Goal: Task Accomplishment & Management: Complete application form

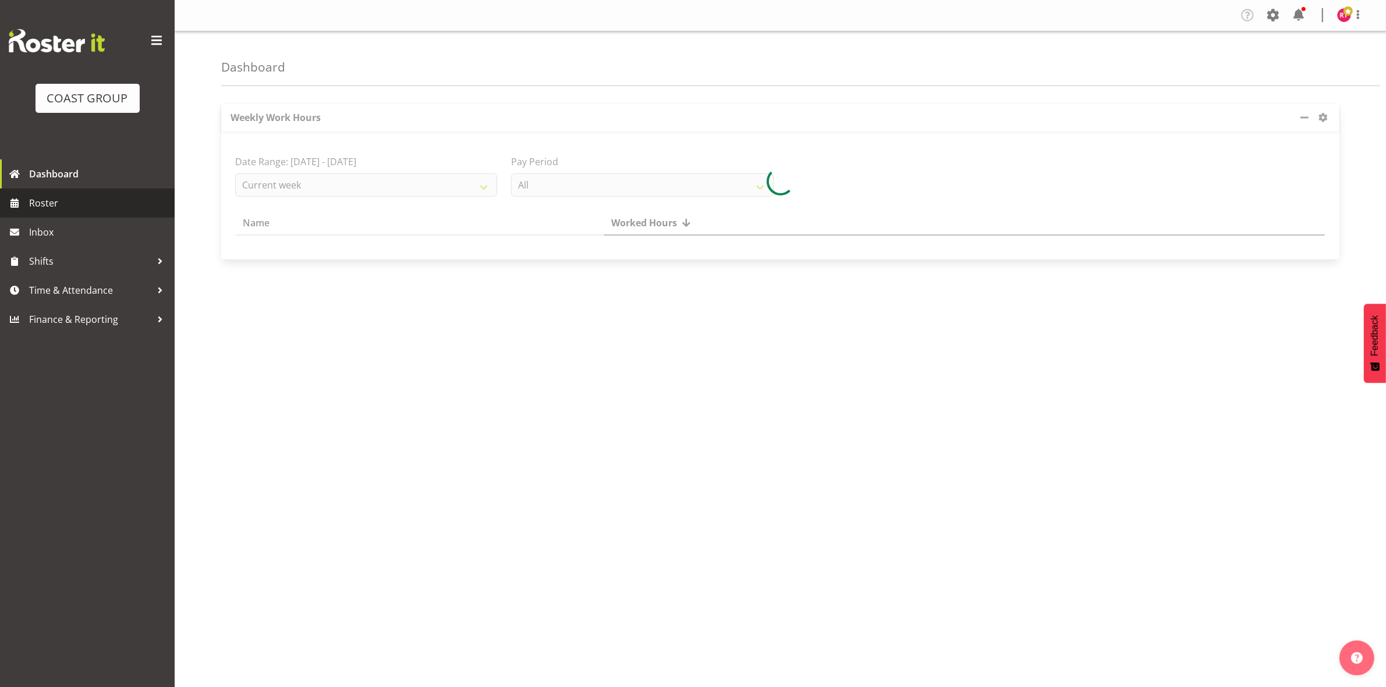
click at [54, 209] on span "Roster" at bounding box center [99, 202] width 140 height 17
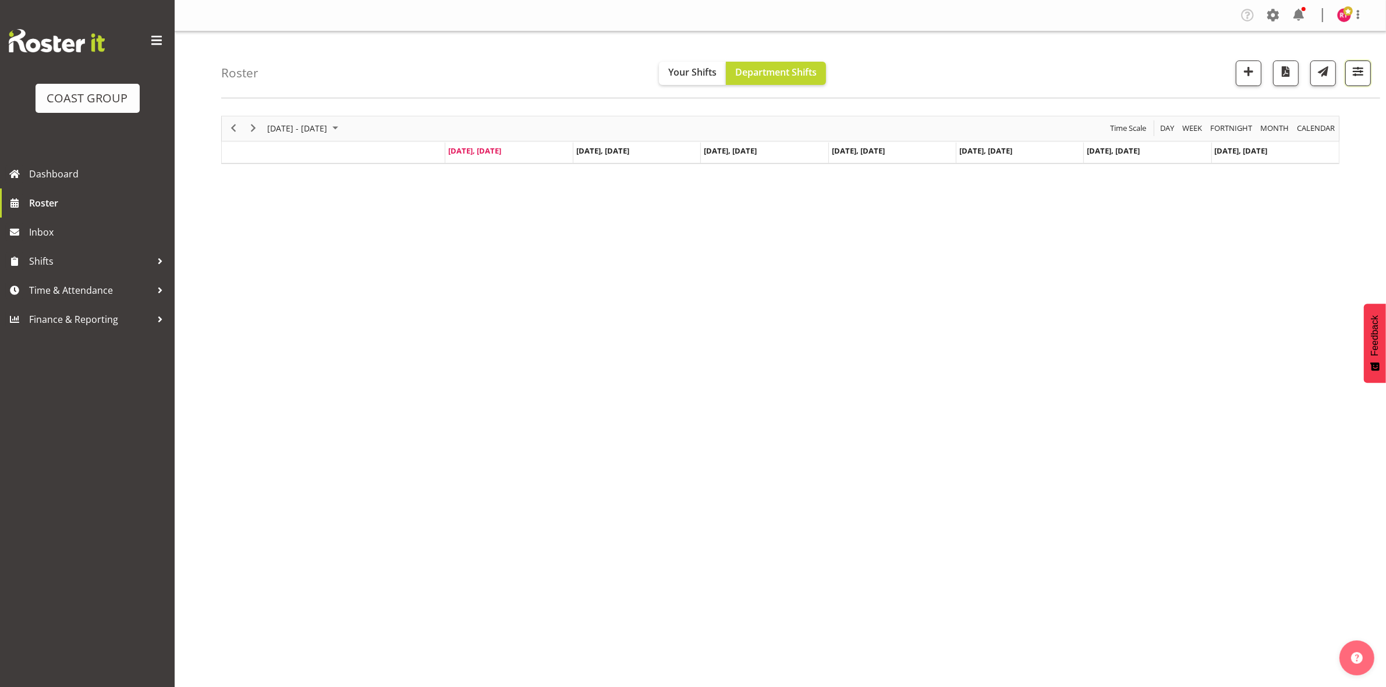
click at [1355, 66] on span "button" at bounding box center [1357, 71] width 15 height 15
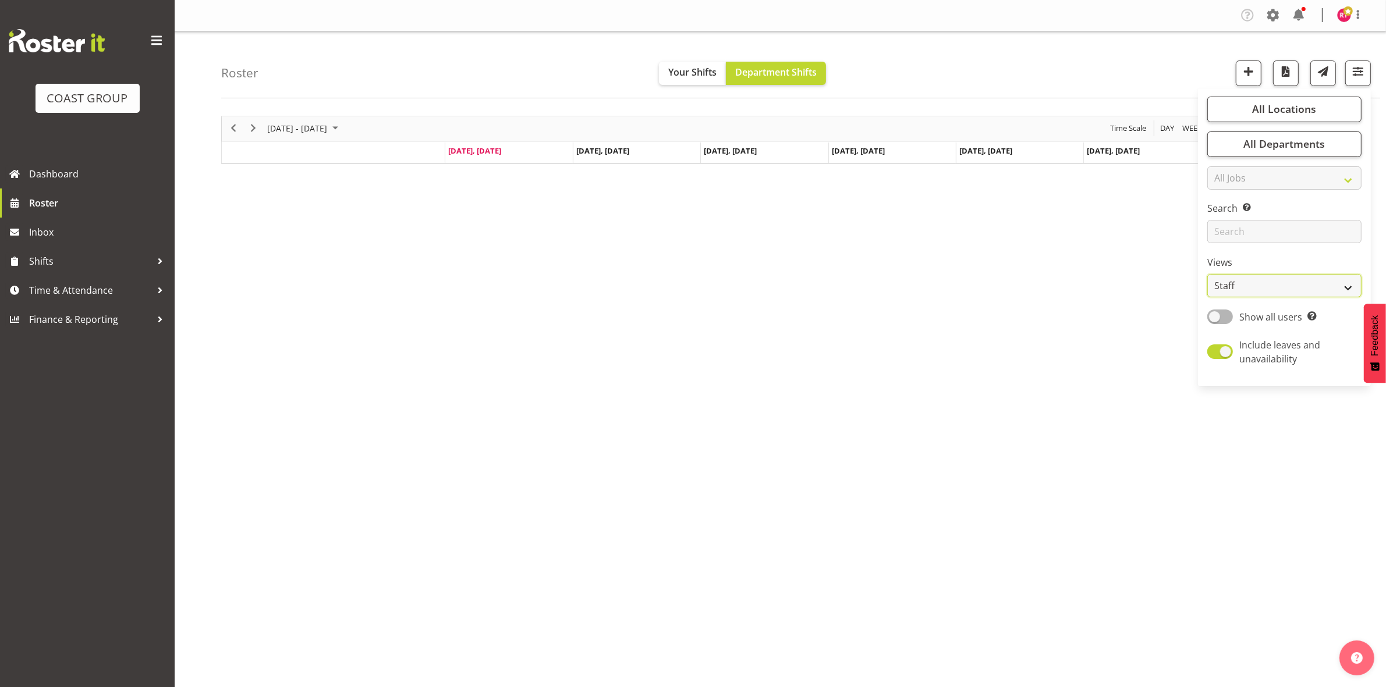
click at [1258, 283] on select "Staff Role Shift - Horizontal Shift - Vertical Staff - Location" at bounding box center [1284, 285] width 154 height 23
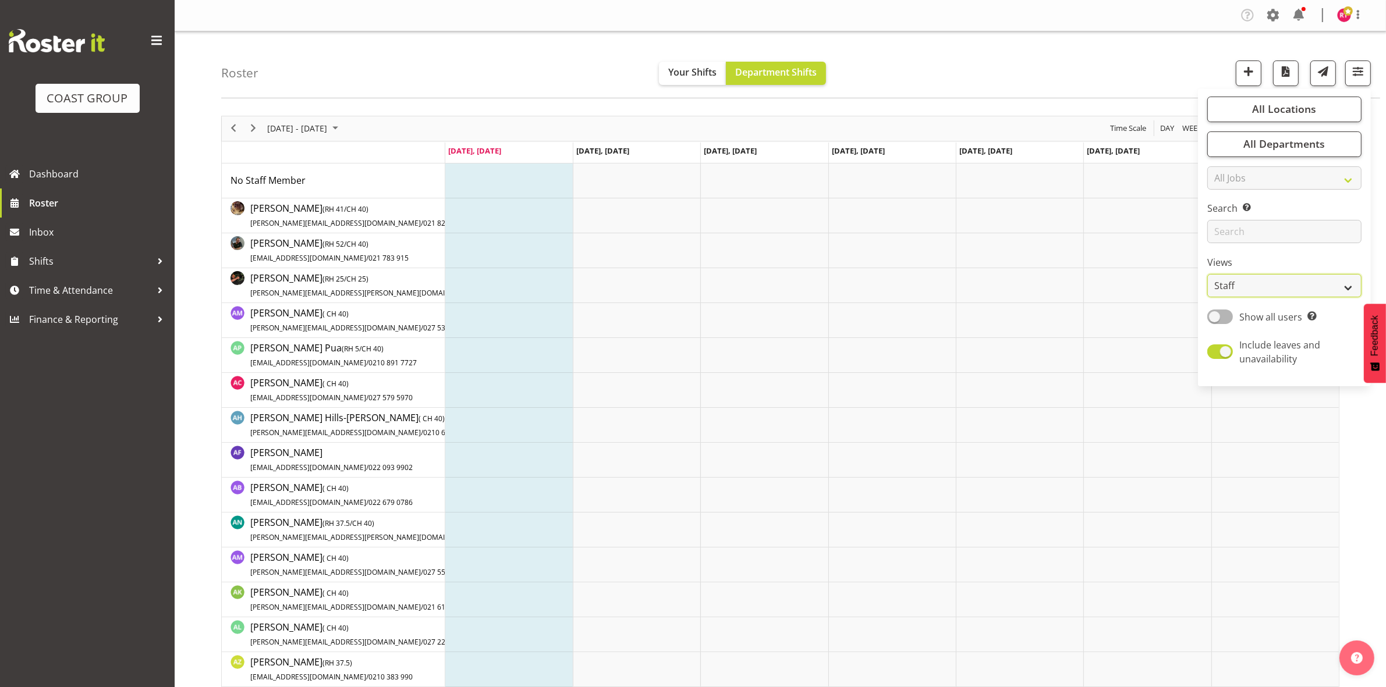
select select "shift"
click at [1208, 274] on select "Staff Role Shift - Horizontal Shift - Vertical Staff - Location" at bounding box center [1284, 285] width 154 height 23
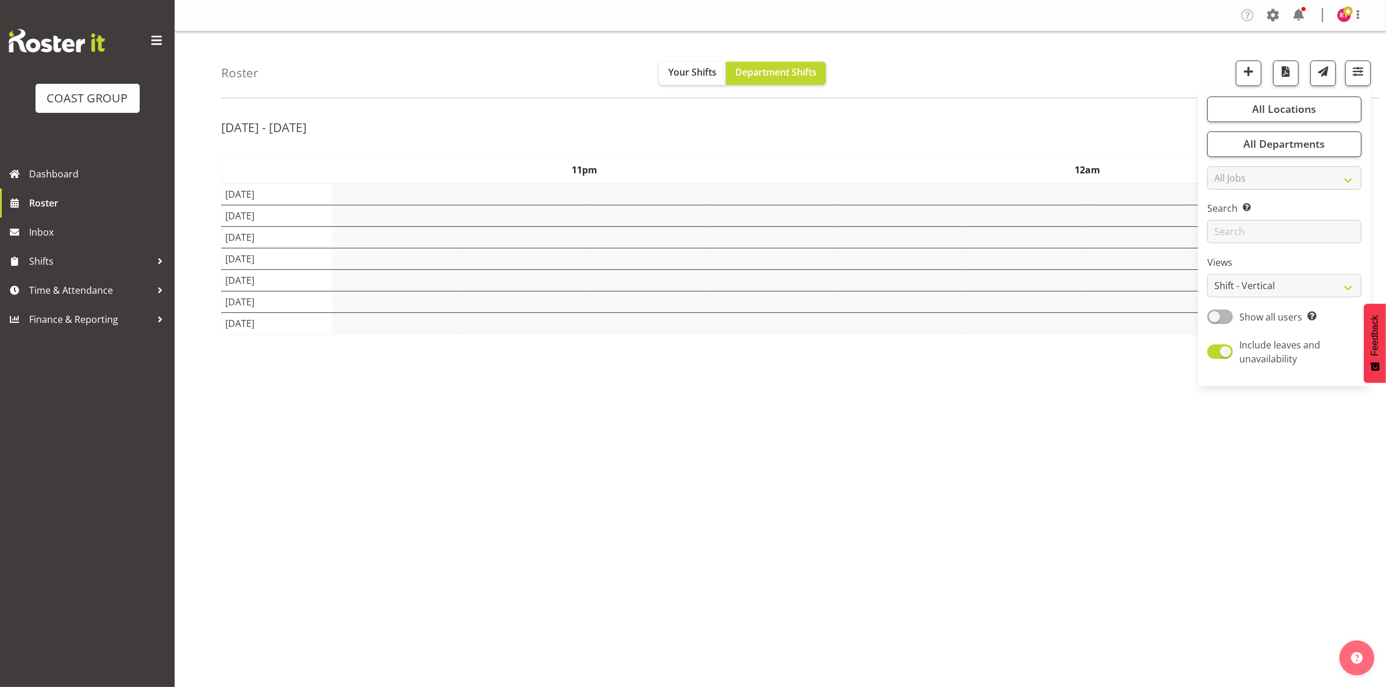
click at [1130, 103] on div "Roster Your Shifts Department Shifts All Locations Clear CARLTON EVENTS Carlton…" at bounding box center [780, 301] width 1211 height 541
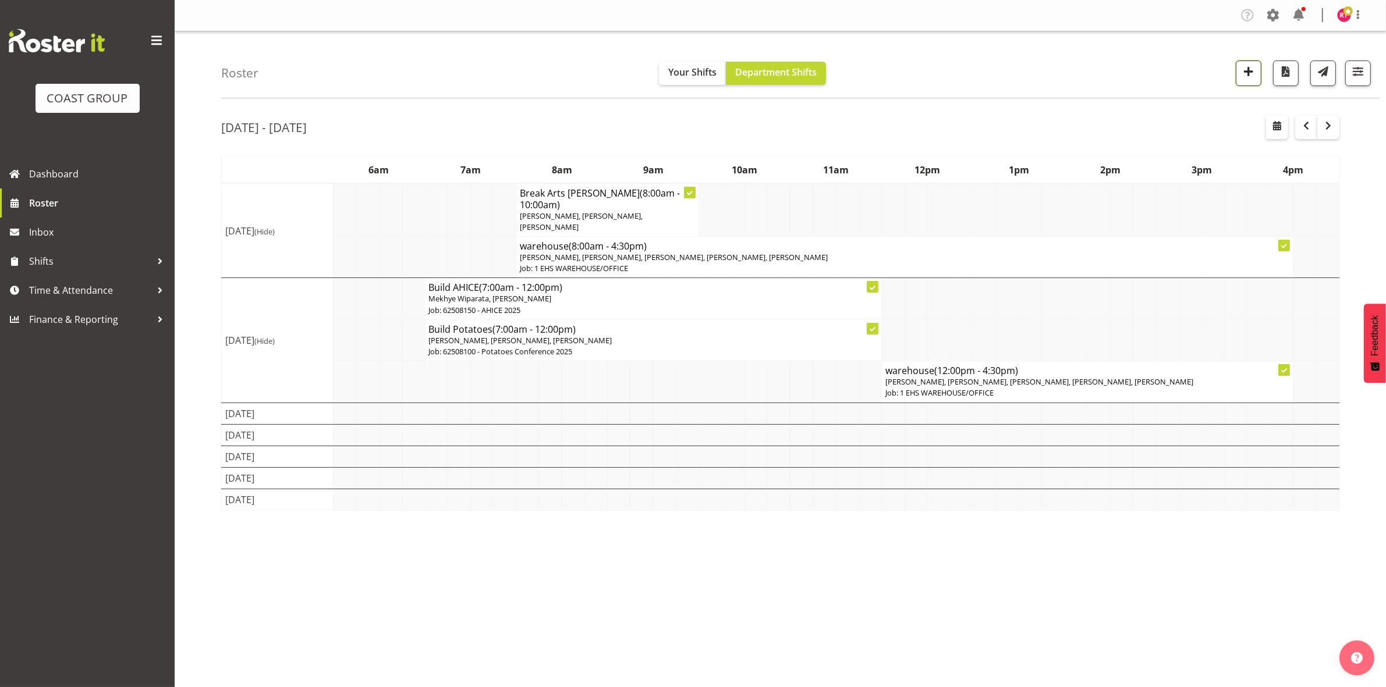
click at [1249, 77] on span "button" at bounding box center [1248, 71] width 15 height 15
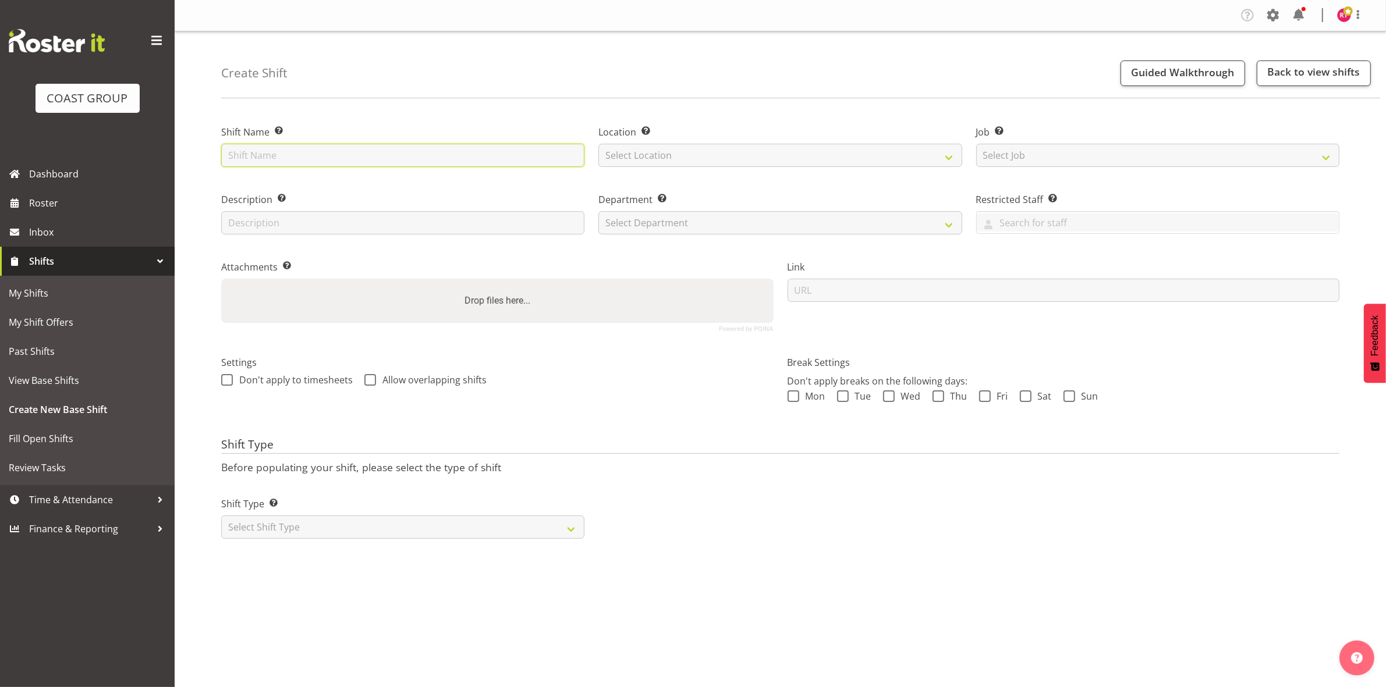
click at [475, 149] on input "text" at bounding box center [402, 155] width 363 height 23
type input "warehouse"
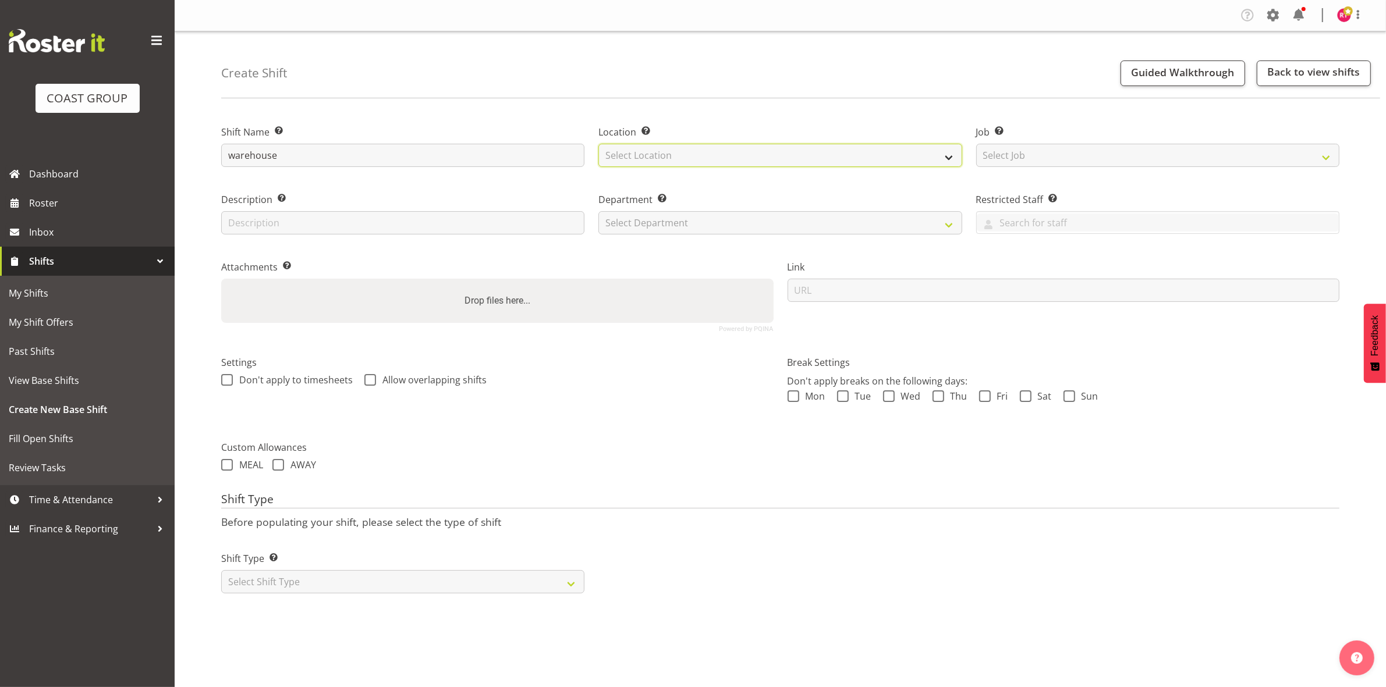
click at [741, 164] on select "Select Location EHS CHC" at bounding box center [779, 155] width 363 height 23
select select "107"
click at [598, 144] on select "Select Location EHS CHC" at bounding box center [779, 155] width 363 height 23
click at [1054, 152] on select "Select Job Create new job 1 Carlton Events 1 [PERSON_NAME][GEOGRAPHIC_DATA] 1 […" at bounding box center [1157, 155] width 363 height 23
select select "69"
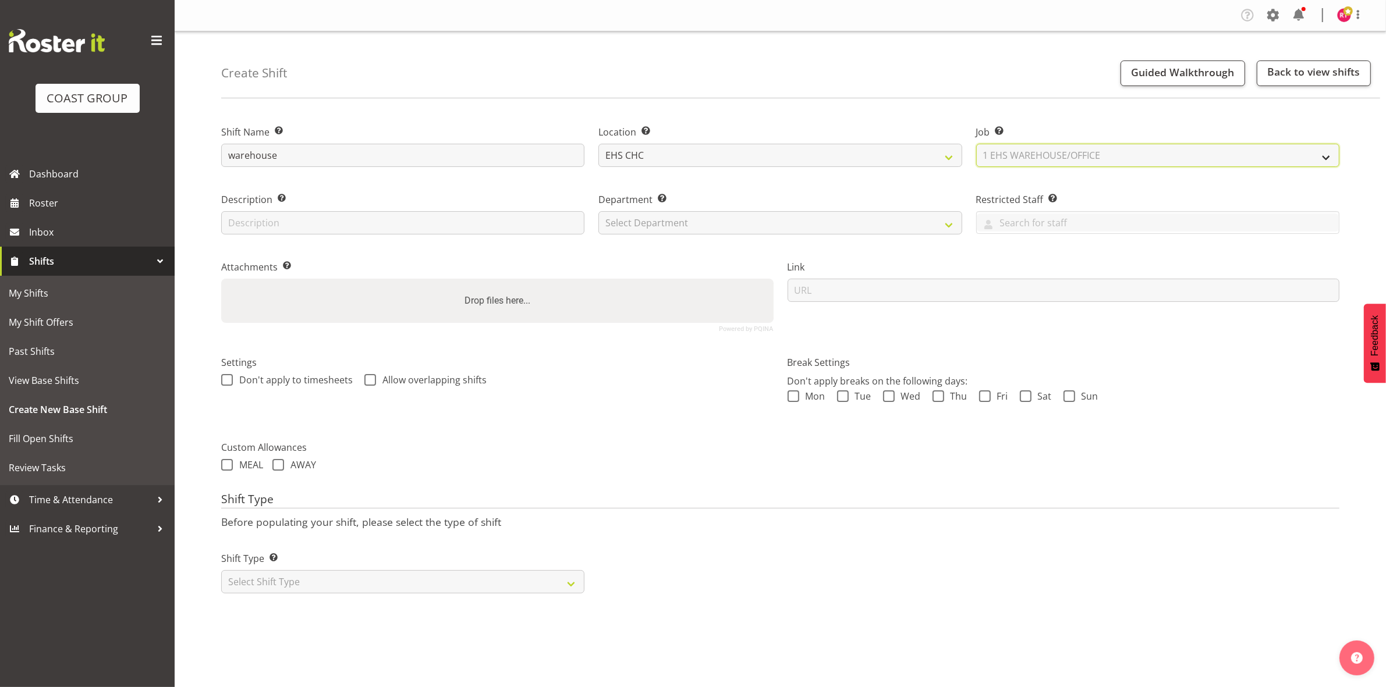
click at [976, 144] on select "Select Job Create new job 1 Carlton Events 1 [PERSON_NAME][GEOGRAPHIC_DATA] 1 […" at bounding box center [1157, 155] width 363 height 23
drag, startPoint x: 863, startPoint y: 222, endPoint x: 851, endPoint y: 233, distance: 16.1
click at [863, 222] on select "Select Department EHS CHC OPS" at bounding box center [779, 222] width 363 height 23
select select "41"
click at [598, 211] on select "Select Department EHS CHC OPS" at bounding box center [779, 222] width 363 height 23
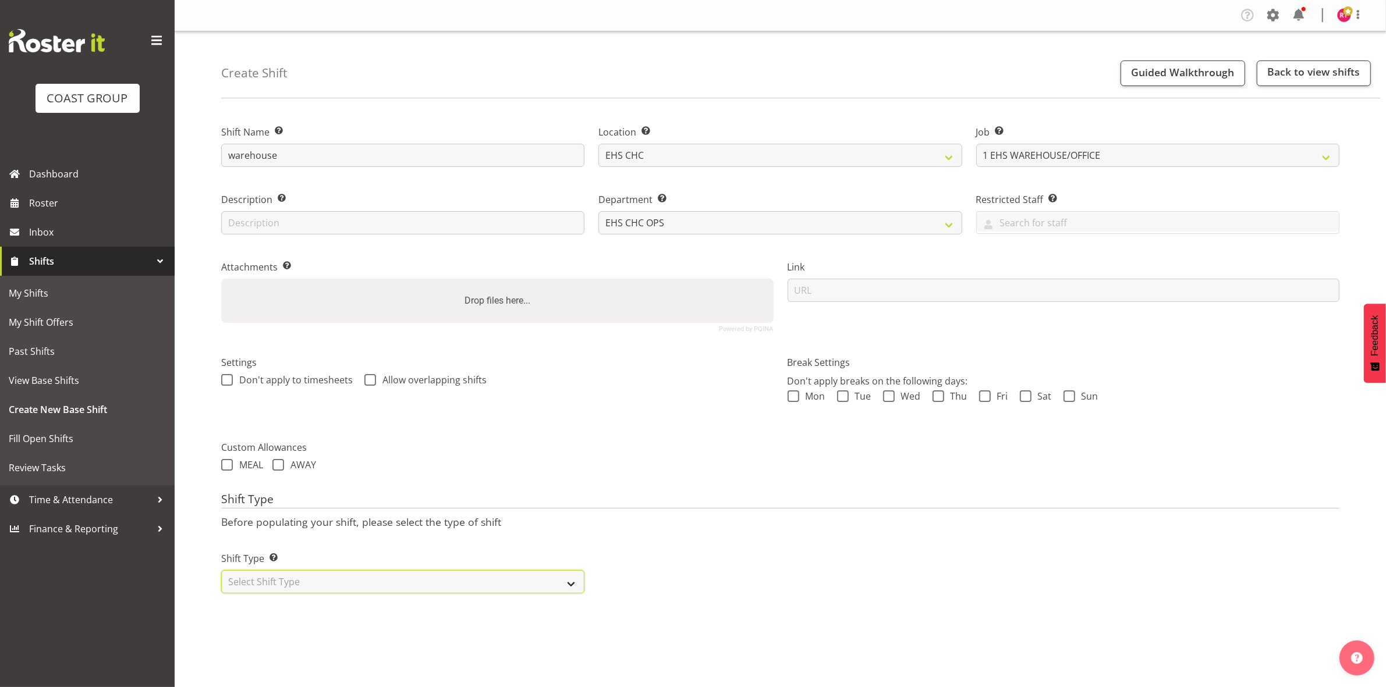
click at [312, 585] on select "Select Shift Type One Off Shift Recurring Shift Rotating Shift" at bounding box center [402, 581] width 363 height 23
select select "one_off"
click at [221, 571] on select "Select Shift Type One Off Shift Recurring Shift Rotating Shift" at bounding box center [402, 581] width 363 height 23
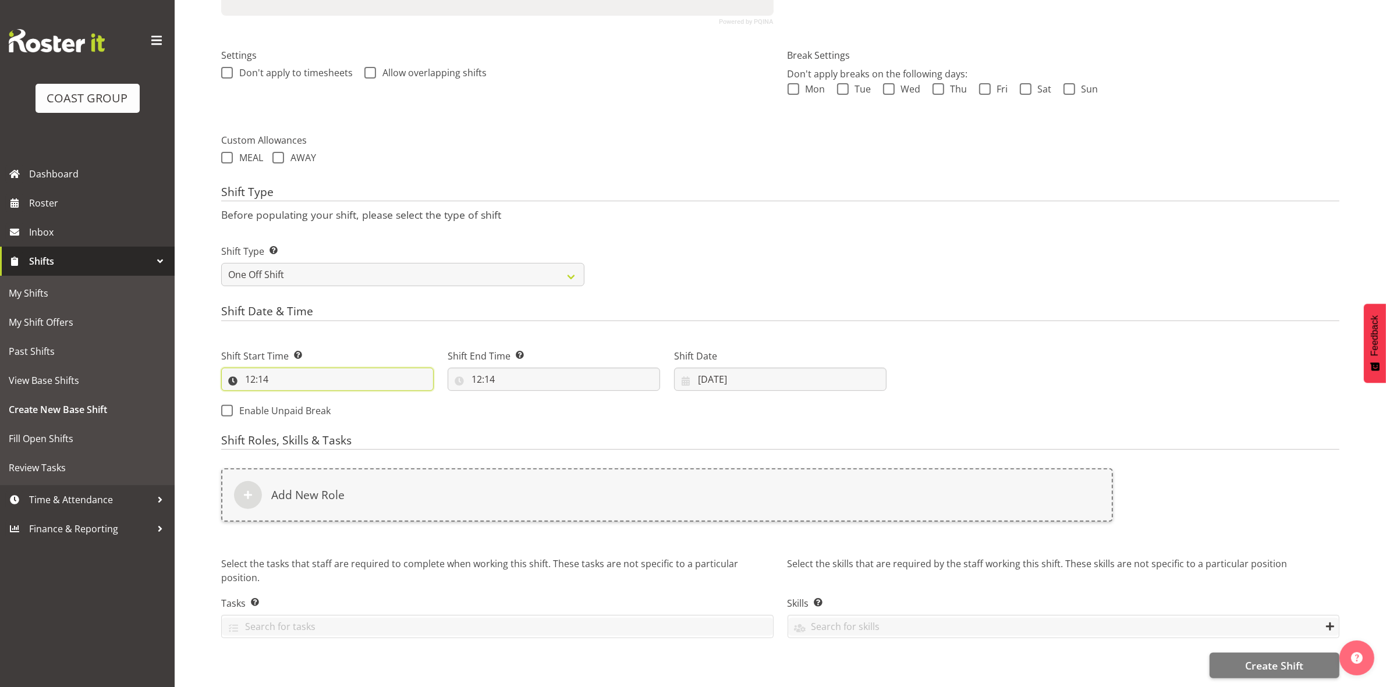
click at [254, 368] on input "12:14" at bounding box center [327, 379] width 212 height 23
click at [301, 398] on select "00 01 02 03 04 05 06 07 08 09 10 11 12 13 14 15 16 17 18 19 20 21 22 23" at bounding box center [300, 409] width 26 height 23
select select "8"
click at [287, 398] on select "00 01 02 03 04 05 06 07 08 09 10 11 12 13 14 15 16 17 18 19 20 21 22 23" at bounding box center [300, 409] width 26 height 23
type input "08:14"
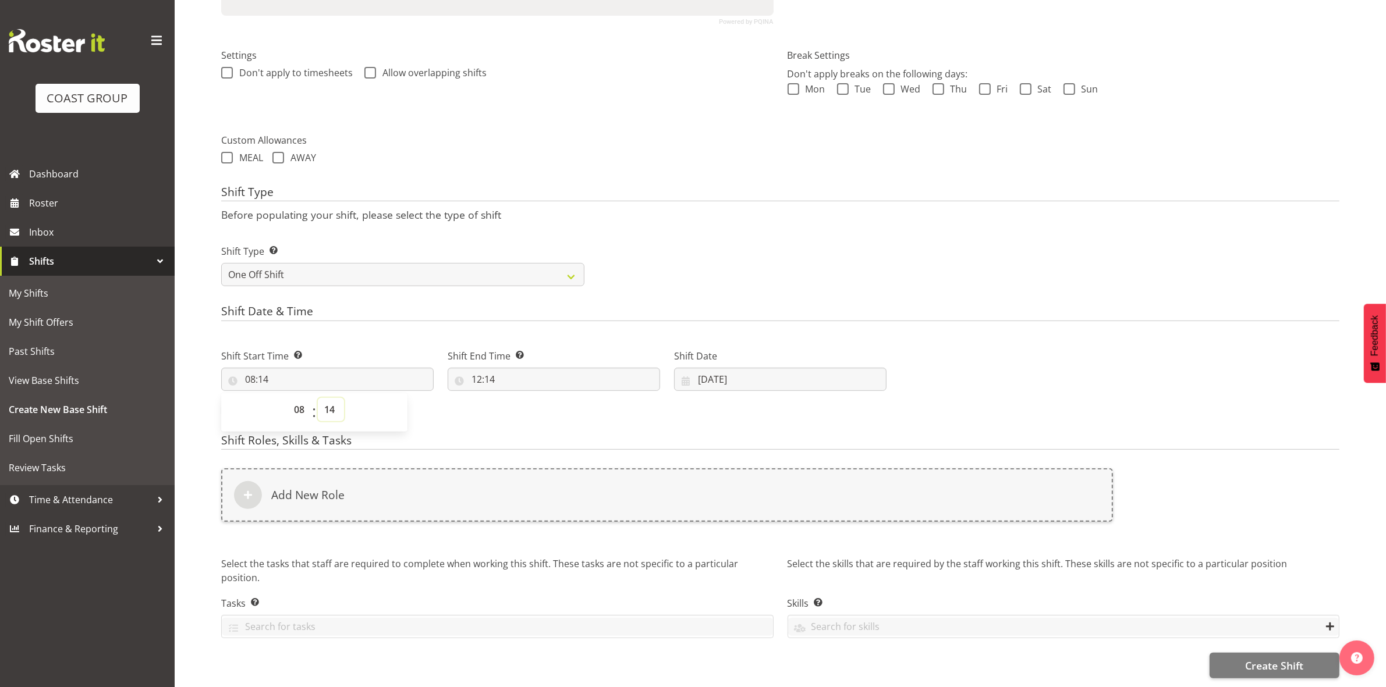
click at [328, 398] on select "00 01 02 03 04 05 06 07 08 09 10 11 12 13 14 15 16 17 18 19 20 21 22 23 24 25 2…" at bounding box center [331, 409] width 26 height 23
select select "0"
click at [318, 398] on select "00 01 02 03 04 05 06 07 08 09 10 11 12 13 14 15 16 17 18 19 20 21 22 23 24 25 2…" at bounding box center [331, 409] width 26 height 23
type input "08:00"
click at [682, 263] on div "Shift Type Shift Types: One Off – Select this if you would like a single shift …" at bounding box center [780, 260] width 1132 height 65
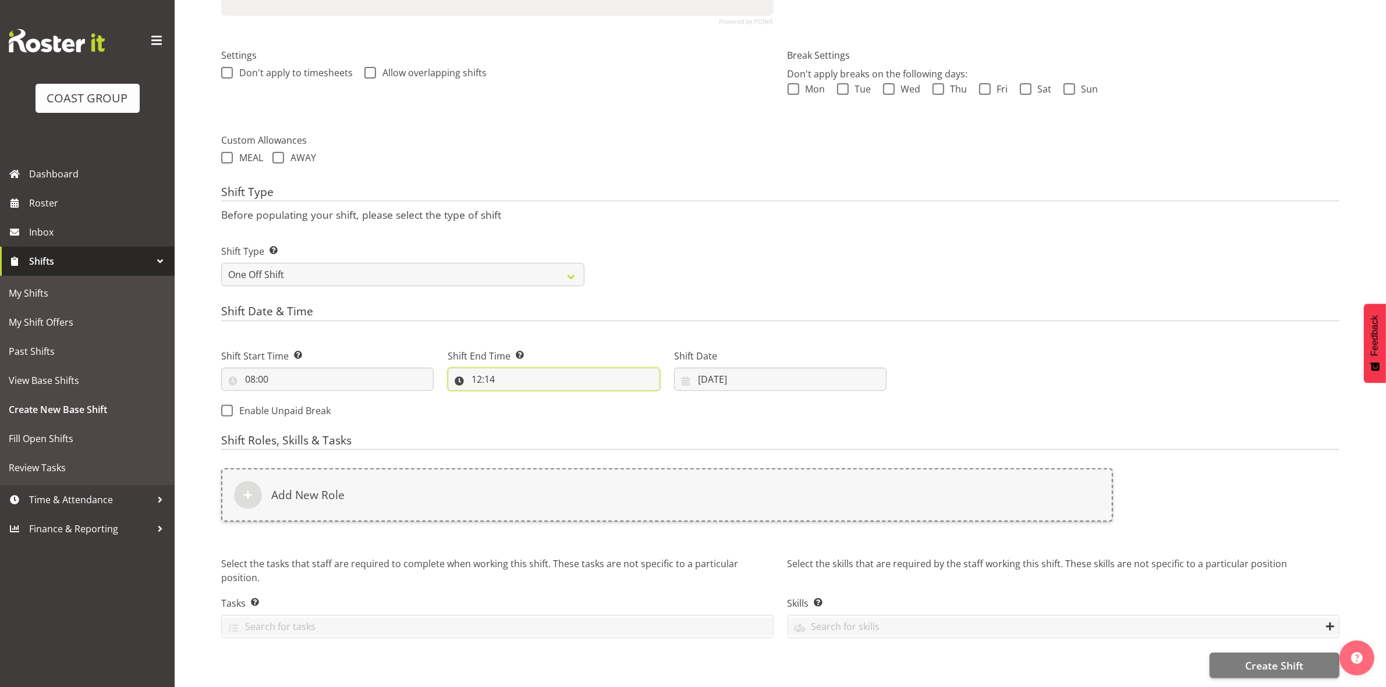
click at [479, 371] on input "12:14" at bounding box center [554, 379] width 212 height 23
click at [519, 398] on select "00 01 02 03 04 05 06 07 08 09 10 11 12 13 14 15 16 17 18 19 20 21 22 23" at bounding box center [527, 409] width 26 height 23
click at [514, 398] on select "00 01 02 03 04 05 06 07 08 09 10 11 12 13 14 15 16 17 18 19 20 21 22 23" at bounding box center [527, 409] width 26 height 23
click at [557, 402] on select "00 01 02 03 04 05 06 07 08 09 10 11 12 13 14 15 16 17 18 19 20 21 22 23 24 25 2…" at bounding box center [557, 409] width 26 height 23
select select "0"
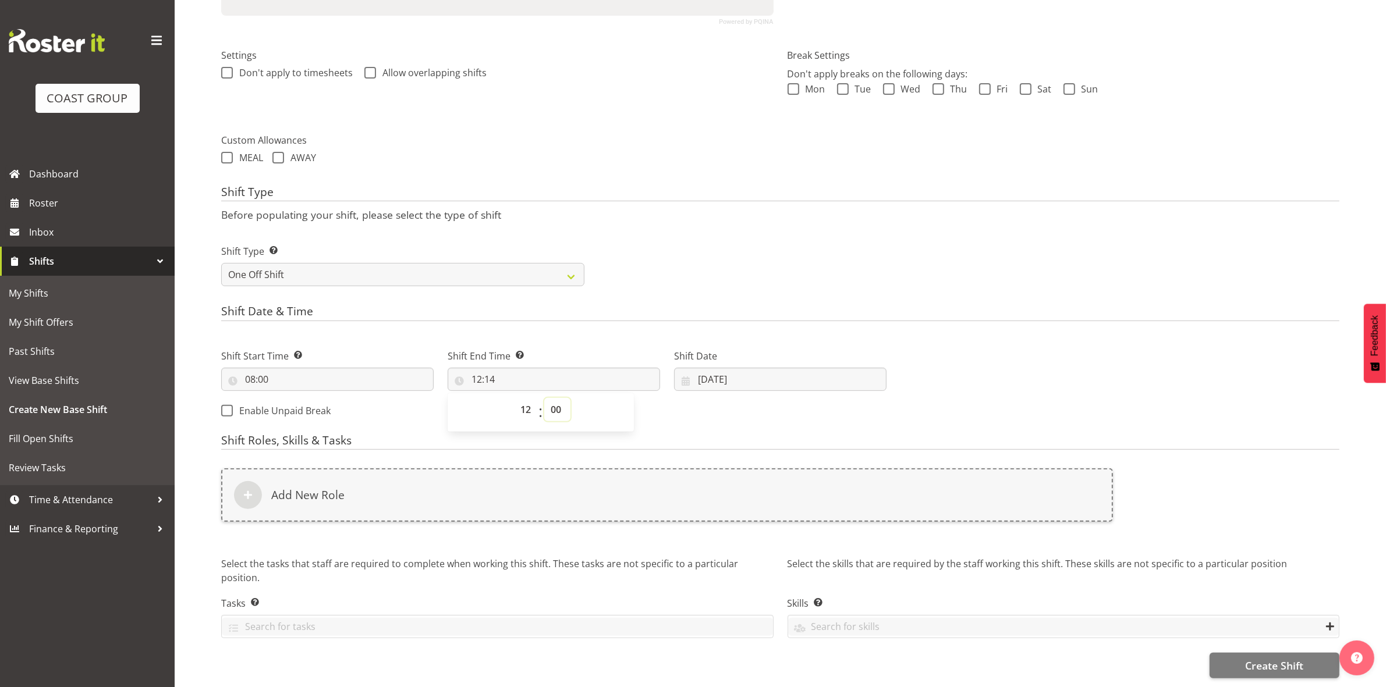
click at [544, 398] on select "00 01 02 03 04 05 06 07 08 09 10 11 12 13 14 15 16 17 18 19 20 21 22 23 24 25 2…" at bounding box center [557, 409] width 26 height 23
type input "12:00"
click at [769, 275] on div "Shift Type Shift Types: One Off – Select this if you would like a single shift …" at bounding box center [780, 260] width 1132 height 65
click at [701, 371] on input "[DATE]" at bounding box center [780, 379] width 212 height 23
click at [777, 512] on span "13" at bounding box center [780, 517] width 9 height 11
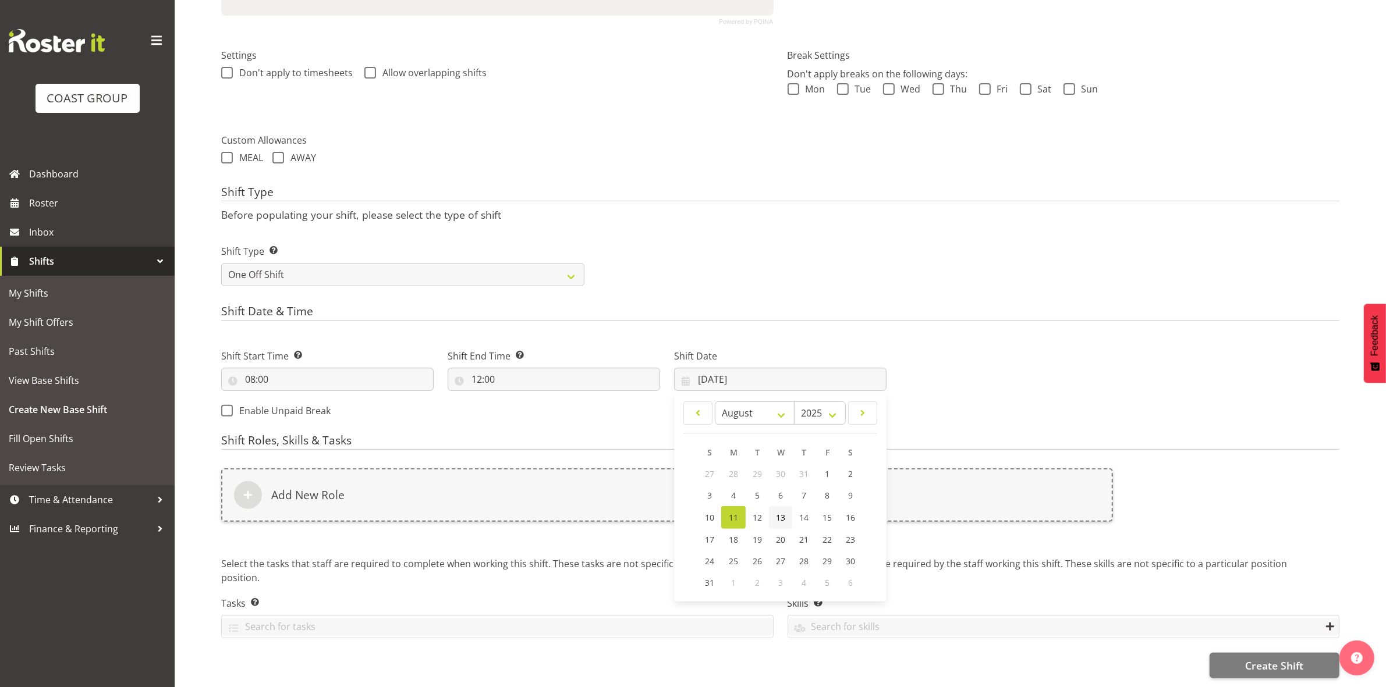
type input "[DATE]"
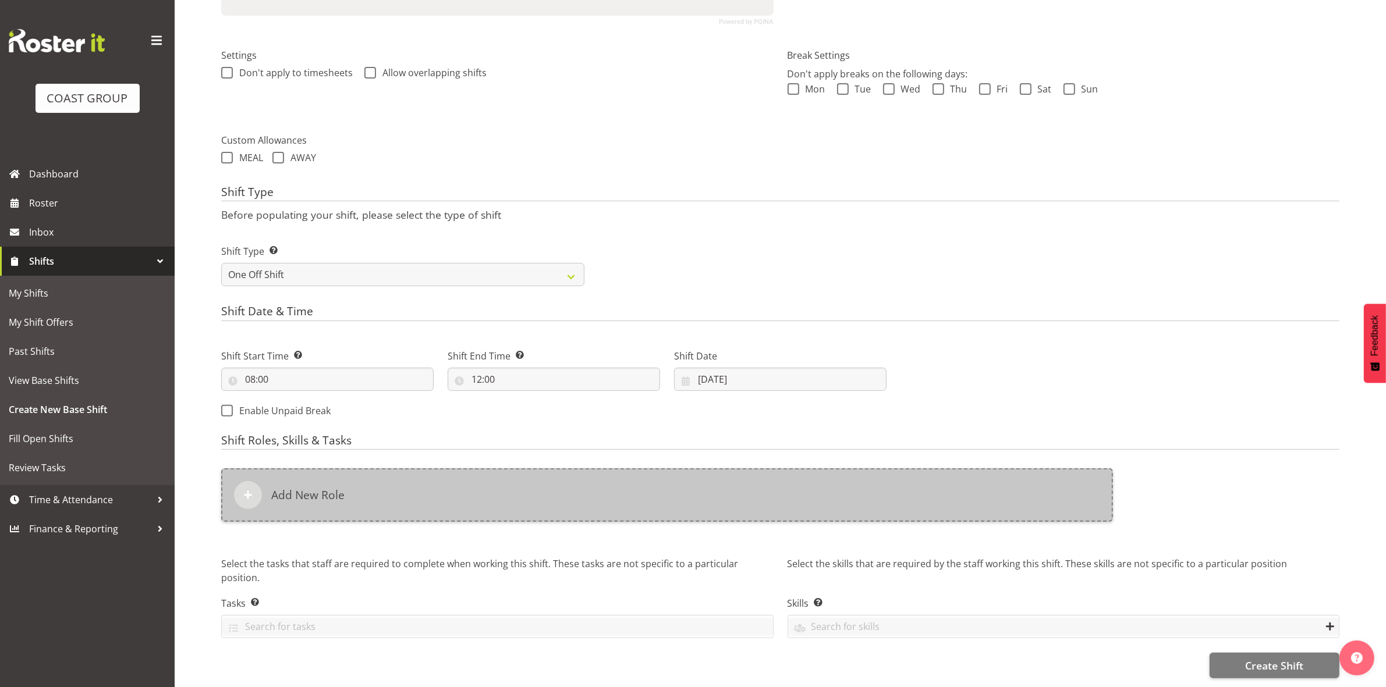
click at [507, 496] on div "Add New Role" at bounding box center [667, 495] width 892 height 54
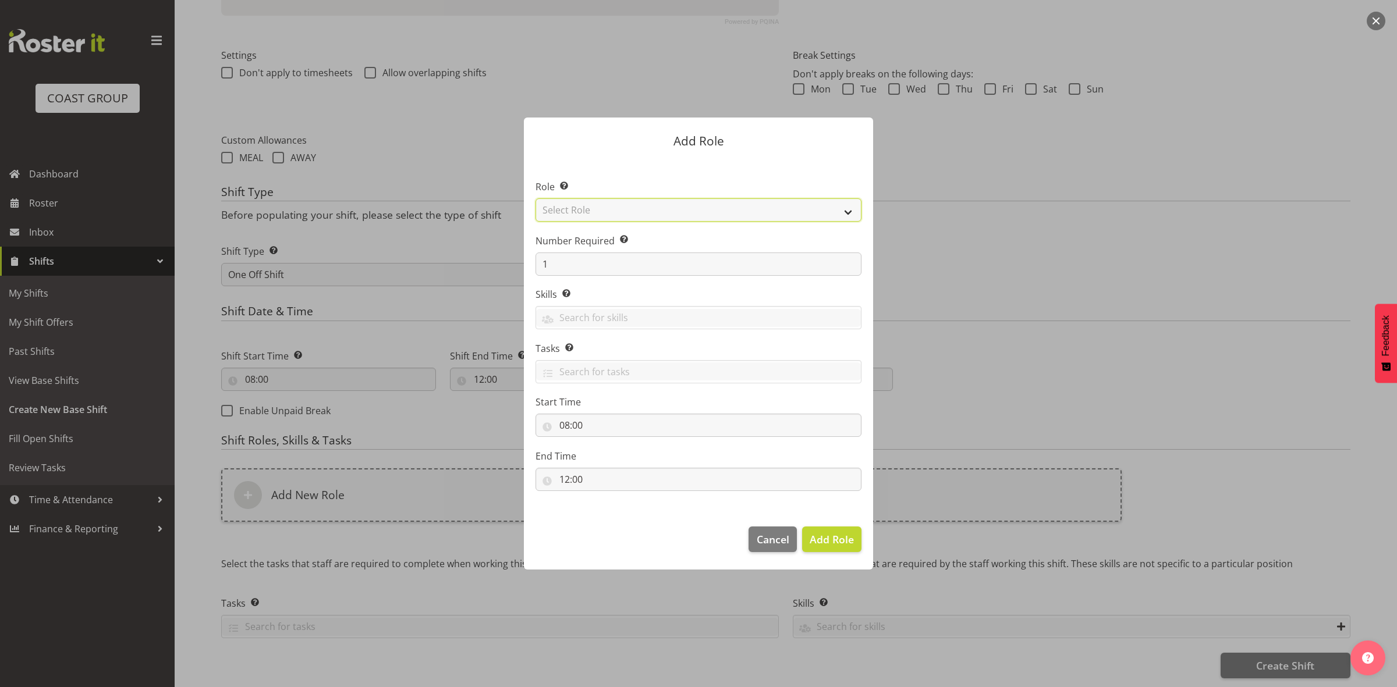
click at [652, 213] on select "Select Role ACCOUNT MANAGER ACCOUNT MANAGER DW ACCOUNTS [PERSON_NAME] VEHICLES …" at bounding box center [698, 209] width 326 height 23
select select "192"
click at [535, 198] on select "Select Role ACCOUNT MANAGER ACCOUNT MANAGER DW ACCOUNTS [PERSON_NAME] VEHICLES …" at bounding box center [698, 209] width 326 height 23
click at [601, 274] on input "1" at bounding box center [698, 264] width 326 height 23
type input "5"
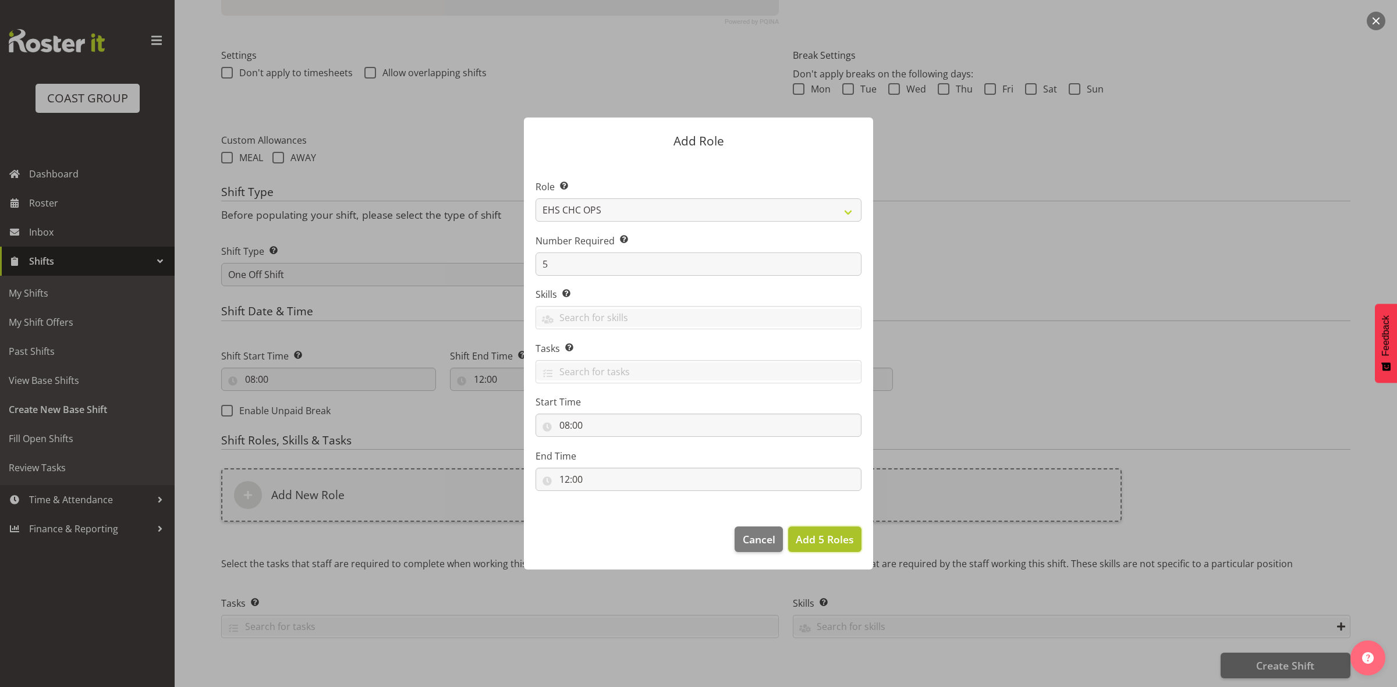
click at [819, 539] on span "Add 5 Roles" at bounding box center [825, 539] width 58 height 14
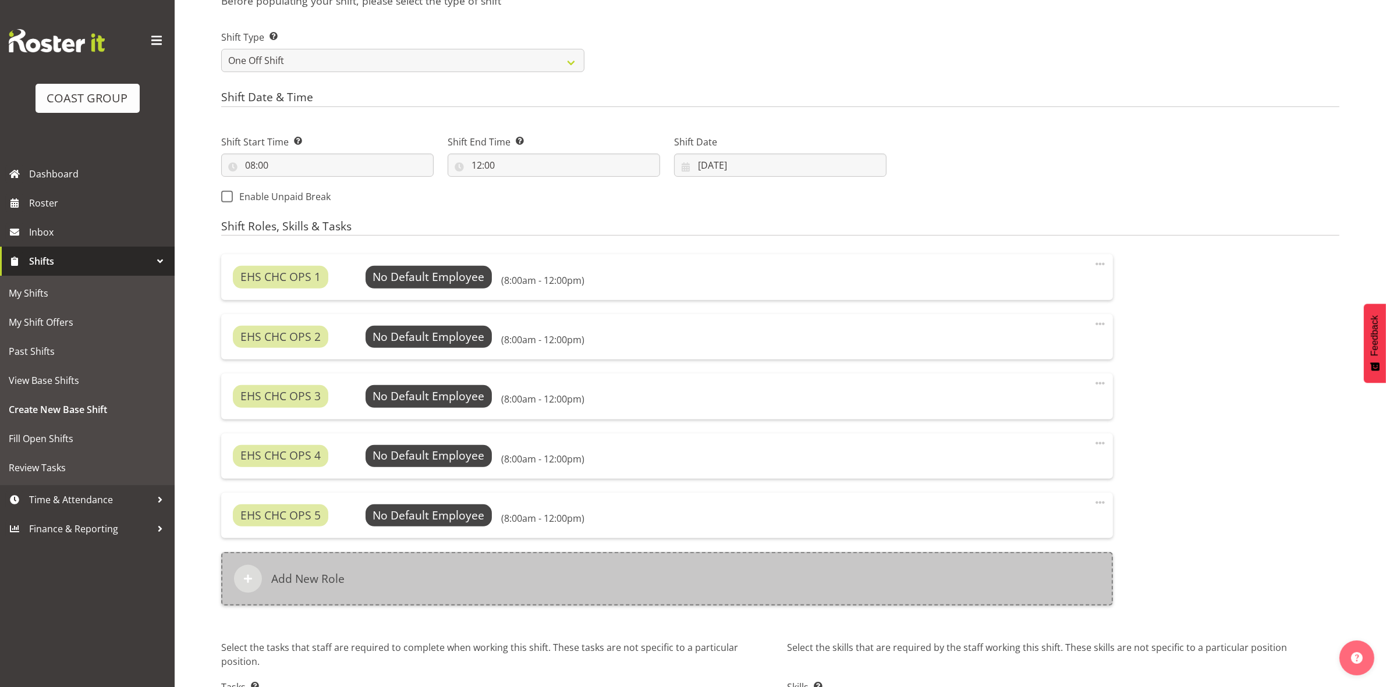
scroll to position [617, 0]
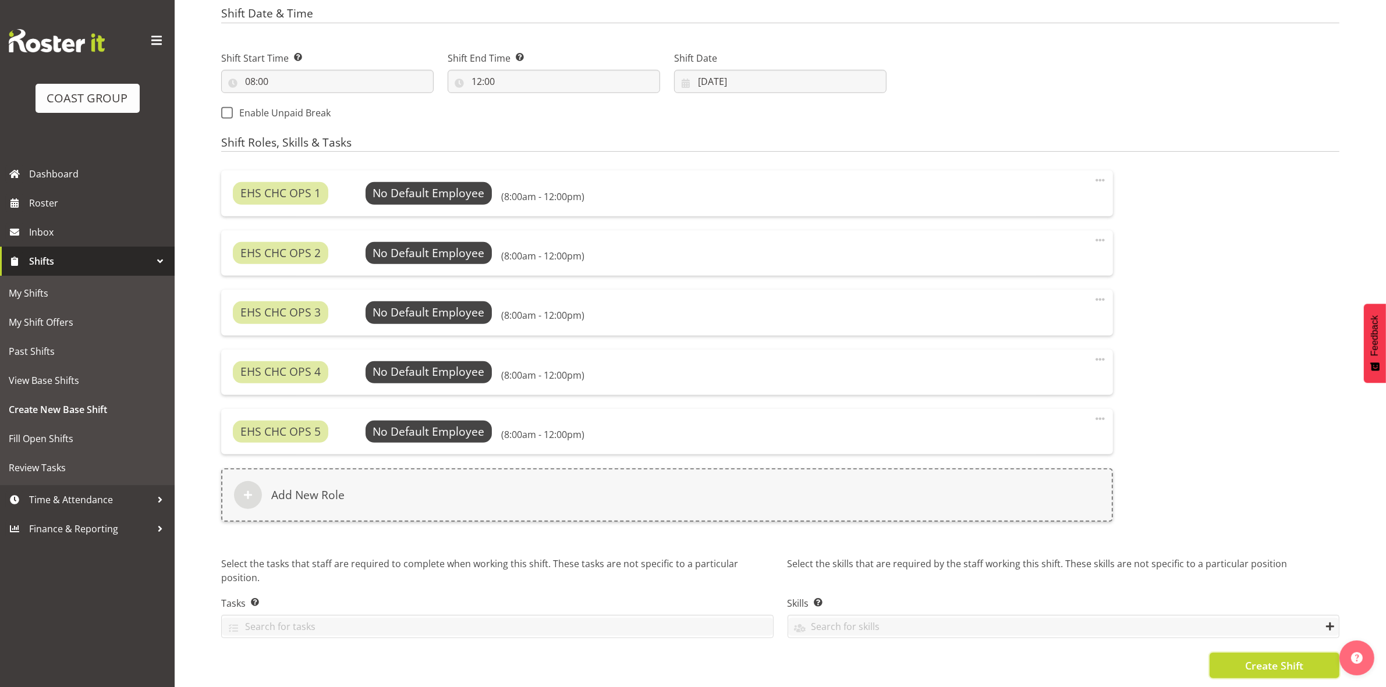
click at [1258, 662] on button "Create Shift" at bounding box center [1274, 666] width 130 height 26
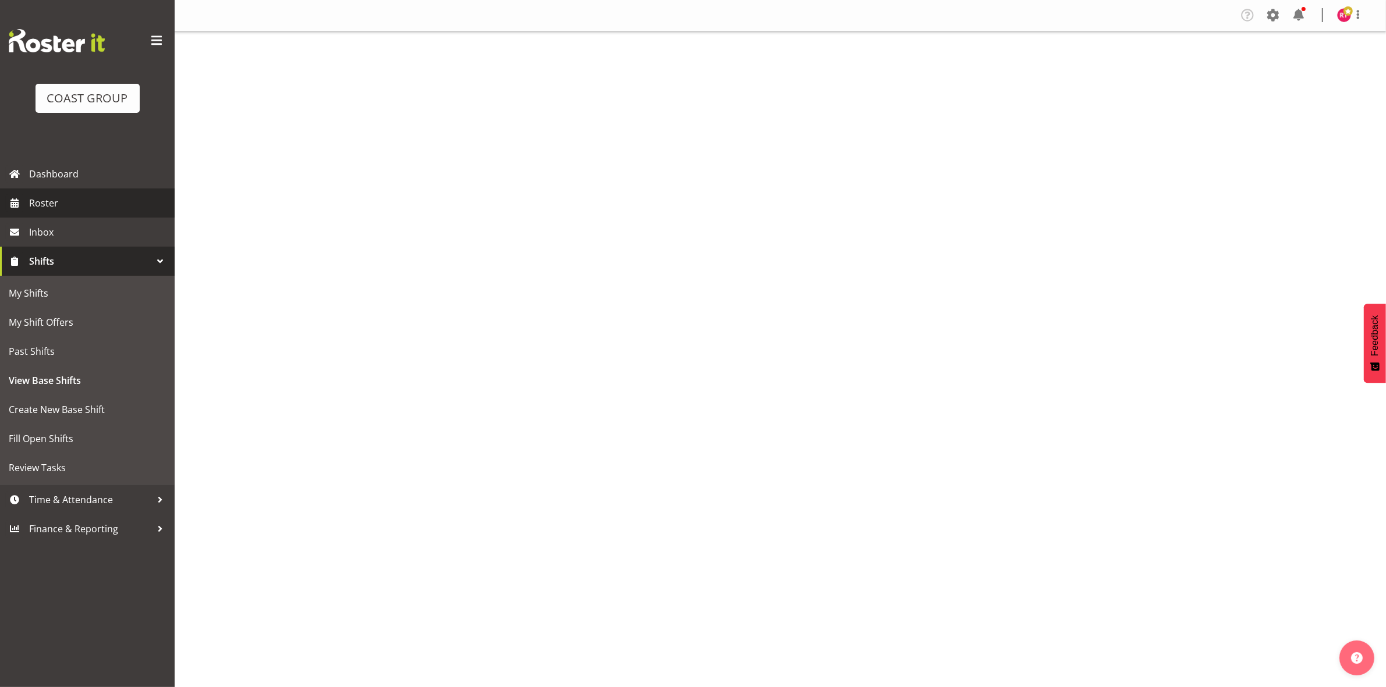
click at [63, 205] on span "Roster" at bounding box center [99, 202] width 140 height 17
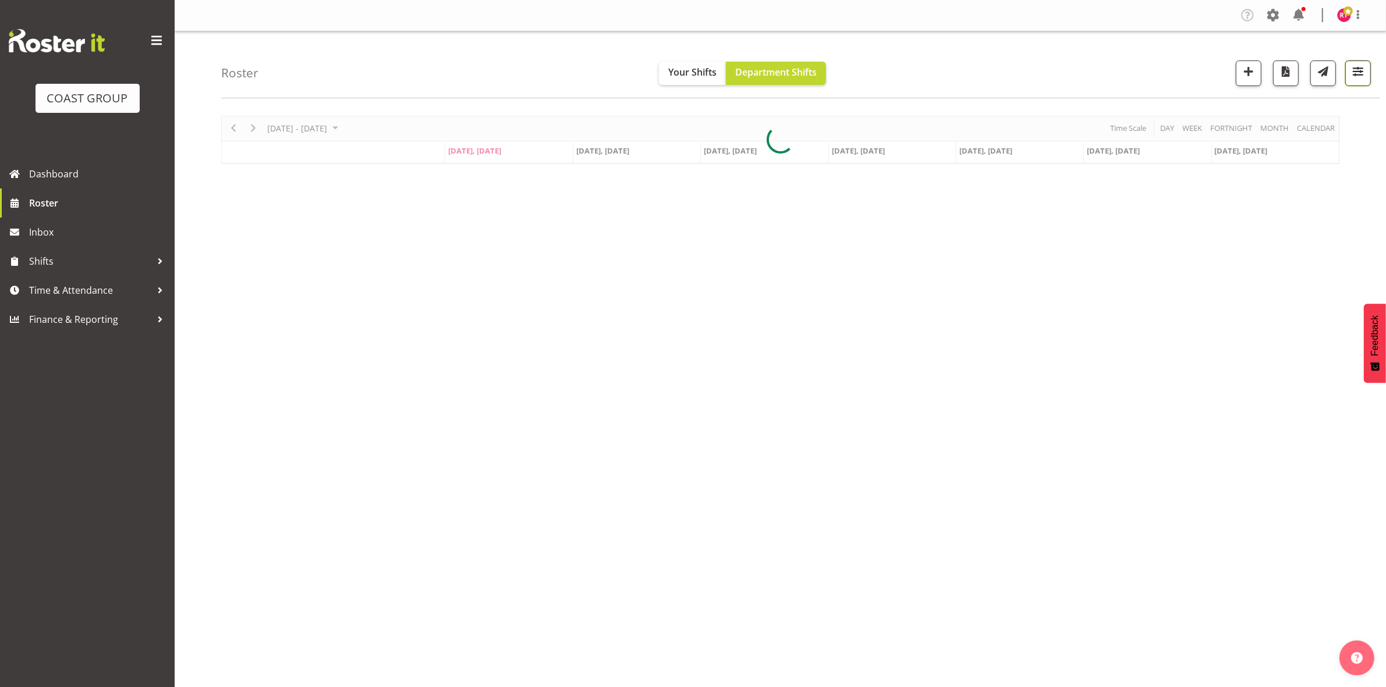
click at [1357, 84] on button "button" at bounding box center [1358, 74] width 26 height 26
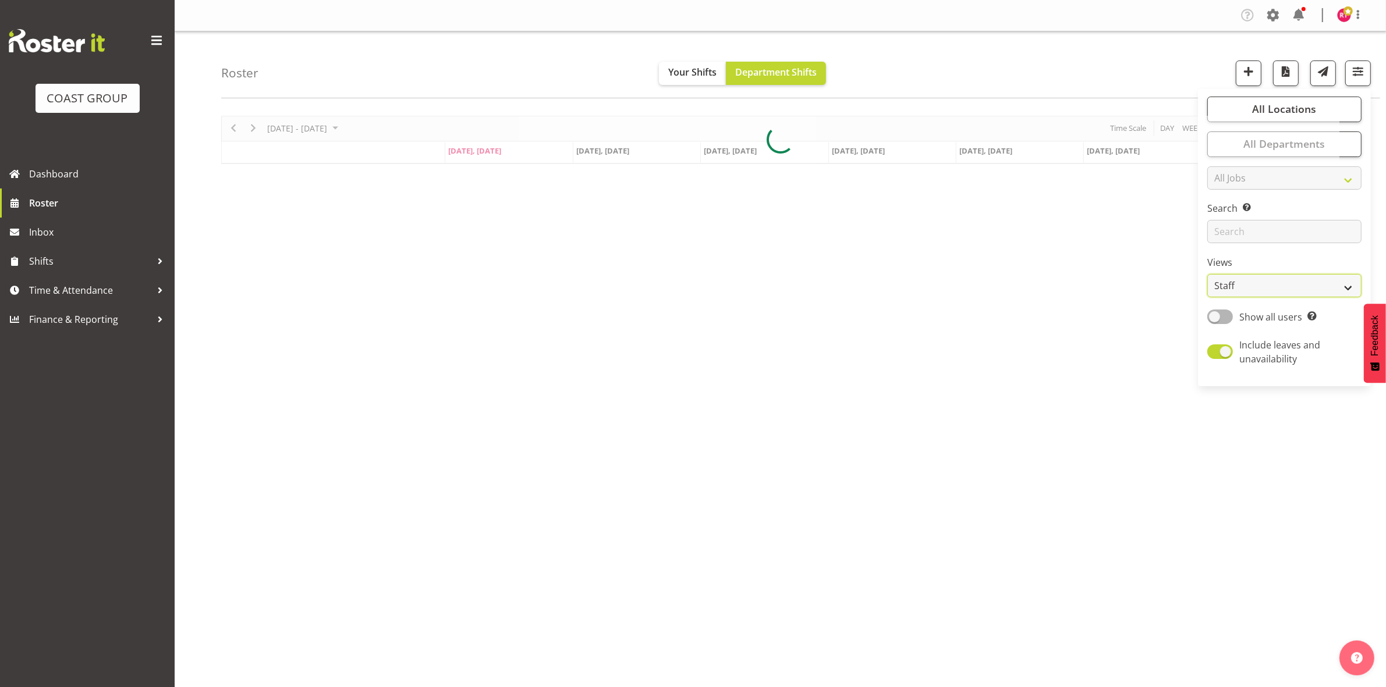
drag, startPoint x: 1254, startPoint y: 282, endPoint x: 1250, endPoint y: 296, distance: 14.0
click at [1254, 282] on select "Staff Role Shift - Horizontal Shift - Vertical Staff - Location" at bounding box center [1284, 285] width 154 height 23
select select "shift"
click at [1208, 274] on select "Staff Role Shift - Horizontal Shift - Vertical Staff - Location" at bounding box center [1284, 285] width 154 height 23
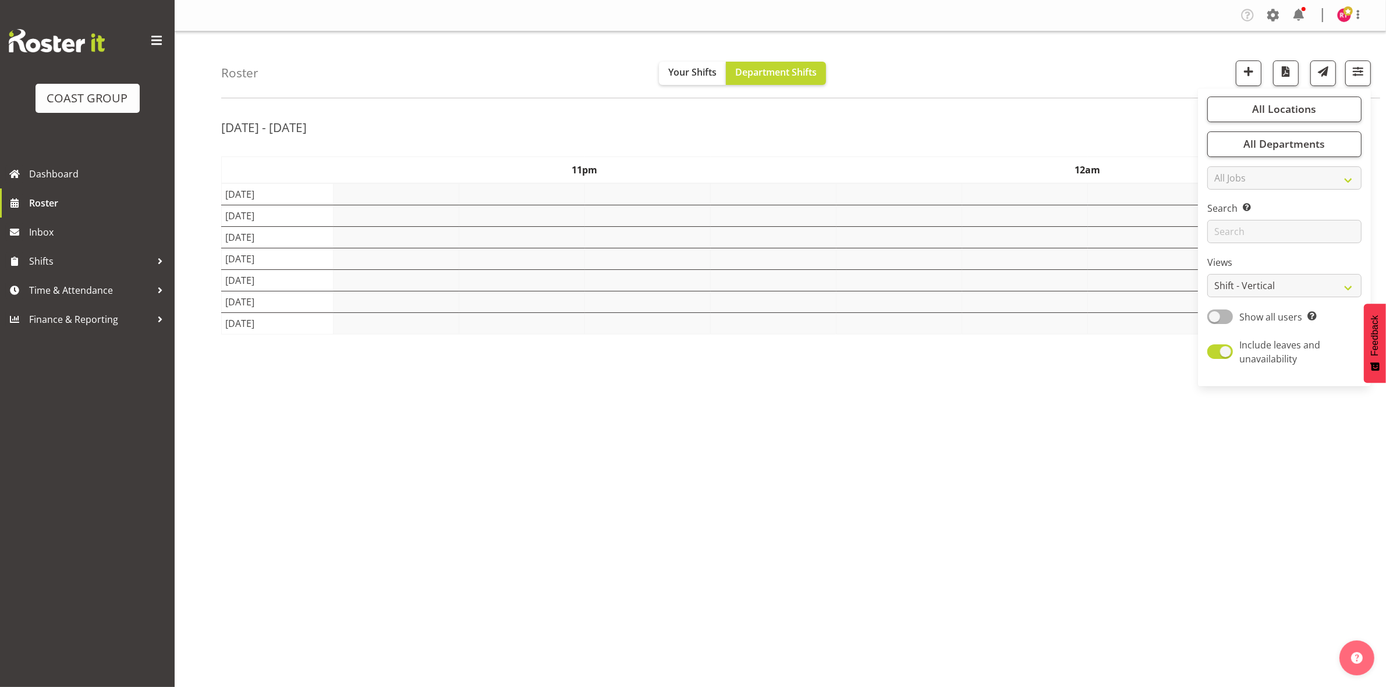
click at [1036, 105] on div "Roster Your Shifts Department Shifts All Locations Clear CARLTON EVENTS Carlton…" at bounding box center [780, 301] width 1211 height 541
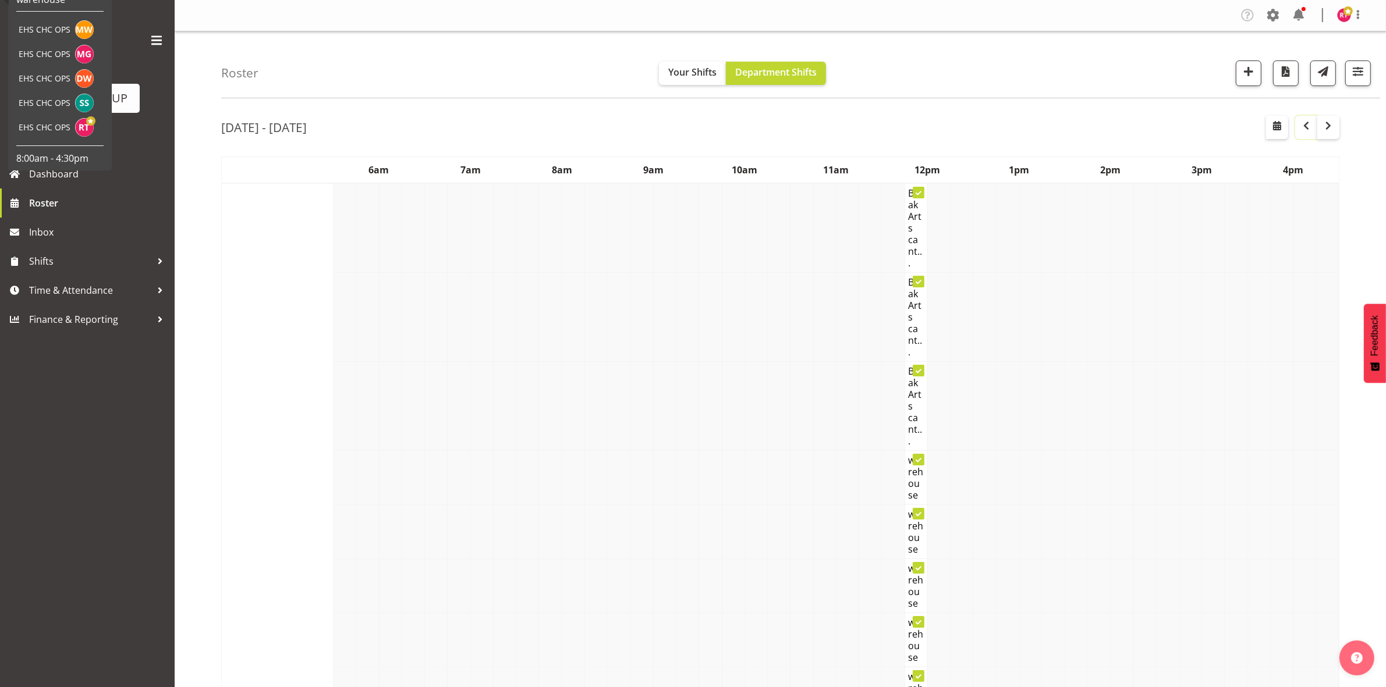
click at [1306, 131] on span "button" at bounding box center [1306, 126] width 14 height 14
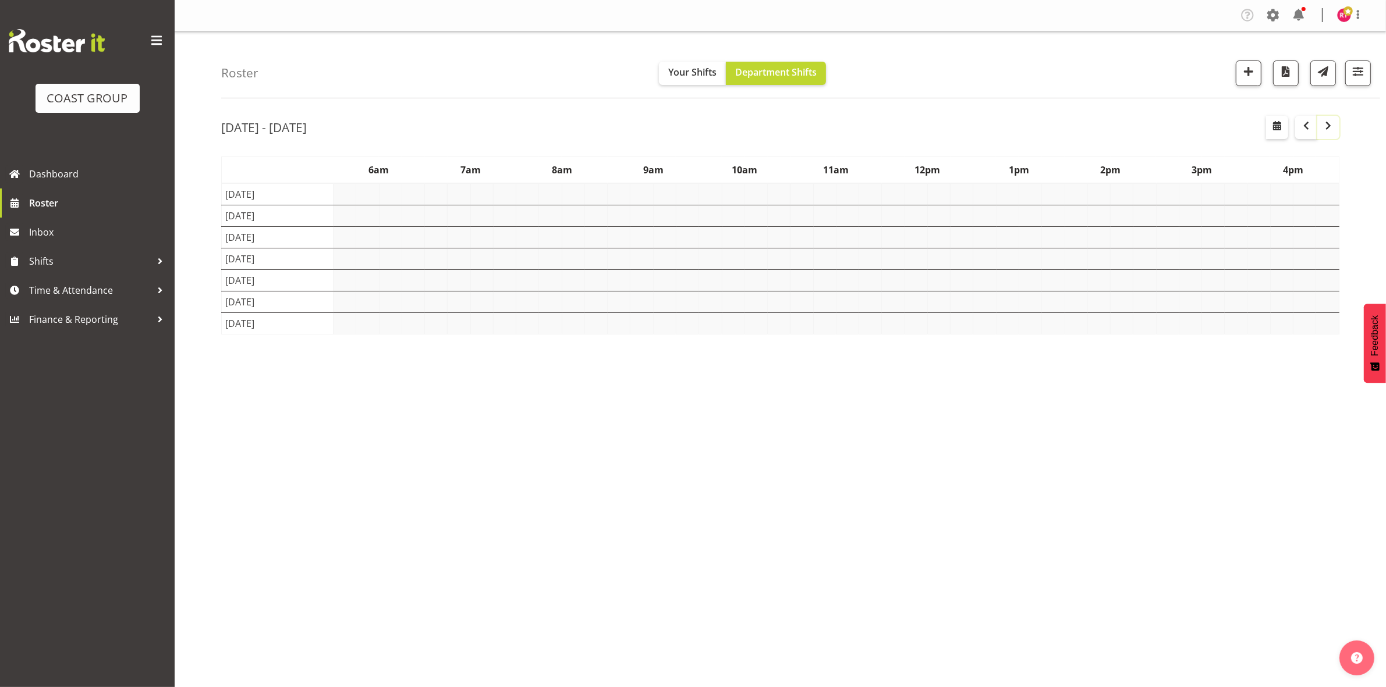
click at [1328, 131] on span "button" at bounding box center [1328, 126] width 14 height 14
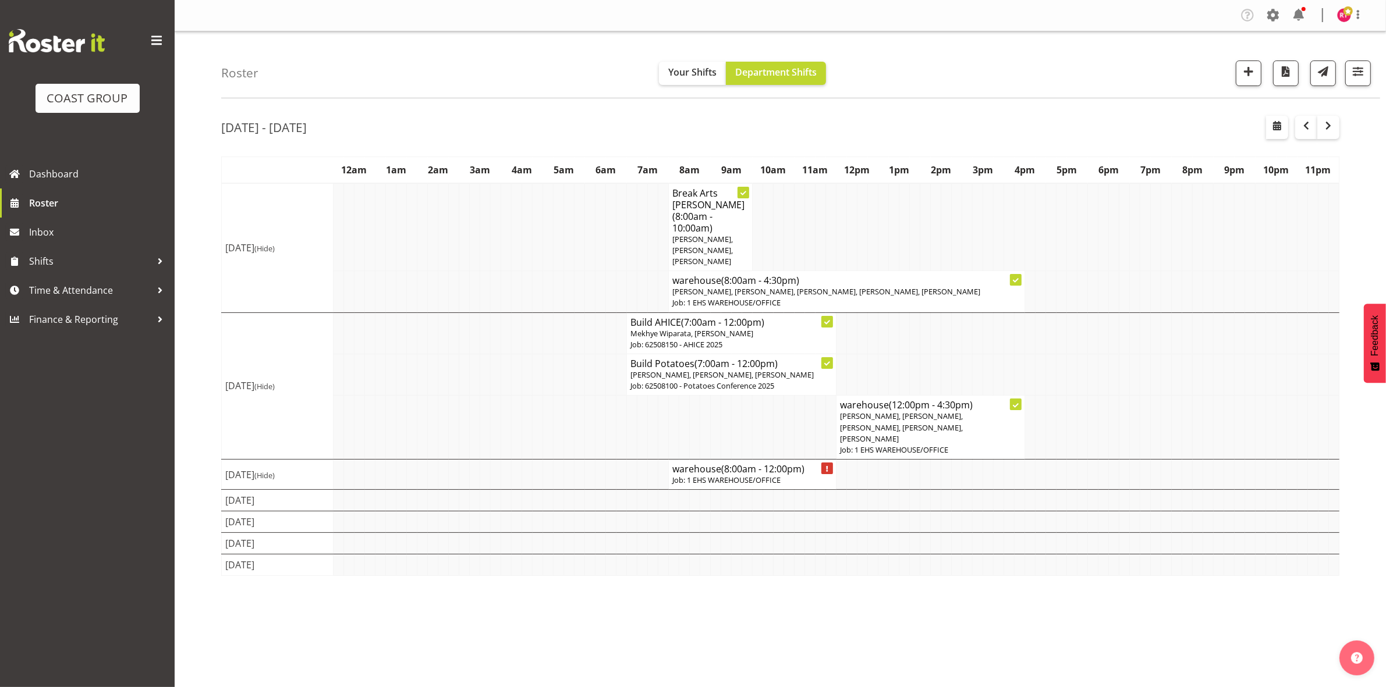
click at [734, 475] on p "Job: 1 EHS WAREHOUSE/OFFICE" at bounding box center [752, 480] width 160 height 11
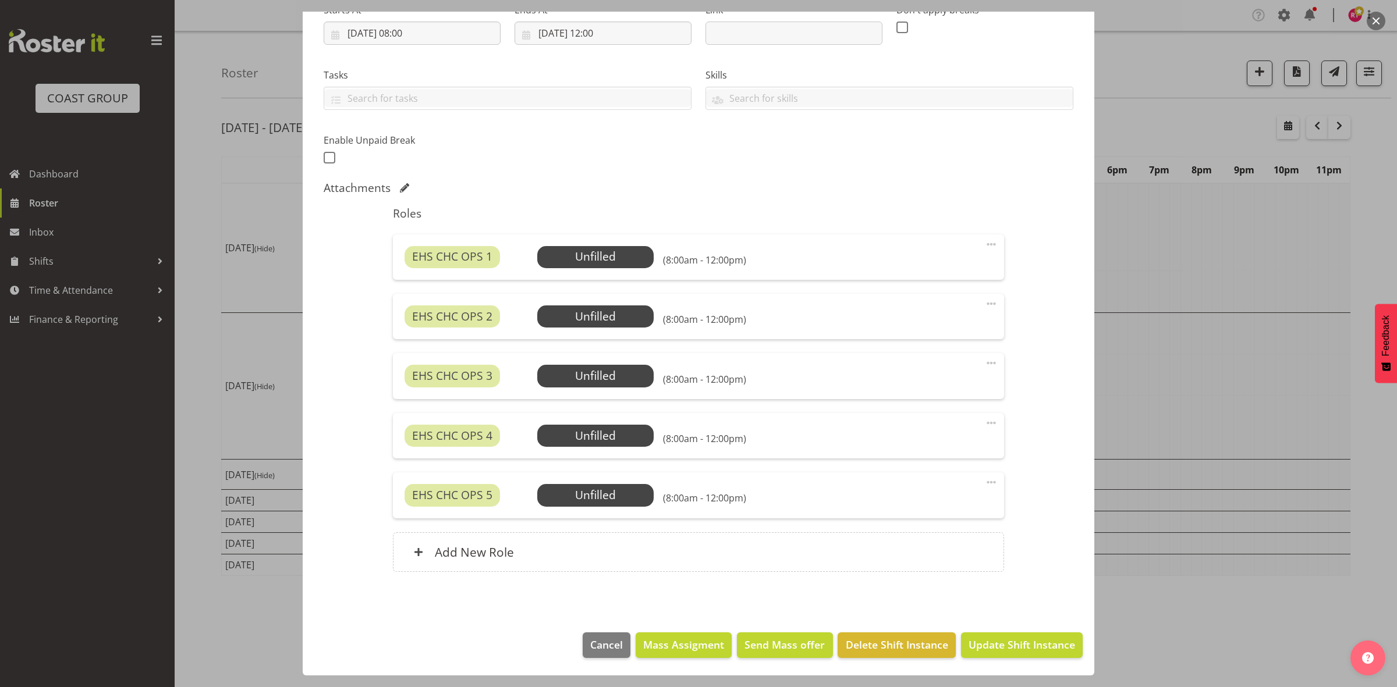
select select "69"
click at [687, 649] on span "Mass Assigment" at bounding box center [683, 644] width 81 height 15
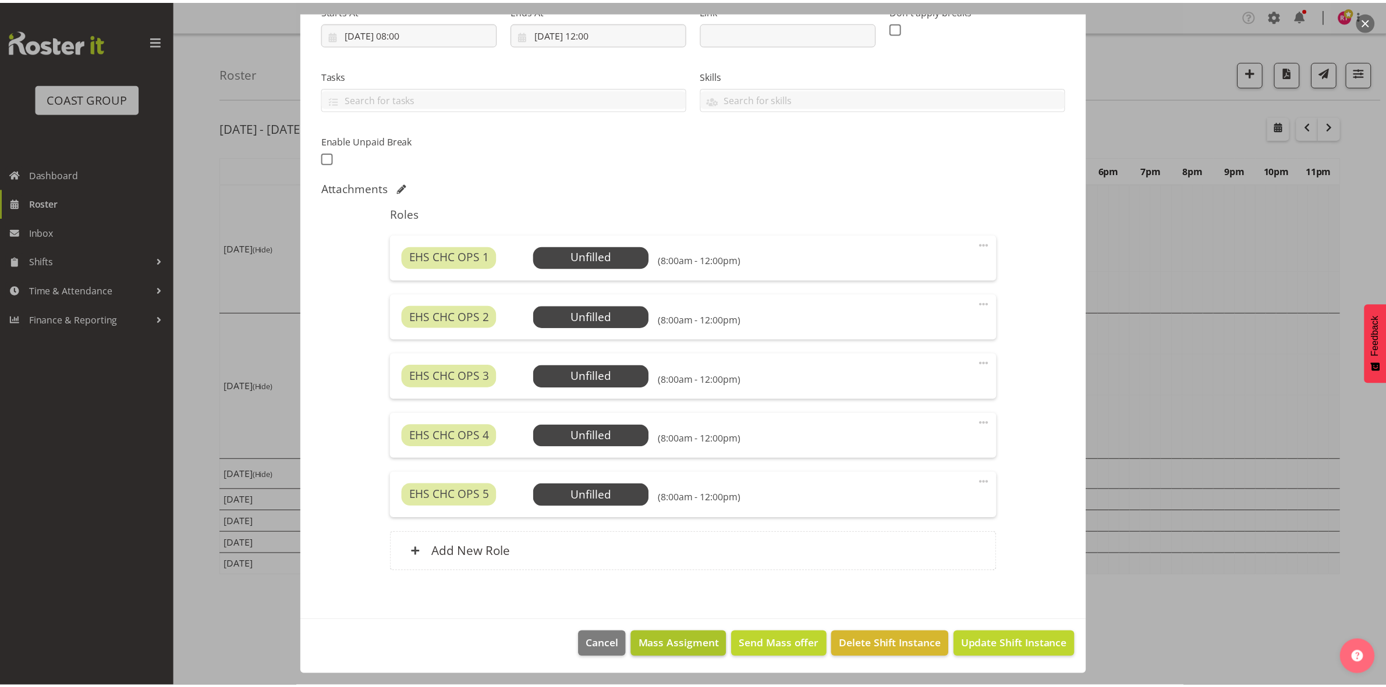
scroll to position [154, 0]
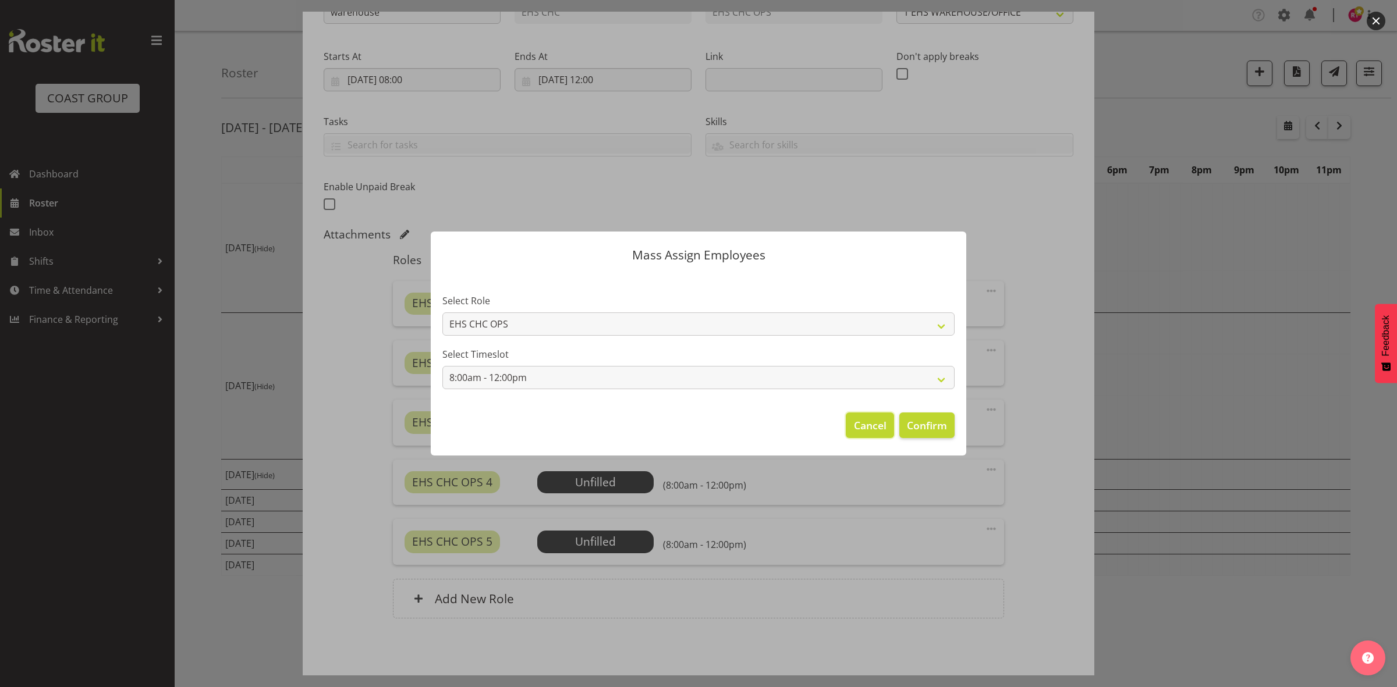
click at [866, 418] on span "Cancel" at bounding box center [870, 425] width 33 height 15
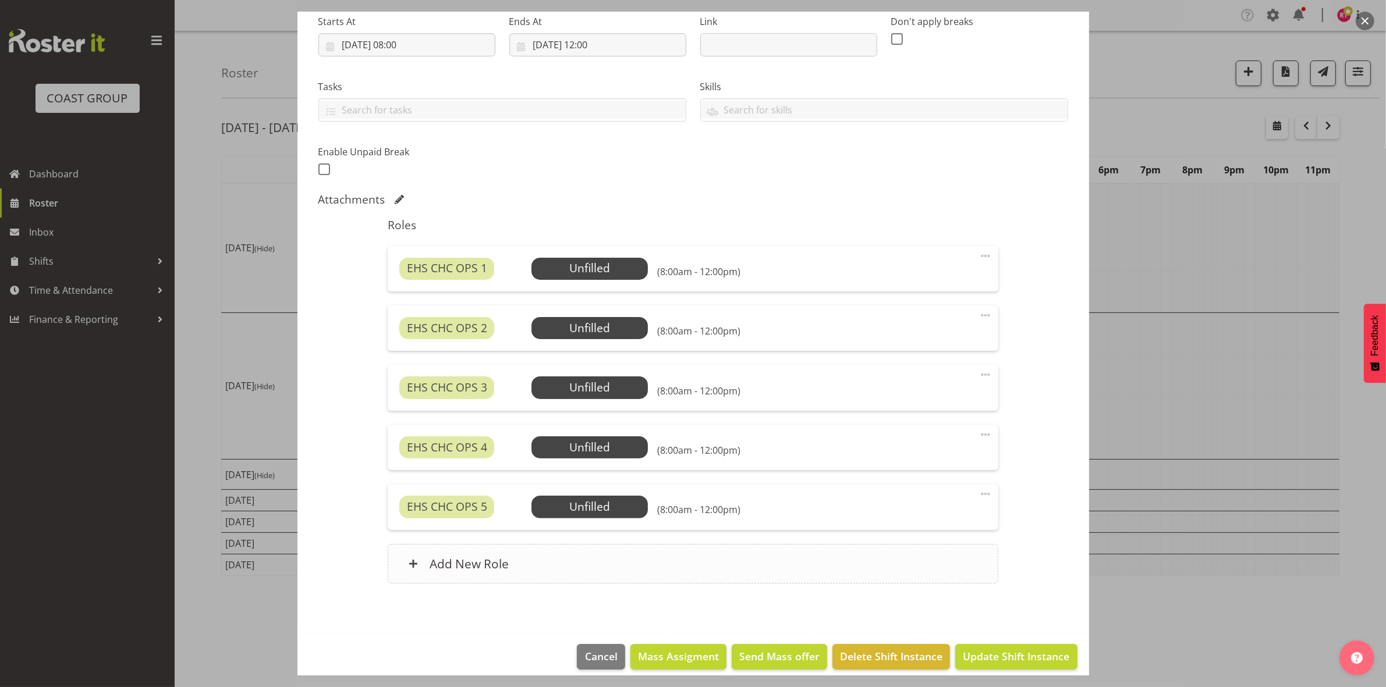
scroll to position [201, 0]
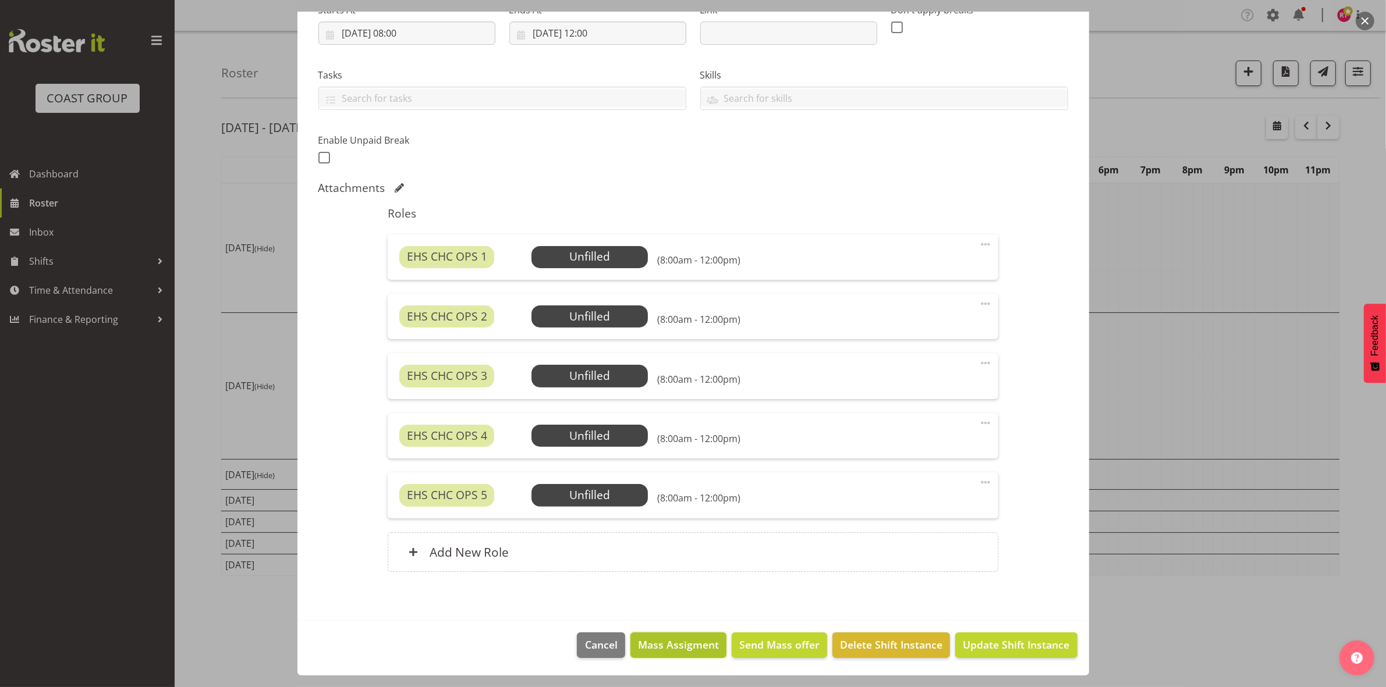
click at [691, 652] on span "Mass Assigment" at bounding box center [678, 644] width 81 height 15
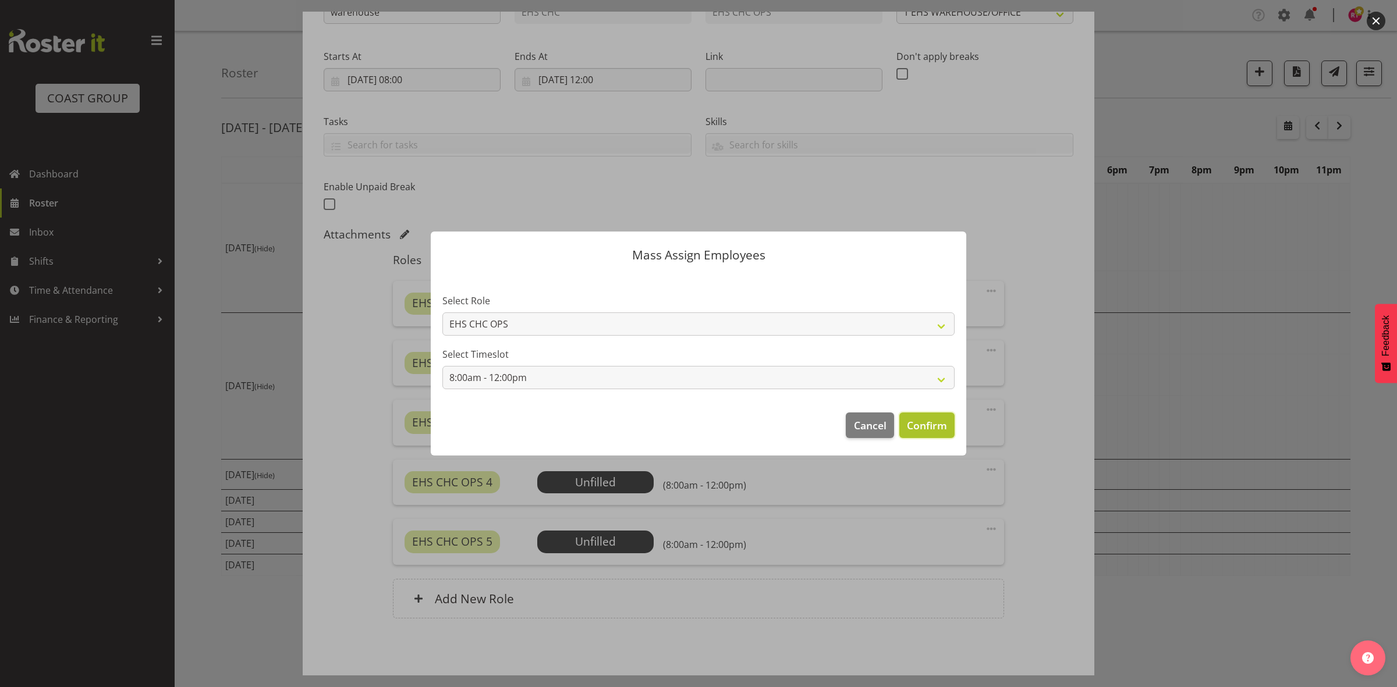
click at [932, 425] on span "Confirm" at bounding box center [927, 425] width 40 height 15
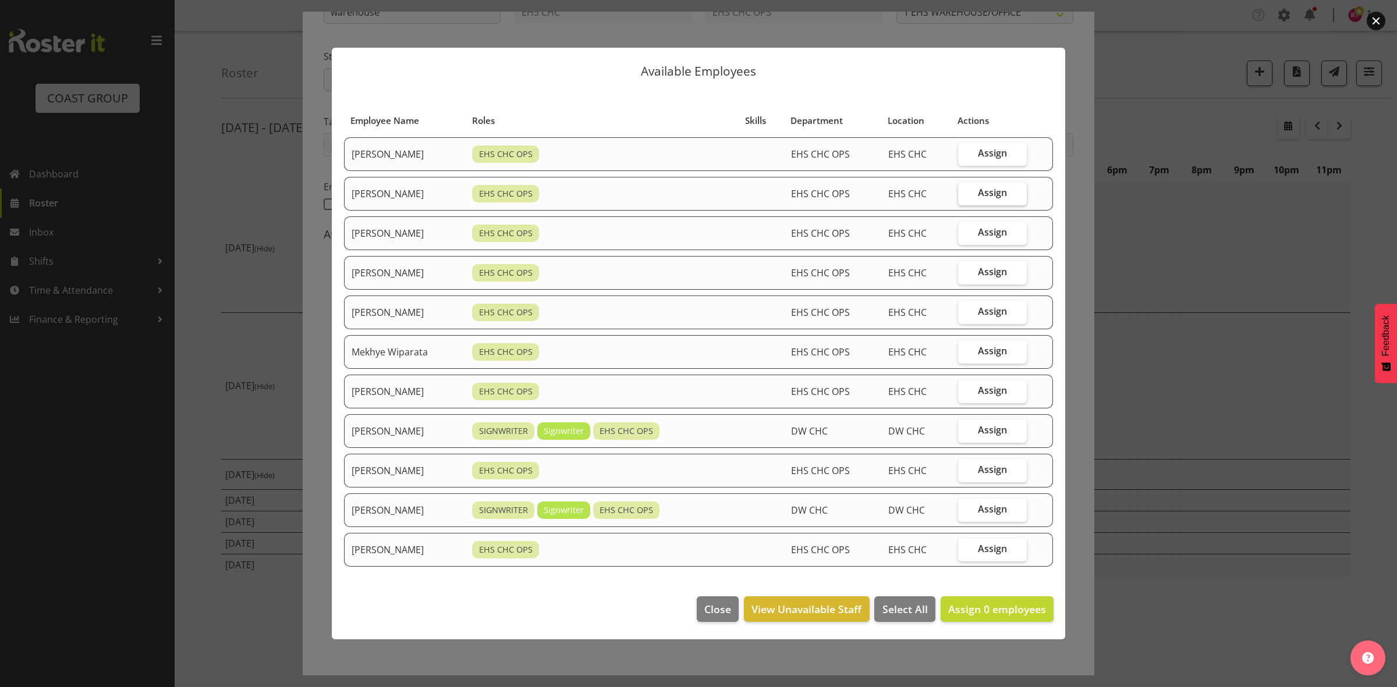
click at [986, 195] on span "Assign" at bounding box center [992, 193] width 29 height 12
click at [965, 195] on input "Assign" at bounding box center [962, 193] width 8 height 8
checkbox input "true"
click at [988, 315] on span "Assign" at bounding box center [992, 312] width 29 height 12
click at [965, 315] on input "Assign" at bounding box center [962, 312] width 8 height 8
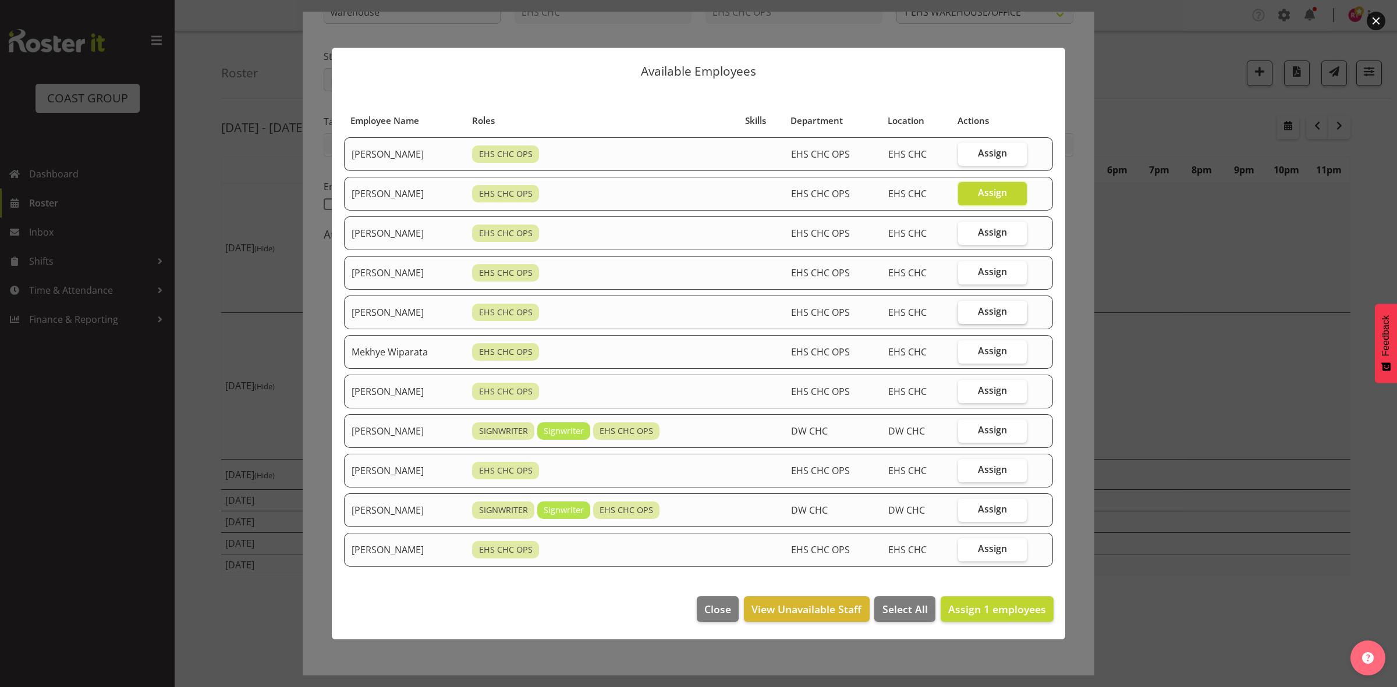
checkbox input "true"
click at [1007, 355] on span "Assign" at bounding box center [992, 351] width 29 height 12
click at [965, 355] on input "Assign" at bounding box center [962, 351] width 8 height 8
checkbox input "true"
click at [1007, 392] on span "Assign" at bounding box center [992, 391] width 29 height 12
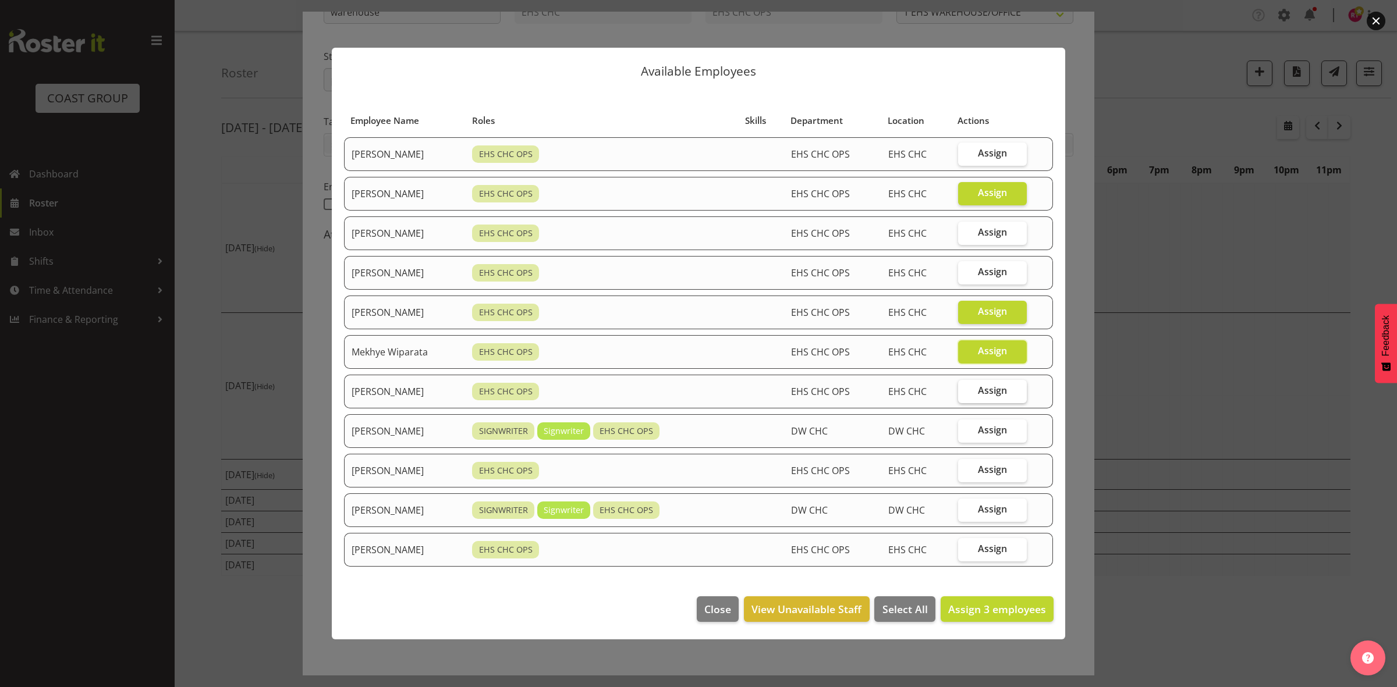
click at [965, 392] on input "Assign" at bounding box center [962, 391] width 8 height 8
checkbox input "true"
click at [1016, 471] on label "Assign" at bounding box center [992, 470] width 69 height 23
click at [965, 471] on input "Assign" at bounding box center [962, 470] width 8 height 8
checkbox input "true"
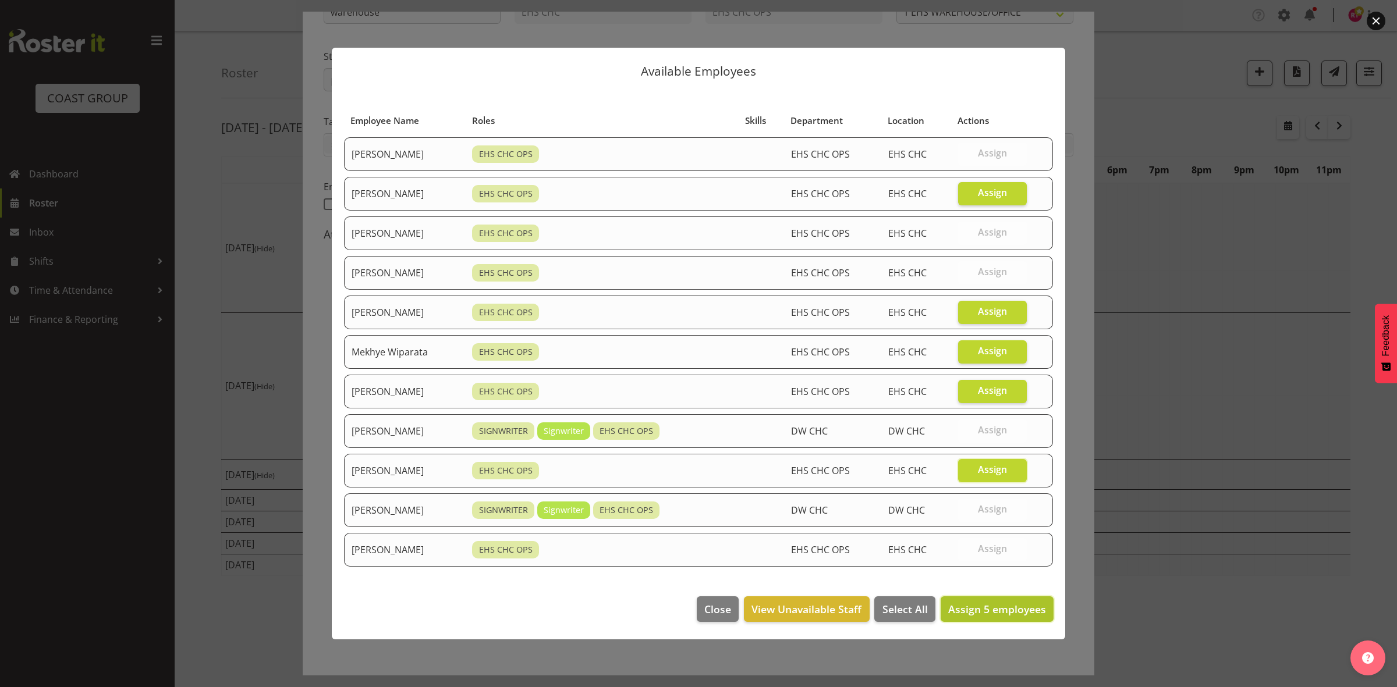
click at [995, 613] on span "Assign 5 employees" at bounding box center [997, 609] width 98 height 14
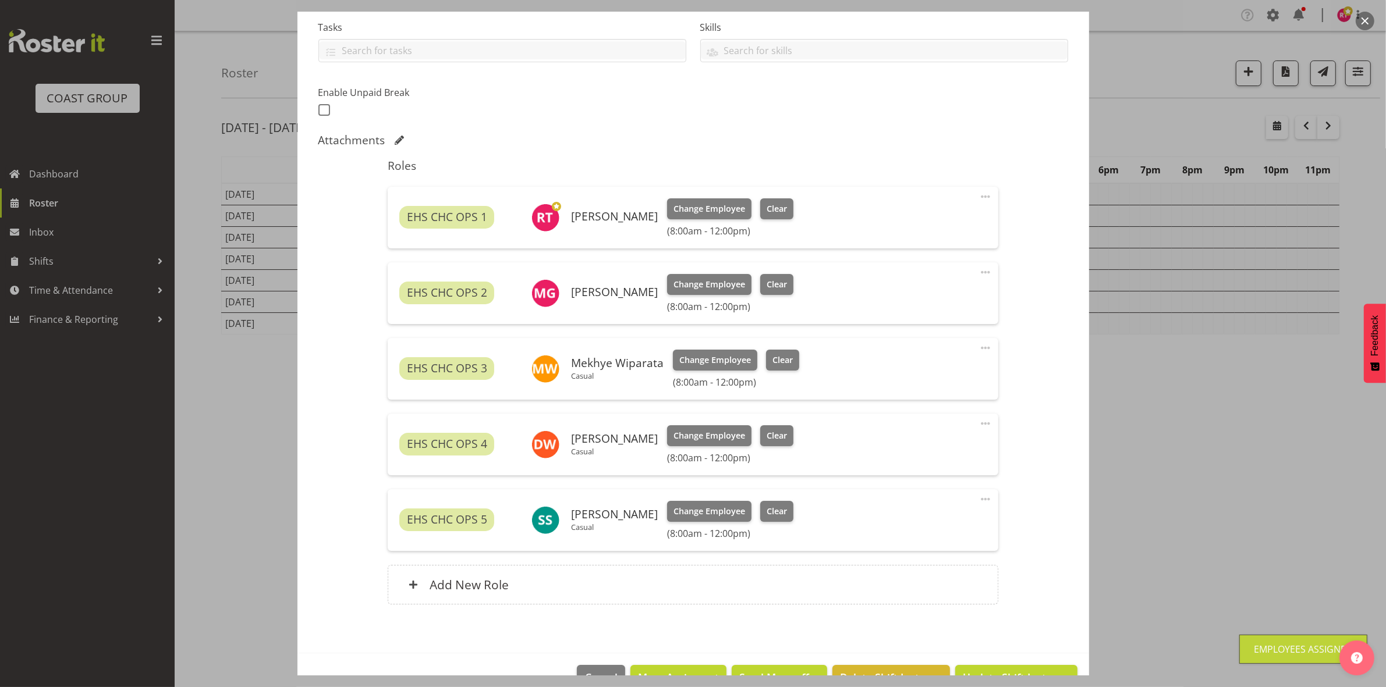
scroll to position [281, 0]
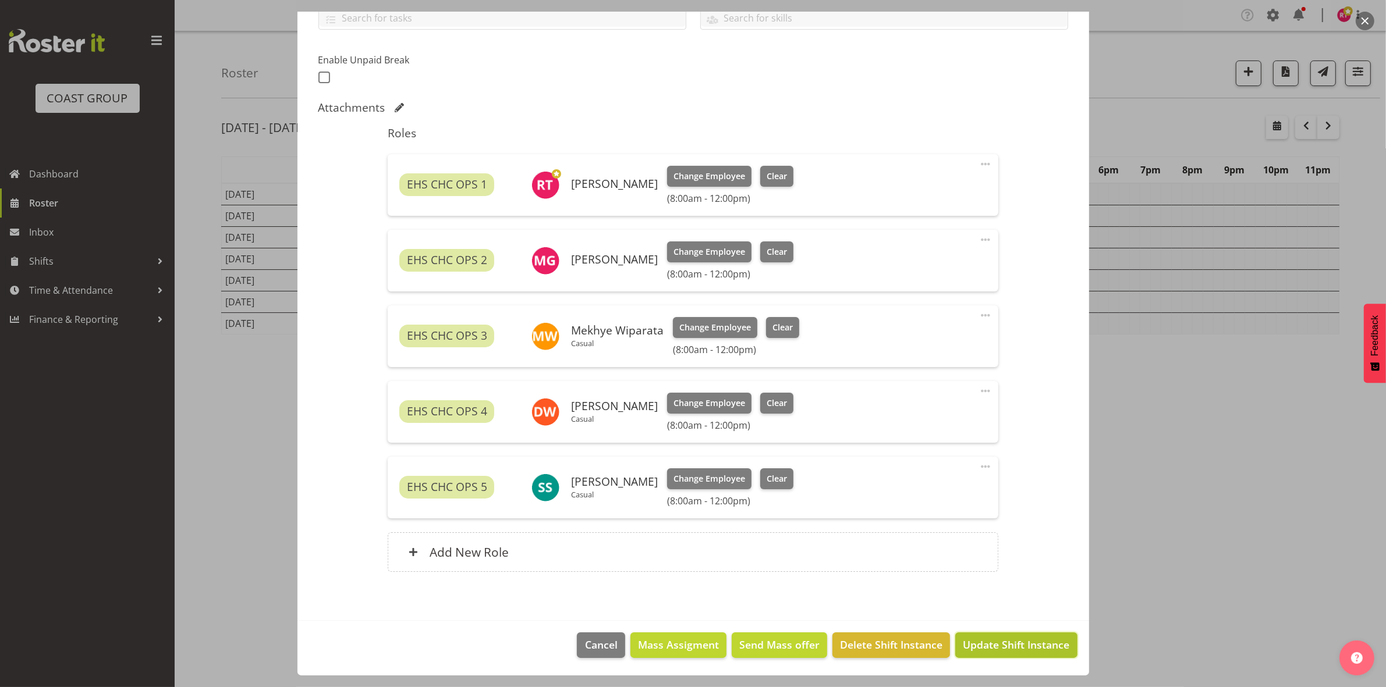
click at [991, 640] on span "Update Shift Instance" at bounding box center [1016, 644] width 106 height 15
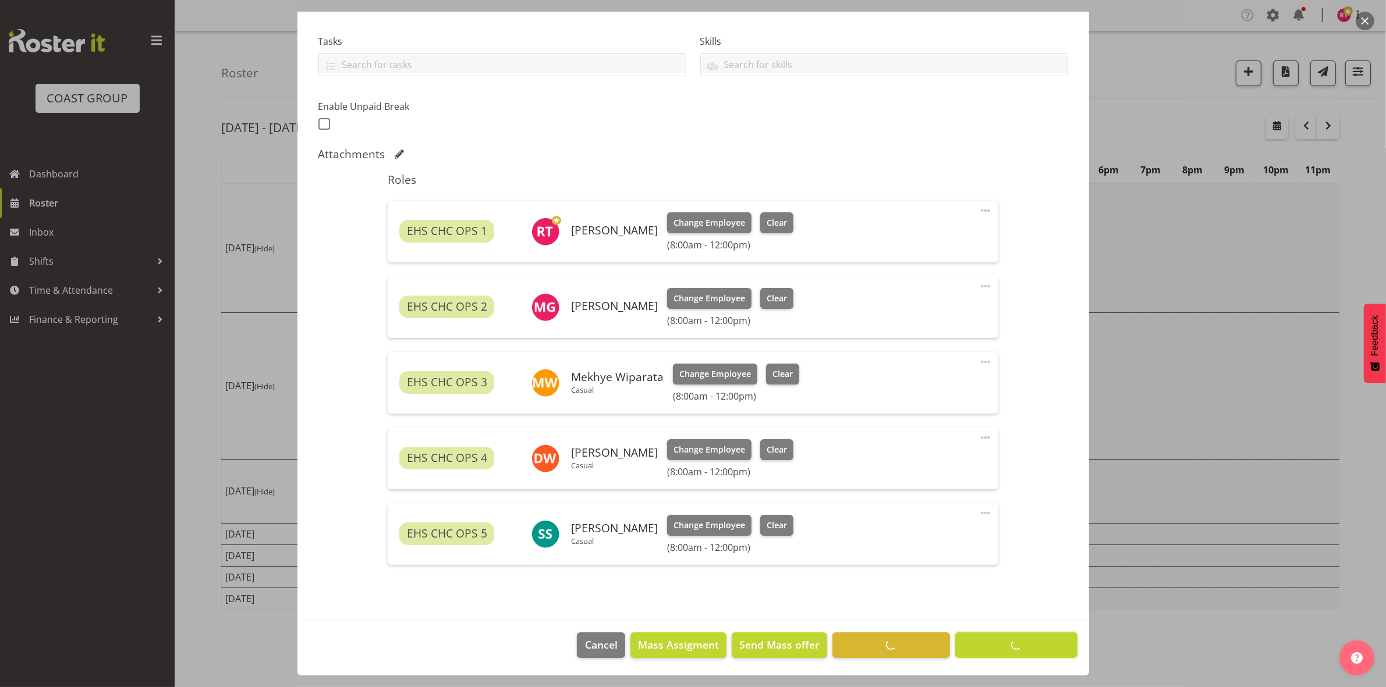
scroll to position [235, 0]
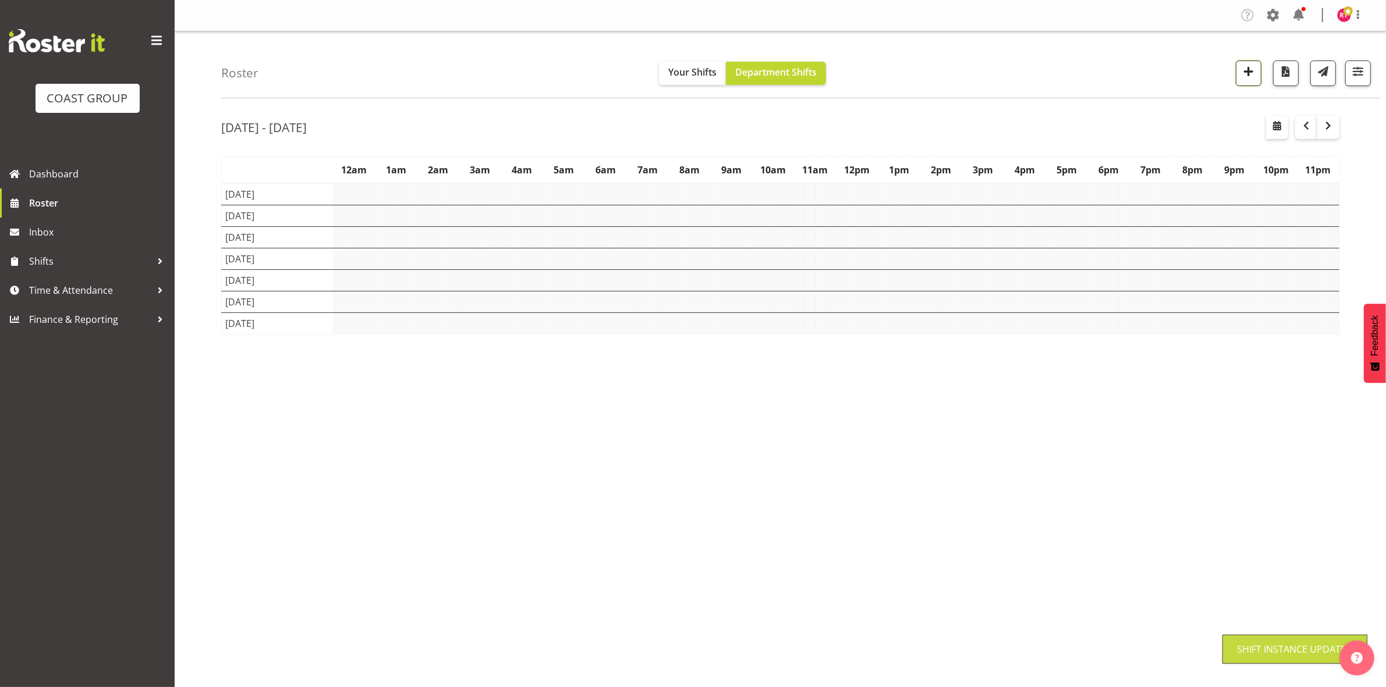
click at [1246, 72] on span "button" at bounding box center [1248, 71] width 15 height 15
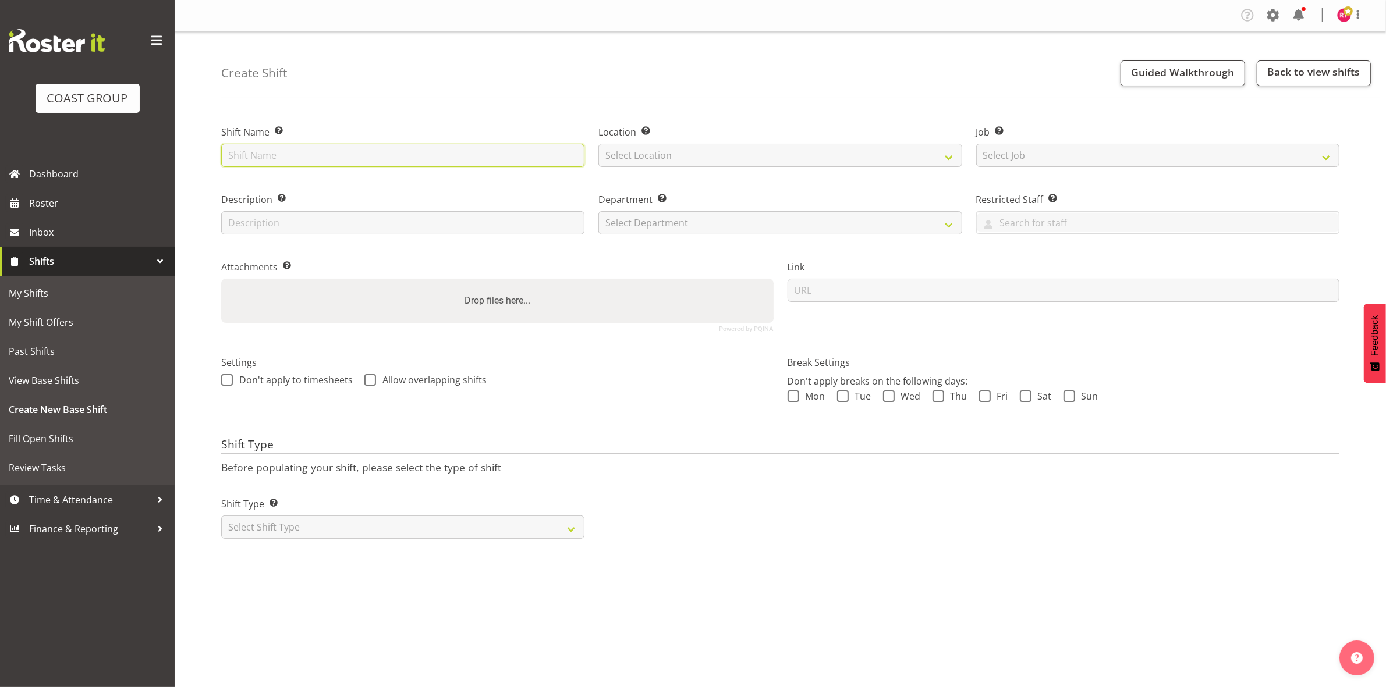
click at [383, 148] on input "text" at bounding box center [402, 155] width 363 height 23
type input "Build GPCME"
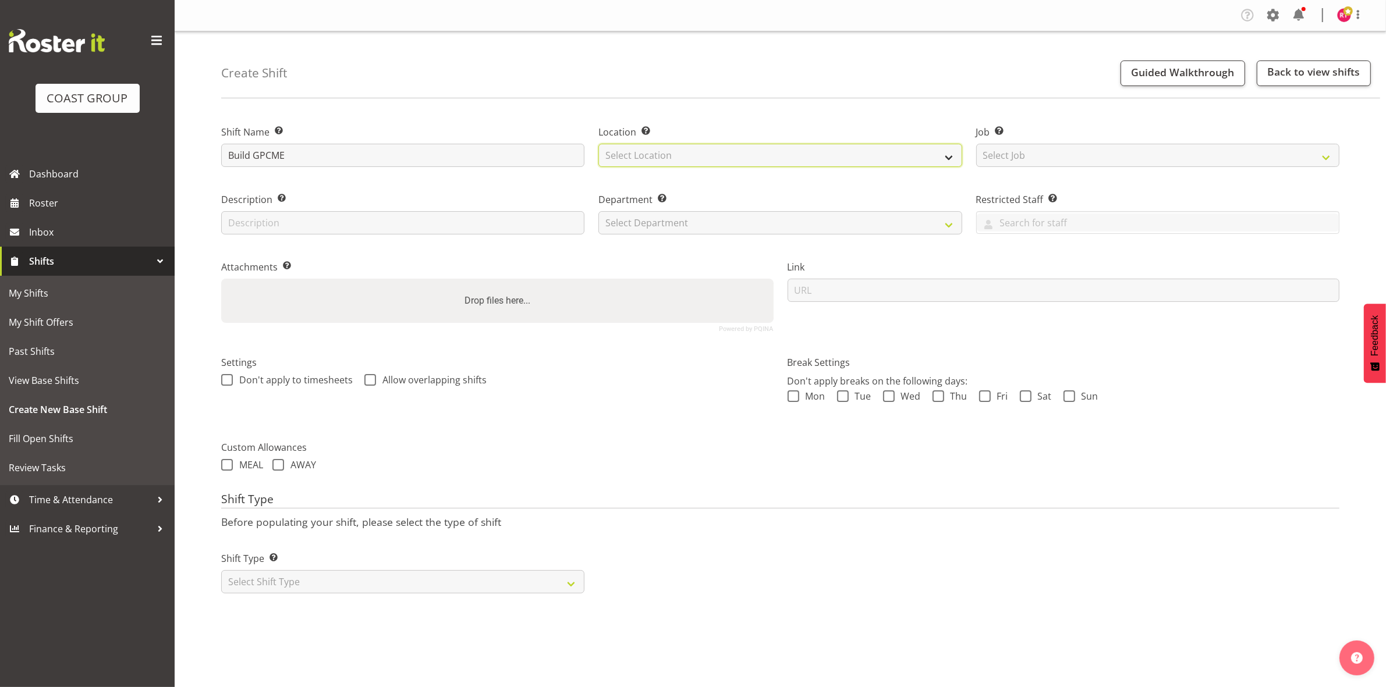
click at [659, 166] on select "Select Location EHS CHC" at bounding box center [779, 155] width 363 height 23
select select "107"
click at [598, 144] on select "Select Location EHS CHC" at bounding box center [779, 155] width 363 height 23
click at [1007, 155] on select "Select Job Create new job 1 Carlton Events 1 [PERSON_NAME][GEOGRAPHIC_DATA] 1 […" at bounding box center [1157, 155] width 363 height 23
click at [1132, 155] on select "Create new job 1 Carlton Events 1 [PERSON_NAME][GEOGRAPHIC_DATA] 1 [PERSON_NAME…" at bounding box center [1157, 155] width 363 height 23
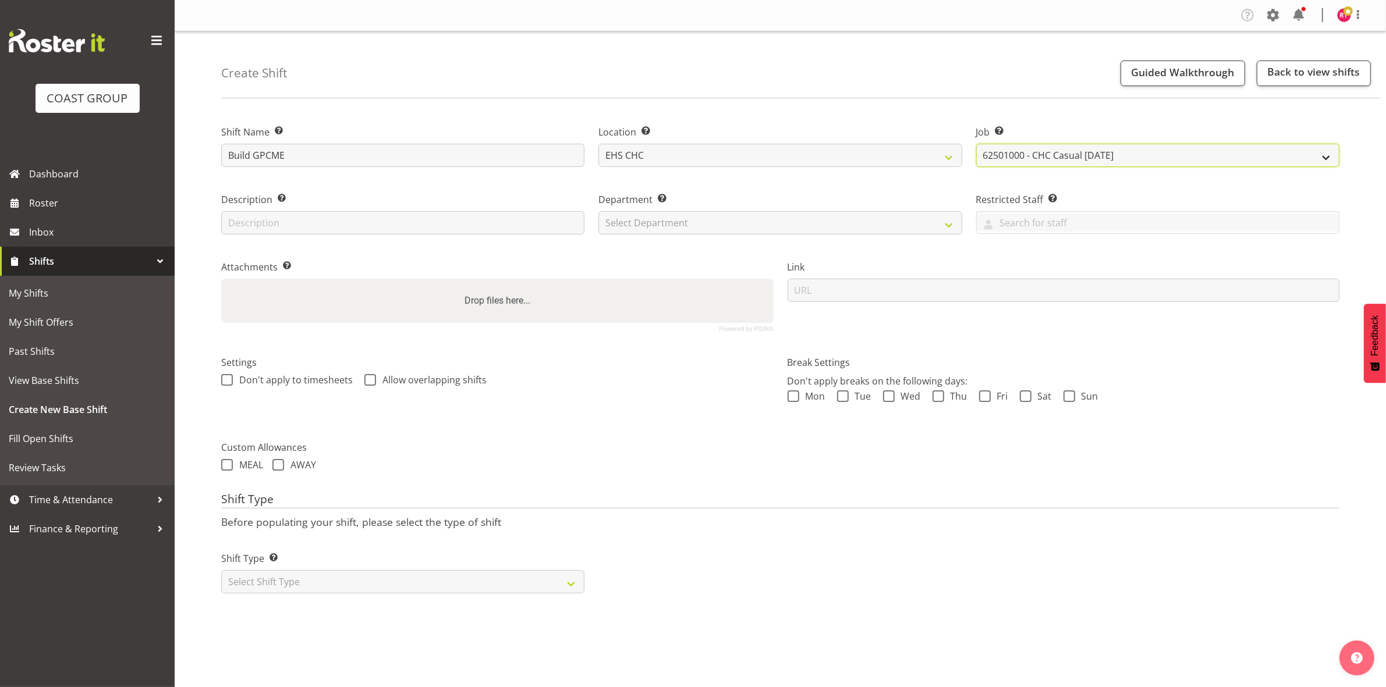
select select "10069"
click at [976, 144] on select "Create new job 1 Carlton Events 1 [PERSON_NAME][GEOGRAPHIC_DATA] 1 [PERSON_NAME…" at bounding box center [1157, 155] width 363 height 23
click at [754, 228] on select "Select Department EHS CHC OPS" at bounding box center [779, 222] width 363 height 23
select select "41"
click at [598, 211] on select "Select Department EHS CHC OPS" at bounding box center [779, 222] width 363 height 23
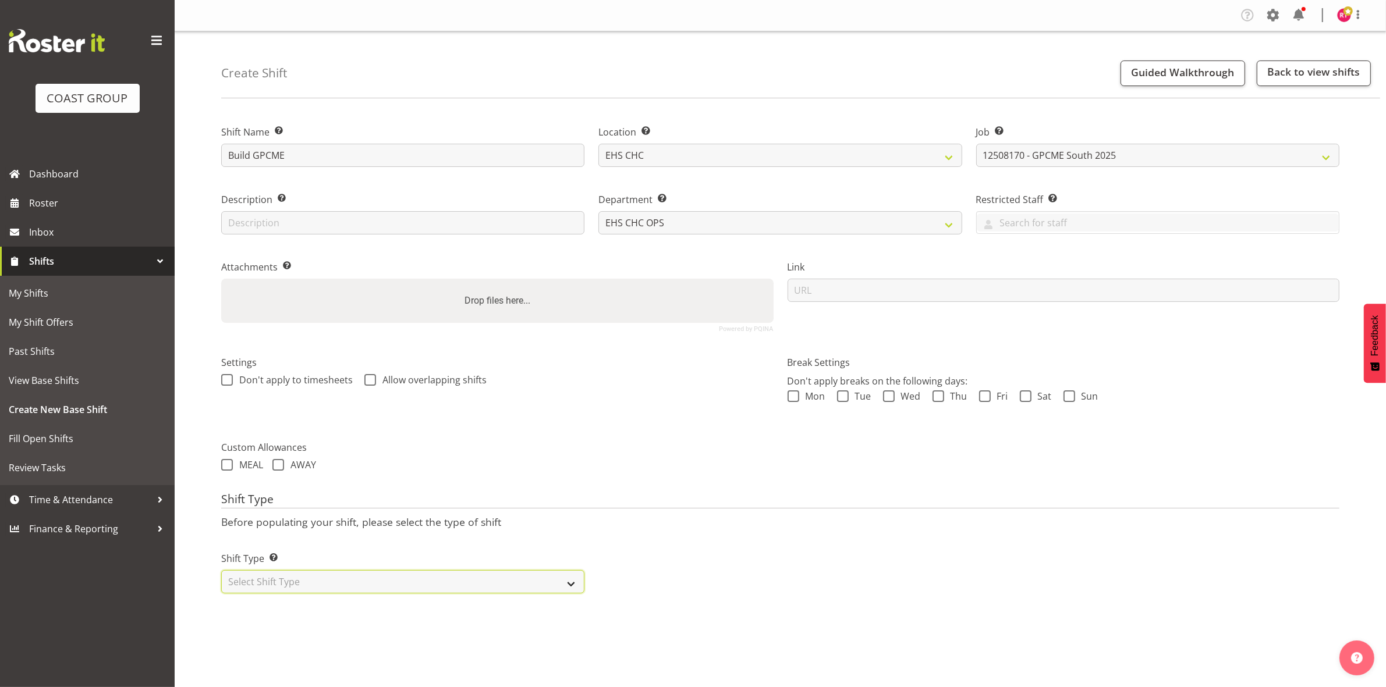
drag, startPoint x: 333, startPoint y: 587, endPoint x: 332, endPoint y: 594, distance: 7.7
click at [333, 587] on select "Select Shift Type One Off Shift Recurring Shift Rotating Shift" at bounding box center [402, 581] width 363 height 23
select select "one_off"
click at [221, 571] on select "Select Shift Type One Off Shift Recurring Shift Rotating Shift" at bounding box center [402, 581] width 363 height 23
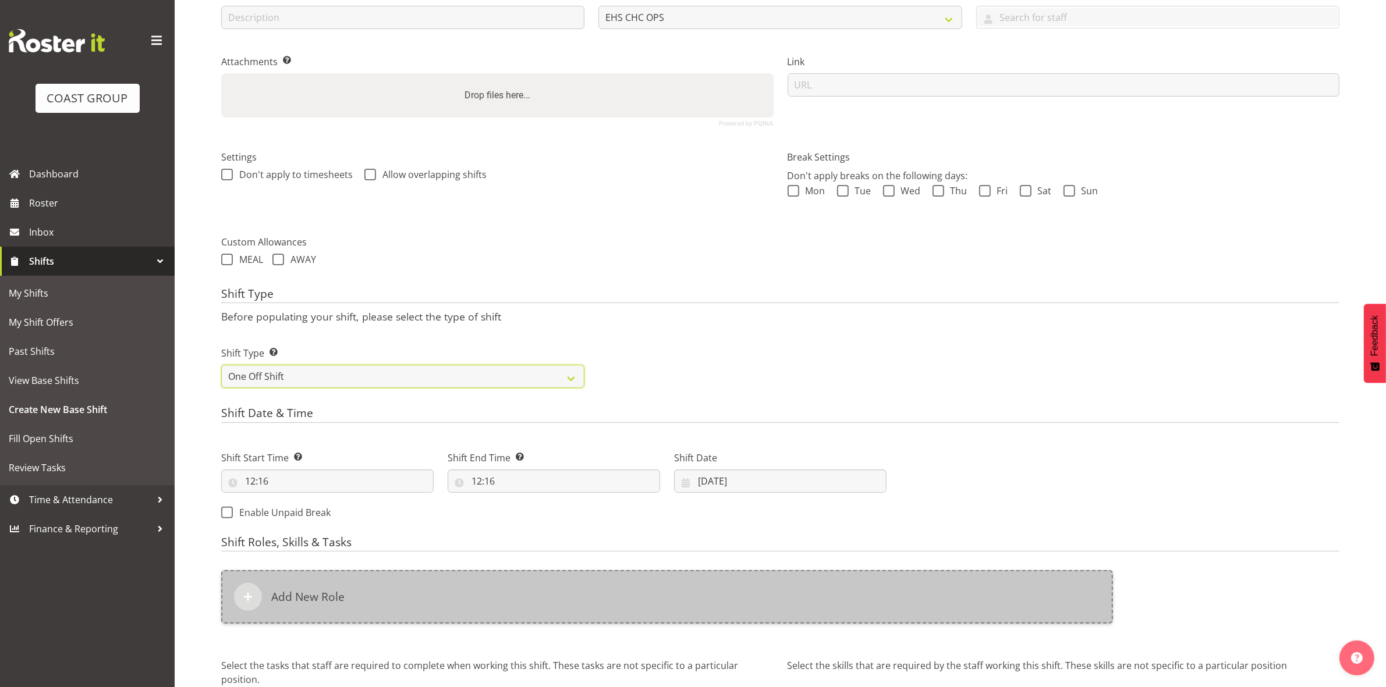
scroll to position [318, 0]
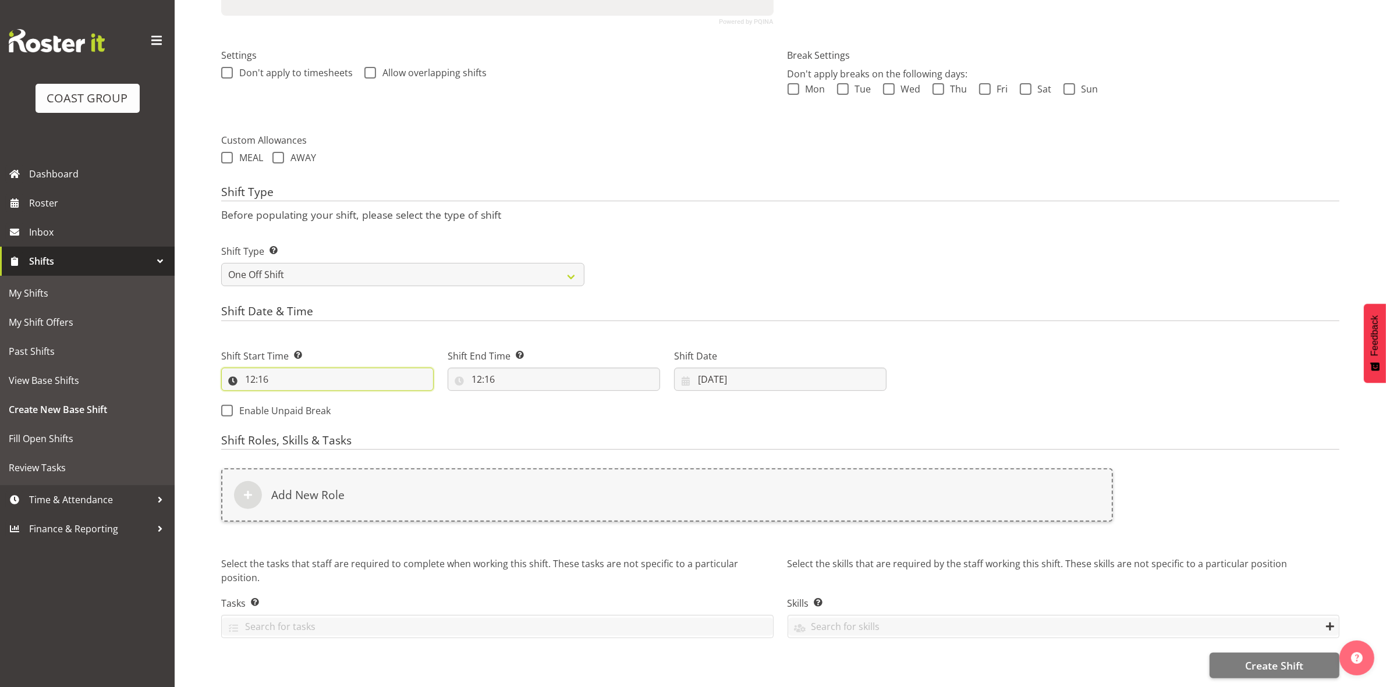
drag, startPoint x: 261, startPoint y: 370, endPoint x: 267, endPoint y: 368, distance: 6.1
click at [262, 370] on input "12:16" at bounding box center [327, 379] width 212 height 23
click at [332, 398] on select "00 01 02 03 04 05 06 07 08 09 10 11 12 13 14 15 16 17 18 19 20 21 22 23 24 25 2…" at bounding box center [331, 409] width 26 height 23
select select "0"
click at [318, 398] on select "00 01 02 03 04 05 06 07 08 09 10 11 12 13 14 15 16 17 18 19 20 21 22 23 24 25 2…" at bounding box center [331, 409] width 26 height 23
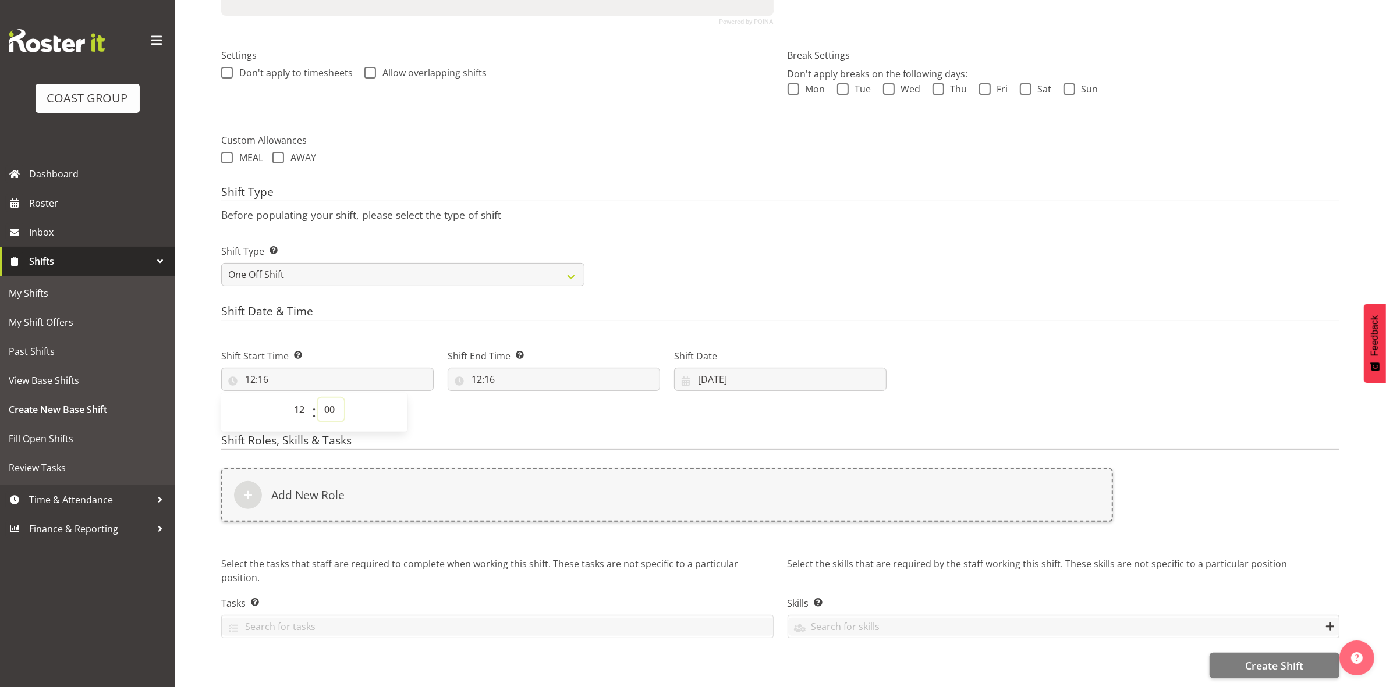
type input "12:00"
click at [764, 247] on div "Shift Type Shift Types: One Off – Select this if you would like a single shift …" at bounding box center [780, 260] width 1132 height 65
click at [476, 368] on input "12:16" at bounding box center [554, 379] width 212 height 23
click at [528, 400] on select "00 01 02 03 04 05 06 07 08 09 10 11 12 13 14 15 16 17 18 19 20 21 22 23" at bounding box center [527, 409] width 26 height 23
select select "16"
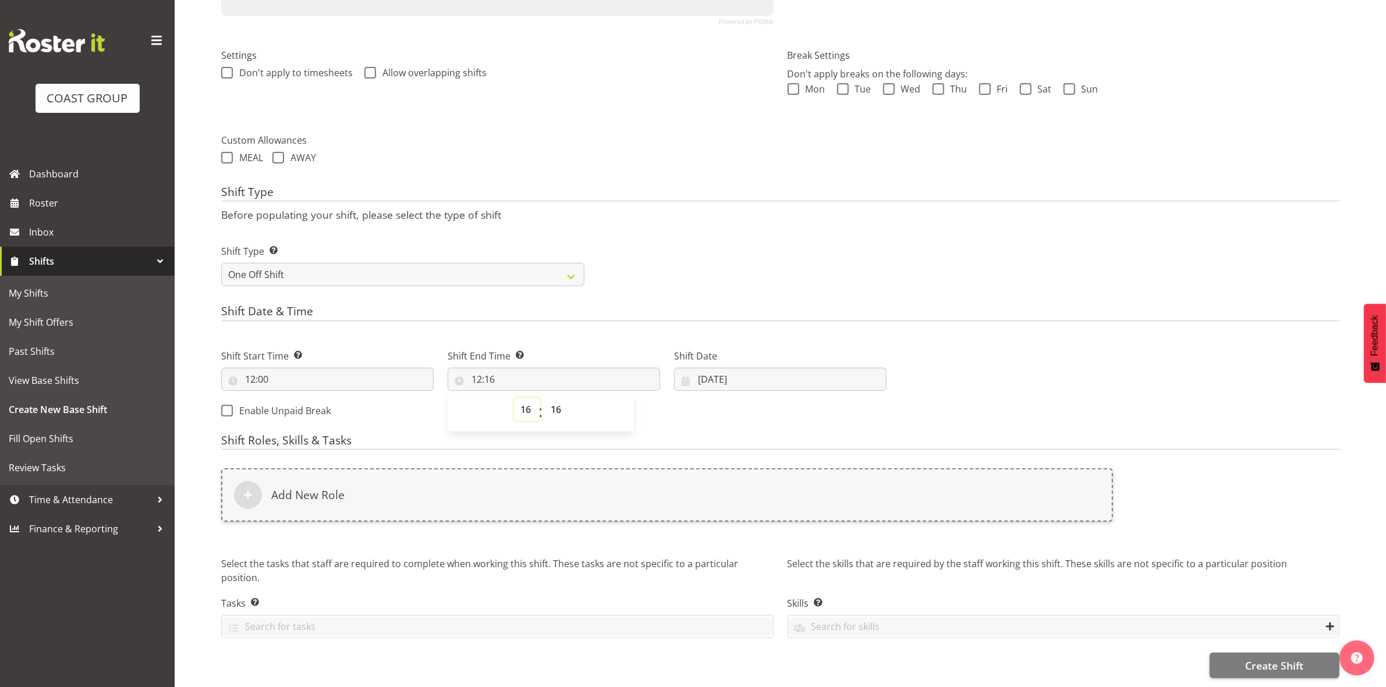
click at [514, 398] on select "00 01 02 03 04 05 06 07 08 09 10 11 12 13 14 15 16 17 18 19 20 21 22 23" at bounding box center [527, 409] width 26 height 23
type input "16:16"
click at [548, 398] on select "00 01 02 03 04 05 06 07 08 09 10 11 12 13 14 15 16 17 18 19 20 21 22 23 24 25 2…" at bounding box center [557, 409] width 26 height 23
select select "45"
click at [544, 398] on select "00 01 02 03 04 05 06 07 08 09 10 11 12 13 14 15 16 17 18 19 20 21 22 23 24 25 2…" at bounding box center [557, 409] width 26 height 23
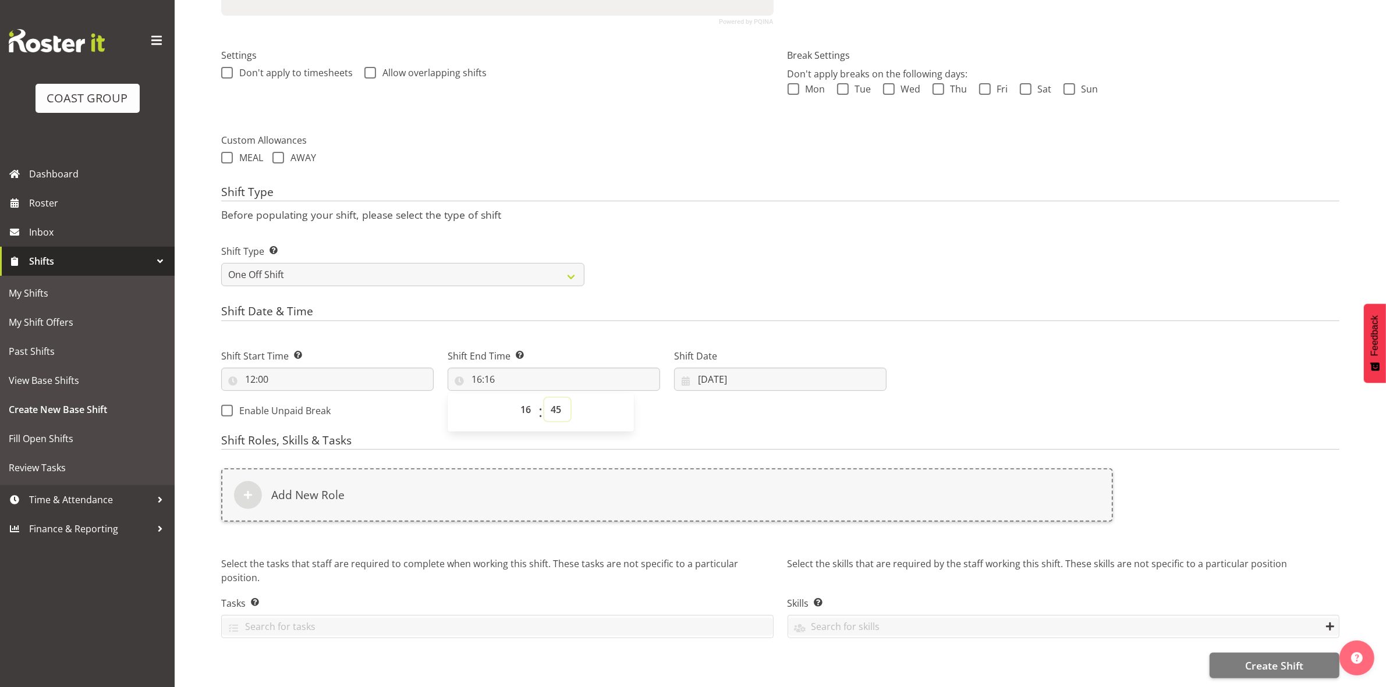
type input "16:45"
click at [626, 294] on form "Shift Name Enter a name for the shift (e.g. Day Shift). Build GPCME Location En…" at bounding box center [780, 240] width 1118 height 877
click at [707, 371] on input "[DATE]" at bounding box center [780, 379] width 212 height 23
click at [787, 509] on link "13" at bounding box center [780, 517] width 23 height 23
type input "[DATE]"
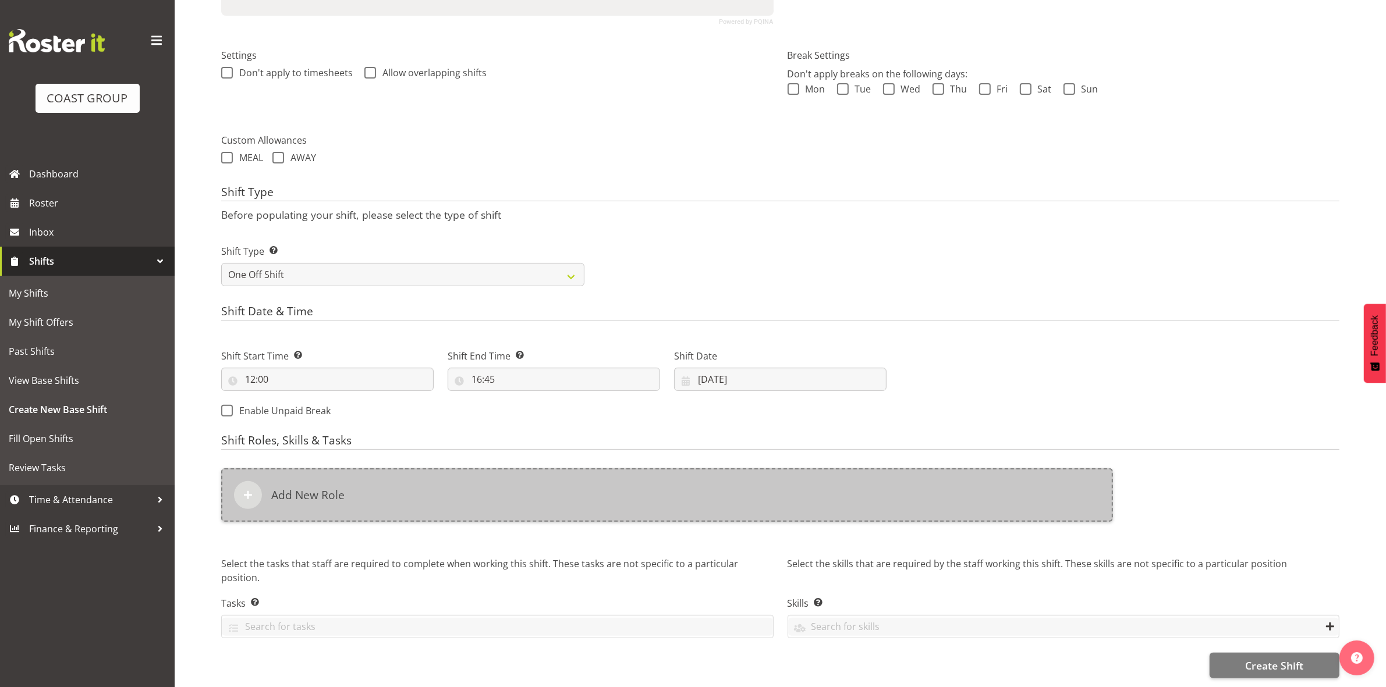
click at [431, 503] on div "Add New Role" at bounding box center [667, 495] width 892 height 54
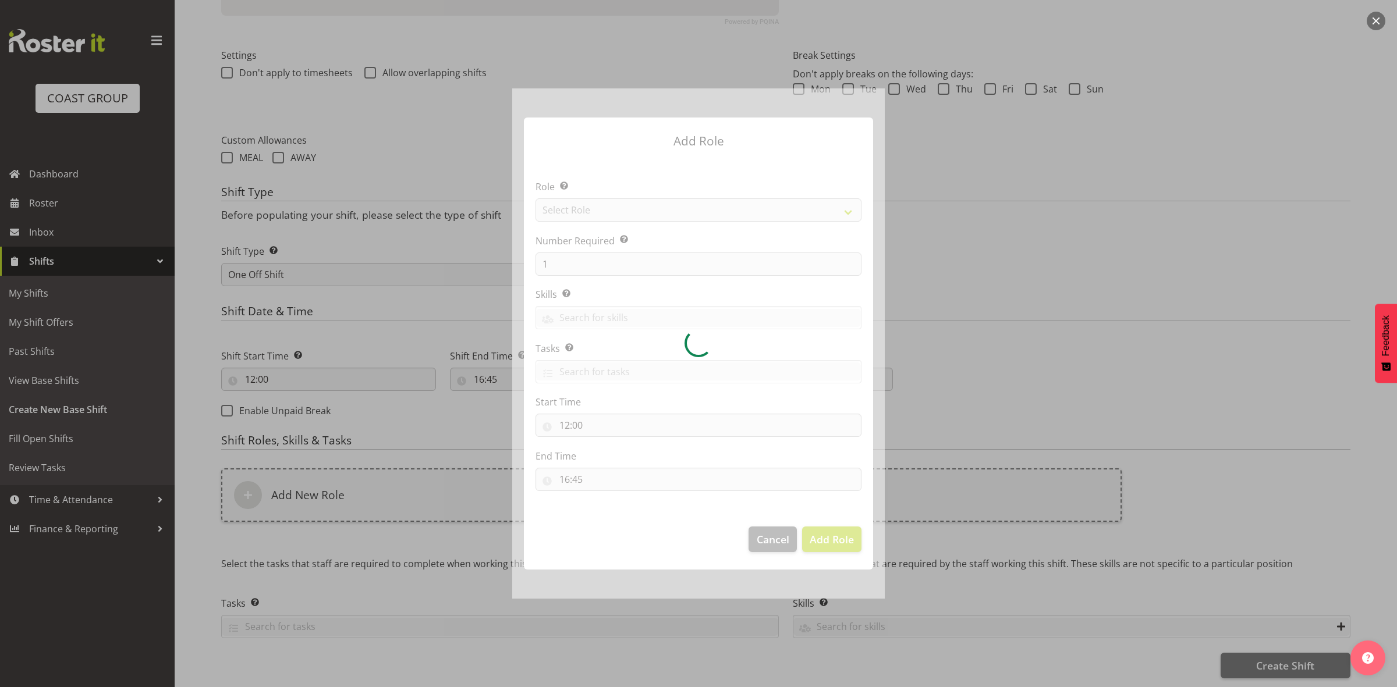
click at [592, 211] on div at bounding box center [698, 343] width 372 height 510
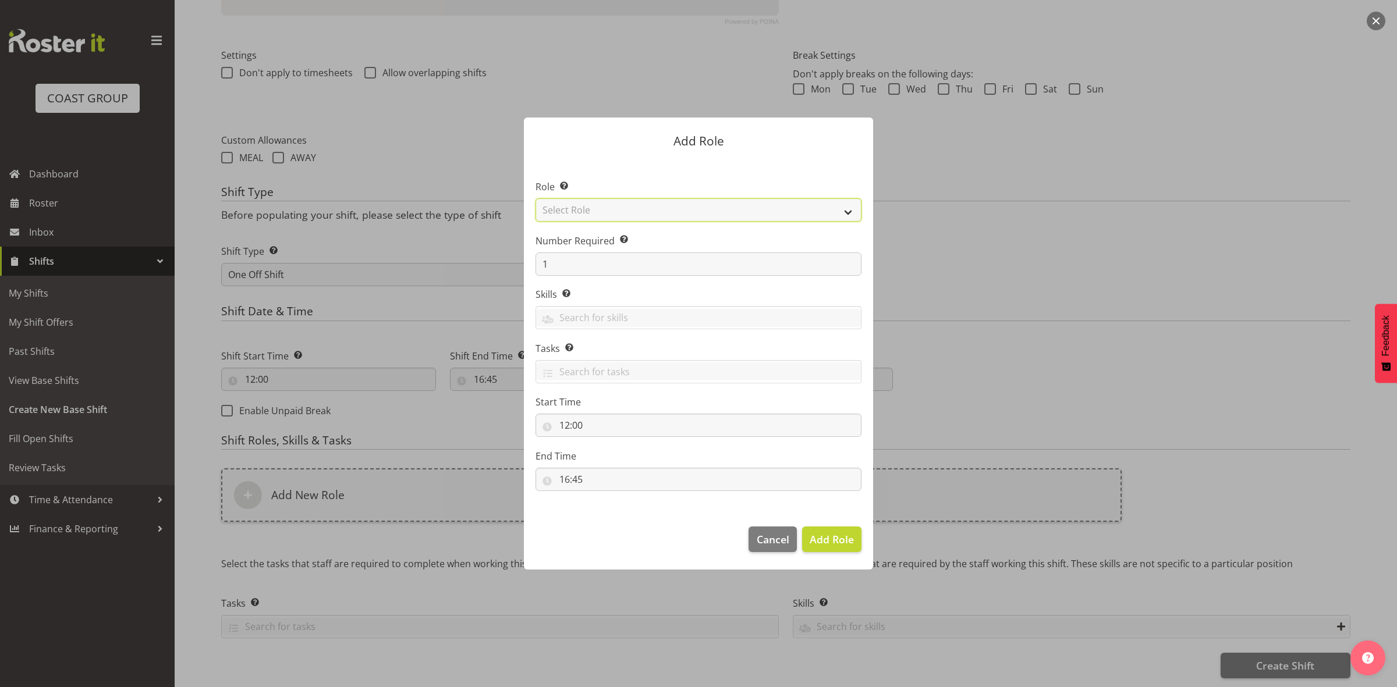
click at [592, 211] on select "Select Role ACCOUNT MANAGER ACCOUNT MANAGER DW ACCOUNTS AKL DIANNA VEHICLES AKL…" at bounding box center [698, 209] width 326 height 23
select select "192"
click at [535, 198] on select "Select Role ACCOUNT MANAGER ACCOUNT MANAGER DW ACCOUNTS AKL DIANNA VEHICLES AKL…" at bounding box center [698, 209] width 326 height 23
click at [597, 260] on input "1" at bounding box center [698, 264] width 326 height 23
type input "3"
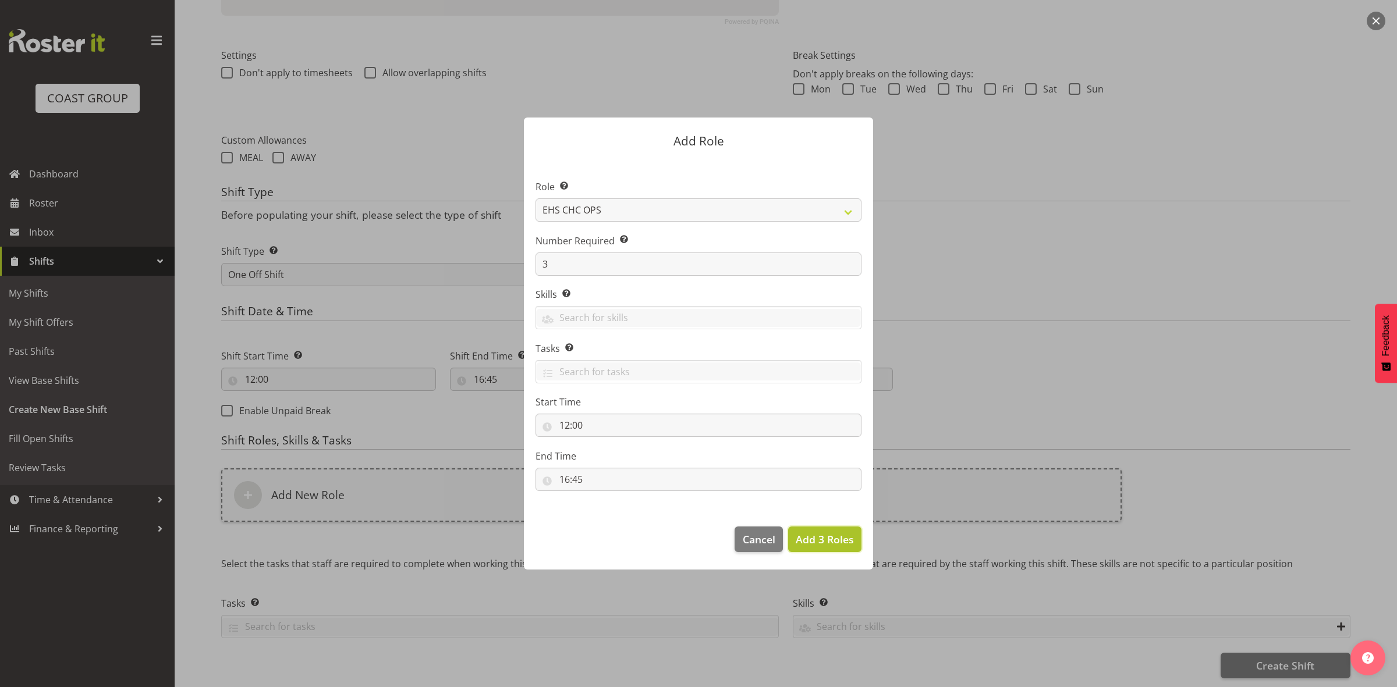
click at [821, 537] on span "Add 3 Roles" at bounding box center [825, 539] width 58 height 14
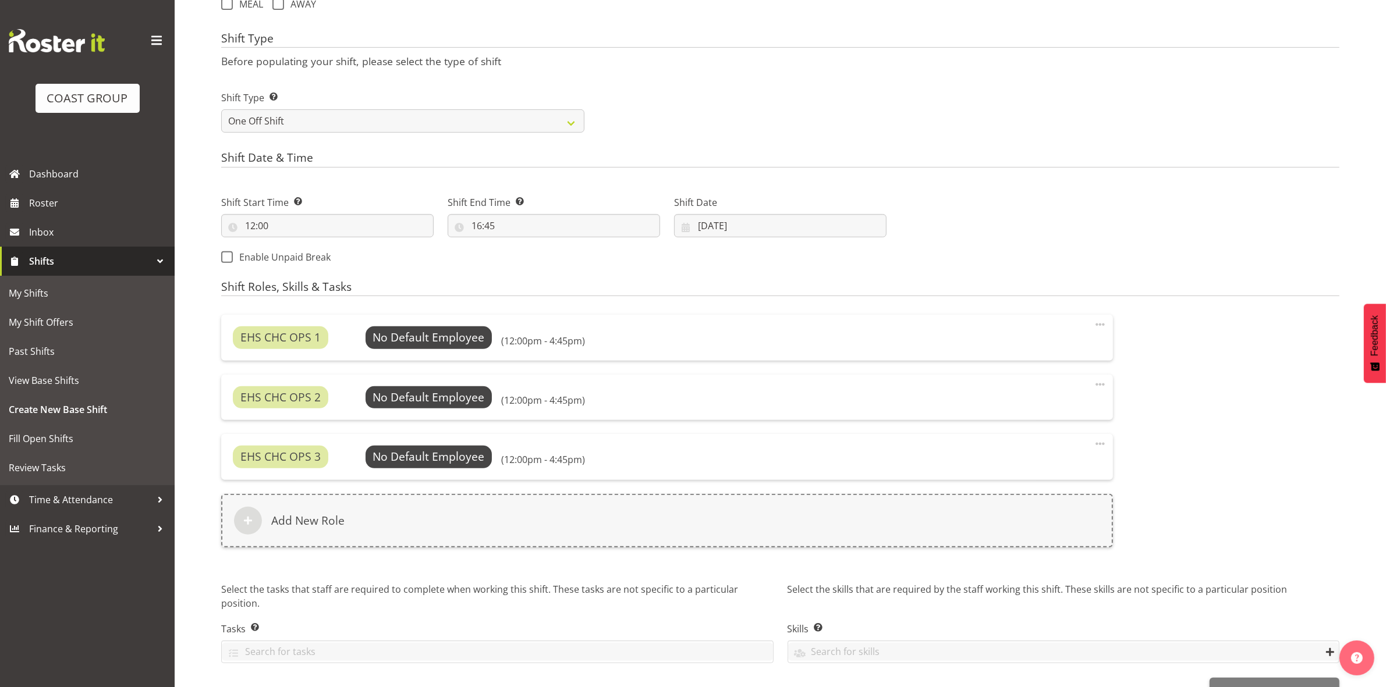
scroll to position [498, 0]
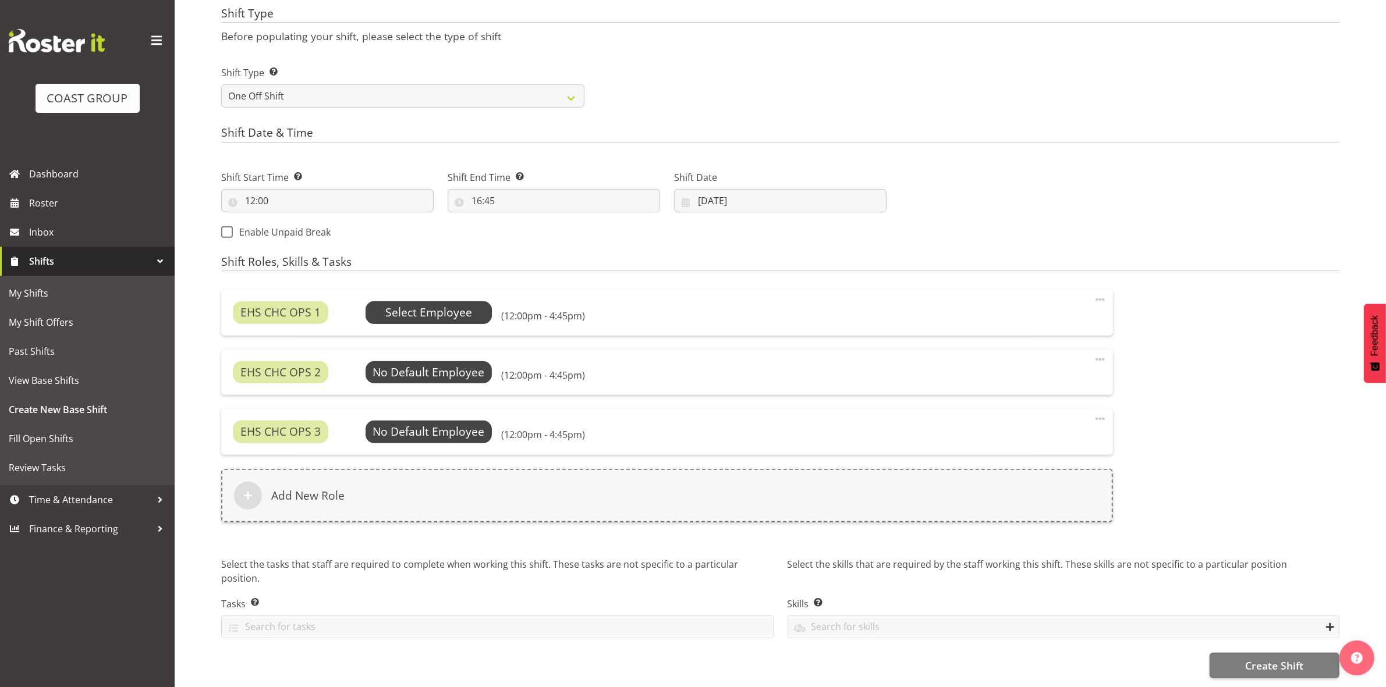
click at [434, 304] on span "Select Employee" at bounding box center [428, 312] width 87 height 17
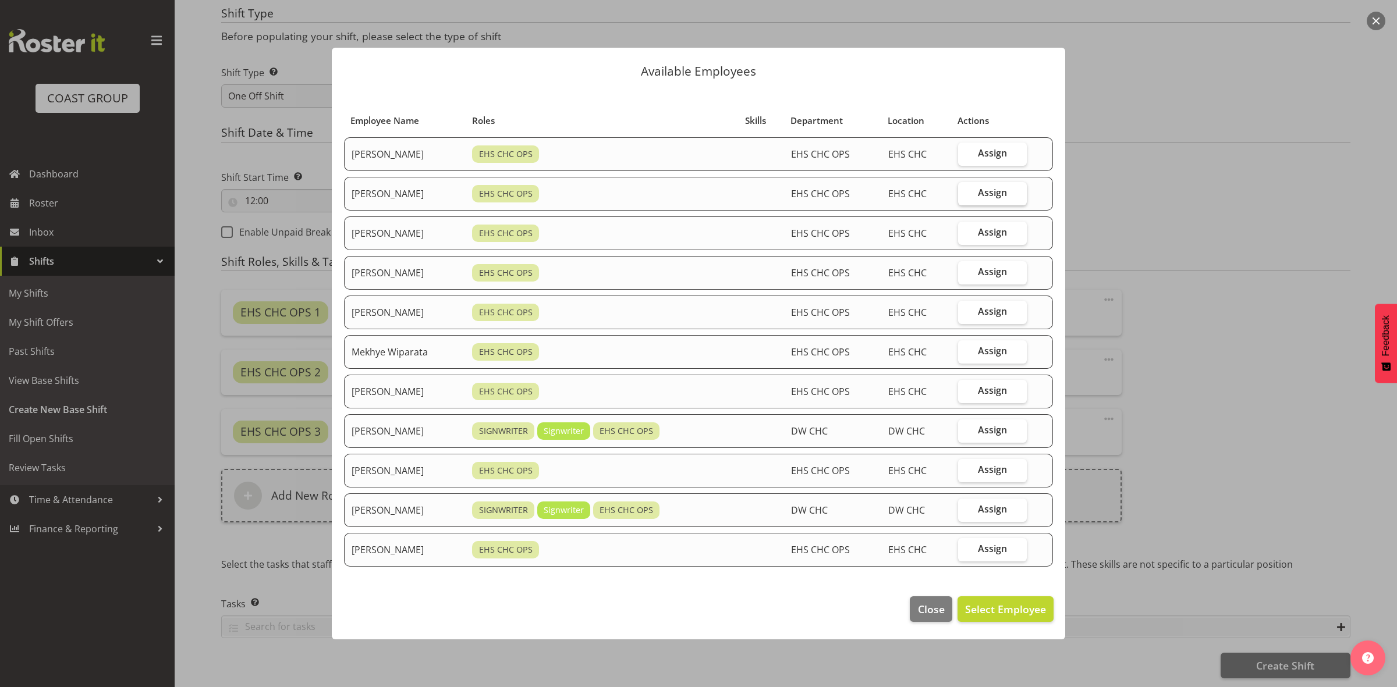
click at [982, 190] on span "Assign" at bounding box center [992, 193] width 29 height 12
click at [965, 190] on input "Assign" at bounding box center [962, 193] width 8 height 8
checkbox input "true"
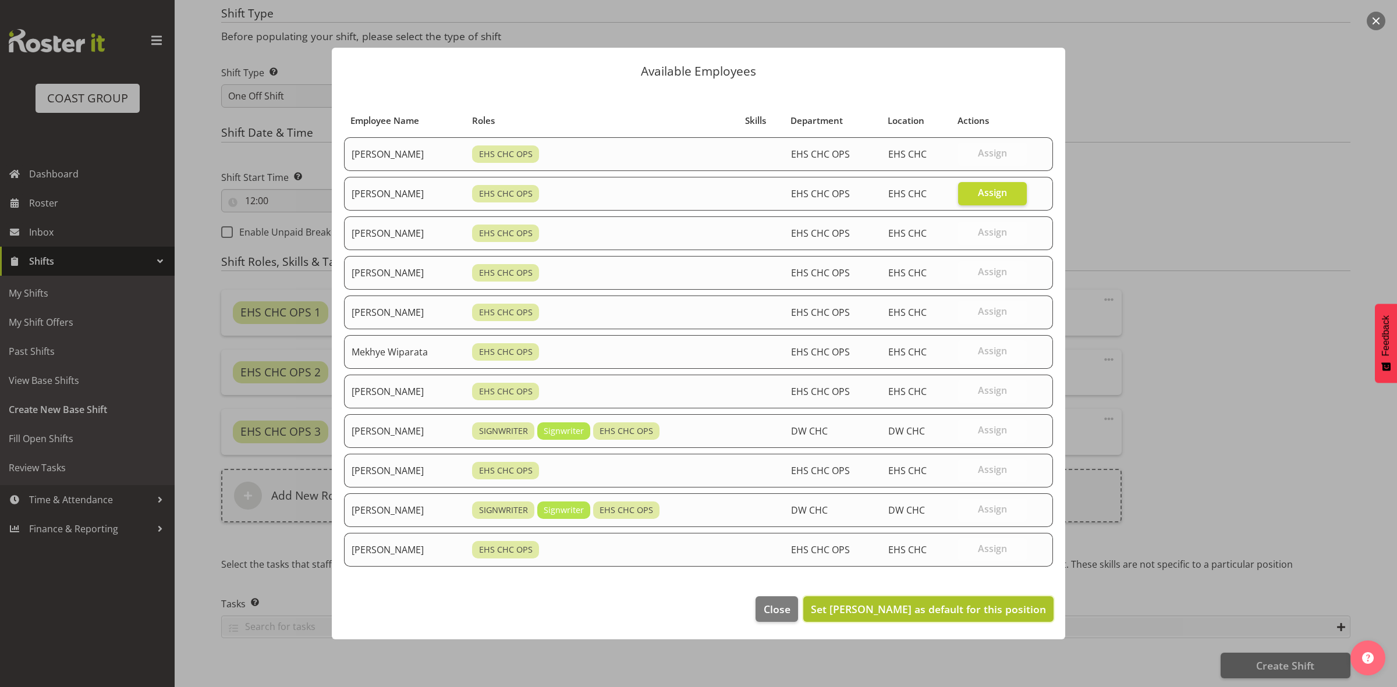
click at [949, 612] on span "Set David Wiseman as default for this position" at bounding box center [928, 609] width 235 height 14
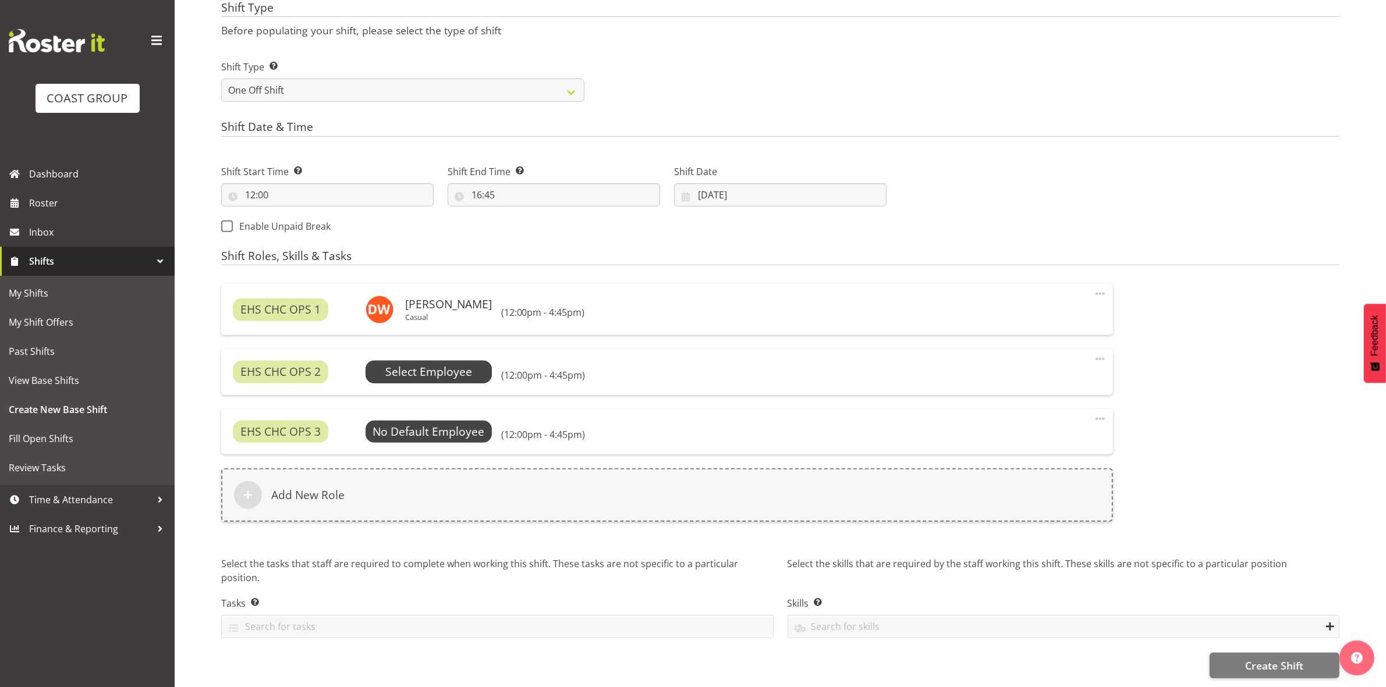
click at [443, 371] on span "Select Employee" at bounding box center [428, 372] width 87 height 17
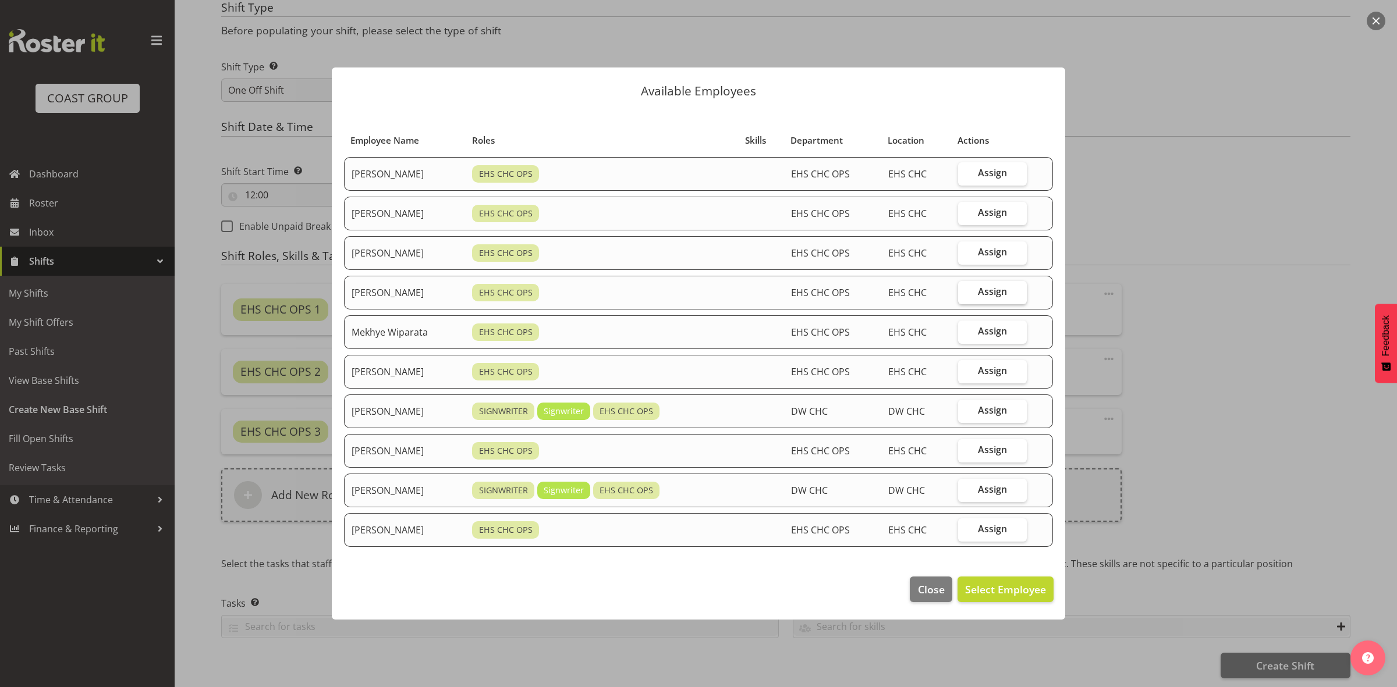
click at [988, 294] on span "Assign" at bounding box center [992, 292] width 29 height 12
click at [965, 294] on input "Assign" at bounding box center [962, 292] width 8 height 8
checkbox input "true"
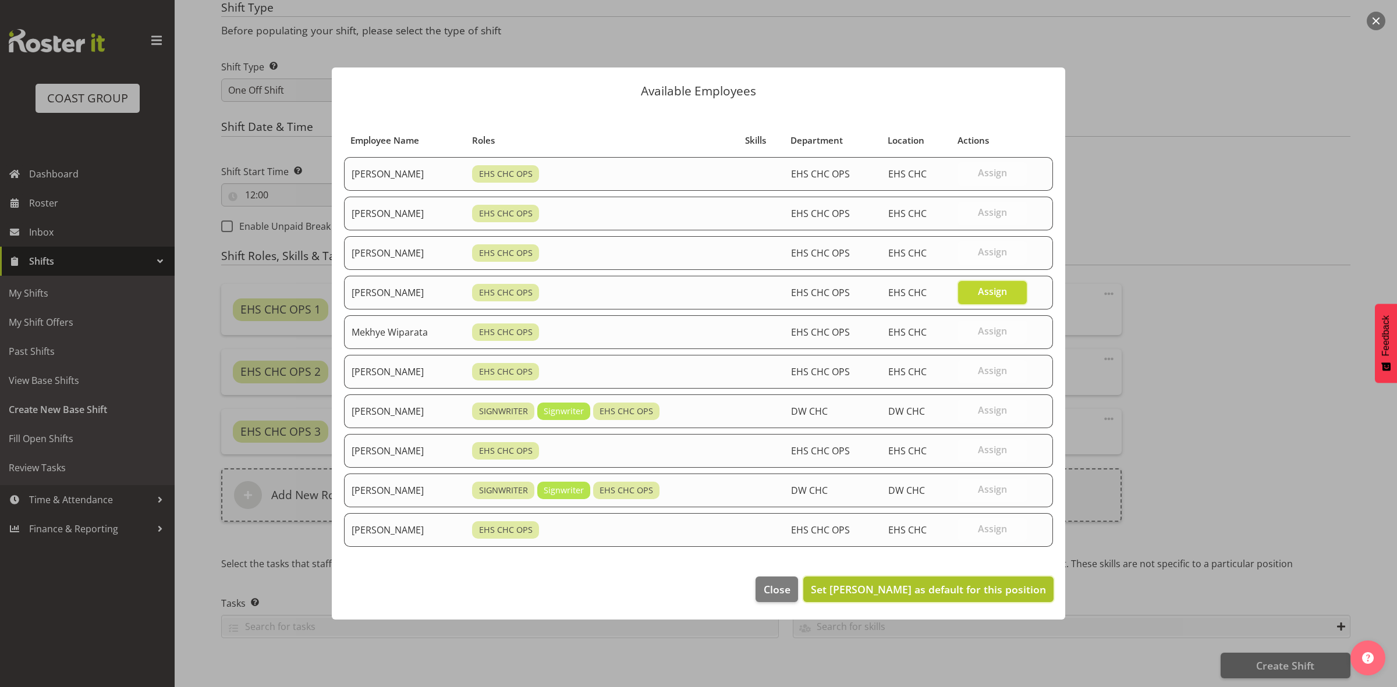
click at [983, 591] on span "Set Martin Gorzeman as default for this position" at bounding box center [928, 590] width 235 height 14
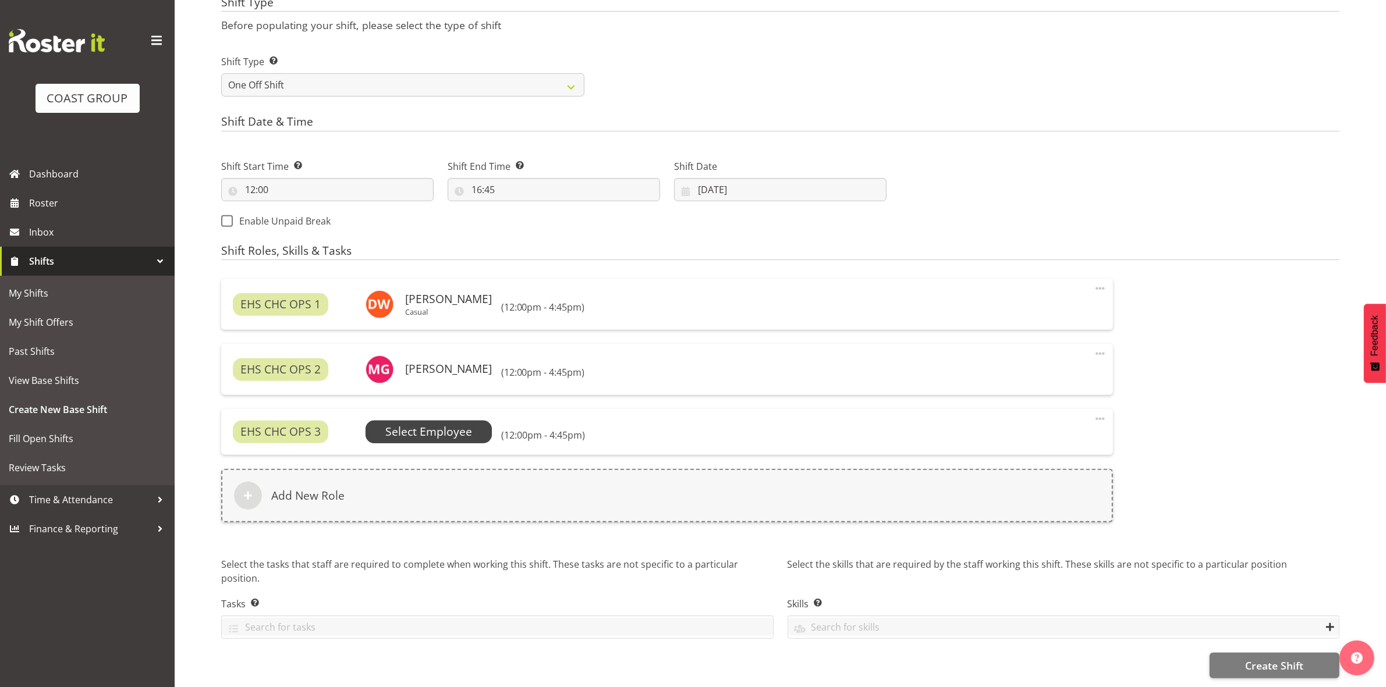
click at [402, 432] on span "Select Employee" at bounding box center [428, 432] width 87 height 17
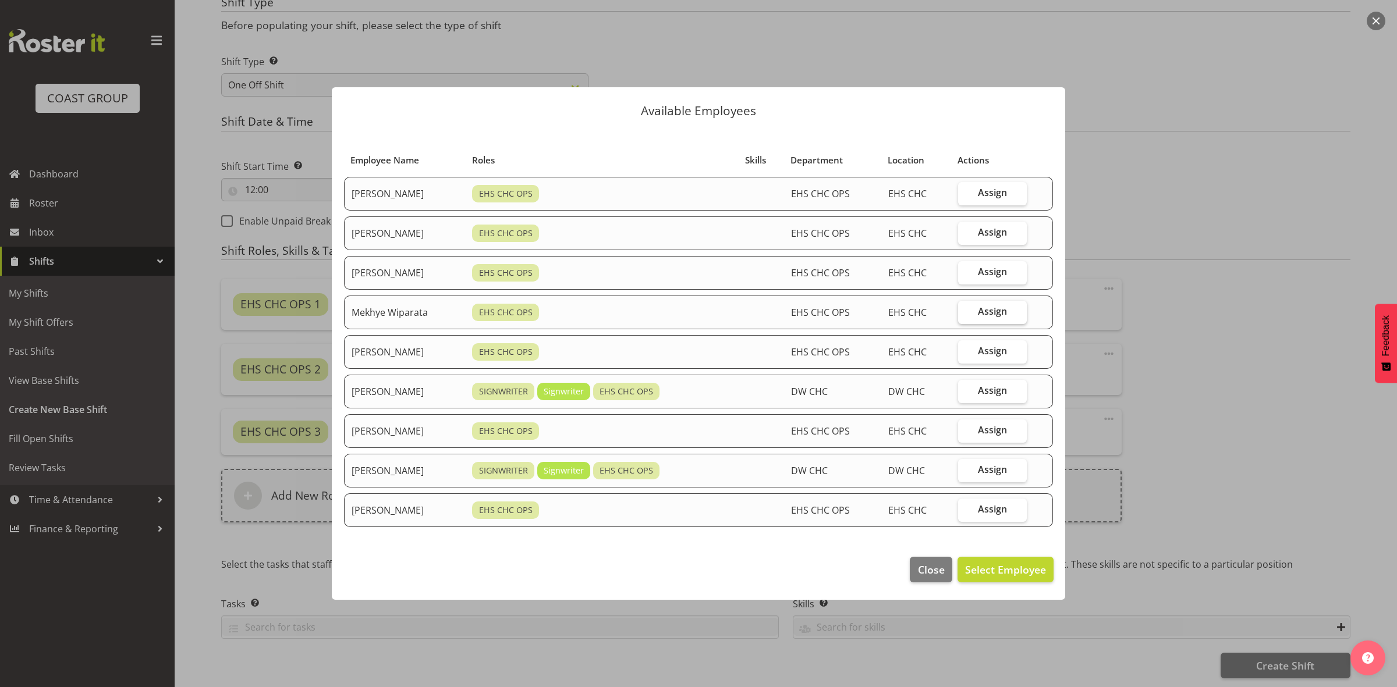
click at [997, 311] on span "Assign" at bounding box center [992, 312] width 29 height 12
click at [965, 311] on input "Assign" at bounding box center [962, 312] width 8 height 8
checkbox input "true"
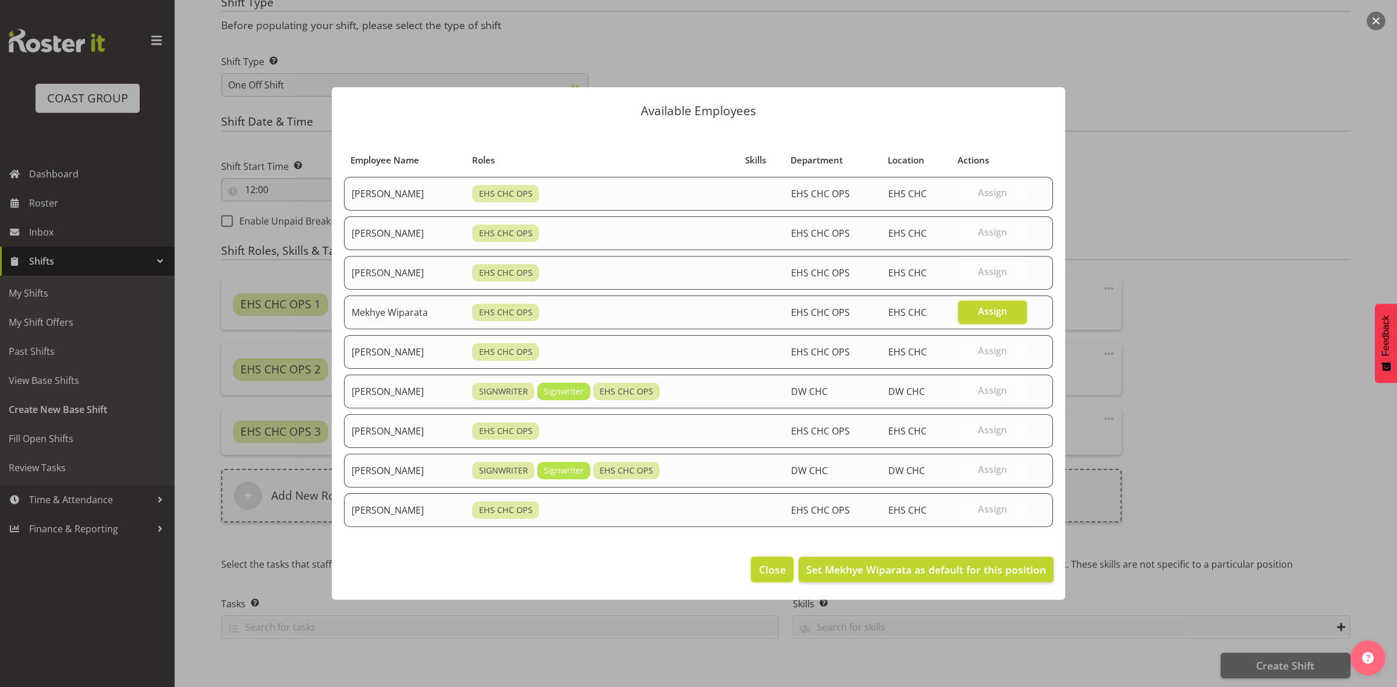
click at [775, 570] on span "Close" at bounding box center [772, 569] width 27 height 15
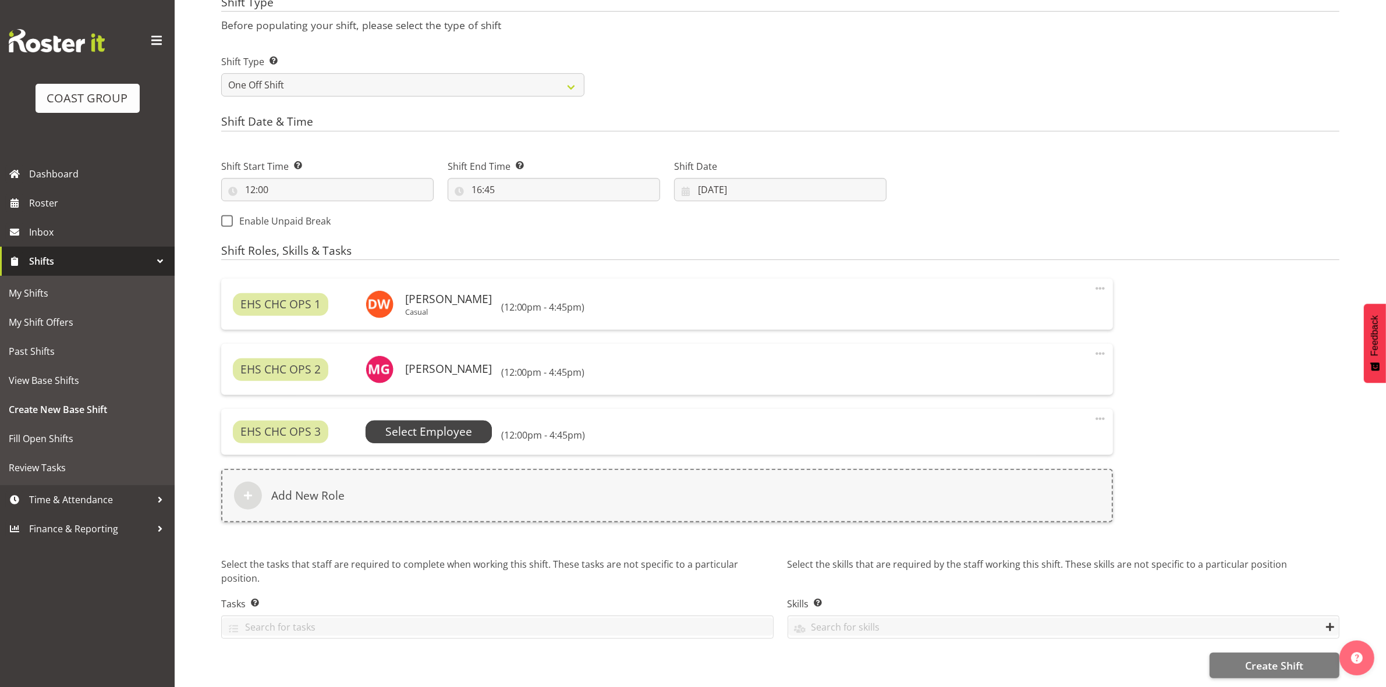
click at [429, 432] on span "Select Employee" at bounding box center [428, 432] width 87 height 17
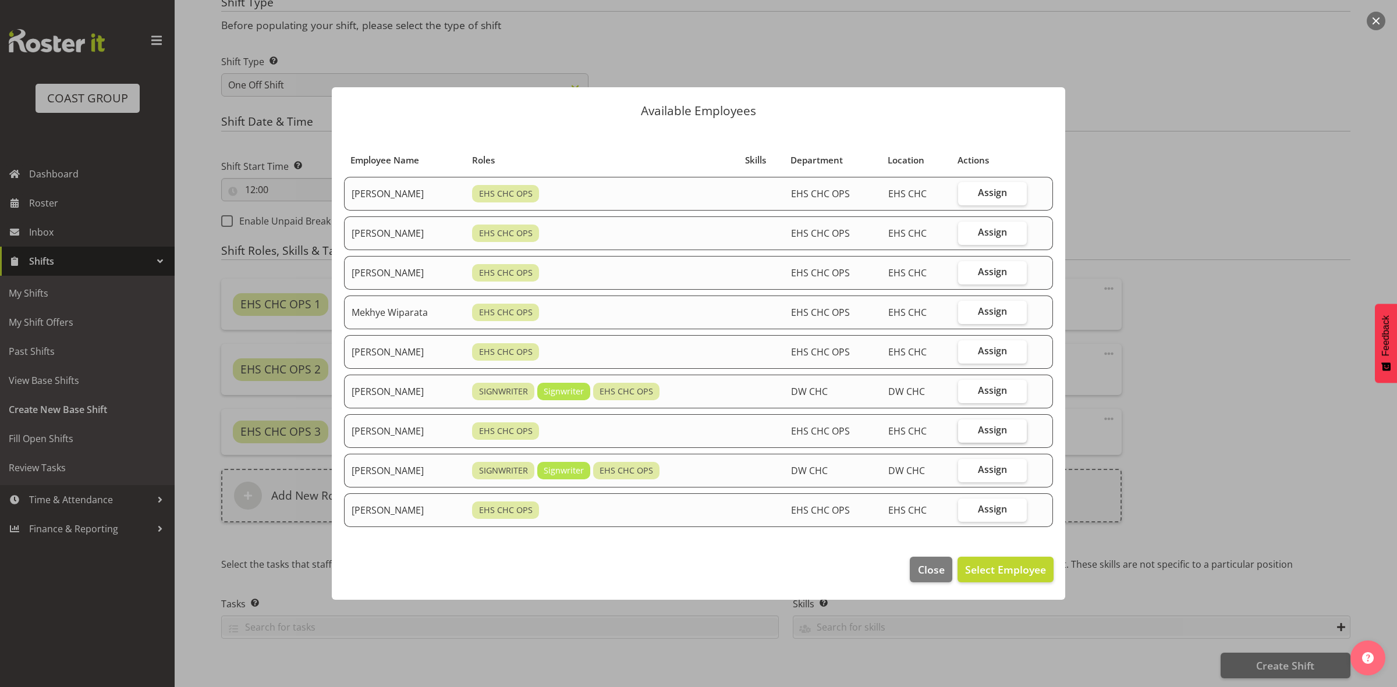
click at [993, 431] on span "Assign" at bounding box center [992, 430] width 29 height 12
click at [965, 431] on input "Assign" at bounding box center [962, 431] width 8 height 8
checkbox input "true"
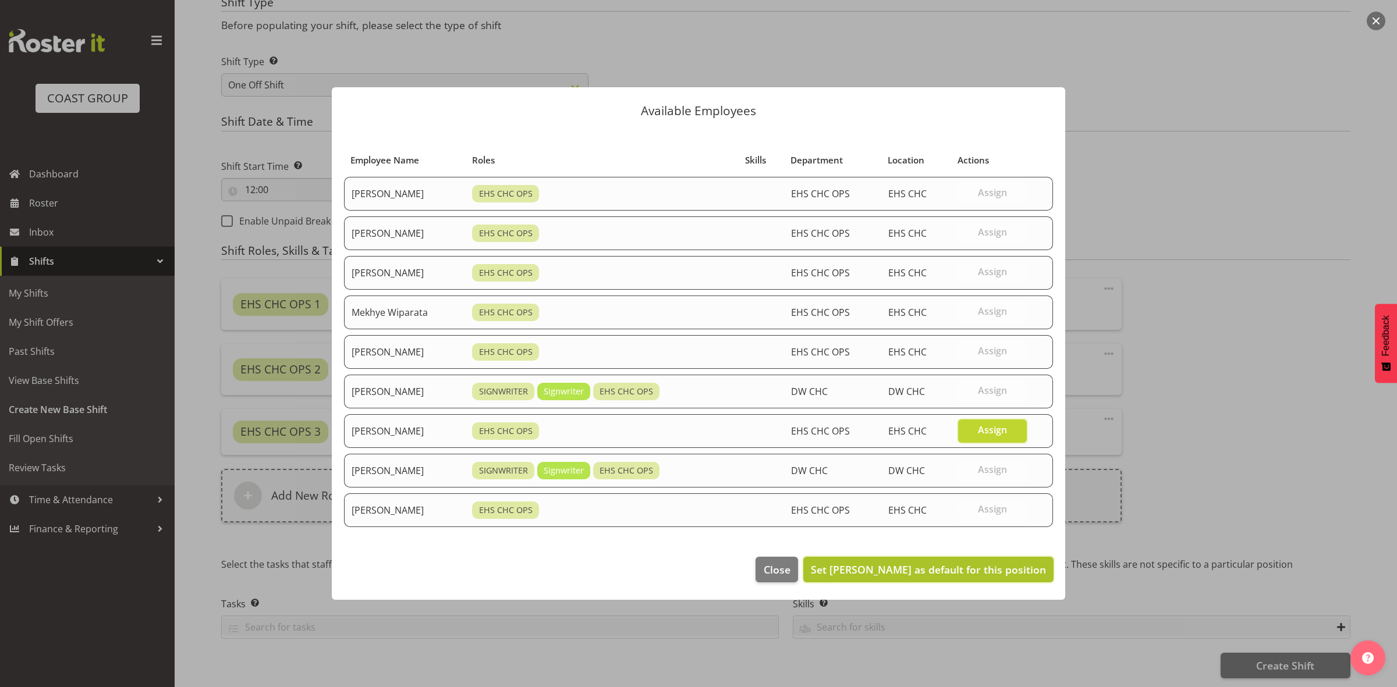
click at [982, 567] on span "Set Shatif Ssendi as default for this position" at bounding box center [928, 570] width 235 height 14
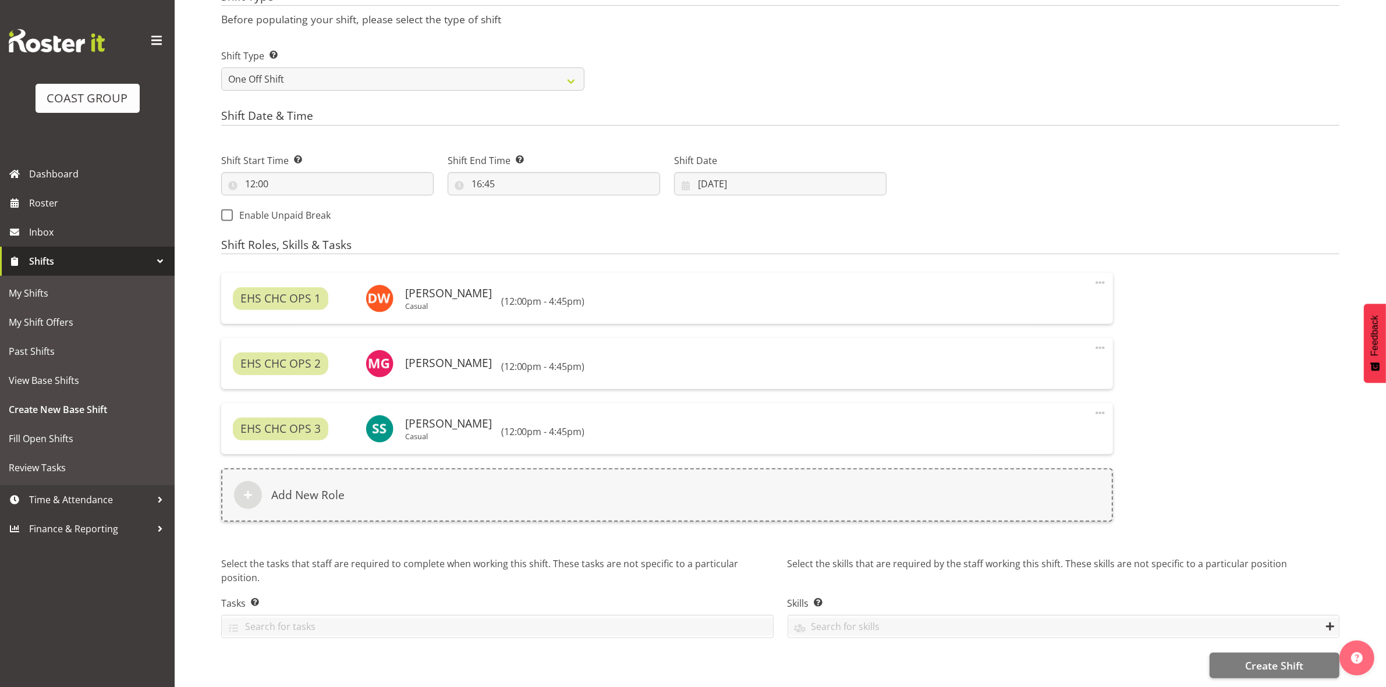
scroll to position [514, 0]
click at [1266, 658] on span "Create Shift" at bounding box center [1274, 665] width 58 height 15
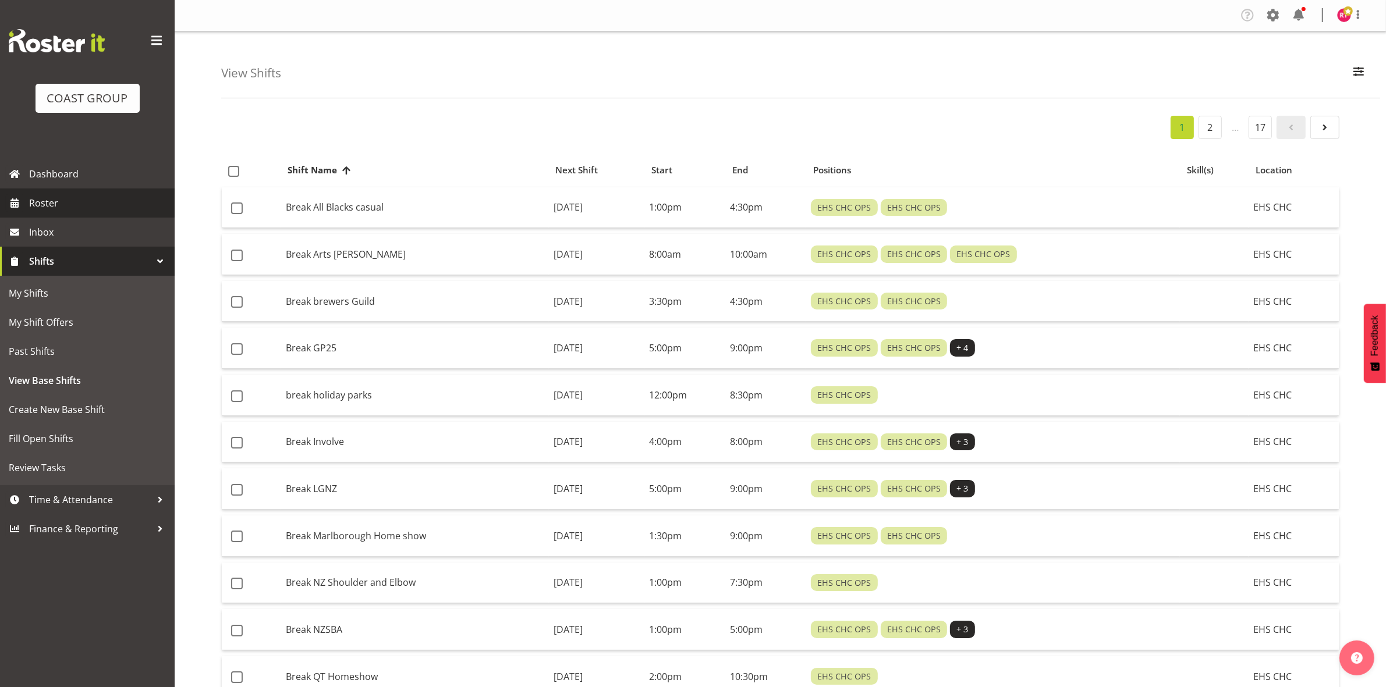
click at [70, 215] on link "Roster" at bounding box center [87, 203] width 175 height 29
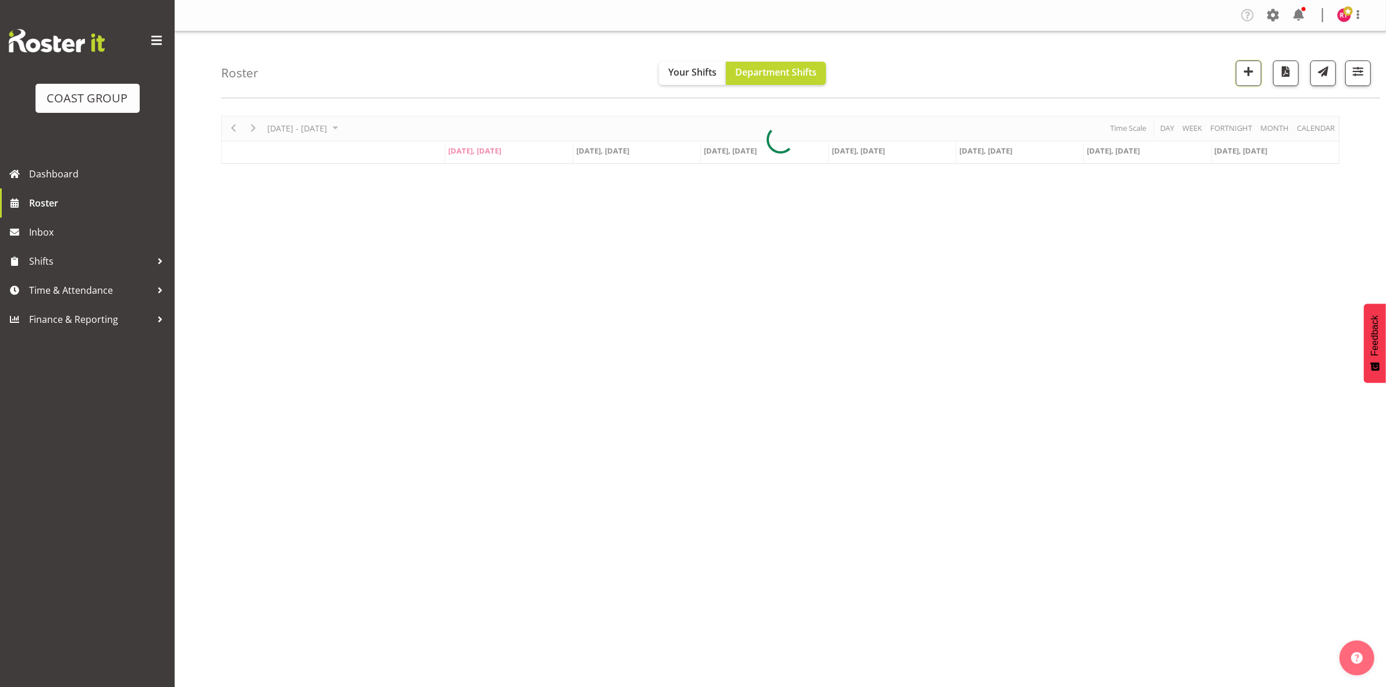
click at [1249, 77] on span "button" at bounding box center [1248, 71] width 15 height 15
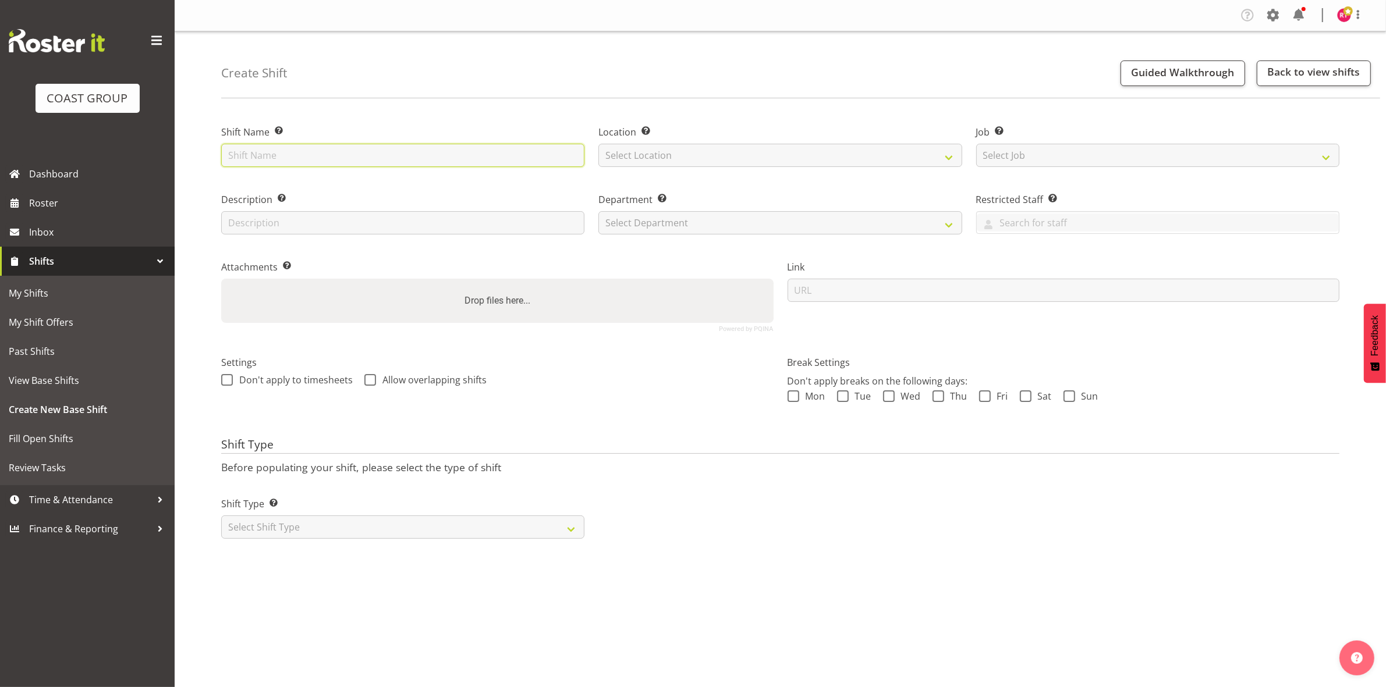
click at [368, 152] on input "text" at bounding box center [402, 155] width 363 height 23
type input "break potatoes"
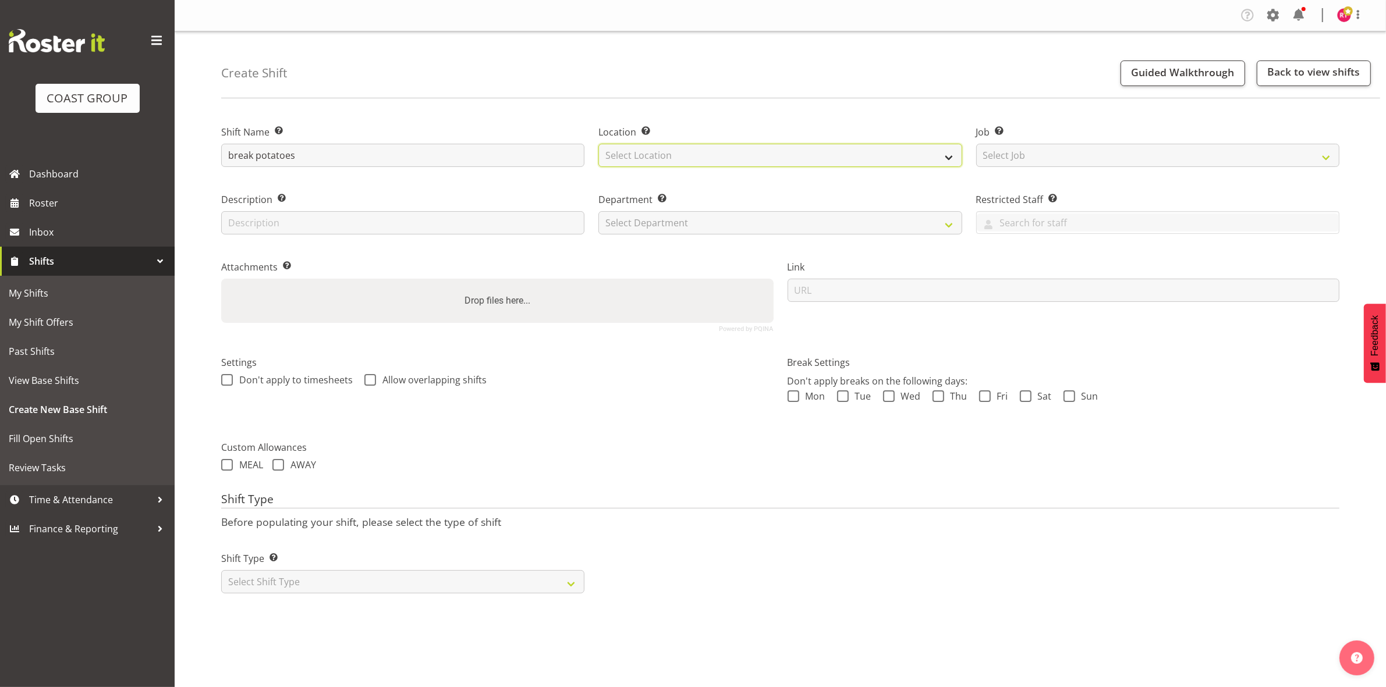
click at [642, 157] on select "Select Location EHS CHC" at bounding box center [779, 155] width 363 height 23
select select "107"
click at [598, 144] on select "Select Location EHS CHC" at bounding box center [779, 155] width 363 height 23
click at [1075, 167] on select "Select Job Create new job 1 Carlton Events 1 [PERSON_NAME][GEOGRAPHIC_DATA] 1 […" at bounding box center [1157, 155] width 363 height 23
drag, startPoint x: 1073, startPoint y: 161, endPoint x: 1075, endPoint y: 155, distance: 6.3
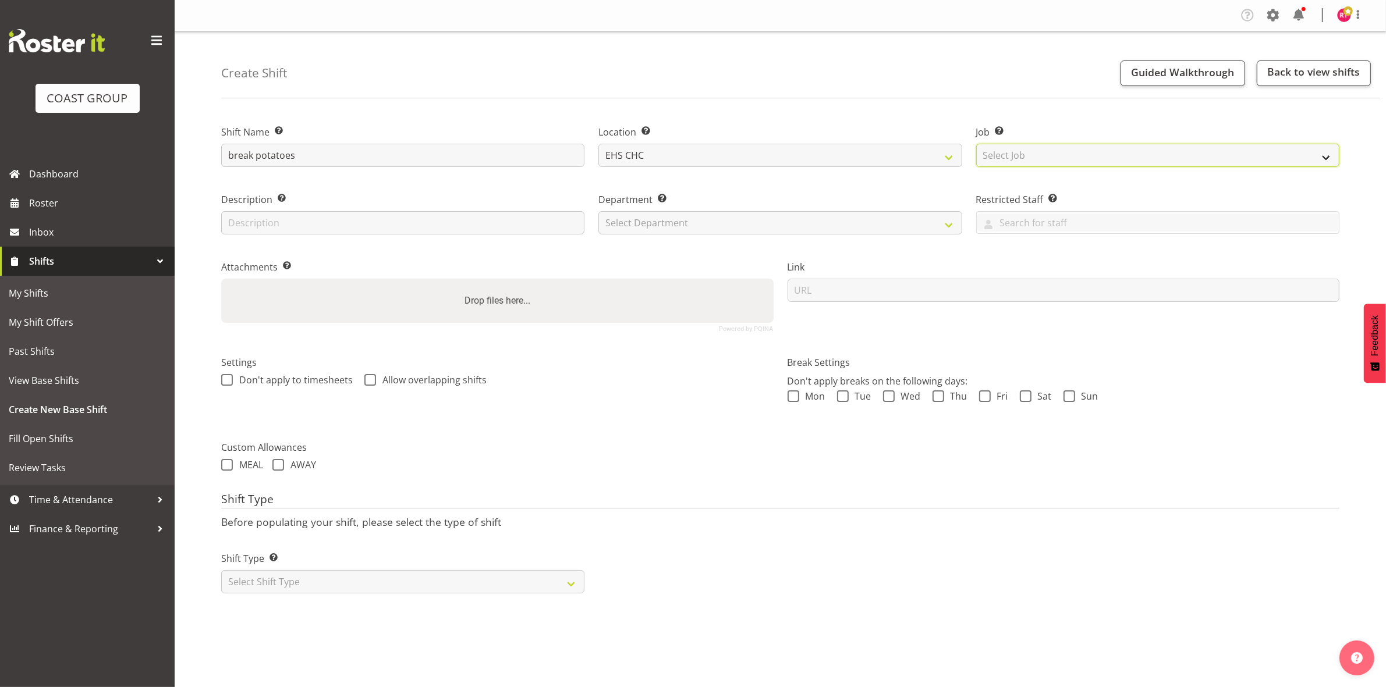
click at [1074, 156] on select "Select Job Create new job 1 Carlton Events 1 [PERSON_NAME][GEOGRAPHIC_DATA] 1 […" at bounding box center [1157, 155] width 363 height 23
click at [1075, 155] on select "Select Job Create new job 1 Carlton Events 1 [PERSON_NAME][GEOGRAPHIC_DATA] 1 […" at bounding box center [1157, 155] width 363 height 23
select select "9561"
click at [976, 144] on select "Select Job Create new job 1 Carlton Events 1 [PERSON_NAME][GEOGRAPHIC_DATA] 1 […" at bounding box center [1157, 155] width 363 height 23
drag, startPoint x: 777, startPoint y: 223, endPoint x: 777, endPoint y: 231, distance: 8.1
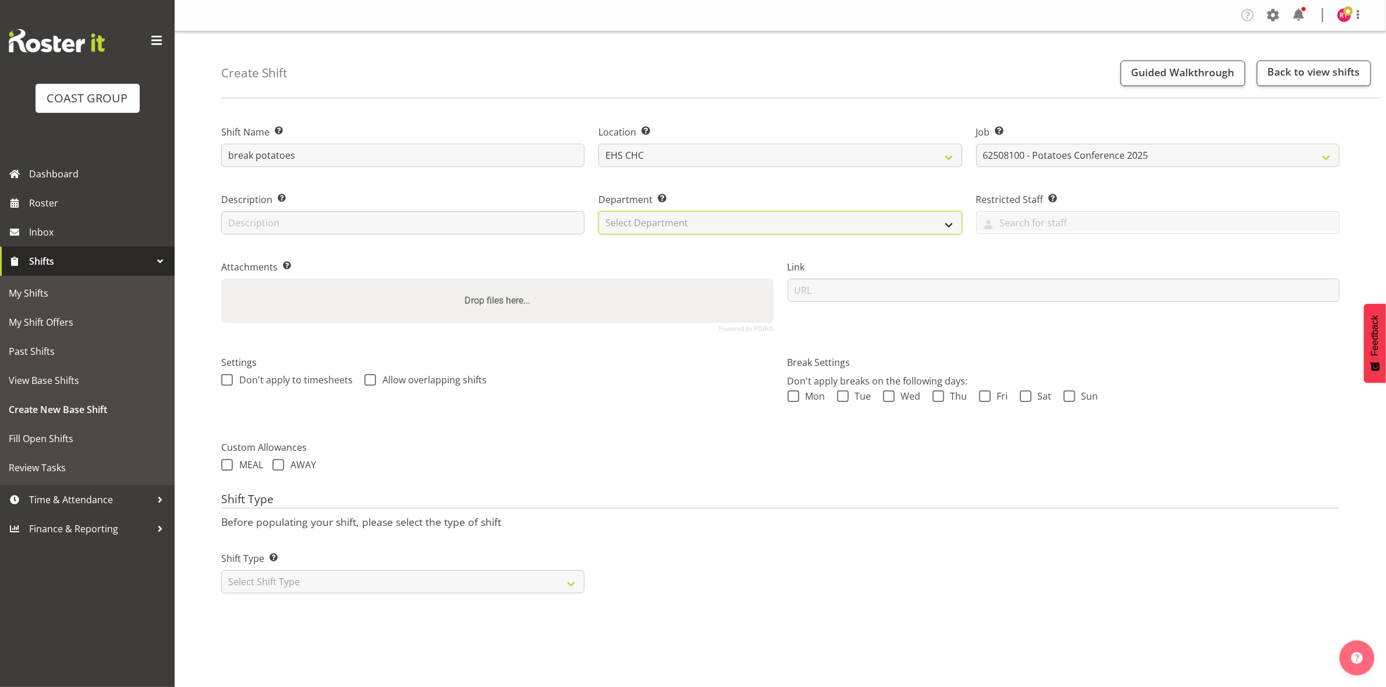
click at [777, 223] on select "Select Department EHS CHC OPS" at bounding box center [779, 222] width 363 height 23
select select "41"
click at [598, 211] on select "Select Department EHS CHC OPS" at bounding box center [779, 222] width 363 height 23
click at [409, 585] on select "Select Shift Type One Off Shift Recurring Shift Rotating Shift" at bounding box center [402, 581] width 363 height 23
select select "one_off"
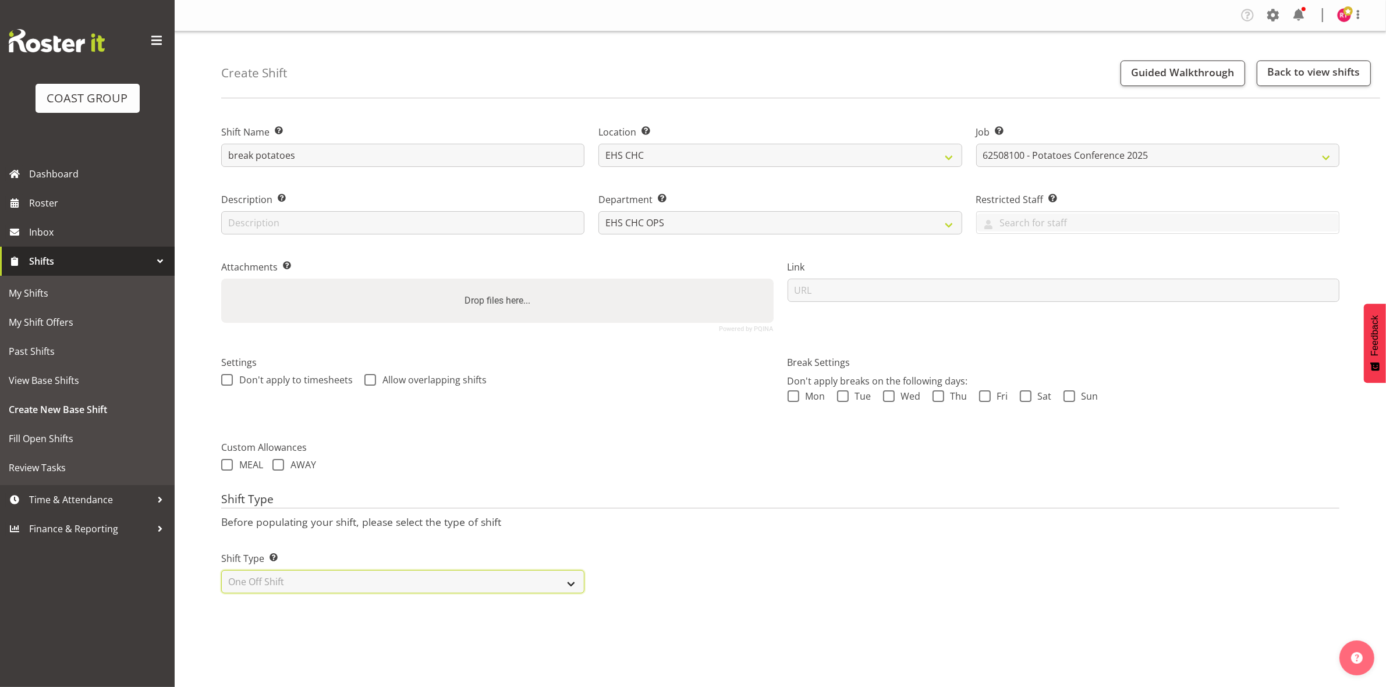
click at [221, 571] on select "Select Shift Type One Off Shift Recurring Shift Rotating Shift" at bounding box center [402, 581] width 363 height 23
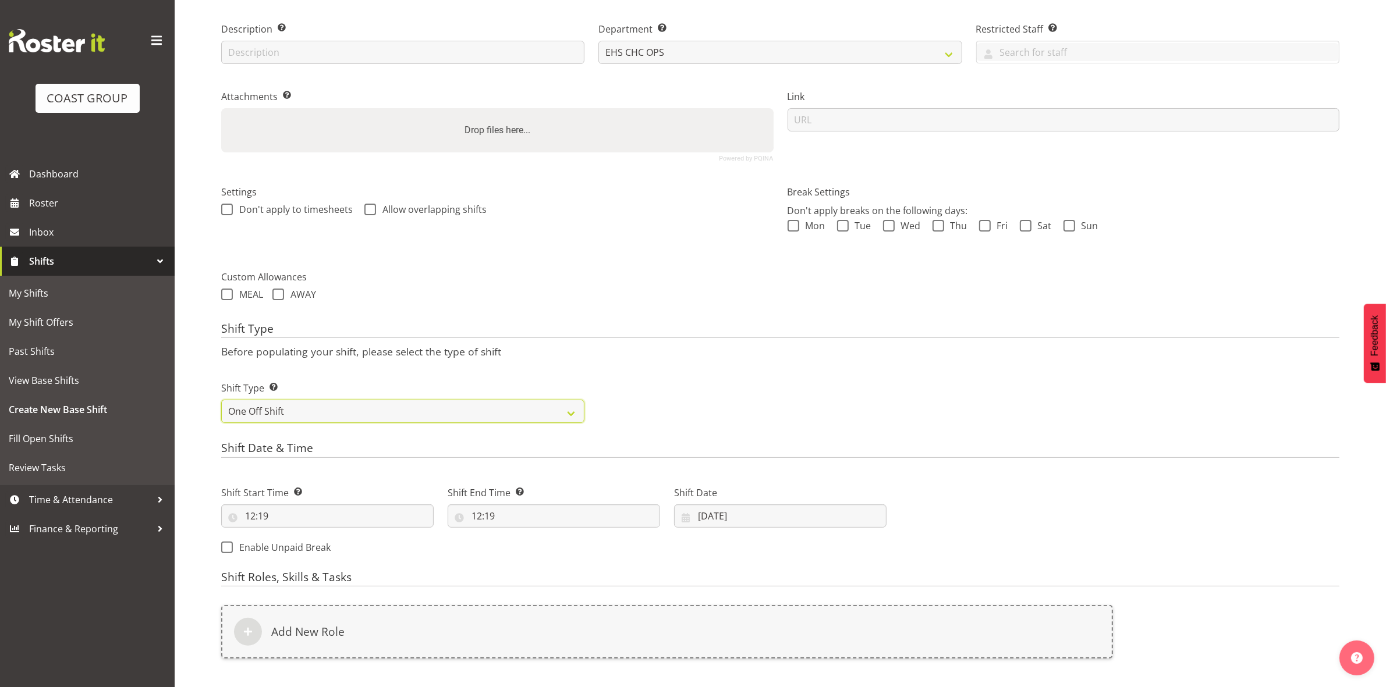
scroll to position [318, 0]
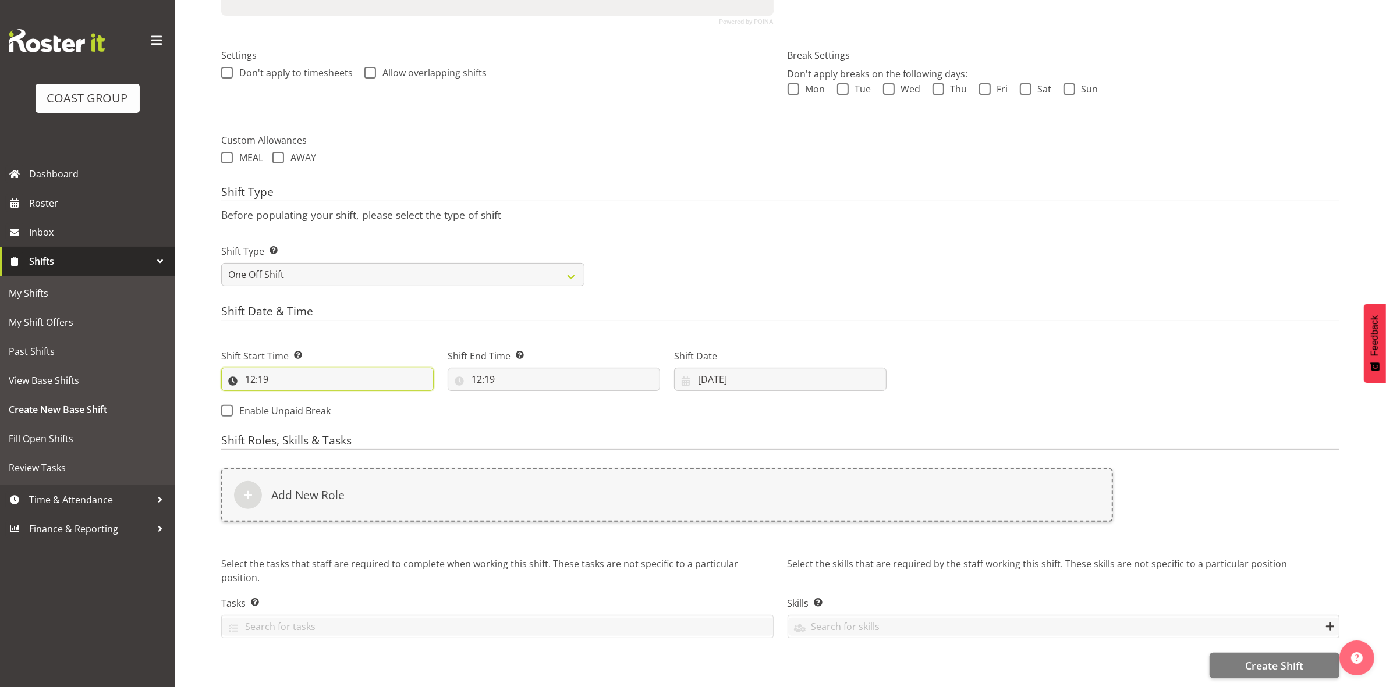
click at [252, 370] on input "12:19" at bounding box center [327, 379] width 212 height 23
click at [296, 398] on select "00 01 02 03 04 05 06 07 08 09 10 11 12 13 14 15 16 17 18 19 20 21 22 23" at bounding box center [300, 409] width 26 height 23
select select "16"
click at [287, 398] on select "00 01 02 03 04 05 06 07 08 09 10 11 12 13 14 15 16 17 18 19 20 21 22 23" at bounding box center [300, 409] width 26 height 23
type input "16:19"
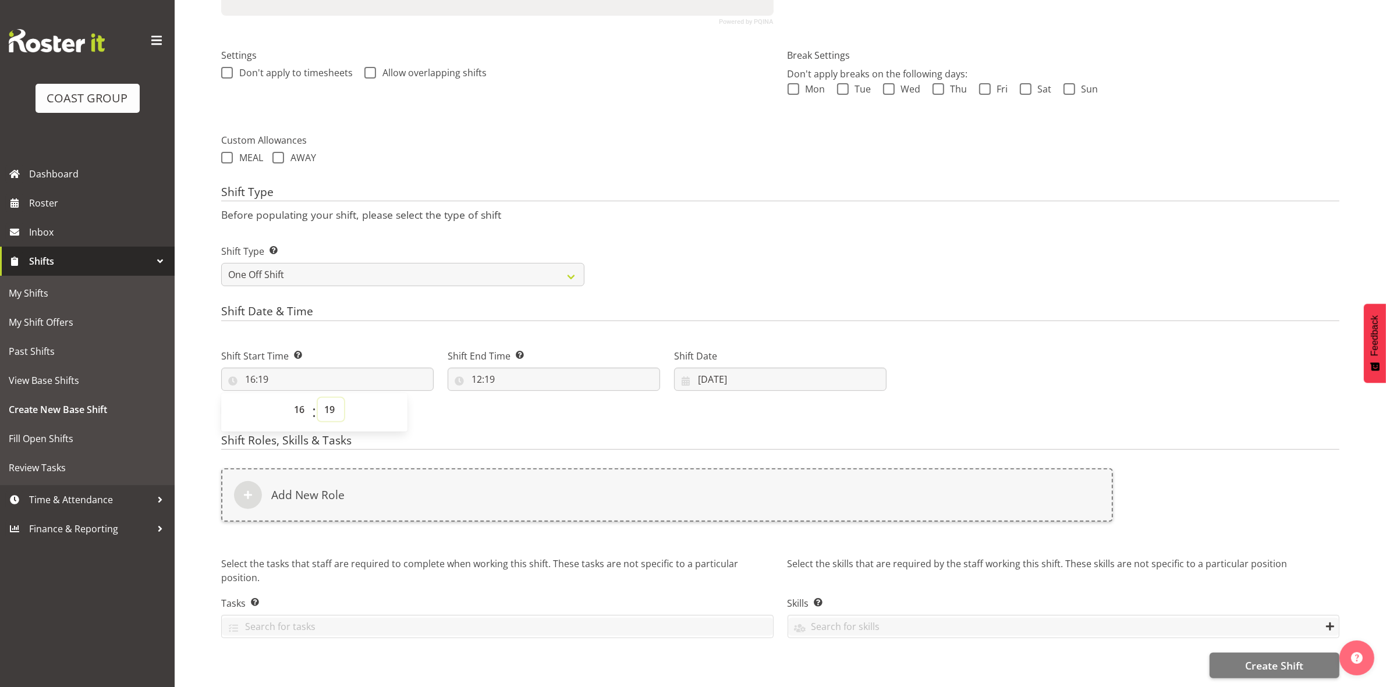
click at [331, 398] on select "00 01 02 03 04 05 06 07 08 09 10 11 12 13 14 15 16 17 18 19 20 21 22 23 24 25 2…" at bounding box center [331, 409] width 26 height 23
select select "45"
click at [318, 398] on select "00 01 02 03 04 05 06 07 08 09 10 11 12 13 14 15 16 17 18 19 20 21 22 23 24 25 2…" at bounding box center [331, 409] width 26 height 23
type input "16:45"
click at [406, 315] on div "Shift Date & Time Shift Start Time Set the time of the day you wish this shift …" at bounding box center [780, 366] width 1118 height 122
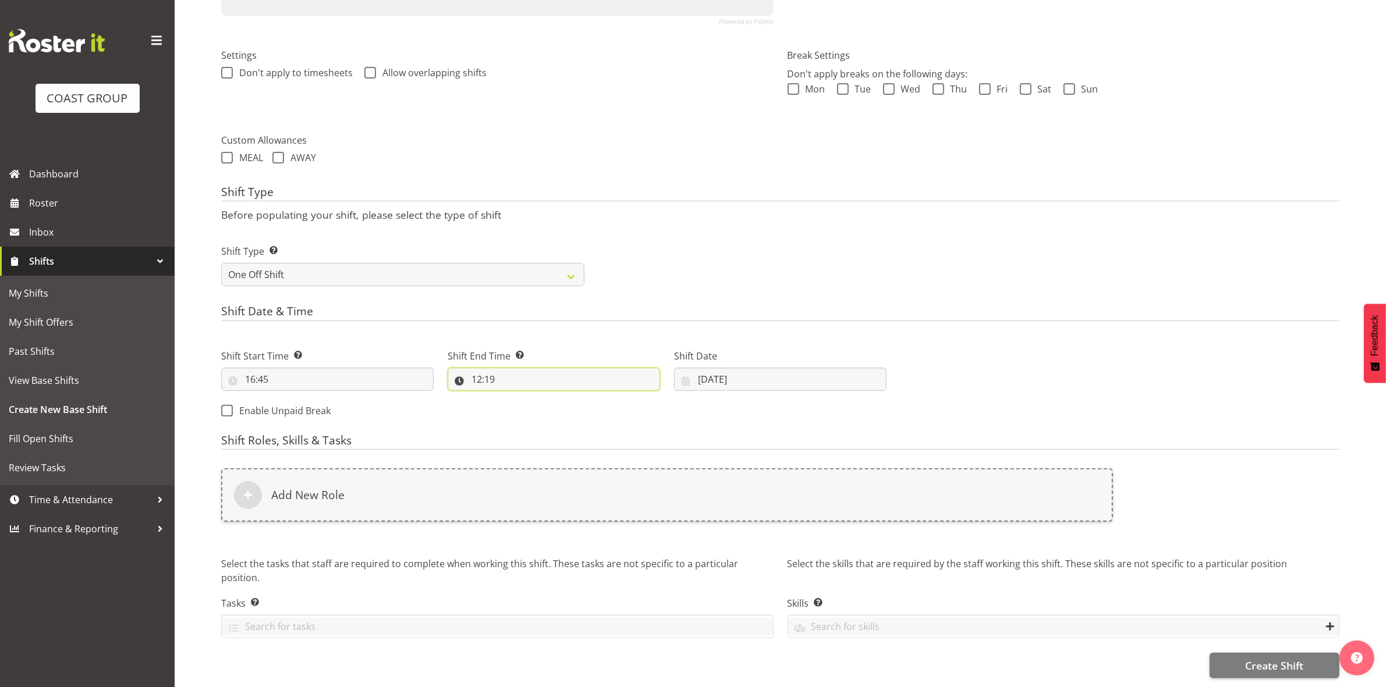
click at [475, 370] on input "12:19" at bounding box center [554, 379] width 212 height 23
click at [481, 368] on input "12:19" at bounding box center [554, 379] width 212 height 23
click at [478, 368] on input "12:19" at bounding box center [554, 379] width 212 height 23
click at [523, 398] on select "00 01 02 03 04 05 06 07 08 09 10 11 12 13 14 15 16 17 18 19 20 21 22 23" at bounding box center [527, 409] width 26 height 23
select select "17"
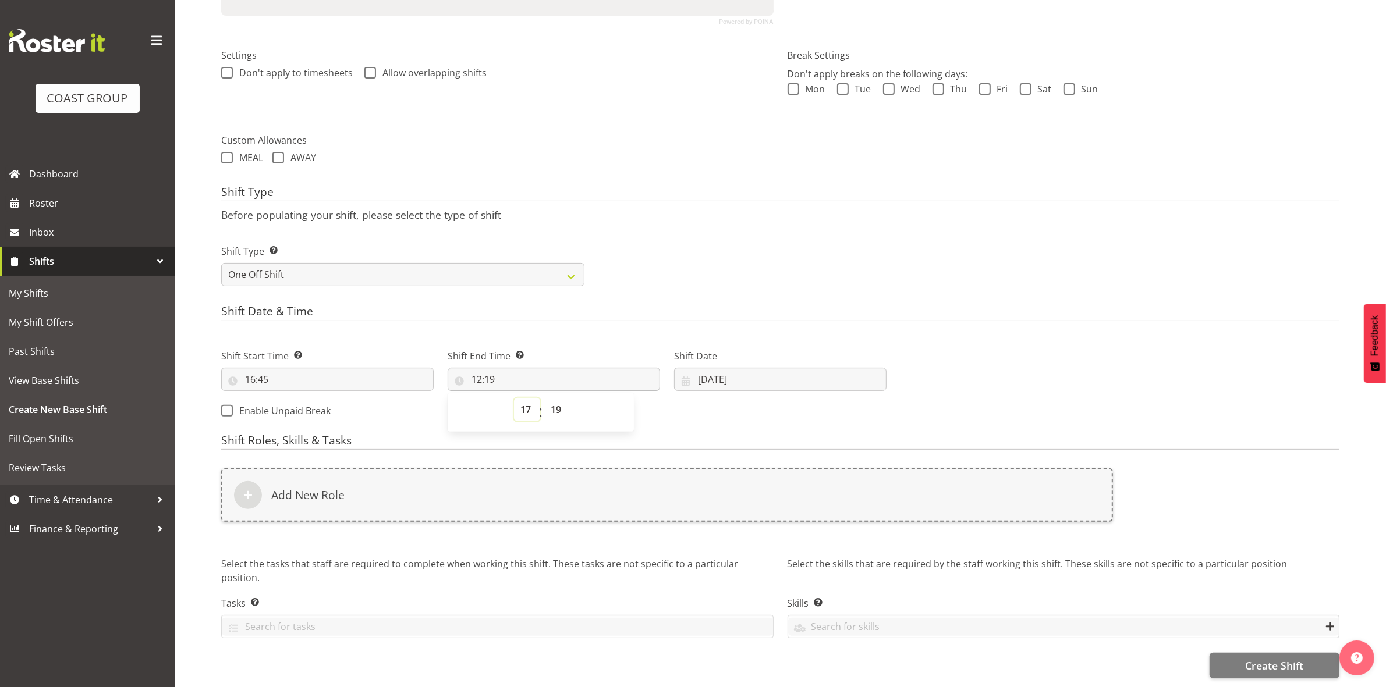
click at [514, 398] on select "00 01 02 03 04 05 06 07 08 09 10 11 12 13 14 15 16 17 18 19 20 21 22 23" at bounding box center [527, 409] width 26 height 23
type input "17:19"
drag, startPoint x: 562, startPoint y: 399, endPoint x: 560, endPoint y: 393, distance: 5.9
click at [562, 399] on select "00 01 02 03 04 05 06 07 08 09 10 11 12 13 14 15 16 17 18 19 20 21 22 23 24 25 2…" at bounding box center [557, 409] width 26 height 23
select select "0"
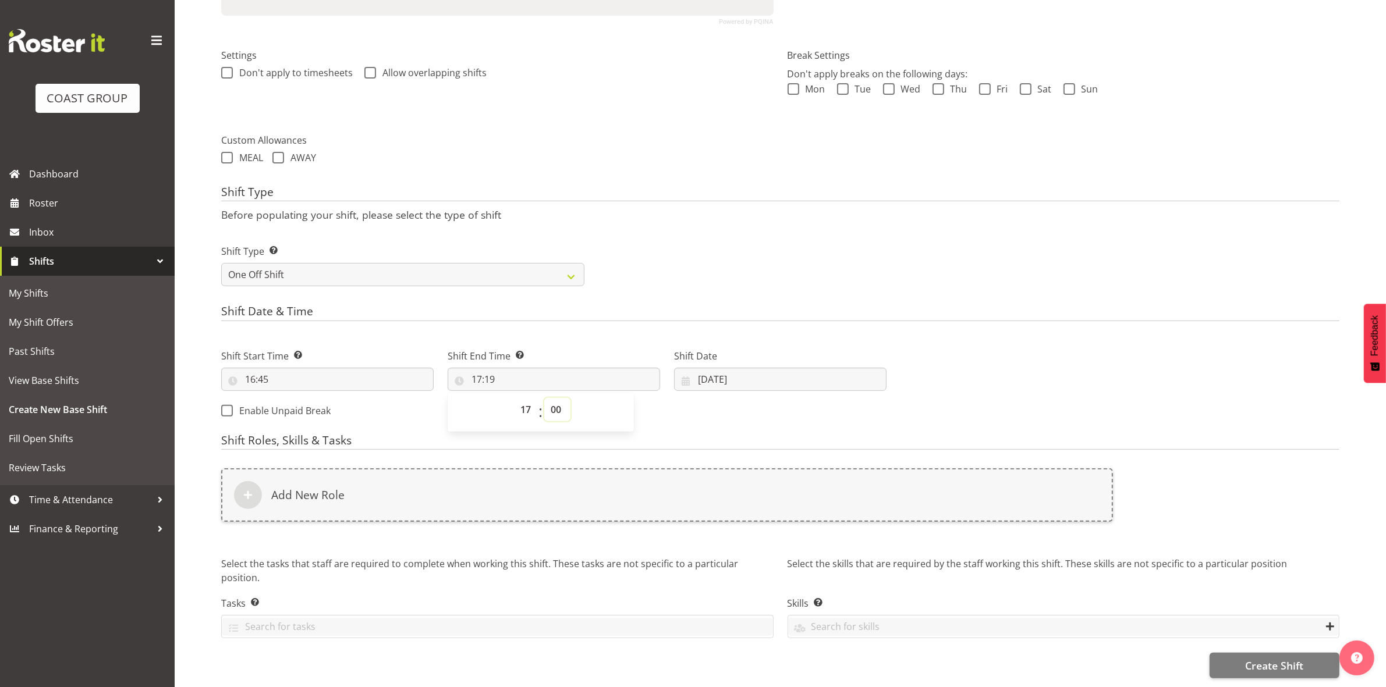
click at [544, 398] on select "00 01 02 03 04 05 06 07 08 09 10 11 12 13 14 15 16 17 18 19 20 21 22 23 24 25 2…" at bounding box center [557, 409] width 26 height 23
type input "17:00"
click at [745, 228] on div "Shift Type Shift Types: One Off – Select this if you would like a single shift …" at bounding box center [780, 260] width 1132 height 65
click at [704, 370] on input "[DATE]" at bounding box center [780, 379] width 212 height 23
click at [777, 512] on span "13" at bounding box center [780, 517] width 9 height 11
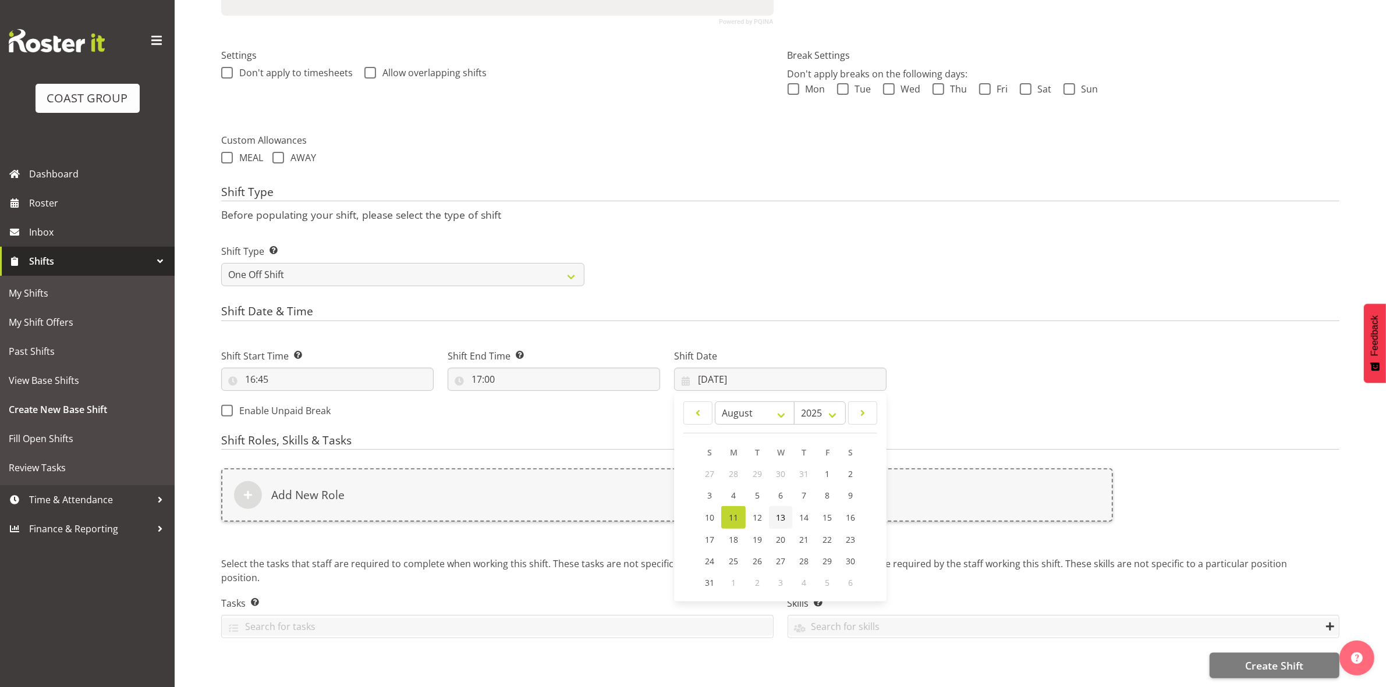
type input "[DATE]"
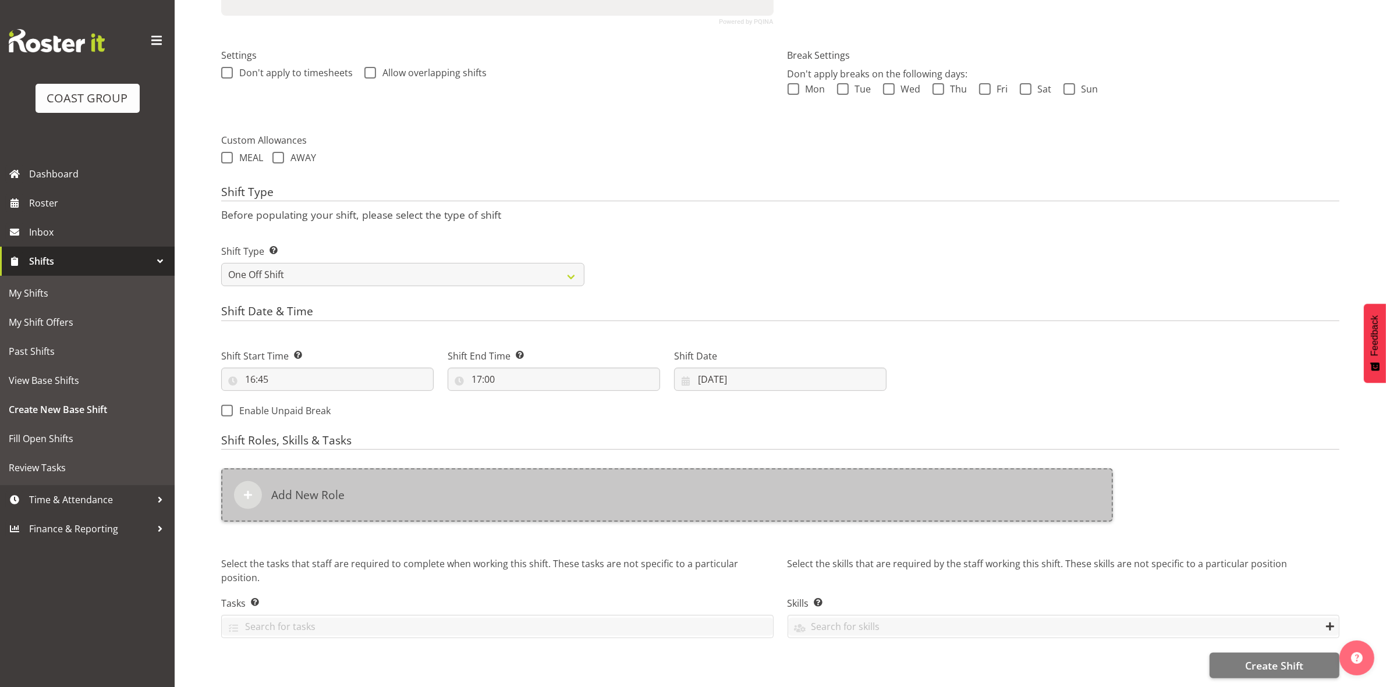
click at [454, 473] on div "Add New Role" at bounding box center [667, 495] width 892 height 54
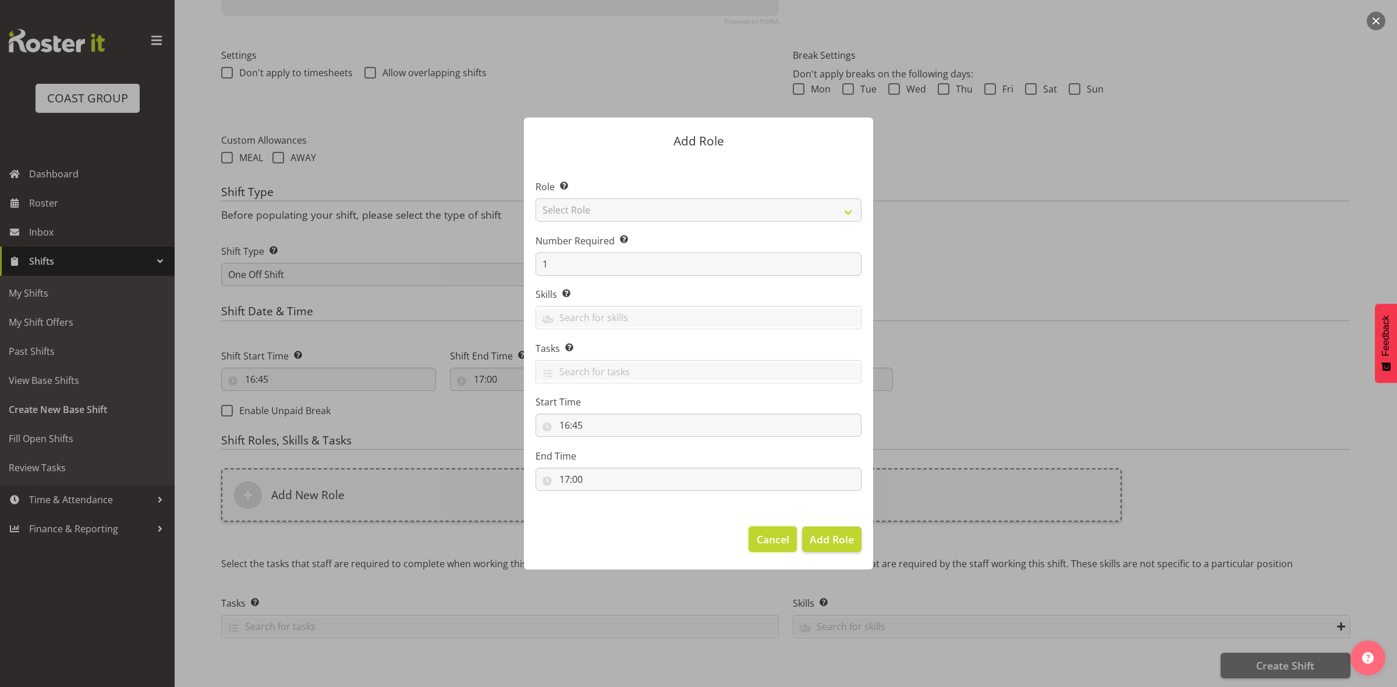
click at [759, 537] on span "Cancel" at bounding box center [773, 539] width 33 height 15
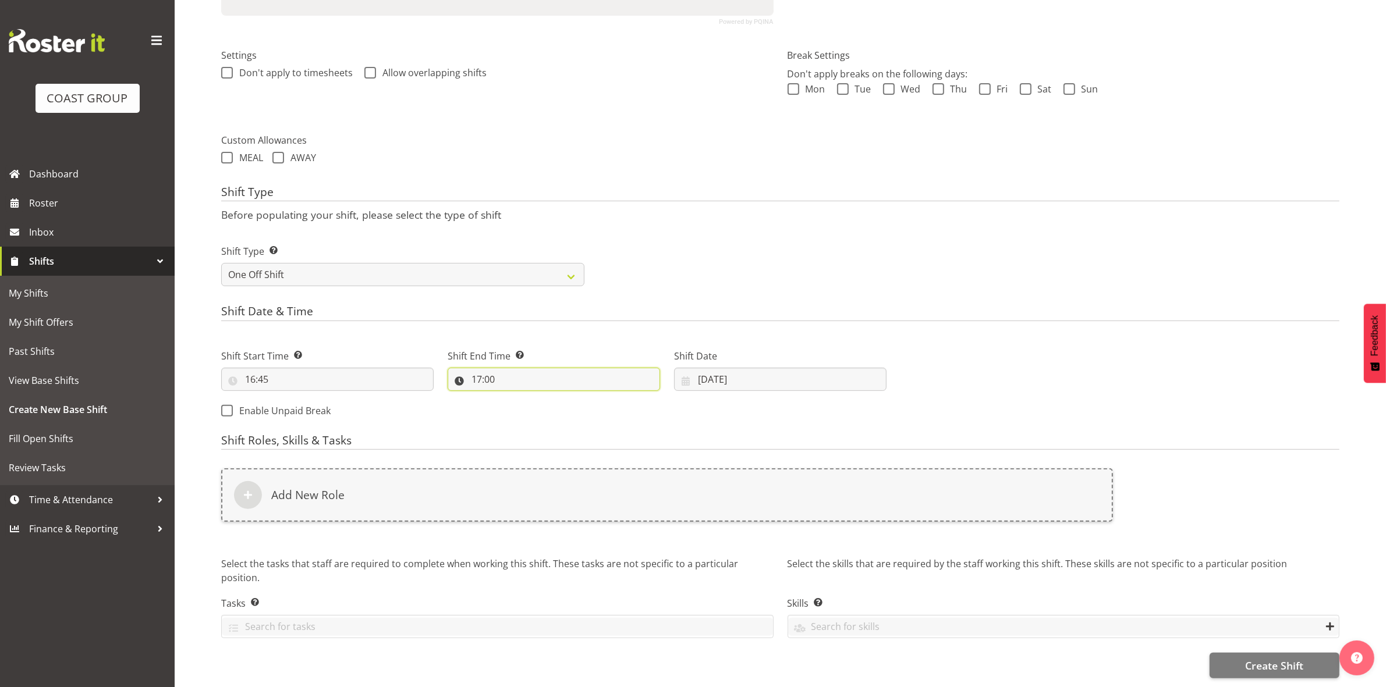
click at [493, 368] on input "17:00" at bounding box center [554, 379] width 212 height 23
click at [559, 399] on select "00 01 02 03 04 05 06 07 08 09 10 11 12 13 14 15 16 17 18 19 20 21 22 23 24 25 2…" at bounding box center [557, 409] width 26 height 23
select select "30"
click at [544, 398] on select "00 01 02 03 04 05 06 07 08 09 10 11 12 13 14 15 16 17 18 19 20 21 22 23 24 25 2…" at bounding box center [557, 409] width 26 height 23
type input "17:30"
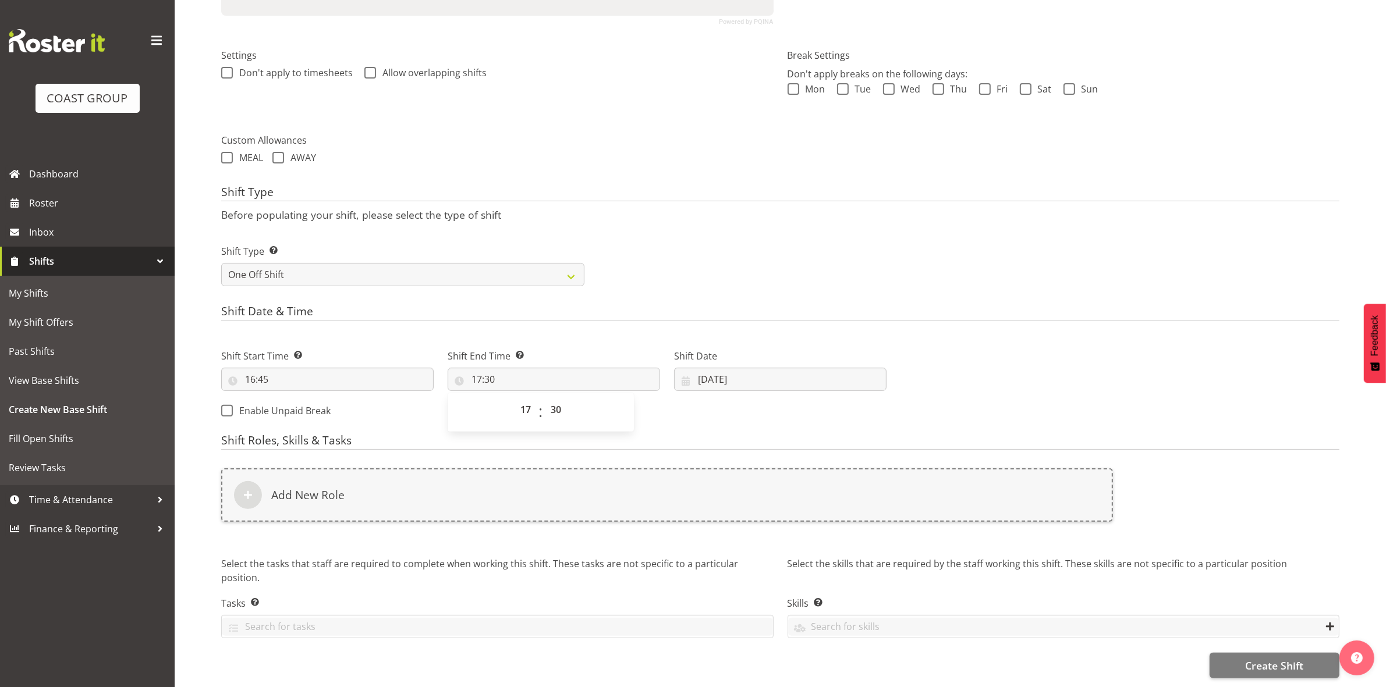
click at [663, 305] on h4 "Shift Date & Time" at bounding box center [780, 313] width 1118 height 16
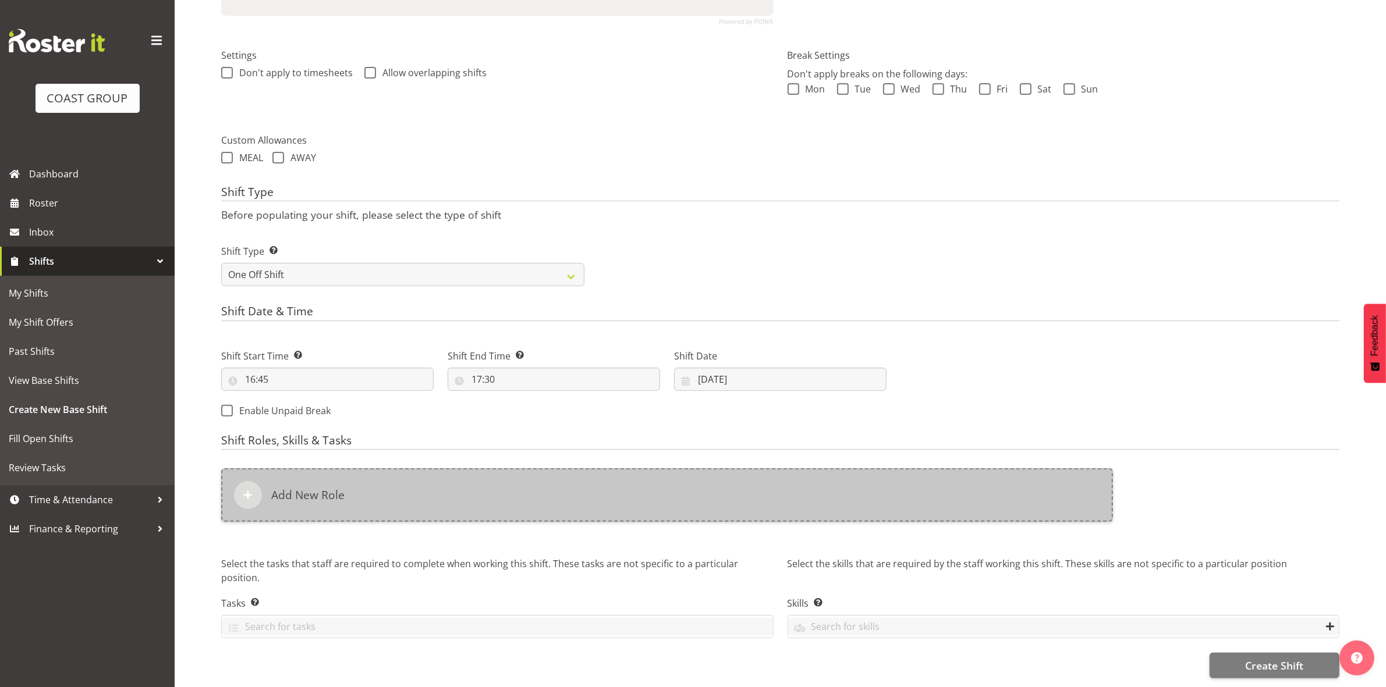
click at [452, 470] on div "Add New Role" at bounding box center [667, 495] width 892 height 54
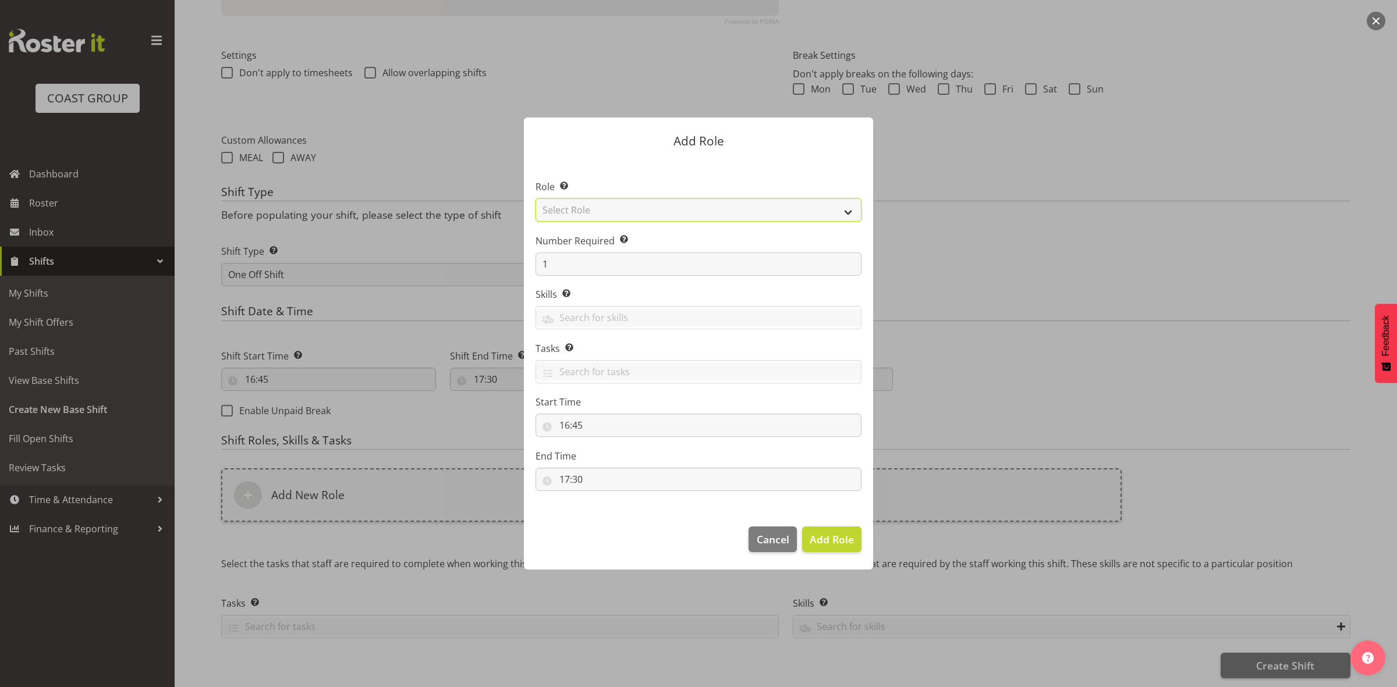
click at [615, 208] on select "Select Role ACCOUNT MANAGER ACCOUNT MANAGER DW ACCOUNTS AKL DIANNA VEHICLES AKL…" at bounding box center [698, 209] width 326 height 23
select select "192"
click at [535, 198] on select "Select Role ACCOUNT MANAGER ACCOUNT MANAGER DW ACCOUNTS AKL DIANNA VEHICLES AKL…" at bounding box center [698, 209] width 326 height 23
click at [580, 257] on input "1" at bounding box center [698, 264] width 326 height 23
type input "3"
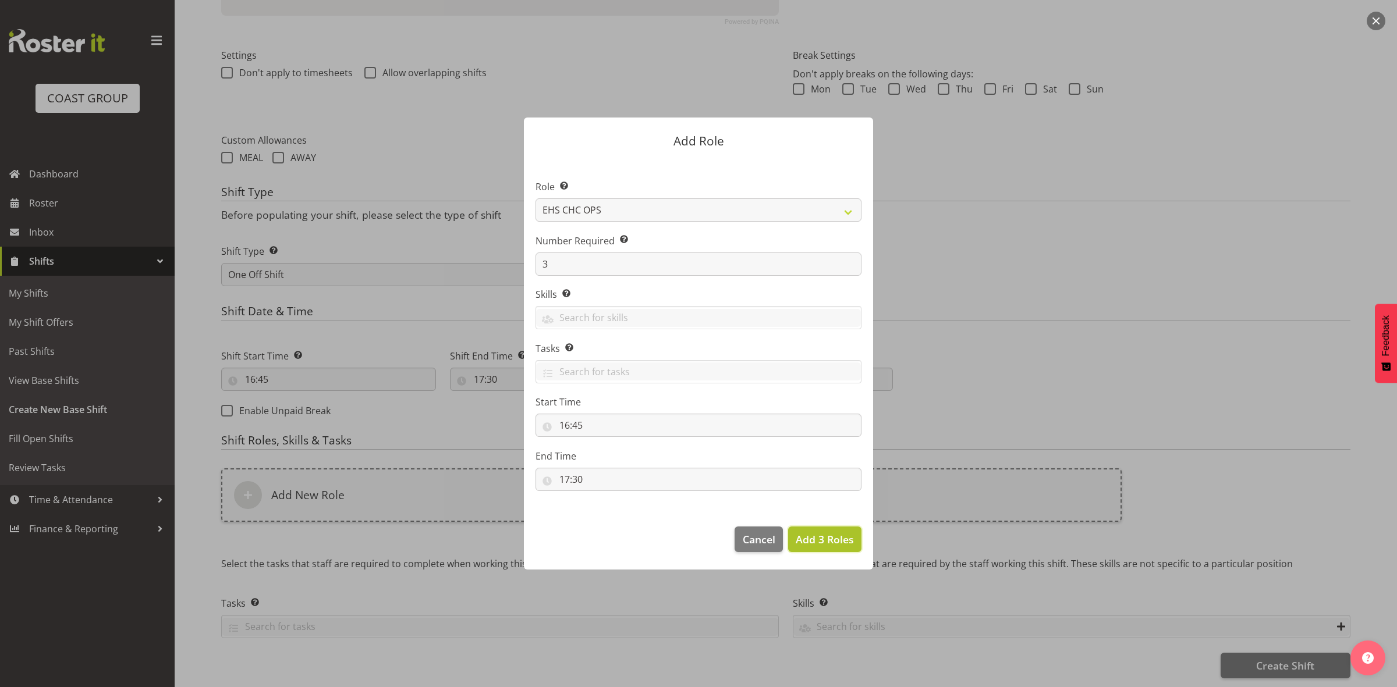
click at [822, 541] on span "Add 3 Roles" at bounding box center [825, 539] width 58 height 14
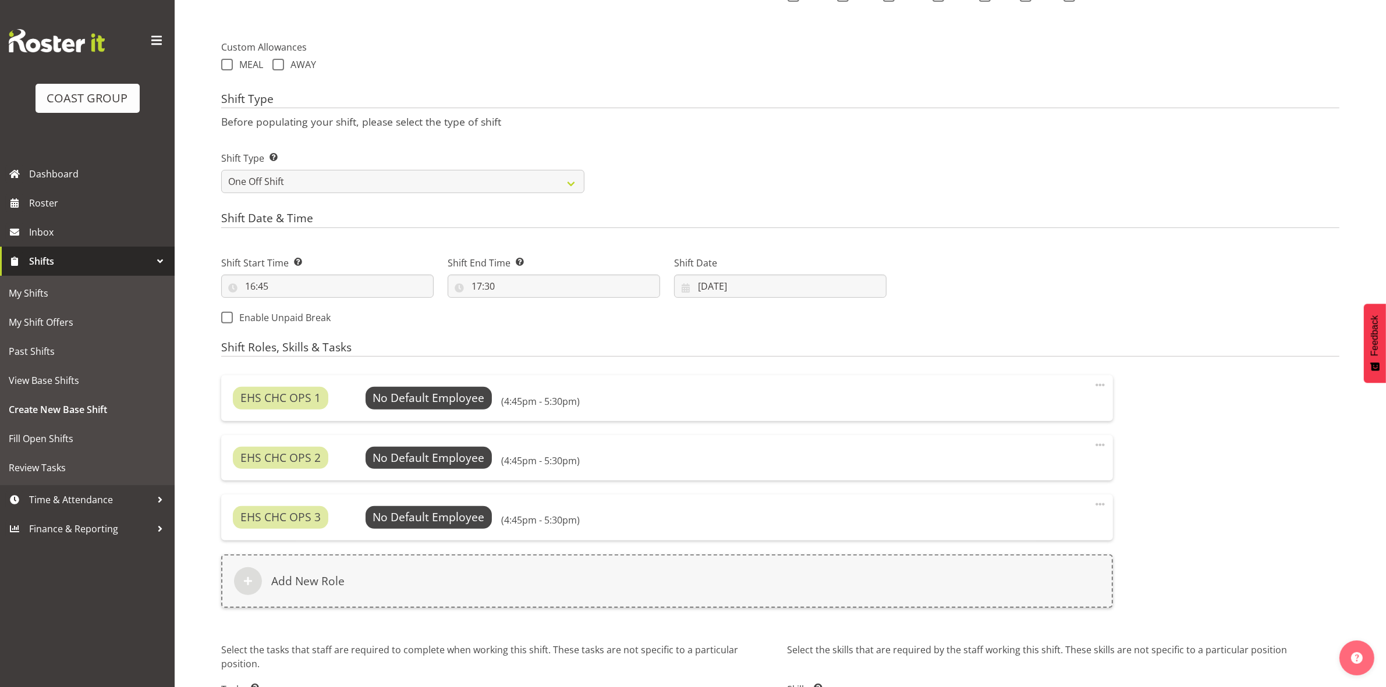
scroll to position [498, 0]
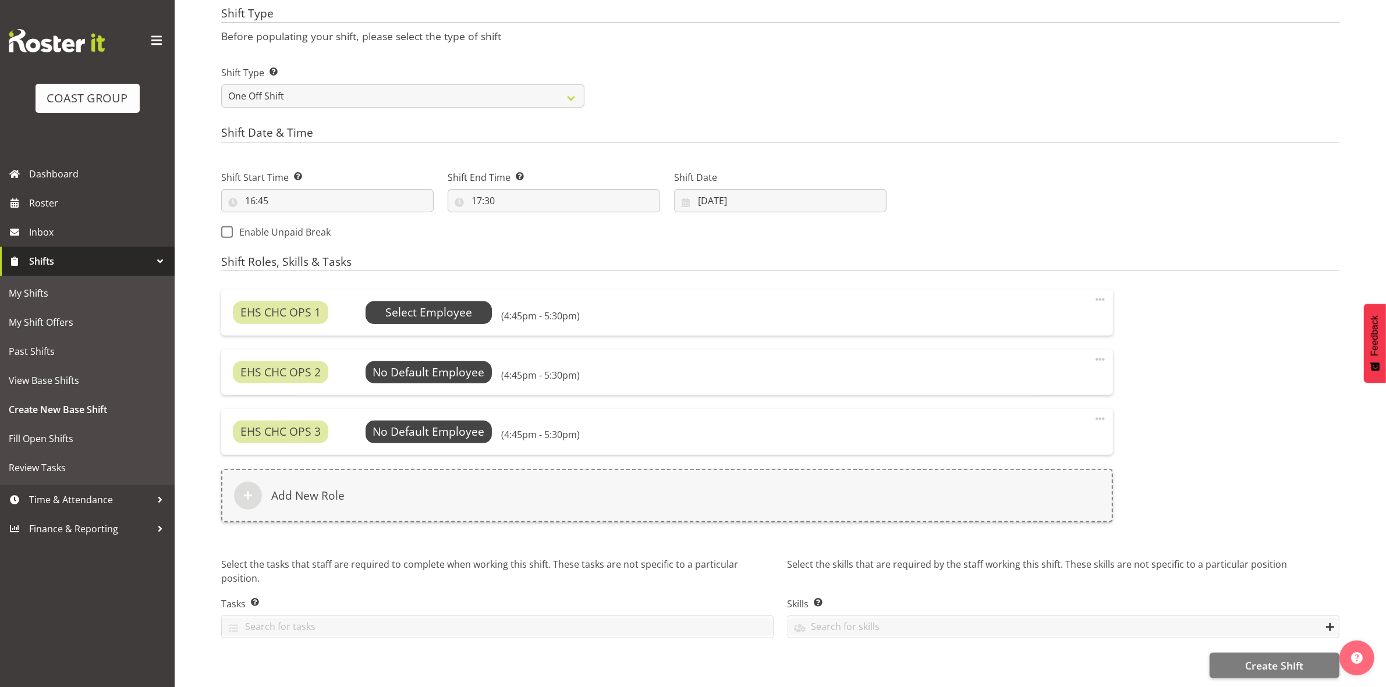
click at [441, 304] on span "Select Employee" at bounding box center [428, 312] width 87 height 17
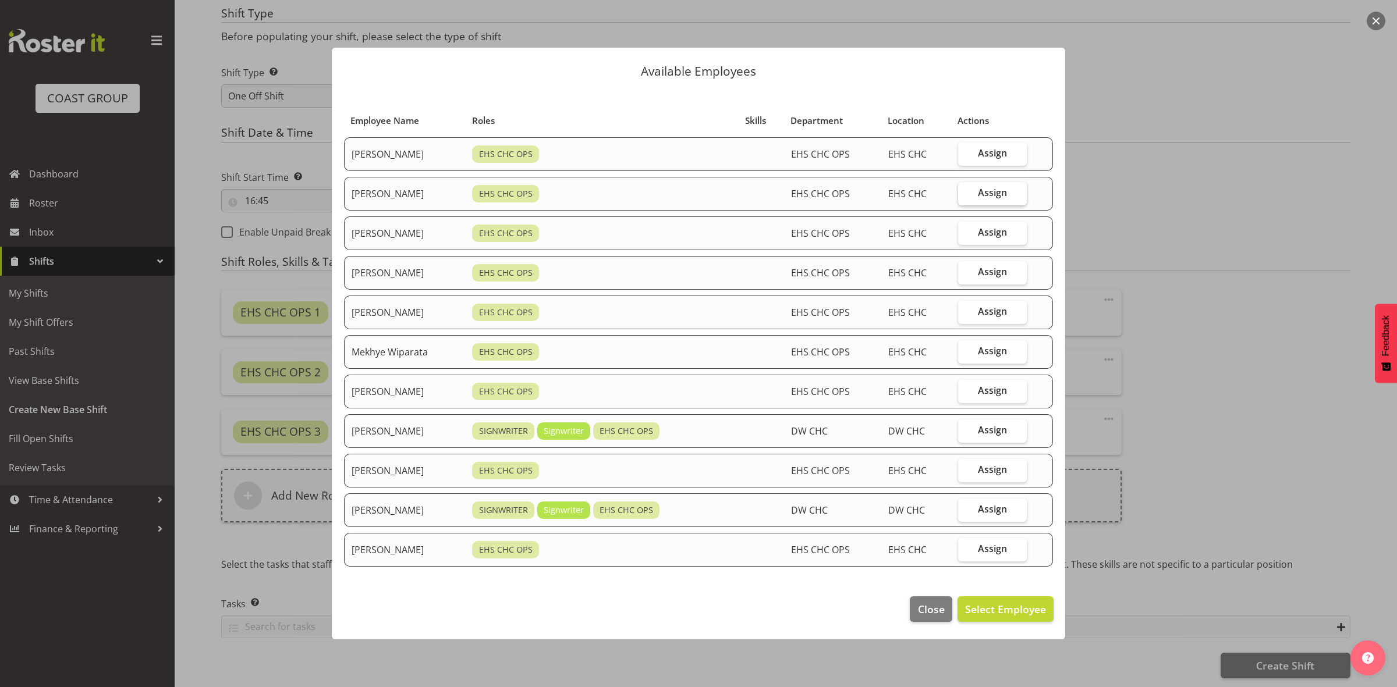
click at [971, 192] on label "Assign" at bounding box center [992, 193] width 69 height 23
click at [965, 192] on input "Assign" at bounding box center [962, 193] width 8 height 8
checkbox input "true"
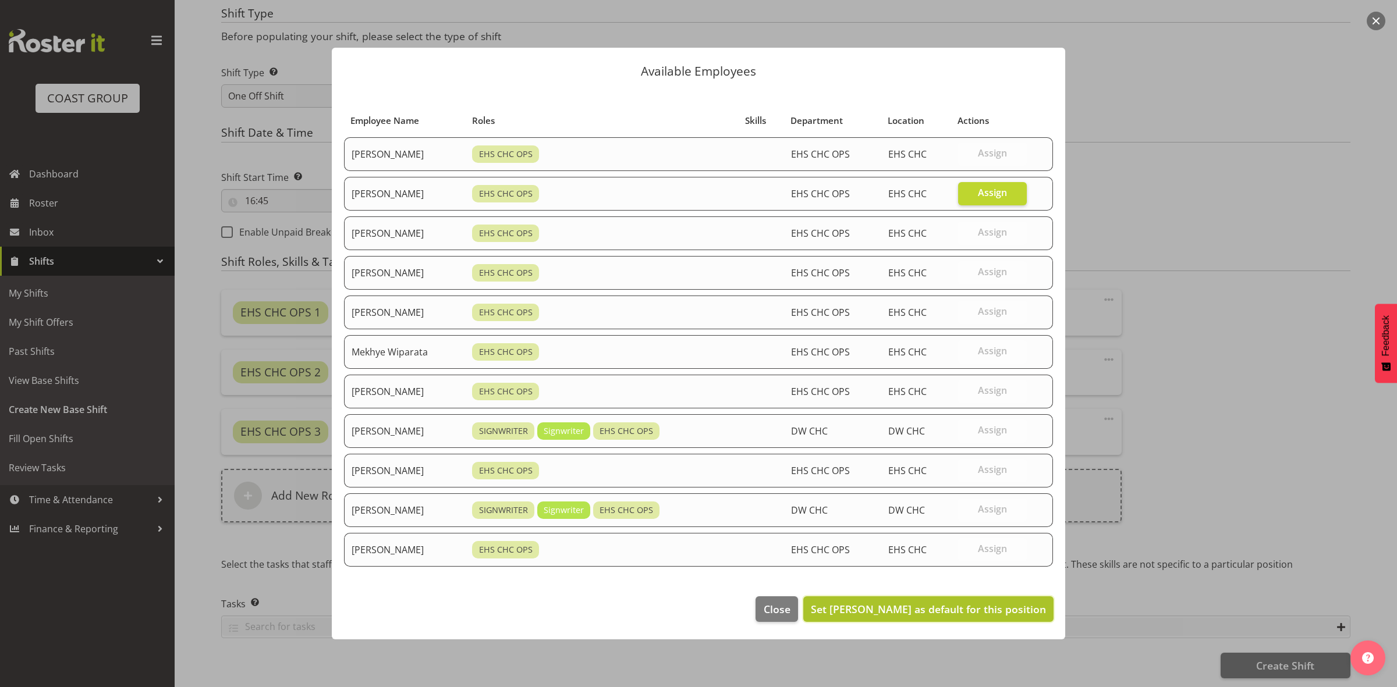
click at [878, 607] on span "Set David Wiseman as default for this position" at bounding box center [928, 609] width 235 height 14
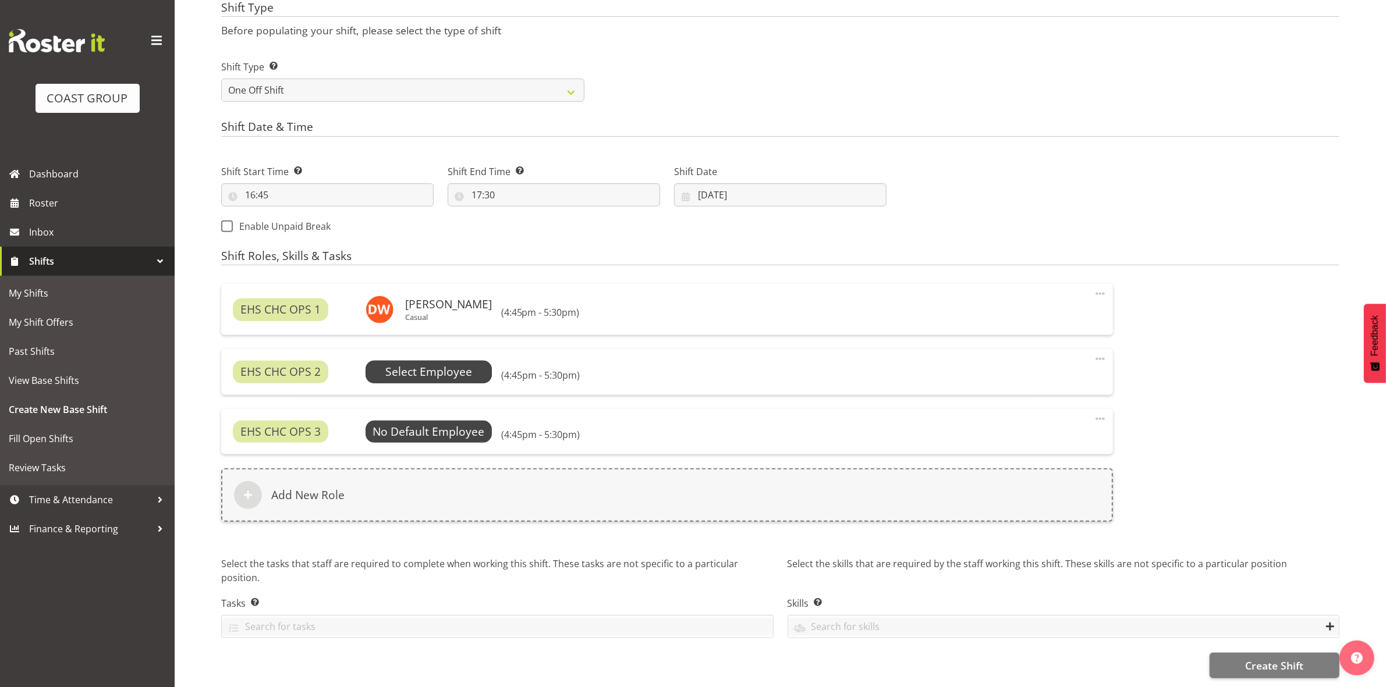
click at [406, 371] on span "Select Employee" at bounding box center [428, 372] width 87 height 17
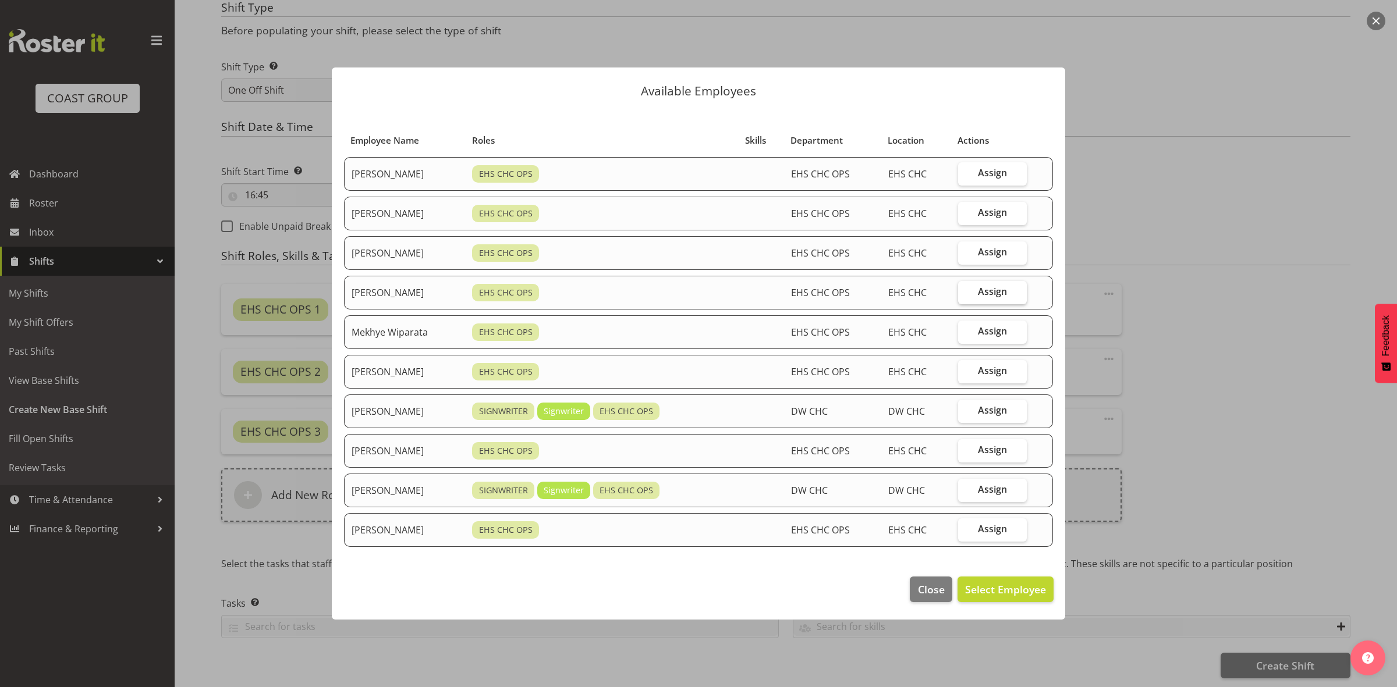
click at [975, 294] on label "Assign" at bounding box center [992, 292] width 69 height 23
click at [965, 294] on input "Assign" at bounding box center [962, 292] width 8 height 8
checkbox input "true"
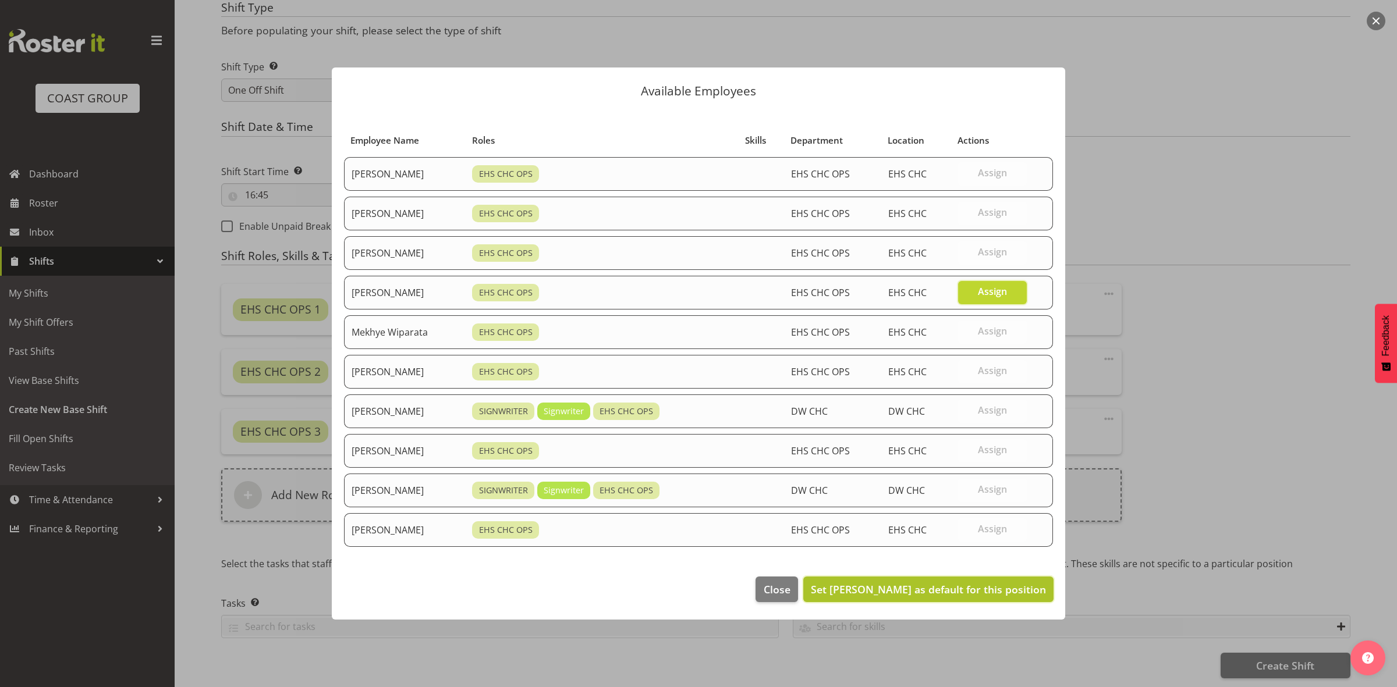
click at [903, 599] on button "Set Martin Gorzeman as default for this position" at bounding box center [928, 590] width 250 height 26
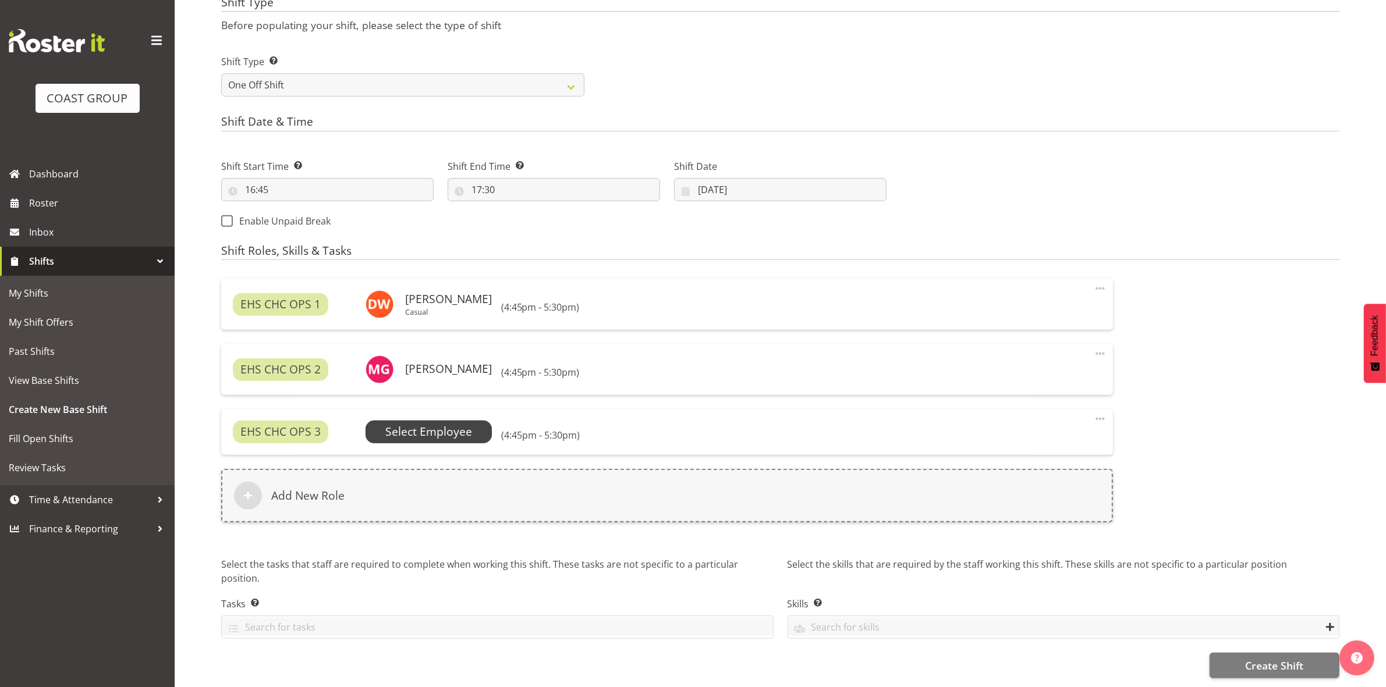
click at [457, 438] on span "Select Employee" at bounding box center [428, 432] width 87 height 17
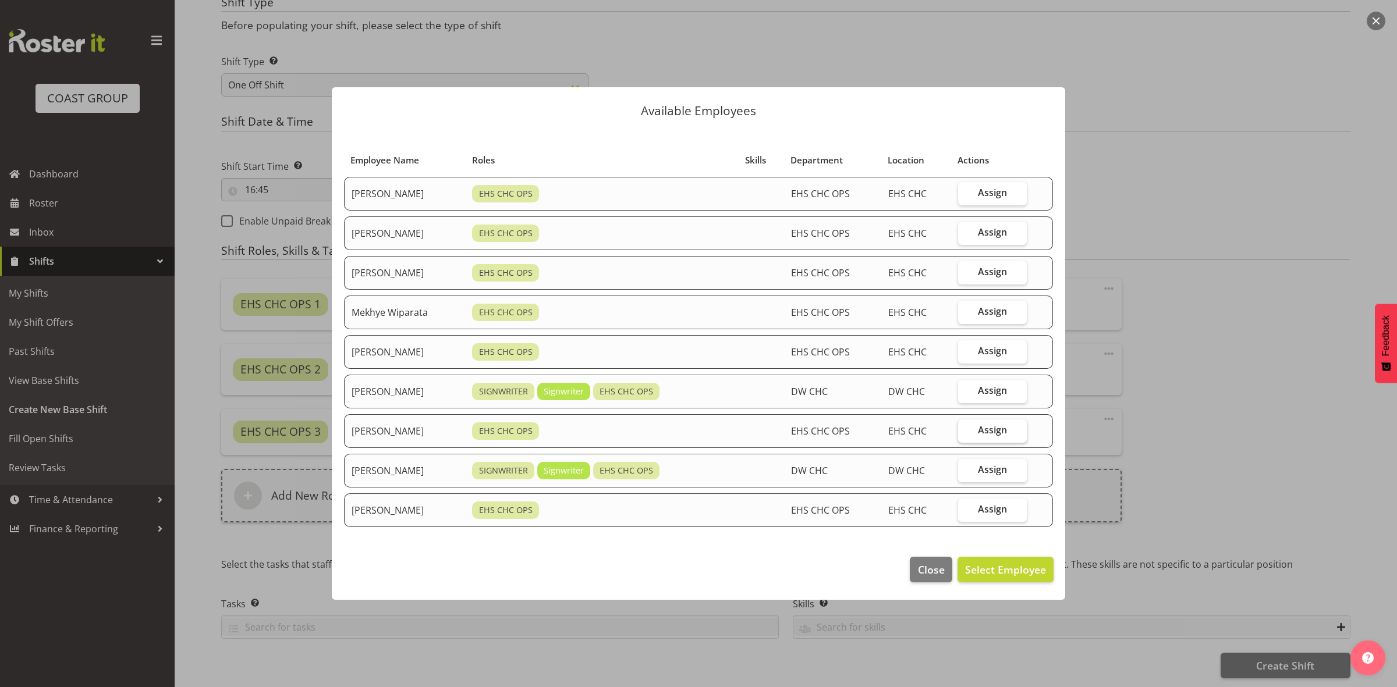
click at [1003, 435] on span "Assign" at bounding box center [992, 430] width 29 height 12
click at [965, 434] on input "Assign" at bounding box center [962, 431] width 8 height 8
checkbox input "true"
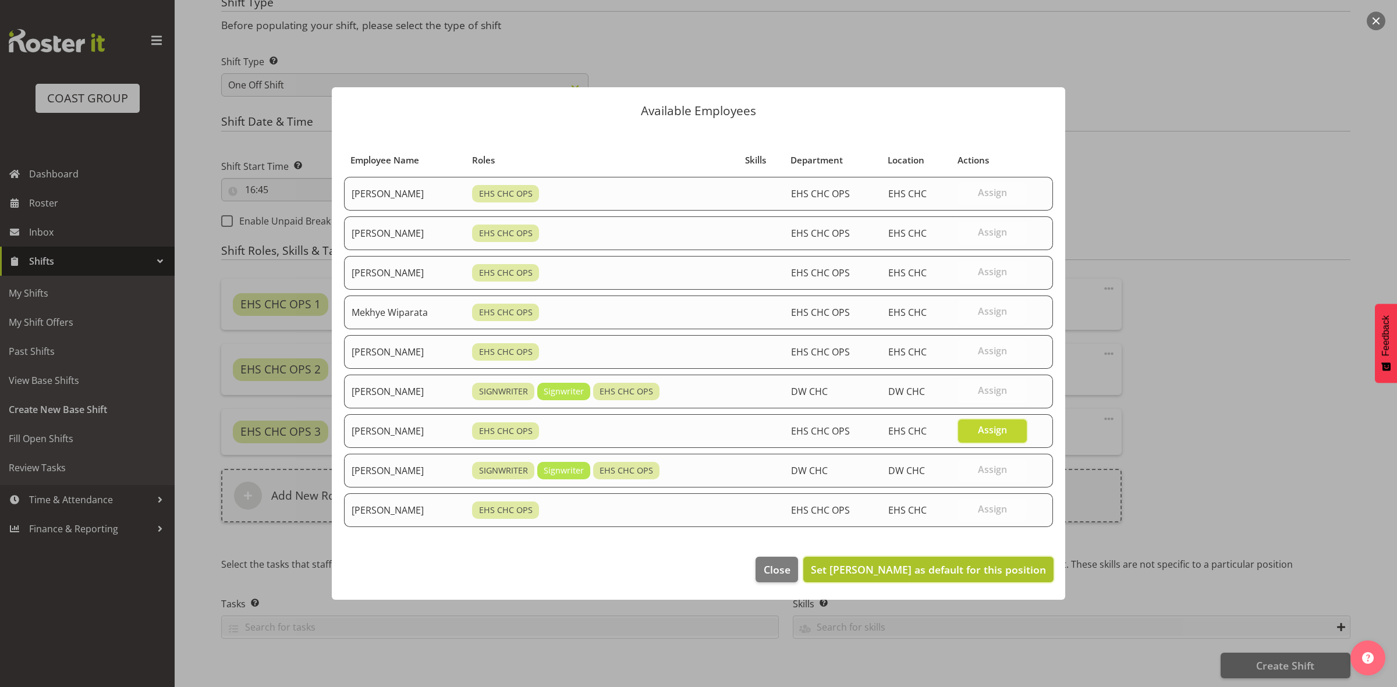
click at [943, 573] on span "Set Shatif Ssendi as default for this position" at bounding box center [928, 570] width 235 height 14
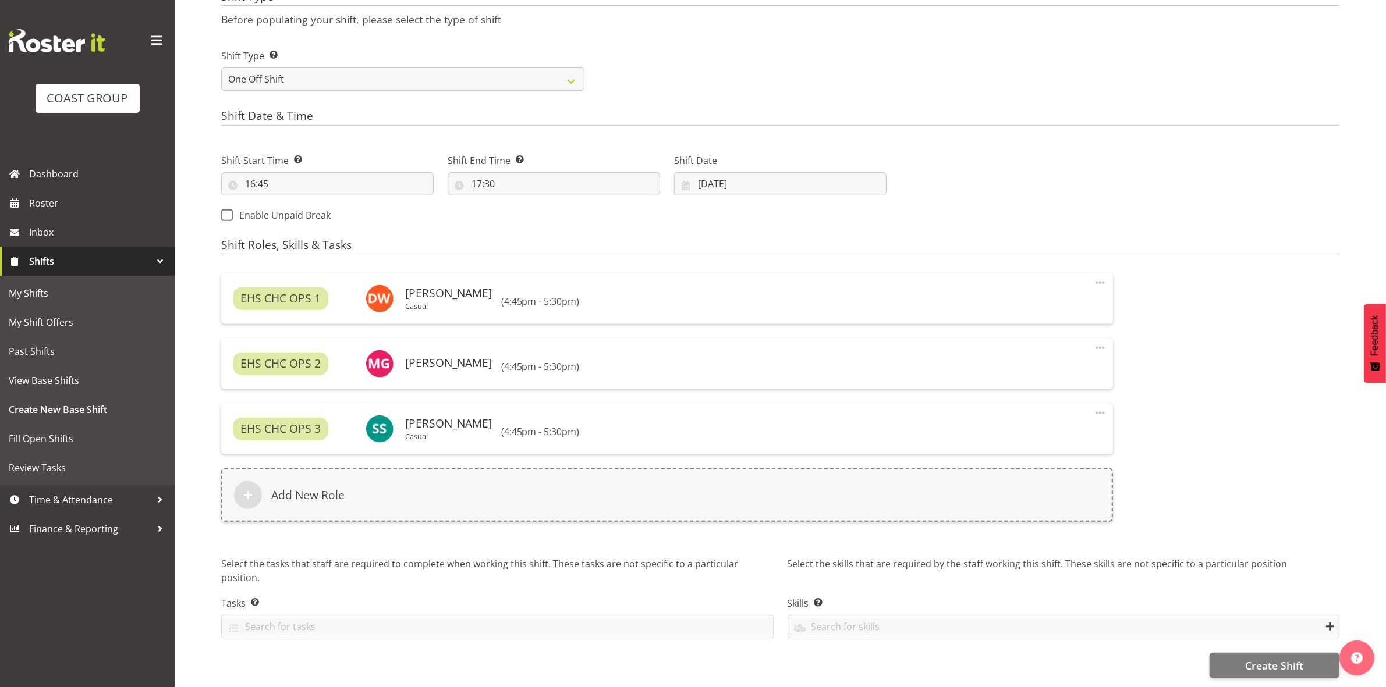
scroll to position [514, 0]
click at [1257, 660] on span "Create Shift" at bounding box center [1274, 665] width 58 height 15
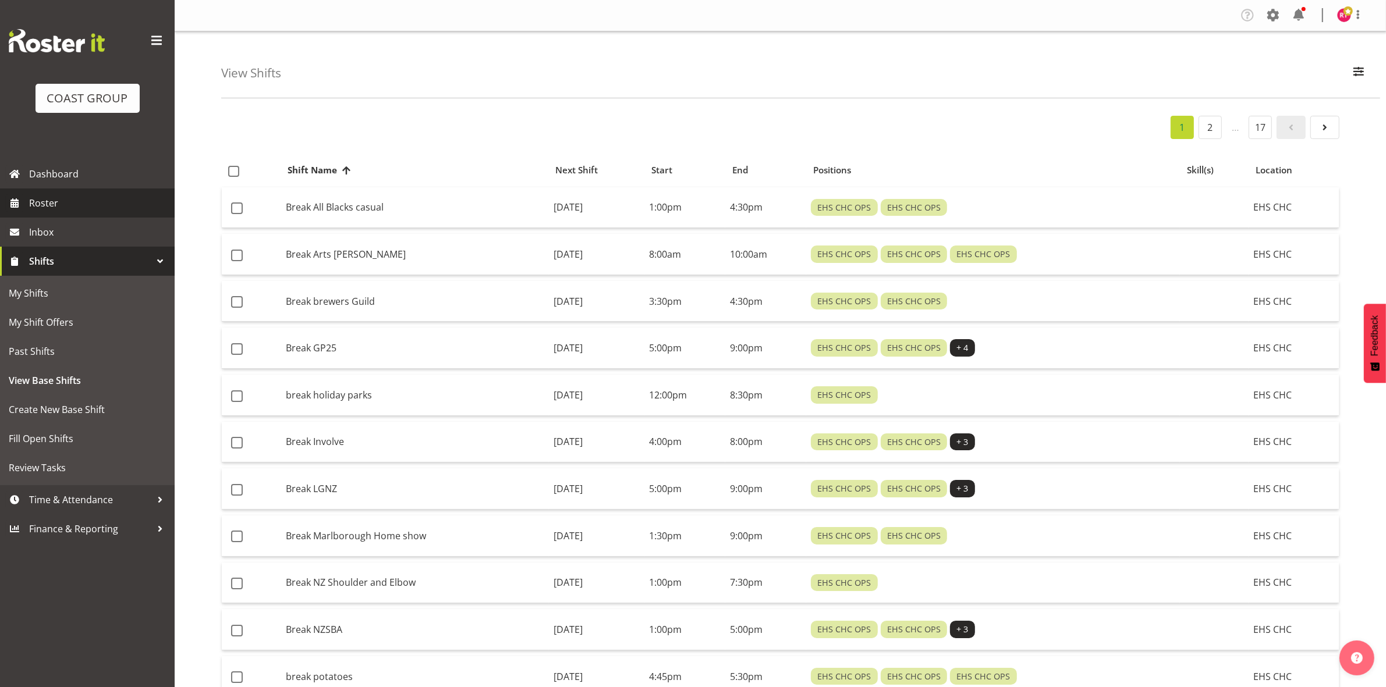
click at [97, 207] on span "Roster" at bounding box center [99, 202] width 140 height 17
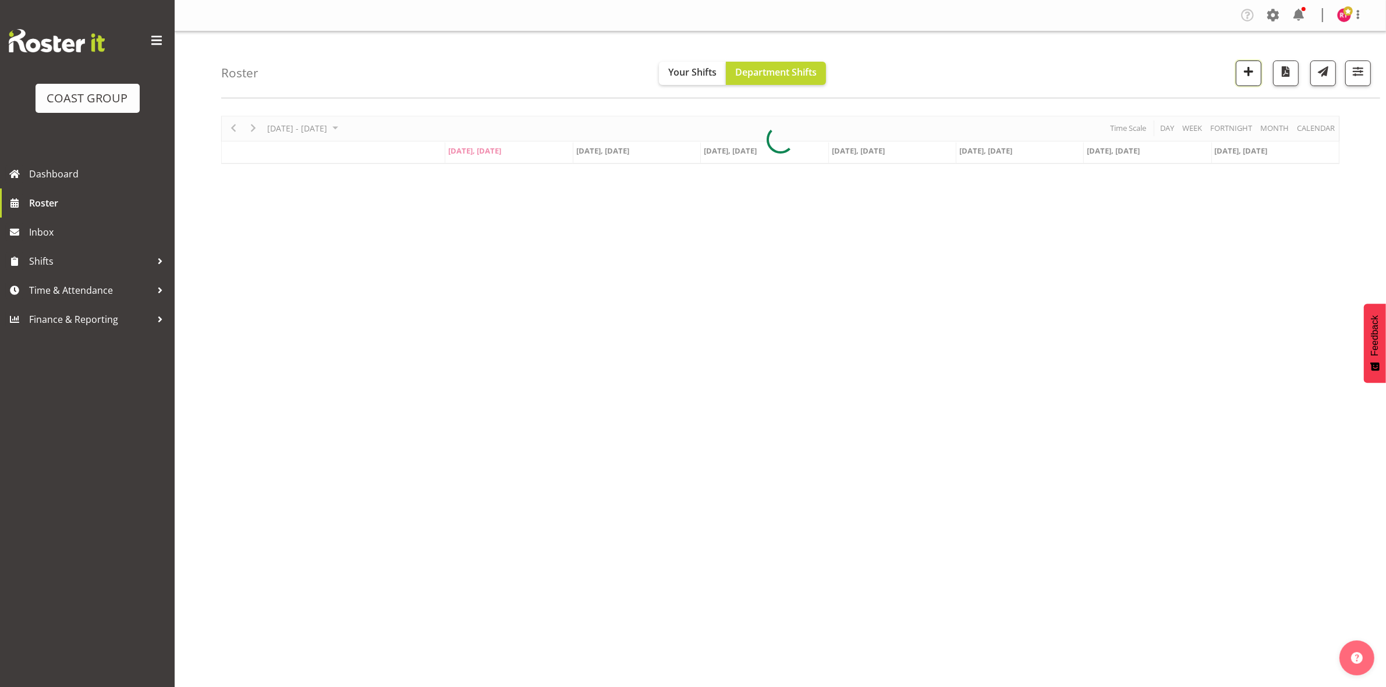
click at [1241, 73] on span "button" at bounding box center [1248, 71] width 15 height 15
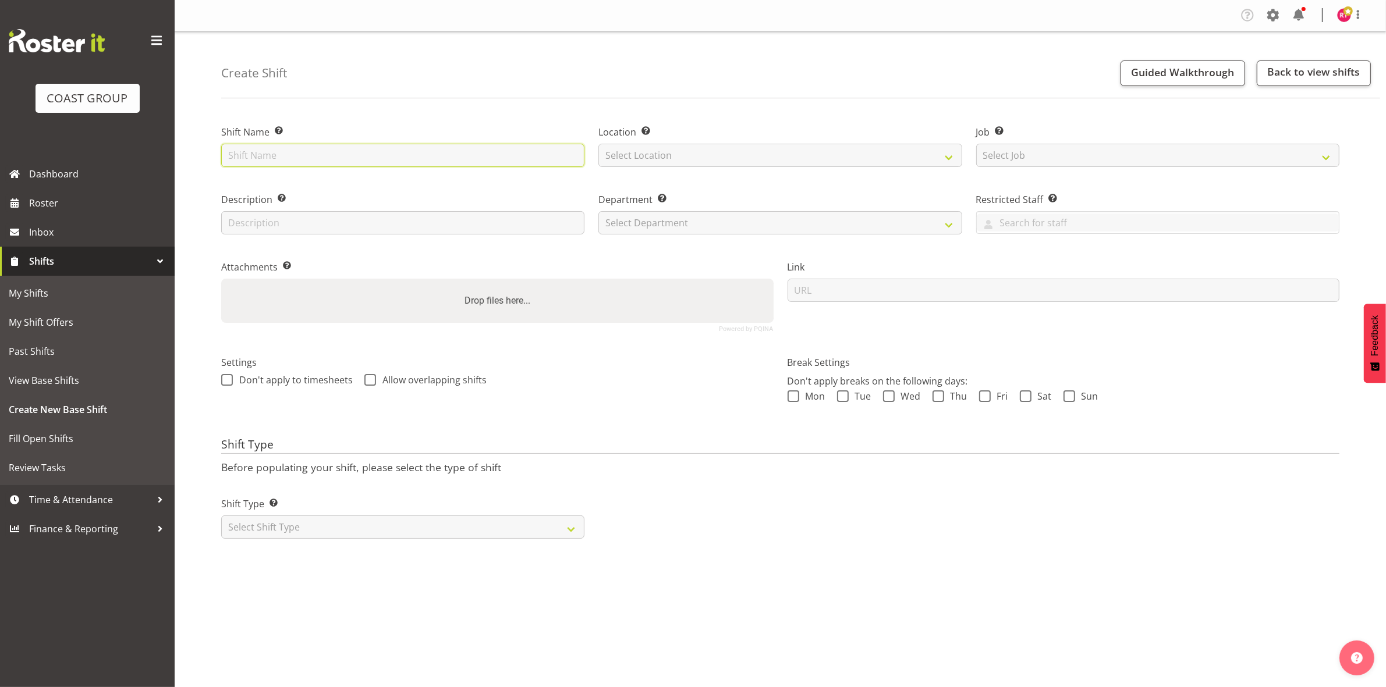
click at [307, 162] on input "text" at bounding box center [402, 155] width 363 height 23
type input "Break casual"
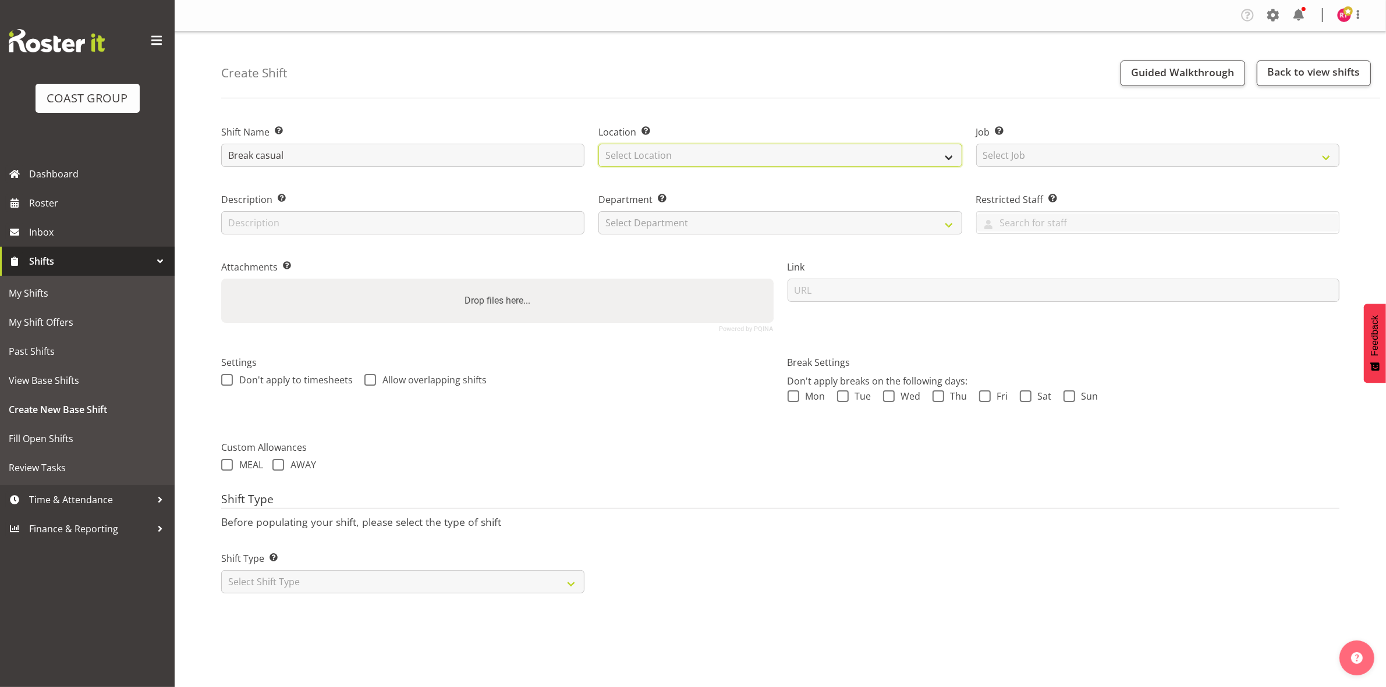
click at [715, 147] on select "Select Location EHS CHC" at bounding box center [779, 155] width 363 height 23
select select "107"
click at [598, 144] on select "Select Location EHS CHC" at bounding box center [779, 155] width 363 height 23
click at [1025, 150] on select "Select Job Create new job 1 Carlton Events 1 [PERSON_NAME][GEOGRAPHIC_DATA] 1 […" at bounding box center [1157, 155] width 363 height 23
select select "8688"
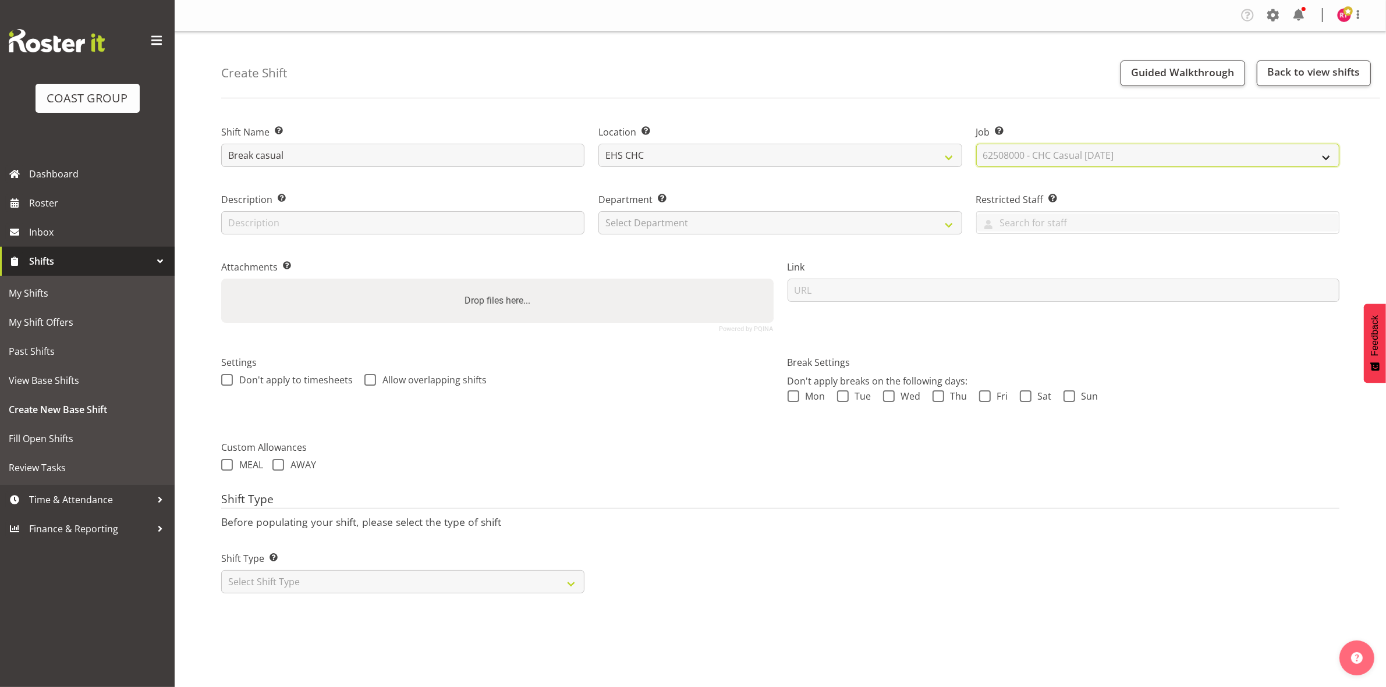
click at [976, 144] on select "Select Job Create new job 1 Carlton Events 1 [PERSON_NAME][GEOGRAPHIC_DATA] 1 […" at bounding box center [1157, 155] width 363 height 23
click at [733, 217] on select "Select Department EHS CHC OPS" at bounding box center [779, 222] width 363 height 23
select select "41"
click at [598, 211] on select "Select Department EHS CHC OPS" at bounding box center [779, 222] width 363 height 23
click at [442, 580] on select "Select Shift Type One Off Shift Recurring Shift Rotating Shift" at bounding box center [402, 581] width 363 height 23
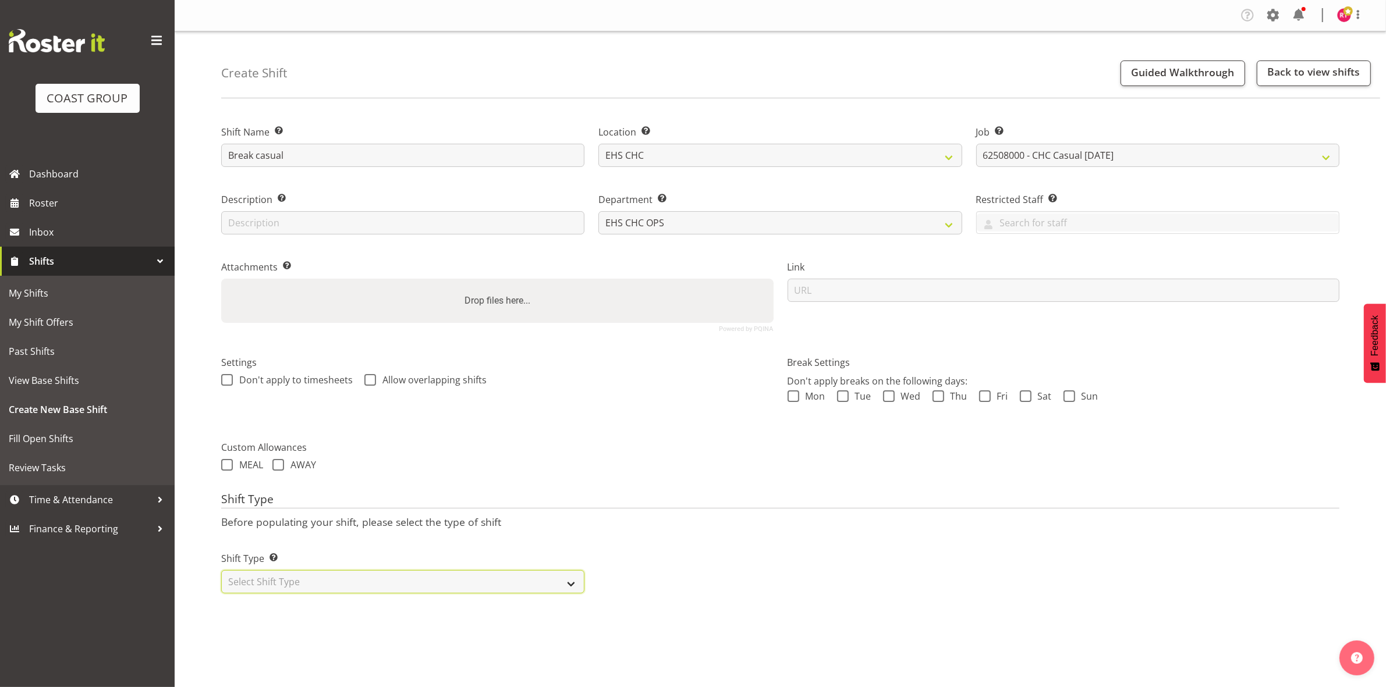
select select "one_off"
click at [221, 571] on select "Select Shift Type One Off Shift Recurring Shift Rotating Shift" at bounding box center [402, 581] width 363 height 23
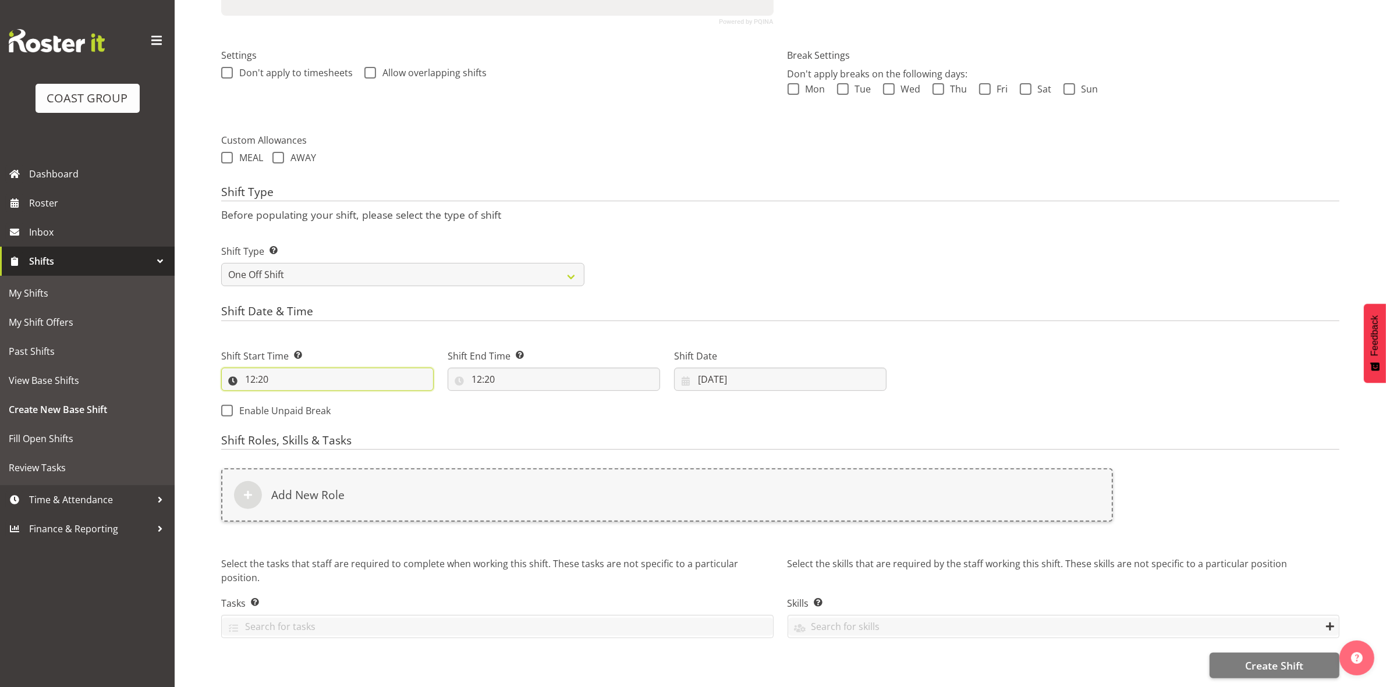
click at [264, 368] on input "12:20" at bounding box center [327, 379] width 212 height 23
click at [328, 400] on select "00 01 02 03 04 05 06 07 08 09 10 11 12 13 14 15 16 17 18 19 20 21 22 23 24 25 2…" at bounding box center [331, 409] width 26 height 23
select select "0"
click at [318, 398] on select "00 01 02 03 04 05 06 07 08 09 10 11 12 13 14 15 16 17 18 19 20 21 22 23 24 25 2…" at bounding box center [331, 409] width 26 height 23
type input "12:00"
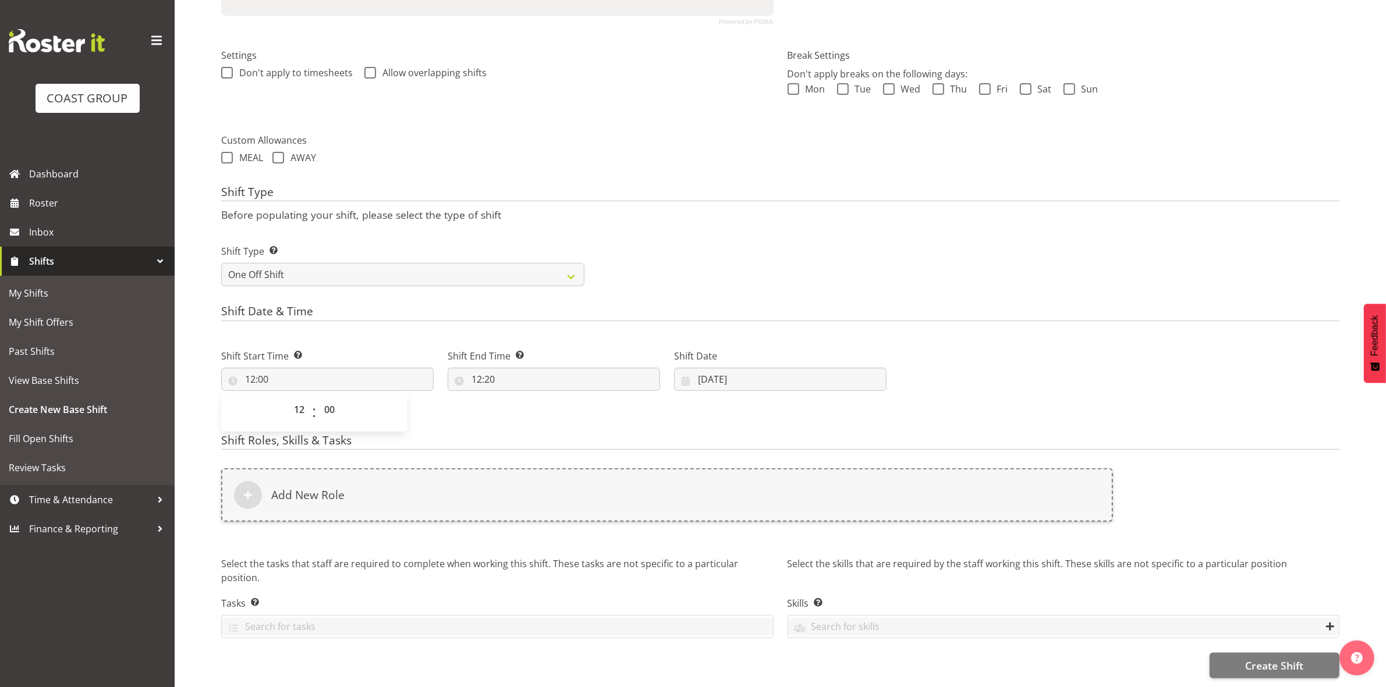
click at [821, 272] on div "Shift Type Shift Types: One Off – Select this if you would like a single shift …" at bounding box center [780, 260] width 1132 height 65
click at [479, 370] on input "12:20" at bounding box center [554, 379] width 212 height 23
click at [527, 398] on select "00 01 02 03 04 05 06 07 08 09 10 11 12 13 14 15 16 17 18 19 20 21 22 23" at bounding box center [527, 409] width 26 height 23
select select "14"
click at [514, 398] on select "00 01 02 03 04 05 06 07 08 09 10 11 12 13 14 15 16 17 18 19 20 21 22 23" at bounding box center [527, 409] width 26 height 23
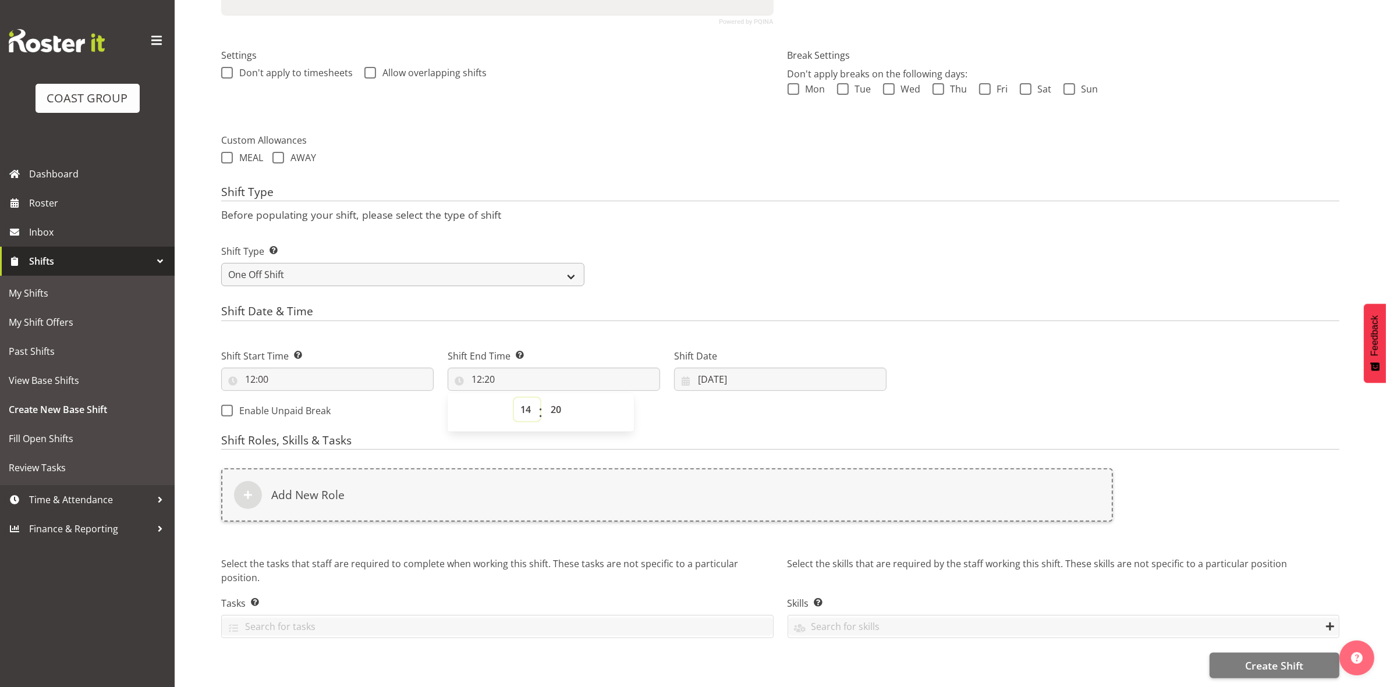
type input "14:20"
drag, startPoint x: 555, startPoint y: 393, endPoint x: 556, endPoint y: 388, distance: 6.1
click at [554, 398] on select "00 01 02 03 04 05 06 07 08 09 10 11 12 13 14 15 16 17 18 19 20 21 22 23 24 25 2…" at bounding box center [557, 409] width 26 height 23
select select "0"
click at [544, 398] on select "00 01 02 03 04 05 06 07 08 09 10 11 12 13 14 15 16 17 18 19 20 21 22 23 24 25 2…" at bounding box center [557, 409] width 26 height 23
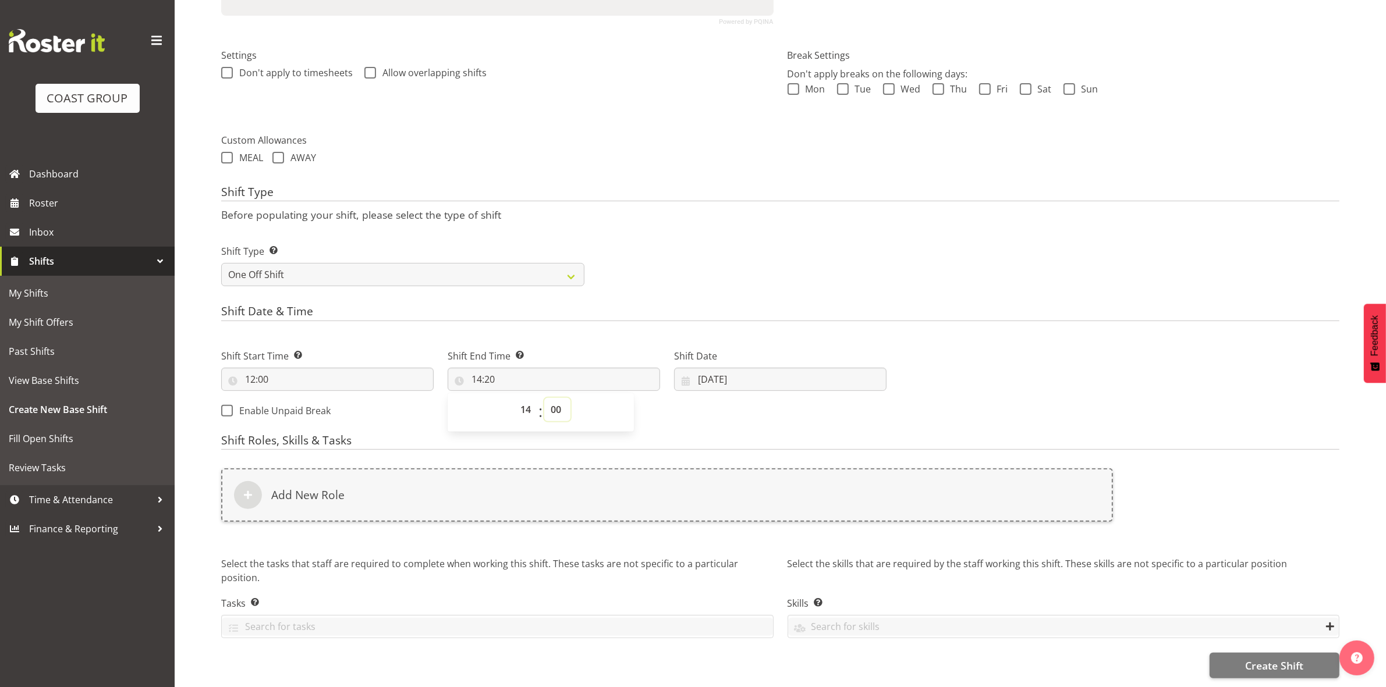
type input "14:00"
drag, startPoint x: 693, startPoint y: 184, endPoint x: 694, endPoint y: 262, distance: 78.0
click at [693, 186] on h4 "Shift Type" at bounding box center [780, 194] width 1118 height 16
click at [704, 371] on input "11/08/2025" at bounding box center [780, 379] width 212 height 23
click at [779, 512] on span "13" at bounding box center [780, 517] width 9 height 11
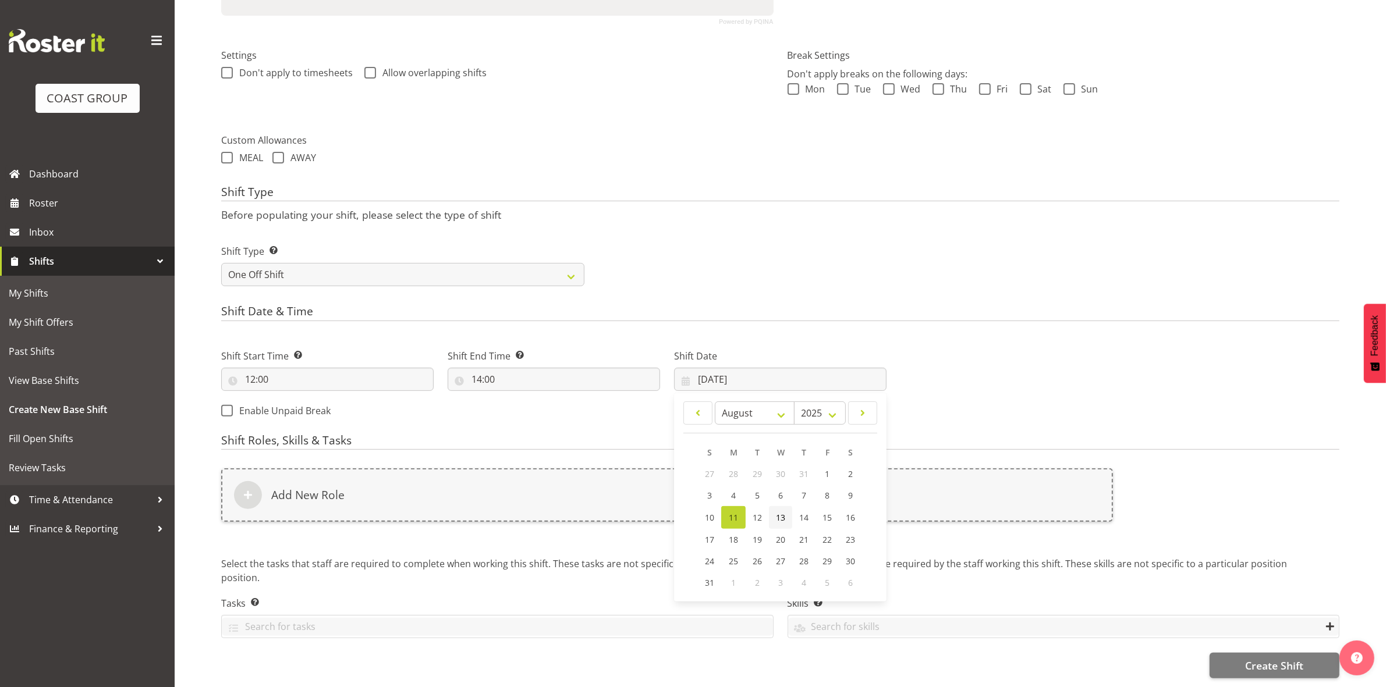
type input "13/08/2025"
click at [569, 412] on div "Shift Start Time Set the time of the day you wish this shift to start 12:00 00 …" at bounding box center [553, 380] width 679 height 94
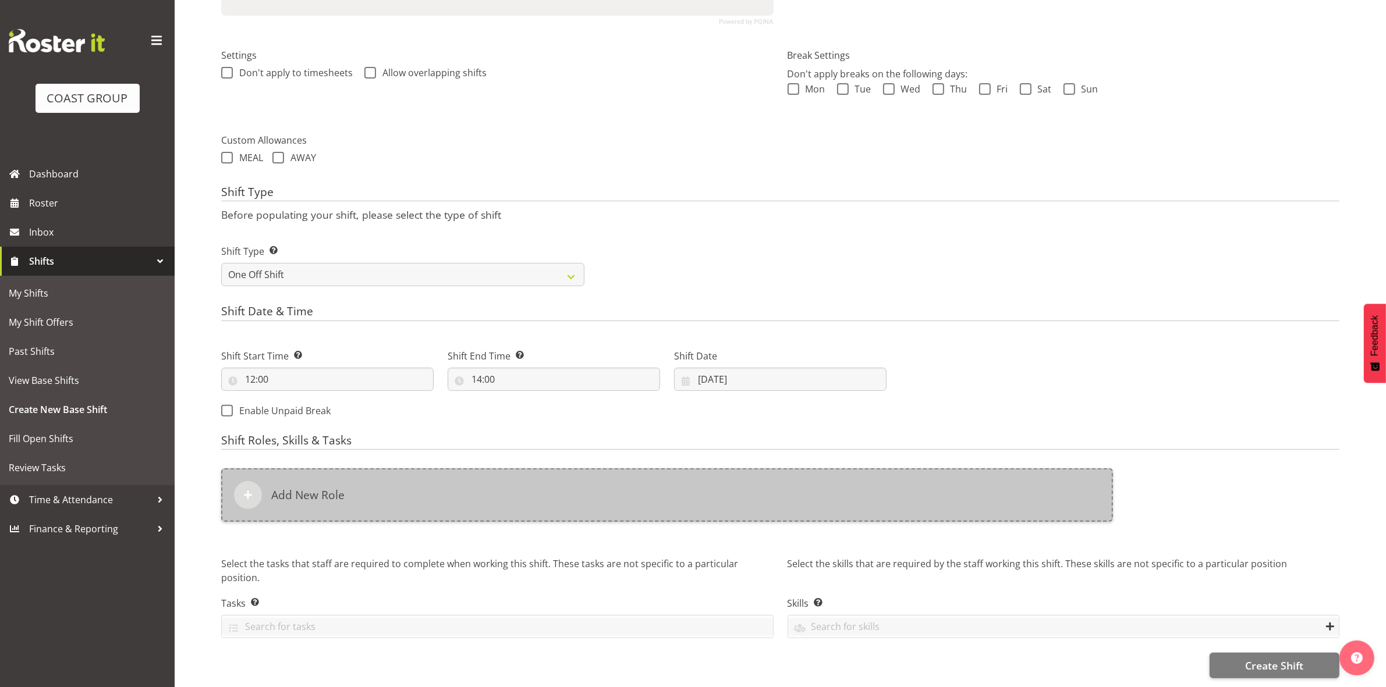
click at [473, 485] on div "Add New Role" at bounding box center [667, 495] width 892 height 54
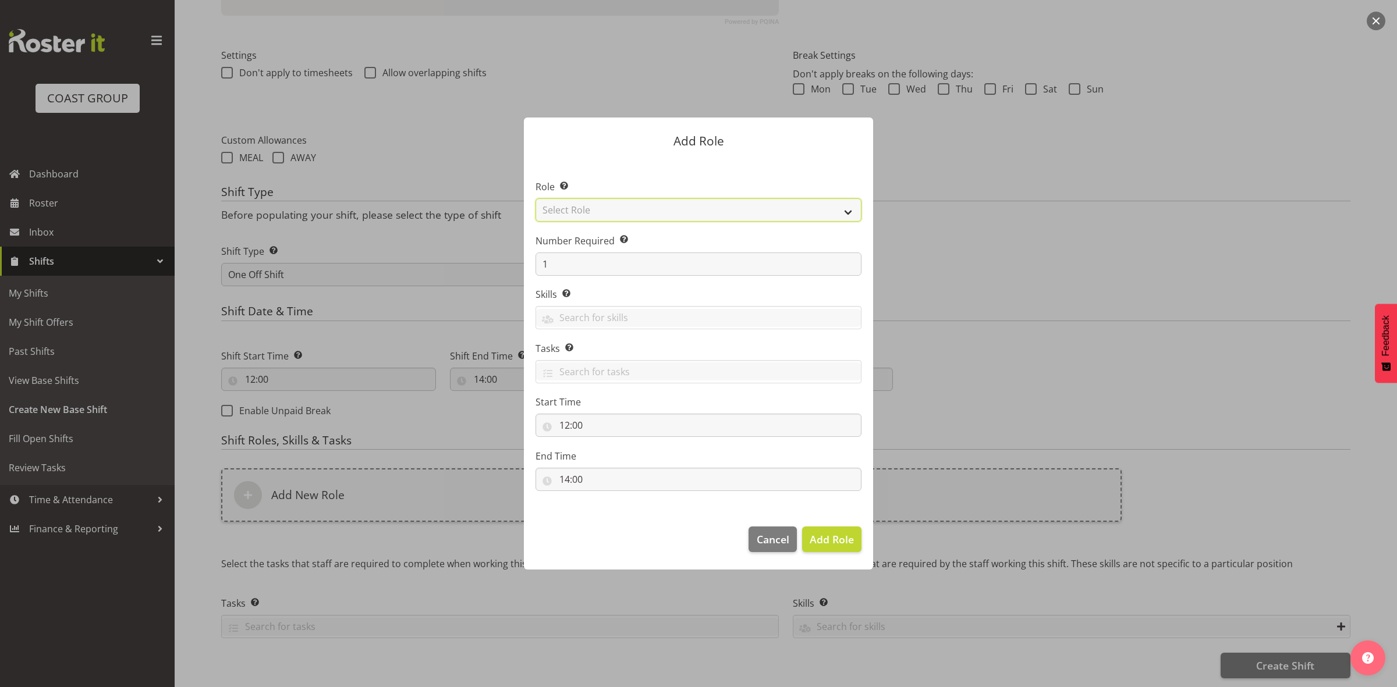
click at [608, 211] on select "Select Role ACCOUNT MANAGER ACCOUNT MANAGER DW ACCOUNTS [PERSON_NAME] VEHICLES …" at bounding box center [698, 209] width 326 height 23
select select "192"
click at [535, 198] on select "Select Role ACCOUNT MANAGER ACCOUNT MANAGER DW ACCOUNTS [PERSON_NAME] VEHICLES …" at bounding box center [698, 209] width 326 height 23
click at [591, 269] on input "1" at bounding box center [698, 264] width 326 height 23
type input "2"
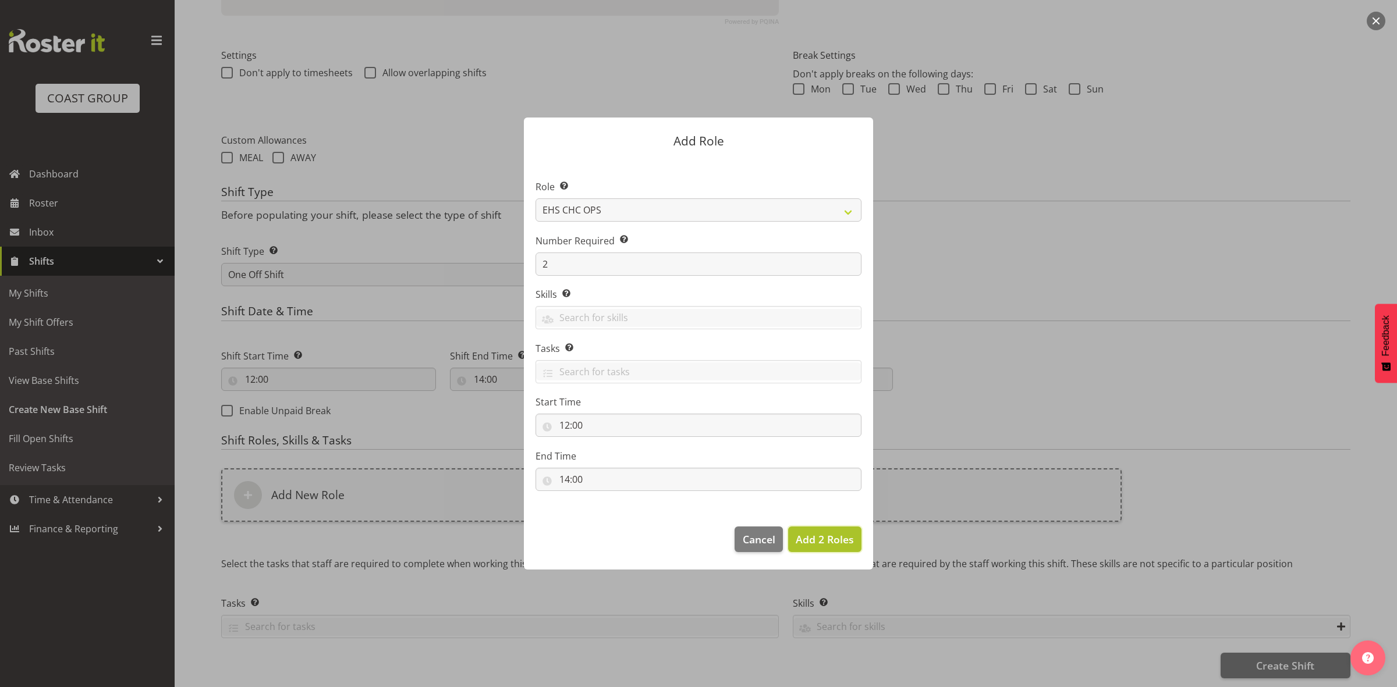
drag, startPoint x: 807, startPoint y: 538, endPoint x: 751, endPoint y: 521, distance: 58.0
click at [808, 538] on span "Add 2 Roles" at bounding box center [825, 539] width 58 height 14
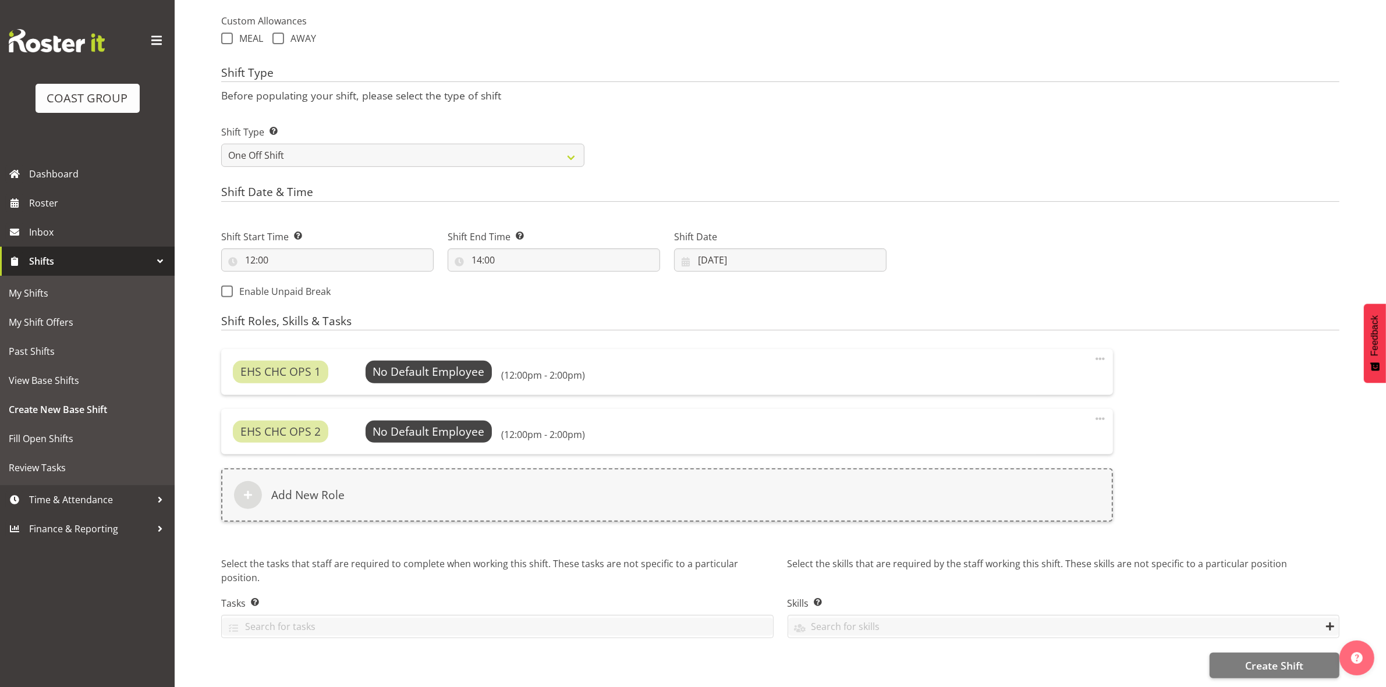
scroll to position [438, 0]
click at [425, 364] on span "Select Employee" at bounding box center [428, 372] width 87 height 17
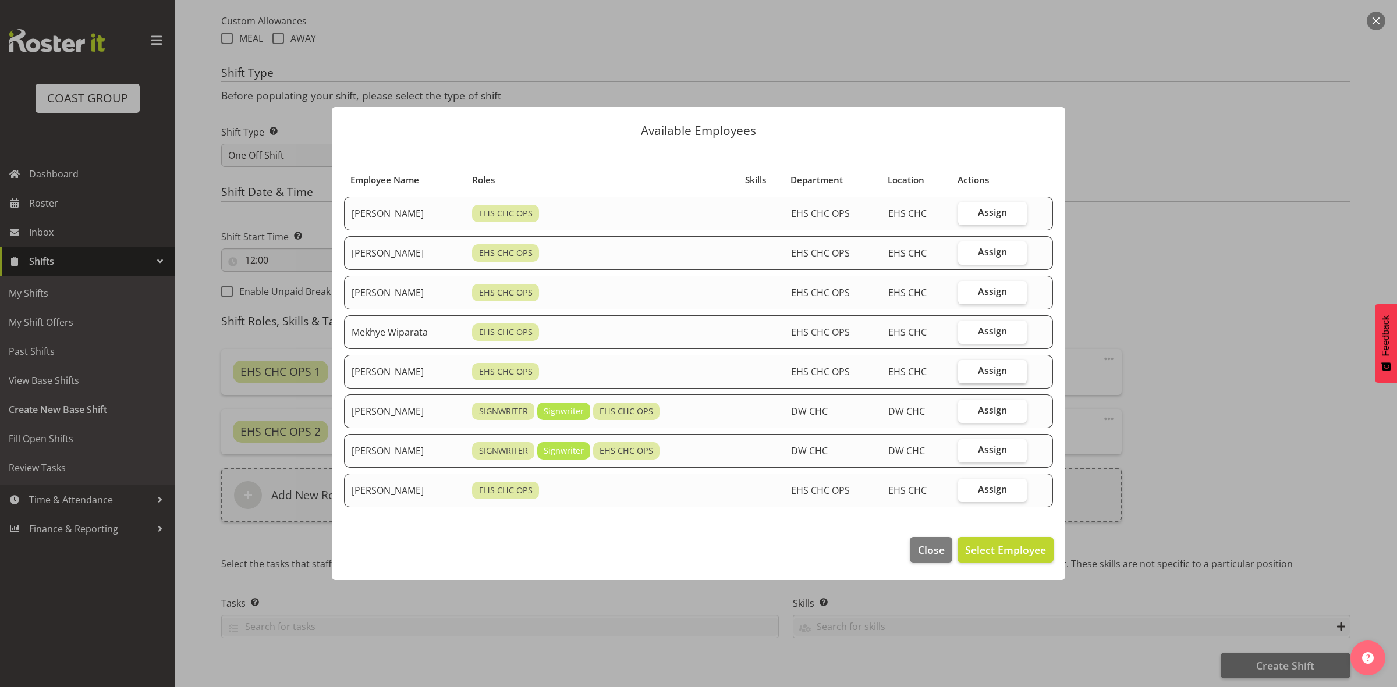
click at [981, 370] on label "Assign" at bounding box center [992, 371] width 69 height 23
click at [965, 370] on input "Assign" at bounding box center [962, 371] width 8 height 8
checkbox input "true"
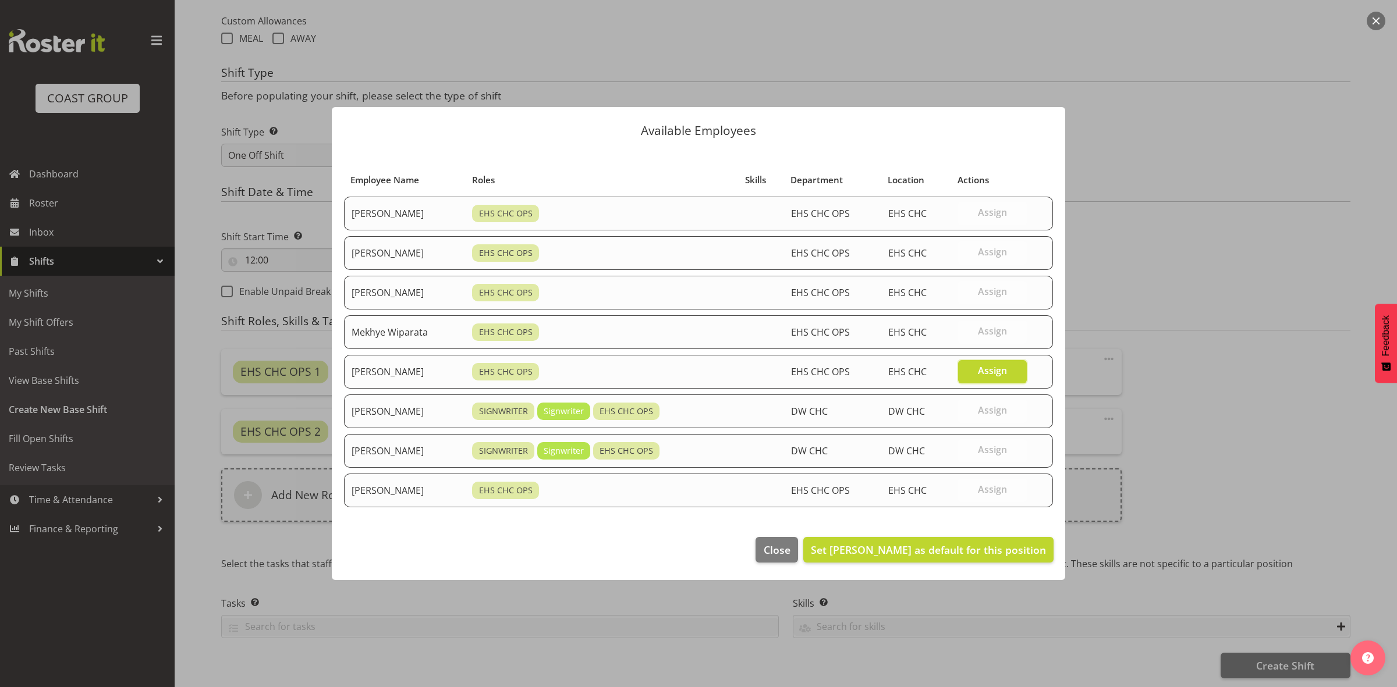
click at [970, 531] on footer "Close Set Reuben Bowe as default for this position" at bounding box center [698, 552] width 733 height 55
click at [970, 545] on span "Set [PERSON_NAME] as default for this position" at bounding box center [928, 550] width 235 height 14
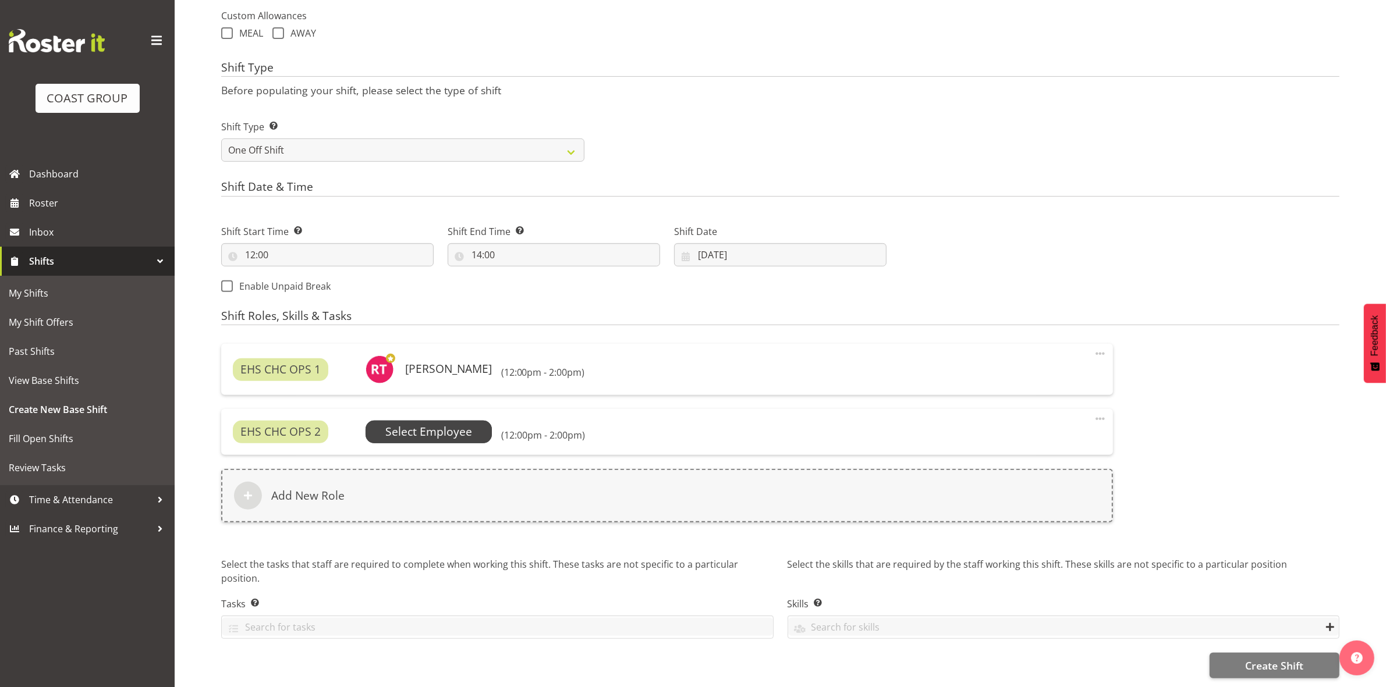
click at [445, 424] on span "Select Employee" at bounding box center [428, 432] width 87 height 17
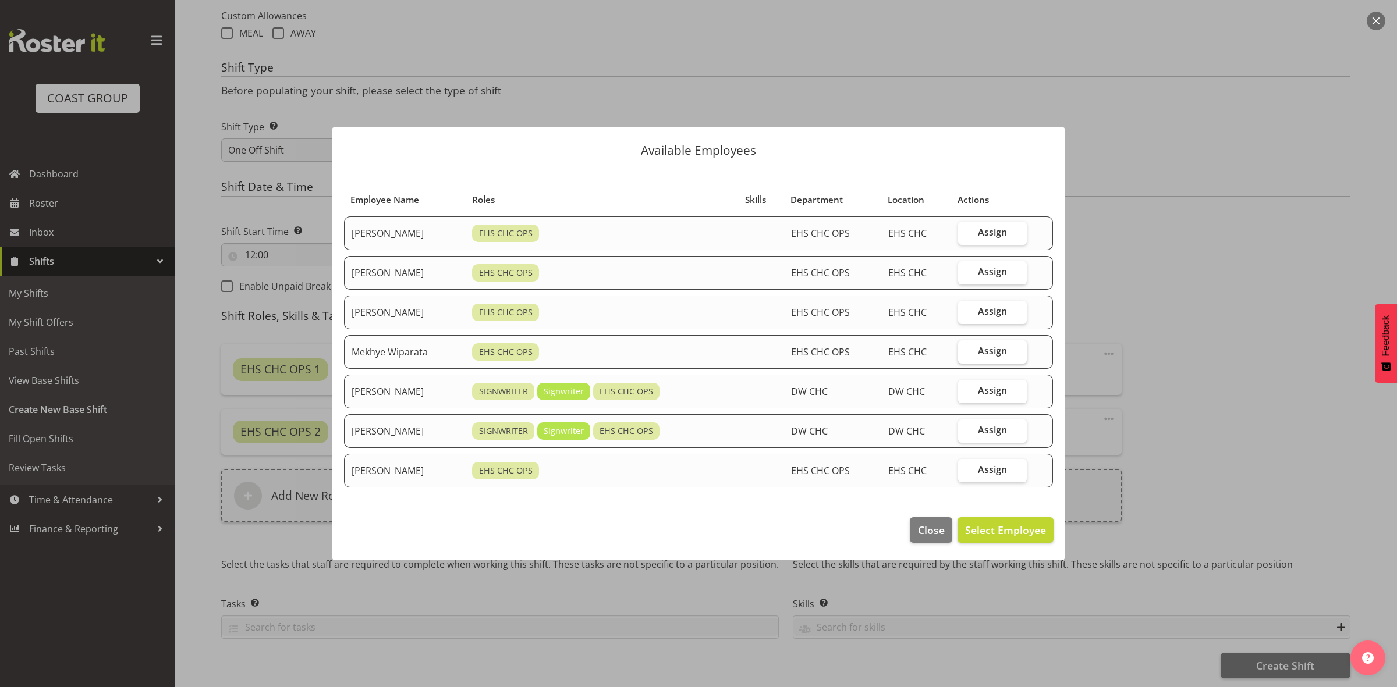
click at [1020, 356] on label "Assign" at bounding box center [992, 351] width 69 height 23
click at [965, 355] on input "Assign" at bounding box center [962, 351] width 8 height 8
checkbox input "true"
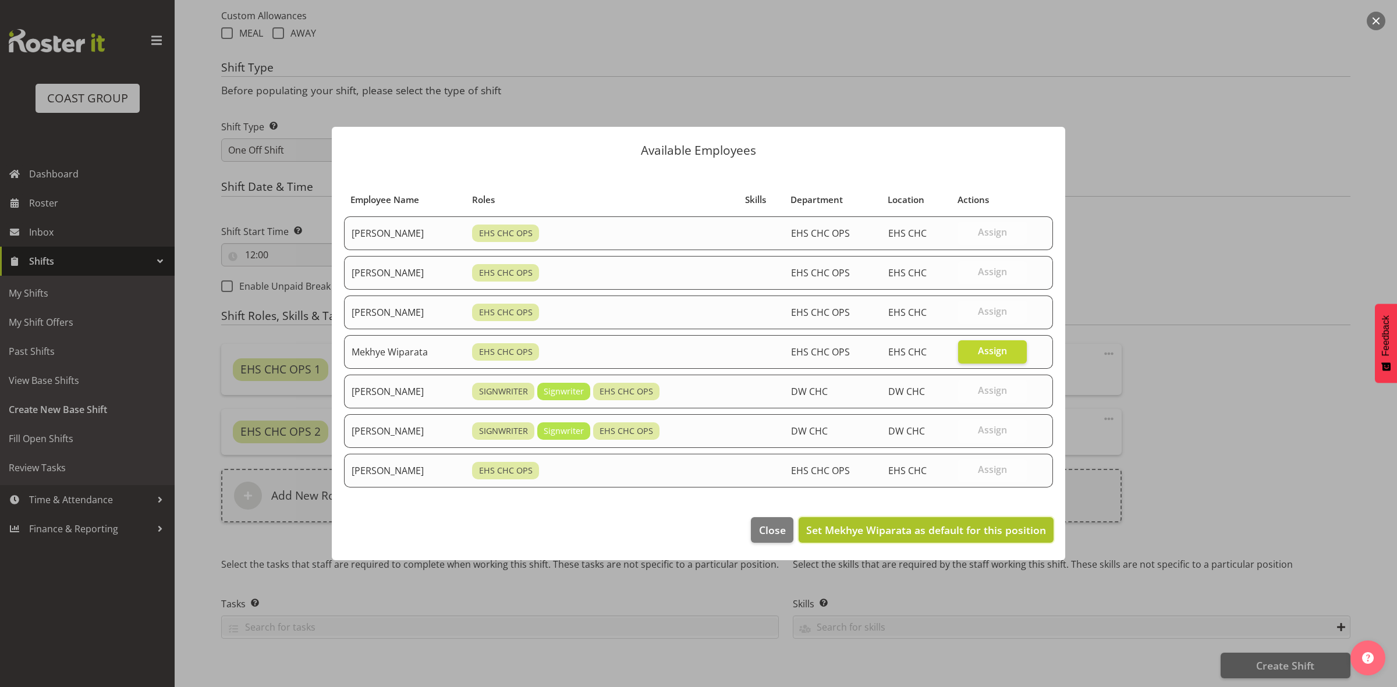
click at [978, 524] on span "Set Mekhye Wiparata as default for this position" at bounding box center [926, 530] width 240 height 14
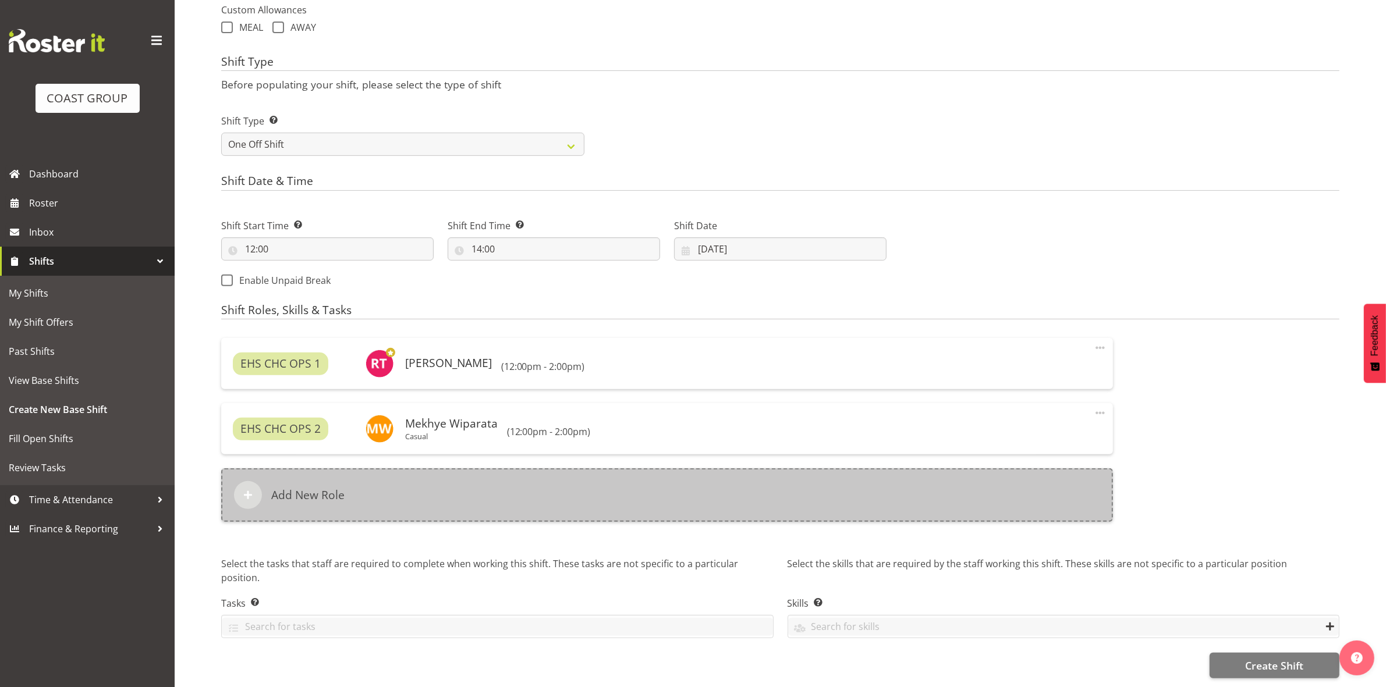
scroll to position [449, 0]
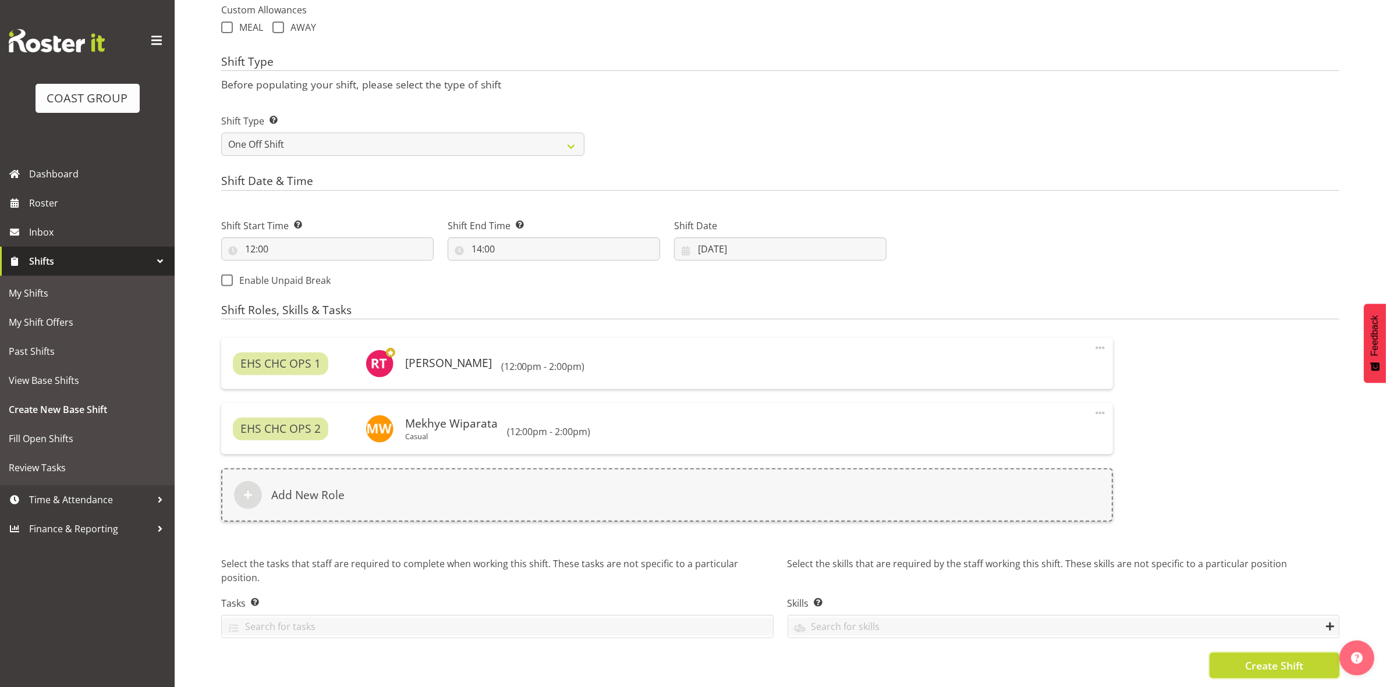
click at [1237, 653] on button "Create Shift" at bounding box center [1274, 666] width 130 height 26
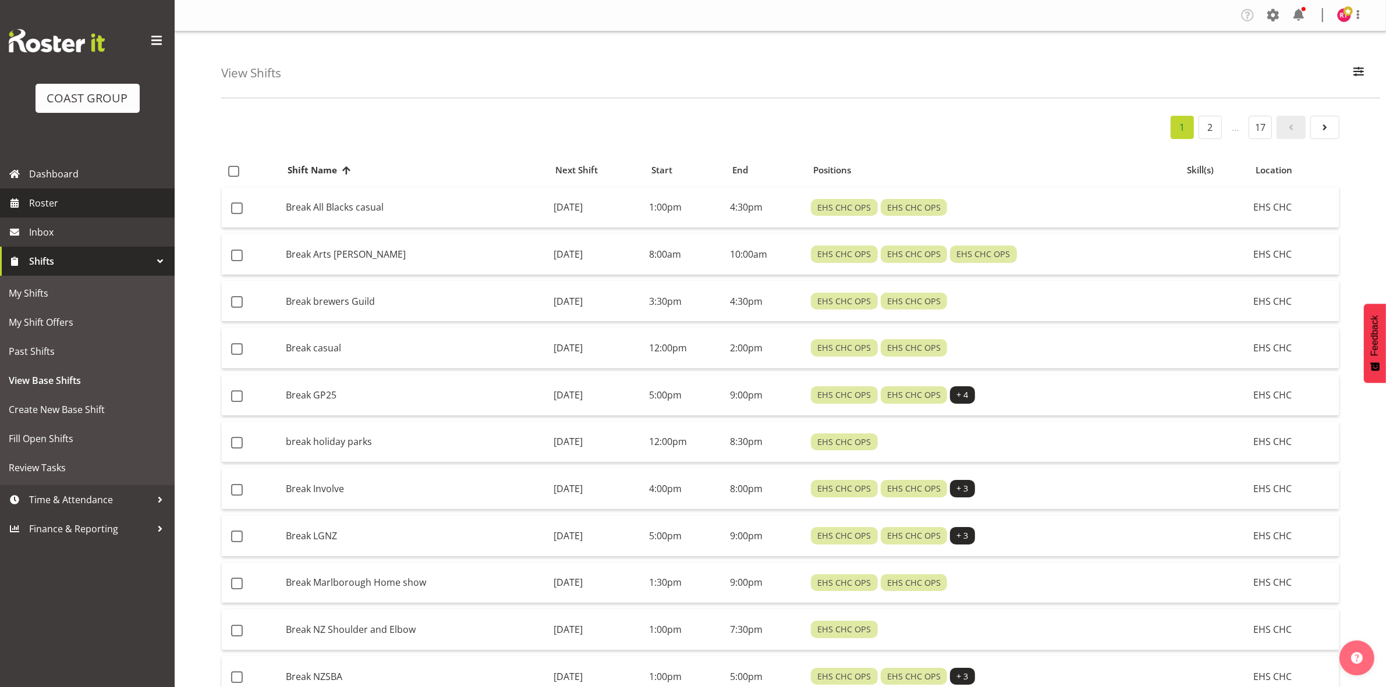
click at [73, 201] on span "Roster" at bounding box center [99, 202] width 140 height 17
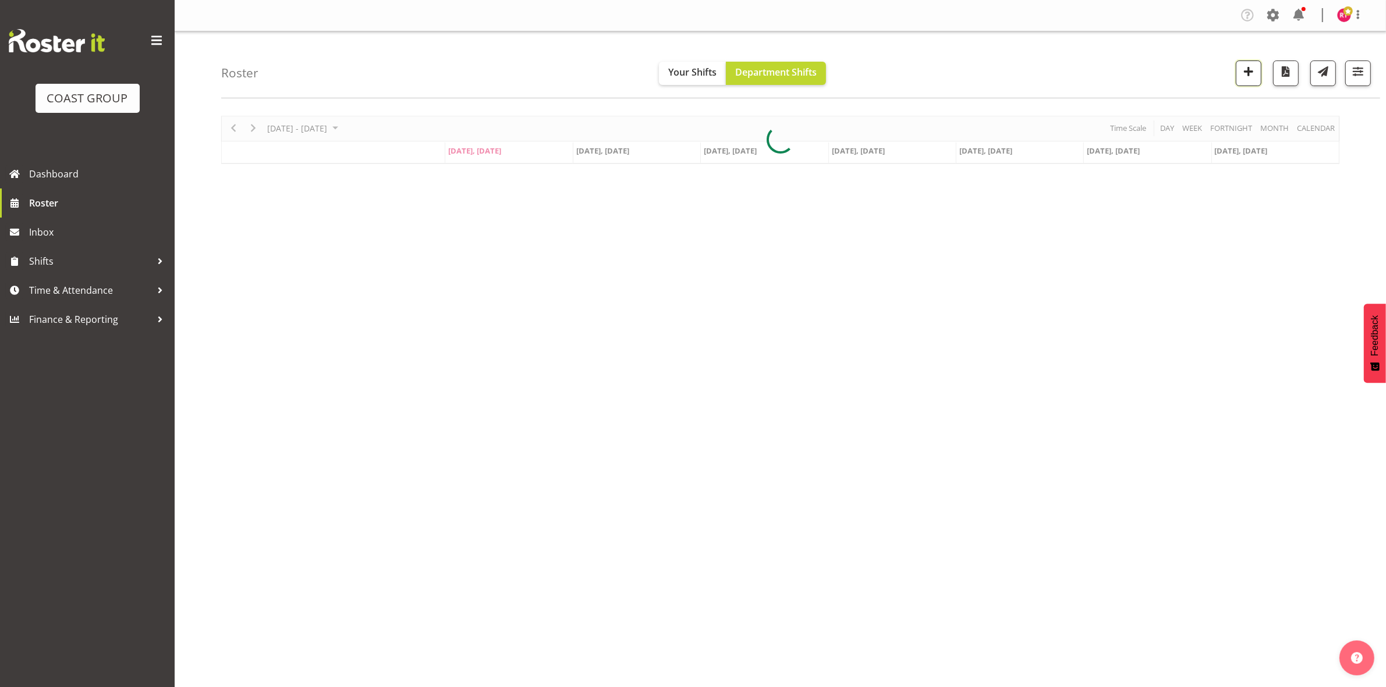
click at [1244, 80] on button "button" at bounding box center [1248, 74] width 26 height 26
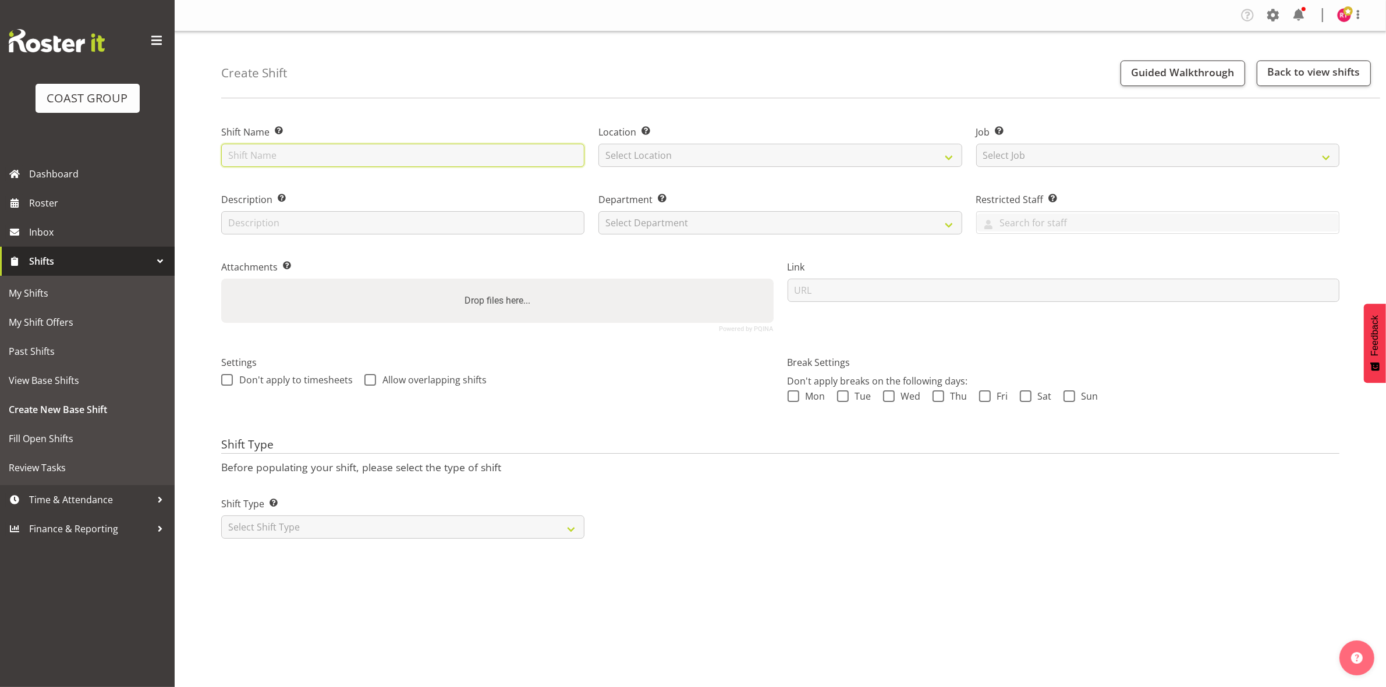
click at [298, 153] on input "text" at bounding box center [402, 155] width 363 height 23
type input "warehouse"
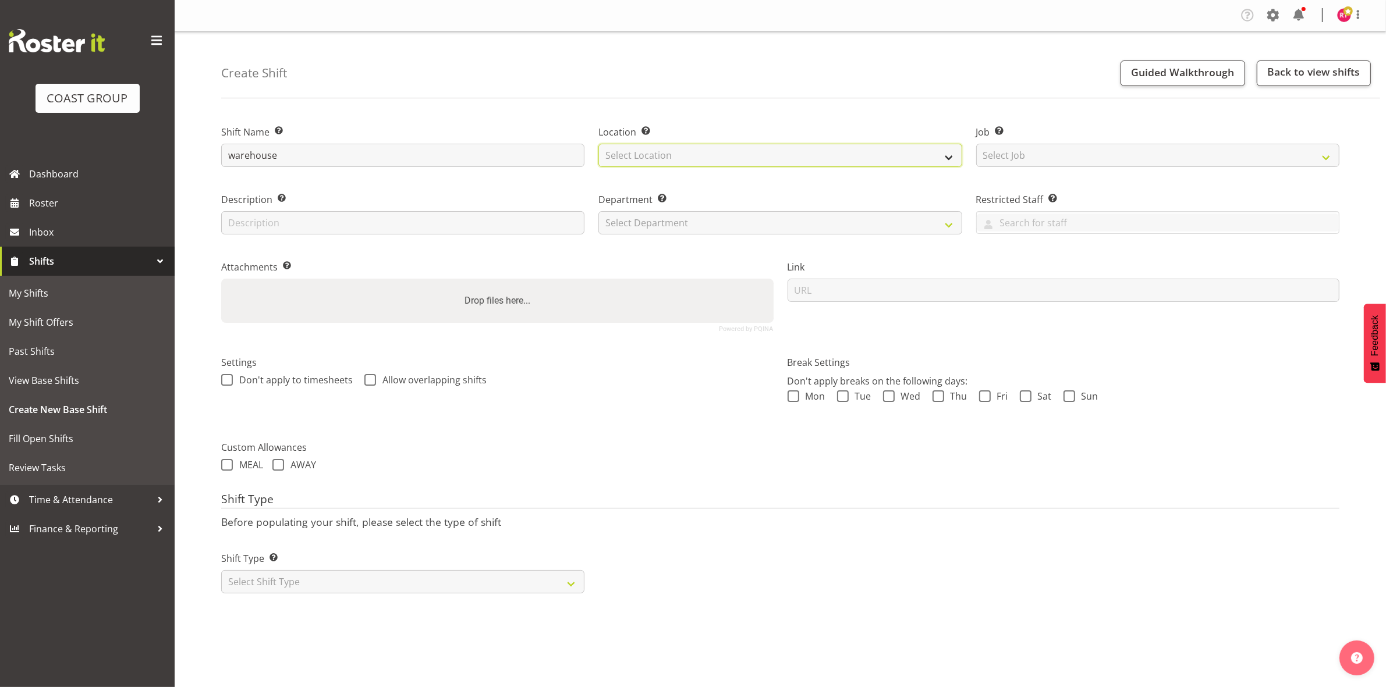
click at [651, 147] on select "Select Location" at bounding box center [779, 155] width 363 height 23
click at [660, 161] on select "Select Location" at bounding box center [779, 155] width 363 height 23
drag, startPoint x: 665, startPoint y: 167, endPoint x: 665, endPoint y: 155, distance: 12.2
click at [665, 168] on div "Location Enter the location where the shift will occur. Select Location EHS CHC" at bounding box center [779, 143] width 377 height 68
select select "107"
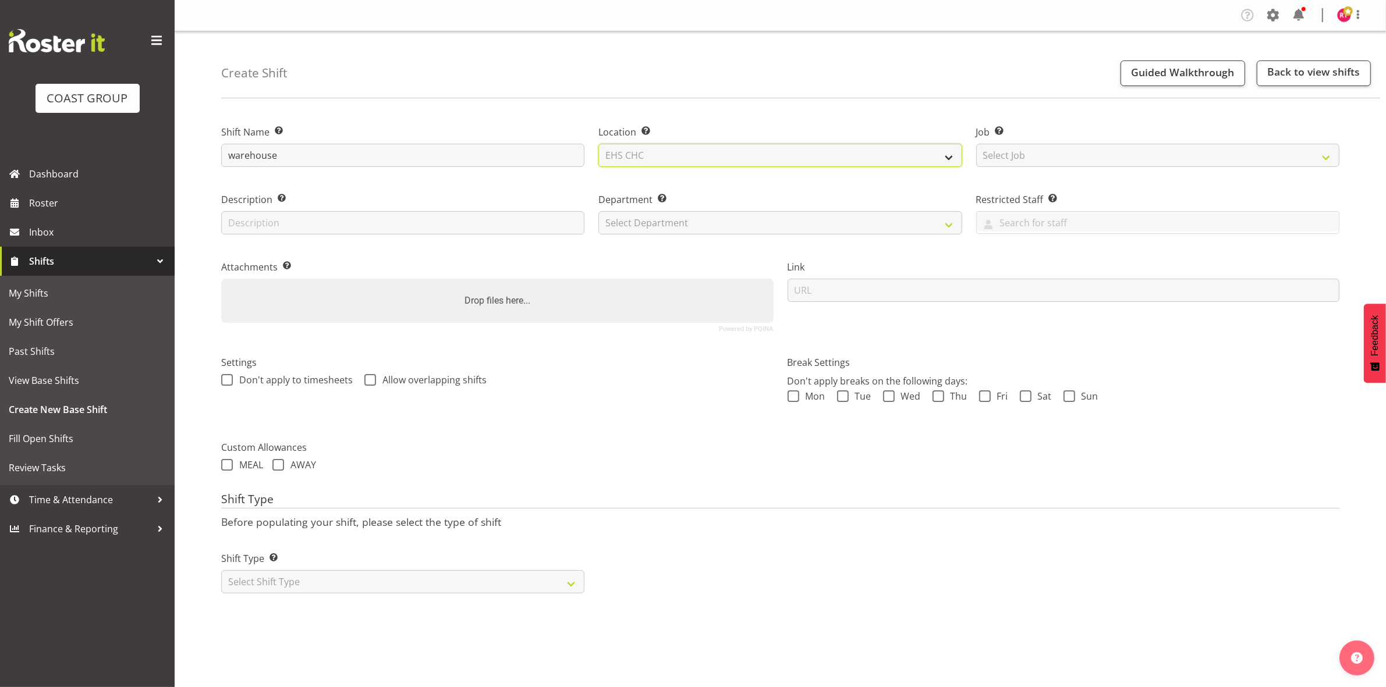
click at [598, 144] on select "Select Location EHS CHC" at bounding box center [779, 155] width 363 height 23
click at [1052, 152] on select "Select Job Create new job 1 Carlton Events 1 [PERSON_NAME][GEOGRAPHIC_DATA] 1 […" at bounding box center [1157, 155] width 363 height 23
select select "69"
click at [976, 144] on select "Select Job Create new job 1 Carlton Events 1 Carlton Hamilton 1 Carlton Welling…" at bounding box center [1157, 155] width 363 height 23
drag, startPoint x: 761, startPoint y: 225, endPoint x: 758, endPoint y: 232, distance: 7.6
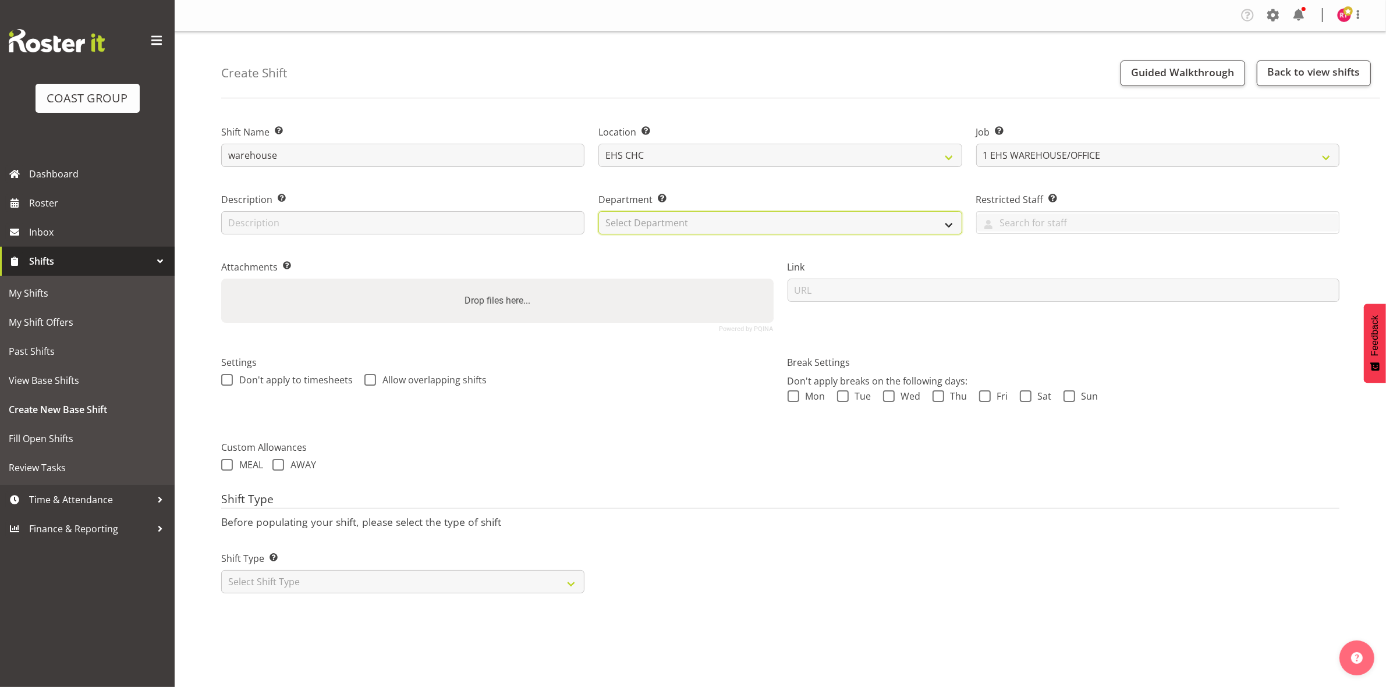
click at [761, 225] on select "Select Department EHS CHC OPS" at bounding box center [779, 222] width 363 height 23
select select "41"
click at [598, 211] on select "Select Department EHS CHC OPS" at bounding box center [779, 222] width 363 height 23
click at [422, 575] on select "Select Shift Type One Off Shift Recurring Shift Rotating Shift" at bounding box center [402, 581] width 363 height 23
select select "one_off"
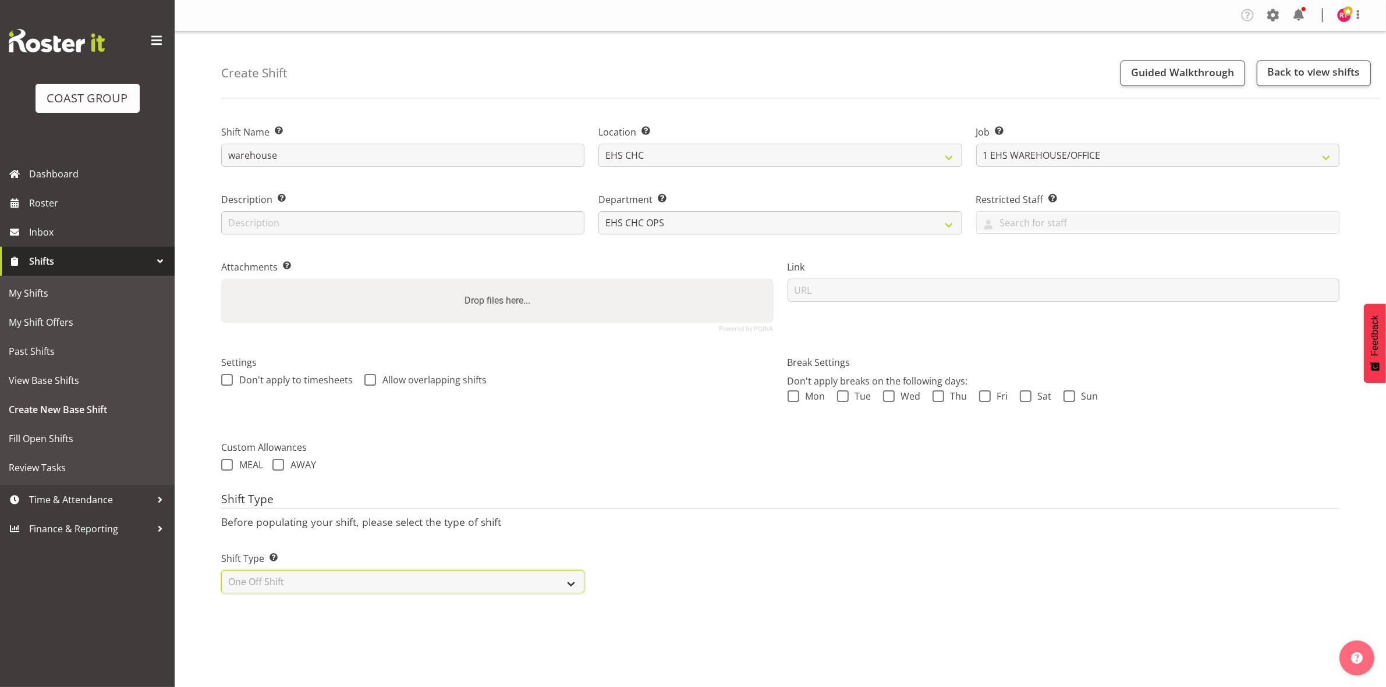
click at [221, 571] on select "Select Shift Type One Off Shift Recurring Shift Rotating Shift" at bounding box center [402, 581] width 363 height 23
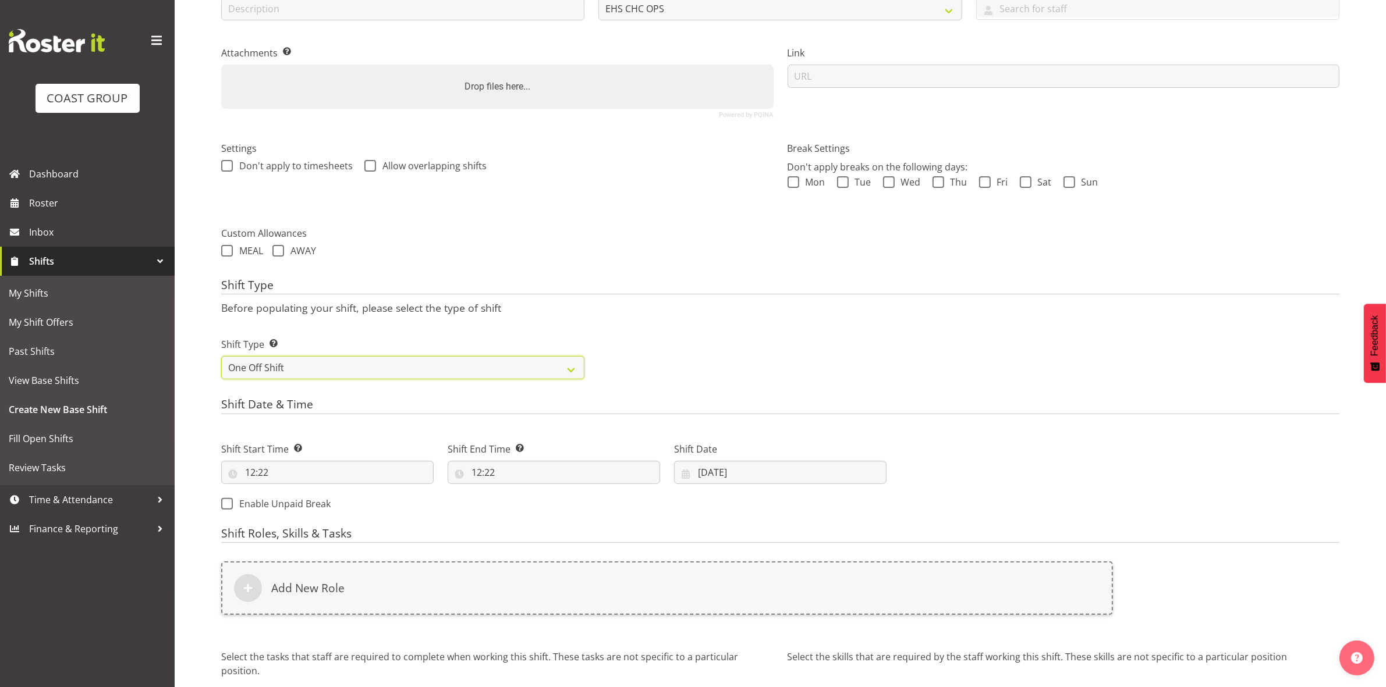
scroll to position [318, 0]
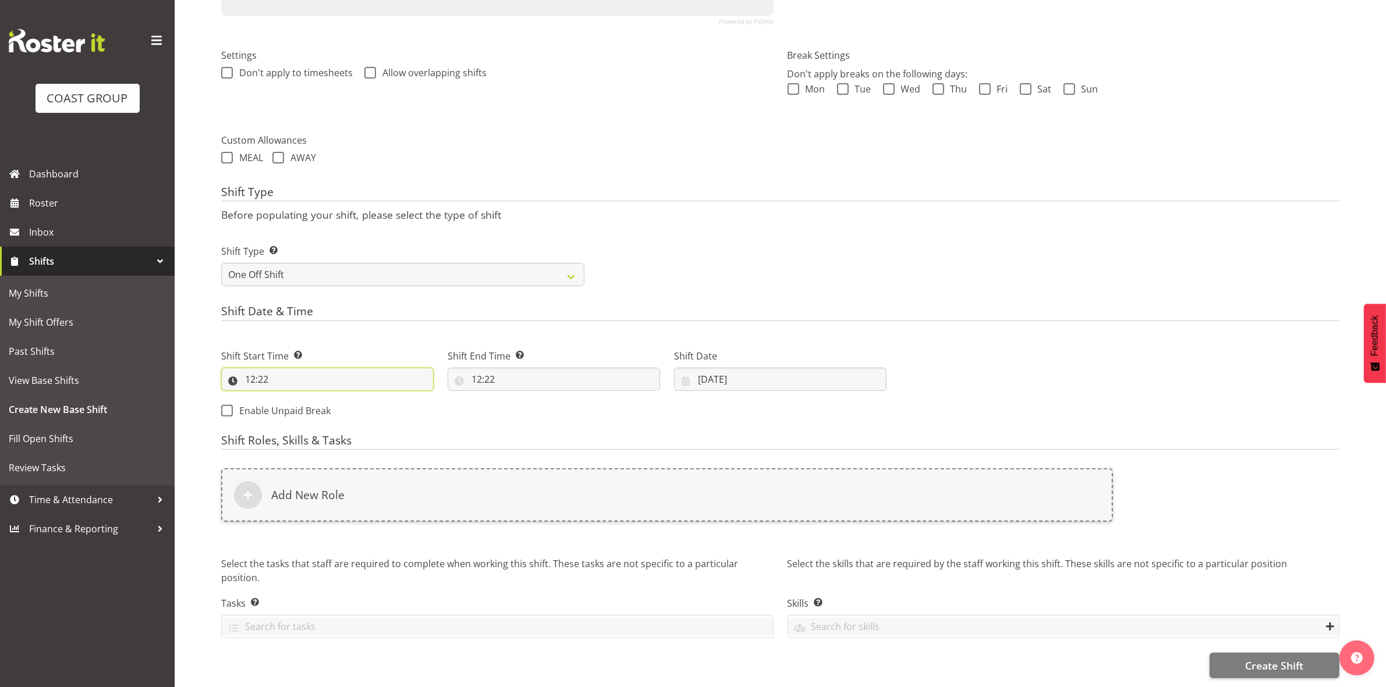
click at [253, 370] on input "12:22" at bounding box center [327, 379] width 212 height 23
click at [296, 399] on select "00 01 02 03 04 05 06 07 08 09 10 11 12 13 14 15 16 17 18 19 20 21 22 23" at bounding box center [300, 409] width 26 height 23
select select "14"
click at [287, 398] on select "00 01 02 03 04 05 06 07 08 09 10 11 12 13 14 15 16 17 18 19 20 21 22 23" at bounding box center [300, 409] width 26 height 23
type input "14:22"
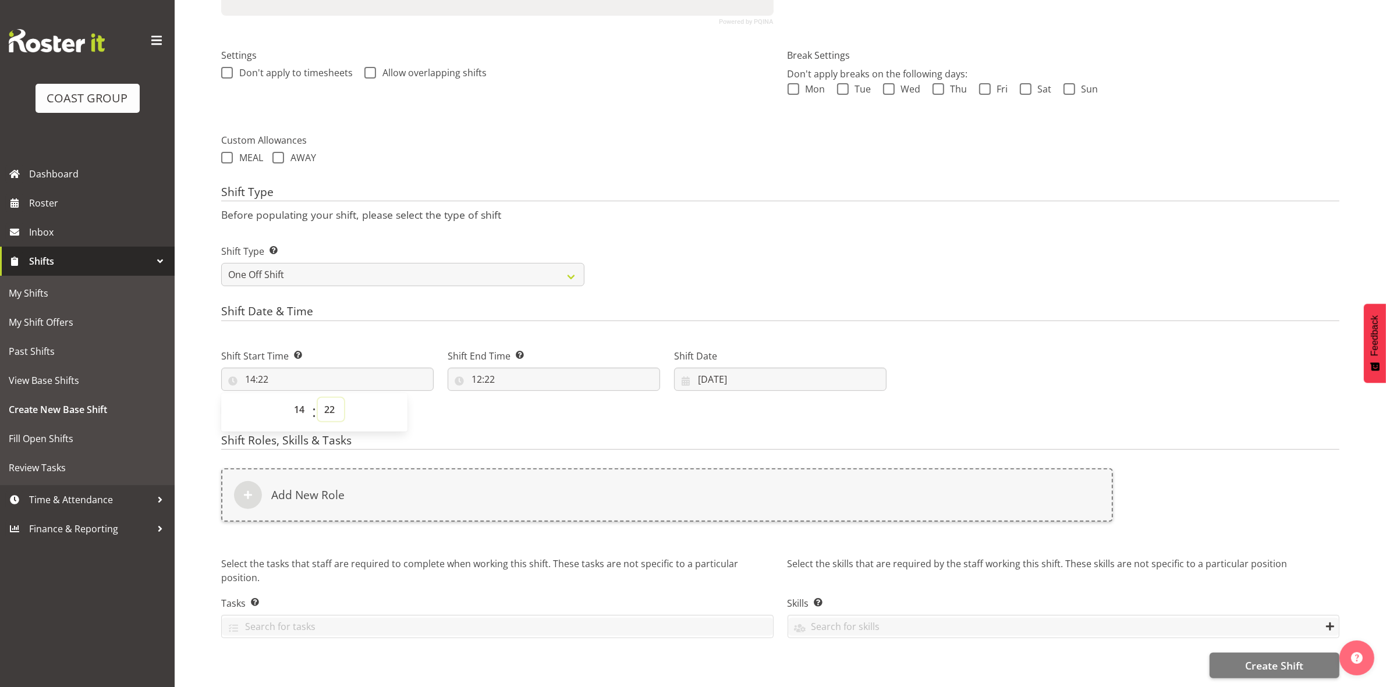
drag, startPoint x: 332, startPoint y: 397, endPoint x: 332, endPoint y: 388, distance: 9.3
click at [332, 398] on select "00 01 02 03 04 05 06 07 08 09 10 11 12 13 14 15 16 17 18 19 20 21 22 23 24 25 2…" at bounding box center [331, 409] width 26 height 23
select select "0"
click at [318, 398] on select "00 01 02 03 04 05 06 07 08 09 10 11 12 13 14 15 16 17 18 19 20 21 22 23 24 25 2…" at bounding box center [331, 409] width 26 height 23
type input "14:00"
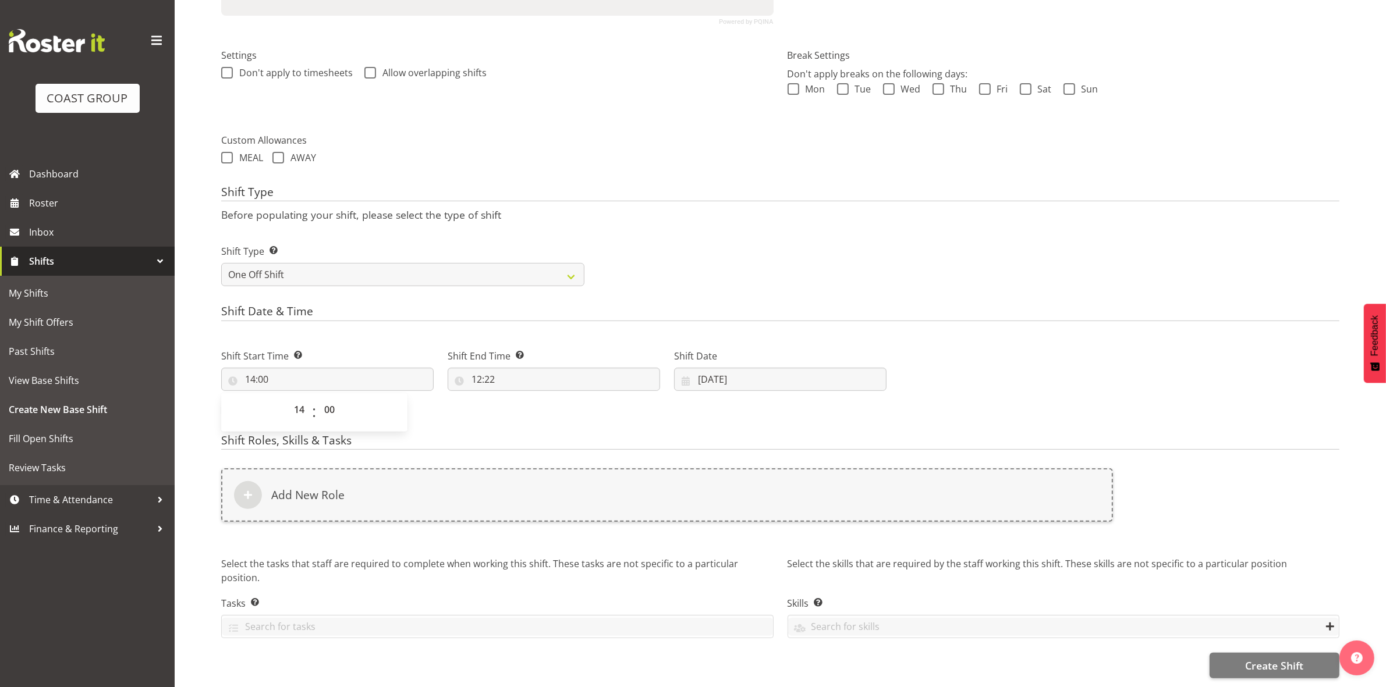
click at [620, 216] on div "Shift Type Before populating your shift, please select the type of shift Shift …" at bounding box center [780, 240] width 1118 height 108
click at [472, 368] on input "12:22" at bounding box center [554, 379] width 212 height 23
click at [524, 400] on select "00 01 02 03 04 05 06 07 08 09 10 11 12 13 14 15 16 17 18 19 20 21 22 23" at bounding box center [527, 409] width 26 height 23
select select "16"
click at [514, 398] on select "00 01 02 03 04 05 06 07 08 09 10 11 12 13 14 15 16 17 18 19 20 21 22 23" at bounding box center [527, 409] width 26 height 23
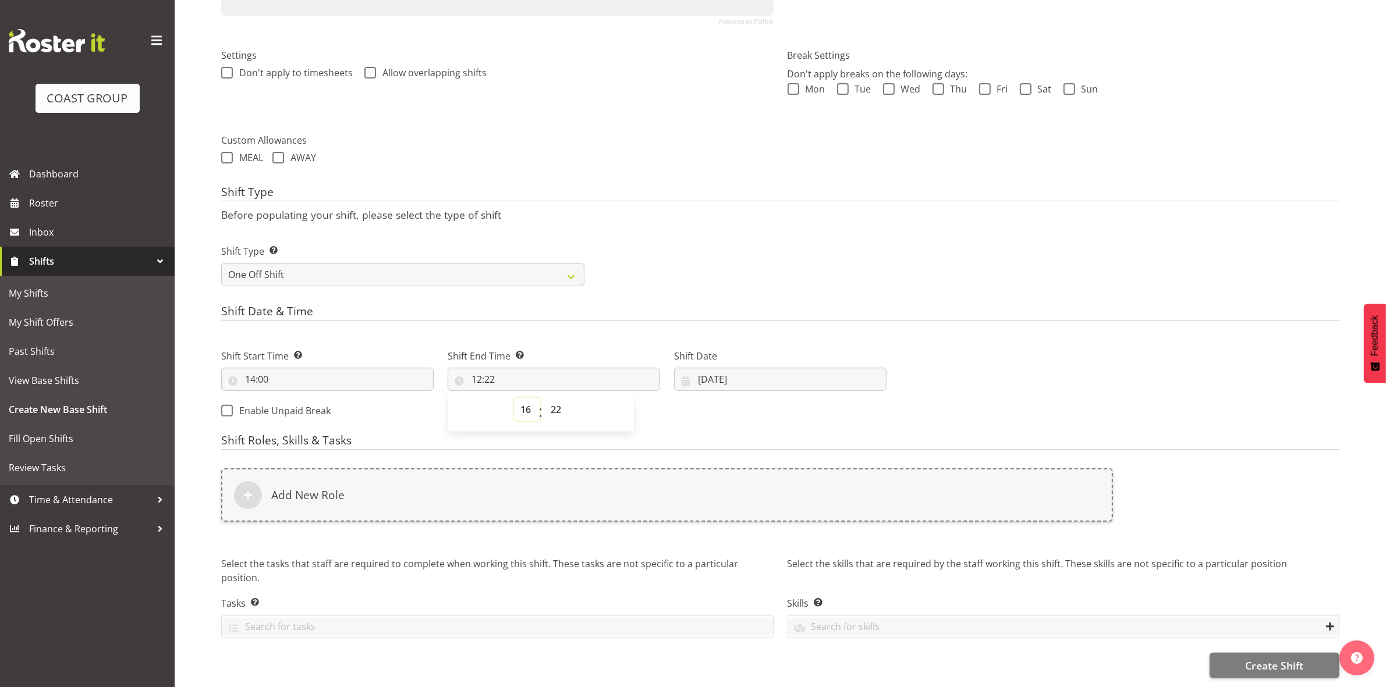
type input "16:22"
click at [559, 399] on select "00 01 02 03 04 05 06 07 08 09 10 11 12 13 14 15 16 17 18 19 20 21 22 23 24 25 2…" at bounding box center [557, 409] width 26 height 23
select select "0"
click at [544, 398] on select "00 01 02 03 04 05 06 07 08 09 10 11 12 13 14 15 16 17 18 19 20 21 22 23 24 25 2…" at bounding box center [557, 409] width 26 height 23
type input "16:00"
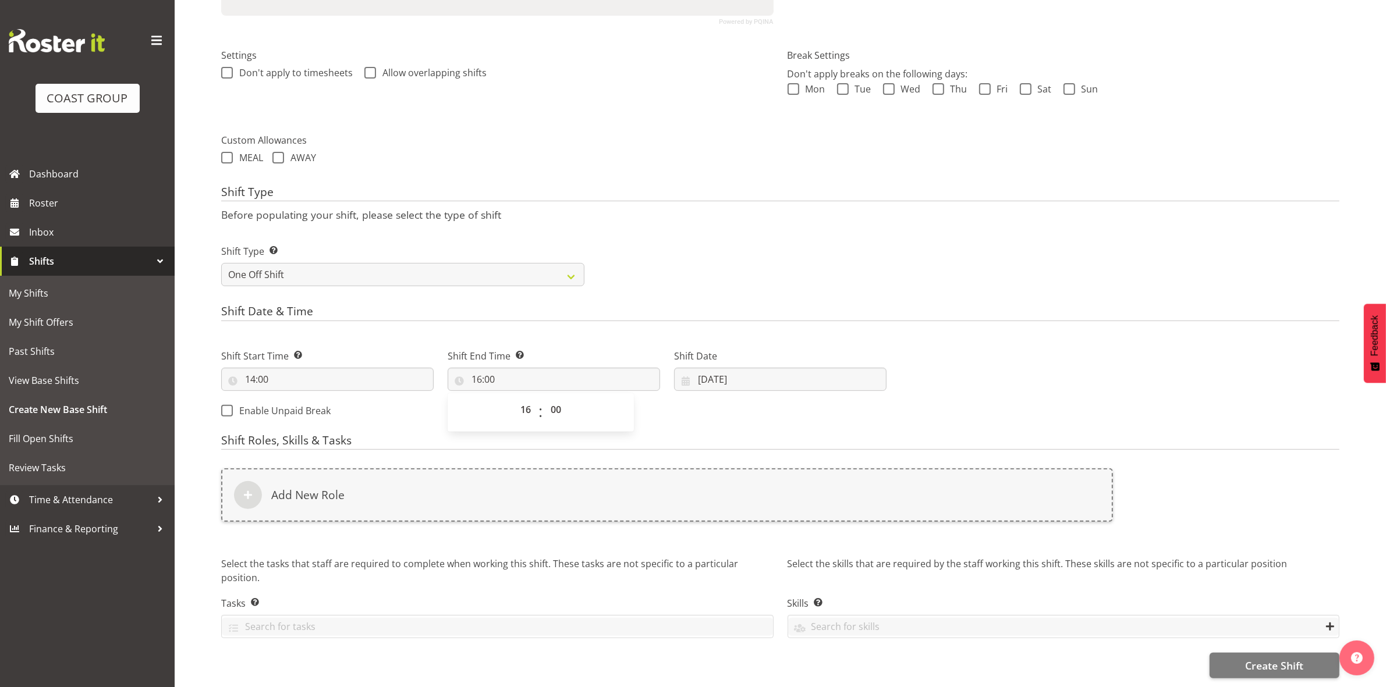
click at [730, 140] on div "Custom Allowances MEAL AWAY" at bounding box center [780, 150] width 1118 height 34
click at [705, 368] on input "11/08/2025" at bounding box center [780, 379] width 212 height 23
click at [786, 513] on link "13" at bounding box center [780, 517] width 23 height 23
type input "13/08/2025"
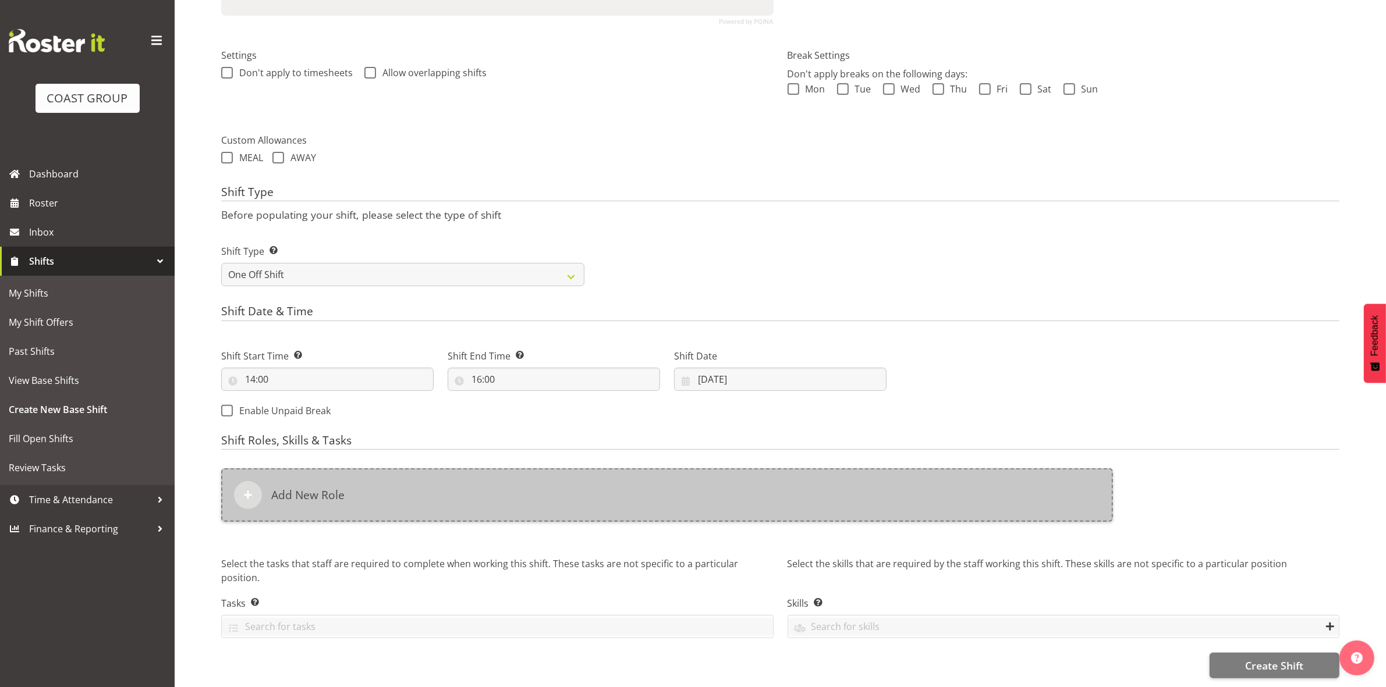
click at [580, 468] on div "Add New Role" at bounding box center [667, 495] width 892 height 54
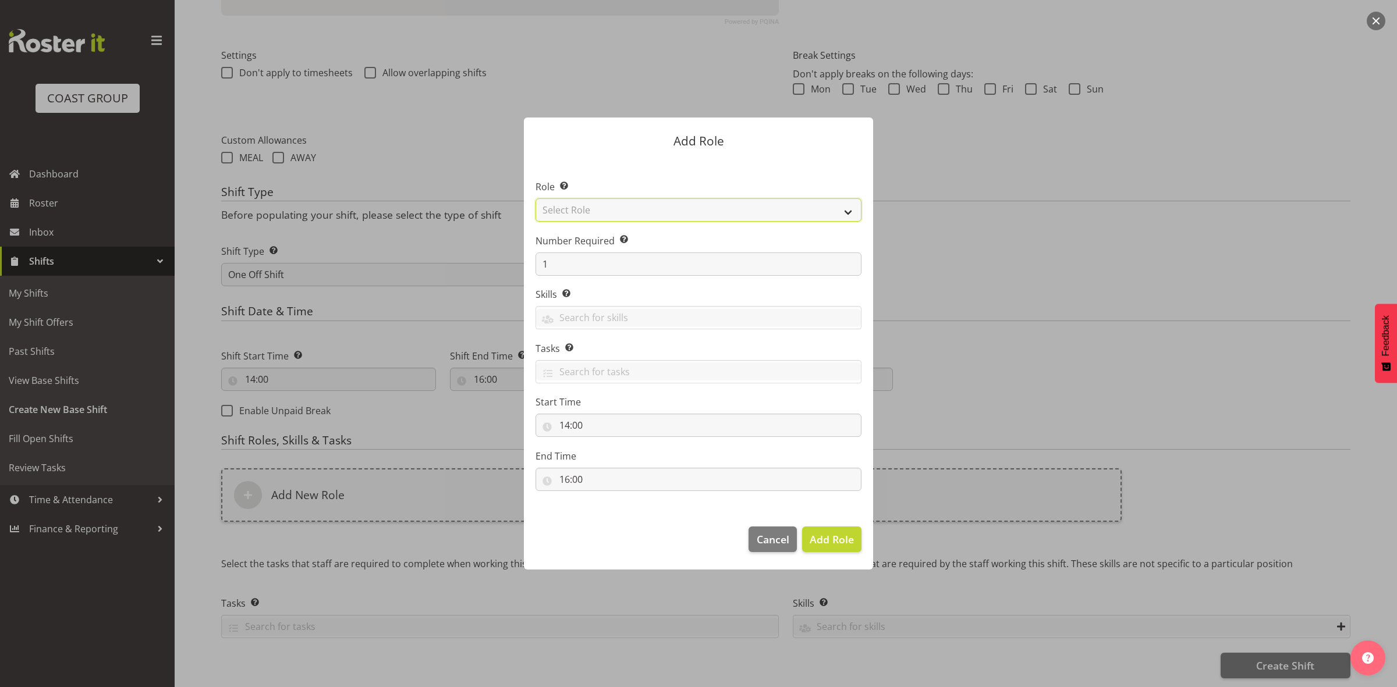
drag, startPoint x: 603, startPoint y: 213, endPoint x: 604, endPoint y: 220, distance: 7.1
click at [603, 213] on select "Select Role ACCOUNT MANAGER ACCOUNT MANAGER DW ACCOUNTS [PERSON_NAME] VEHICLES …" at bounding box center [698, 209] width 326 height 23
select select "192"
click at [535, 198] on select "Select Role ACCOUNT MANAGER ACCOUNT MANAGER DW ACCOUNTS [PERSON_NAME] VEHICLES …" at bounding box center [698, 209] width 326 height 23
click at [588, 274] on input "1" at bounding box center [698, 264] width 326 height 23
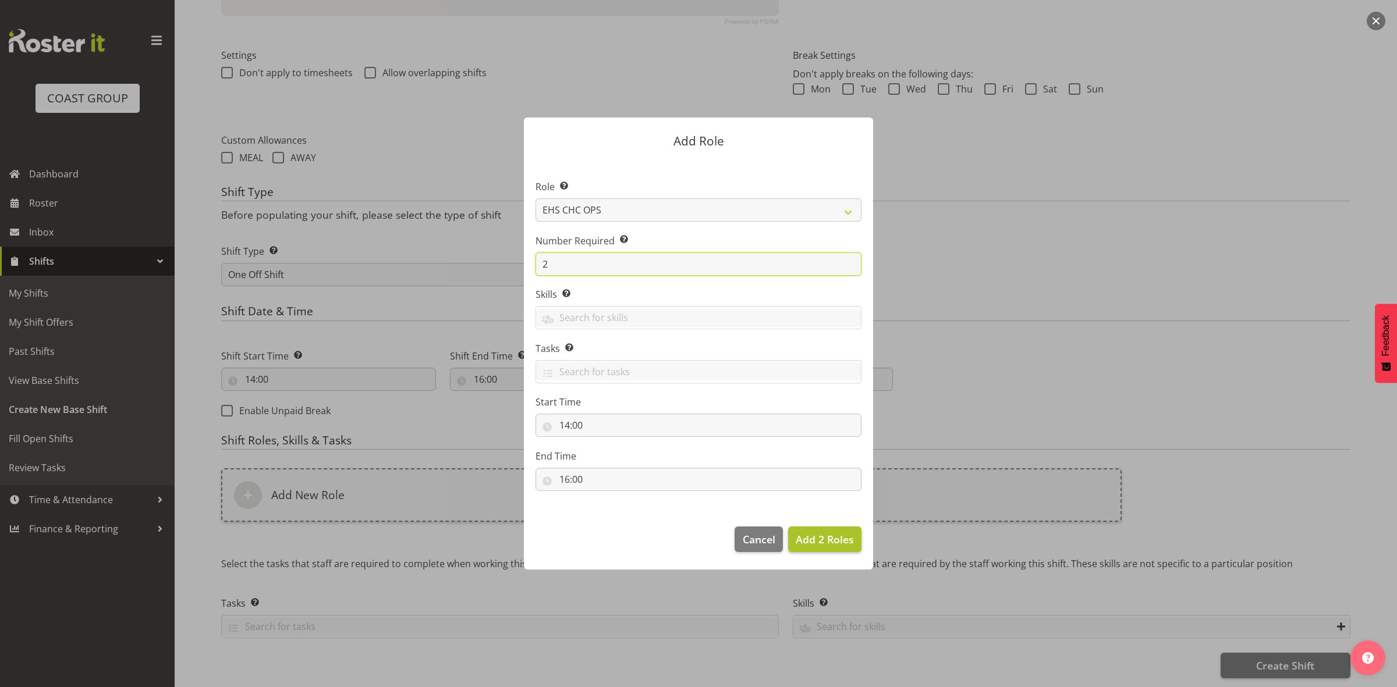
type input "2"
click at [809, 542] on span "Add 2 Roles" at bounding box center [825, 539] width 58 height 14
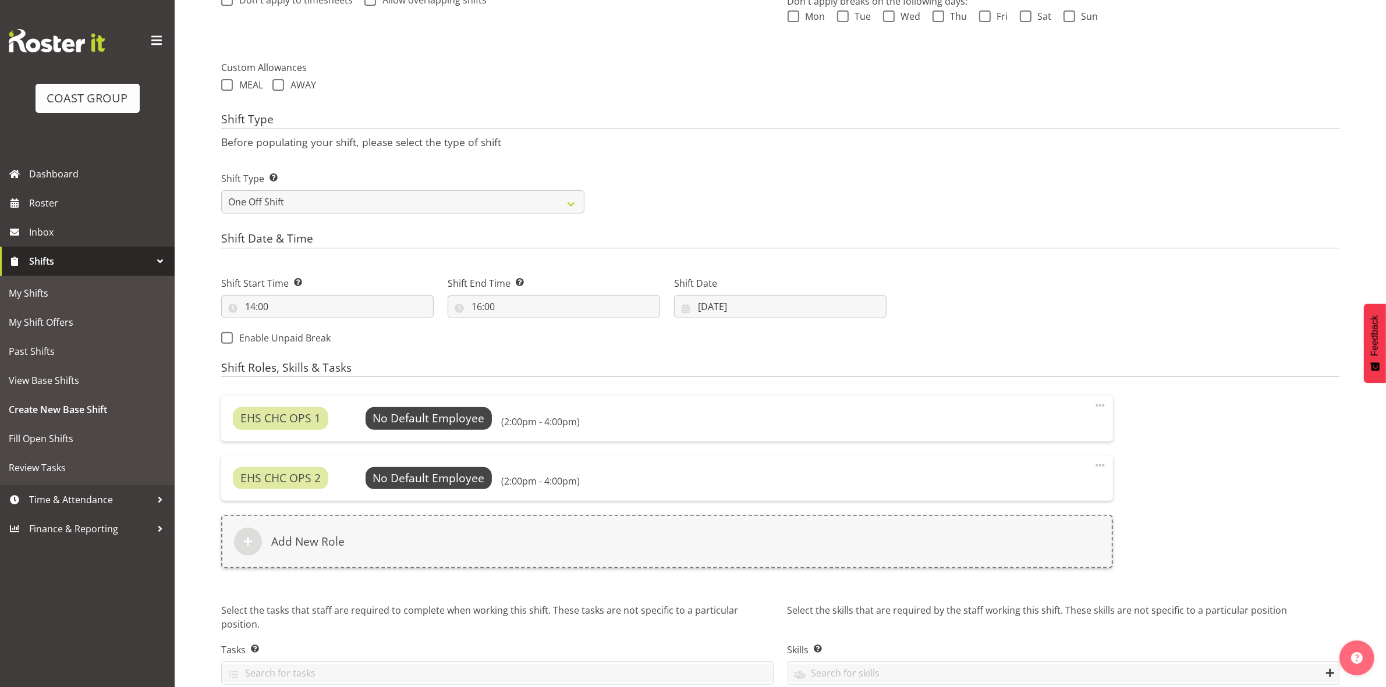
scroll to position [438, 0]
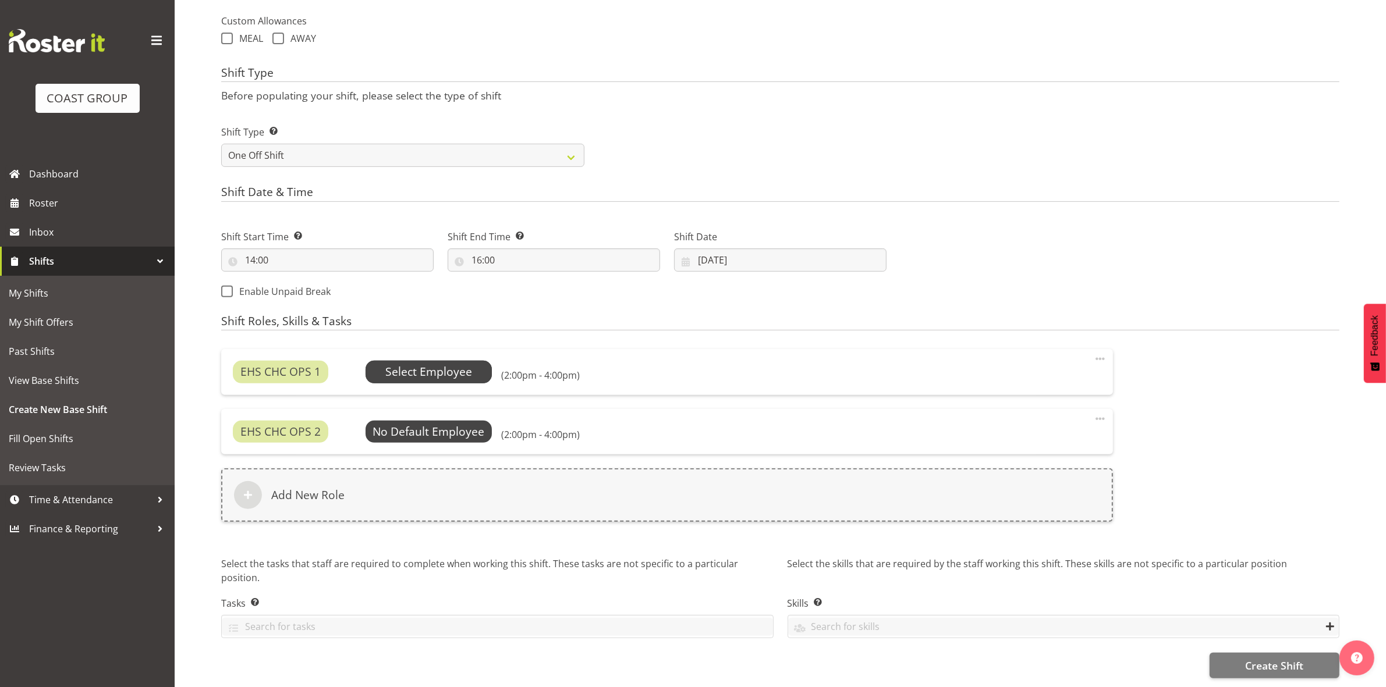
click at [425, 364] on span "Select Employee" at bounding box center [428, 372] width 87 height 17
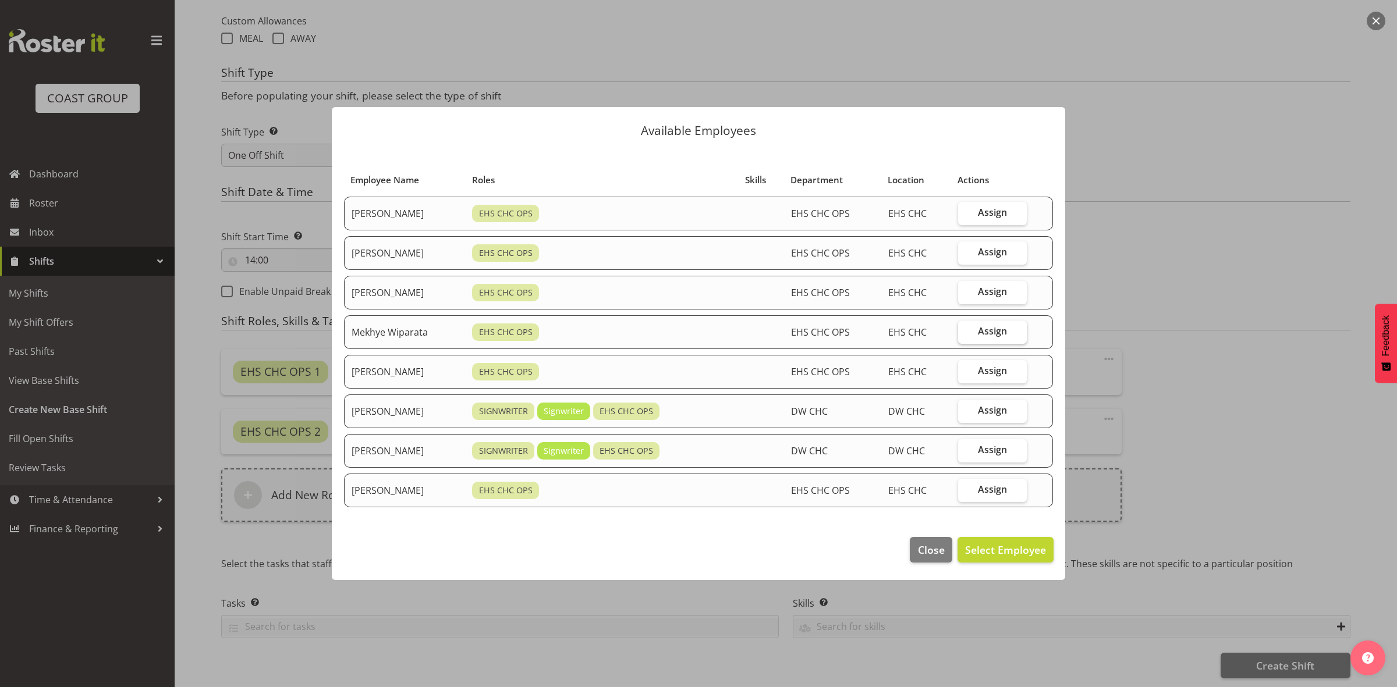
click at [983, 339] on label "Assign" at bounding box center [992, 332] width 69 height 23
click at [965, 335] on input "Assign" at bounding box center [962, 332] width 8 height 8
checkbox input "true"
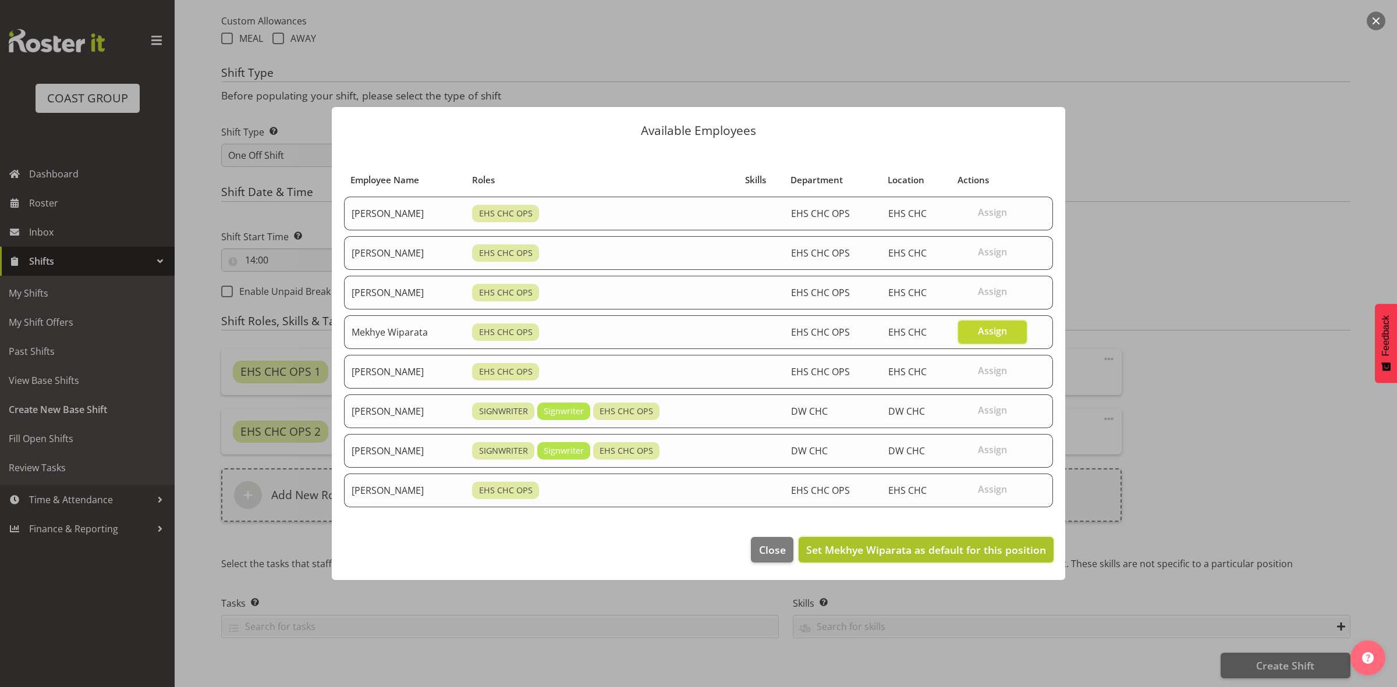
click at [979, 556] on span "Set Mekhye Wiparata as default for this position" at bounding box center [926, 550] width 240 height 14
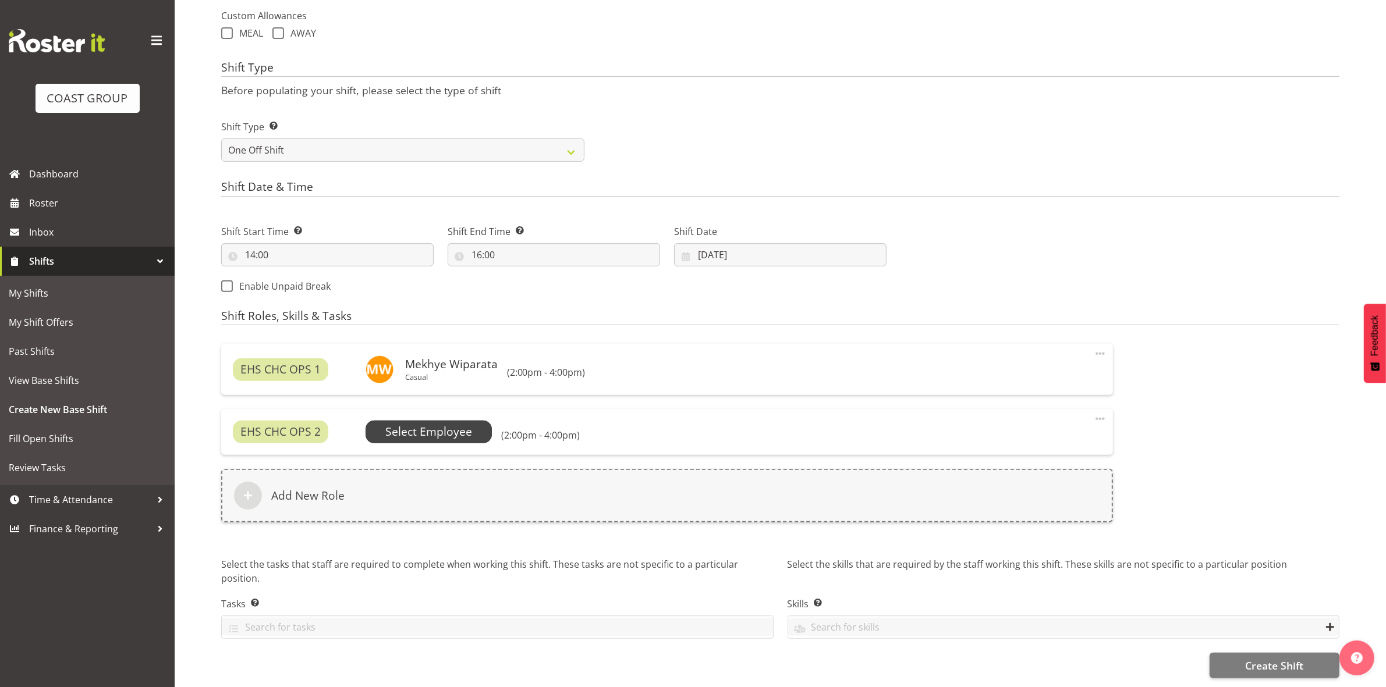
click at [447, 424] on span "Select Employee" at bounding box center [428, 432] width 87 height 17
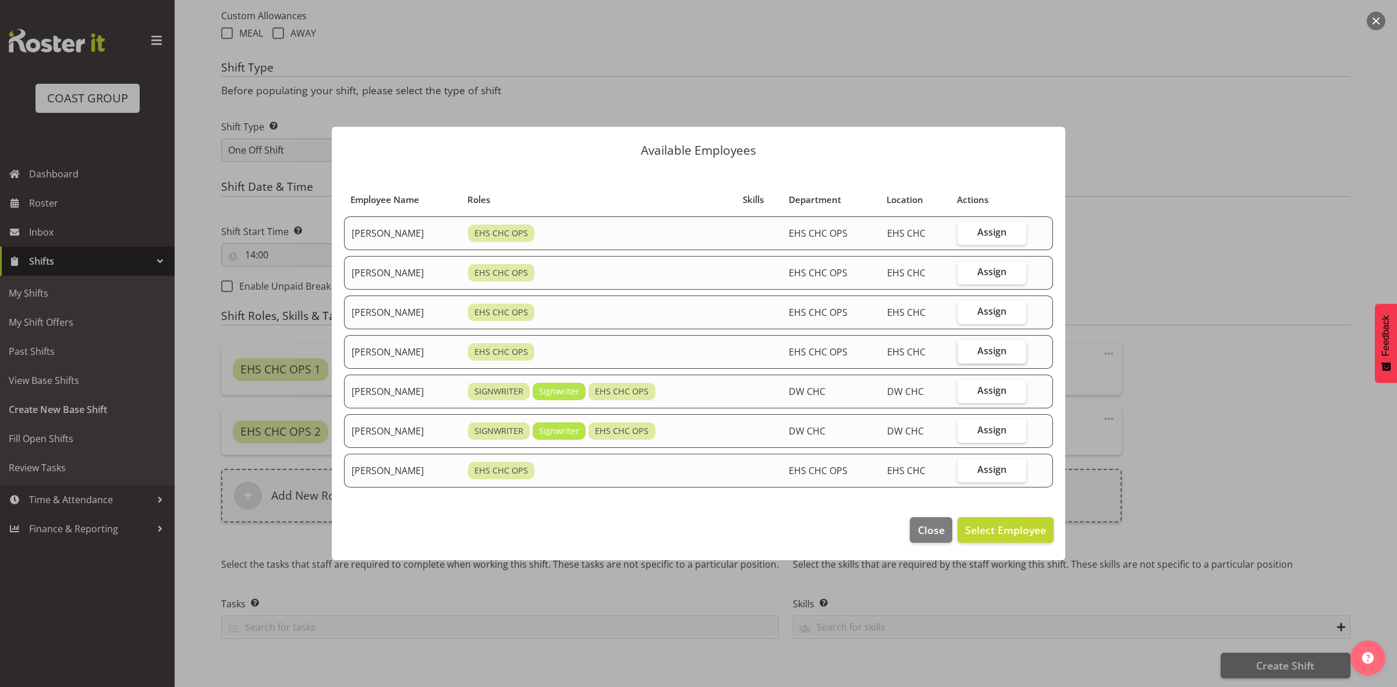
click at [981, 351] on label "Assign" at bounding box center [991, 351] width 69 height 23
click at [965, 351] on input "Assign" at bounding box center [961, 351] width 8 height 8
checkbox input "true"
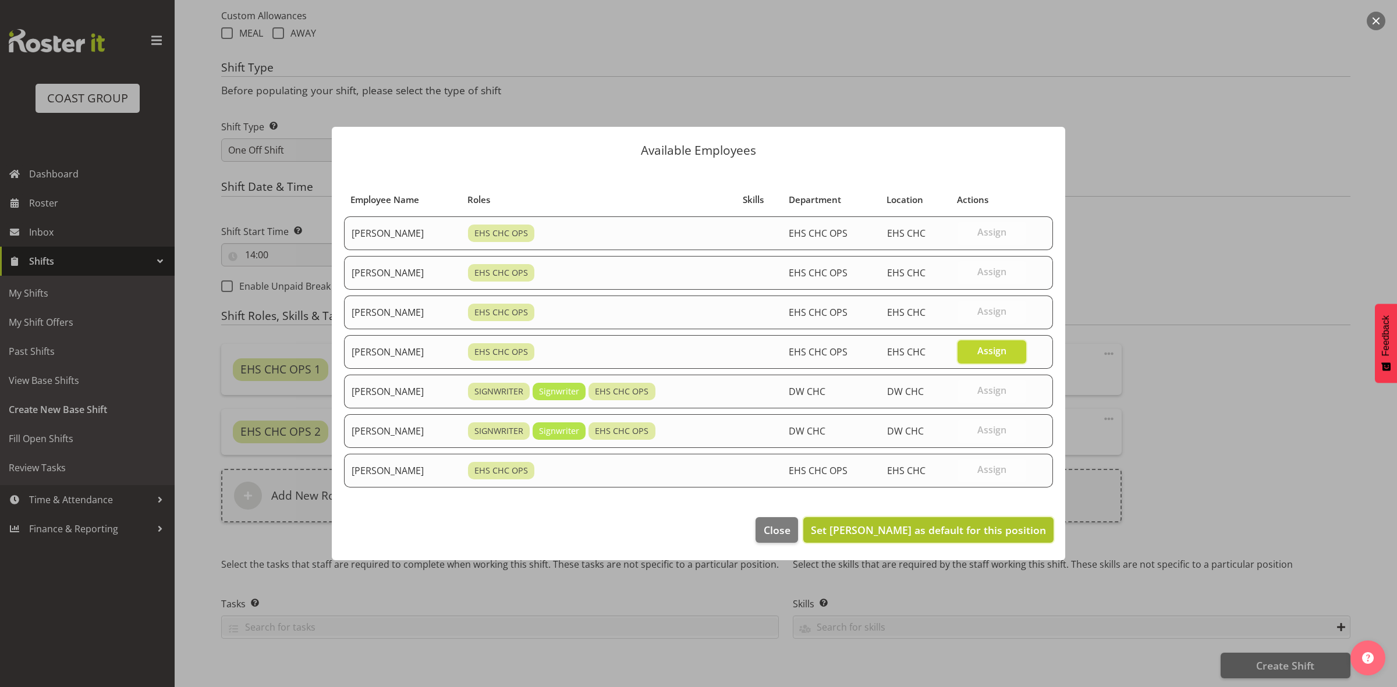
click at [979, 532] on span "Set Reuben Bowe as default for this position" at bounding box center [928, 530] width 235 height 14
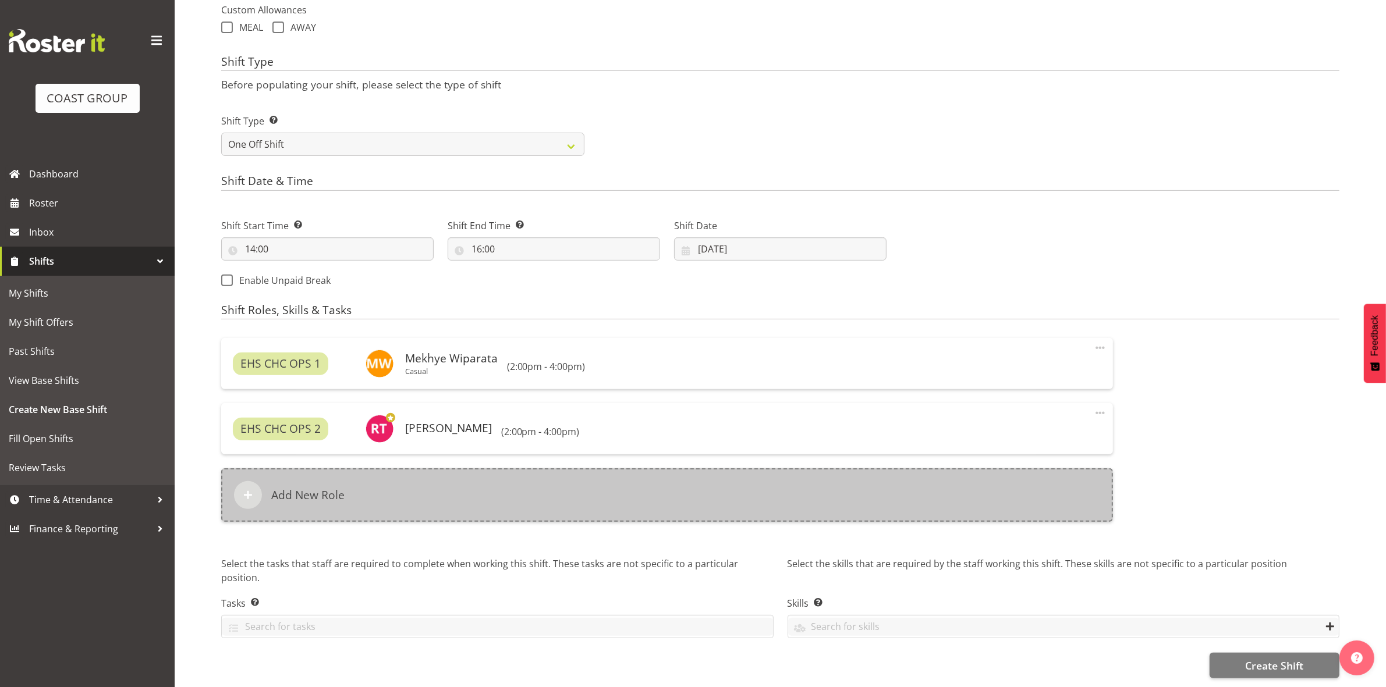
scroll to position [449, 0]
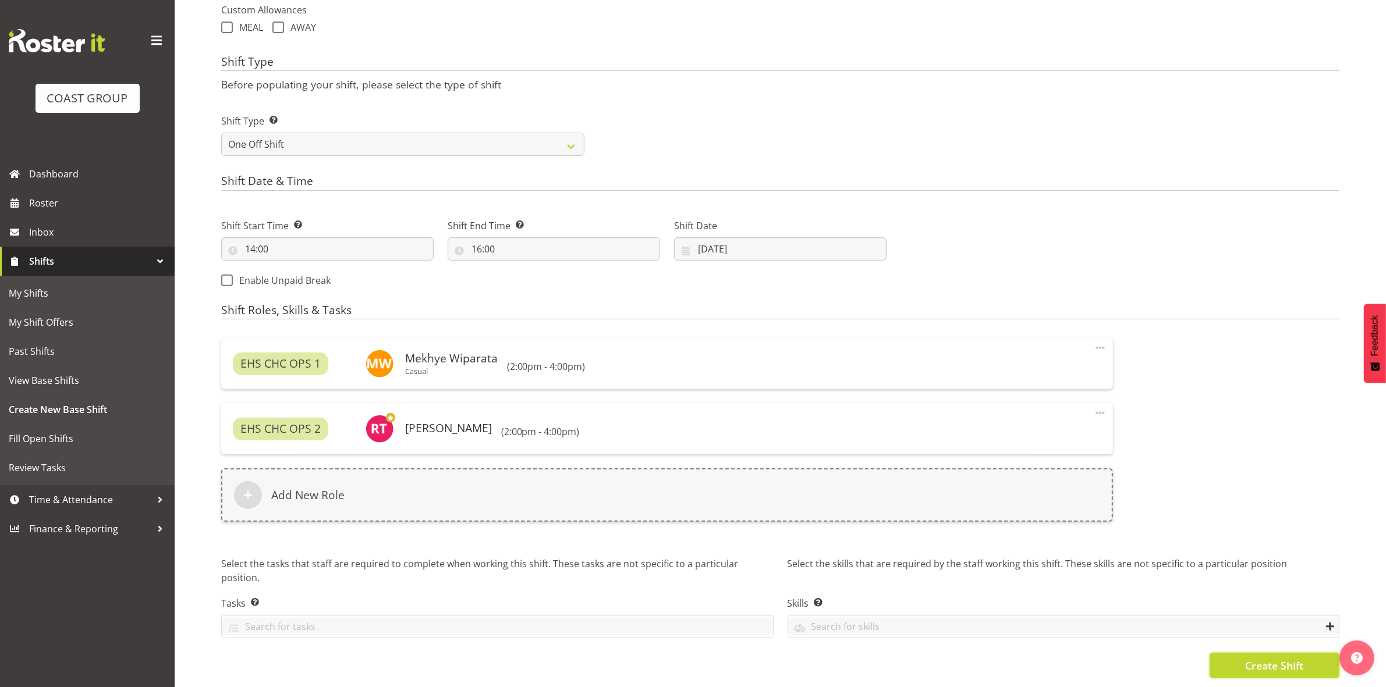
click at [1269, 658] on span "Create Shift" at bounding box center [1274, 665] width 58 height 15
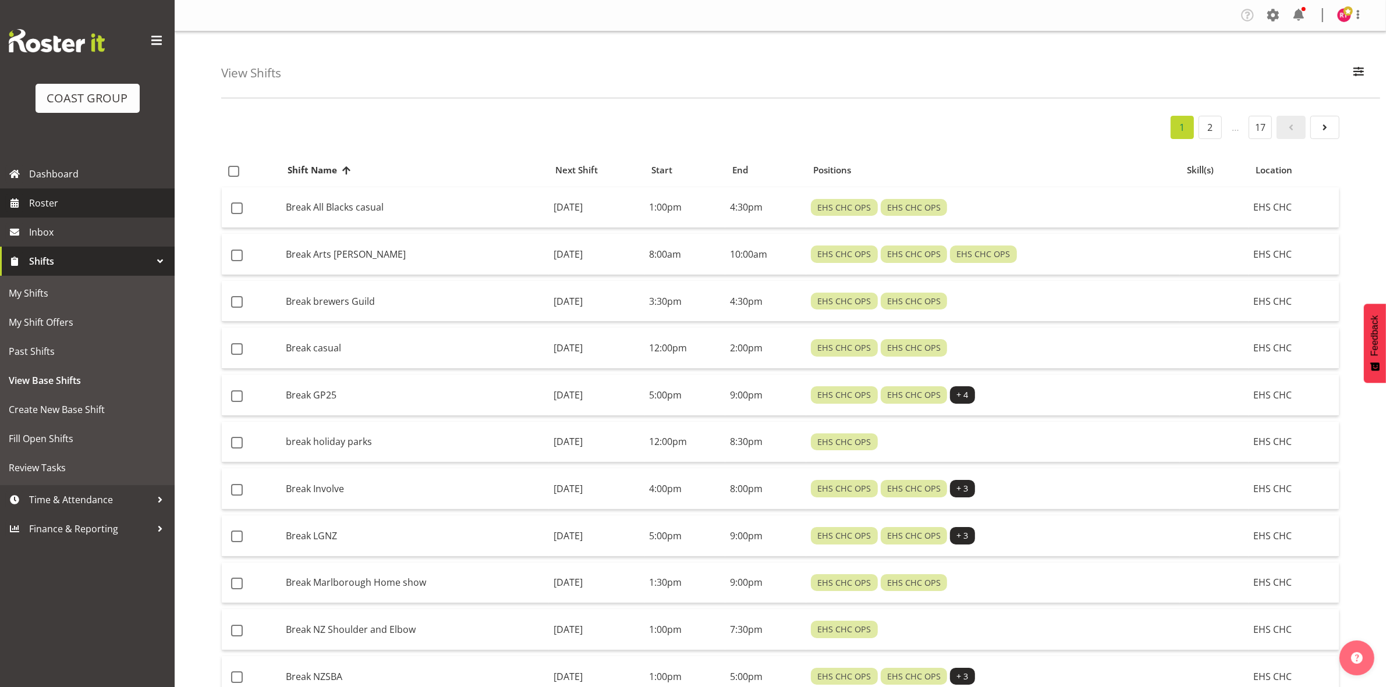
click at [73, 204] on span "Roster" at bounding box center [99, 202] width 140 height 17
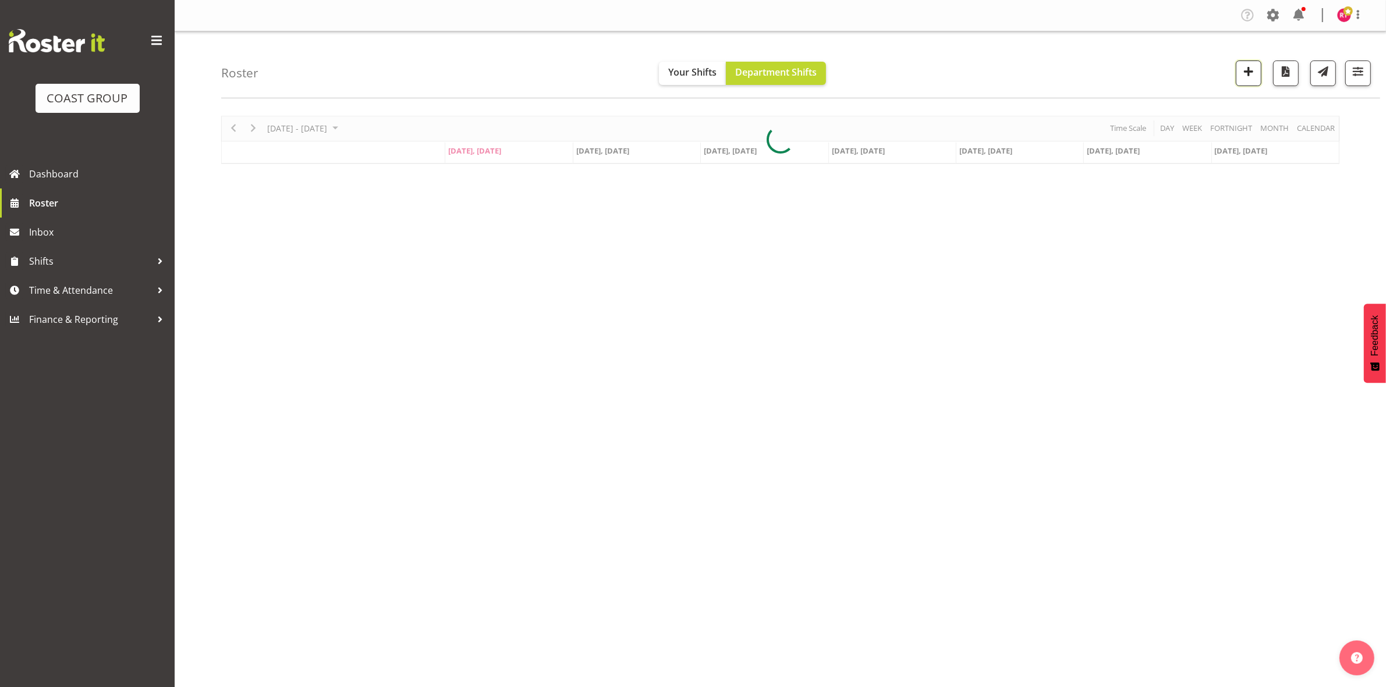
click at [1242, 76] on span "button" at bounding box center [1248, 71] width 15 height 15
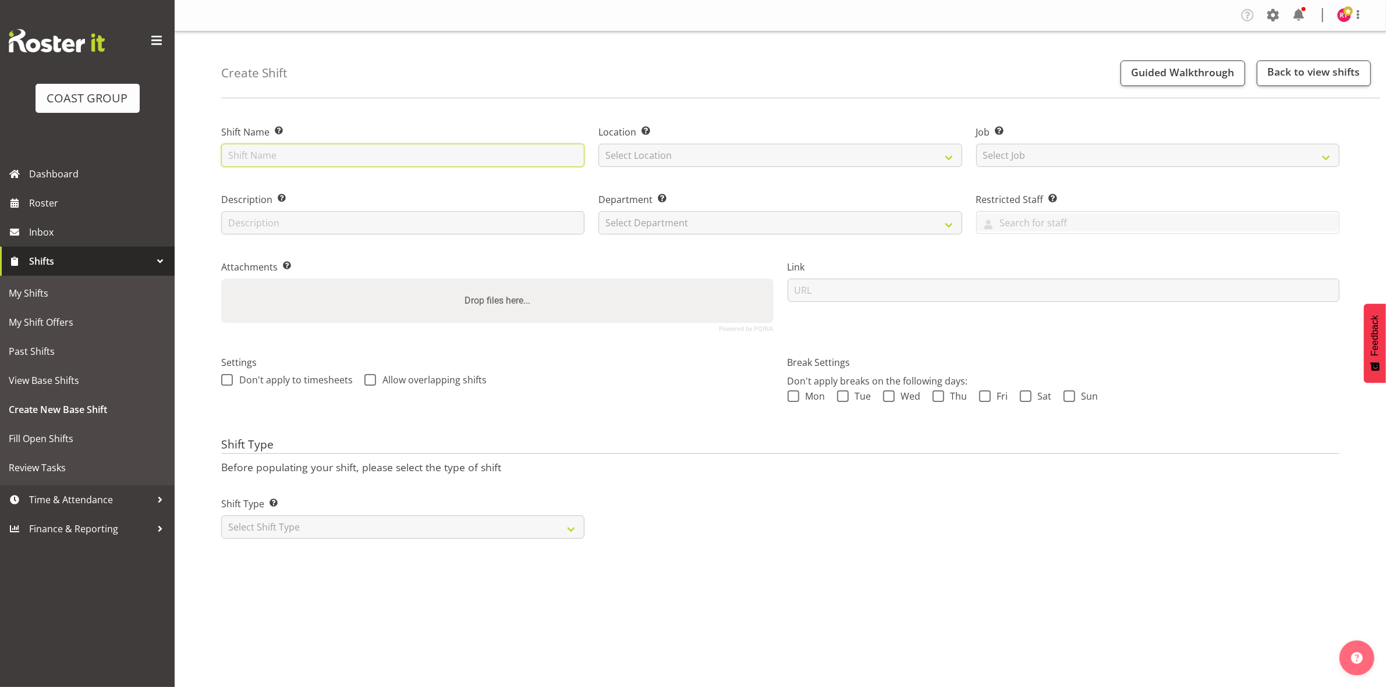
click at [331, 152] on input "text" at bounding box center [402, 155] width 363 height 23
type input "Break AHICE"
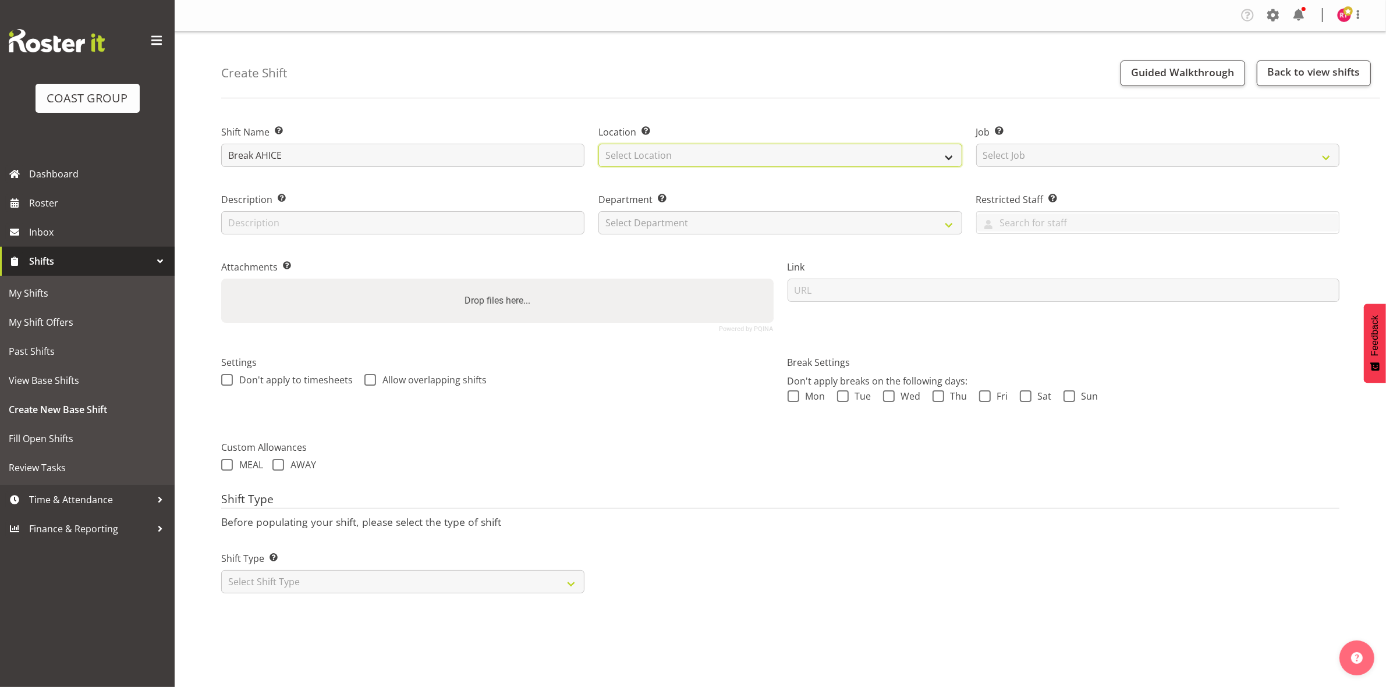
click at [637, 160] on select "Select Location EHS CHC" at bounding box center [779, 155] width 363 height 23
select select "107"
click at [598, 144] on select "Select Location EHS CHC" at bounding box center [779, 155] width 363 height 23
click at [1054, 152] on select "Select Job Create new job 1 Carlton Events 1 [PERSON_NAME][GEOGRAPHIC_DATA] 1 […" at bounding box center [1157, 155] width 363 height 23
select select "10470"
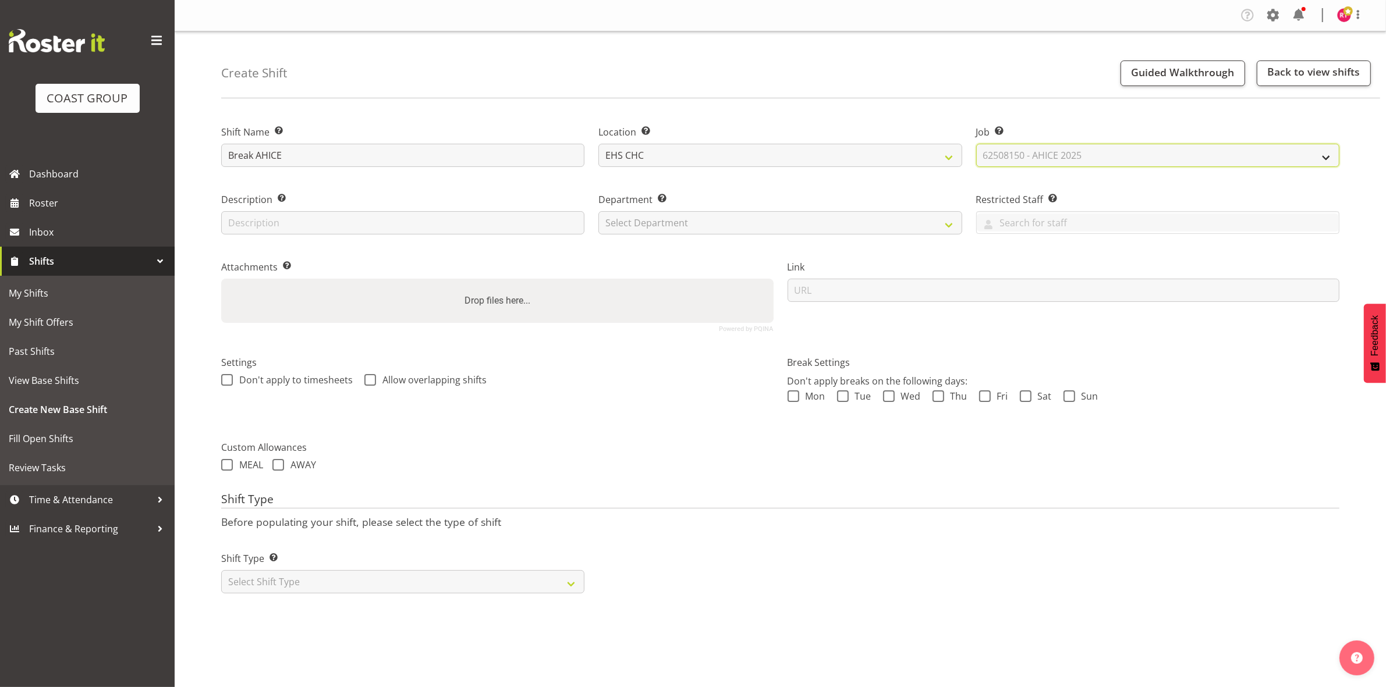
click at [976, 144] on select "Select Job Create new job 1 Carlton Events 1 [PERSON_NAME][GEOGRAPHIC_DATA] 1 […" at bounding box center [1157, 155] width 363 height 23
click at [676, 219] on select "Select Department EHS CHC OPS" at bounding box center [779, 222] width 363 height 23
select select "41"
click at [598, 211] on select "Select Department EHS CHC OPS" at bounding box center [779, 222] width 363 height 23
click at [453, 581] on select "Select Shift Type One Off Shift Recurring Shift Rotating Shift" at bounding box center [402, 581] width 363 height 23
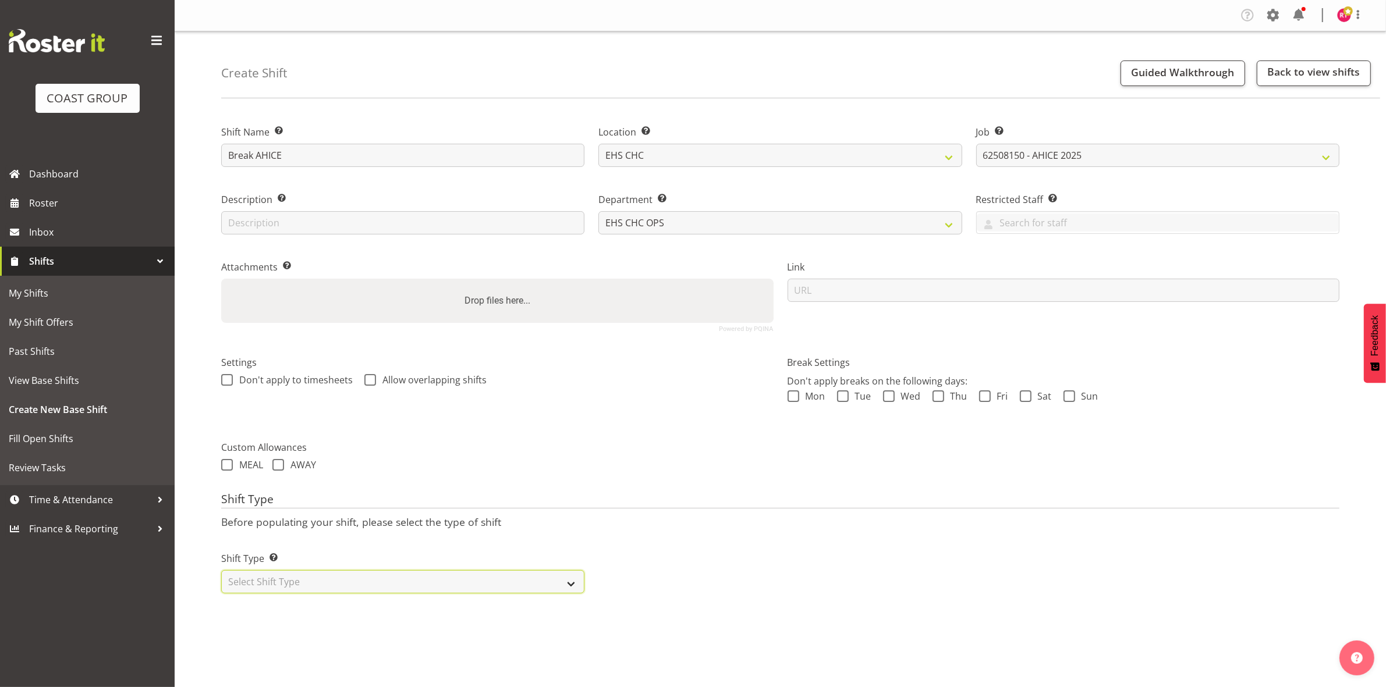
select select "one_off"
click at [221, 571] on select "Select Shift Type One Off Shift Recurring Shift Rotating Shift" at bounding box center [402, 581] width 363 height 23
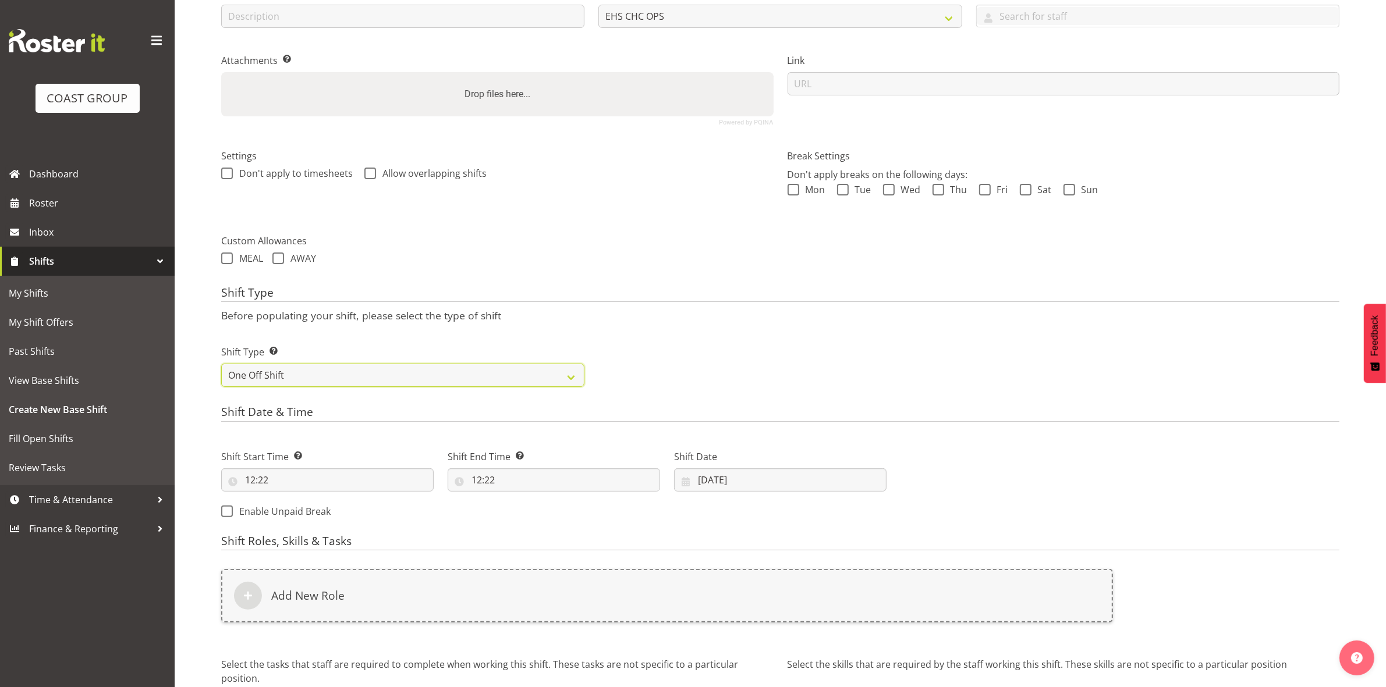
scroll to position [318, 0]
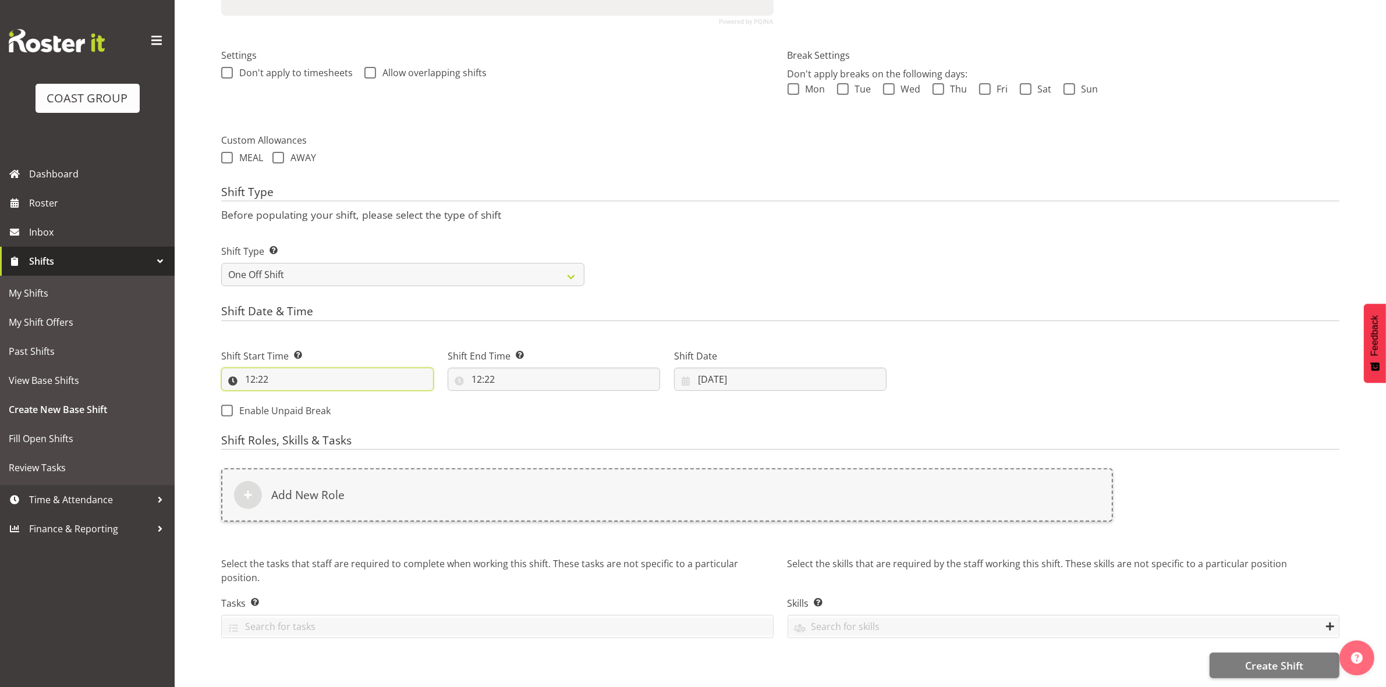
click at [254, 368] on input "12:22" at bounding box center [327, 379] width 212 height 23
click at [303, 400] on select "00 01 02 03 04 05 06 07 08 09 10 11 12 13 14 15 16 17 18 19 20 21 22 23" at bounding box center [300, 409] width 26 height 23
select select "16"
click at [287, 398] on select "00 01 02 03 04 05 06 07 08 09 10 11 12 13 14 15 16 17 18 19 20 21 22 23" at bounding box center [300, 409] width 26 height 23
type input "16:22"
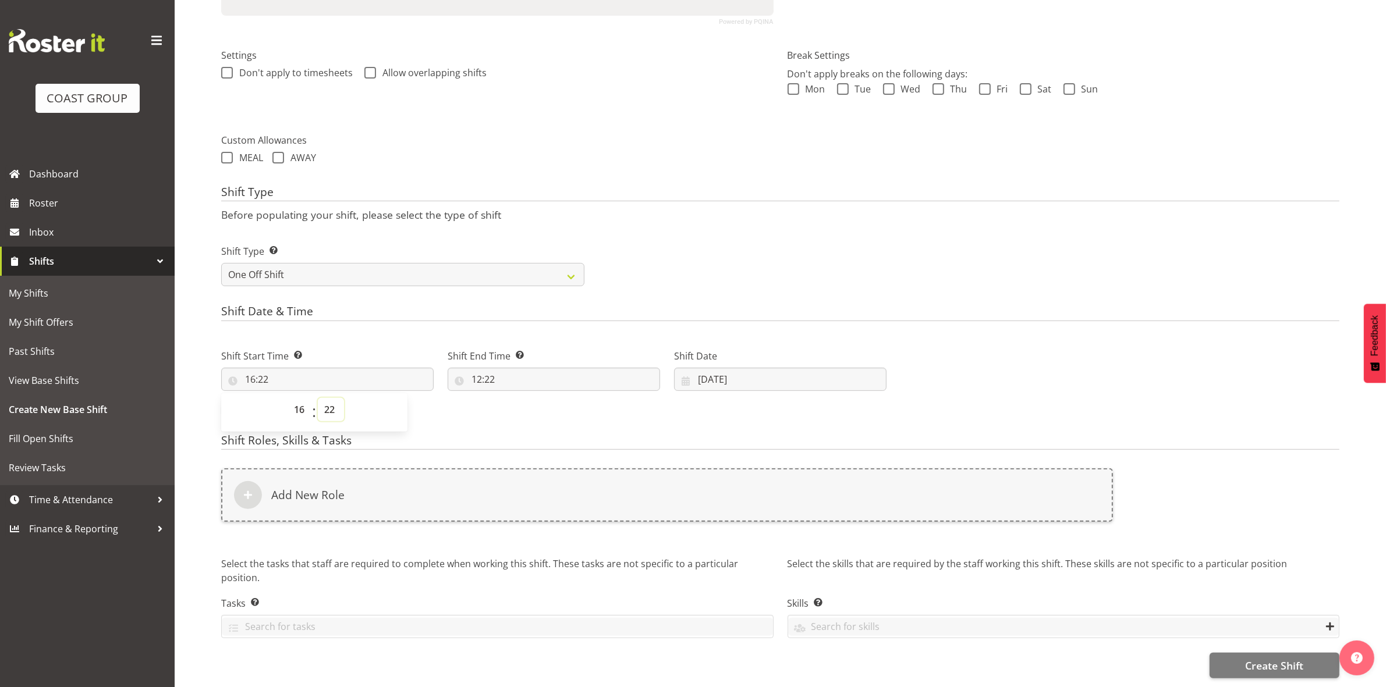
click at [333, 409] on select "00 01 02 03 04 05 06 07 08 09 10 11 12 13 14 15 16 17 18 19 20 21 22 23 24 25 2…" at bounding box center [331, 409] width 26 height 23
select select "0"
click at [318, 398] on select "00 01 02 03 04 05 06 07 08 09 10 11 12 13 14 15 16 17 18 19 20 21 22 23 24 25 2…" at bounding box center [331, 409] width 26 height 23
type input "16:00"
click at [726, 216] on div "Shift Type Before populating your shift, please select the type of shift Shift …" at bounding box center [780, 240] width 1118 height 108
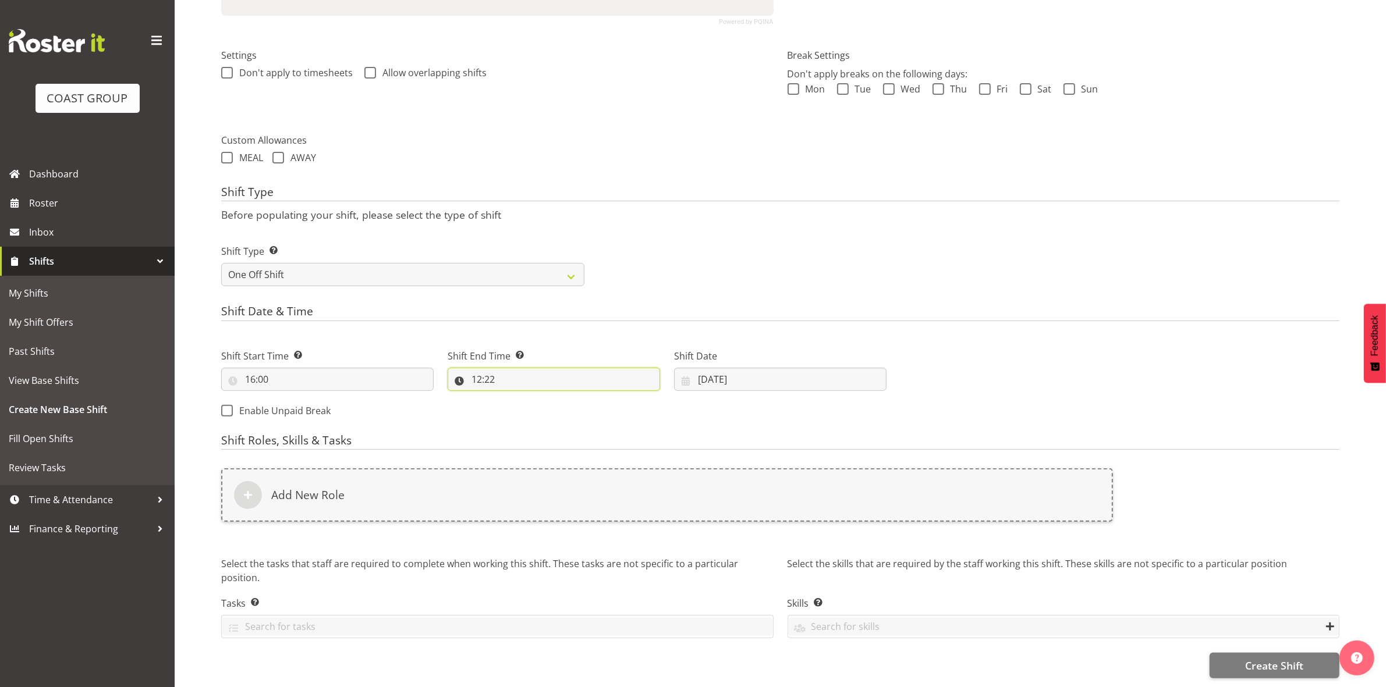
click at [475, 370] on input "12:22" at bounding box center [554, 379] width 212 height 23
click at [524, 398] on select "00 01 02 03 04 05 06 07 08 09 10 11 12 13 14 15 16 17 18 19 20 21 22 23" at bounding box center [527, 409] width 26 height 23
select select "17"
click at [514, 398] on select "00 01 02 03 04 05 06 07 08 09 10 11 12 13 14 15 16 17 18 19 20 21 22 23" at bounding box center [527, 409] width 26 height 23
type input "17:22"
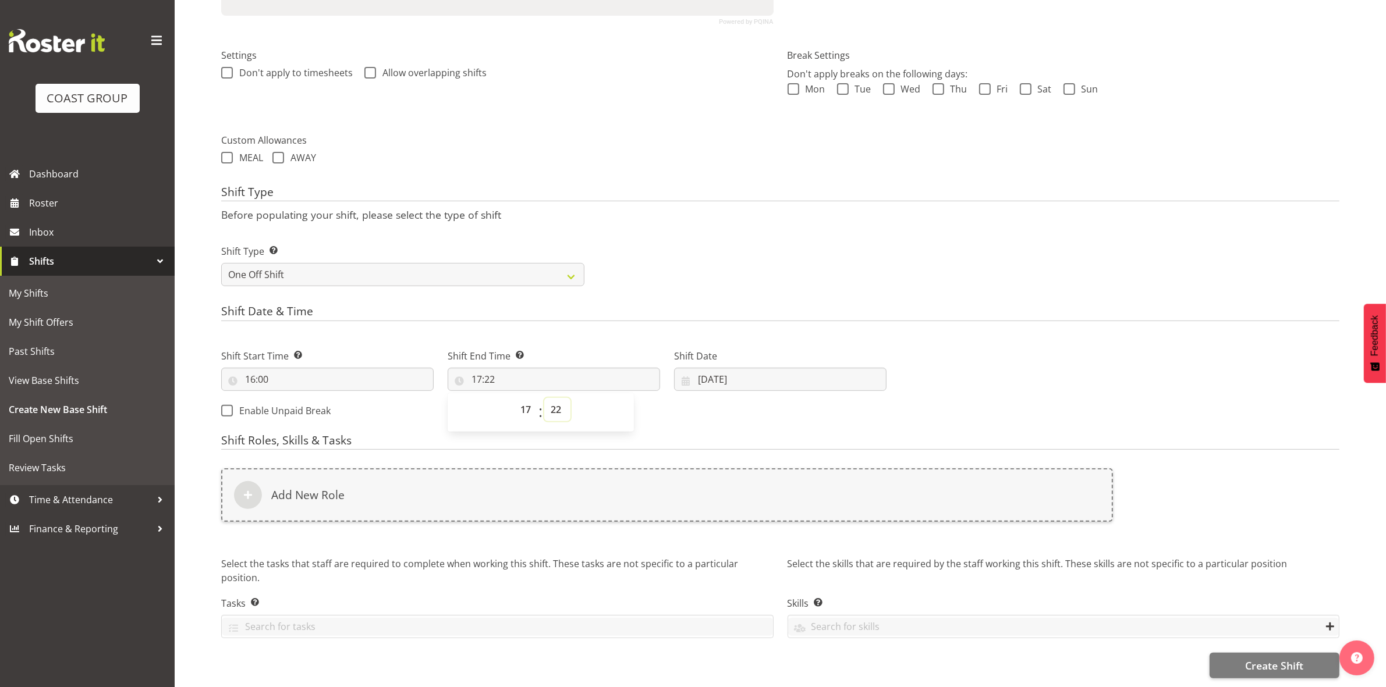
click at [556, 399] on select "00 01 02 03 04 05 06 07 08 09 10 11 12 13 14 15 16 17 18 19 20 21 22 23 24 25 2…" at bounding box center [557, 409] width 26 height 23
select select "30"
click at [544, 398] on select "00 01 02 03 04 05 06 07 08 09 10 11 12 13 14 15 16 17 18 19 20 21 22 23 24 25 2…" at bounding box center [557, 409] width 26 height 23
type input "17:30"
click at [670, 269] on div "Shift Type Shift Types: One Off – Select this if you would like a single shift …" at bounding box center [780, 260] width 1132 height 65
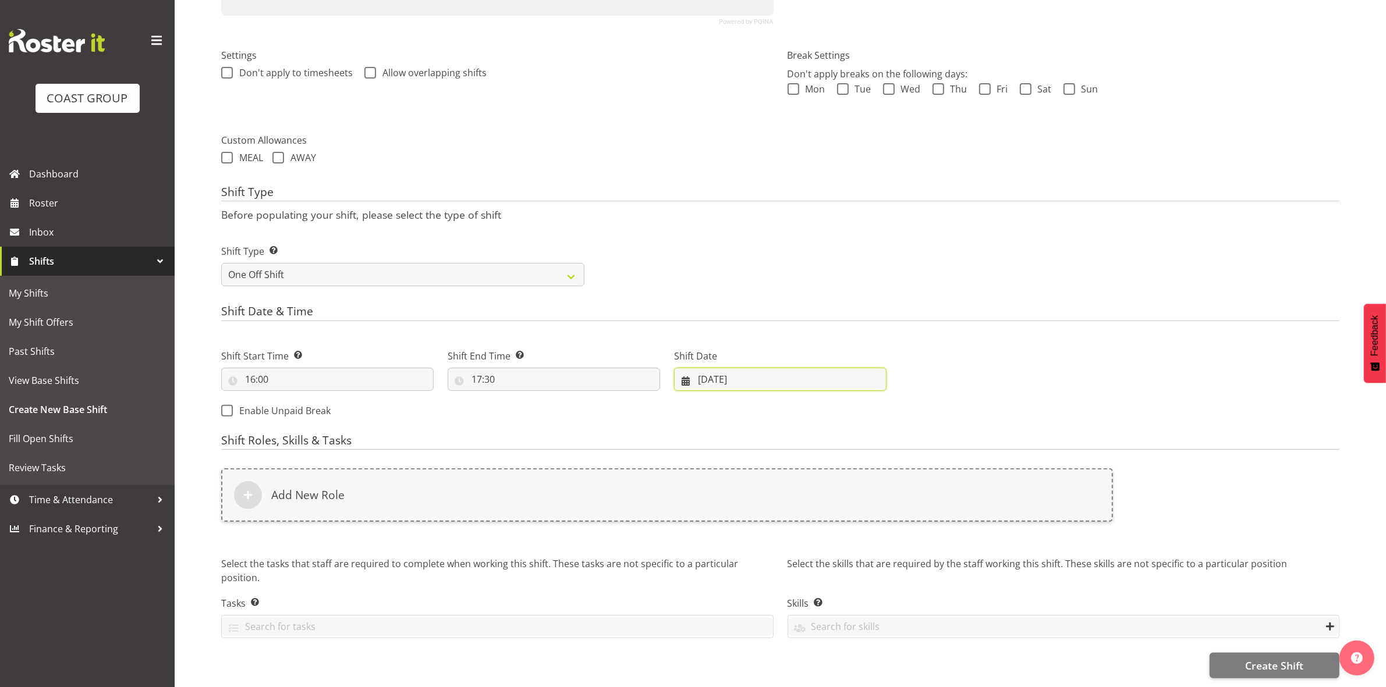
click at [700, 368] on input "11/08/2025" at bounding box center [780, 379] width 212 height 23
click at [783, 512] on span "13" at bounding box center [780, 517] width 9 height 11
type input "13/08/2025"
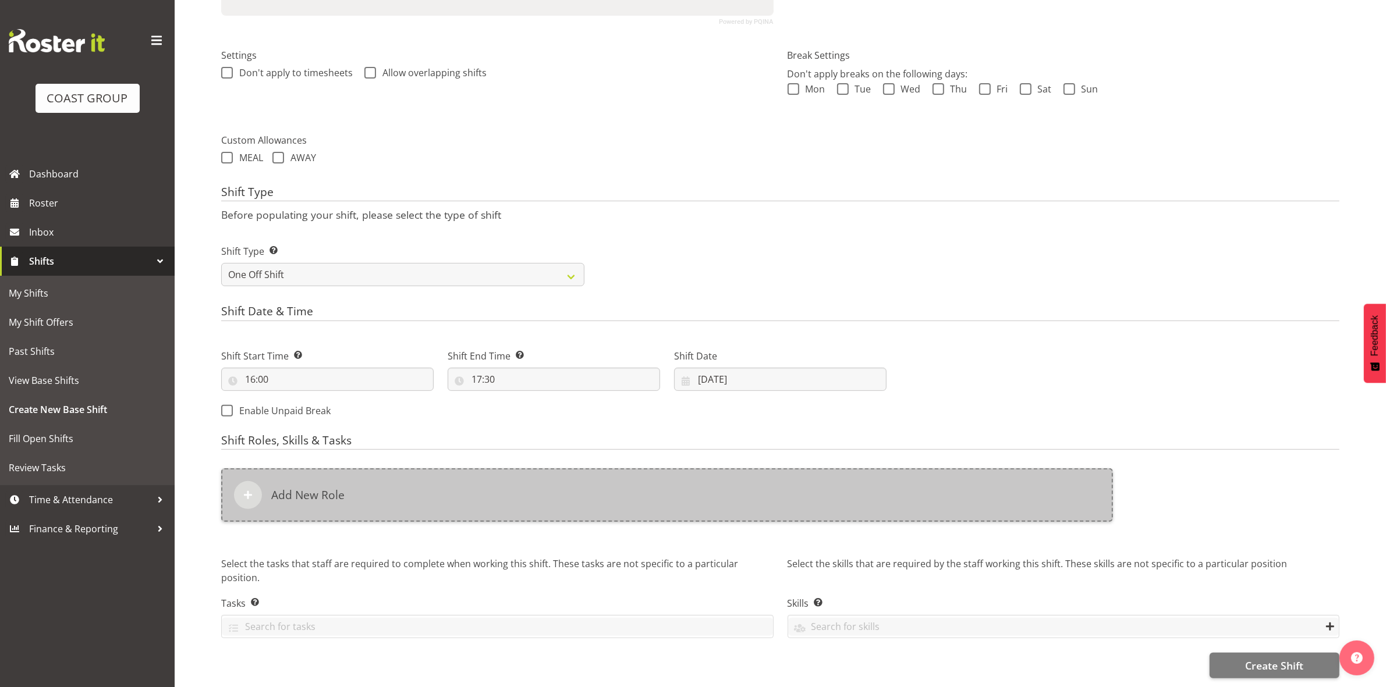
click at [535, 486] on div "Add New Role" at bounding box center [667, 495] width 892 height 54
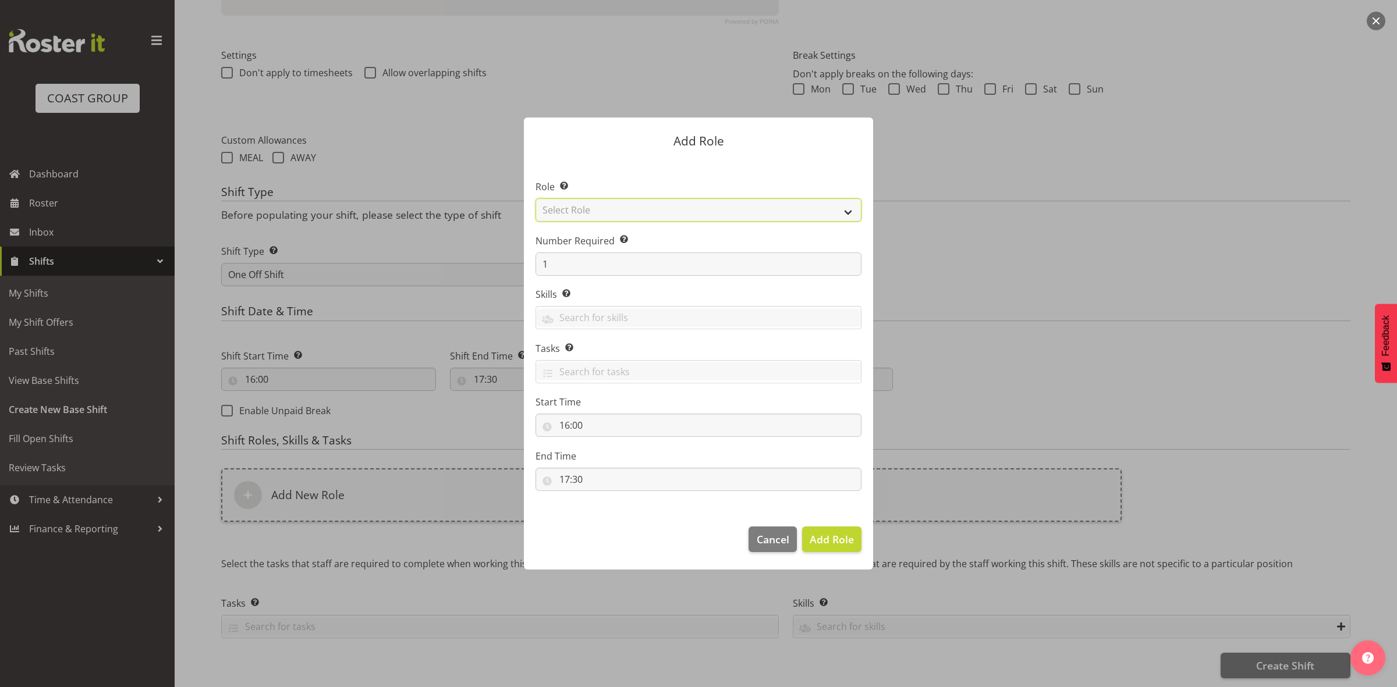
click at [613, 211] on select "Select Role ACCOUNT MANAGER ACCOUNT MANAGER DW ACCOUNTS AKL DIANNA VEHICLES AKL…" at bounding box center [698, 209] width 326 height 23
select select "192"
click at [535, 198] on select "Select Role ACCOUNT MANAGER ACCOUNT MANAGER DW ACCOUNTS AKL DIANNA VEHICLES AKL…" at bounding box center [698, 209] width 326 height 23
click at [567, 254] on input "1" at bounding box center [698, 264] width 326 height 23
type input "2"
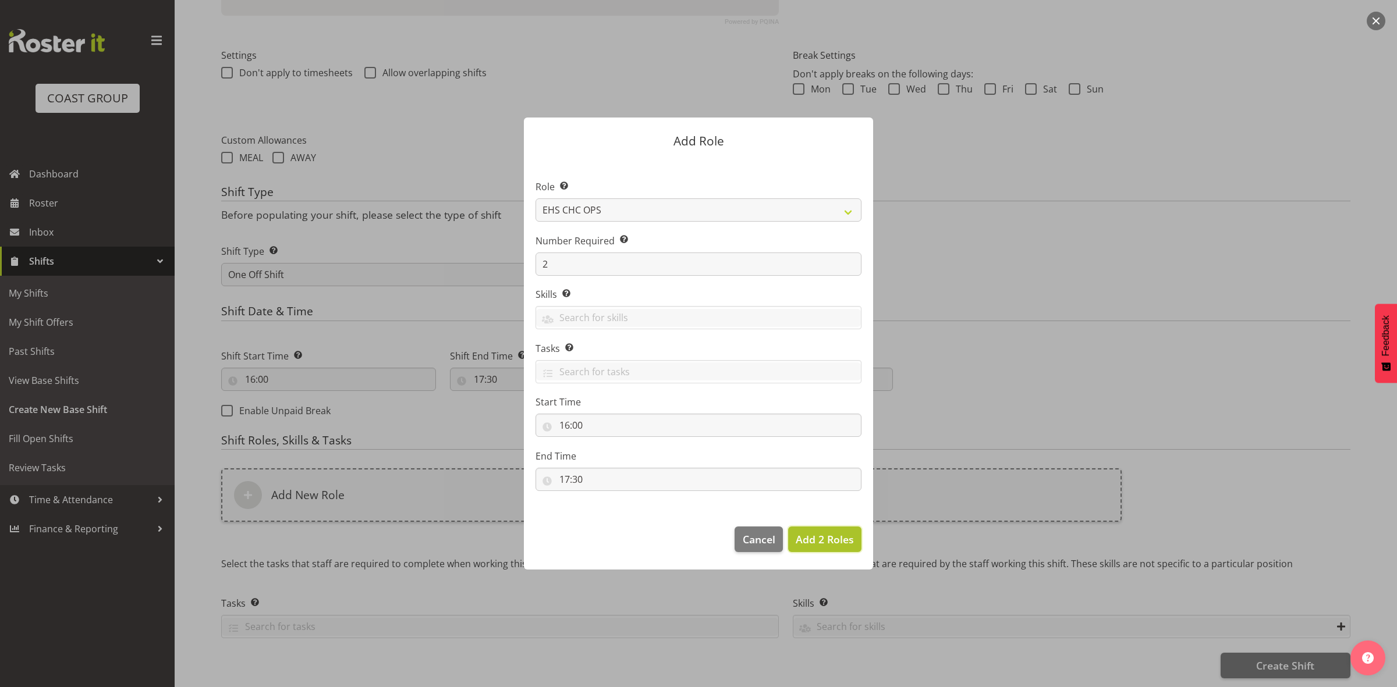
click at [836, 538] on span "Add 2 Roles" at bounding box center [825, 539] width 58 height 14
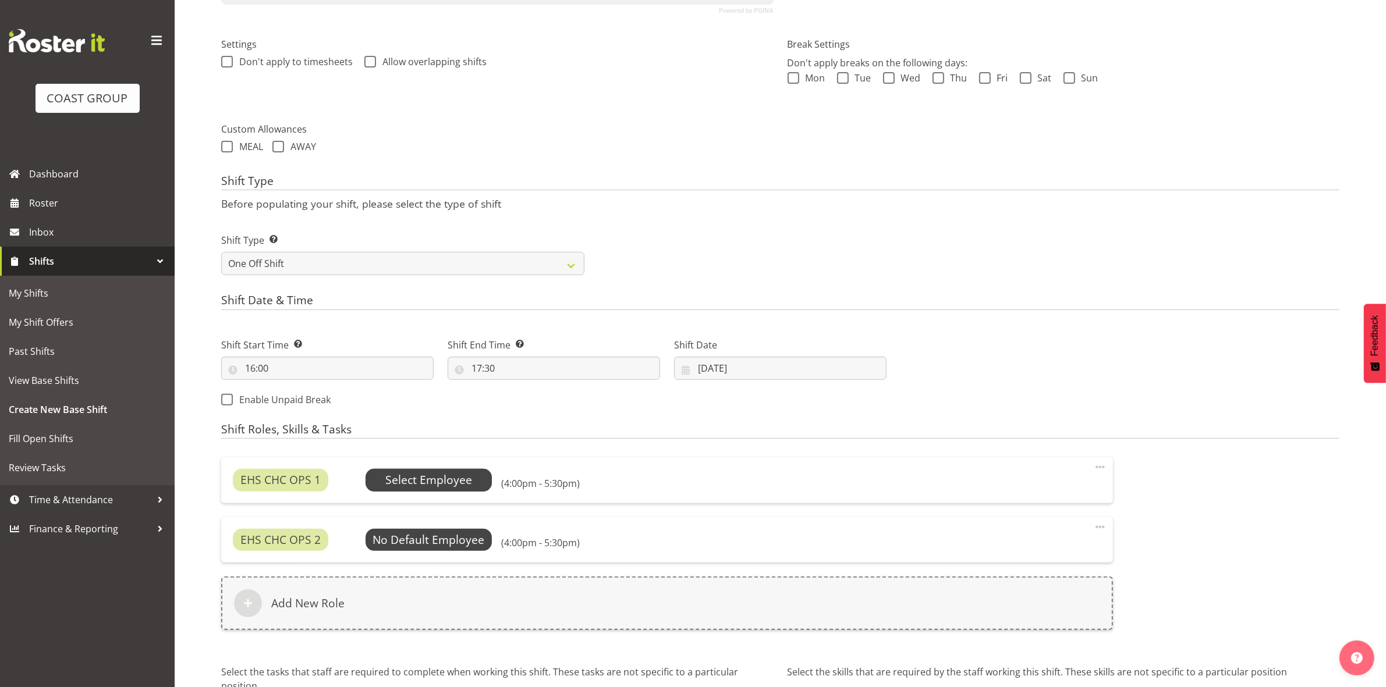
click at [396, 476] on span "Select Employee" at bounding box center [428, 480] width 87 height 17
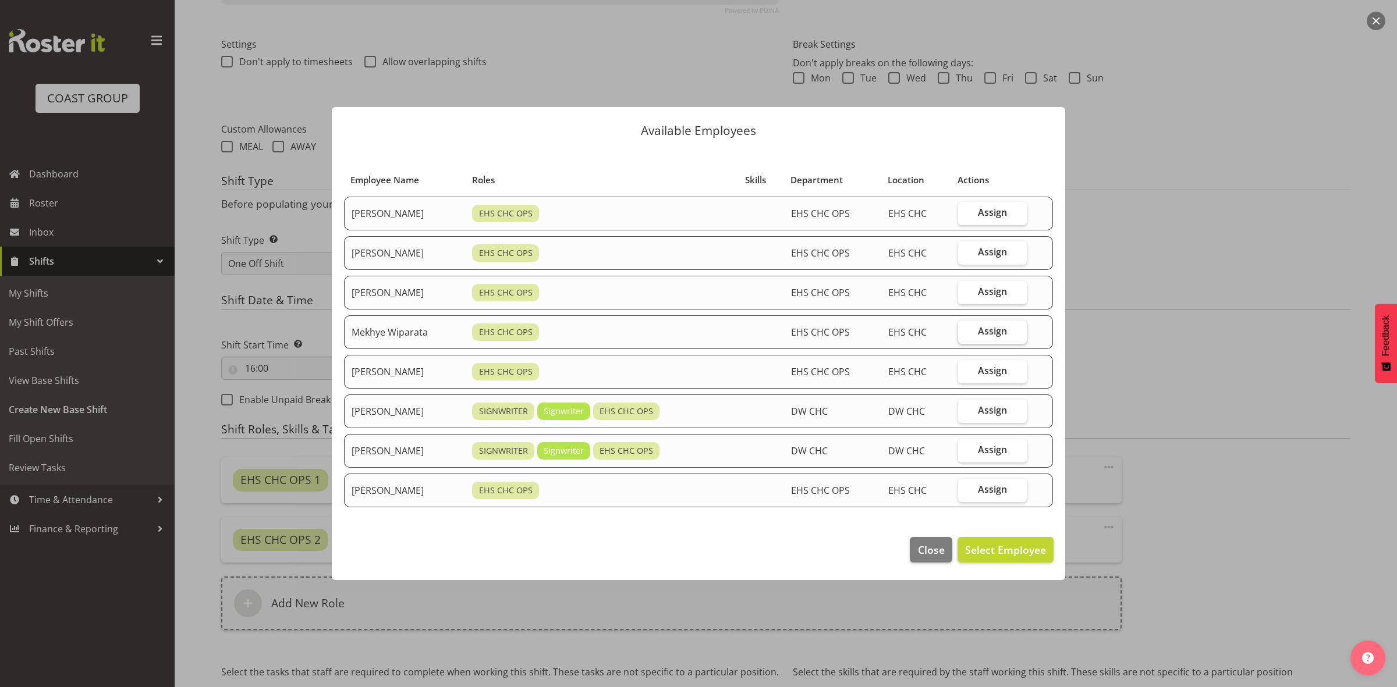
click at [981, 327] on label "Assign" at bounding box center [992, 332] width 69 height 23
click at [965, 328] on input "Assign" at bounding box center [962, 332] width 8 height 8
checkbox input "true"
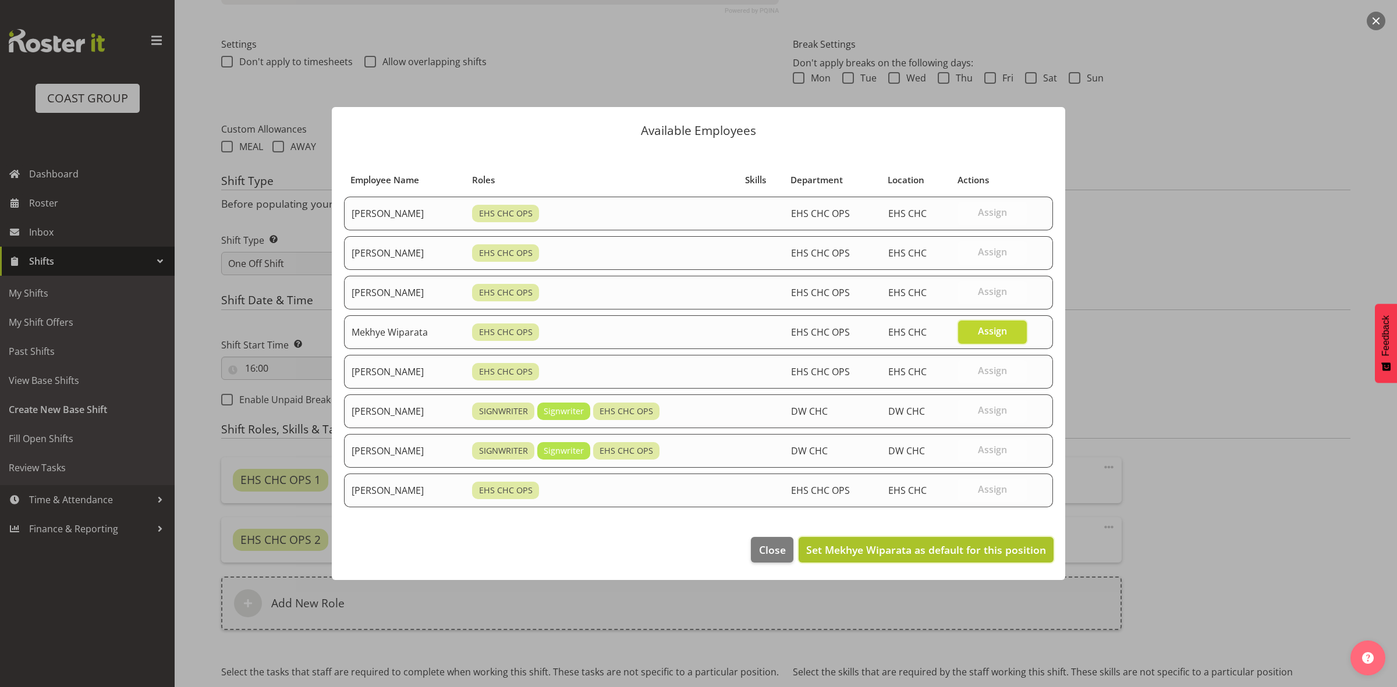
click at [967, 553] on span "Set Mekhye Wiparata as default for this position" at bounding box center [926, 550] width 240 height 14
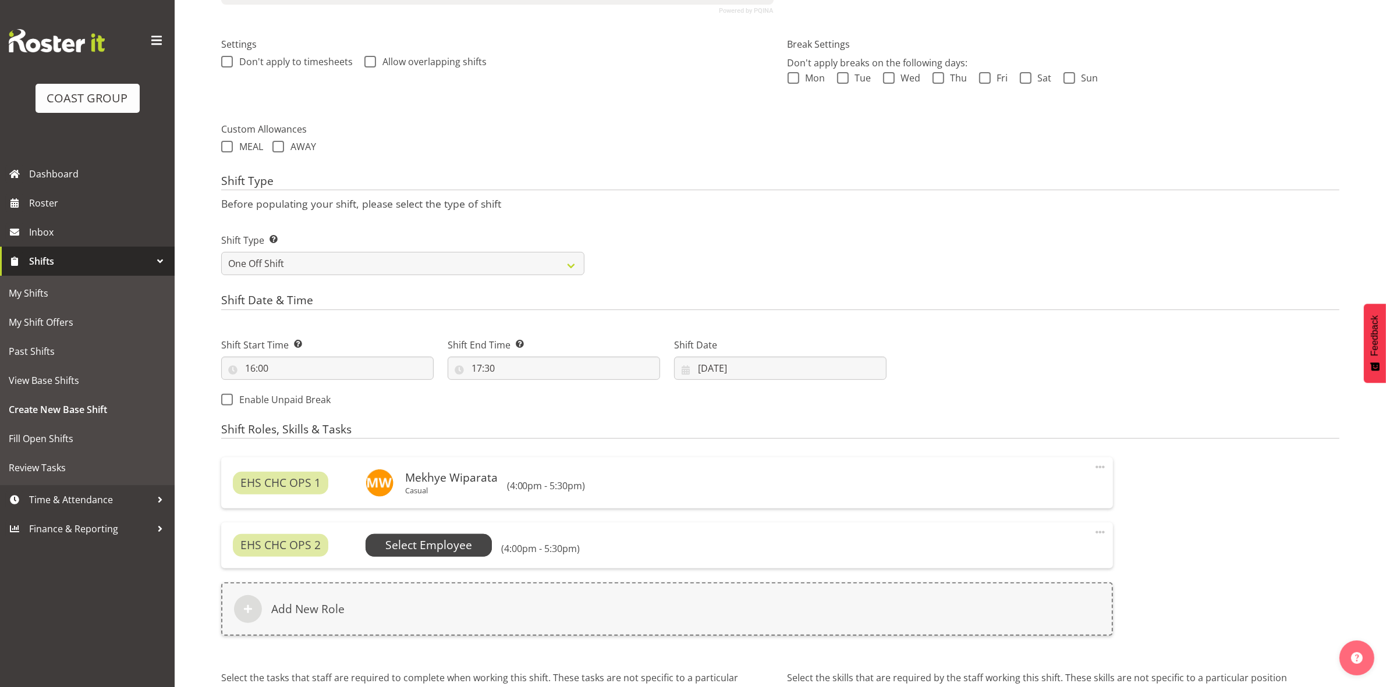
click at [466, 542] on span "Select Employee" at bounding box center [428, 545] width 87 height 17
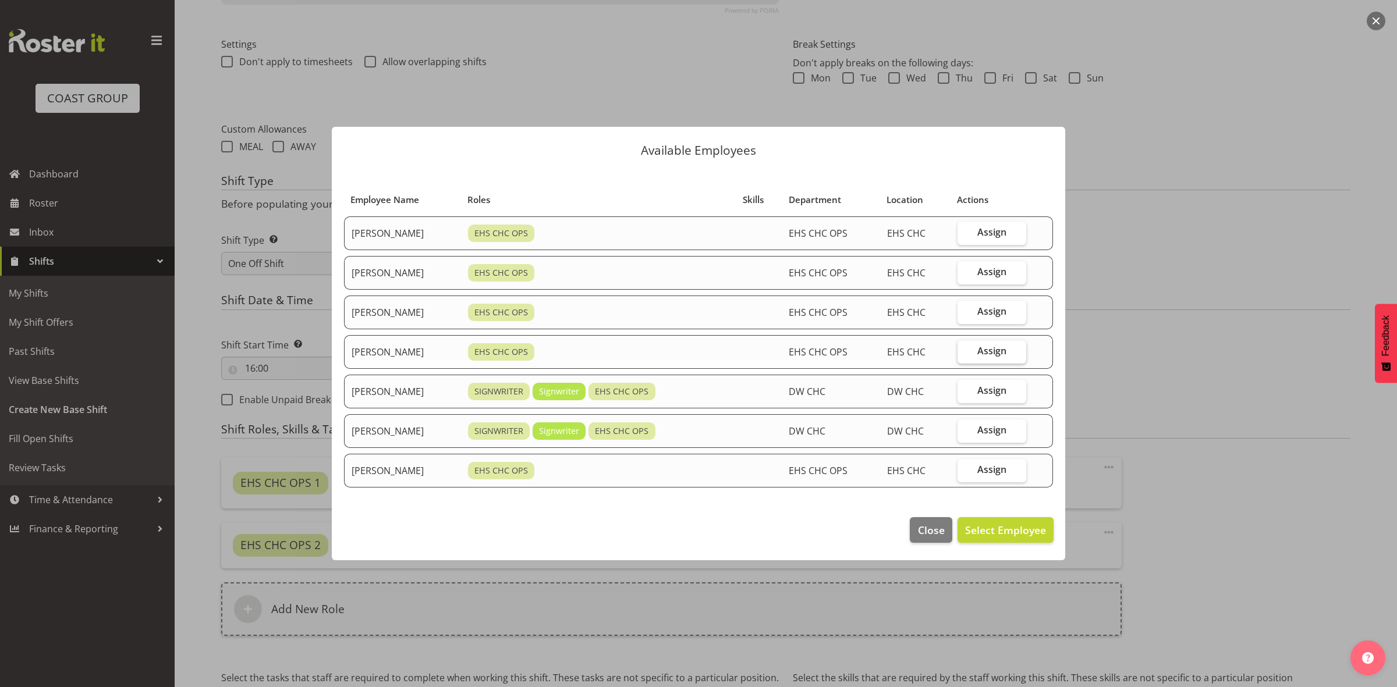
click at [1006, 345] on span "Assign" at bounding box center [991, 351] width 29 height 12
click at [965, 347] on input "Assign" at bounding box center [961, 351] width 8 height 8
checkbox input "true"
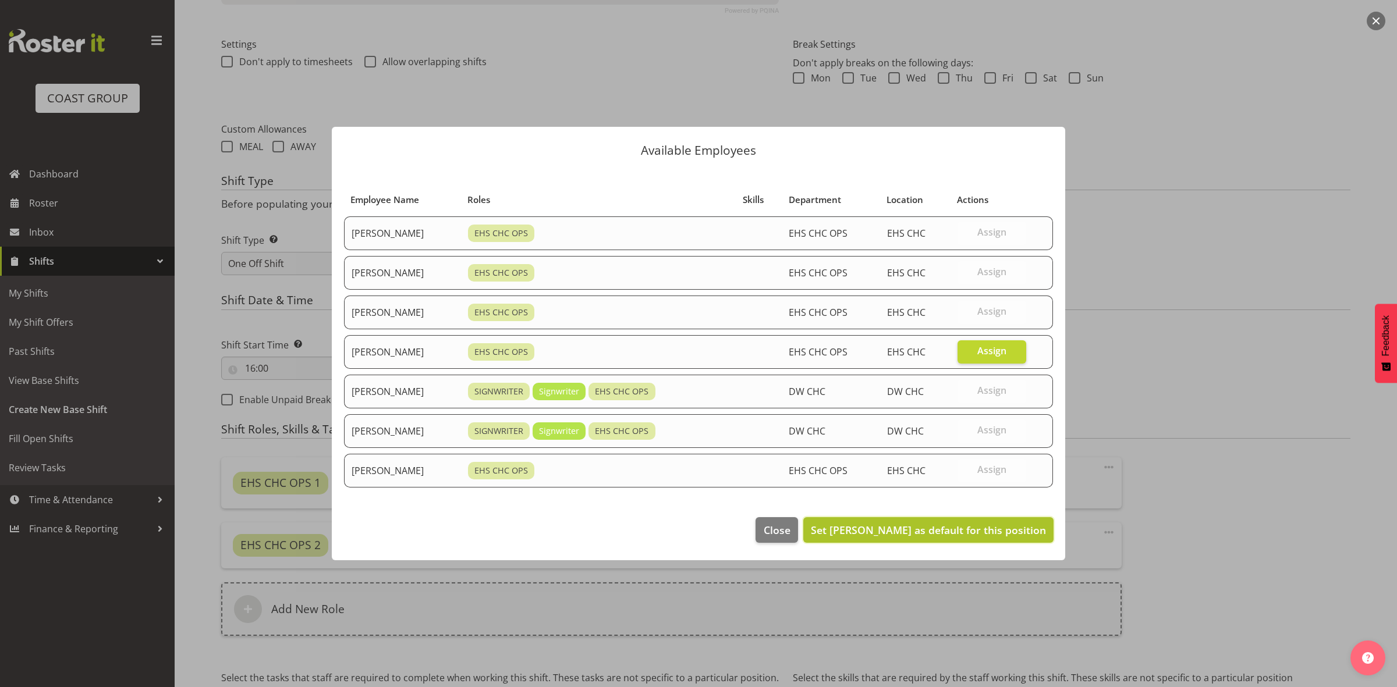
click at [951, 524] on span "Set Reuben Bowe as default for this position" at bounding box center [928, 530] width 235 height 14
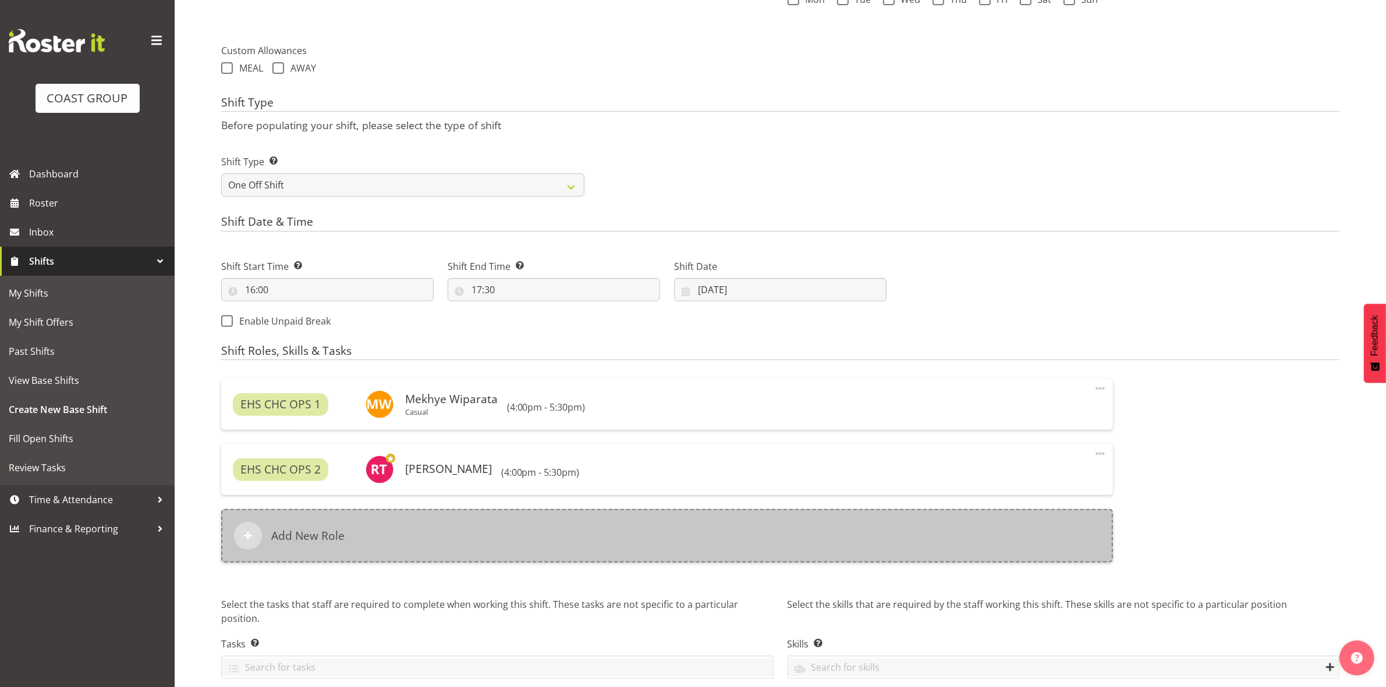
scroll to position [449, 0]
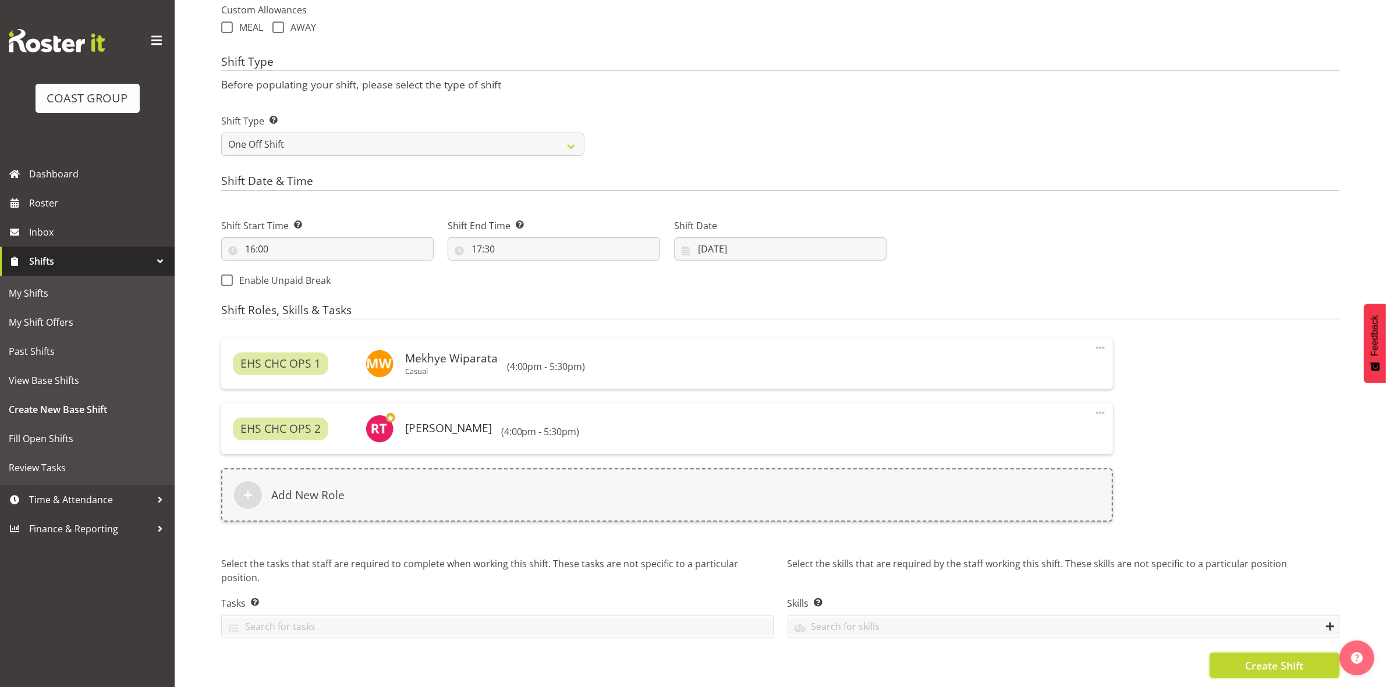
click at [1263, 653] on button "Create Shift" at bounding box center [1274, 666] width 130 height 26
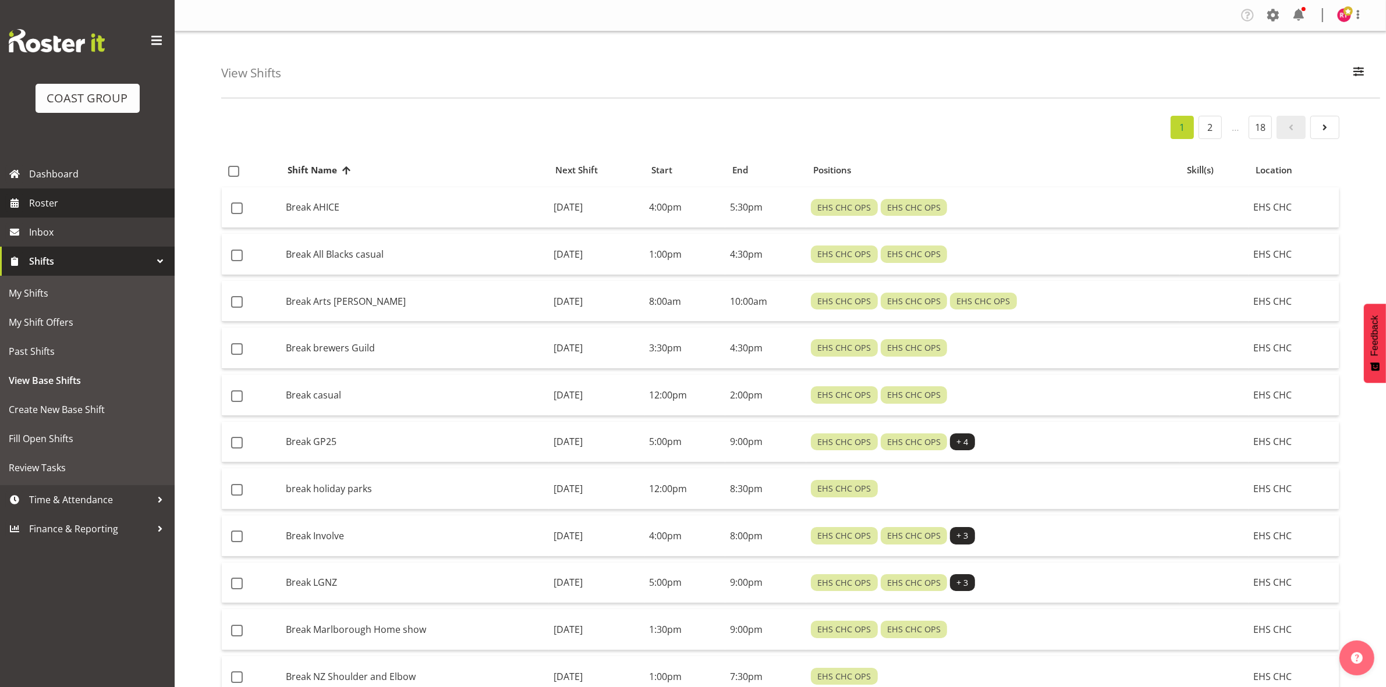
click at [62, 203] on span "Roster" at bounding box center [99, 202] width 140 height 17
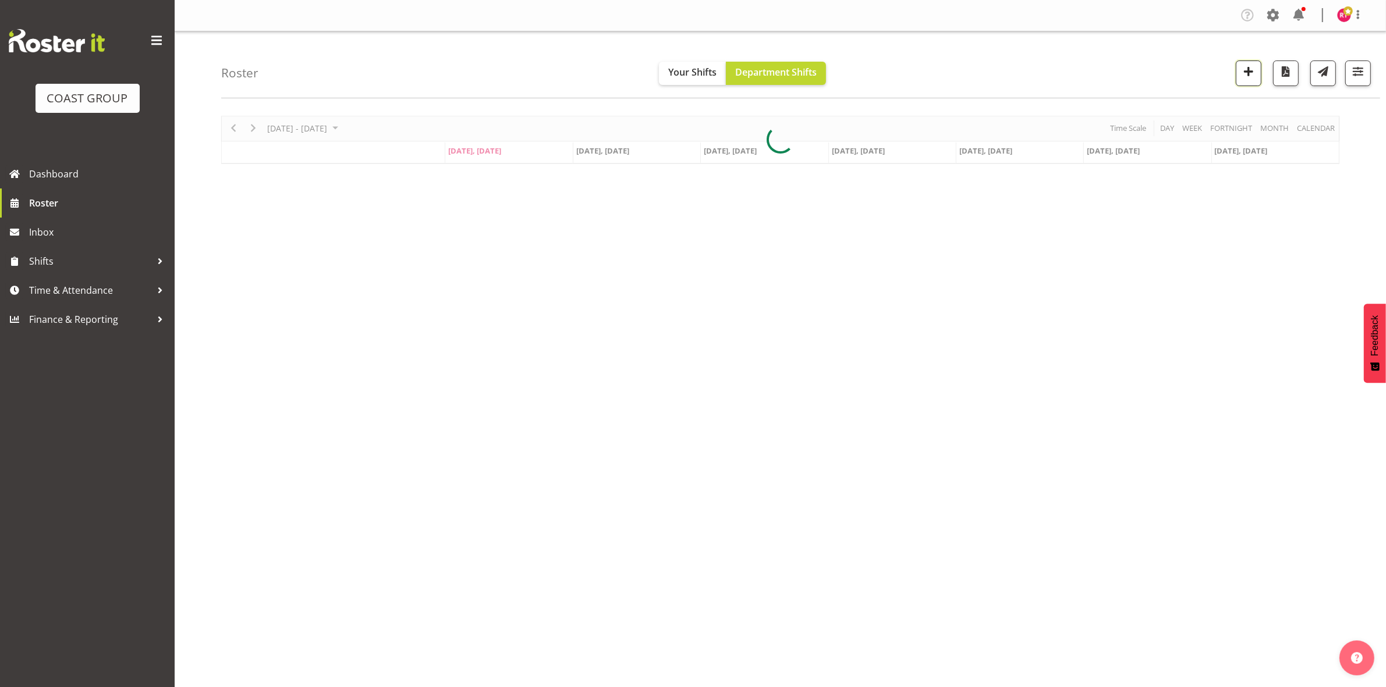
click at [1241, 64] on span "button" at bounding box center [1248, 71] width 15 height 15
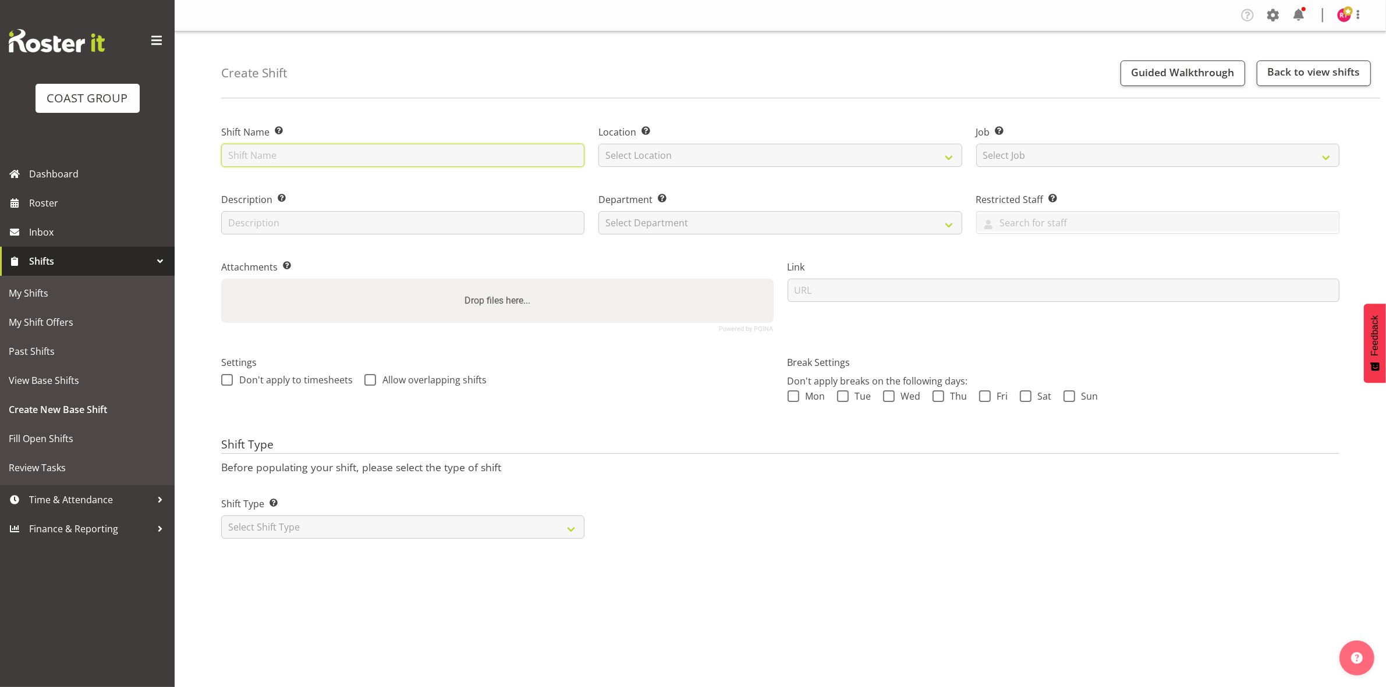
click at [500, 149] on input "text" at bounding box center [402, 155] width 363 height 23
type input "warehouse"
click at [647, 160] on select "Select Location" at bounding box center [779, 155] width 363 height 23
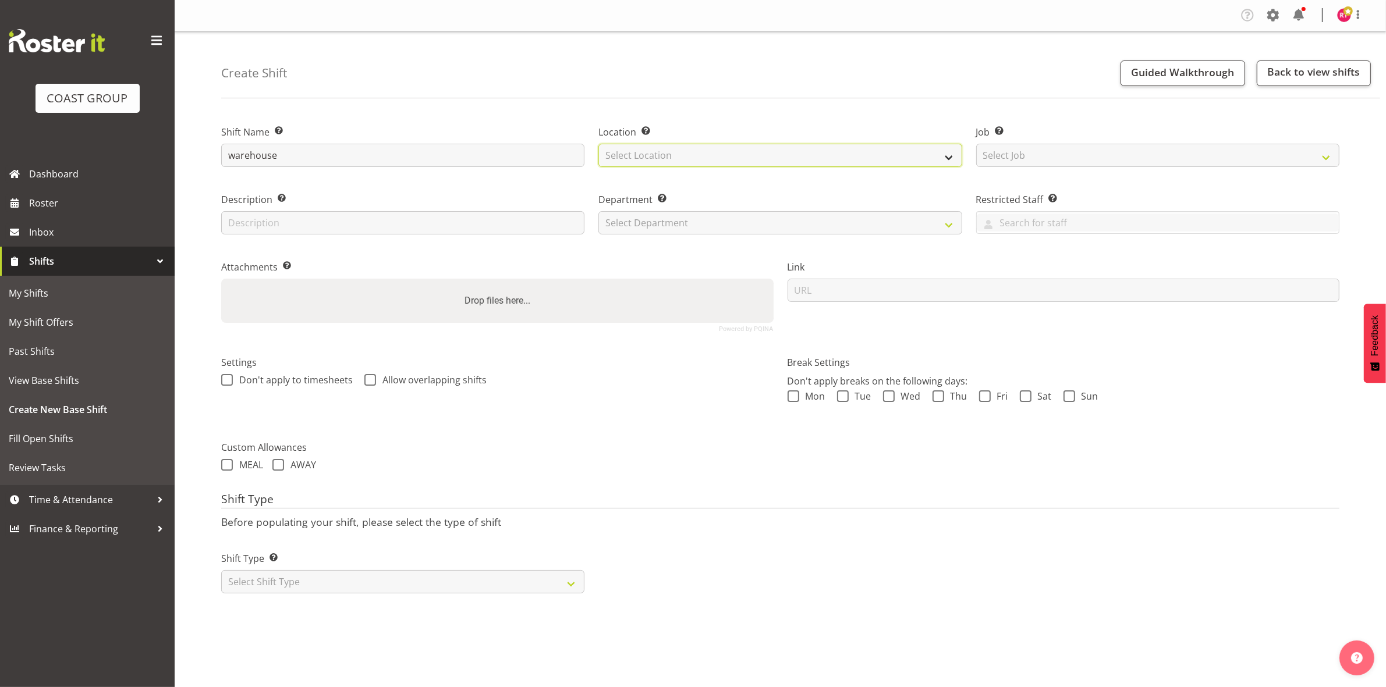
click at [697, 161] on select "Select Location" at bounding box center [779, 155] width 363 height 23
select select "107"
click at [598, 144] on select "Select Location EHS CHC" at bounding box center [779, 155] width 363 height 23
click at [1030, 161] on select "Select Job Create new job 1 Carlton Events 1 Carlton Hamilton 1 Carlton Welling…" at bounding box center [1157, 155] width 363 height 23
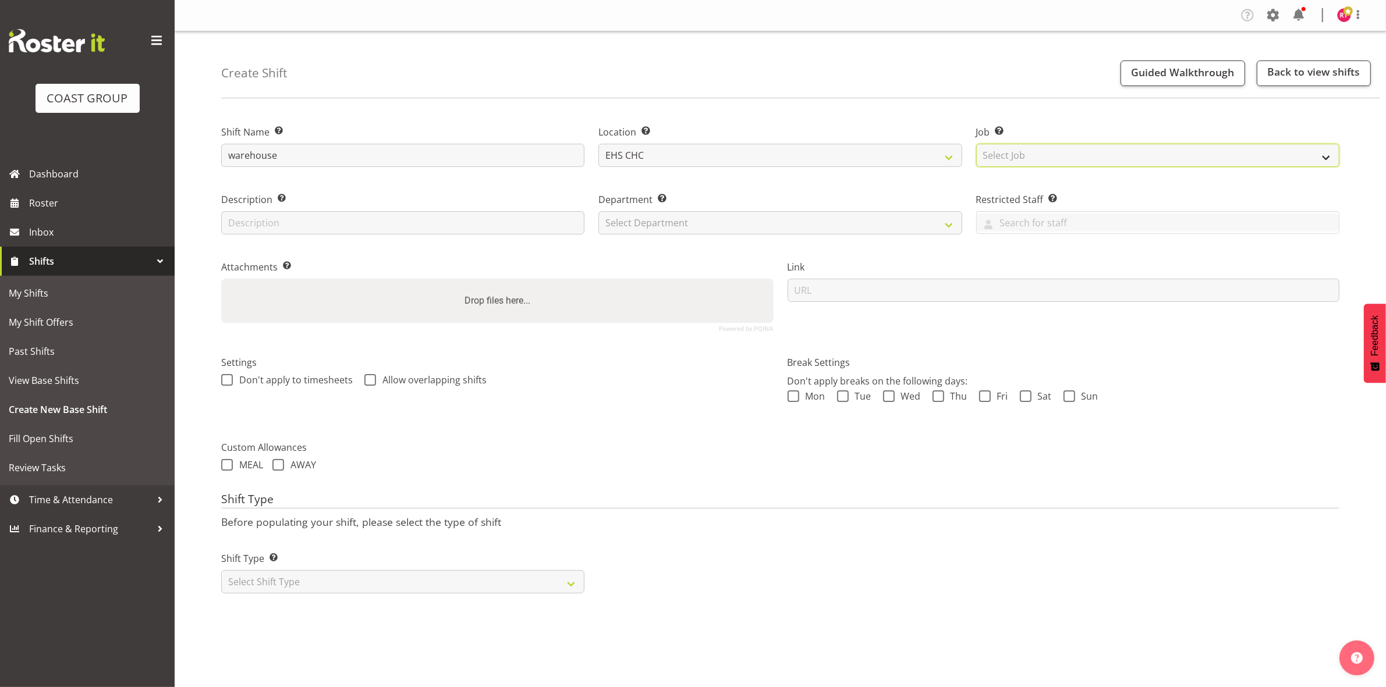
select select "69"
click at [976, 144] on select "Select Job Create new job 1 Carlton Events 1 Carlton Hamilton 1 Carlton Welling…" at bounding box center [1157, 155] width 363 height 23
click at [754, 219] on select "Select Department EHS CHC OPS" at bounding box center [779, 222] width 363 height 23
select select "41"
click at [598, 211] on select "Select Department EHS CHC OPS" at bounding box center [779, 222] width 363 height 23
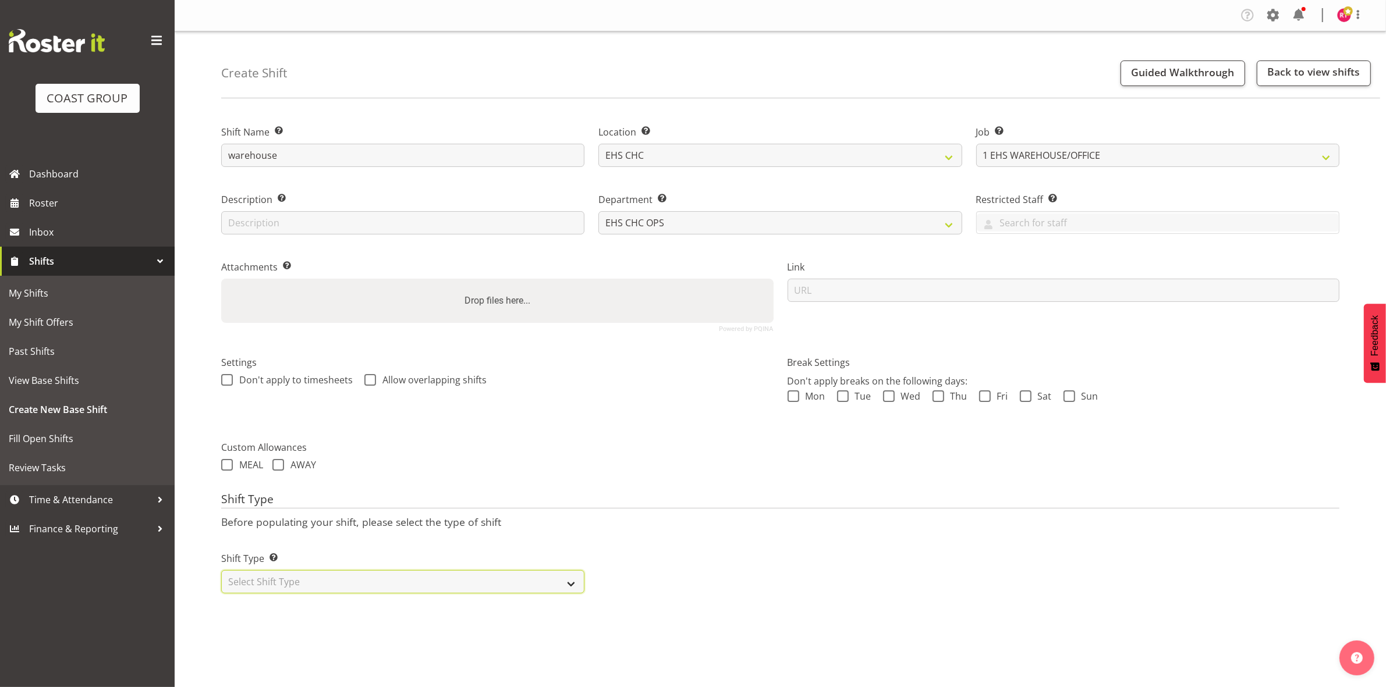
click at [397, 589] on select "Select Shift Type One Off Shift Recurring Shift Rotating Shift" at bounding box center [402, 581] width 363 height 23
select select "one_off"
click at [221, 571] on select "Select Shift Type One Off Shift Recurring Shift Rotating Shift" at bounding box center [402, 581] width 363 height 23
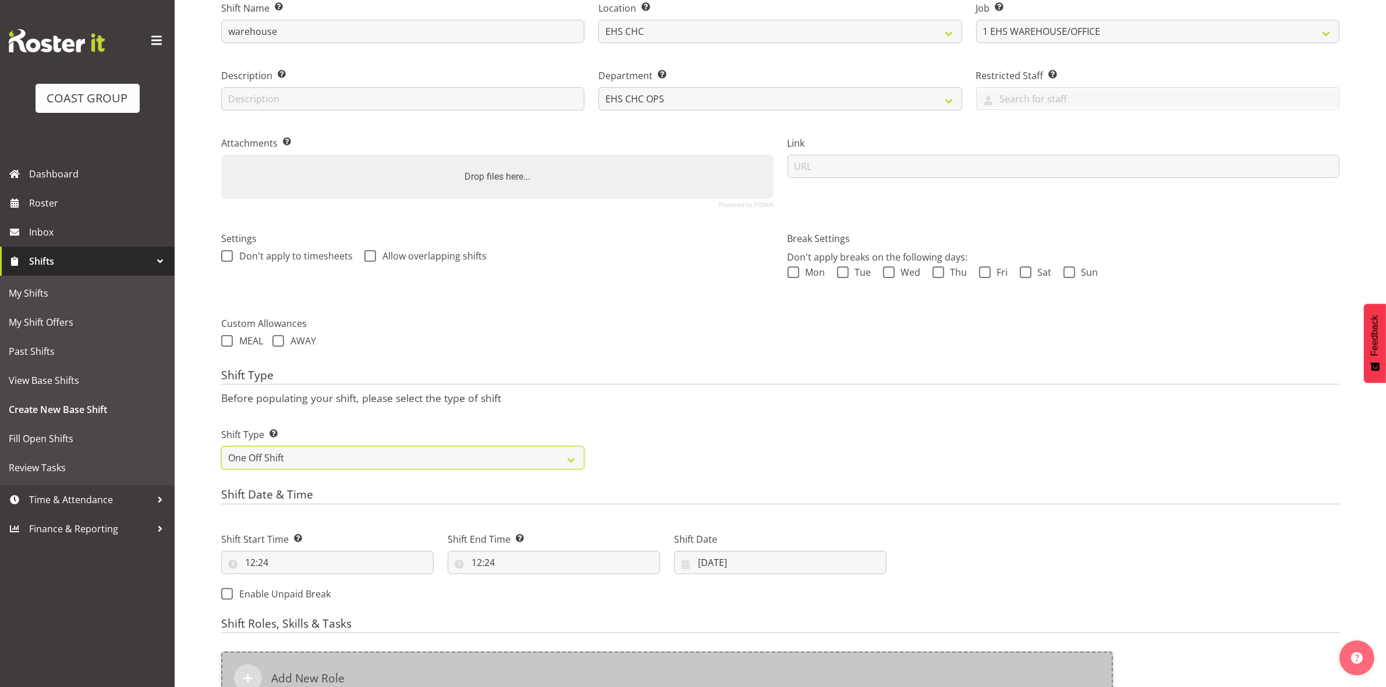
scroll to position [318, 0]
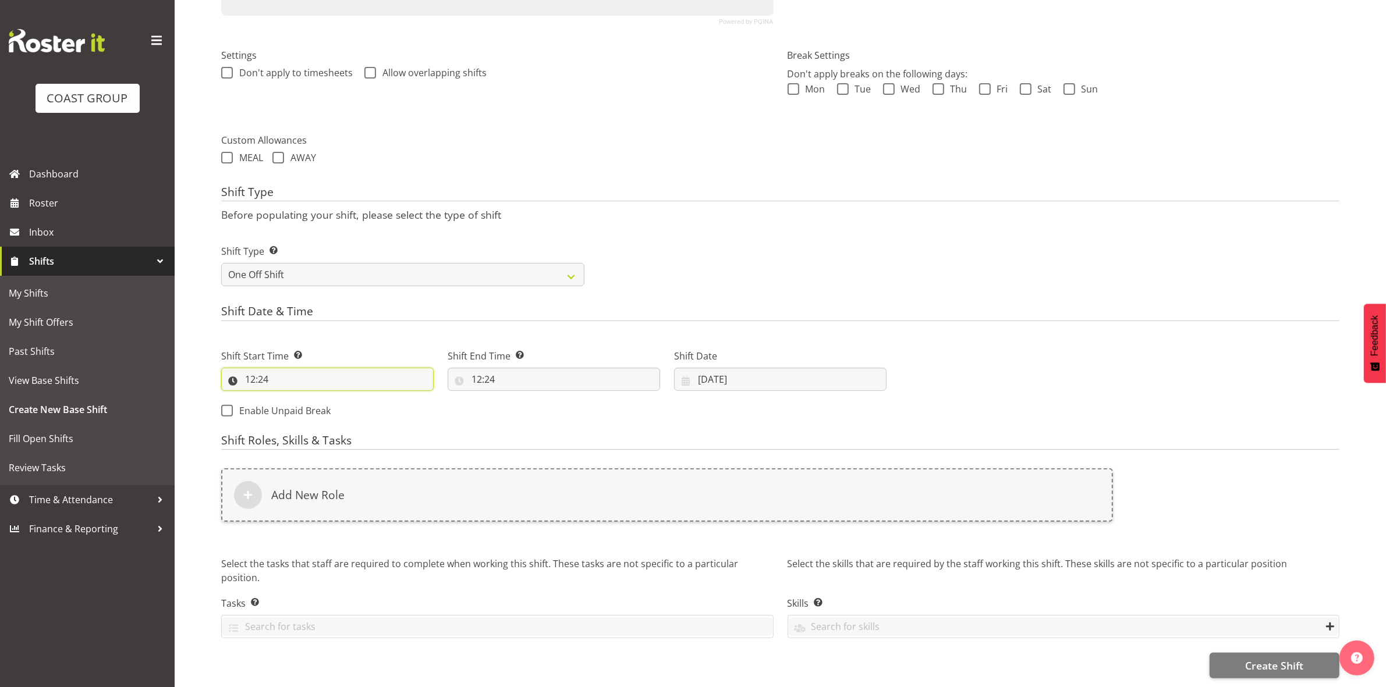
click at [251, 368] on input "12:24" at bounding box center [327, 379] width 212 height 23
click at [294, 399] on select "00 01 02 03 04 05 06 07 08 09 10 11 12 13 14 15 16 17 18 19 20 21 22 23" at bounding box center [300, 409] width 26 height 23
select select "8"
click at [287, 398] on select "00 01 02 03 04 05 06 07 08 09 10 11 12 13 14 15 16 17 18 19 20 21 22 23" at bounding box center [300, 409] width 26 height 23
type input "08:24"
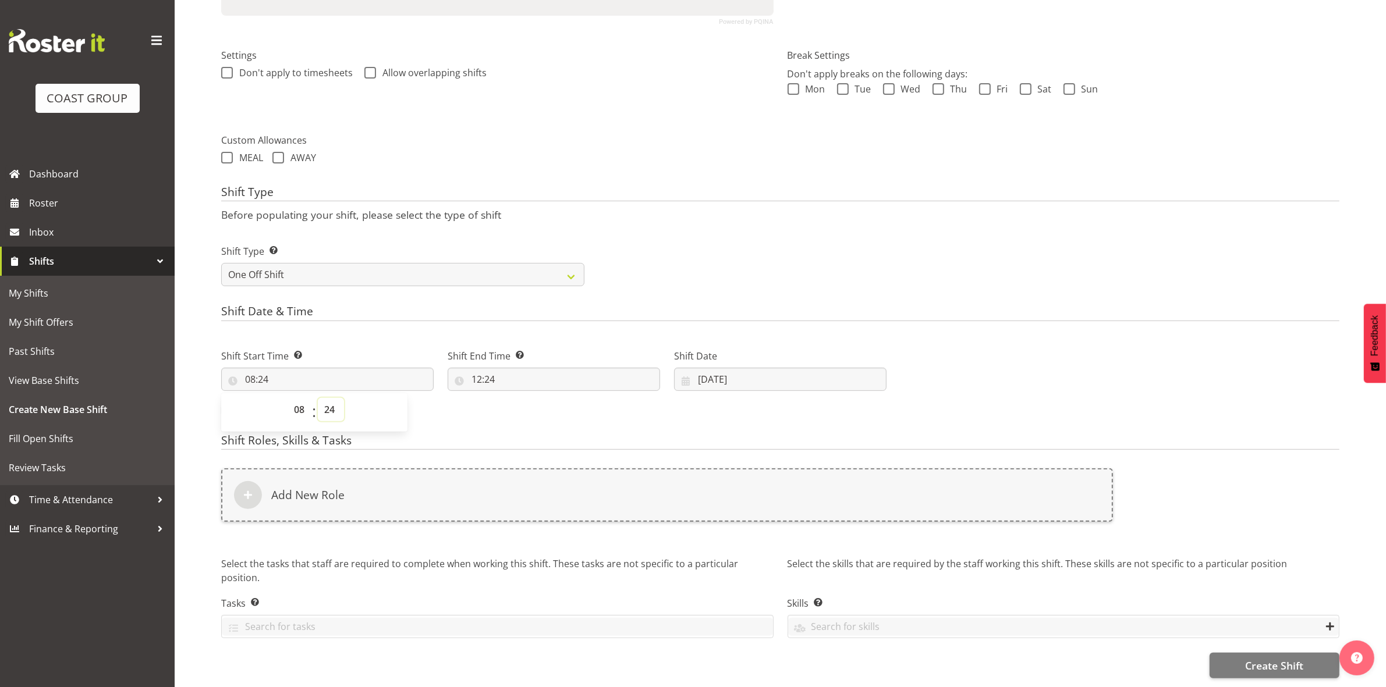
click at [326, 402] on select "00 01 02 03 04 05 06 07 08 09 10 11 12 13 14 15 16 17 18 19 20 21 22 23 24 25 2…" at bounding box center [331, 409] width 26 height 23
select select "0"
click at [318, 398] on select "00 01 02 03 04 05 06 07 08 09 10 11 12 13 14 15 16 17 18 19 20 21 22 23 24 25 2…" at bounding box center [331, 409] width 26 height 23
type input "08:00"
drag, startPoint x: 720, startPoint y: 237, endPoint x: 609, endPoint y: 310, distance: 132.4
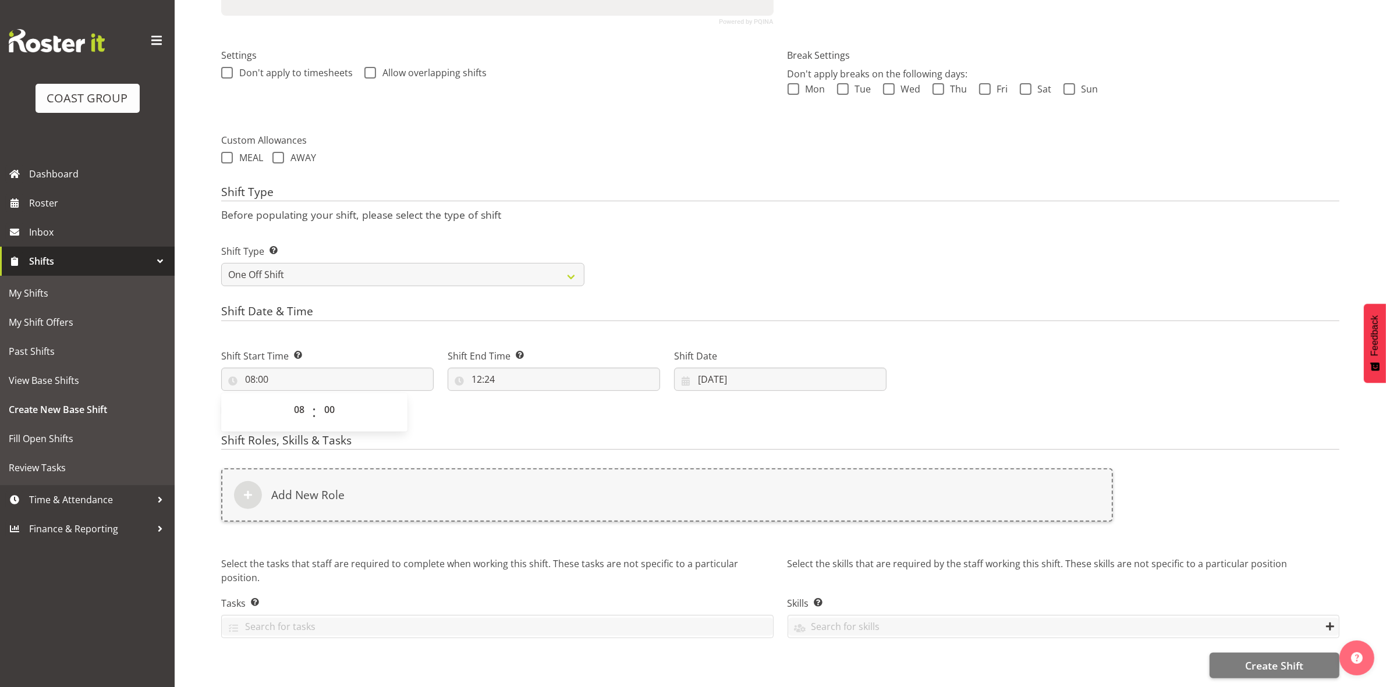
click at [720, 239] on div "Shift Type Shift Types: One Off – Select this if you would like a single shift …" at bounding box center [780, 260] width 1132 height 65
click at [480, 368] on input "12:24" at bounding box center [554, 379] width 212 height 23
click at [523, 398] on select "00 01 02 03 04 05 06 07 08 09 10 11 12 13 14 15 16 17 18 19 20 21 22 23" at bounding box center [527, 409] width 26 height 23
select select "16"
click at [514, 398] on select "00 01 02 03 04 05 06 07 08 09 10 11 12 13 14 15 16 17 18 19 20 21 22 23" at bounding box center [527, 409] width 26 height 23
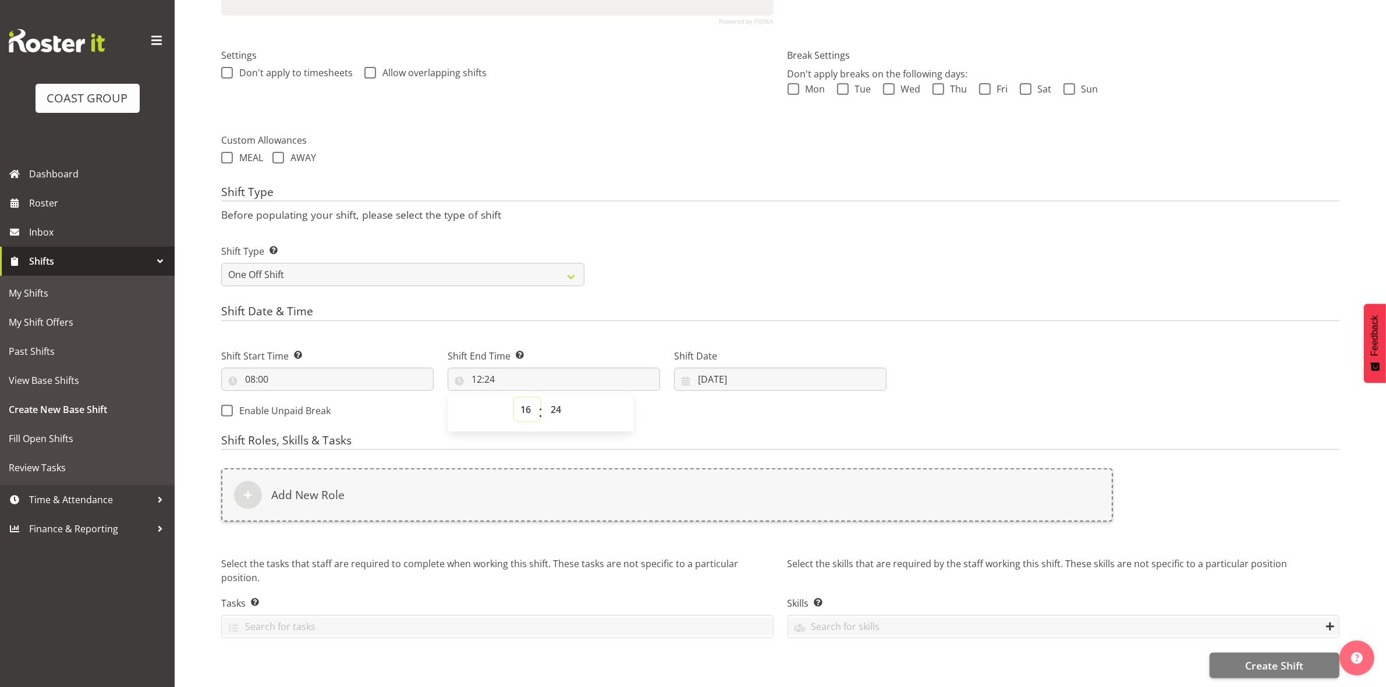
type input "16:24"
click at [559, 399] on select "00 01 02 03 04 05 06 07 08 09 10 11 12 13 14 15 16 17 18 19 20 21 22 23 24 25 2…" at bounding box center [557, 409] width 26 height 23
select select "30"
click at [544, 398] on select "00 01 02 03 04 05 06 07 08 09 10 11 12 13 14 15 16 17 18 19 20 21 22 23 24 25 2…" at bounding box center [557, 409] width 26 height 23
type input "16:30"
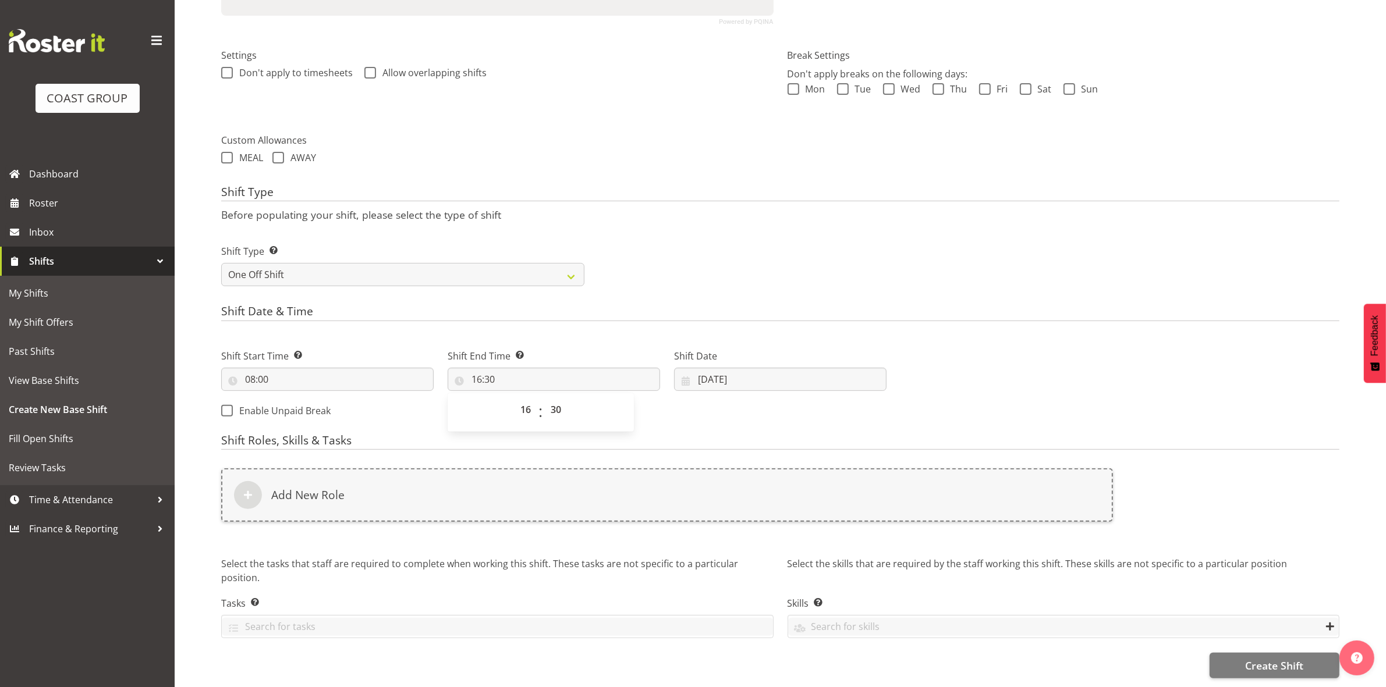
click at [629, 305] on h4 "Shift Date & Time" at bounding box center [780, 313] width 1118 height 16
click at [700, 368] on input "[DATE]" at bounding box center [780, 379] width 212 height 23
click at [814, 506] on link "14" at bounding box center [803, 517] width 23 height 23
type input "[DATE]"
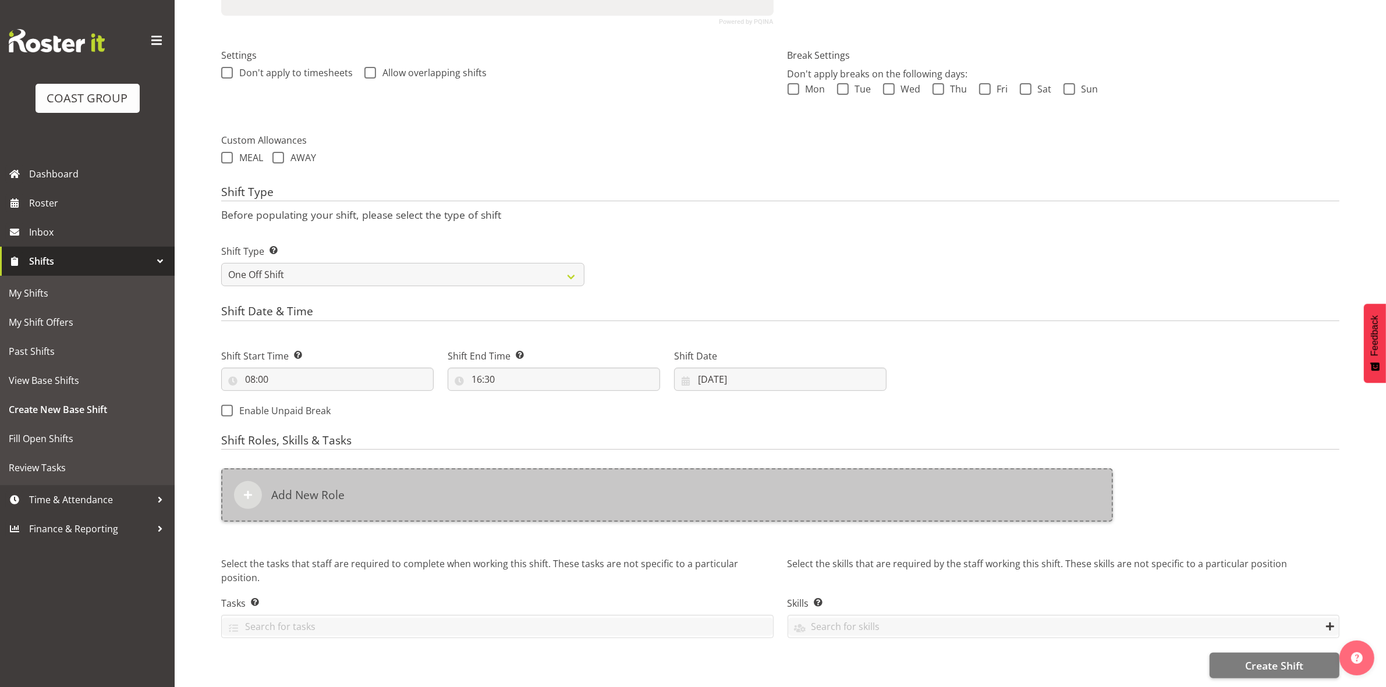
click at [538, 475] on div "Add New Role" at bounding box center [667, 495] width 892 height 54
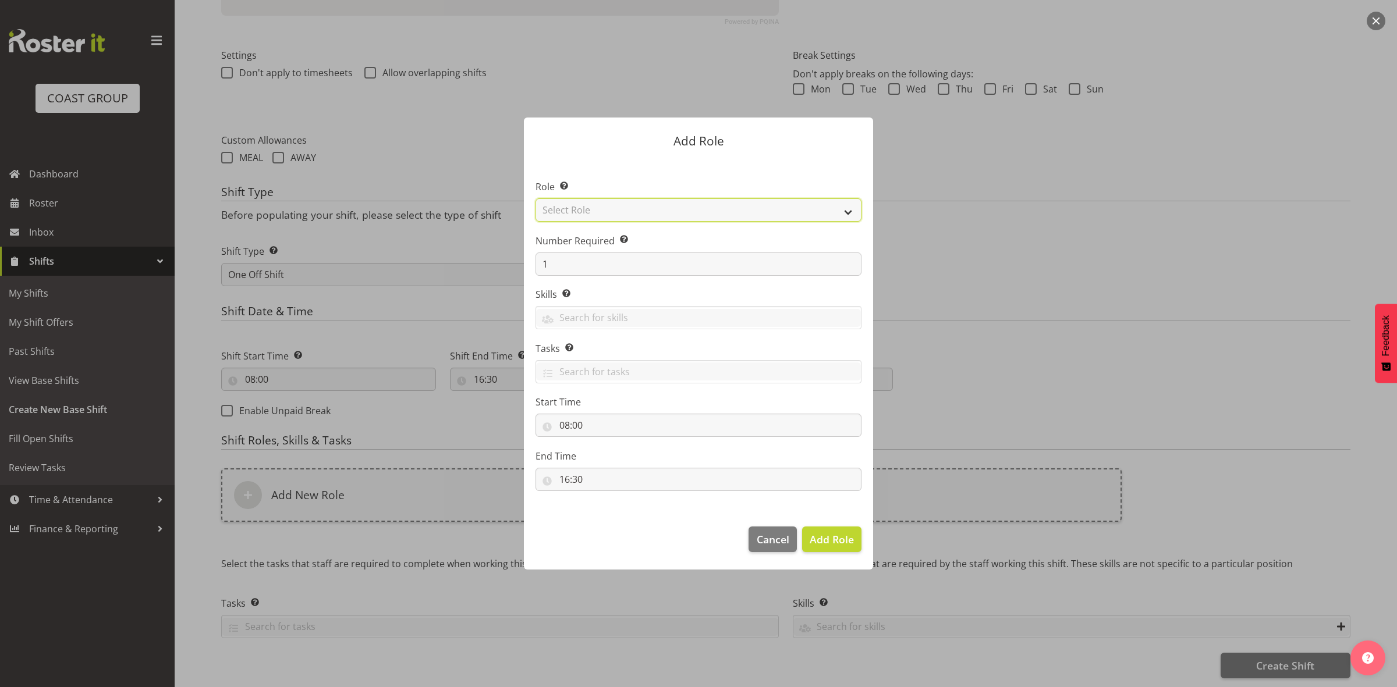
click at [618, 211] on select "Select Role ACCOUNT MANAGER ACCOUNT MANAGER DW ACCOUNTS [PERSON_NAME] VEHICLES …" at bounding box center [698, 209] width 326 height 23
select select "192"
click at [535, 198] on select "Select Role ACCOUNT MANAGER ACCOUNT MANAGER DW ACCOUNTS [PERSON_NAME] VEHICLES …" at bounding box center [698, 209] width 326 height 23
click at [591, 269] on input "1" at bounding box center [698, 264] width 326 height 23
type input "5"
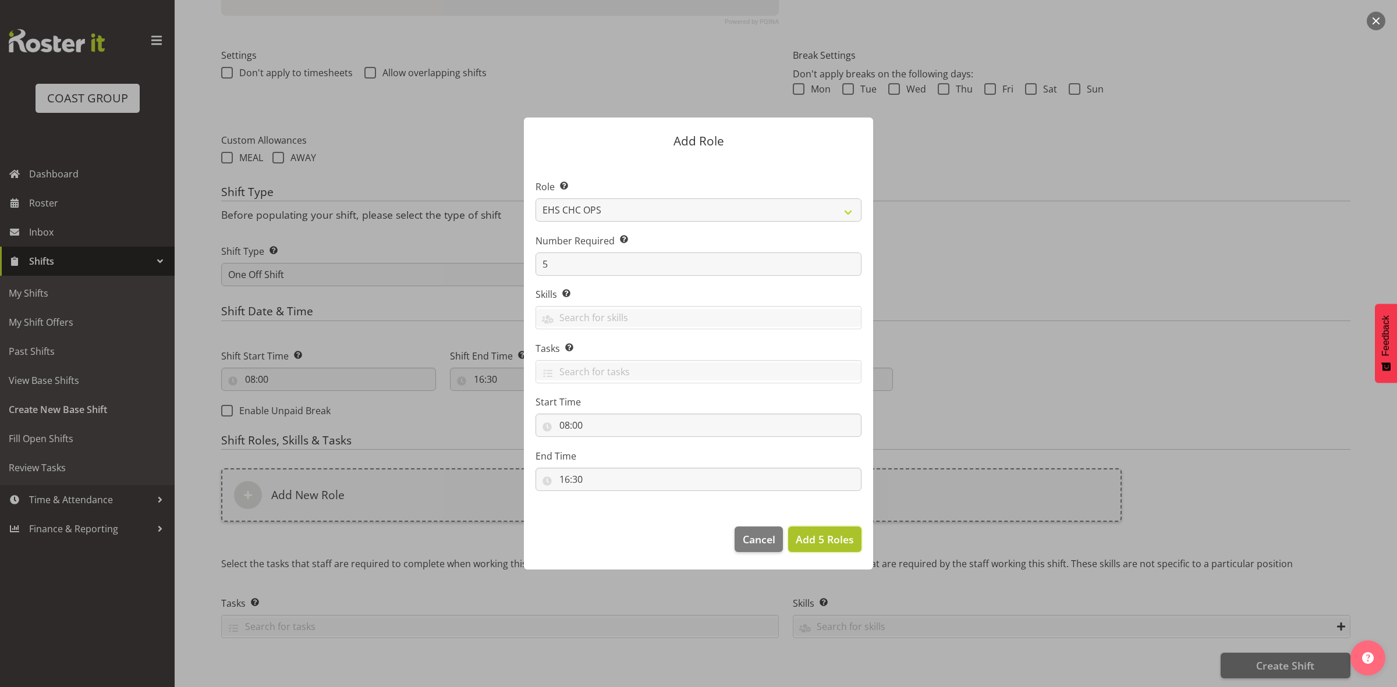
click at [811, 537] on span "Add 5 Roles" at bounding box center [825, 539] width 58 height 14
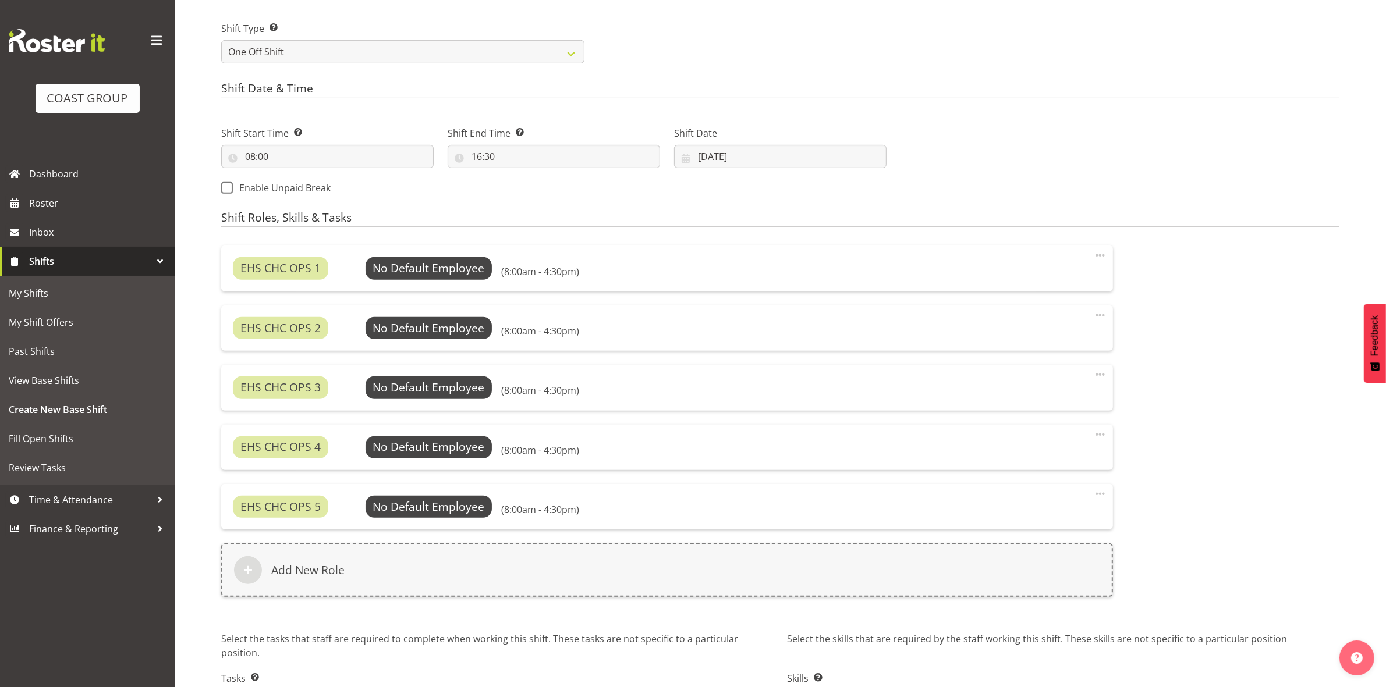
scroll to position [617, 0]
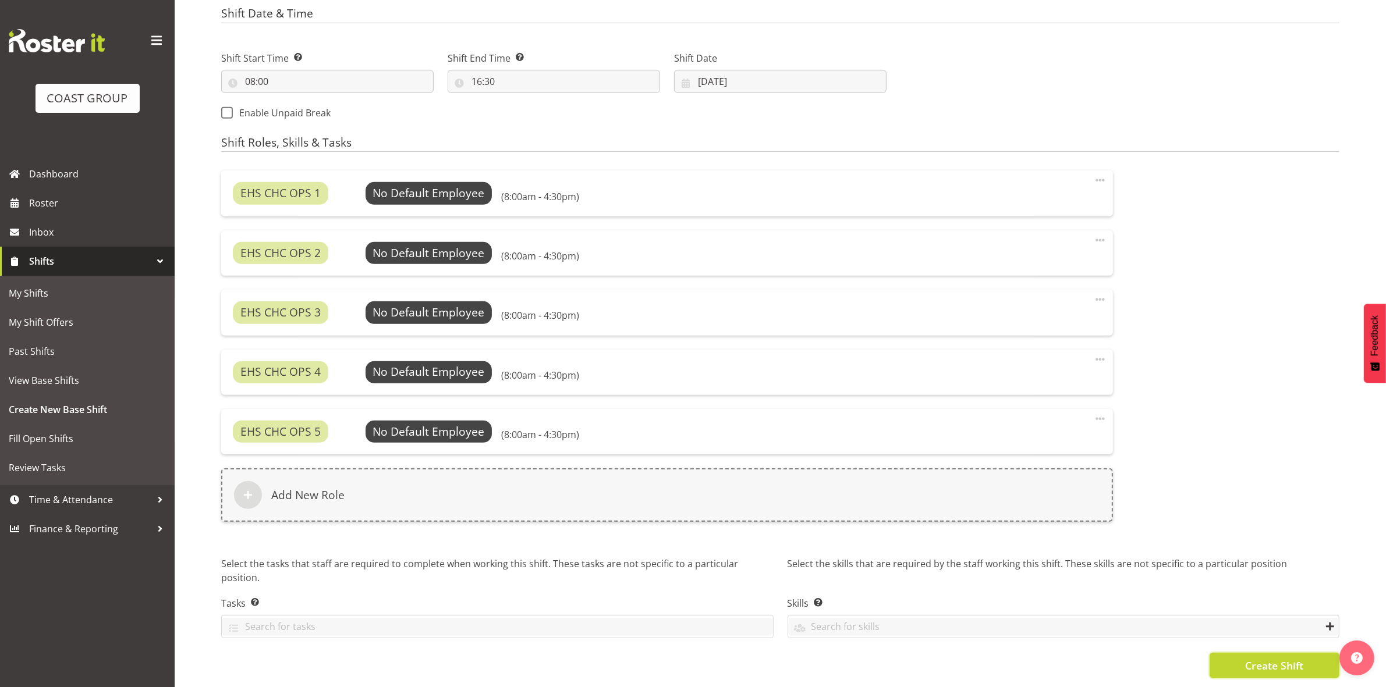
click at [1263, 658] on span "Create Shift" at bounding box center [1274, 665] width 58 height 15
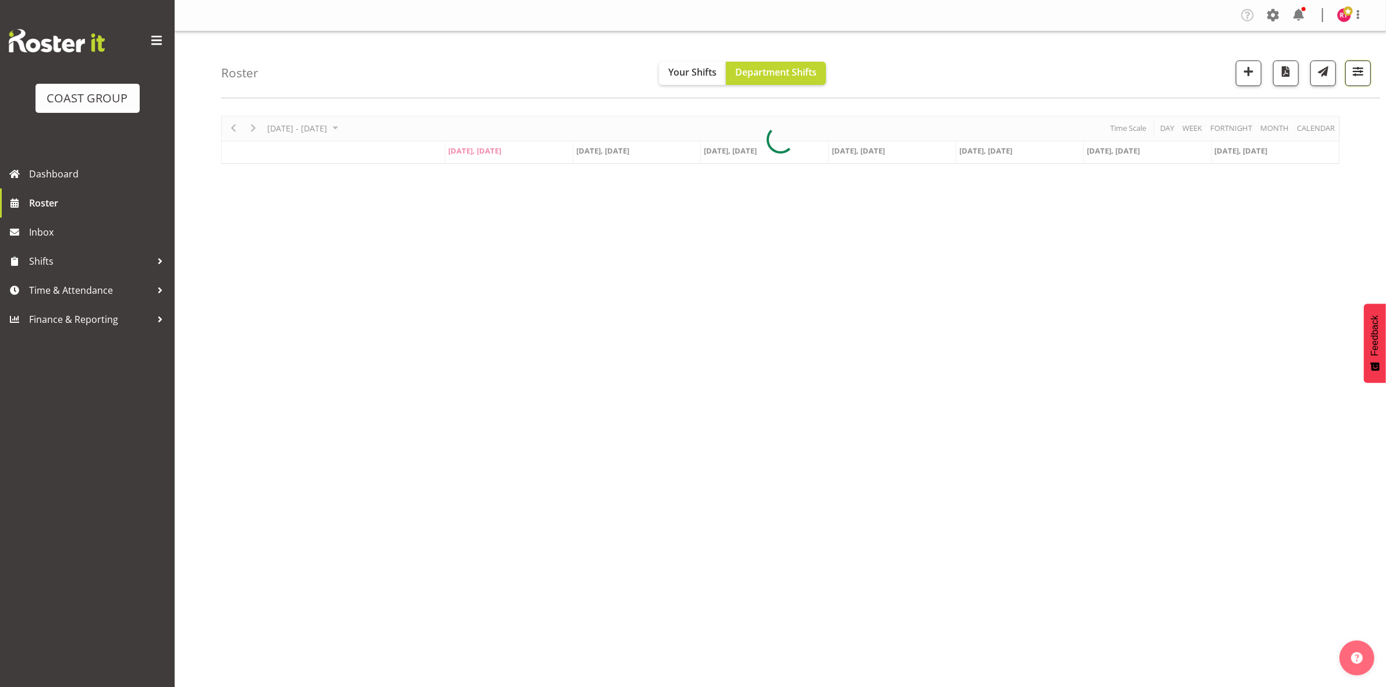
click at [1359, 68] on span "button" at bounding box center [1357, 71] width 15 height 15
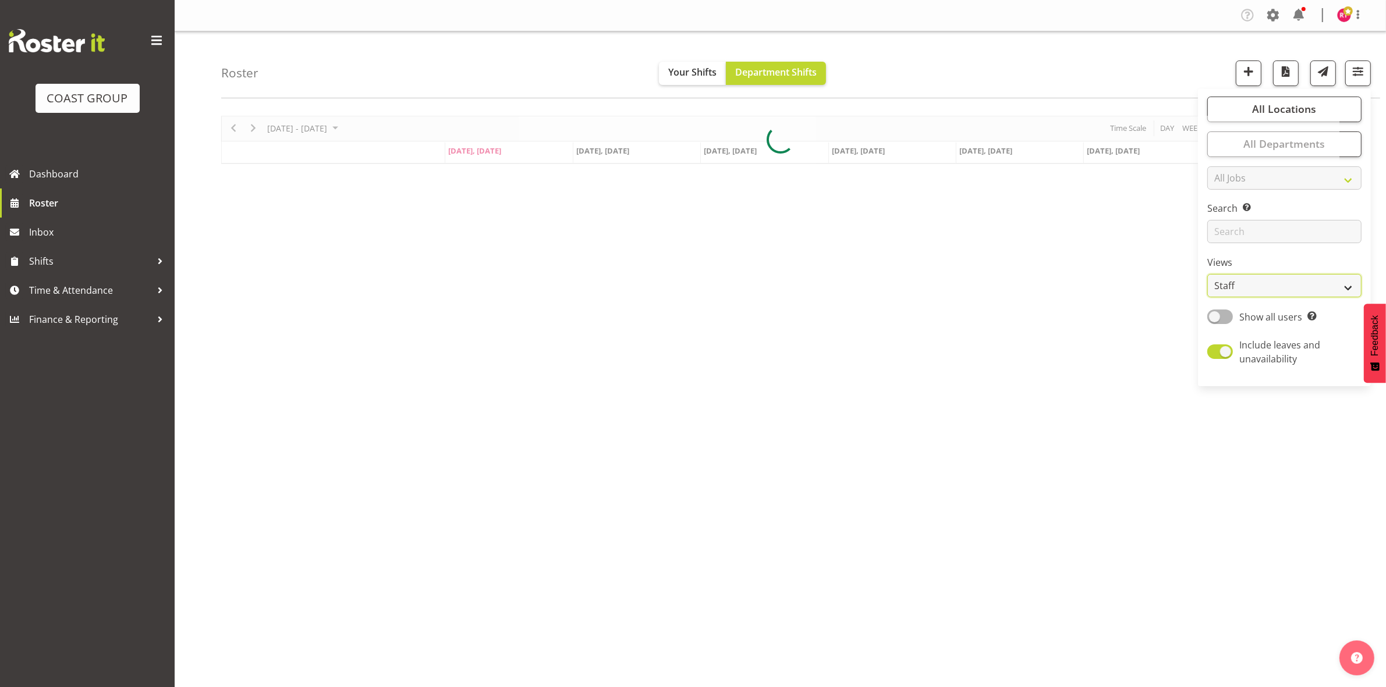
drag, startPoint x: 1234, startPoint y: 275, endPoint x: 1232, endPoint y: 281, distance: 6.1
click at [1234, 277] on select "Staff Role Shift - Horizontal Shift - Vertical Staff - Location" at bounding box center [1284, 285] width 154 height 23
click at [1052, 69] on div "Roster Your Shifts Department Shifts All Locations Clear CARLTON EVENTS Carlton…" at bounding box center [800, 64] width 1159 height 67
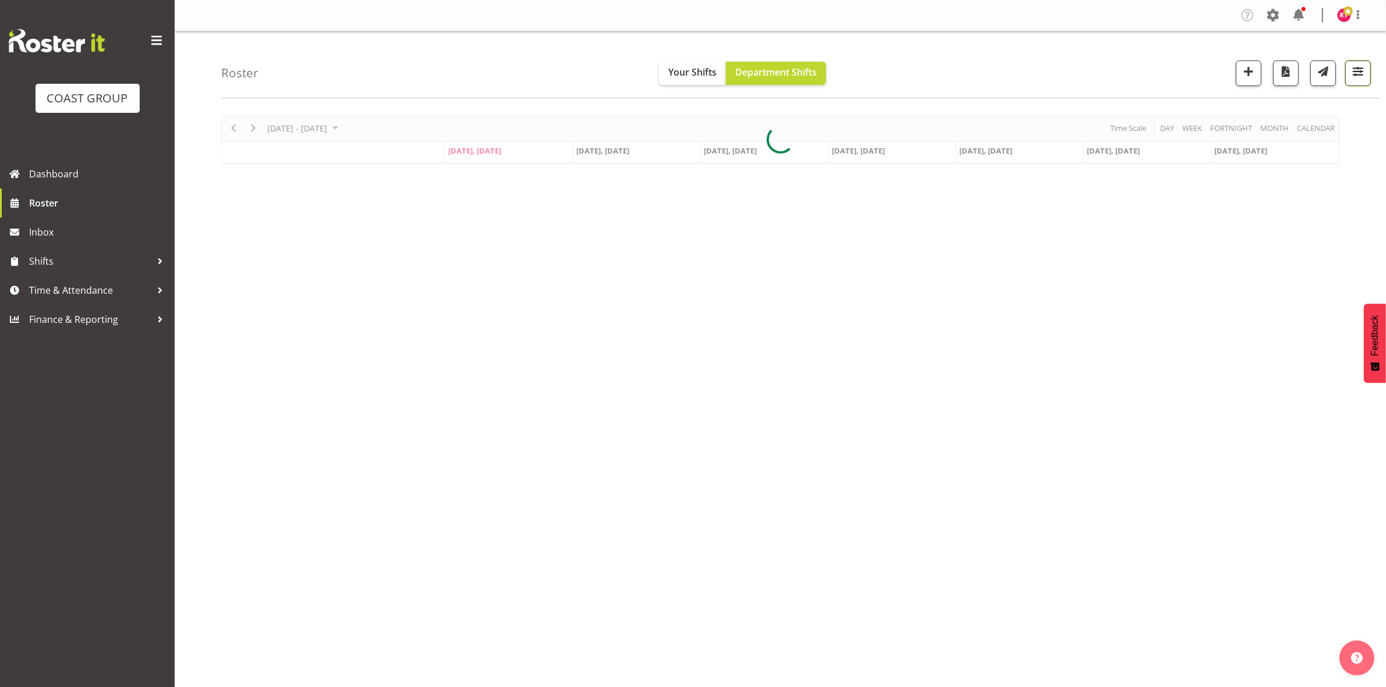
click at [1354, 72] on span "button" at bounding box center [1357, 71] width 15 height 15
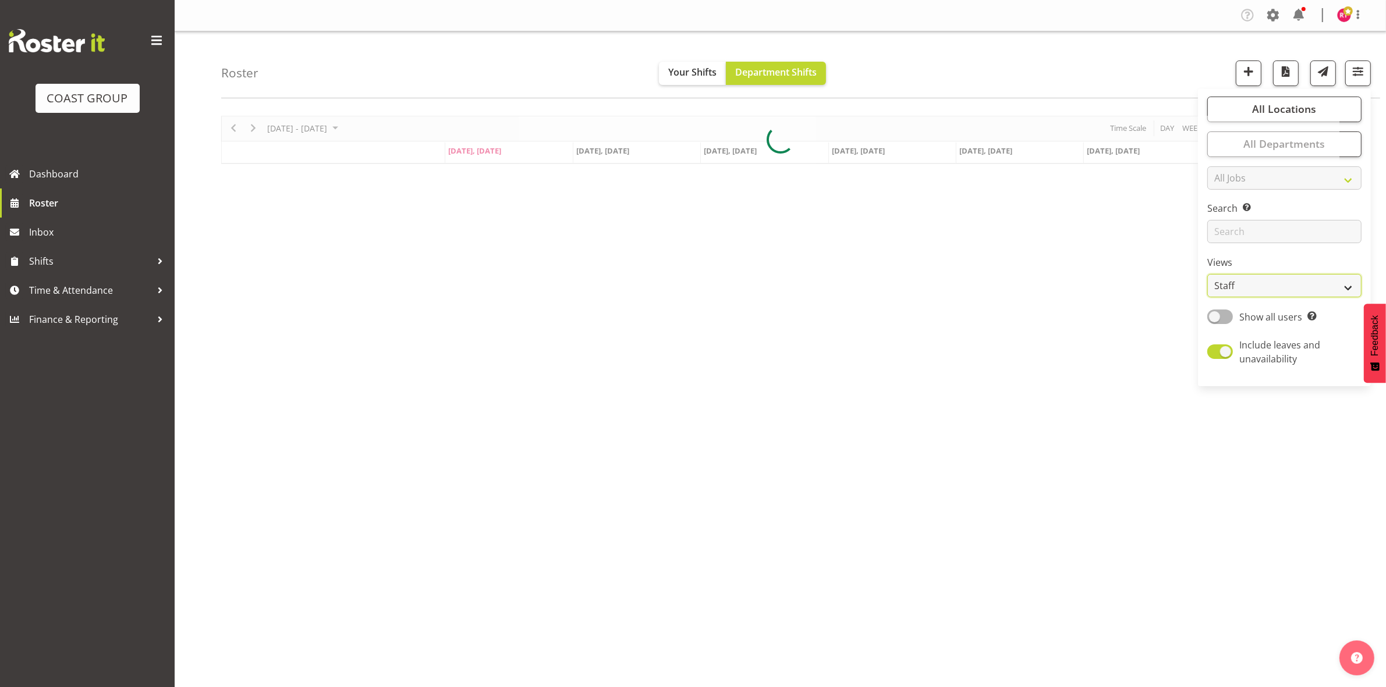
click at [1269, 280] on select "Staff Role Shift - Horizontal Shift - Vertical Staff - Location" at bounding box center [1284, 285] width 154 height 23
select select "shift"
click at [1208, 274] on select "Staff Role Shift - Horizontal Shift - Vertical Staff - Location" at bounding box center [1284, 285] width 154 height 23
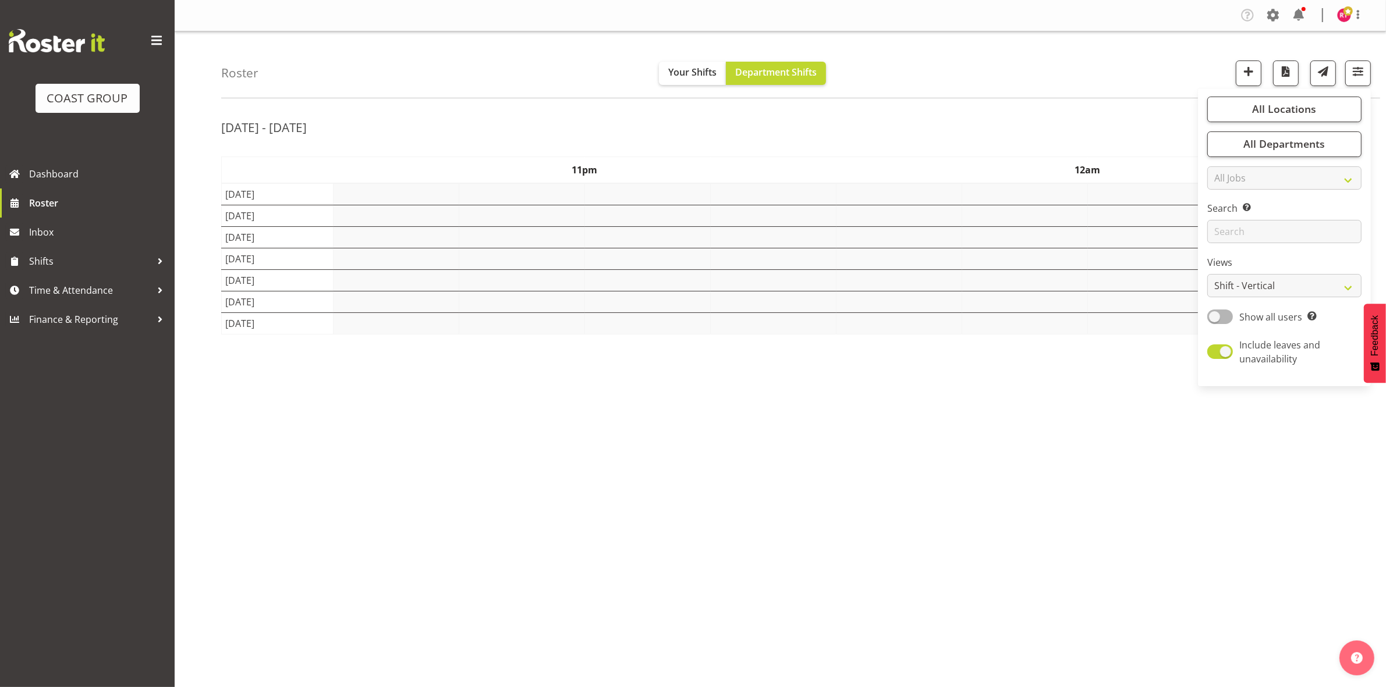
click at [1107, 113] on div "Aug 11th - 17th, 2025 August 11 - 17, 2025 Today Day Week Fortnight Month calen…" at bounding box center [803, 340] width 1164 height 466
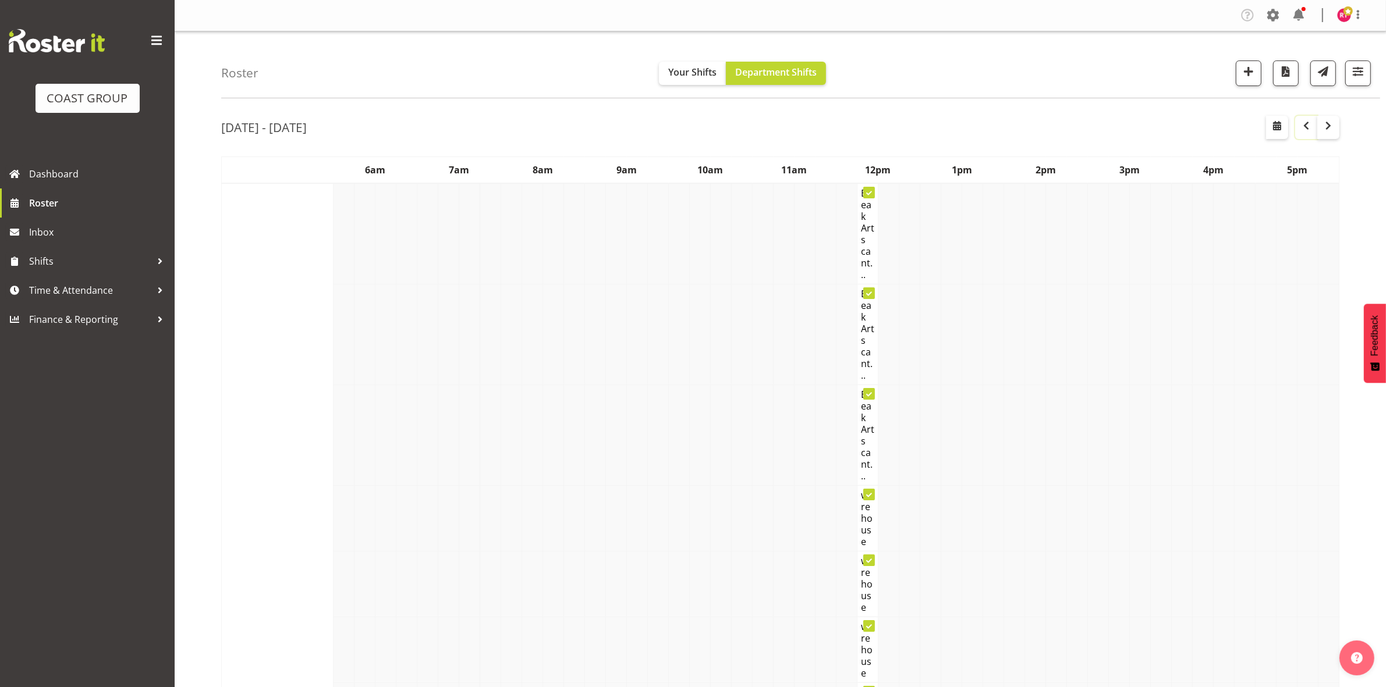
click at [1301, 132] on span "button" at bounding box center [1306, 126] width 14 height 14
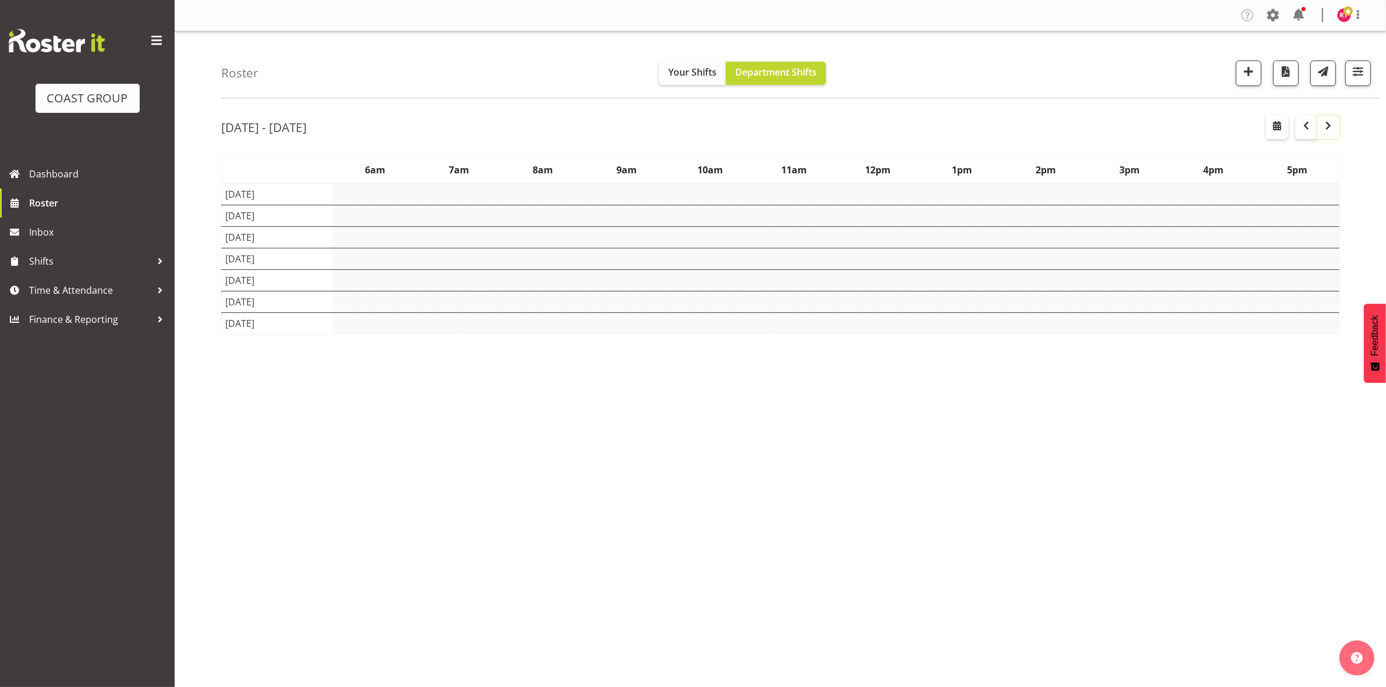
click at [1327, 132] on span "button" at bounding box center [1328, 126] width 14 height 14
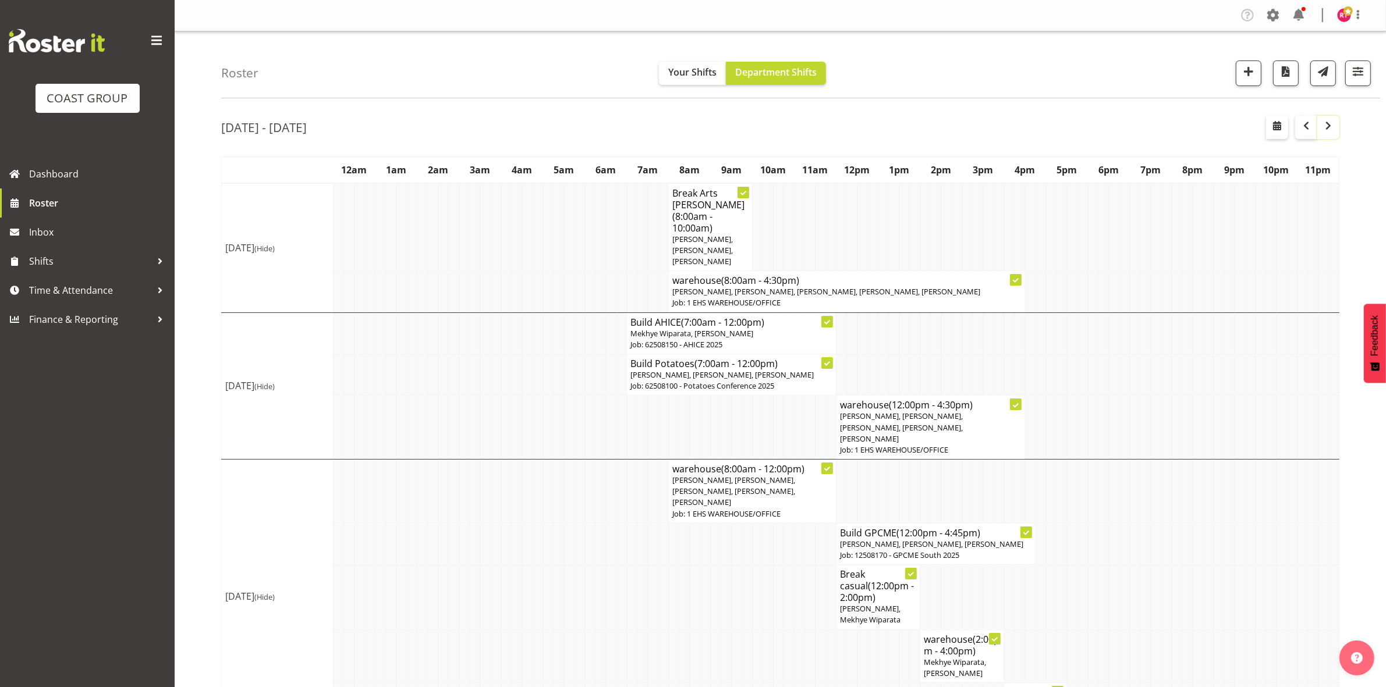
click at [1327, 130] on span "button" at bounding box center [1328, 126] width 14 height 14
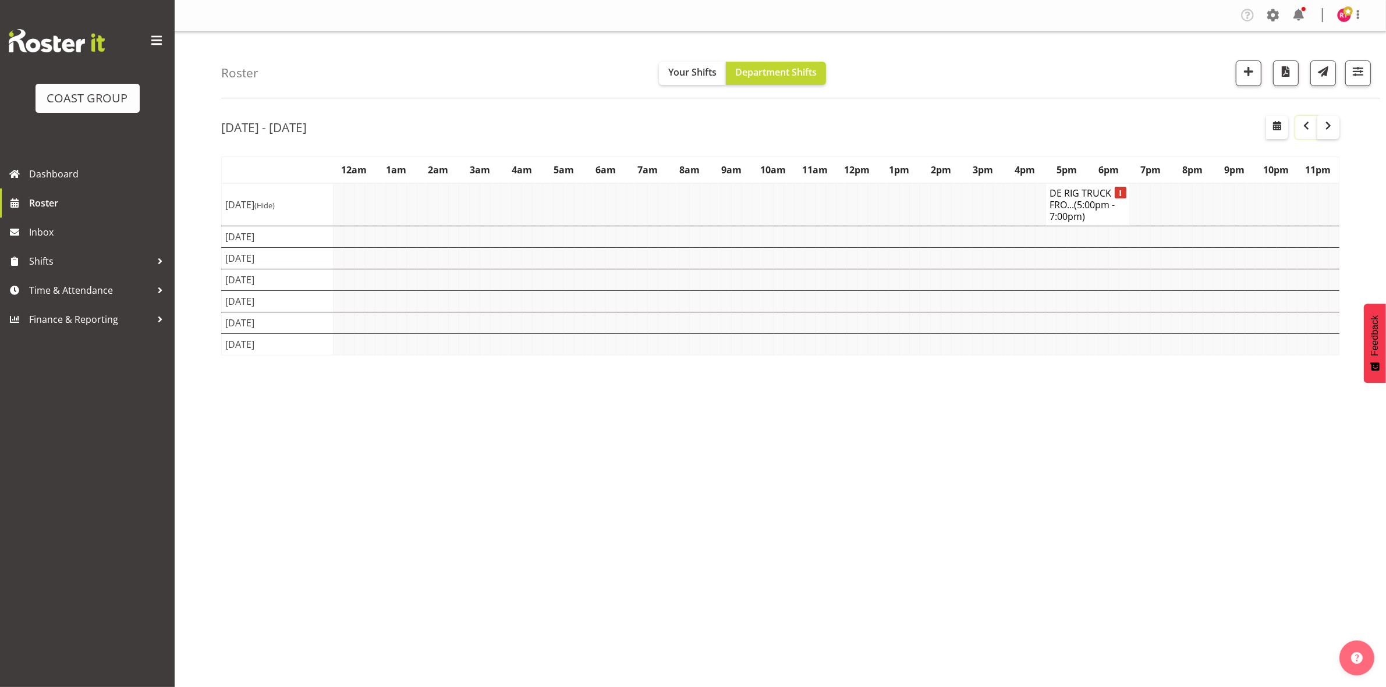
click at [1312, 127] on span "button" at bounding box center [1306, 126] width 14 height 14
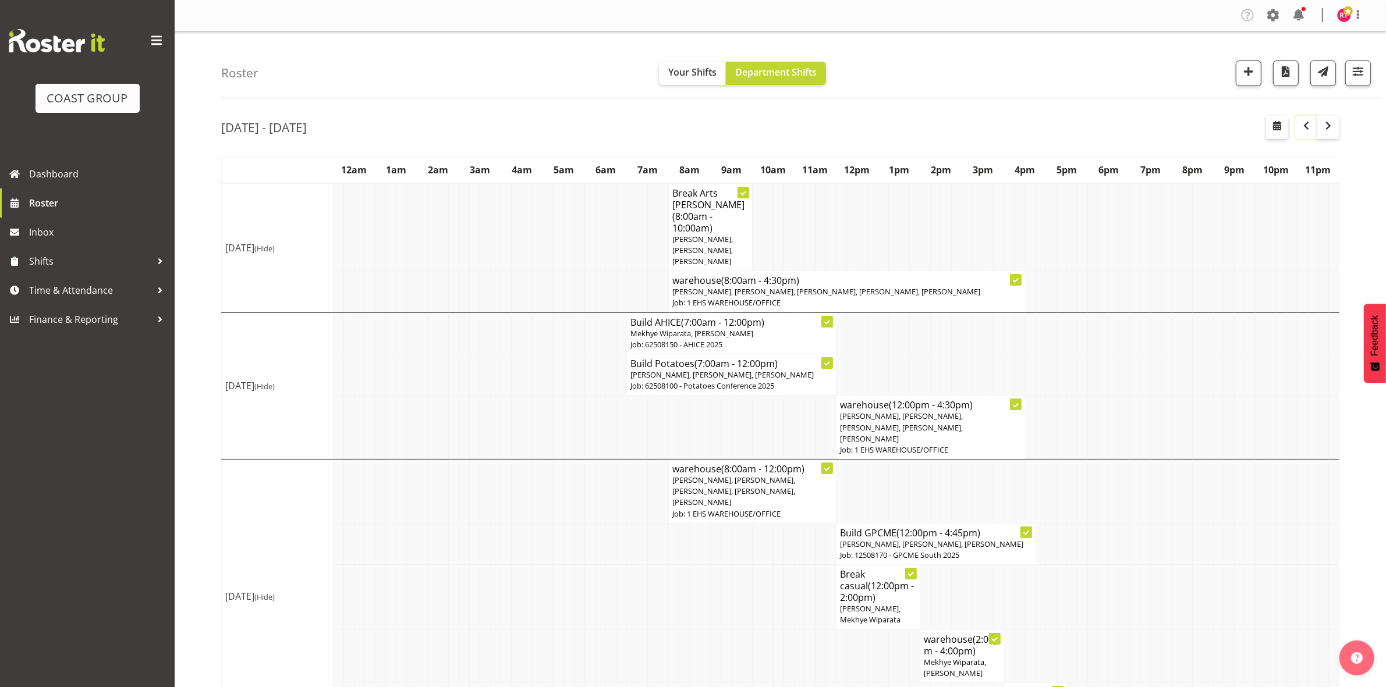
click at [1310, 126] on span "button" at bounding box center [1306, 126] width 14 height 14
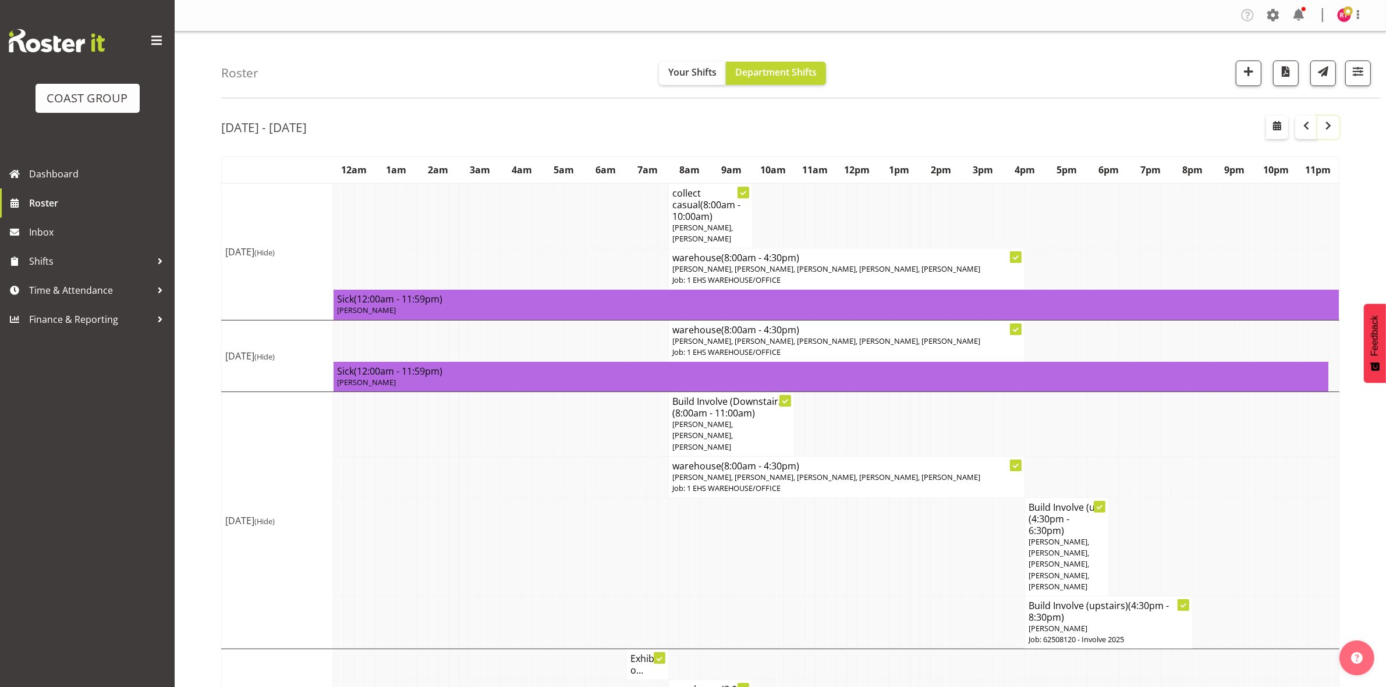
drag, startPoint x: 1322, startPoint y: 129, endPoint x: 1306, endPoint y: 140, distance: 18.7
click at [1322, 129] on span "button" at bounding box center [1328, 126] width 14 height 14
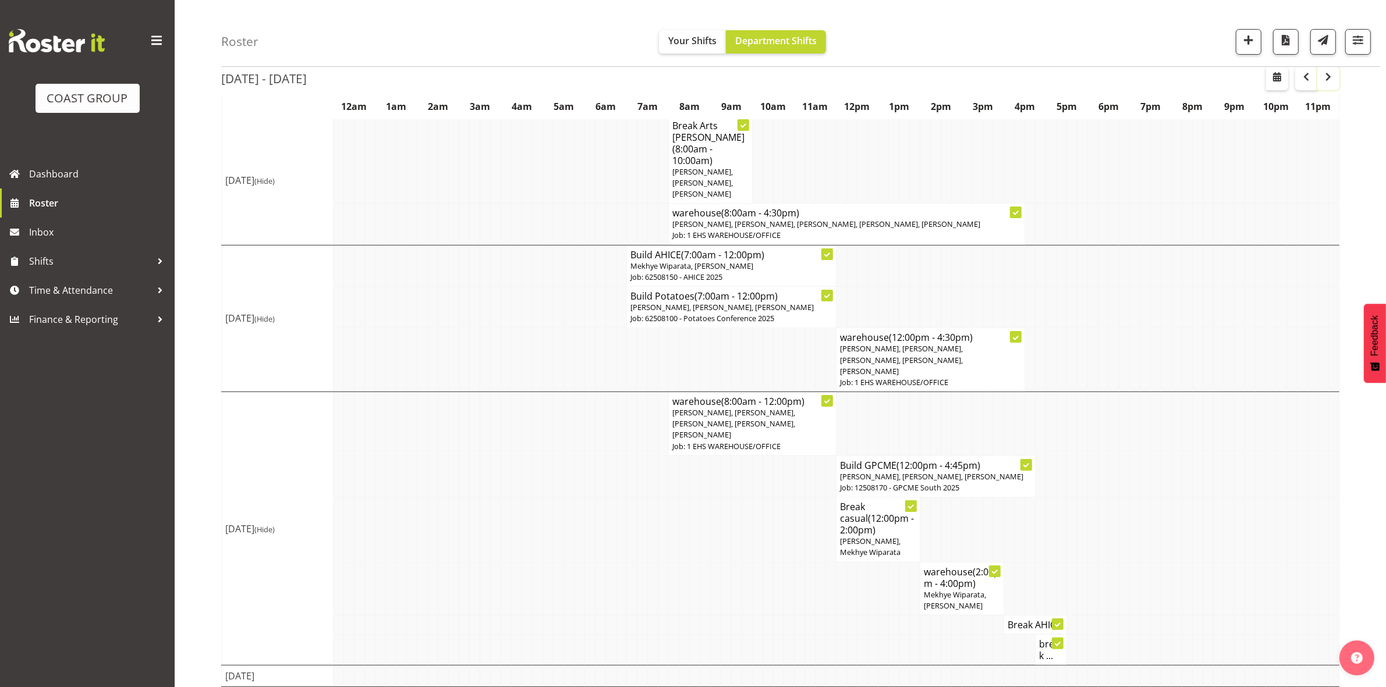
scroll to position [120, 0]
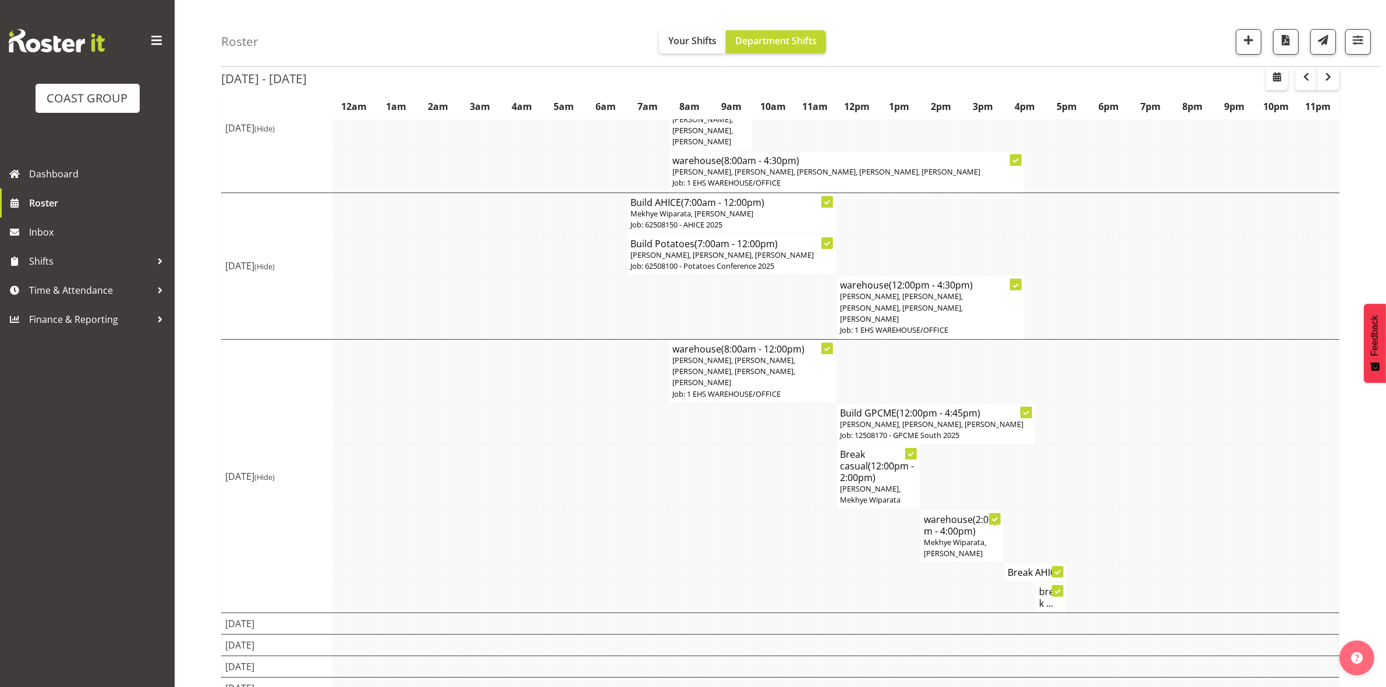
click at [409, 613] on td at bounding box center [412, 624] width 10 height 22
click at [1248, 49] on button "button" at bounding box center [1248, 42] width 26 height 26
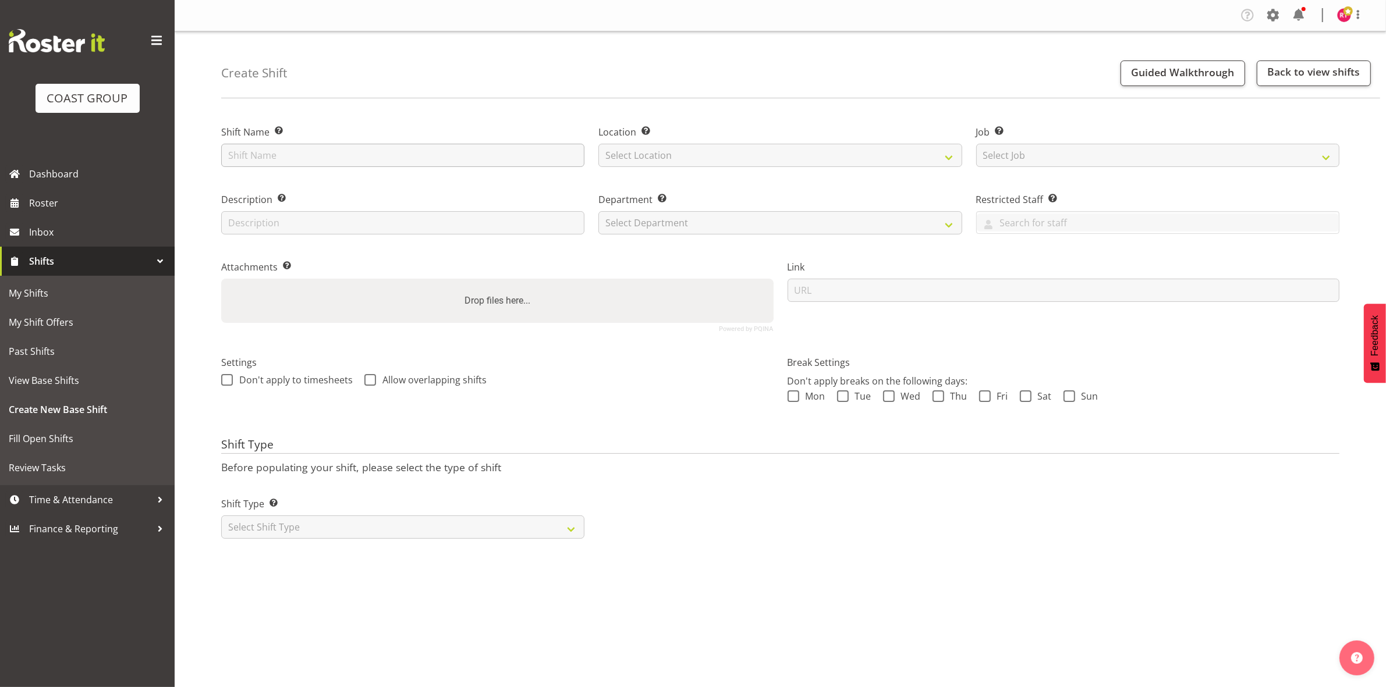
click at [299, 139] on label "Shift Name Enter a name for the shift (e.g. Day Shift)." at bounding box center [402, 132] width 363 height 14
click at [300, 147] on input "text" at bounding box center [402, 155] width 363 height 23
type input "warehouse"
click at [735, 154] on select "Select Location" at bounding box center [779, 155] width 363 height 23
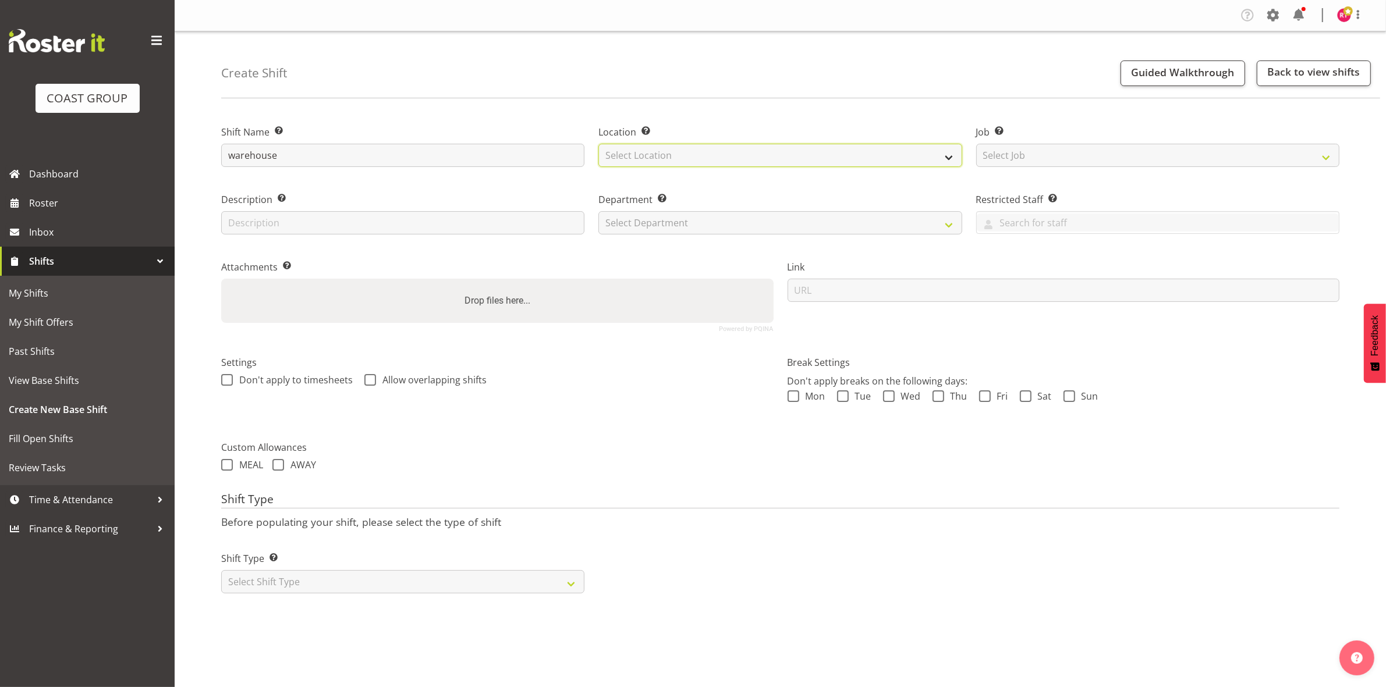
click at [734, 163] on select "Select Location" at bounding box center [779, 155] width 363 height 23
select select "107"
click at [598, 144] on select "Select Location EHS CHC" at bounding box center [779, 155] width 363 height 23
click at [1030, 158] on select "Select Job Create new job 1 Carlton Events 1 [PERSON_NAME][GEOGRAPHIC_DATA] 1 […" at bounding box center [1157, 155] width 363 height 23
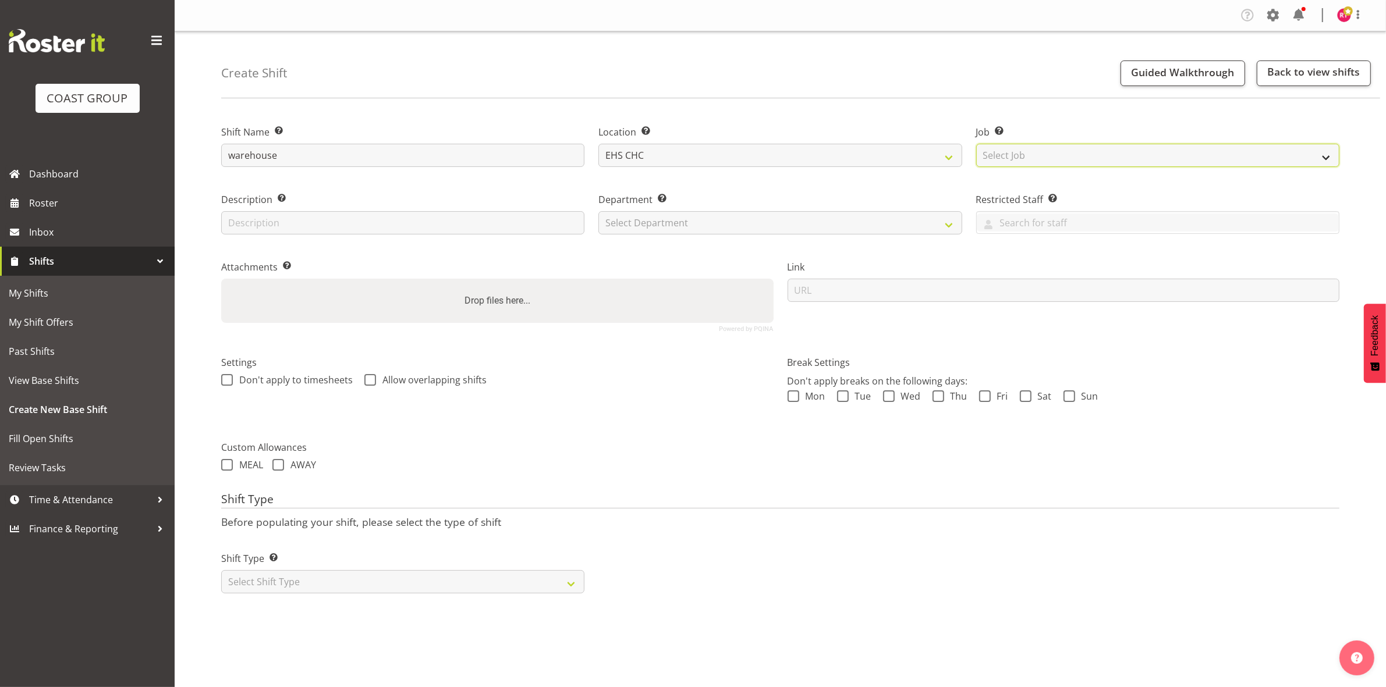
select select "69"
click at [976, 144] on select "Select Job Create new job 1 Carlton Events 1 Carlton Hamilton 1 Carlton Welling…" at bounding box center [1157, 155] width 363 height 23
click at [722, 217] on select "Select Department EHS CHC OPS" at bounding box center [779, 222] width 363 height 23
click at [699, 255] on div "Attachments Add any relevant attachments to the shift (e.g. Health & Safety Pla…" at bounding box center [497, 291] width 566 height 95
click at [667, 220] on select "Select Department EHS CHC OPS" at bounding box center [779, 222] width 363 height 23
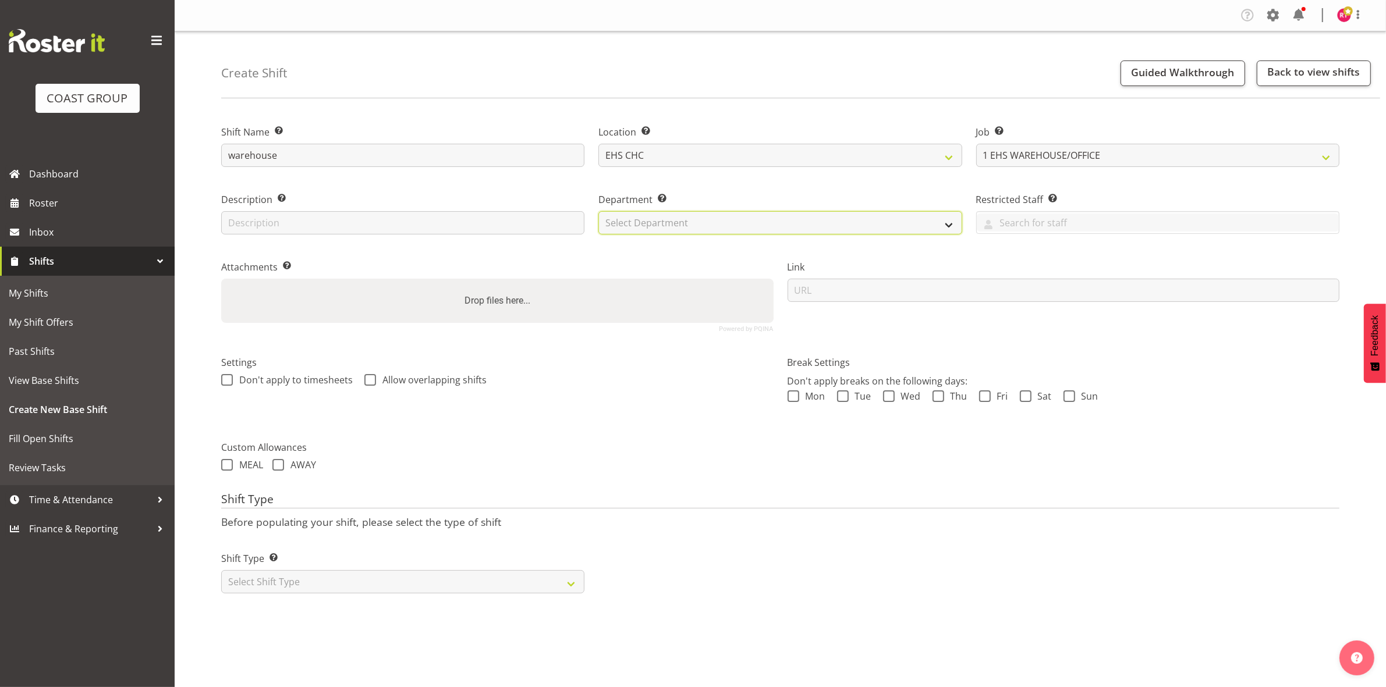
select select "41"
click at [598, 211] on select "Select Department EHS CHC OPS" at bounding box center [779, 222] width 363 height 23
click at [298, 574] on select "Select Shift Type One Off Shift Recurring Shift Rotating Shift" at bounding box center [402, 581] width 363 height 23
select select "one_off"
click at [221, 571] on select "Select Shift Type One Off Shift Recurring Shift Rotating Shift" at bounding box center [402, 581] width 363 height 23
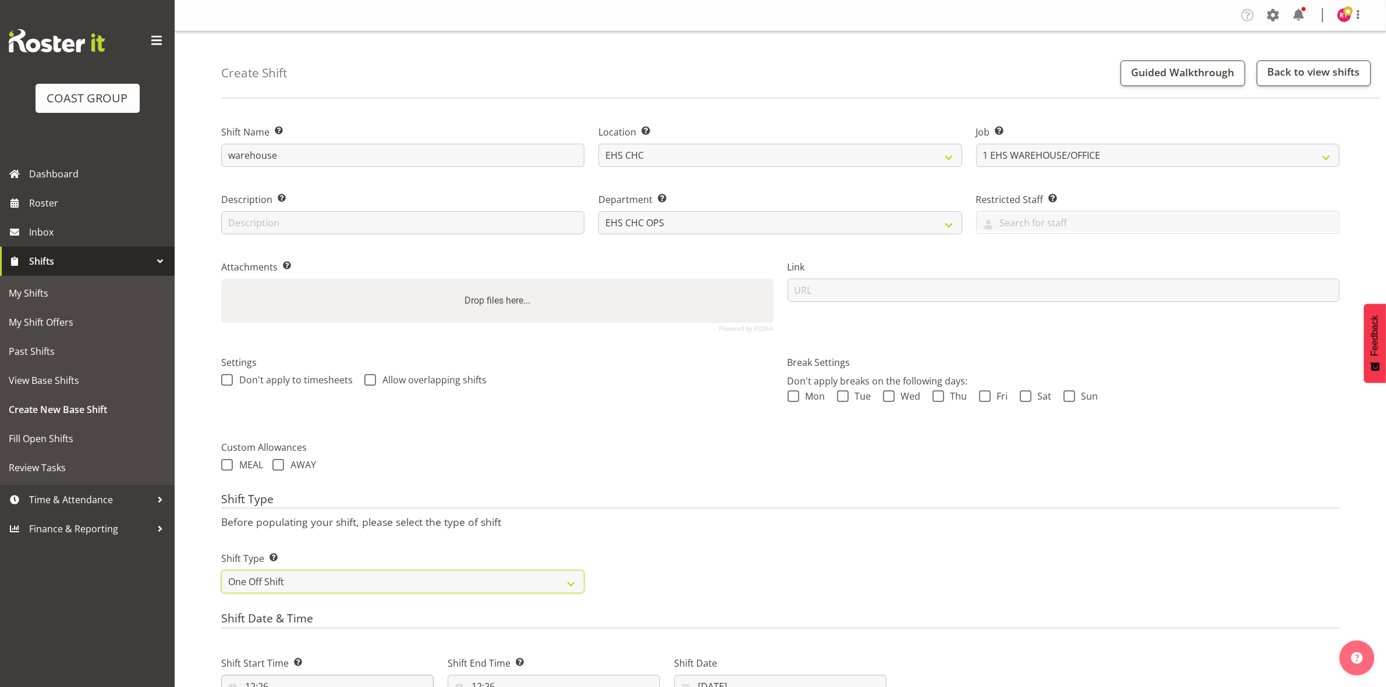
scroll to position [318, 0]
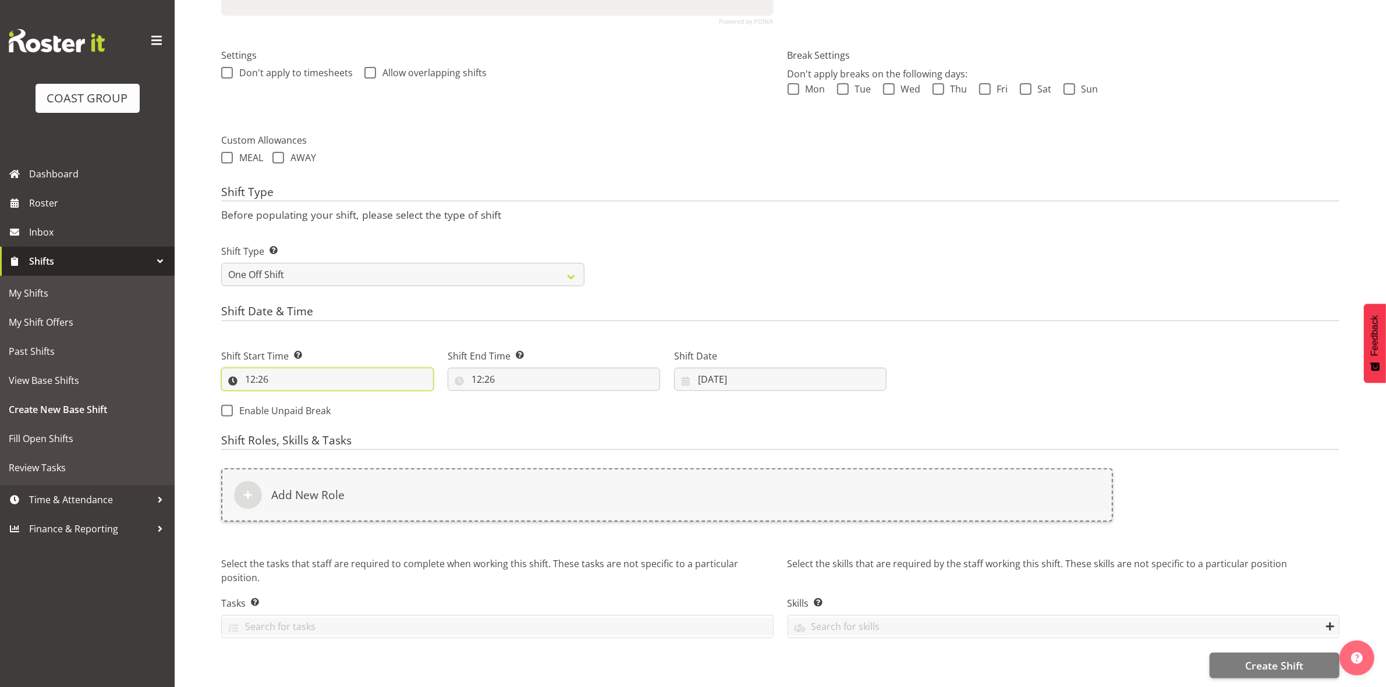
click at [252, 370] on input "12:26" at bounding box center [327, 379] width 212 height 23
click at [300, 399] on select "00 01 02 03 04 05 06 07 08 09 10 11 12 13 14 15 16 17 18 19 20 21 22 23" at bounding box center [300, 409] width 26 height 23
select select "8"
click at [287, 398] on select "00 01 02 03 04 05 06 07 08 09 10 11 12 13 14 15 16 17 18 19 20 21 22 23" at bounding box center [300, 409] width 26 height 23
type input "08:26"
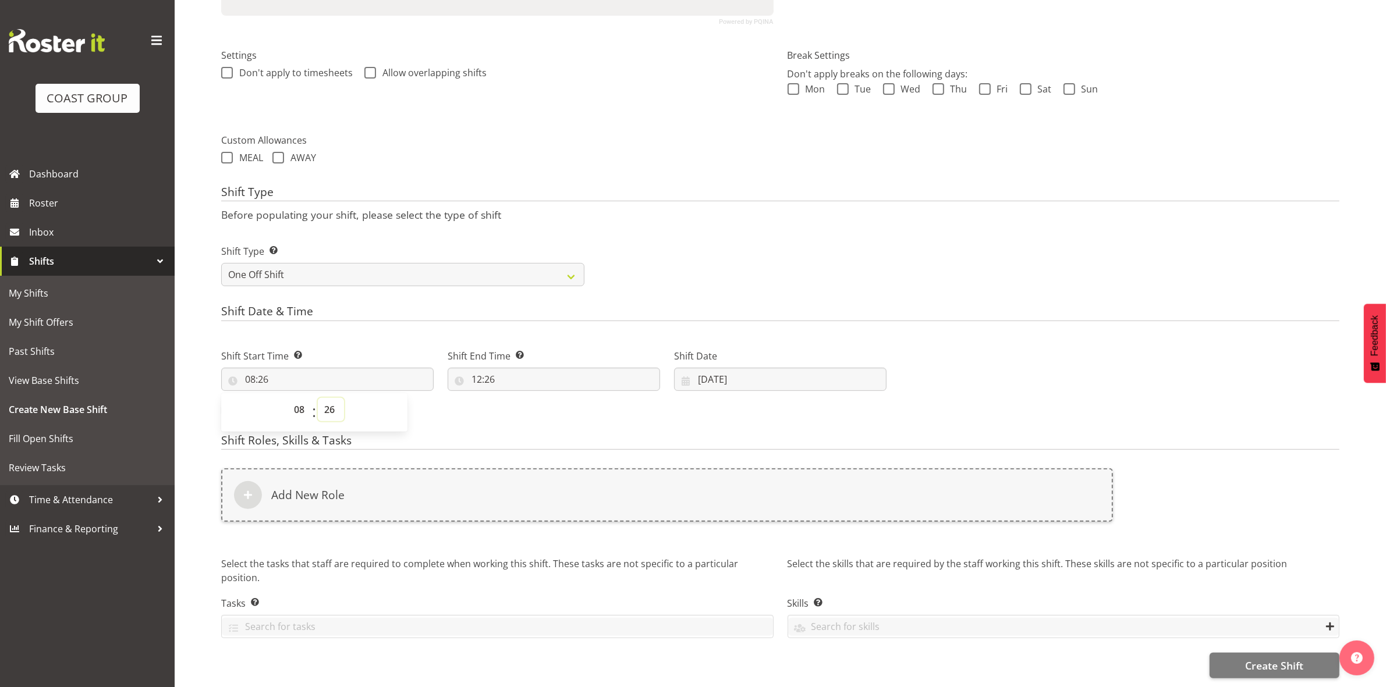
click at [329, 398] on select "00 01 02 03 04 05 06 07 08 09 10 11 12 13 14 15 16 17 18 19 20 21 22 23 24 25 2…" at bounding box center [331, 409] width 26 height 23
select select "0"
click at [318, 398] on select "00 01 02 03 04 05 06 07 08 09 10 11 12 13 14 15 16 17 18 19 20 21 22 23 24 25 2…" at bounding box center [331, 409] width 26 height 23
type input "08:00"
click at [680, 208] on p "Before populating your shift, please select the type of shift" at bounding box center [780, 214] width 1118 height 13
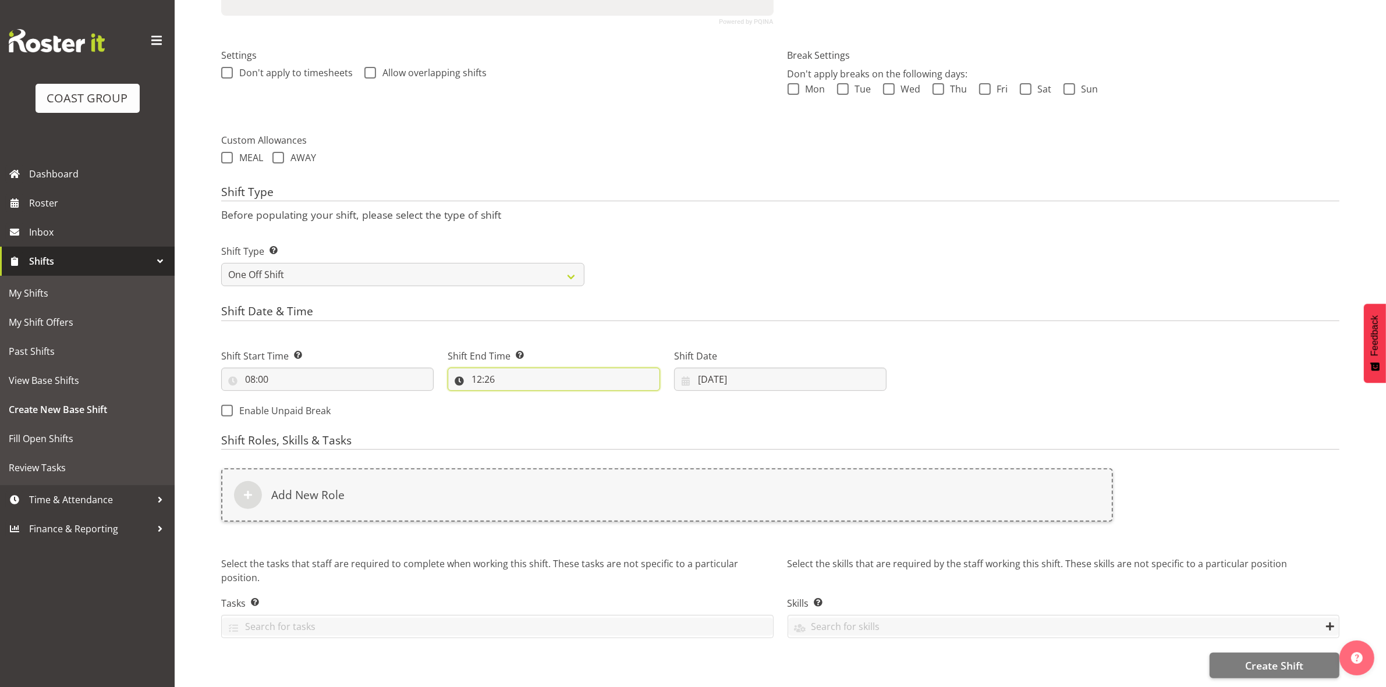
click at [475, 370] on input "12:26" at bounding box center [554, 379] width 212 height 23
click at [524, 399] on select "00 01 02 03 04 05 06 07 08 09 10 11 12 13 14 15 16 17 18 19 20 21 22 23" at bounding box center [527, 409] width 26 height 23
select select "16"
click at [514, 398] on select "00 01 02 03 04 05 06 07 08 09 10 11 12 13 14 15 16 17 18 19 20 21 22 23" at bounding box center [527, 409] width 26 height 23
type input "16:26"
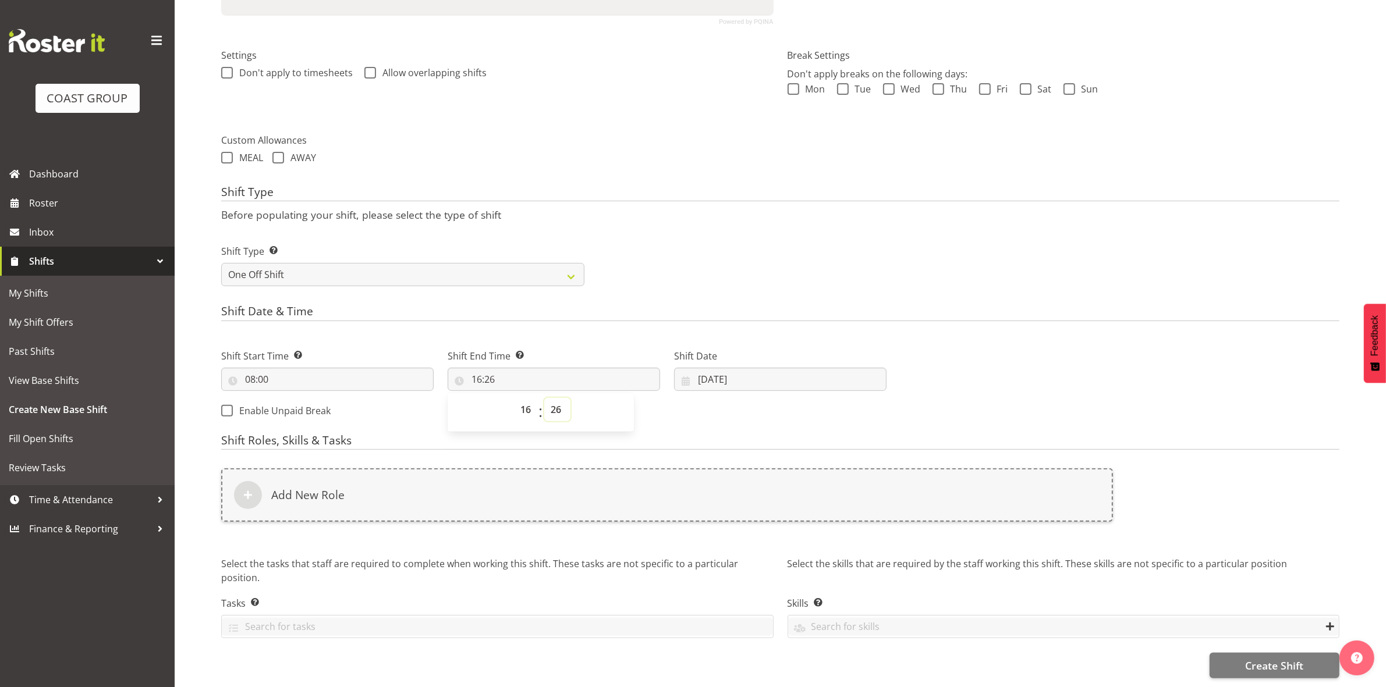
click at [553, 398] on select "00 01 02 03 04 05 06 07 08 09 10 11 12 13 14 15 16 17 18 19 20 21 22 23 24 25 2…" at bounding box center [557, 409] width 26 height 23
click at [556, 398] on select "00 01 02 03 04 05 06 07 08 09 10 11 12 13 14 15 16 17 18 19 20 21 22 23 24 25 2…" at bounding box center [557, 409] width 26 height 23
select select "30"
click at [544, 398] on select "00 01 02 03 04 05 06 07 08 09 10 11 12 13 14 15 16 17 18 19 20 21 22 23 24 25 2…" at bounding box center [557, 409] width 26 height 23
type input "16:30"
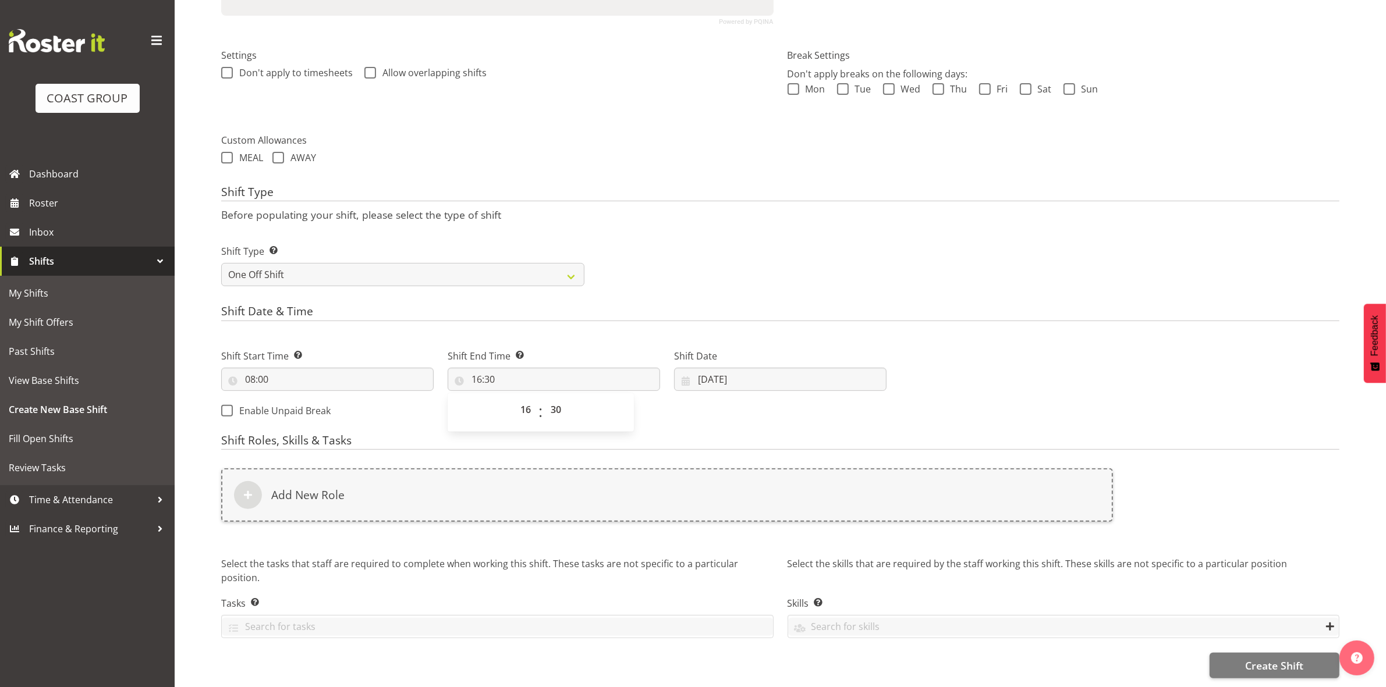
click at [656, 305] on h4 "Shift Date & Time" at bounding box center [780, 313] width 1118 height 16
click at [704, 368] on input "11/08/2025" at bounding box center [780, 379] width 212 height 23
click at [810, 506] on link "14" at bounding box center [803, 517] width 23 height 23
type input "14/08/2025"
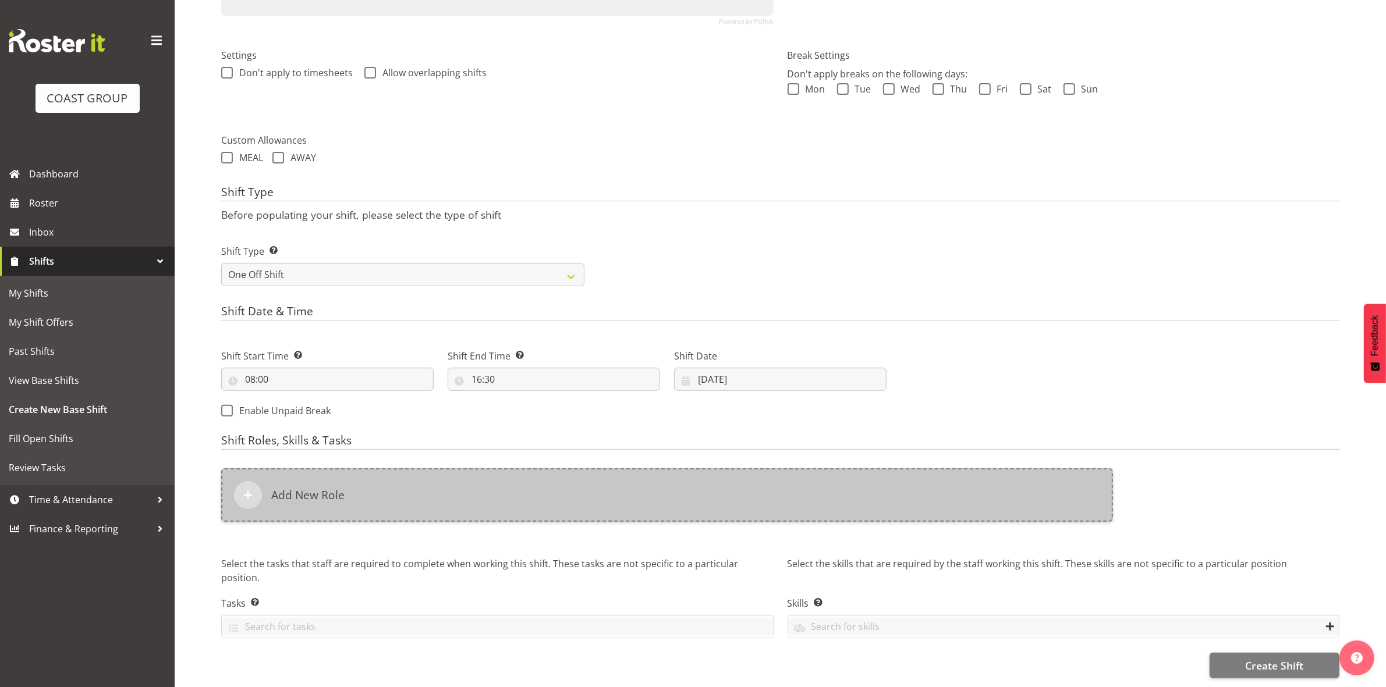
click at [467, 485] on div "Add New Role" at bounding box center [667, 495] width 892 height 54
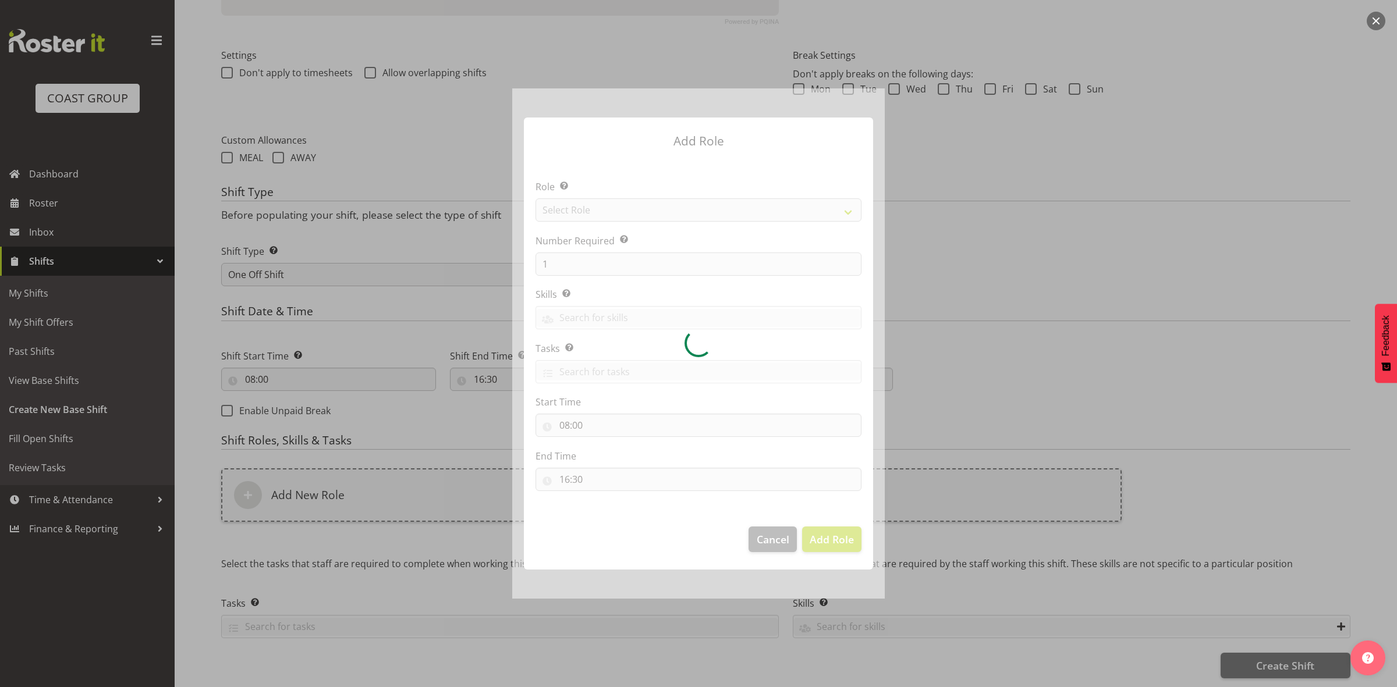
click at [613, 208] on div at bounding box center [698, 343] width 372 height 510
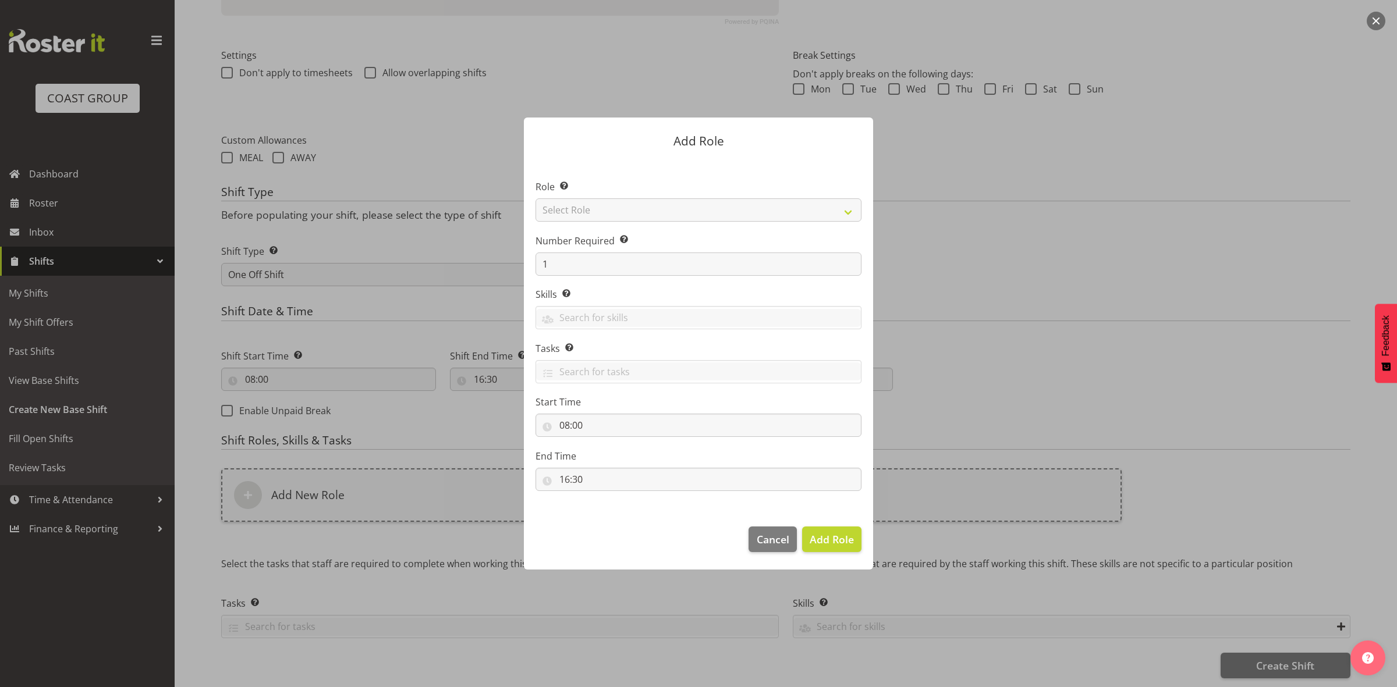
click at [613, 207] on section "Role Select the role you wish to add to the shift. Select Role ACCOUNT MANAGER …" at bounding box center [698, 337] width 349 height 356
click at [613, 207] on select "Select Role ACCOUNT MANAGER ACCOUNT MANAGER DW ACCOUNTS AKL DIANNA VEHICLES AKL…" at bounding box center [698, 209] width 326 height 23
select select "192"
click at [535, 198] on select "Select Role ACCOUNT MANAGER ACCOUNT MANAGER DW ACCOUNTS AKL DIANNA VEHICLES AKL…" at bounding box center [698, 209] width 326 height 23
click at [599, 268] on input "1" at bounding box center [698, 264] width 326 height 23
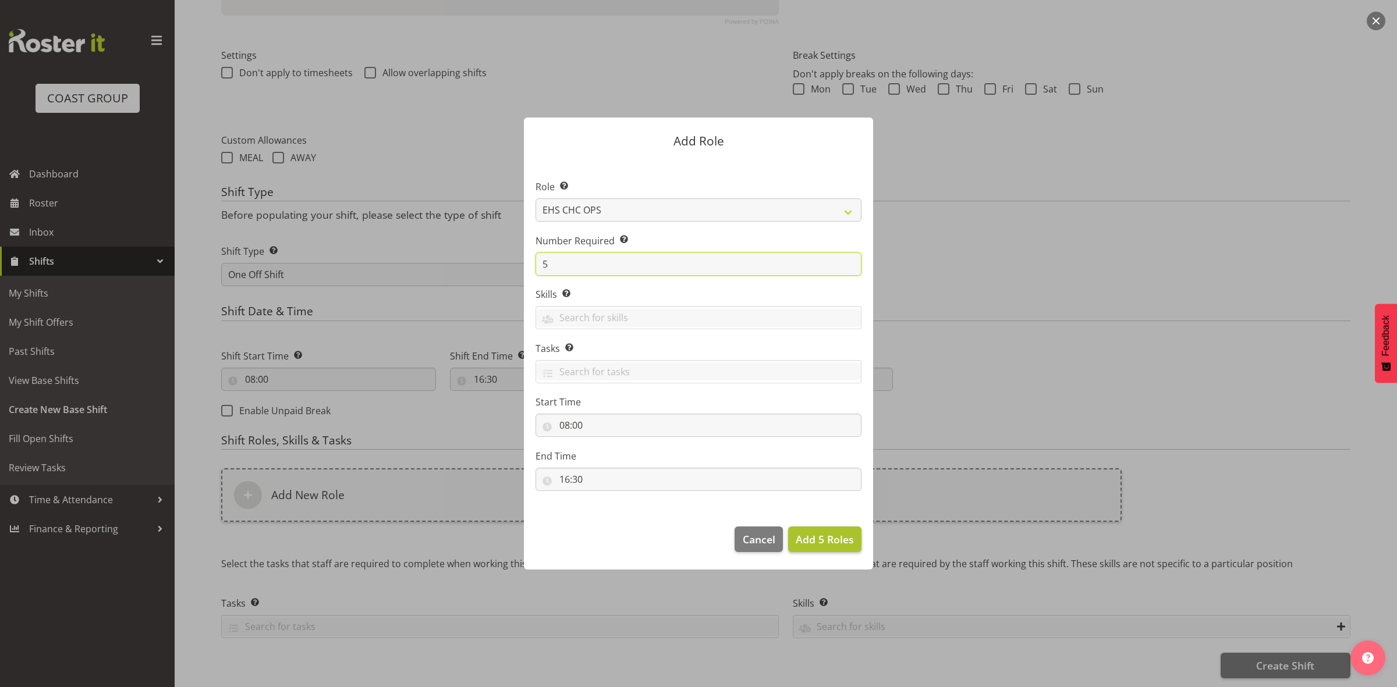
type input "5"
drag, startPoint x: 810, startPoint y: 536, endPoint x: 787, endPoint y: 543, distance: 24.3
click at [811, 537] on span "Add 5 Roles" at bounding box center [825, 539] width 58 height 14
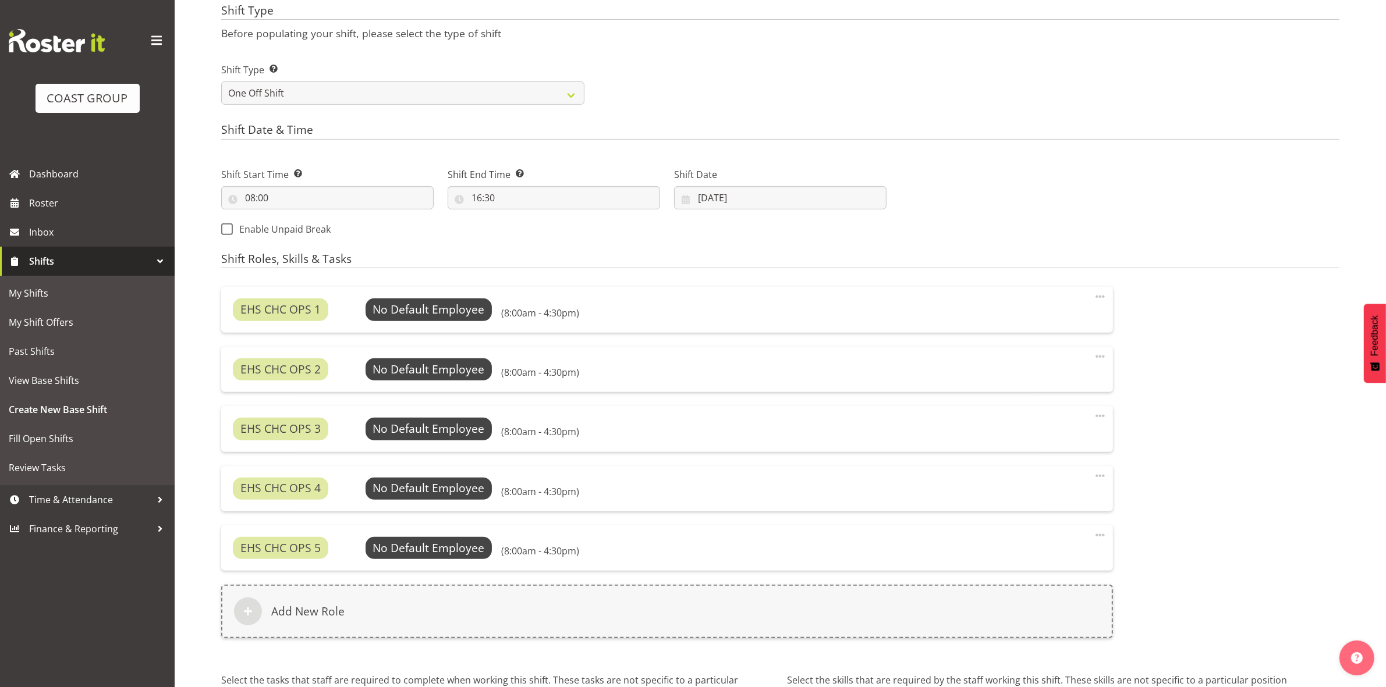
scroll to position [617, 0]
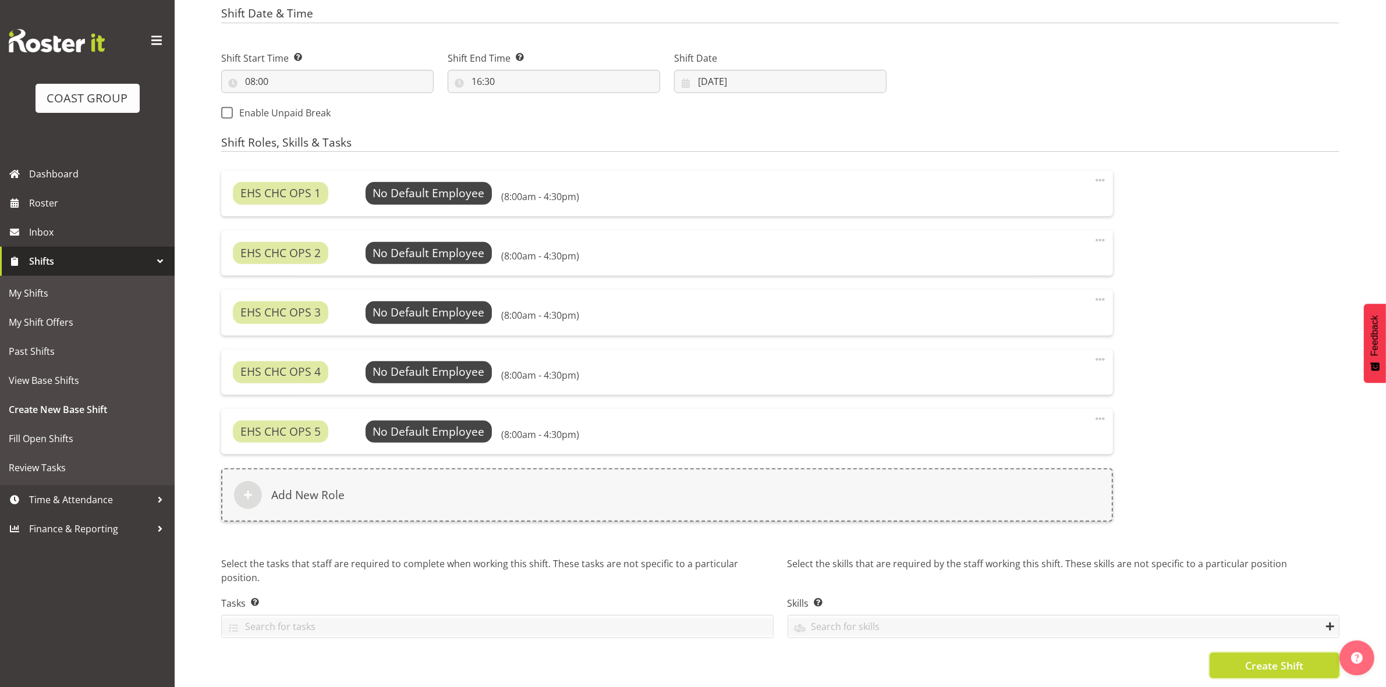
click at [1266, 658] on span "Create Shift" at bounding box center [1274, 665] width 58 height 15
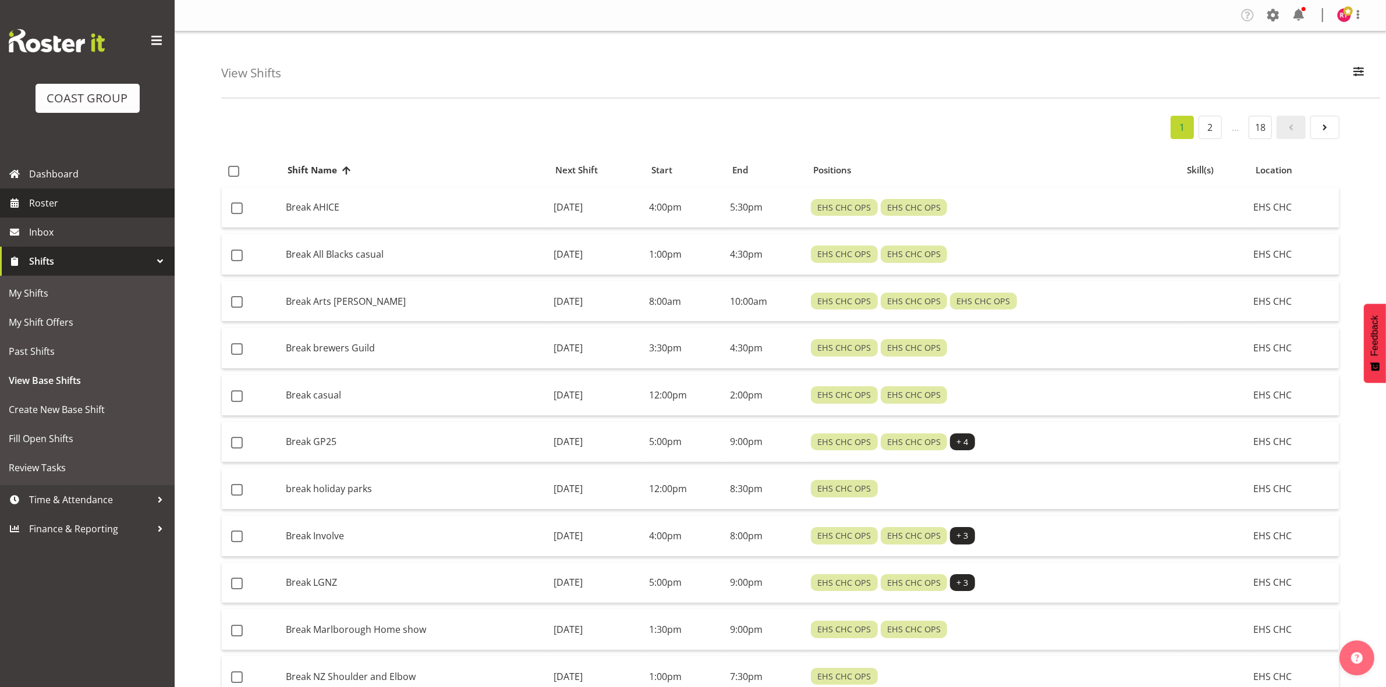
click at [65, 202] on span "Roster" at bounding box center [99, 202] width 140 height 17
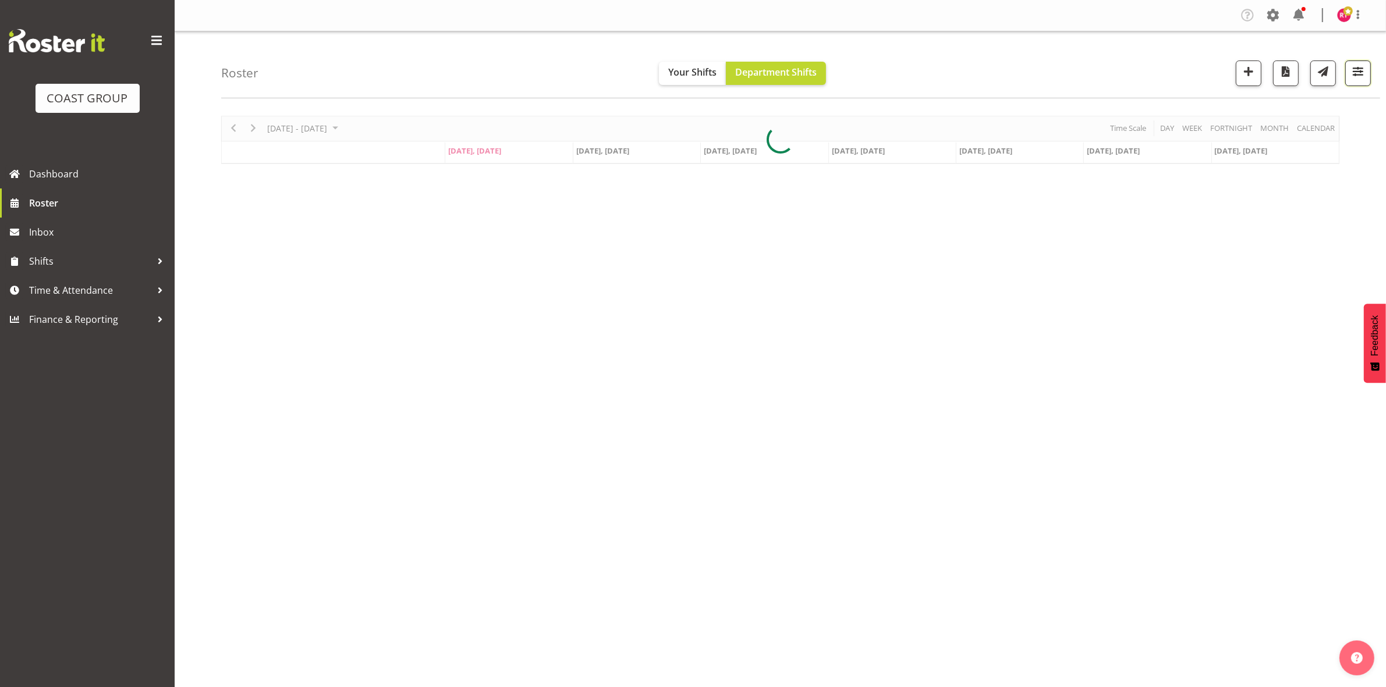
click at [1351, 79] on span "button" at bounding box center [1357, 71] width 15 height 15
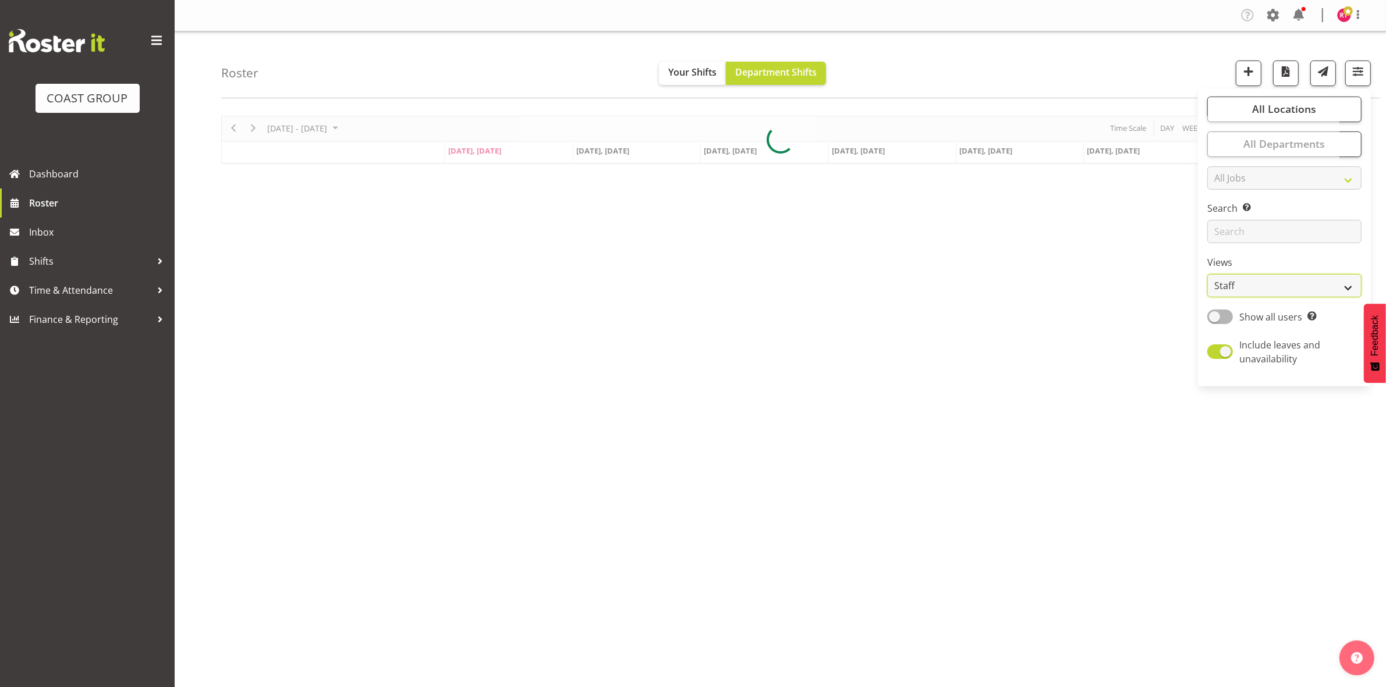
drag, startPoint x: 1234, startPoint y: 279, endPoint x: 1231, endPoint y: 294, distance: 15.5
click at [1234, 279] on select "Staff Role Shift - Horizontal Shift - Vertical Staff - Location" at bounding box center [1284, 285] width 154 height 23
select select "shift"
click at [1208, 274] on select "Staff Role Shift - Horizontal Shift - Vertical Staff - Location" at bounding box center [1284, 285] width 154 height 23
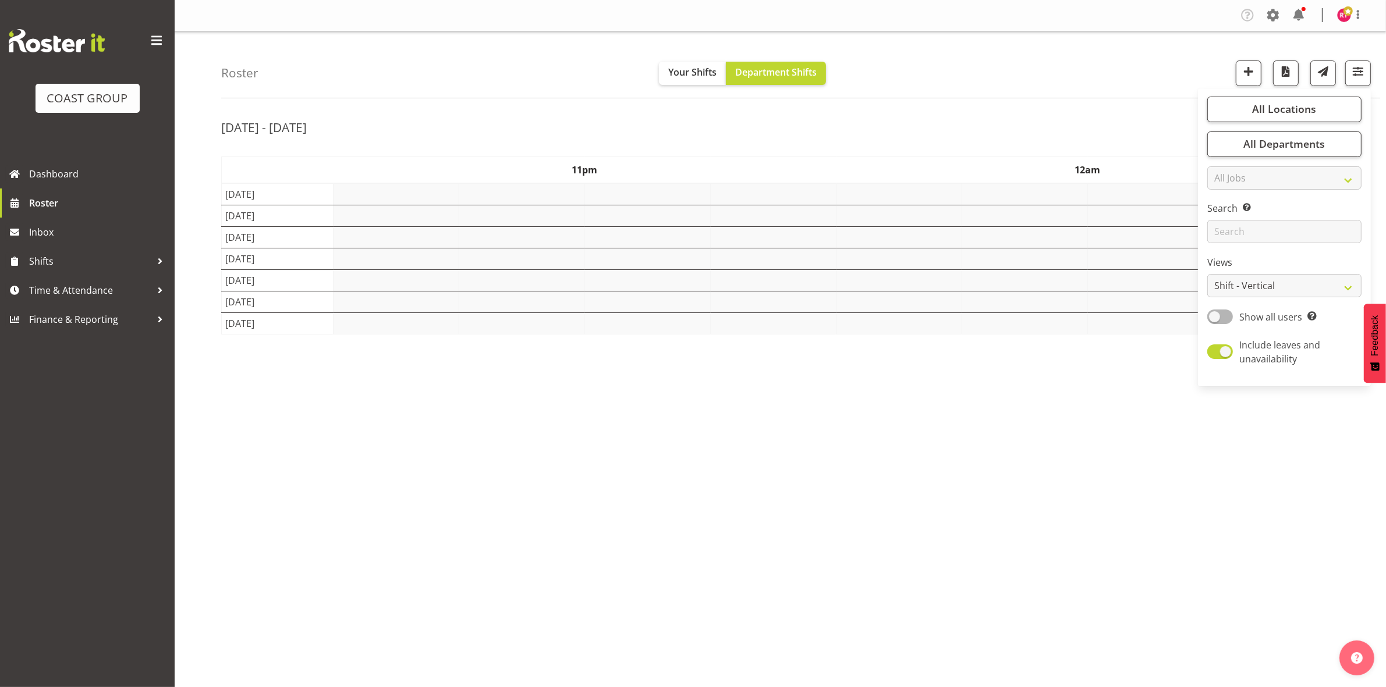
click at [1066, 116] on div "[DATE] - [DATE]" at bounding box center [780, 129] width 1118 height 27
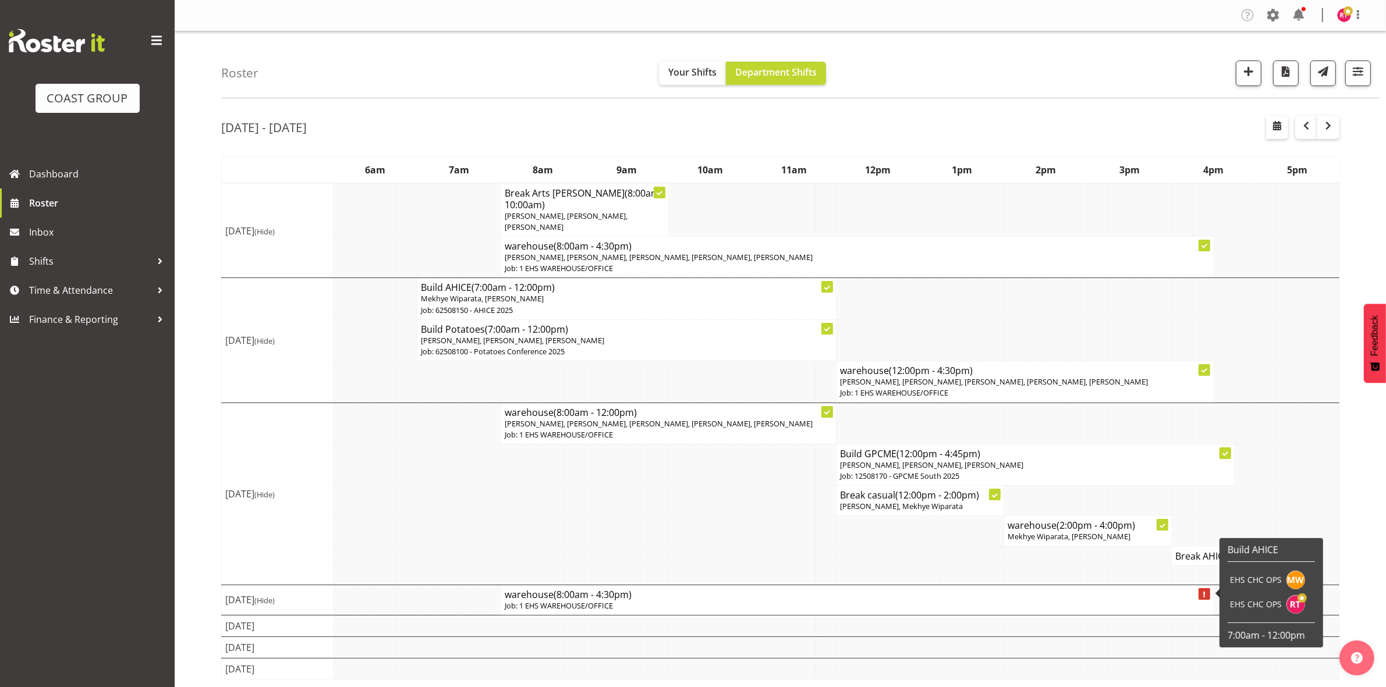
click at [681, 609] on td "warehouse (8:00am - 4:30pm) Job: 1 EHS WAREHOUSE/OFFICE" at bounding box center [857, 600] width 712 height 30
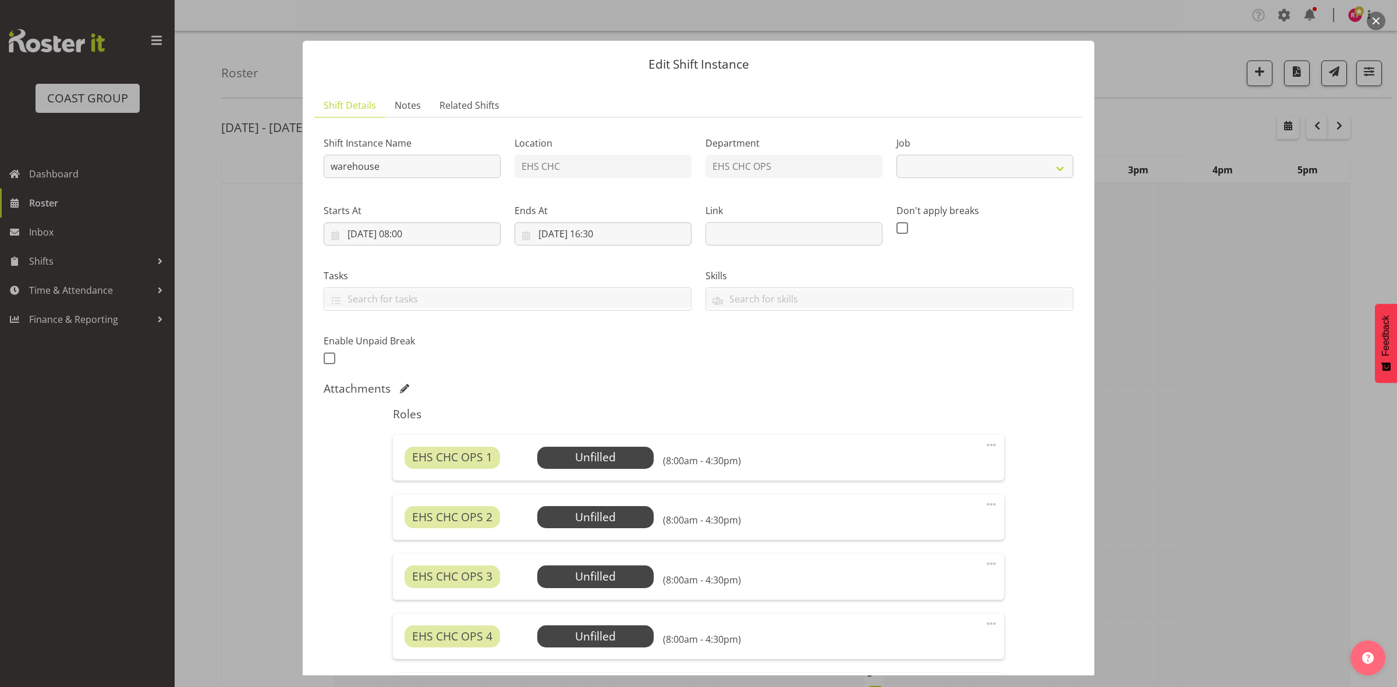
select select "69"
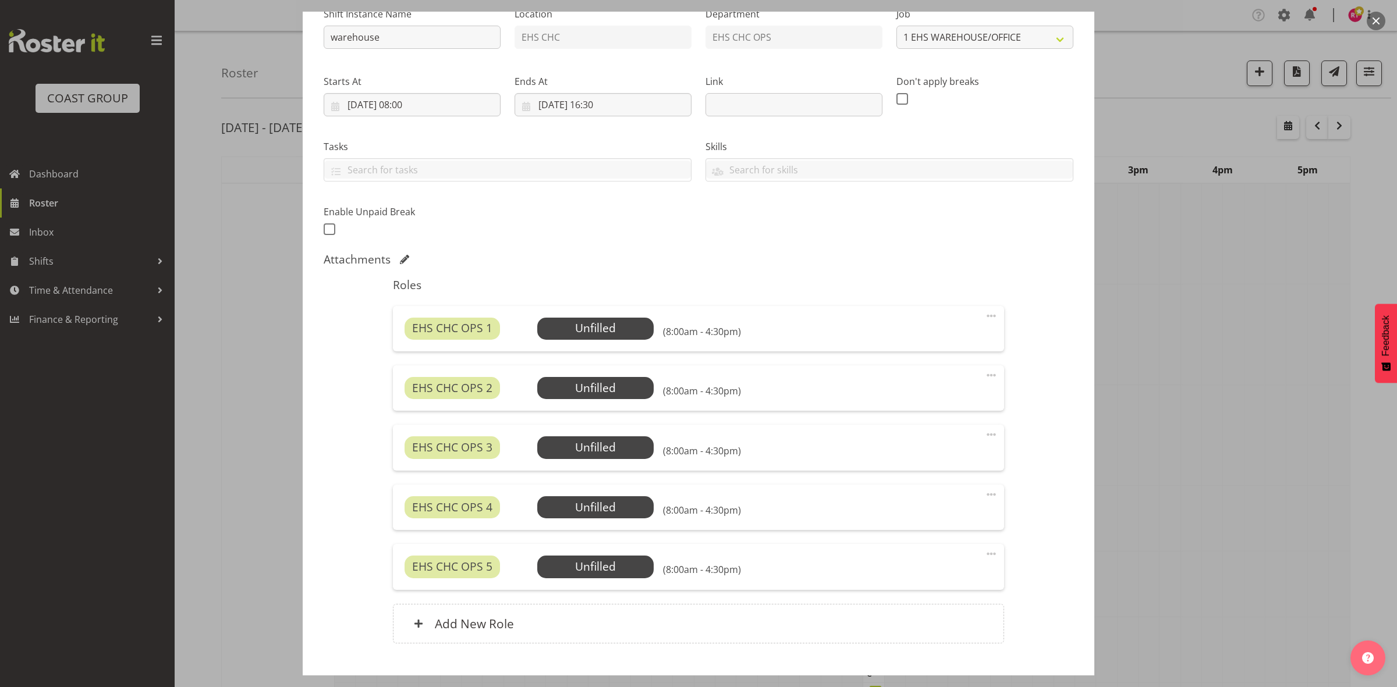
scroll to position [201, 0]
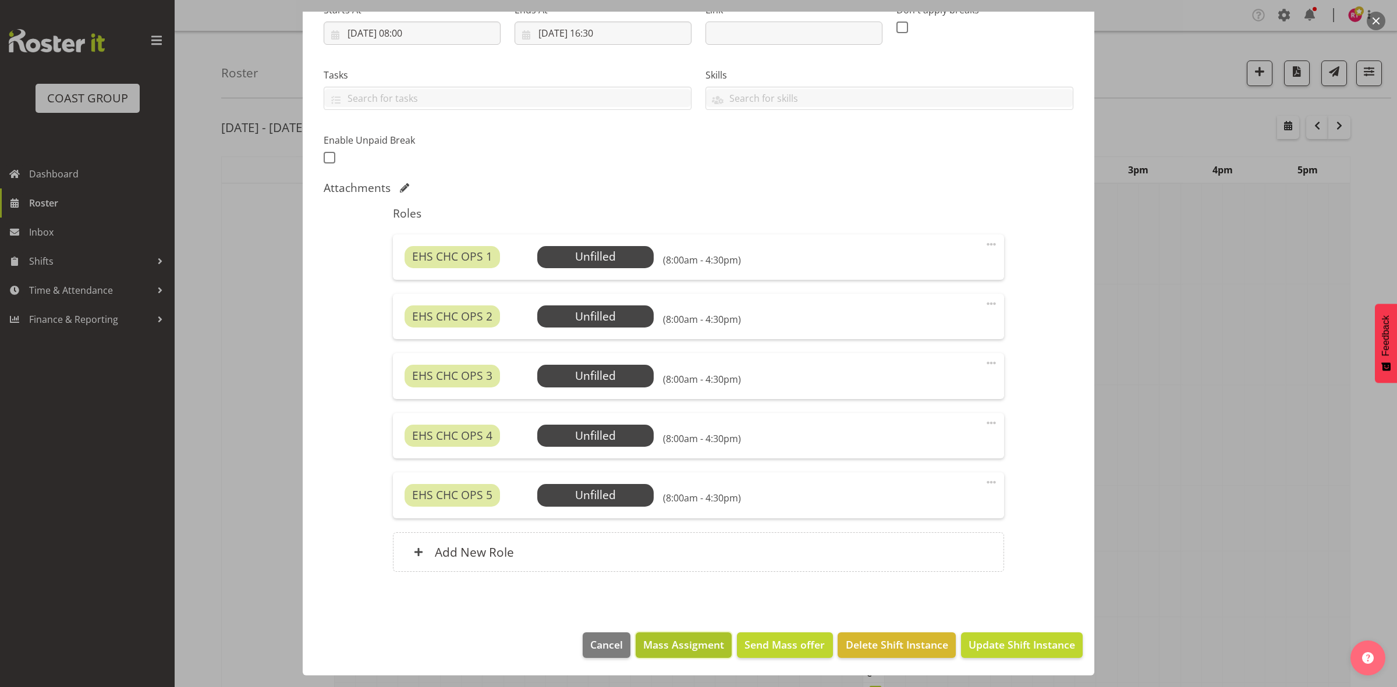
click at [688, 643] on span "Mass Assigment" at bounding box center [683, 644] width 81 height 15
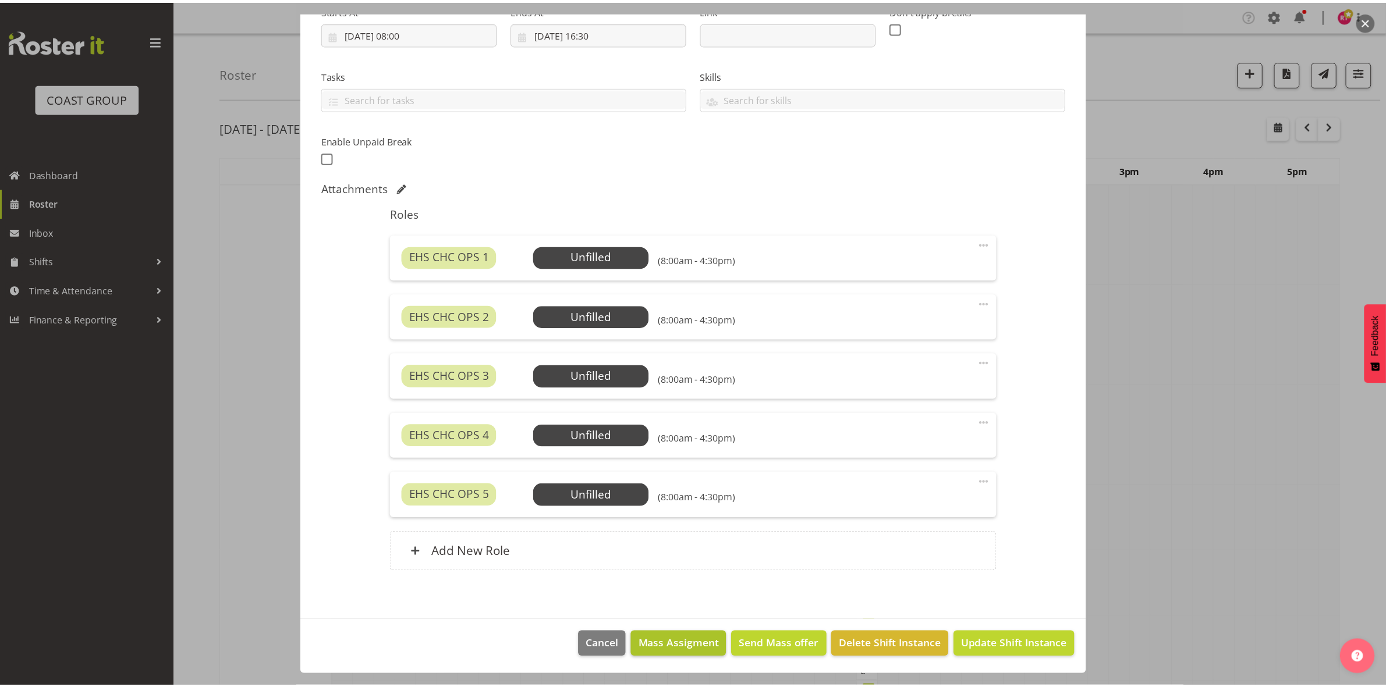
scroll to position [154, 0]
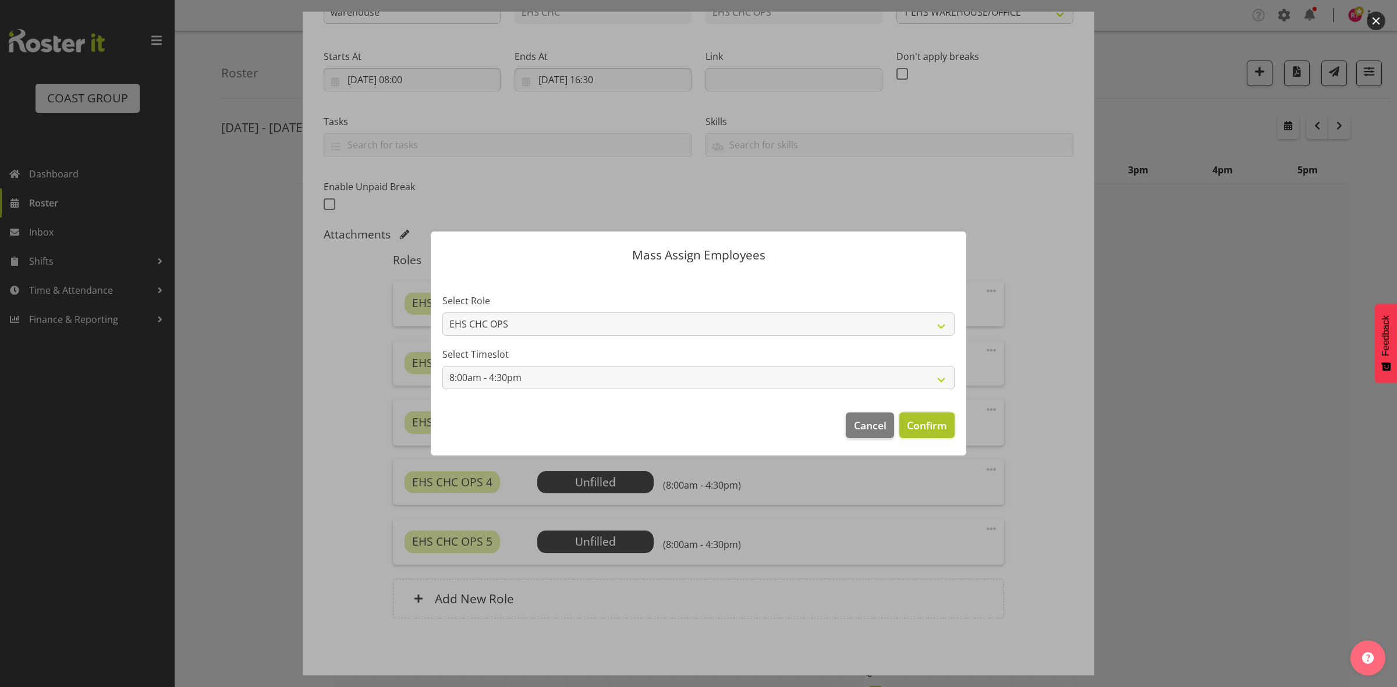
click at [918, 431] on span "Confirm" at bounding box center [927, 425] width 40 height 15
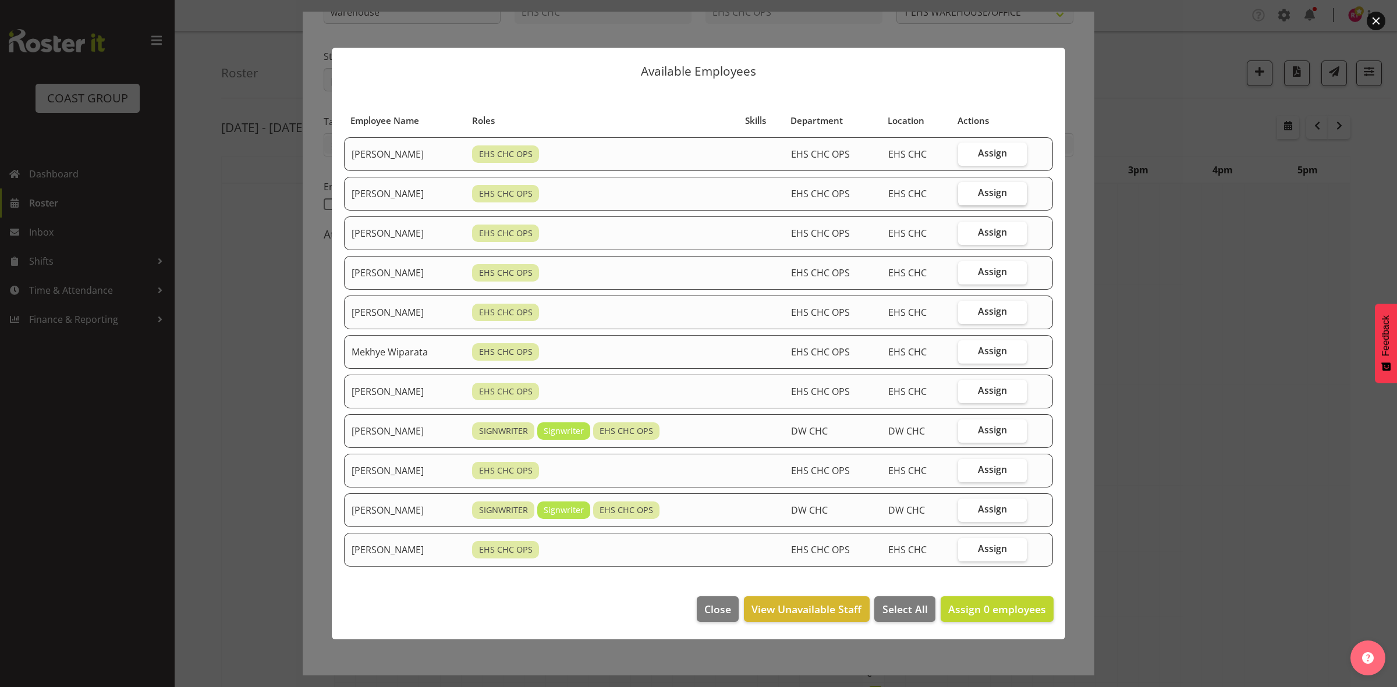
click at [979, 190] on label "Assign" at bounding box center [992, 193] width 69 height 23
click at [965, 190] on input "Assign" at bounding box center [962, 193] width 8 height 8
checkbox input "true"
click at [984, 313] on span "Assign" at bounding box center [992, 312] width 29 height 12
click at [965, 313] on input "Assign" at bounding box center [962, 312] width 8 height 8
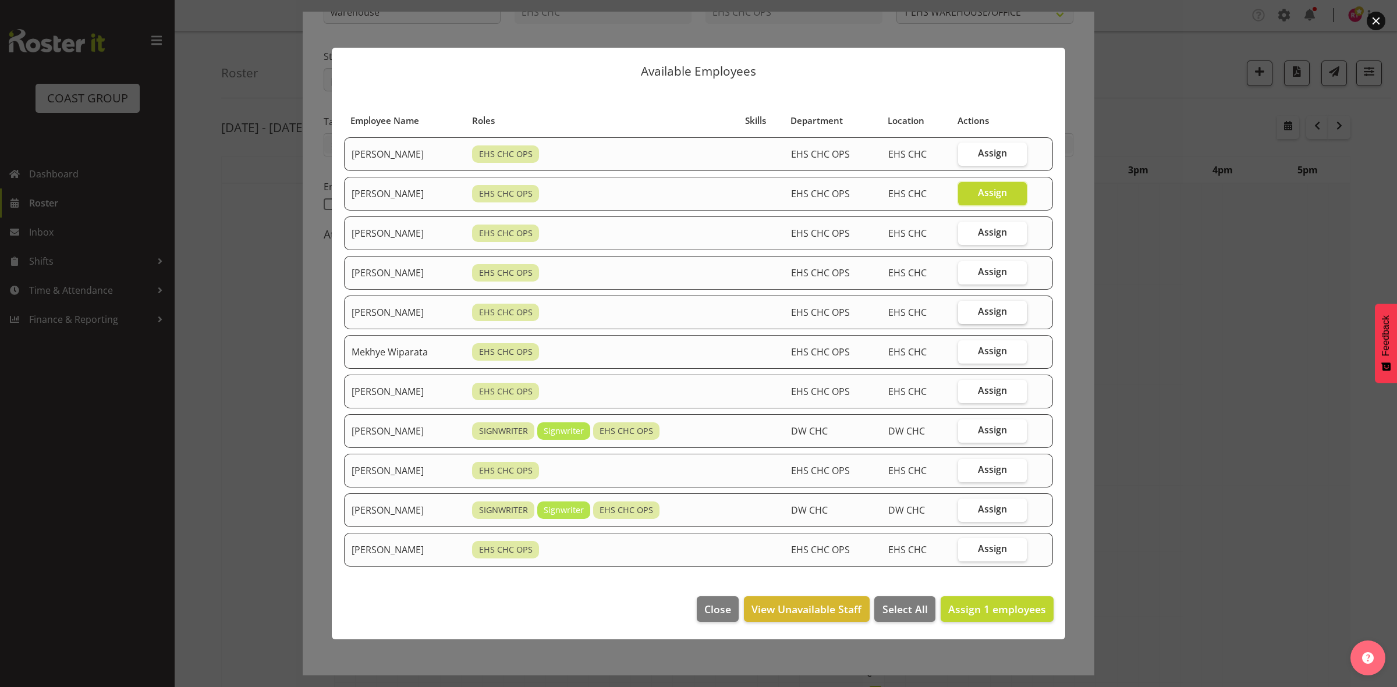
checkbox input "true"
click at [983, 345] on span "Assign" at bounding box center [992, 351] width 29 height 12
click at [965, 347] on input "Assign" at bounding box center [962, 351] width 8 height 8
checkbox input "true"
click at [986, 393] on span "Assign" at bounding box center [992, 391] width 29 height 12
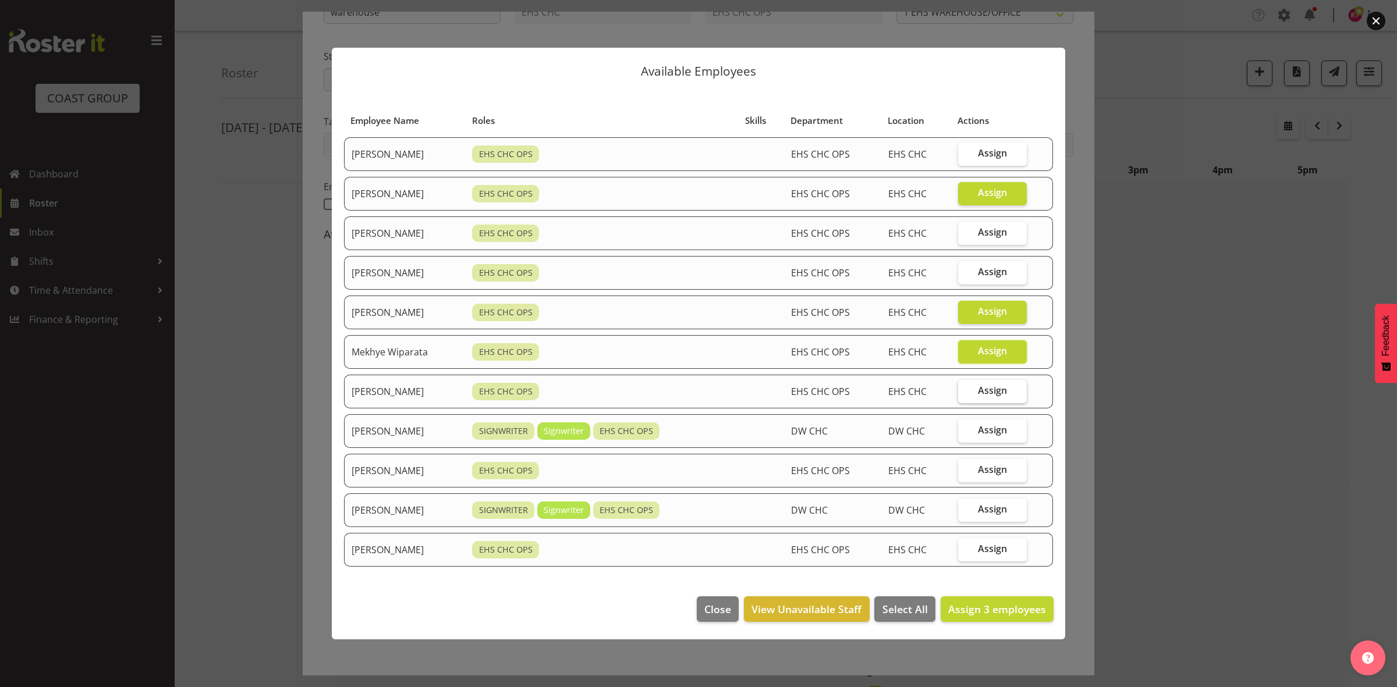
click at [965, 393] on input "Assign" at bounding box center [962, 391] width 8 height 8
checkbox input "true"
click at [994, 472] on span "Assign" at bounding box center [992, 470] width 29 height 12
click at [965, 472] on input "Assign" at bounding box center [962, 470] width 8 height 8
checkbox input "true"
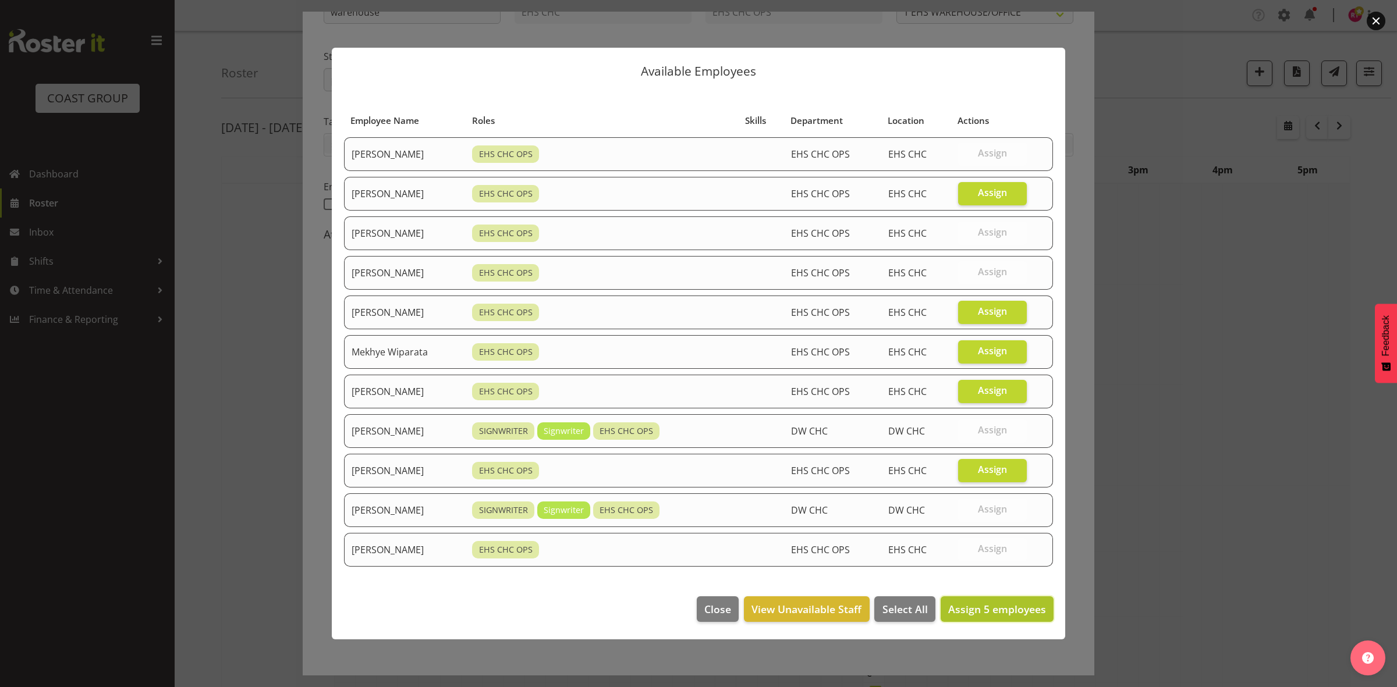
click at [973, 606] on span "Assign 5 employees" at bounding box center [997, 609] width 98 height 14
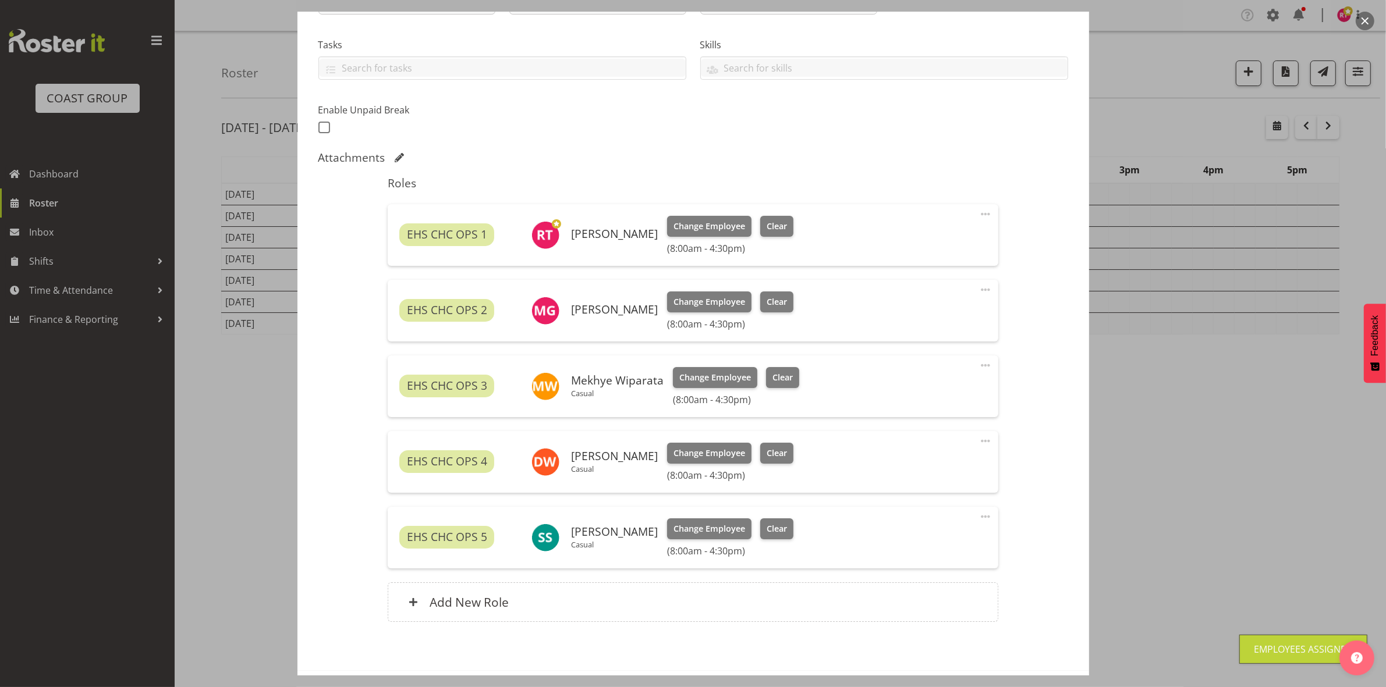
scroll to position [281, 0]
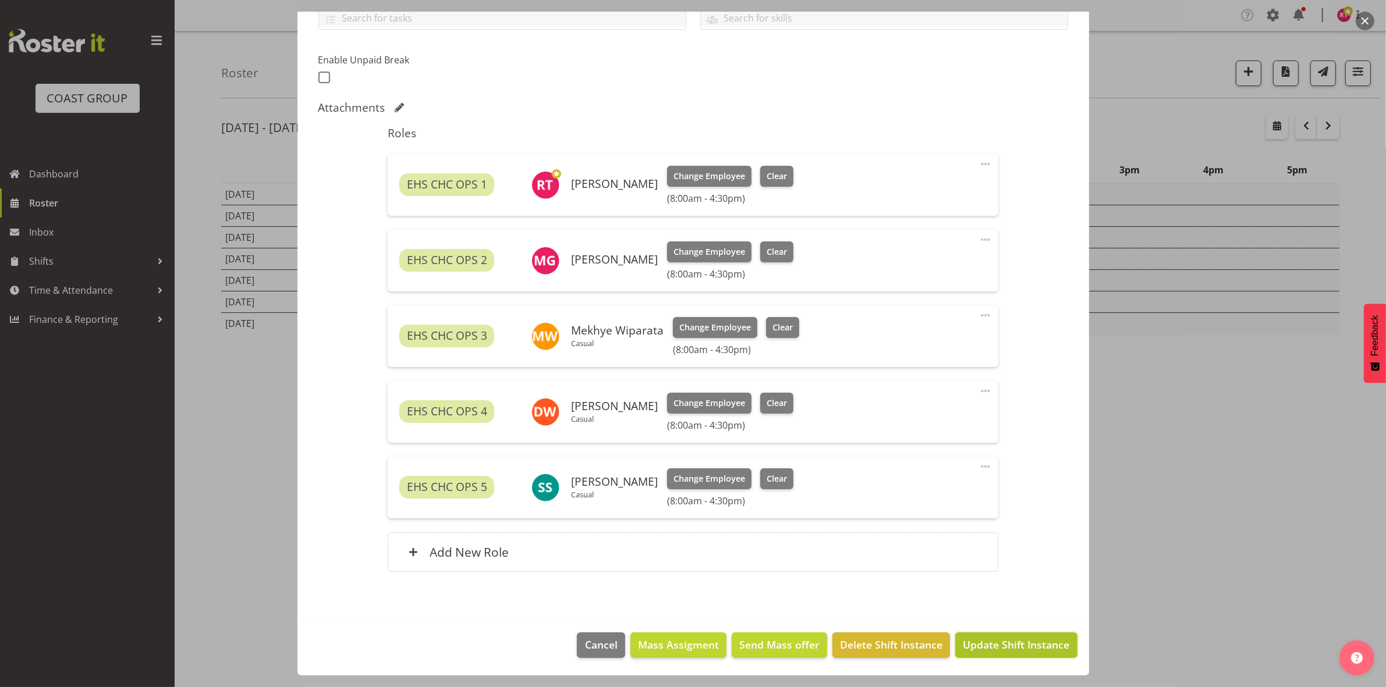
click at [988, 645] on span "Update Shift Instance" at bounding box center [1016, 644] width 106 height 15
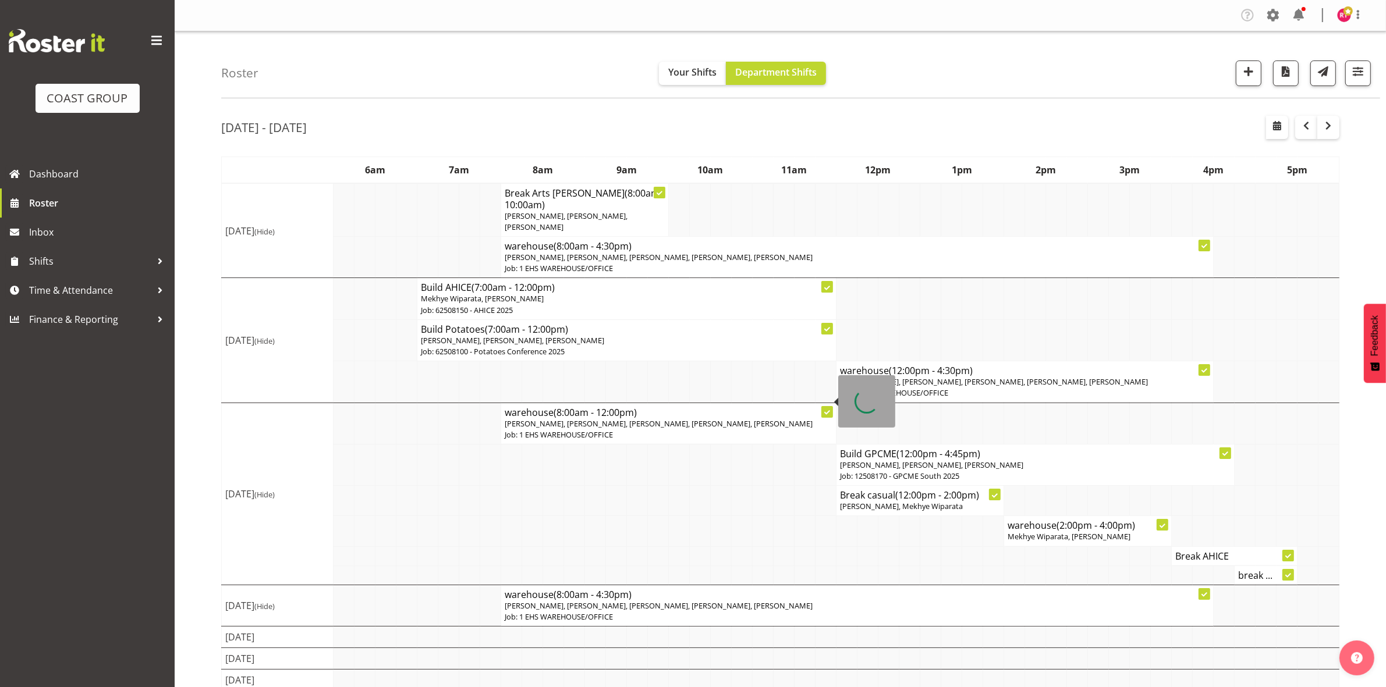
scroll to position [3, 0]
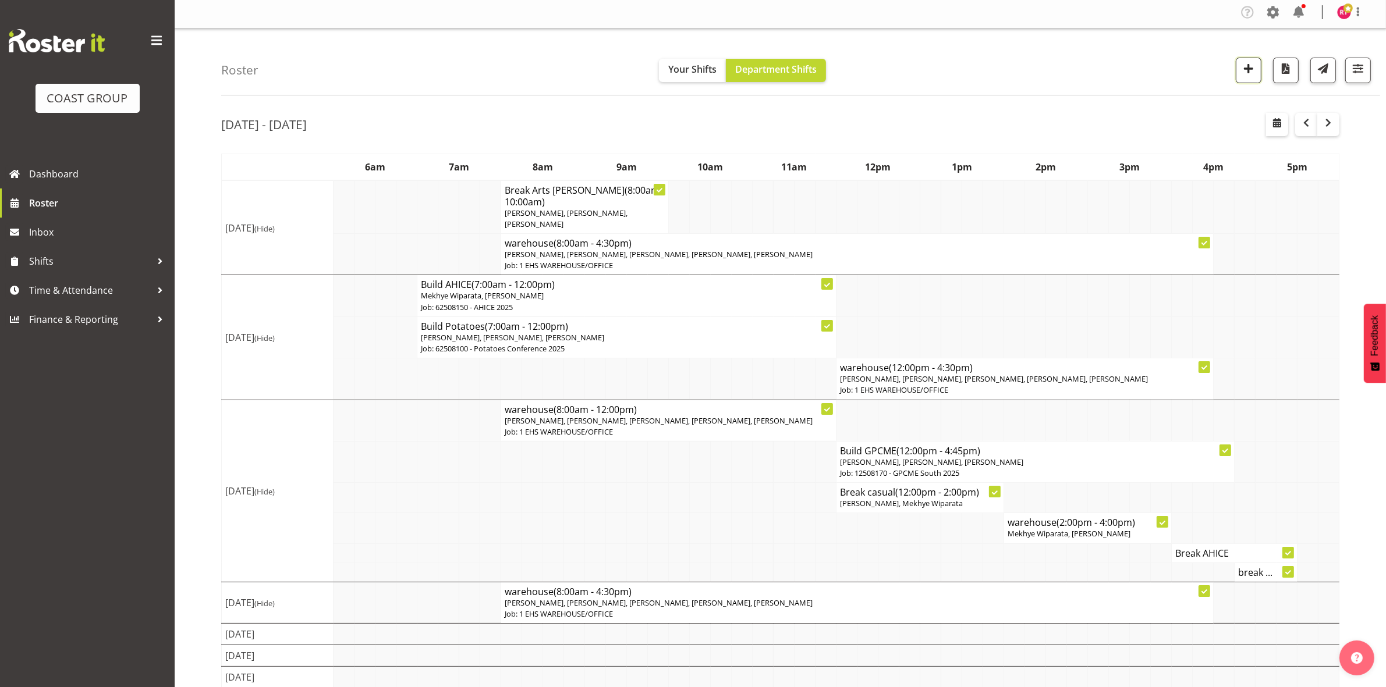
click at [1249, 76] on span "button" at bounding box center [1248, 68] width 15 height 15
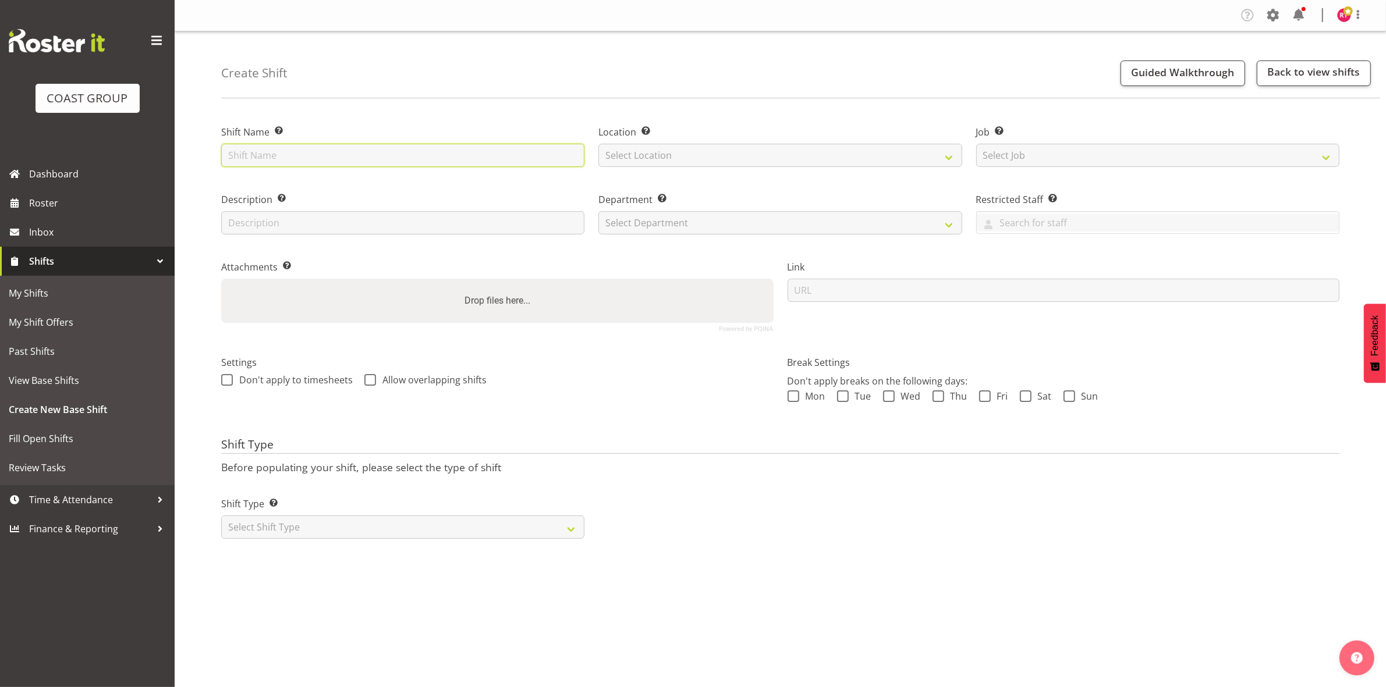
drag, startPoint x: 531, startPoint y: 160, endPoint x: 426, endPoint y: 185, distance: 108.3
click at [531, 160] on input "text" at bounding box center [402, 155] width 363 height 23
type input "collect casual"
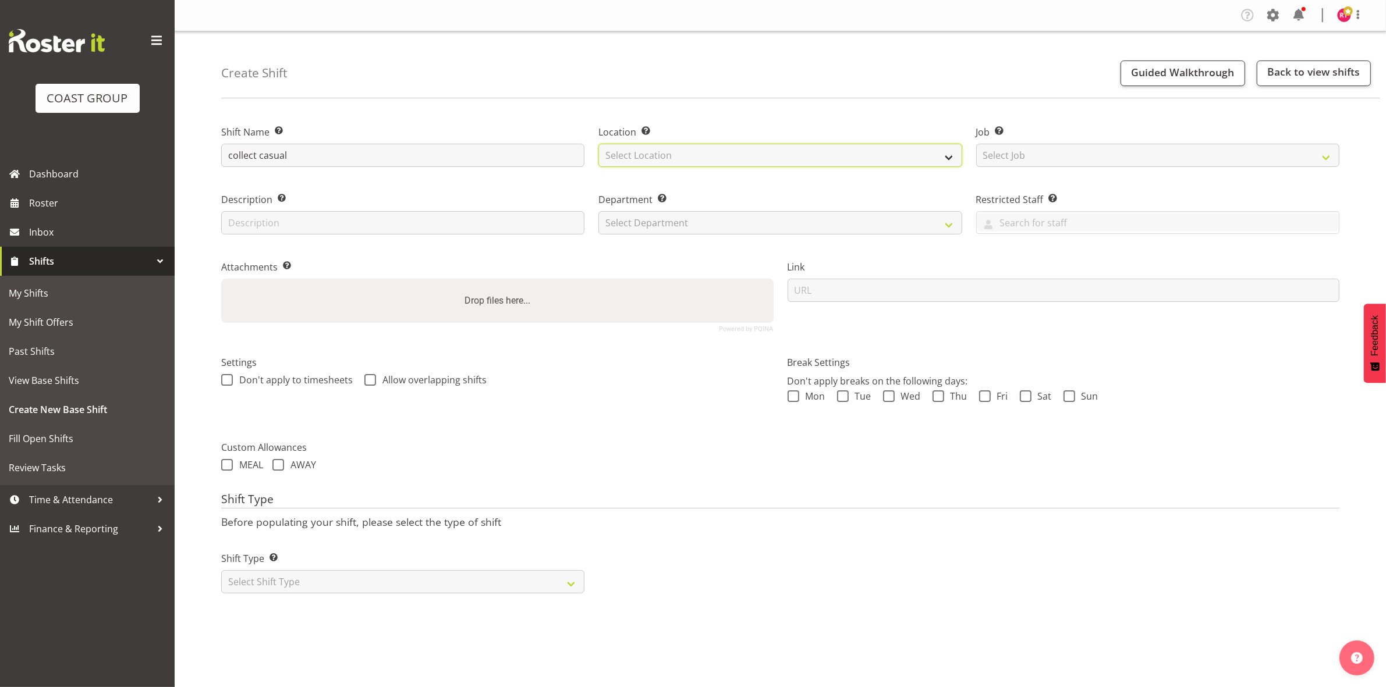
click at [650, 164] on select "Select Location EHS CHC" at bounding box center [779, 155] width 363 height 23
select select "107"
click at [598, 144] on select "Select Location EHS CHC" at bounding box center [779, 155] width 363 height 23
click at [1024, 152] on select "Select Job Create new job 1 Carlton Events 1 [PERSON_NAME][GEOGRAPHIC_DATA] 1 […" at bounding box center [1157, 155] width 363 height 23
select select "8688"
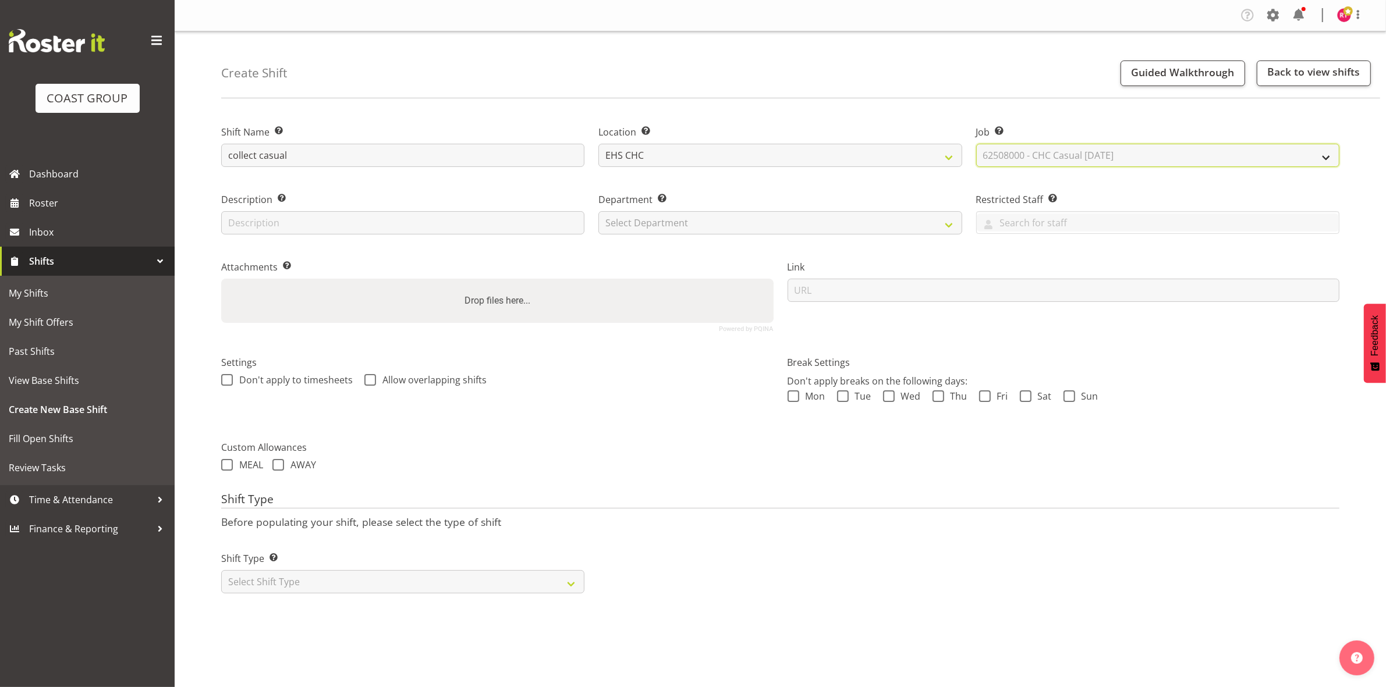
click at [976, 144] on select "Select Job Create new job 1 Carlton Events 1 [PERSON_NAME][GEOGRAPHIC_DATA] 1 […" at bounding box center [1157, 155] width 363 height 23
click at [644, 221] on select "Select Department EHS CHC OPS" at bounding box center [779, 222] width 363 height 23
select select "41"
click at [598, 211] on select "Select Department EHS CHC OPS" at bounding box center [779, 222] width 363 height 23
click at [386, 588] on select "Select Shift Type One Off Shift Recurring Shift Rotating Shift" at bounding box center [402, 581] width 363 height 23
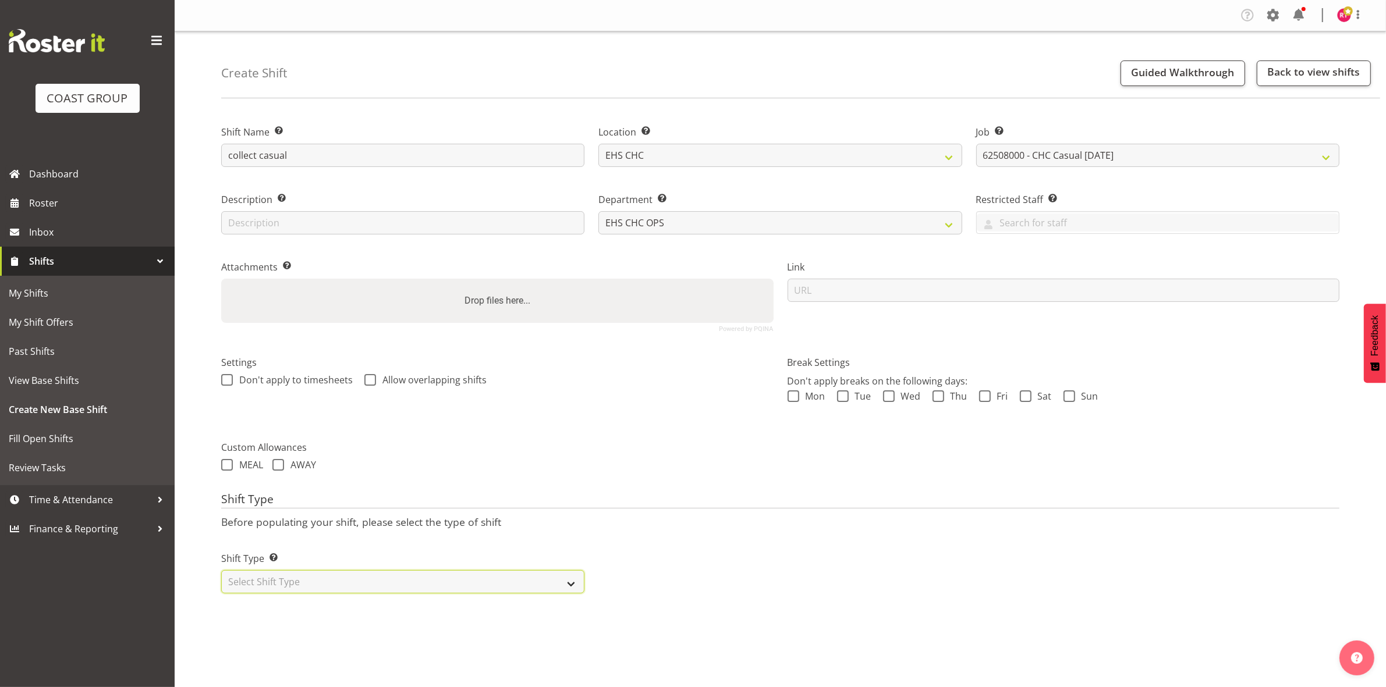
select select "one_off"
click at [221, 571] on select "Select Shift Type One Off Shift Recurring Shift Rotating Shift" at bounding box center [402, 581] width 363 height 23
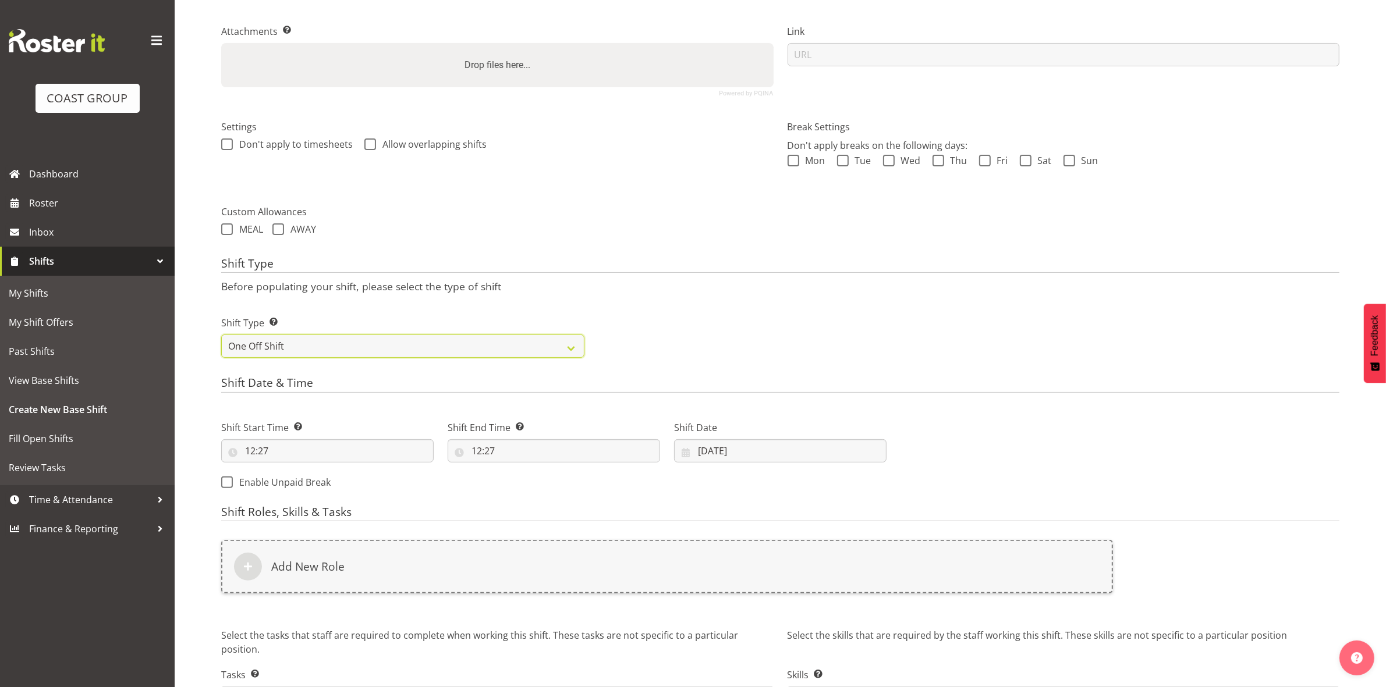
scroll to position [318, 0]
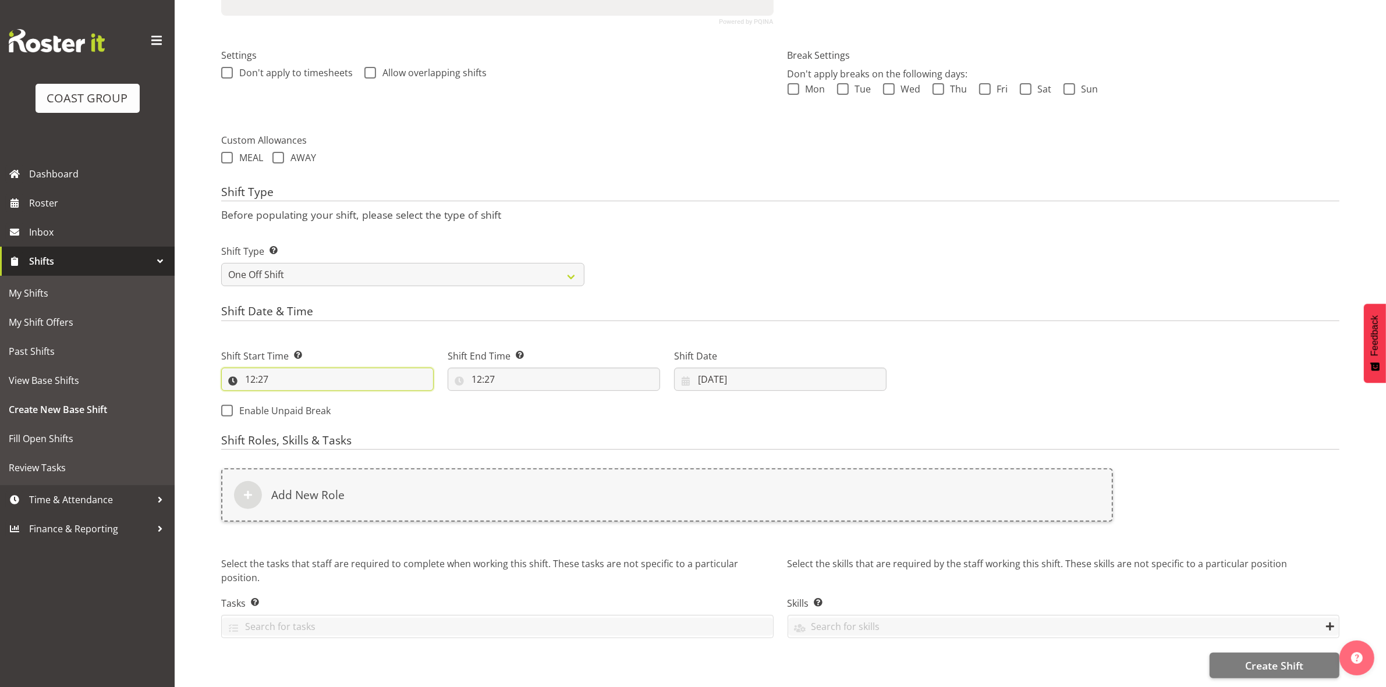
click at [251, 368] on input "12:27" at bounding box center [327, 379] width 212 height 23
click at [297, 398] on select "00 01 02 03 04 05 06 07 08 09 10 11 12 13 14 15 16 17 18 19 20 21 22 23" at bounding box center [300, 409] width 26 height 23
select select "16"
click at [287, 398] on select "00 01 02 03 04 05 06 07 08 09 10 11 12 13 14 15 16 17 18 19 20 21 22 23" at bounding box center [300, 409] width 26 height 23
type input "16:27"
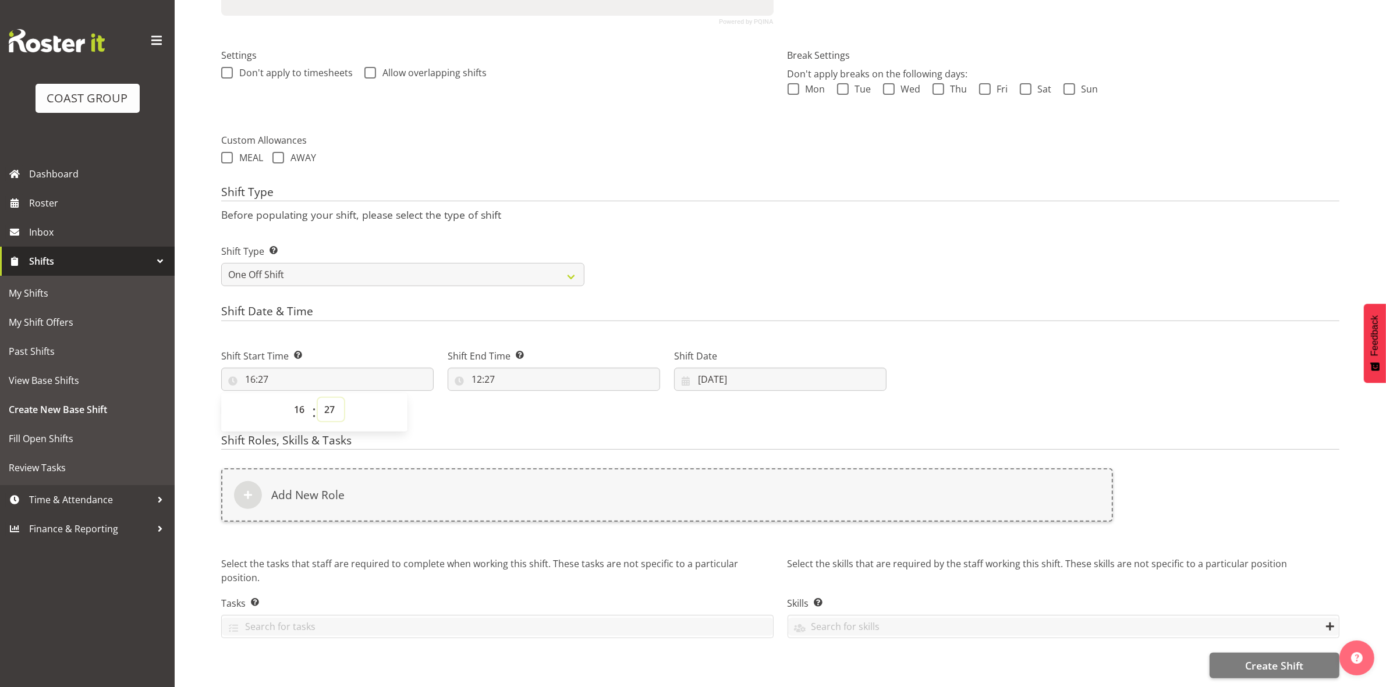
click at [326, 400] on select "00 01 02 03 04 05 06 07 08 09 10 11 12 13 14 15 16 17 18 19 20 21 22 23 24 25 2…" at bounding box center [331, 409] width 26 height 23
select select "30"
click at [318, 398] on select "00 01 02 03 04 05 06 07 08 09 10 11 12 13 14 15 16 17 18 19 20 21 22 23 24 25 2…" at bounding box center [331, 409] width 26 height 23
type input "16:30"
click at [397, 321] on div "Shift Date & Time Shift Start Time Set the time of the day you wish this shift …" at bounding box center [780, 366] width 1118 height 122
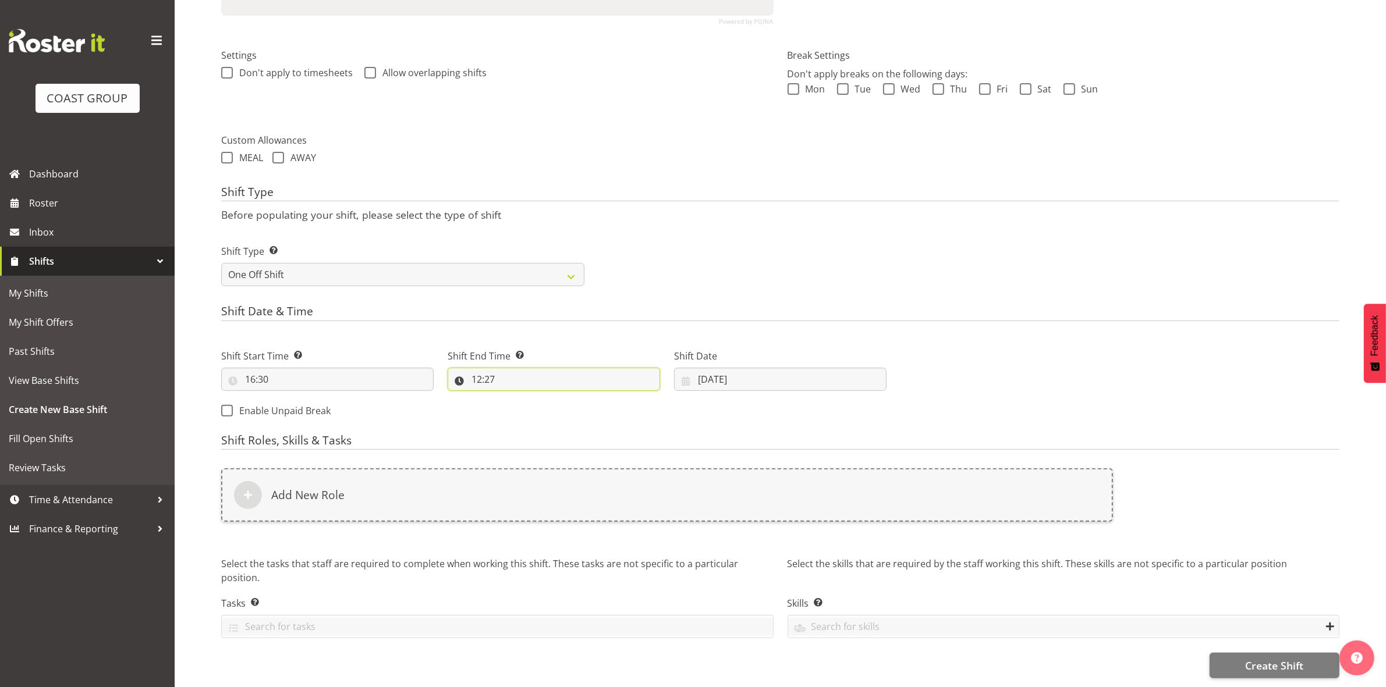
click at [483, 368] on input "12:27" at bounding box center [554, 379] width 212 height 23
drag, startPoint x: 524, startPoint y: 399, endPoint x: 516, endPoint y: 390, distance: 11.9
click at [524, 399] on select "00 01 02 03 04 05 06 07 08 09 10 11 12 13 14 15 16 17 18 19 20 21 22 23" at bounding box center [527, 409] width 26 height 23
select select "17"
click at [514, 398] on select "00 01 02 03 04 05 06 07 08 09 10 11 12 13 14 15 16 17 18 19 20 21 22 23" at bounding box center [527, 409] width 26 height 23
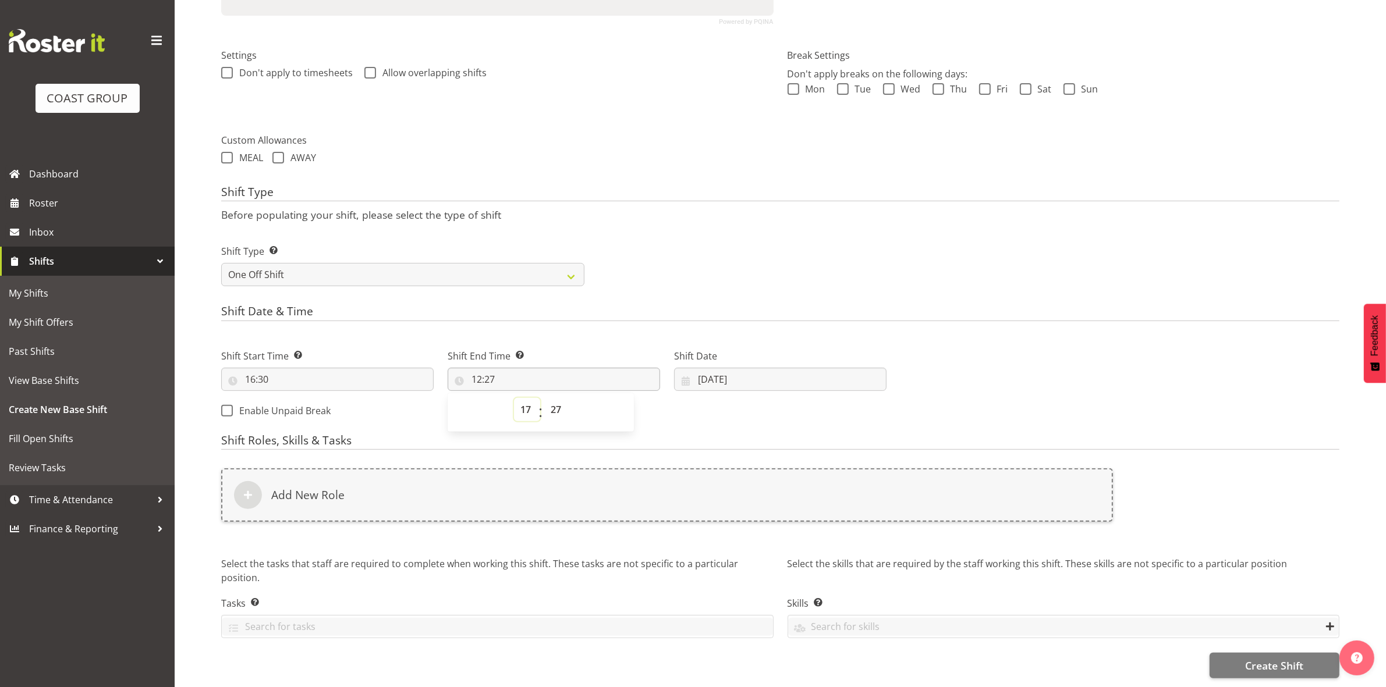
type input "17:27"
click at [549, 398] on select "00 01 02 03 04 05 06 07 08 09 10 11 12 13 14 15 16 17 18 19 20 21 22 23 24 25 2…" at bounding box center [557, 409] width 26 height 23
select select "0"
click at [544, 398] on select "00 01 02 03 04 05 06 07 08 09 10 11 12 13 14 15 16 17 18 19 20 21 22 23 24 25 2…" at bounding box center [557, 409] width 26 height 23
type input "17:00"
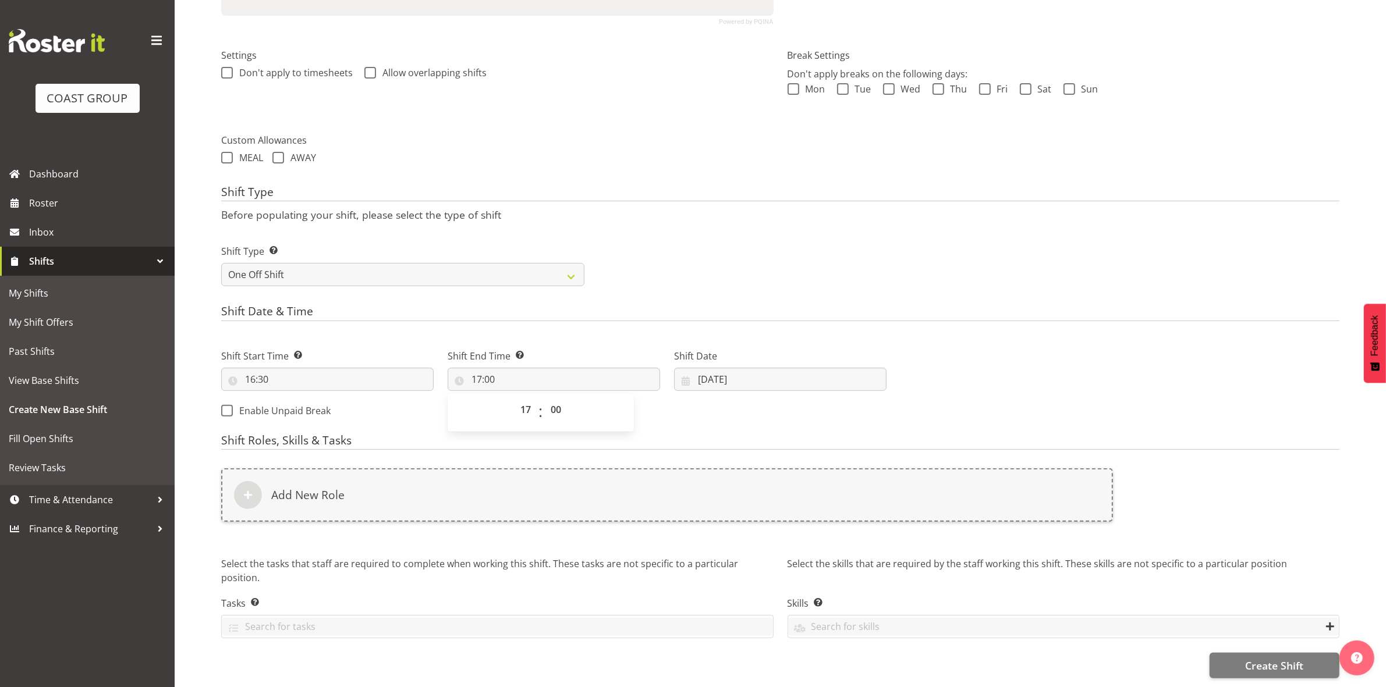
drag, startPoint x: 766, startPoint y: 216, endPoint x: 741, endPoint y: 282, distance: 71.1
click at [767, 216] on div "Shift Type Before populating your shift, please select the type of shift Shift …" at bounding box center [780, 240] width 1118 height 108
click at [701, 368] on input "[DATE]" at bounding box center [780, 379] width 212 height 23
click at [809, 508] on link "14" at bounding box center [803, 517] width 23 height 23
type input "[DATE]"
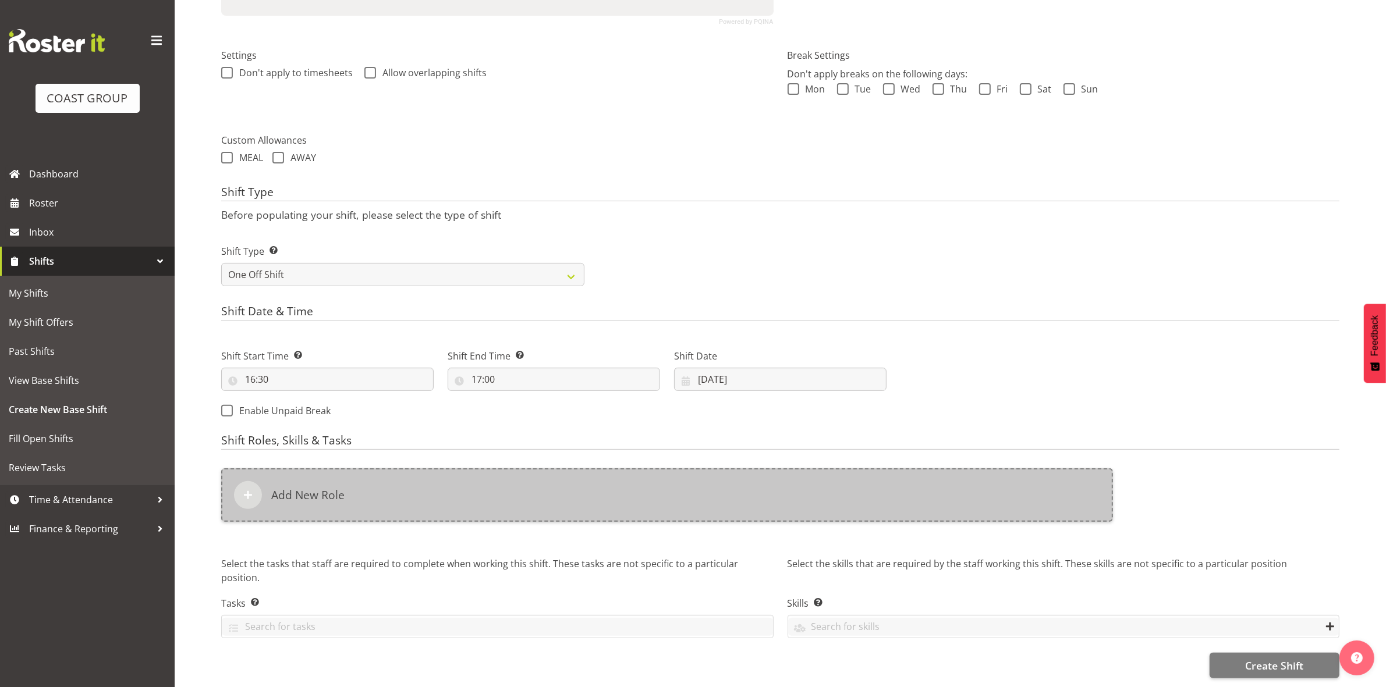
click at [535, 499] on div "Add New Role" at bounding box center [667, 495] width 892 height 54
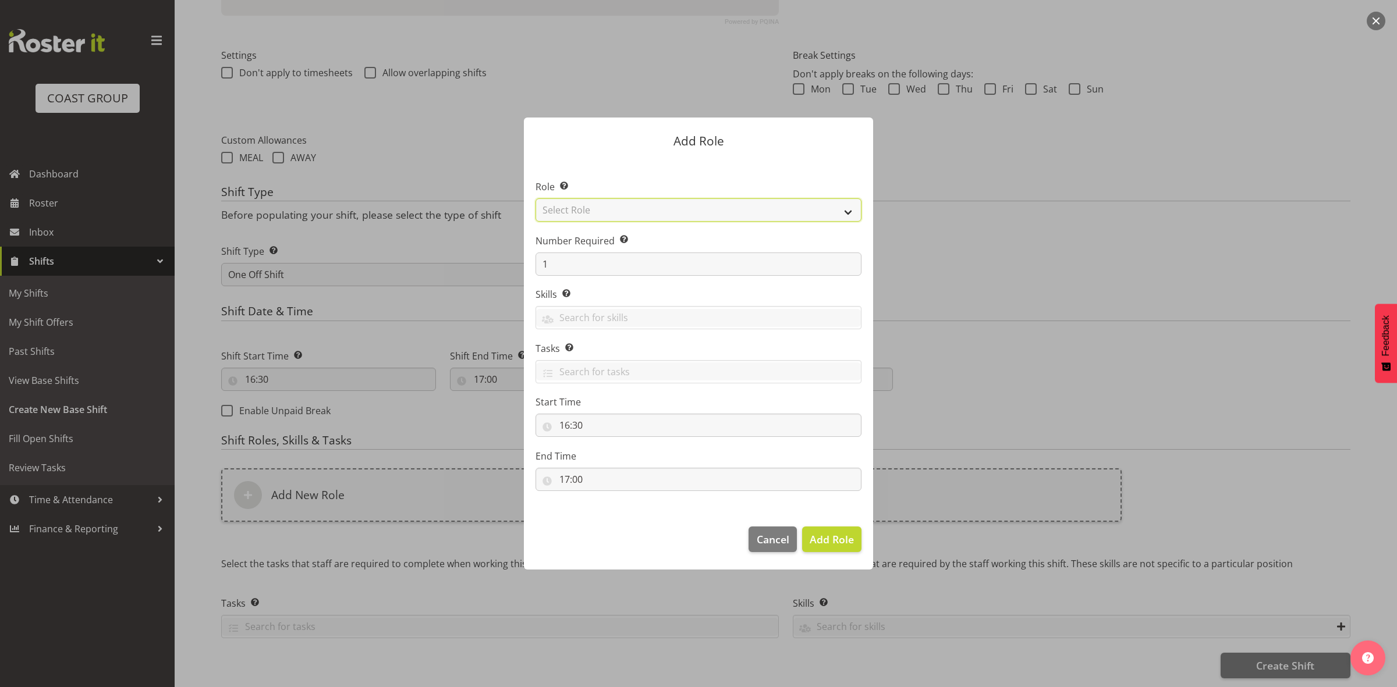
click at [649, 207] on select "Select Role ACCOUNT MANAGER ACCOUNT MANAGER DW ACCOUNTS [PERSON_NAME] VEHICLES …" at bounding box center [698, 209] width 326 height 23
select select "192"
click at [535, 198] on select "Select Role ACCOUNT MANAGER ACCOUNT MANAGER DW ACCOUNTS [PERSON_NAME] VEHICLES …" at bounding box center [698, 209] width 326 height 23
click at [833, 535] on span "Add Role" at bounding box center [831, 539] width 44 height 14
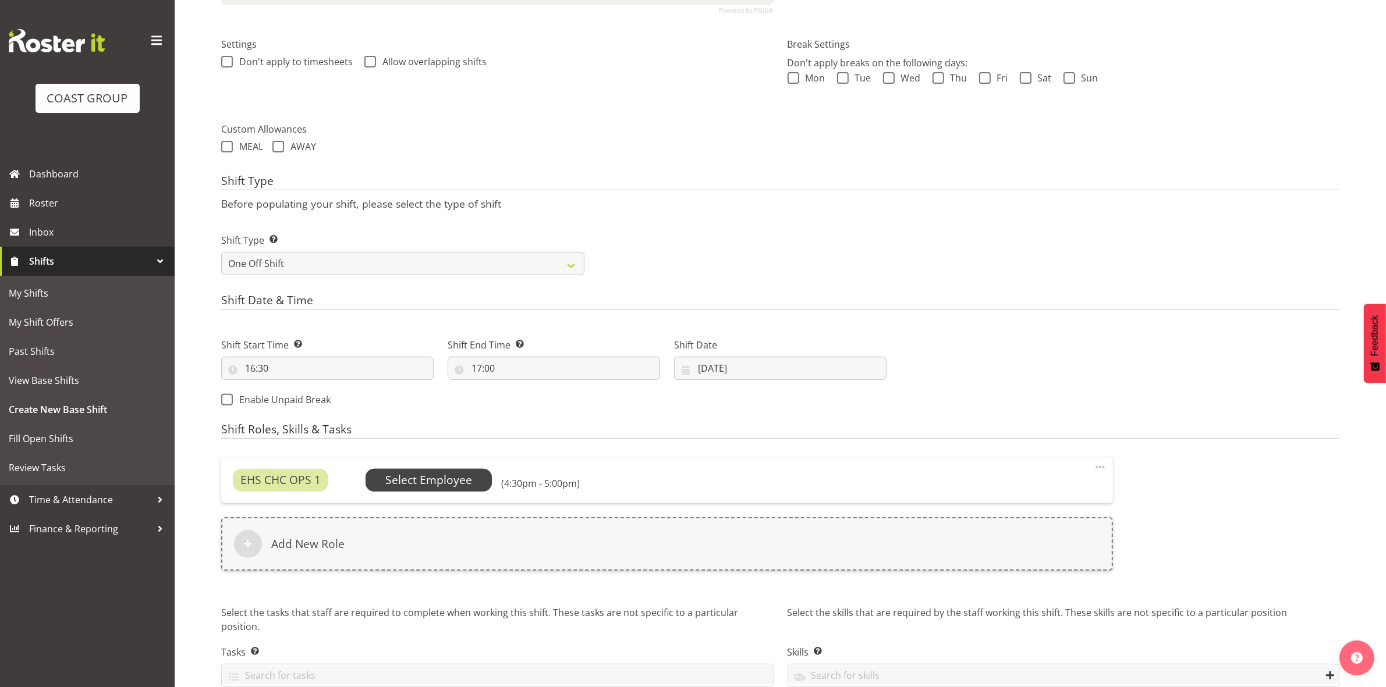
click at [431, 476] on span "Select Employee" at bounding box center [428, 480] width 87 height 17
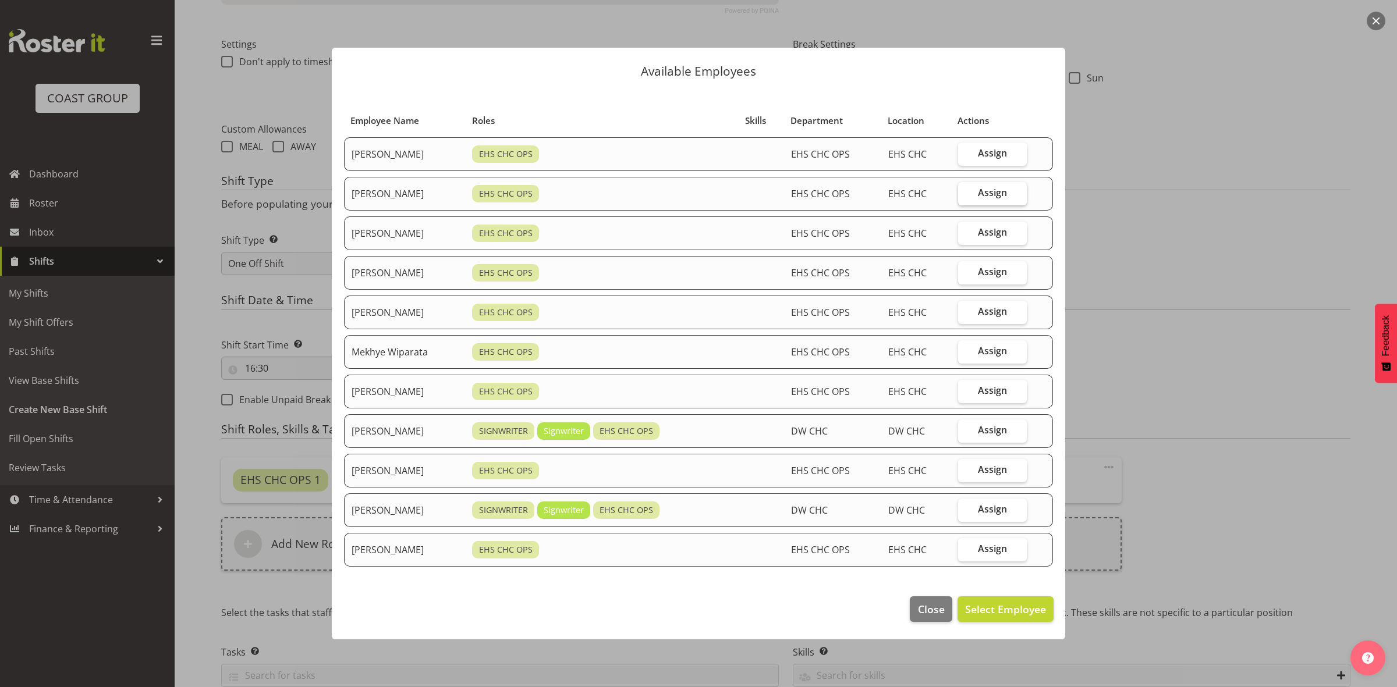
click at [976, 190] on label "Assign" at bounding box center [992, 193] width 69 height 23
click at [965, 190] on input "Assign" at bounding box center [962, 193] width 8 height 8
checkbox input "true"
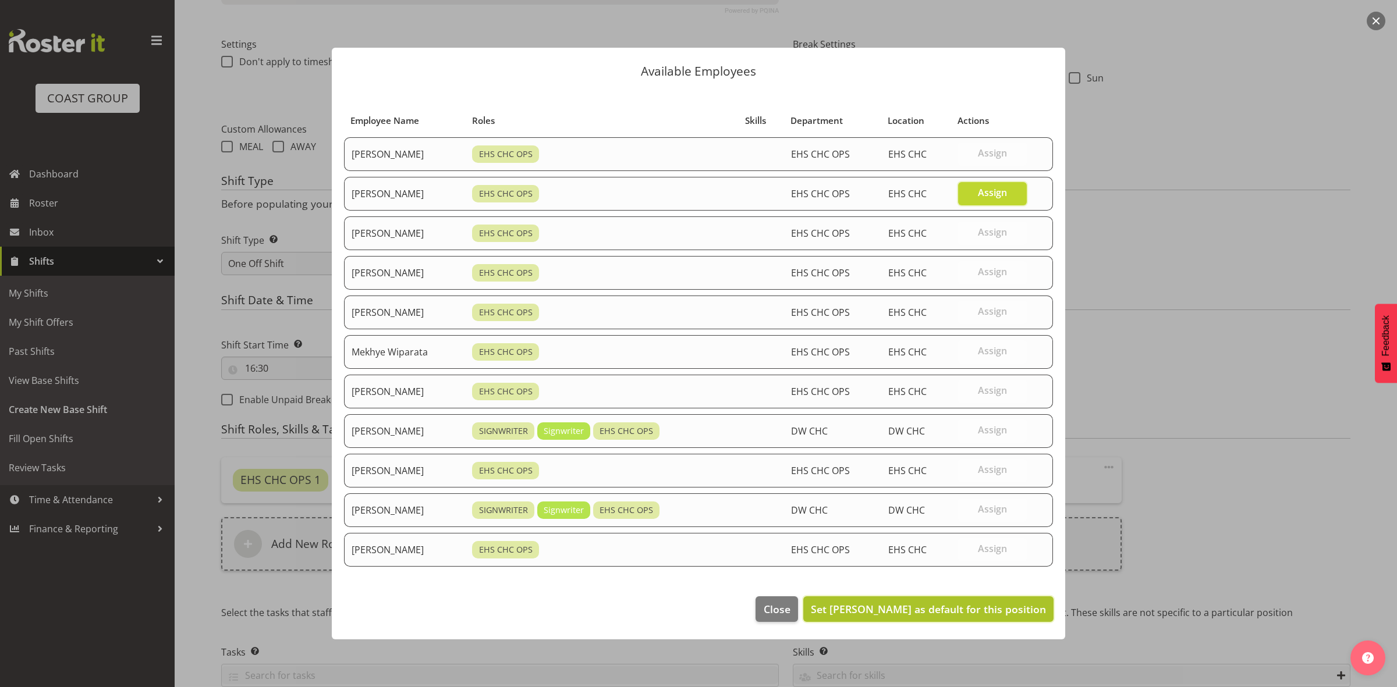
click at [890, 615] on span "Set [PERSON_NAME] as default for this position" at bounding box center [928, 609] width 235 height 14
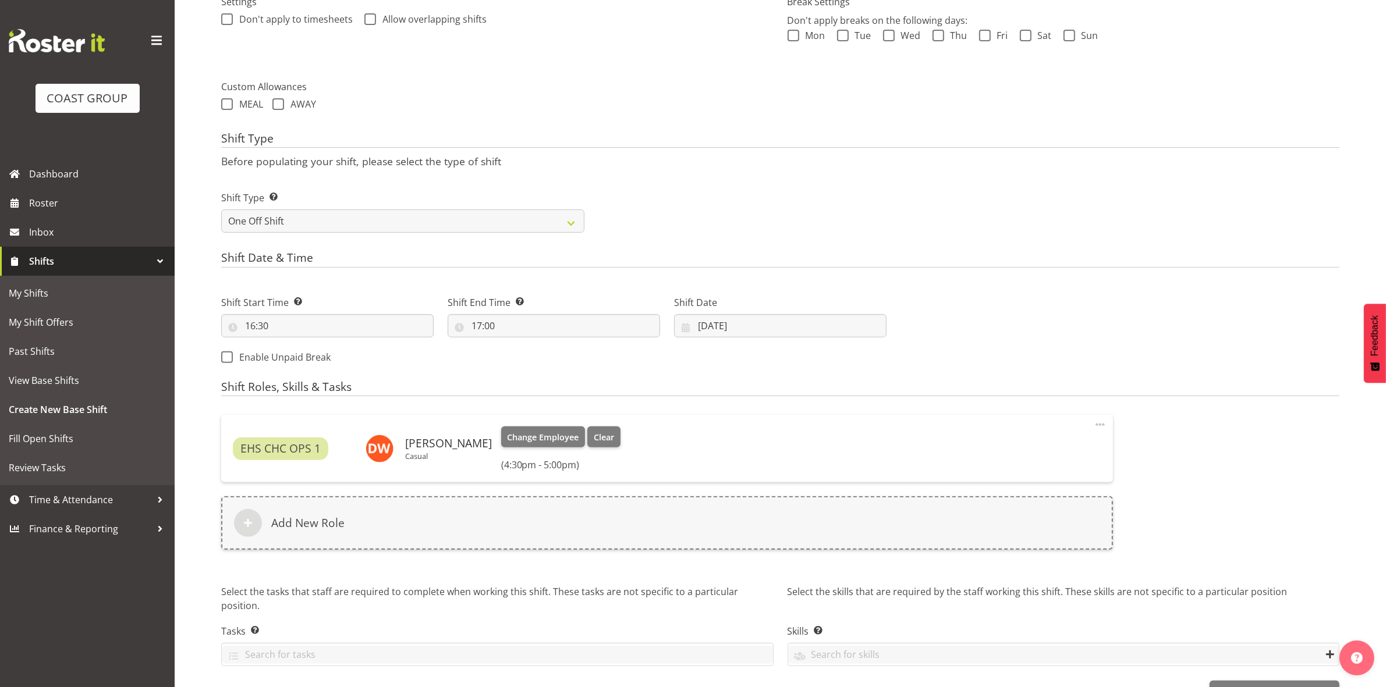
scroll to position [384, 0]
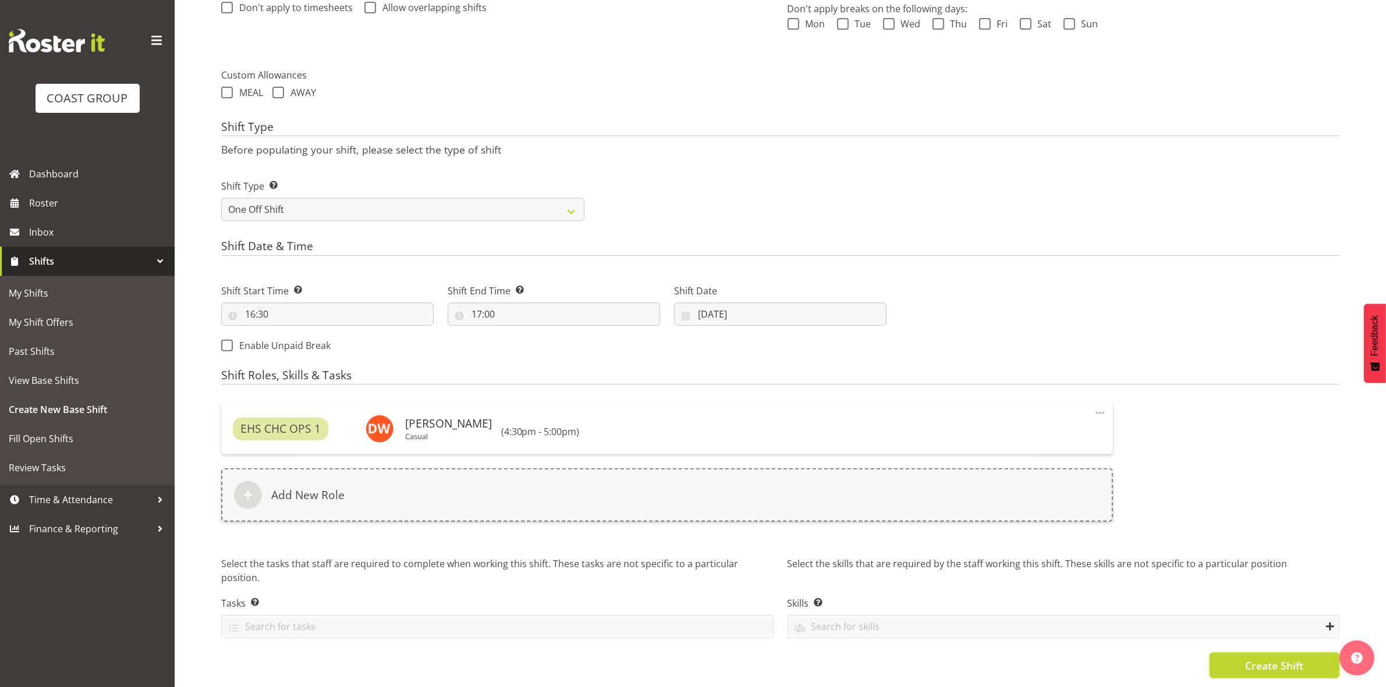
click at [1255, 658] on span "Create Shift" at bounding box center [1274, 665] width 58 height 15
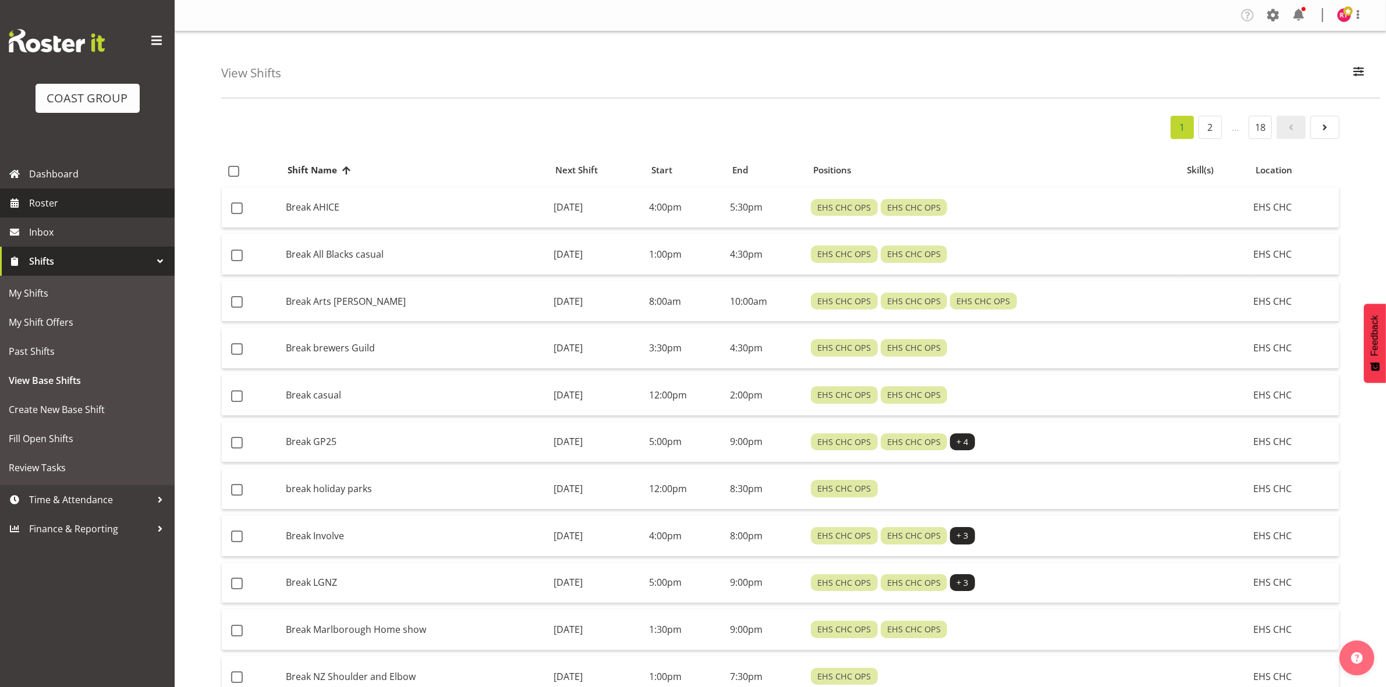
click at [76, 200] on span "Roster" at bounding box center [99, 202] width 140 height 17
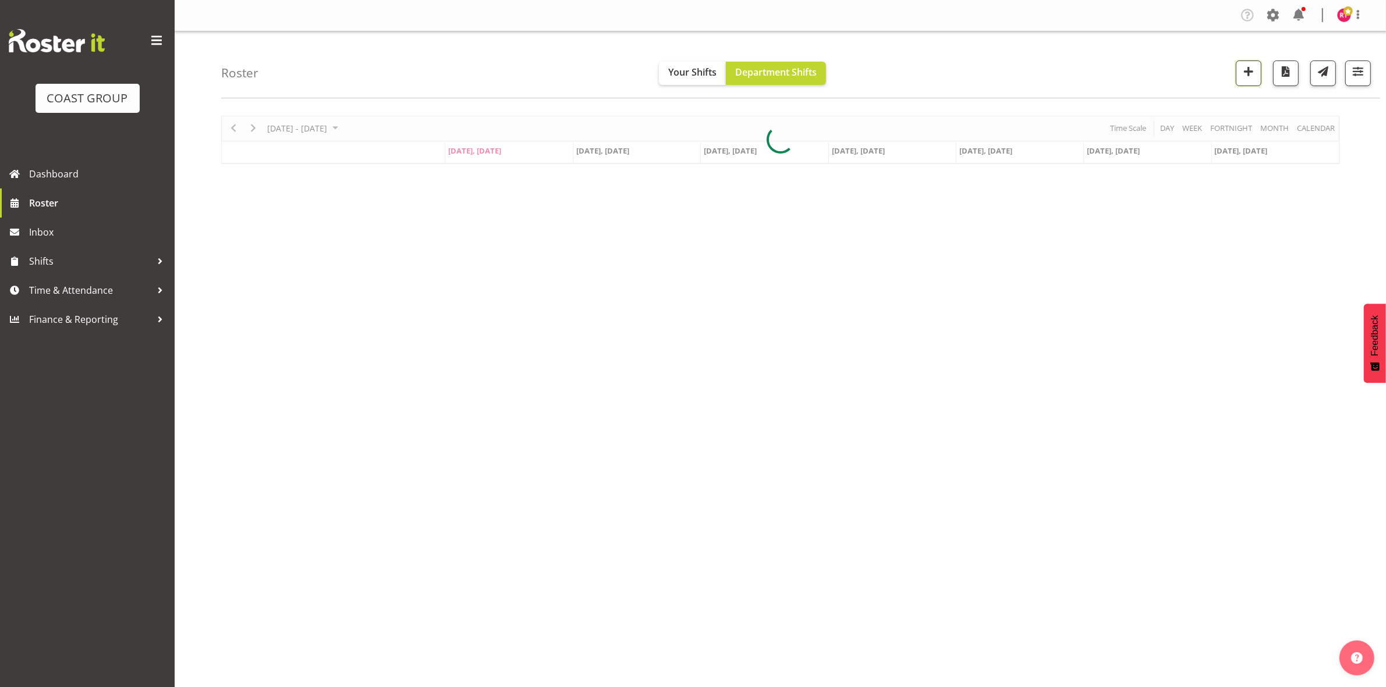
drag, startPoint x: 1249, startPoint y: 76, endPoint x: 1217, endPoint y: 87, distance: 33.9
click at [1249, 76] on span "button" at bounding box center [1248, 71] width 15 height 15
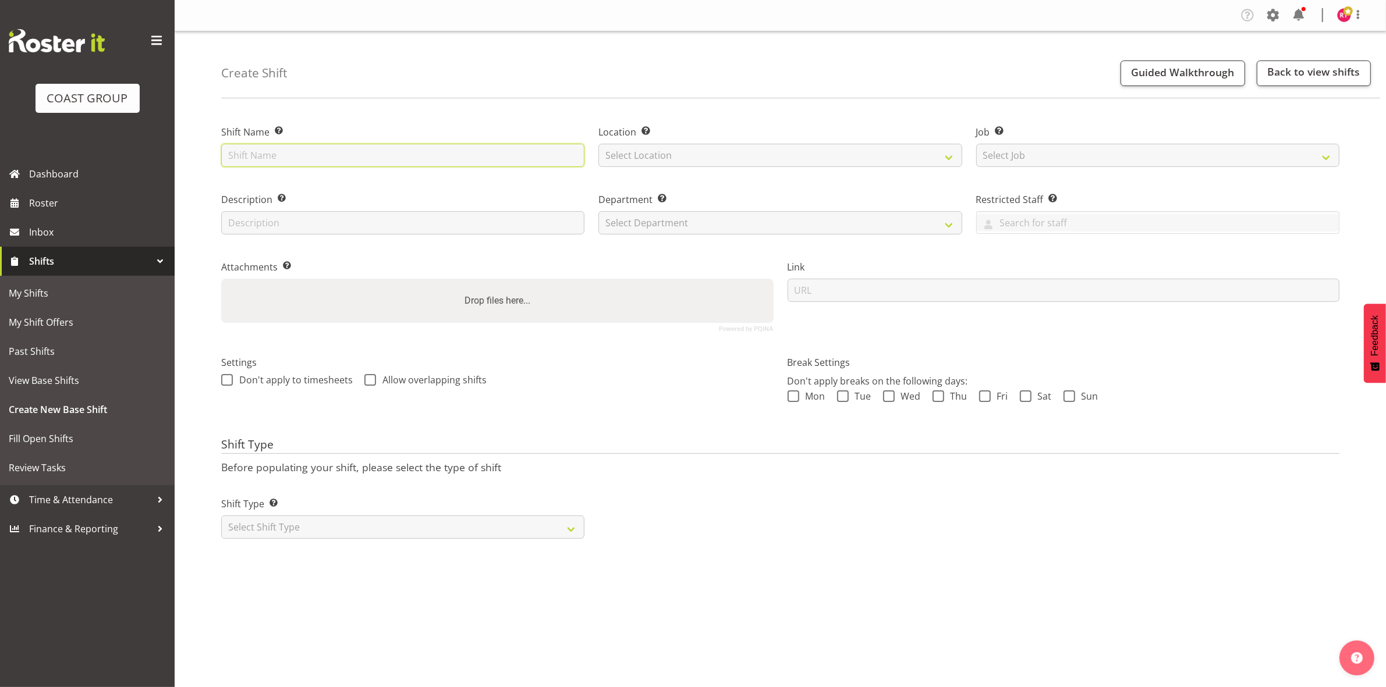
click at [306, 161] on input "text" at bounding box center [402, 155] width 363 height 23
type input "warehouse"
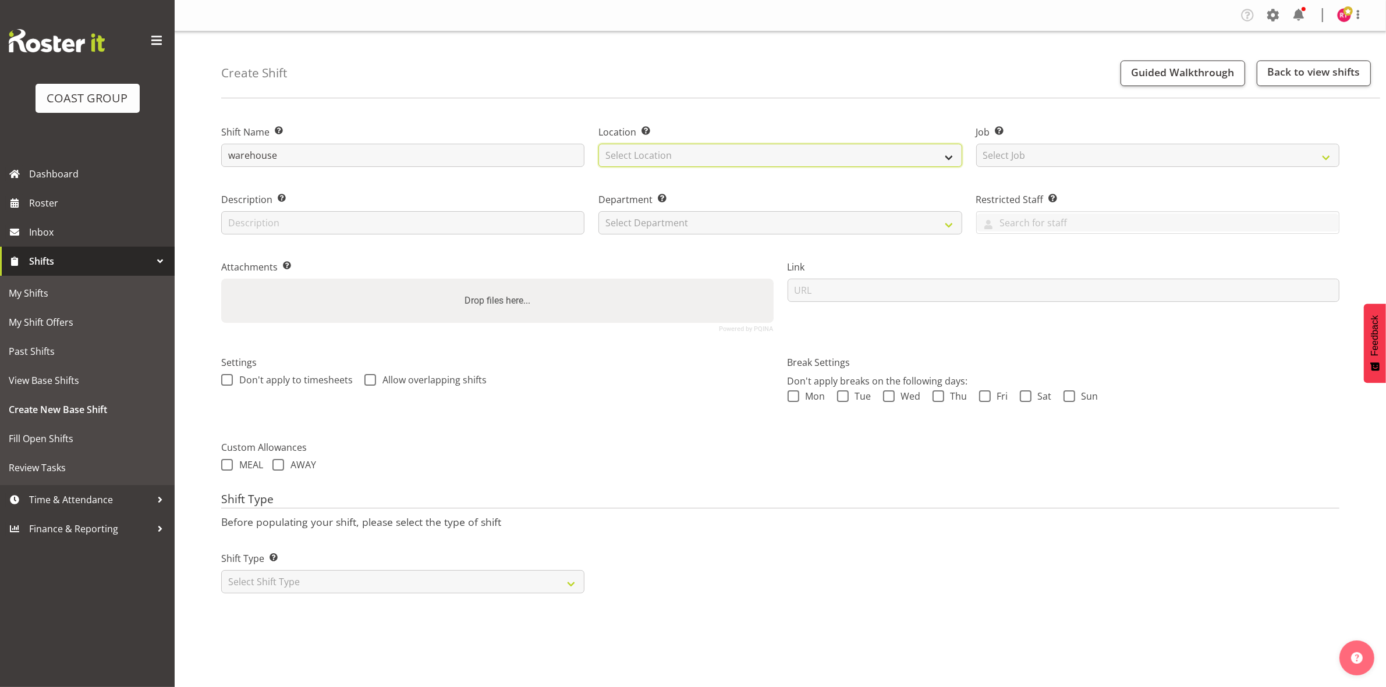
click at [677, 150] on select "Select Location" at bounding box center [779, 155] width 363 height 23
click at [700, 160] on select "Select Location" at bounding box center [779, 155] width 363 height 23
click at [708, 155] on select "Select Location" at bounding box center [779, 155] width 363 height 23
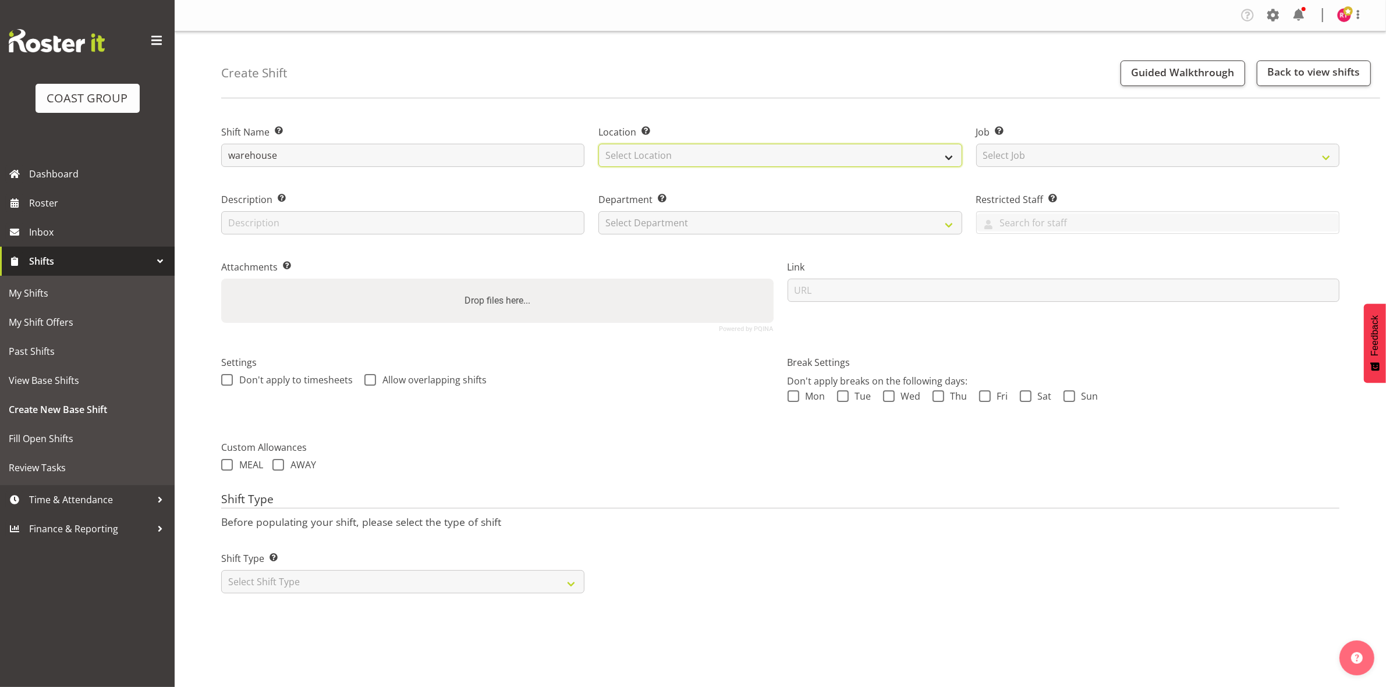
select select "107"
click at [598, 144] on select "Select Location EHS CHC" at bounding box center [779, 155] width 363 height 23
click at [999, 152] on select "Select Job Create new job 1 Carlton Events 1 Carlton Hamilton 1 Carlton Welling…" at bounding box center [1157, 155] width 363 height 23
select select "69"
click at [976, 144] on select "Select Job Create new job 1 Carlton Events 1 Carlton Hamilton 1 Carlton Welling…" at bounding box center [1157, 155] width 363 height 23
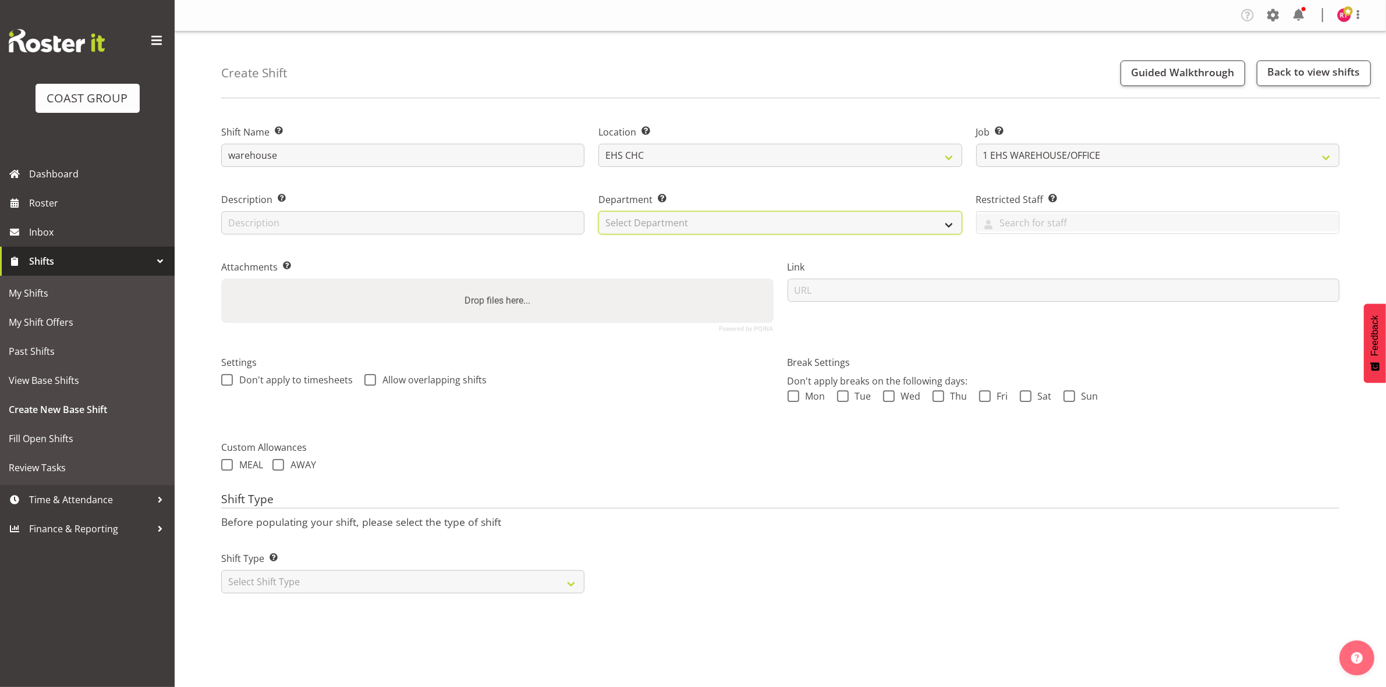
drag, startPoint x: 794, startPoint y: 222, endPoint x: 787, endPoint y: 227, distance: 8.4
click at [794, 222] on select "Select Department EHS CHC OPS" at bounding box center [779, 222] width 363 height 23
select select "41"
click at [598, 211] on select "Select Department EHS CHC OPS" at bounding box center [779, 222] width 363 height 23
click at [314, 583] on select "Select Shift Type One Off Shift Recurring Shift Rotating Shift" at bounding box center [402, 581] width 363 height 23
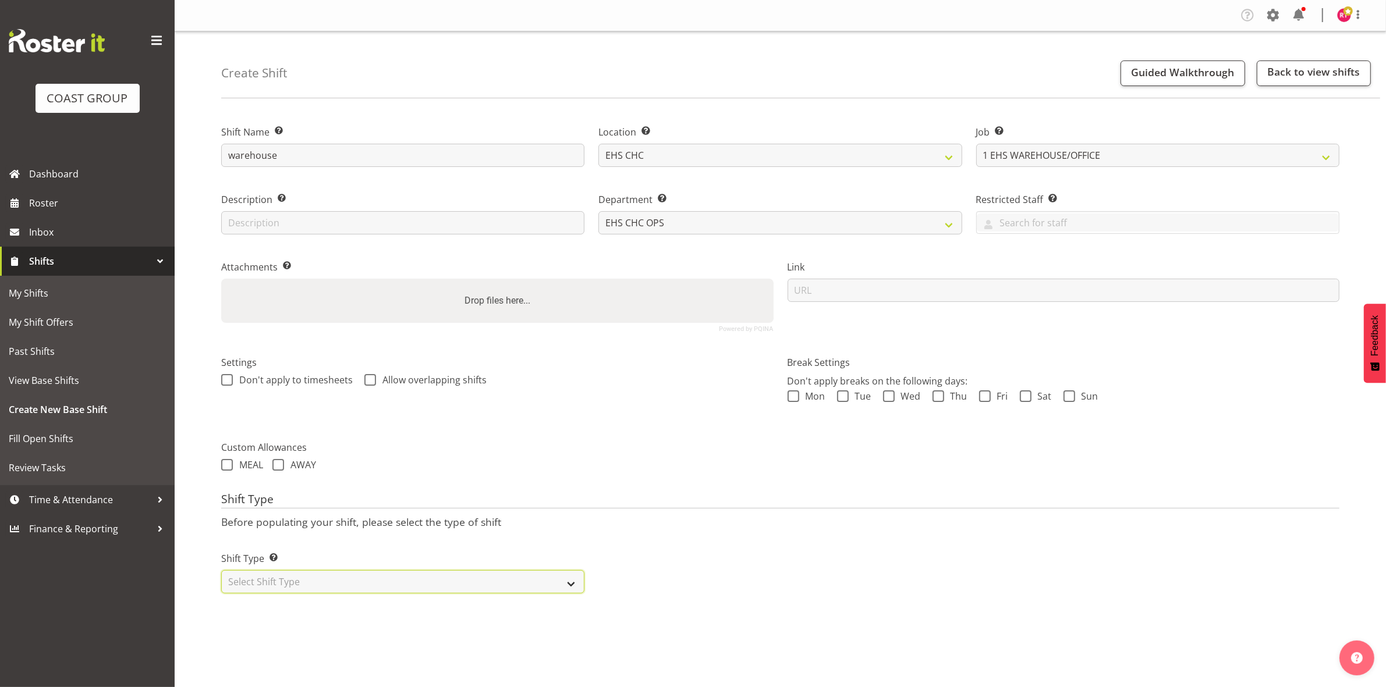
select select "one_off"
click at [221, 571] on select "Select Shift Type One Off Shift Recurring Shift Rotating Shift" at bounding box center [402, 581] width 363 height 23
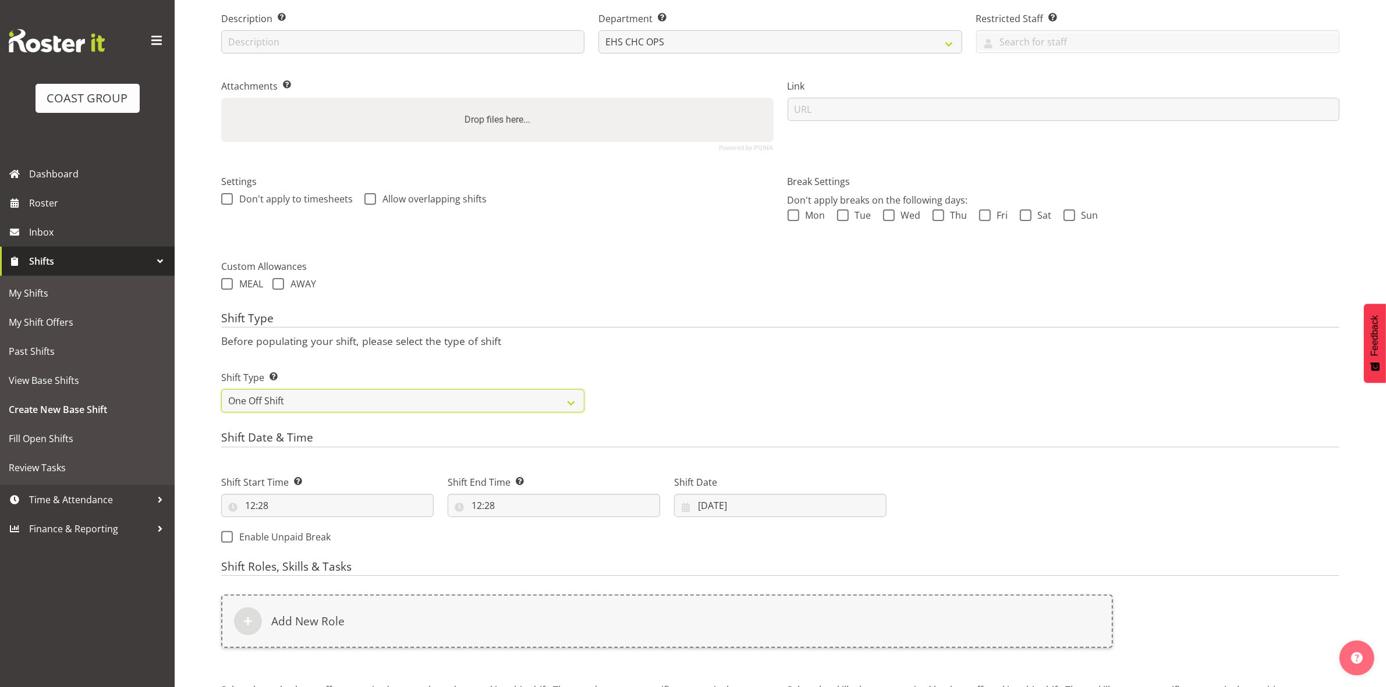
scroll to position [318, 0]
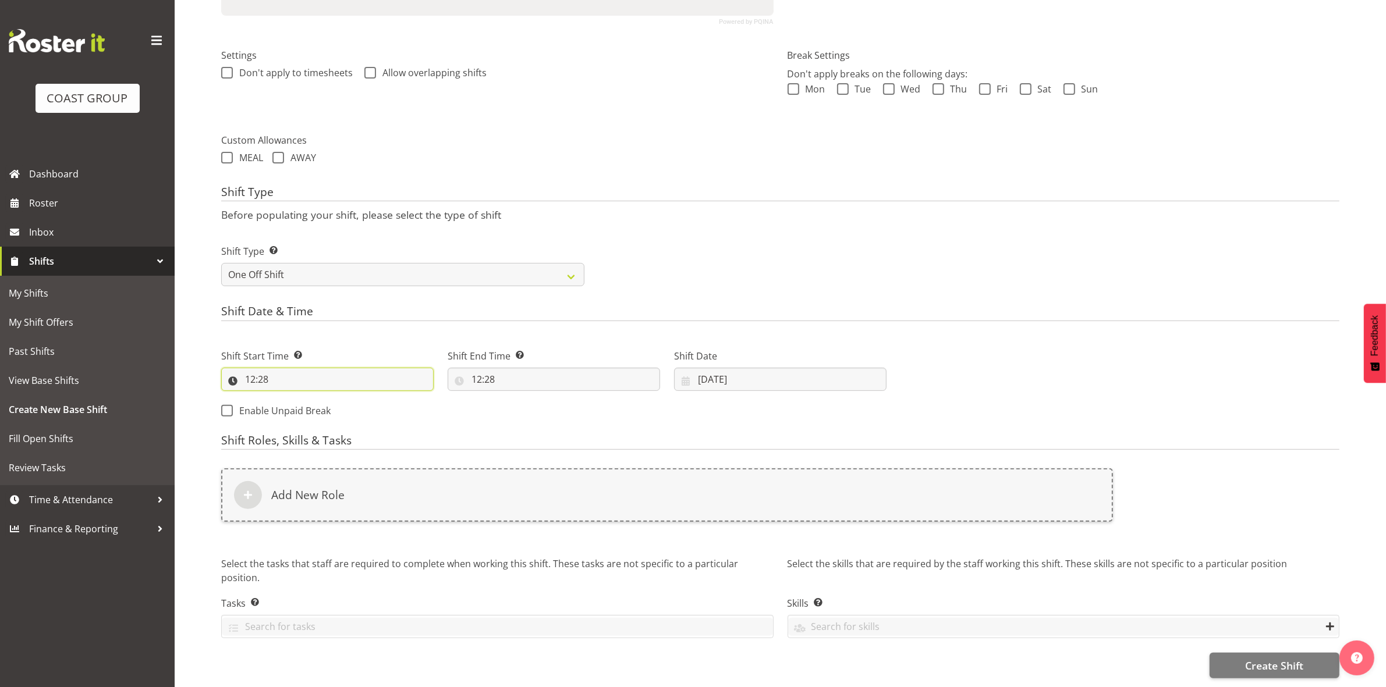
drag, startPoint x: 251, startPoint y: 368, endPoint x: 304, endPoint y: 367, distance: 53.0
click at [251, 368] on input "12:28" at bounding box center [327, 379] width 212 height 23
click at [299, 398] on select "00 01 02 03 04 05 06 07 08 09 10 11 12 13 14 15 16 17 18 19 20 21 22 23" at bounding box center [300, 409] width 26 height 23
select select "8"
click at [287, 398] on select "00 01 02 03 04 05 06 07 08 09 10 11 12 13 14 15 16 17 18 19 20 21 22 23" at bounding box center [300, 409] width 26 height 23
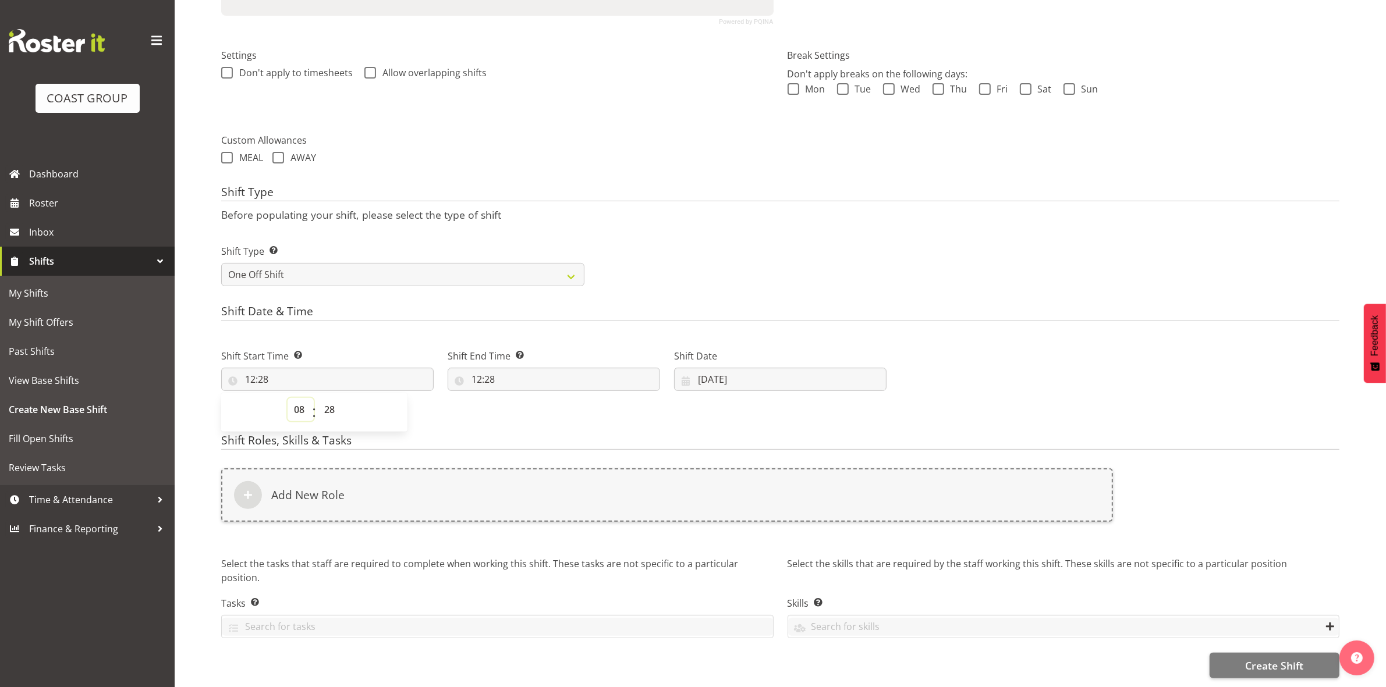
type input "08:28"
click at [324, 398] on select "00 01 02 03 04 05 06 07 08 09 10 11 12 13 14 15 16 17 18 19 20 21 22 23 24 25 2…" at bounding box center [331, 409] width 26 height 23
select select "0"
click at [318, 398] on select "00 01 02 03 04 05 06 07 08 09 10 11 12 13 14 15 16 17 18 19 20 21 22 23 24 25 2…" at bounding box center [331, 409] width 26 height 23
type input "08:00"
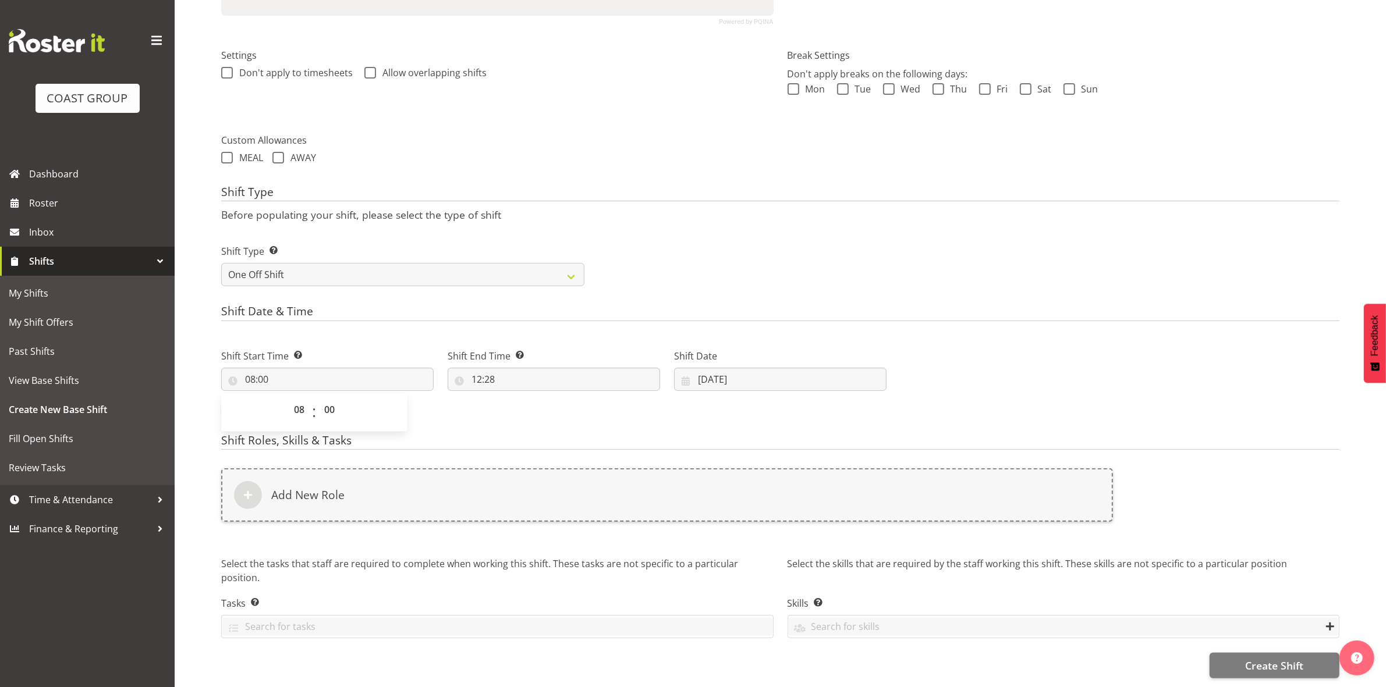
drag, startPoint x: 611, startPoint y: 248, endPoint x: 594, endPoint y: 254, distance: 18.4
click at [612, 248] on div "Shift Type Shift Types: One Off – Select this if you would like a single shift …" at bounding box center [780, 260] width 1132 height 65
click at [478, 368] on input "12:28" at bounding box center [554, 379] width 212 height 23
click at [525, 398] on select "00 01 02 03 04 05 06 07 08 09 10 11 12 13 14 15 16 17 18 19 20 21 22 23" at bounding box center [527, 409] width 26 height 23
select select "16"
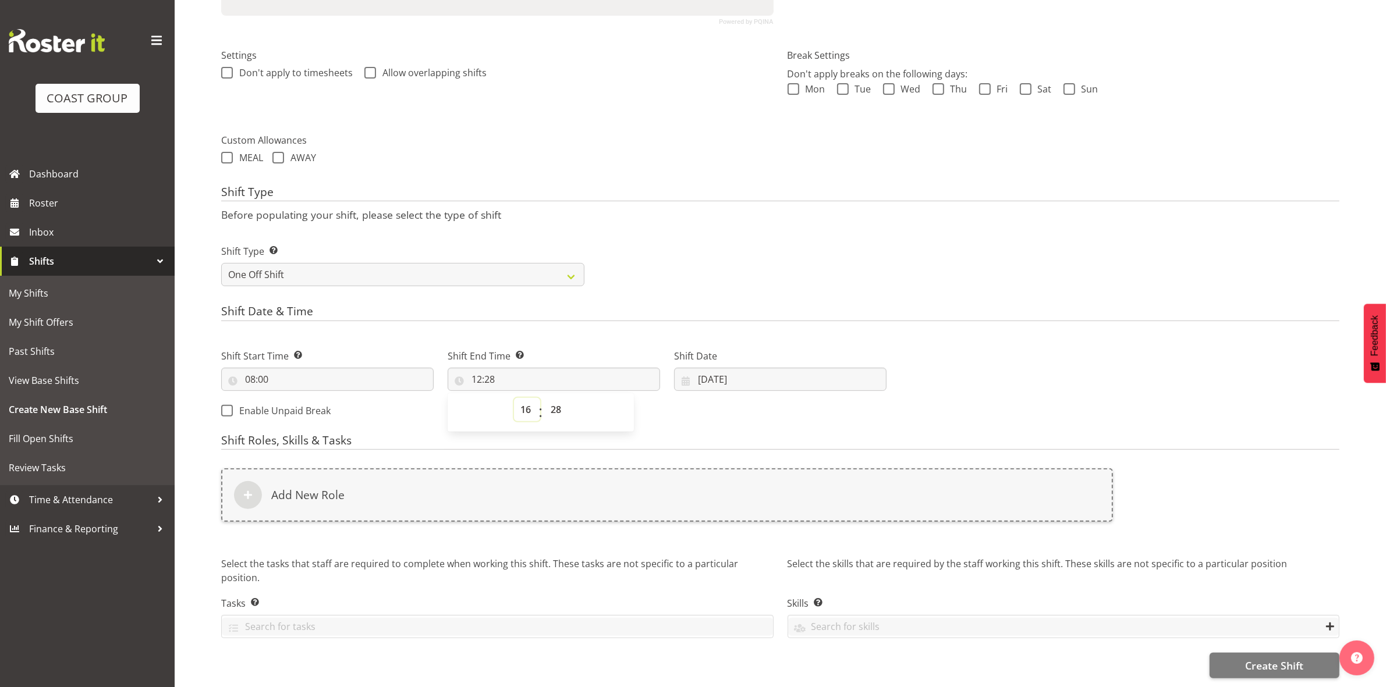
click at [514, 398] on select "00 01 02 03 04 05 06 07 08 09 10 11 12 13 14 15 16 17 18 19 20 21 22 23" at bounding box center [527, 409] width 26 height 23
type input "16:28"
click at [556, 398] on select "00 01 02 03 04 05 06 07 08 09 10 11 12 13 14 15 16 17 18 19 20 21 22 23 24 25 2…" at bounding box center [557, 409] width 26 height 23
select select "30"
click at [544, 398] on select "00 01 02 03 04 05 06 07 08 09 10 11 12 13 14 15 16 17 18 19 20 21 22 23 24 25 2…" at bounding box center [557, 409] width 26 height 23
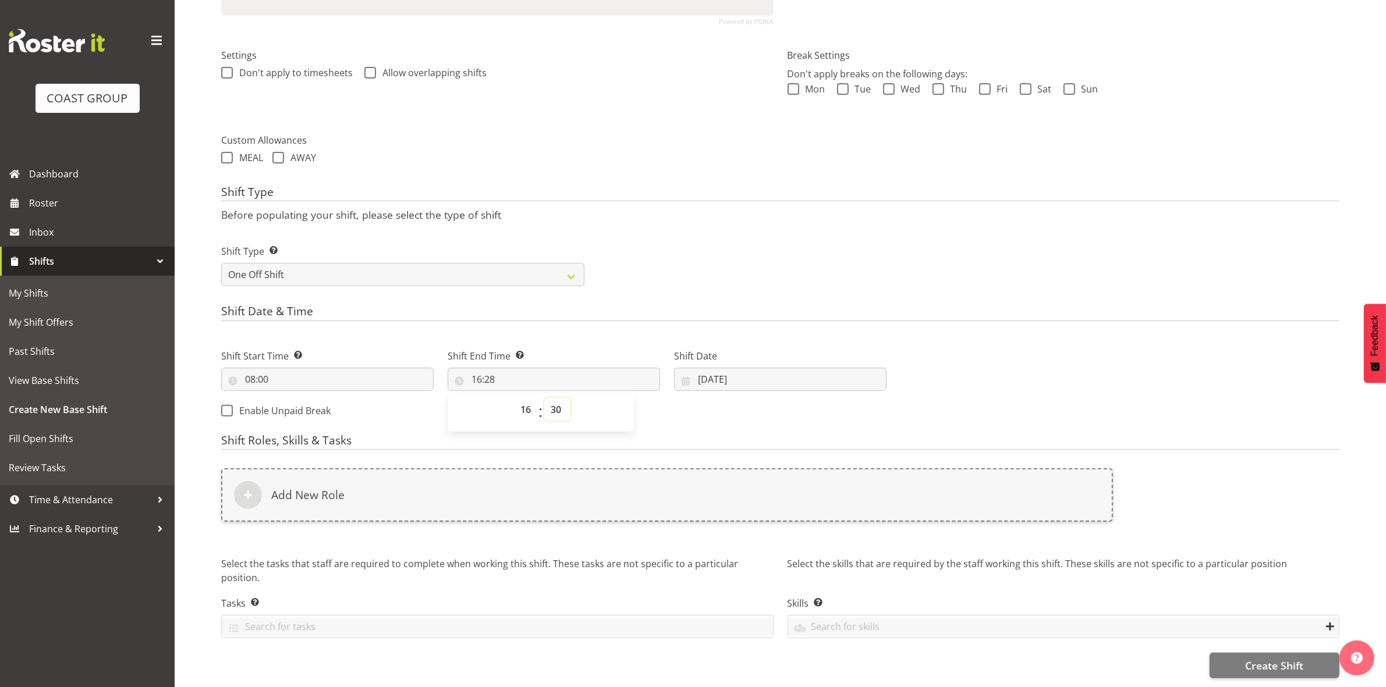
type input "16:30"
click at [673, 293] on form "Shift Name Enter a name for the shift (e.g. Day Shift). warehouse Location Ente…" at bounding box center [780, 240] width 1118 height 877
click at [703, 368] on input "11/08/2025" at bounding box center [780, 379] width 212 height 23
click at [829, 512] on span "15" at bounding box center [826, 517] width 9 height 11
type input "15/08/2025"
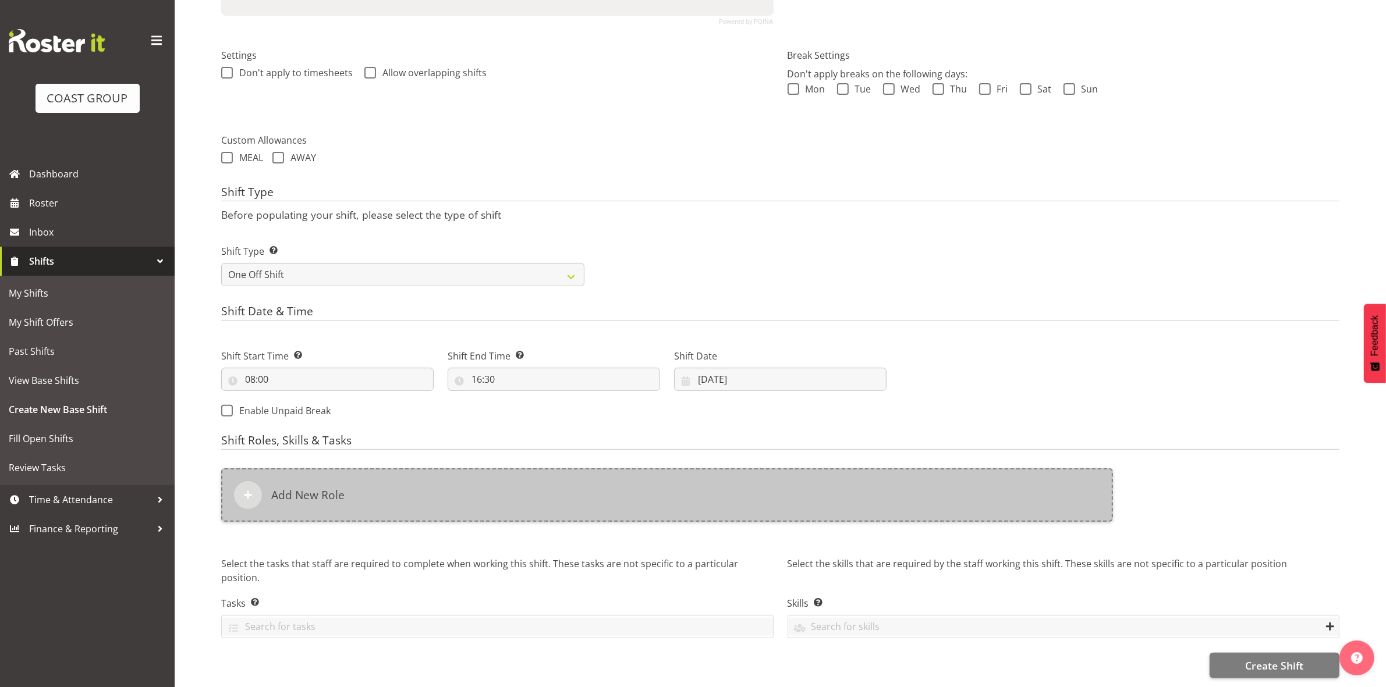
click at [521, 481] on div "Add New Role" at bounding box center [667, 495] width 892 height 54
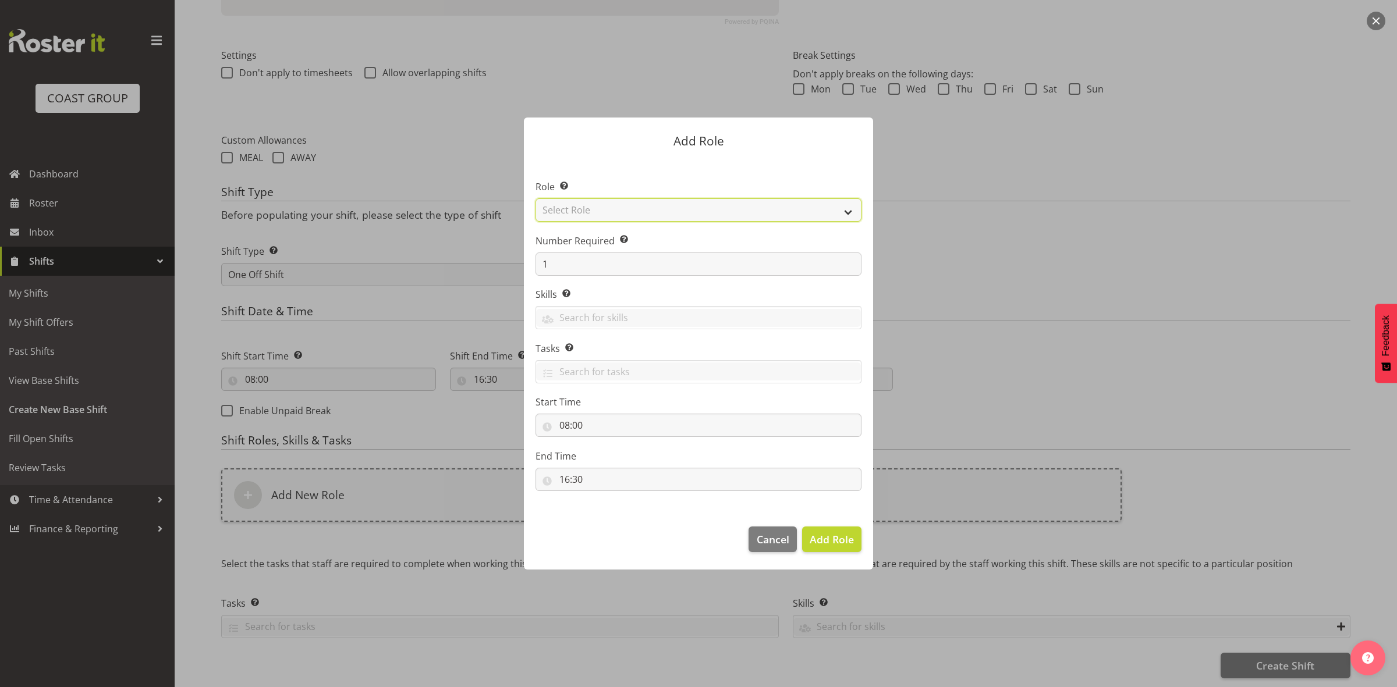
click at [618, 207] on select "Select Role ACCOUNT MANAGER ACCOUNT MANAGER DW ACCOUNTS AKL DIANNA VEHICLES AKL…" at bounding box center [698, 209] width 326 height 23
select select "192"
click at [535, 198] on select "Select Role ACCOUNT MANAGER ACCOUNT MANAGER DW ACCOUNTS AKL DIANNA VEHICLES AKL…" at bounding box center [698, 209] width 326 height 23
click at [580, 266] on input "1" at bounding box center [698, 264] width 326 height 23
type input "5"
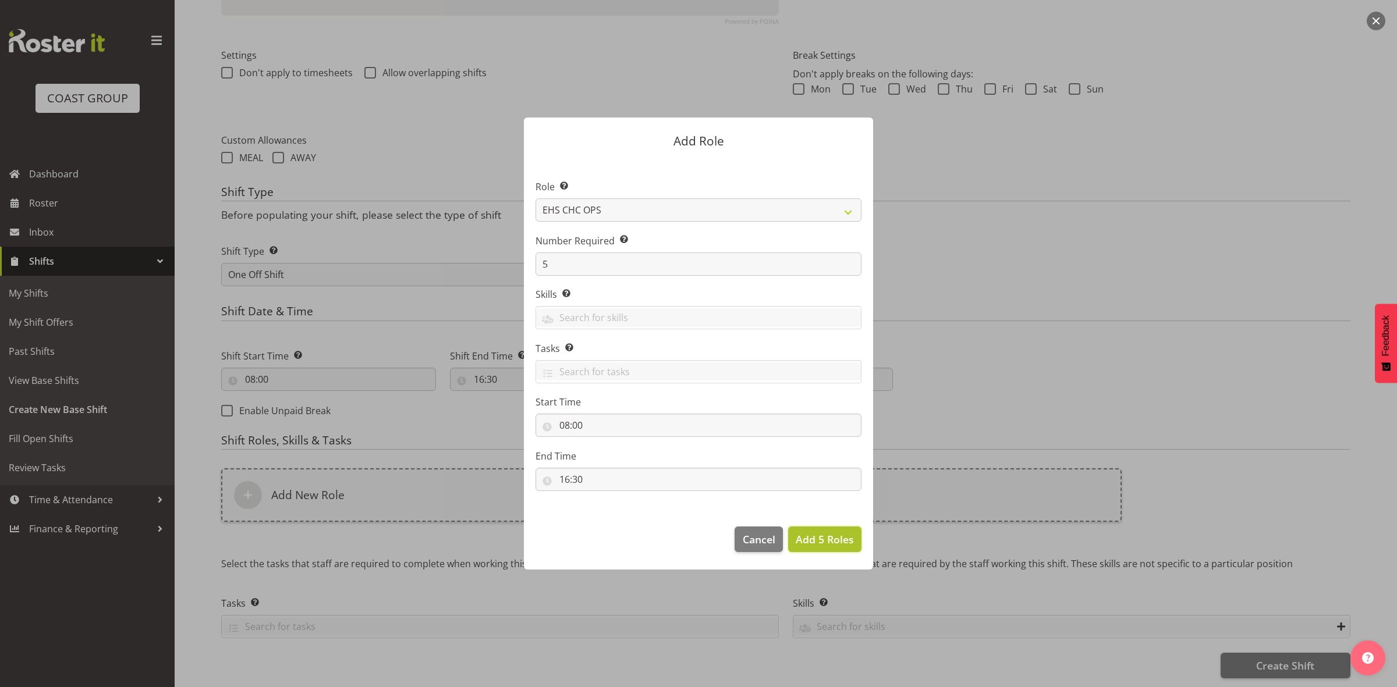
click at [825, 541] on span "Add 5 Roles" at bounding box center [825, 539] width 58 height 14
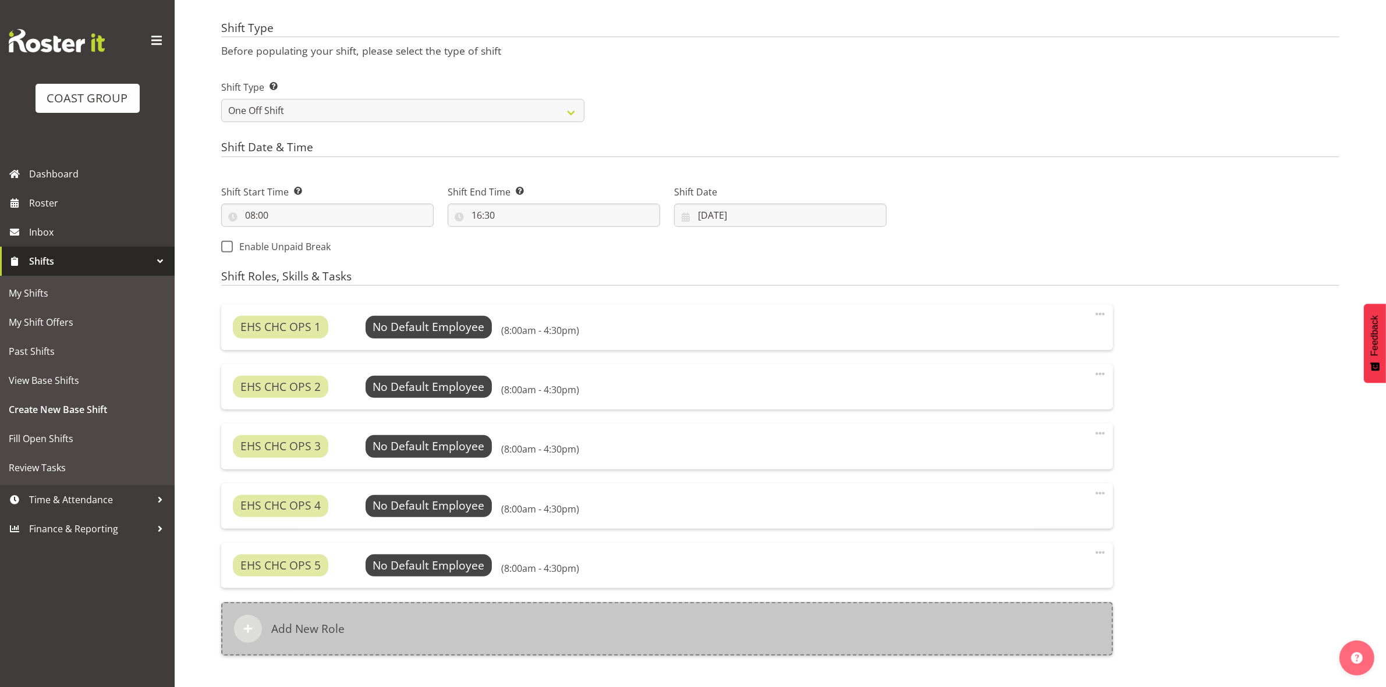
scroll to position [617, 0]
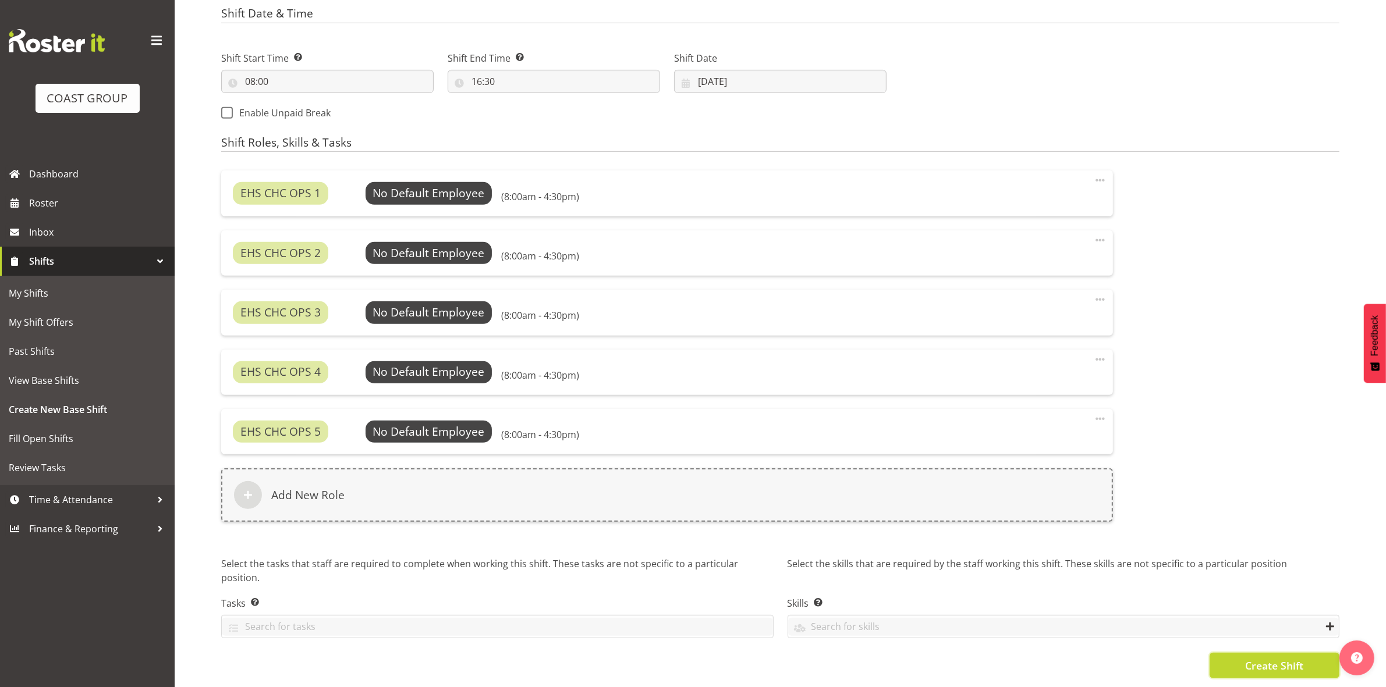
click at [1259, 659] on span "Create Shift" at bounding box center [1274, 665] width 58 height 15
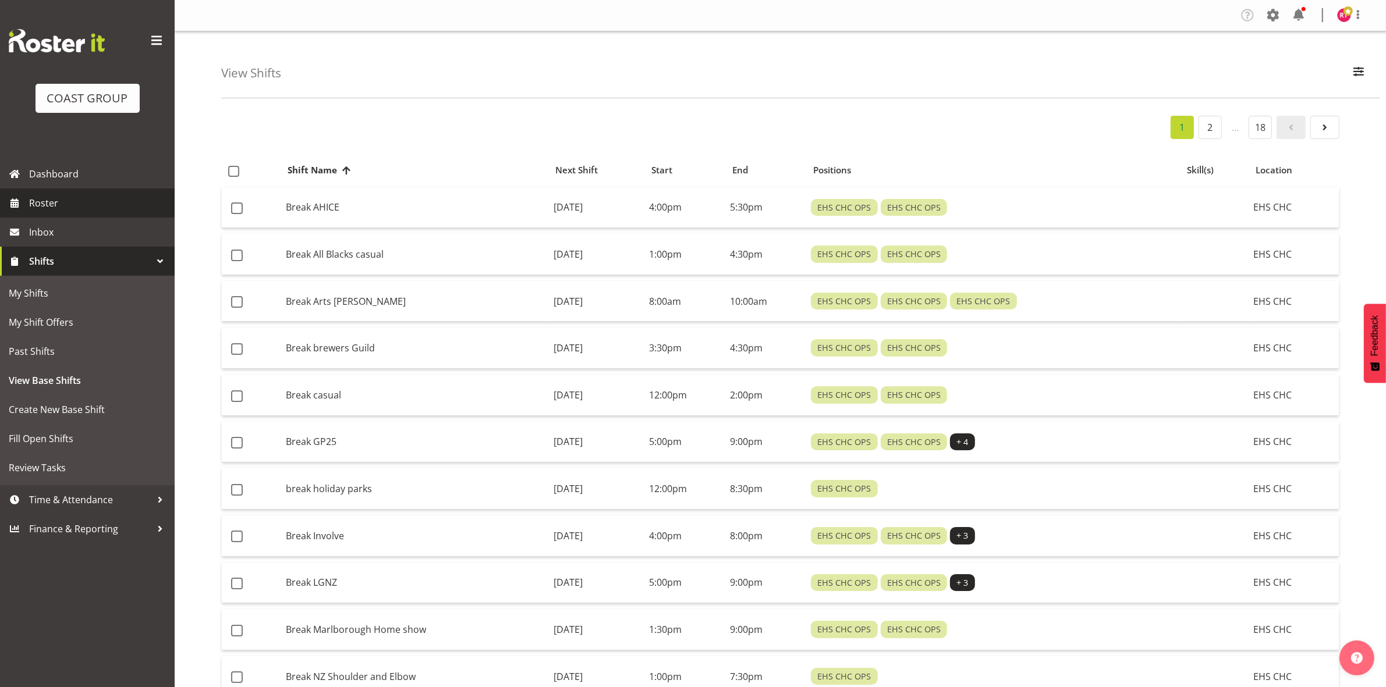
drag, startPoint x: 58, startPoint y: 205, endPoint x: 65, endPoint y: 226, distance: 21.5
click at [59, 205] on span "Roster" at bounding box center [99, 202] width 140 height 17
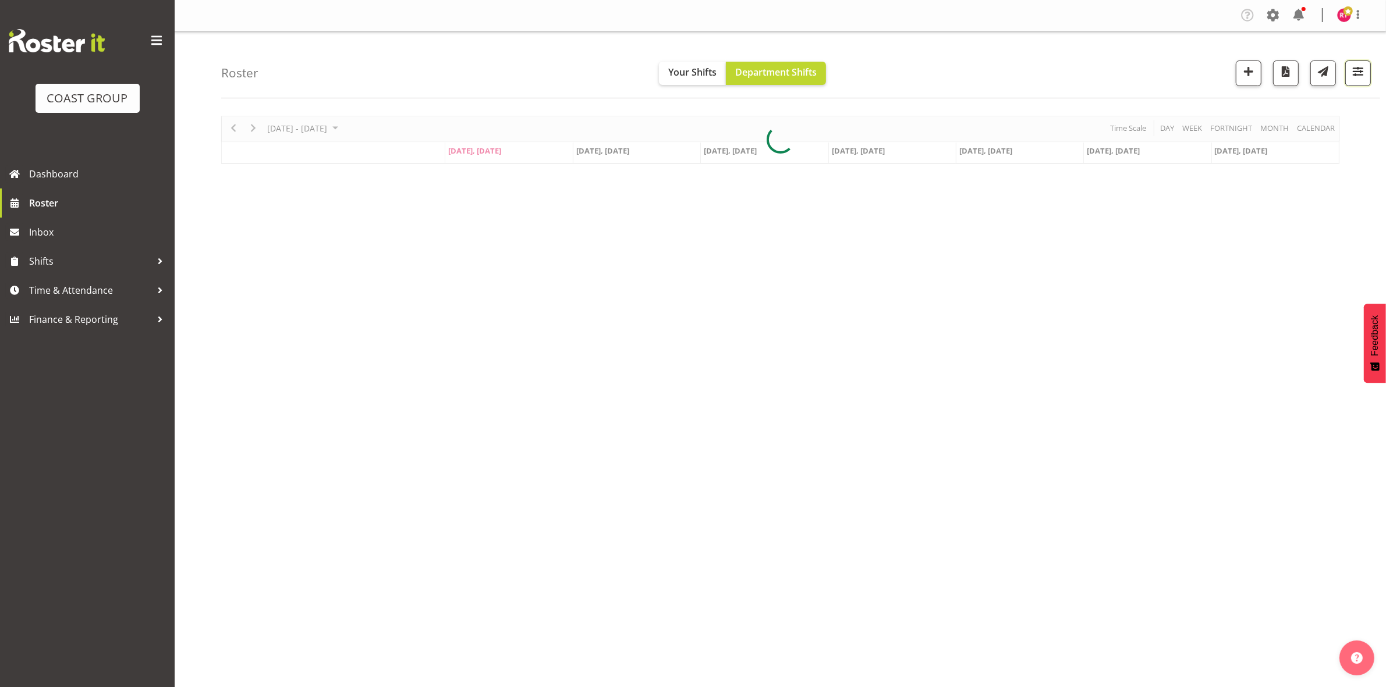
click at [1360, 79] on span "button" at bounding box center [1357, 71] width 15 height 15
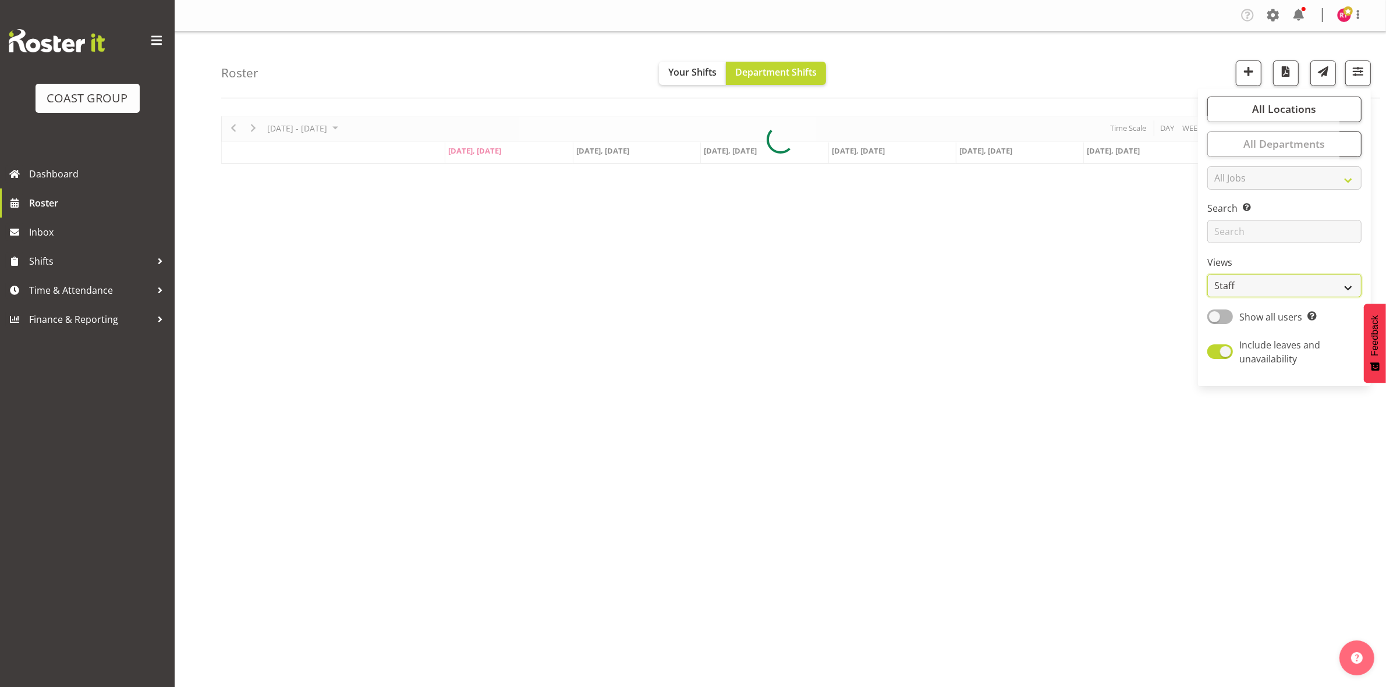
drag, startPoint x: 1275, startPoint y: 280, endPoint x: 1270, endPoint y: 294, distance: 14.2
click at [1275, 280] on select "Staff Role Shift - Horizontal Shift - Vertical Staff - Location" at bounding box center [1284, 285] width 154 height 23
select select "shift"
click at [1208, 274] on select "Staff Role Shift - Horizontal Shift - Vertical Staff - Location" at bounding box center [1284, 285] width 154 height 23
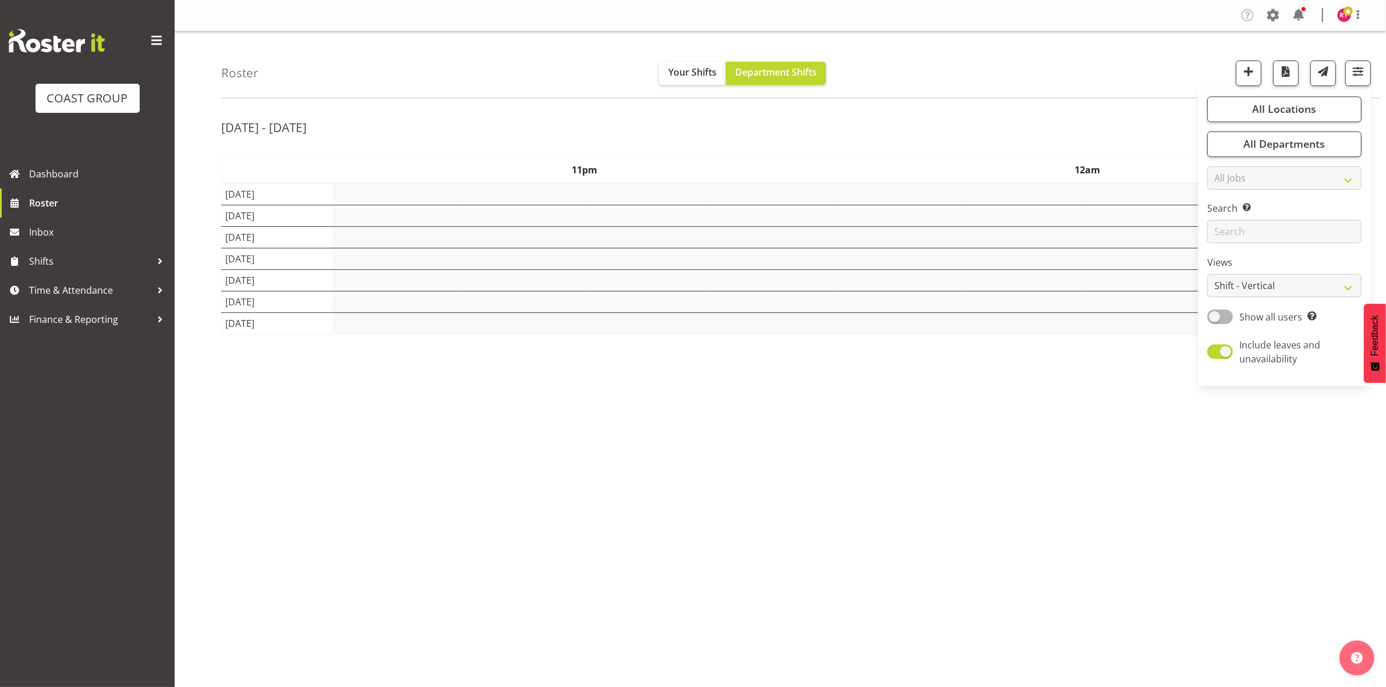
click at [1054, 88] on div "Roster Your Shifts Department Shifts All Locations Clear CARLTON EVENTS Carlton…" at bounding box center [800, 64] width 1159 height 67
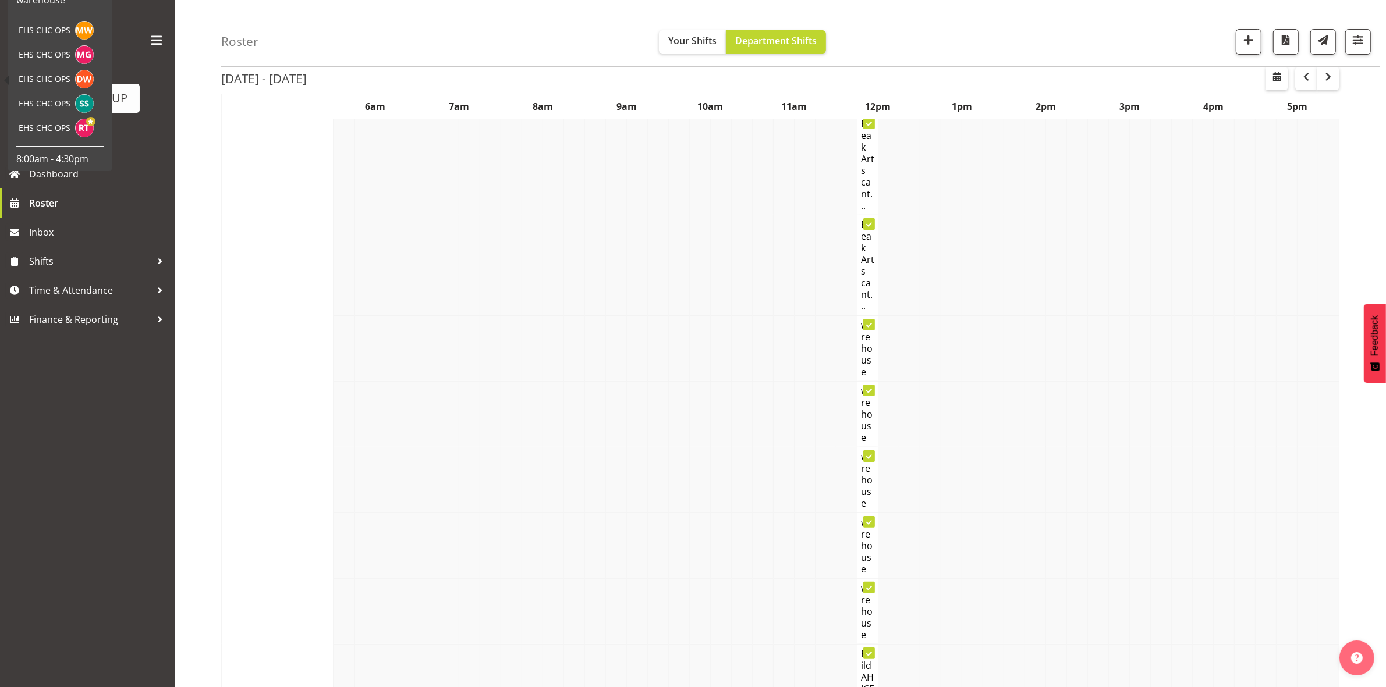
scroll to position [249, 0]
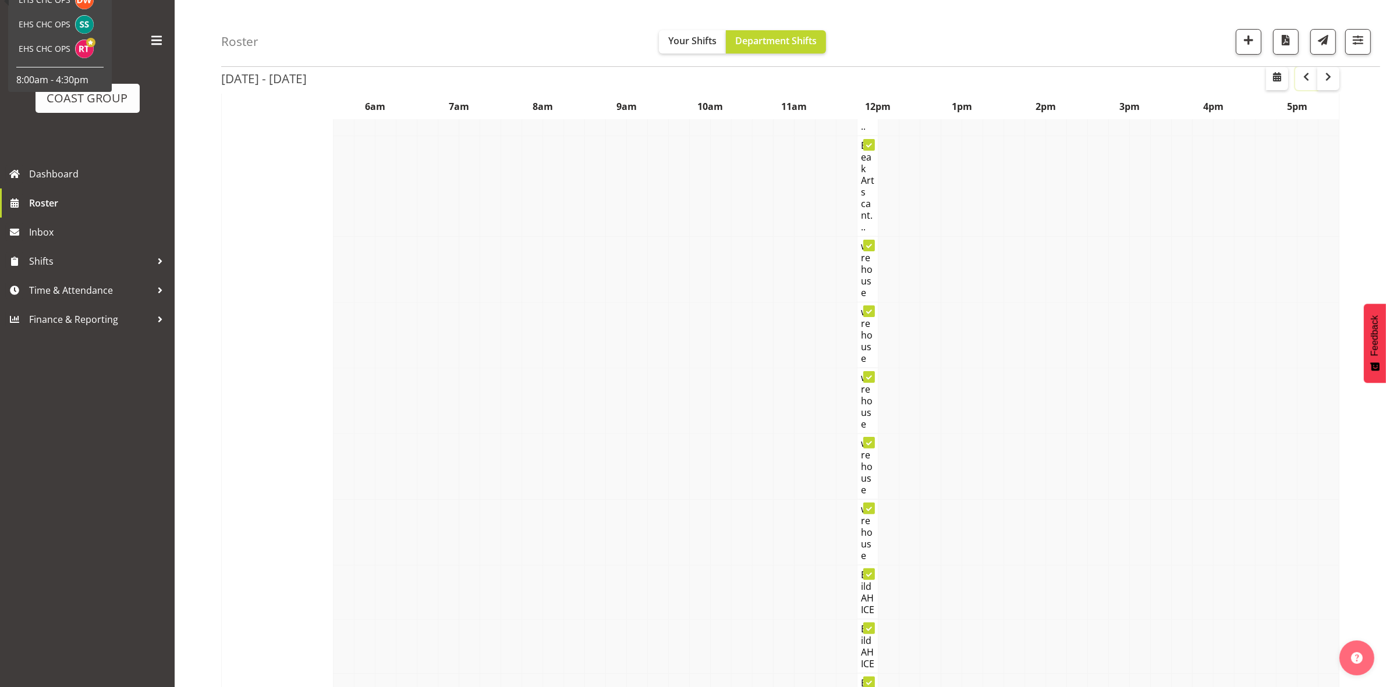
click at [1304, 76] on span "button" at bounding box center [1306, 77] width 14 height 14
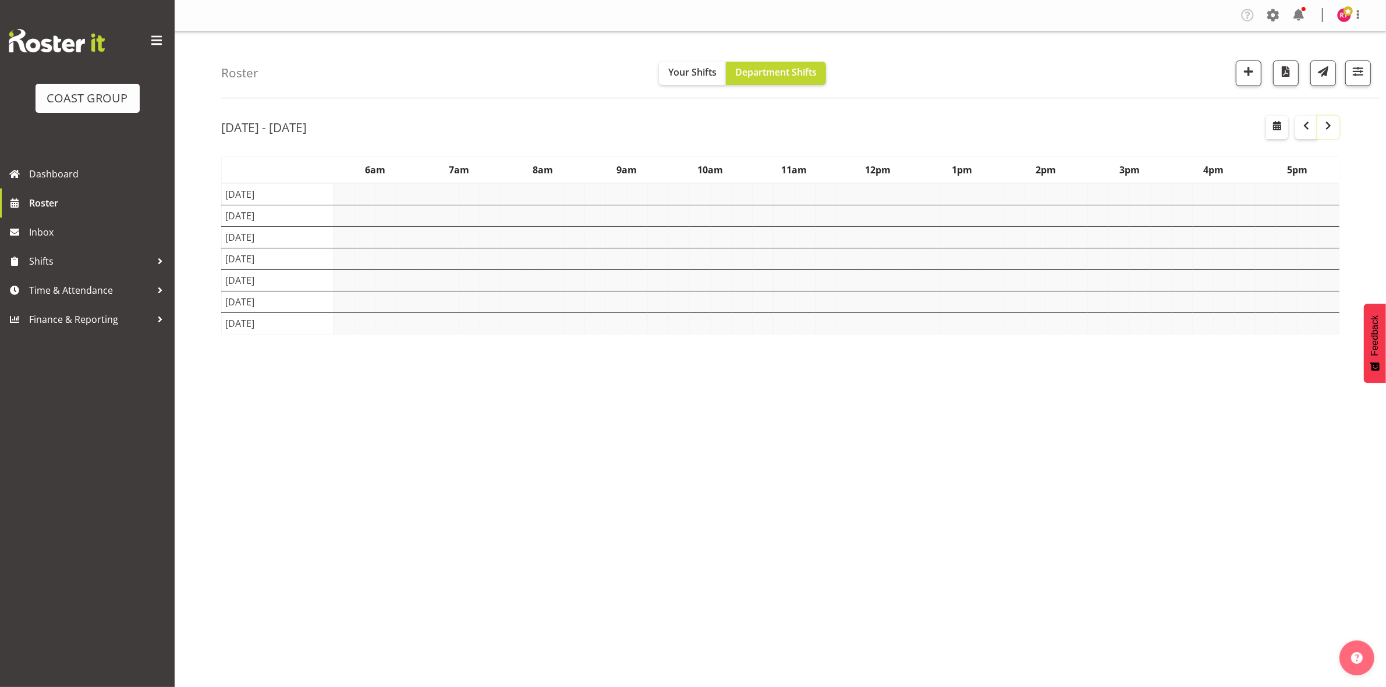
click at [1329, 126] on span "button" at bounding box center [1328, 126] width 14 height 14
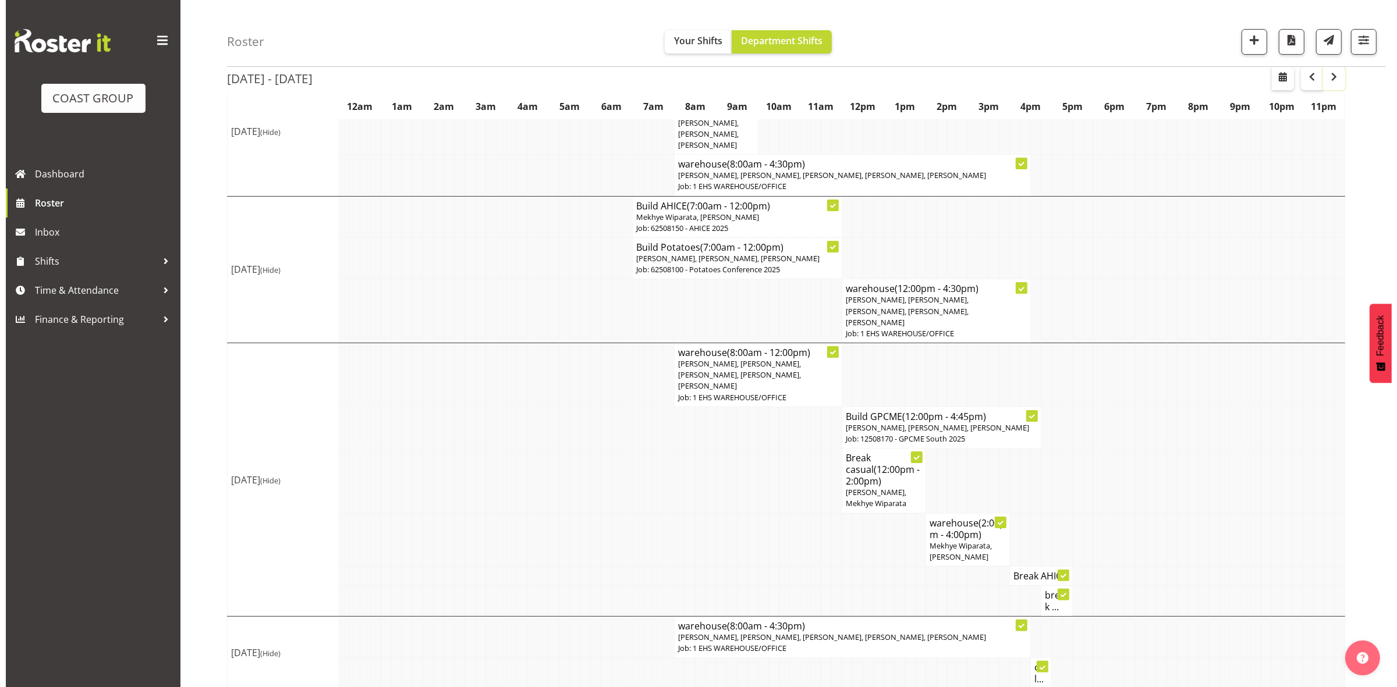
scroll to position [180, 0]
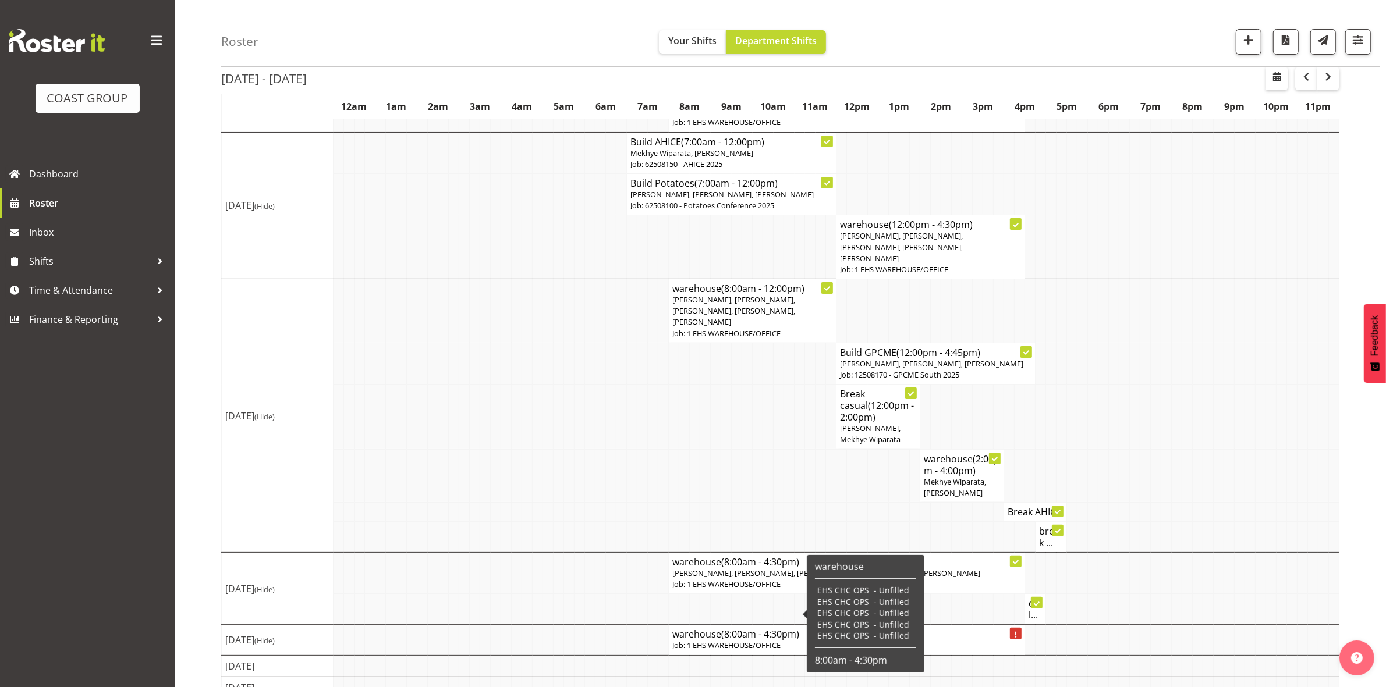
click at [818, 621] on table "EHS CHC OPS - Unfilled EHS CHC OPS - Unfilled EHS CHC OPS - Unfilled EHS CHC OP…" at bounding box center [865, 613] width 101 height 57
click at [755, 640] on p "Job: 1 EHS WAREHOUSE/OFFICE" at bounding box center [846, 645] width 349 height 11
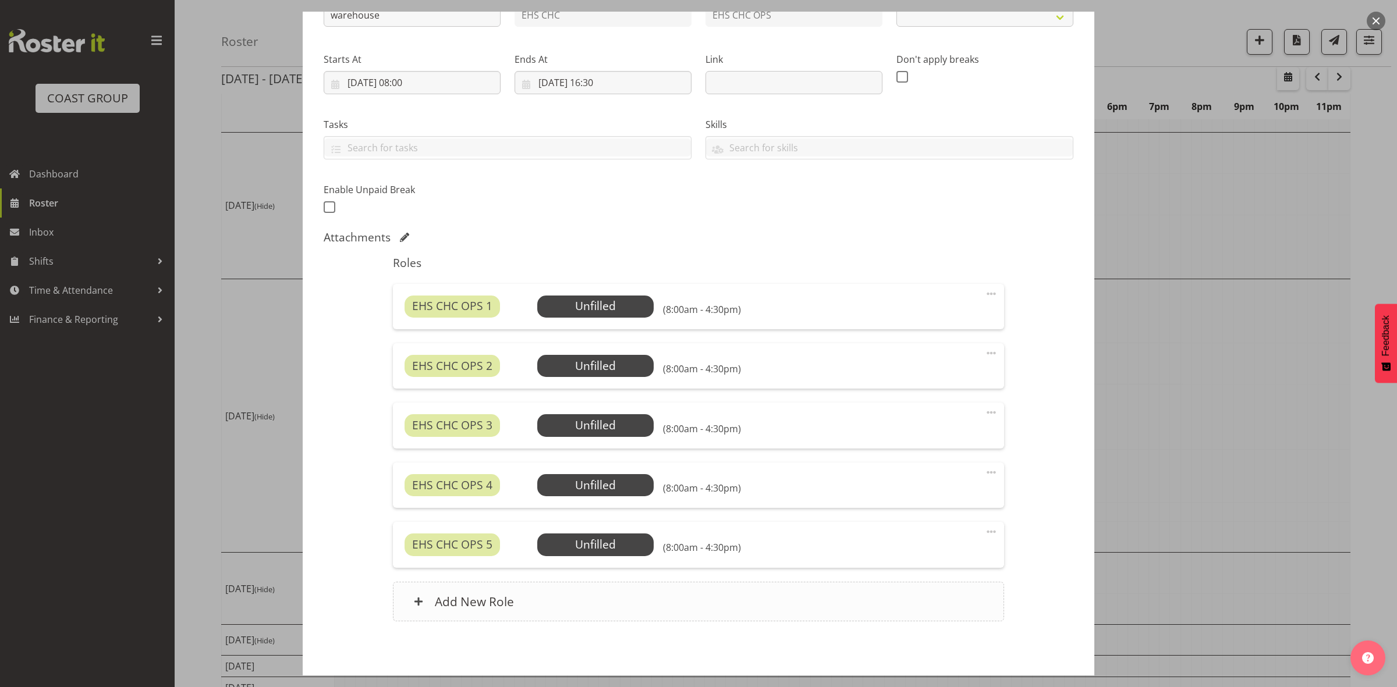
scroll to position [201, 0]
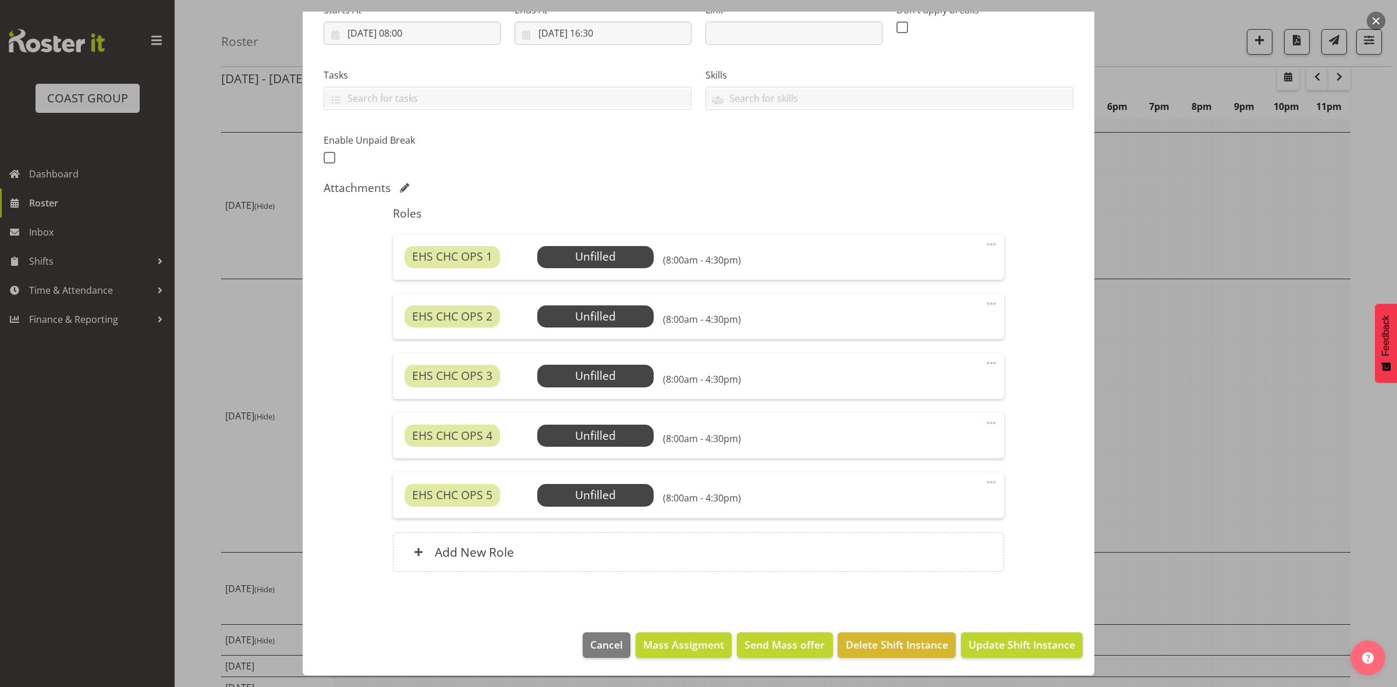
select select "69"
click at [673, 661] on footer "Cancel Mass Assigment Send Mass offer Delete Shift Instance Update Shift Instan…" at bounding box center [698, 648] width 791 height 55
click at [673, 650] on span "Mass Assigment" at bounding box center [683, 644] width 81 height 15
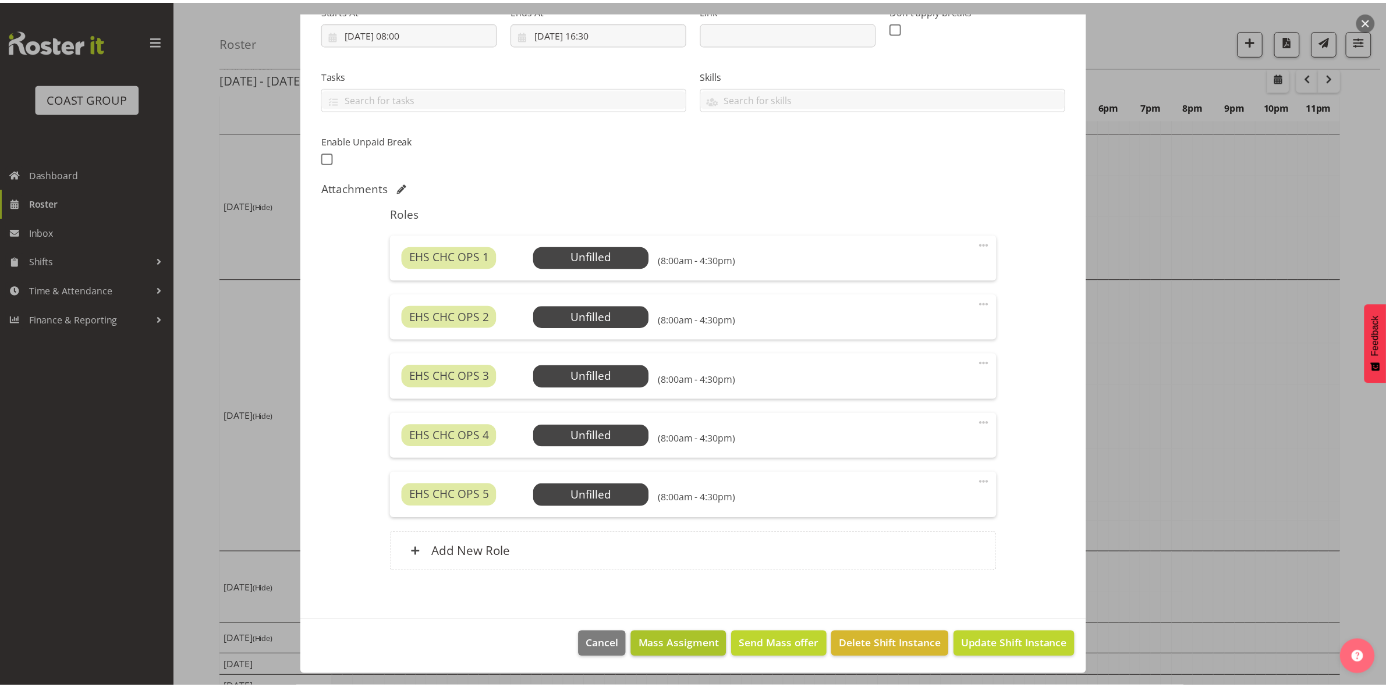
scroll to position [154, 0]
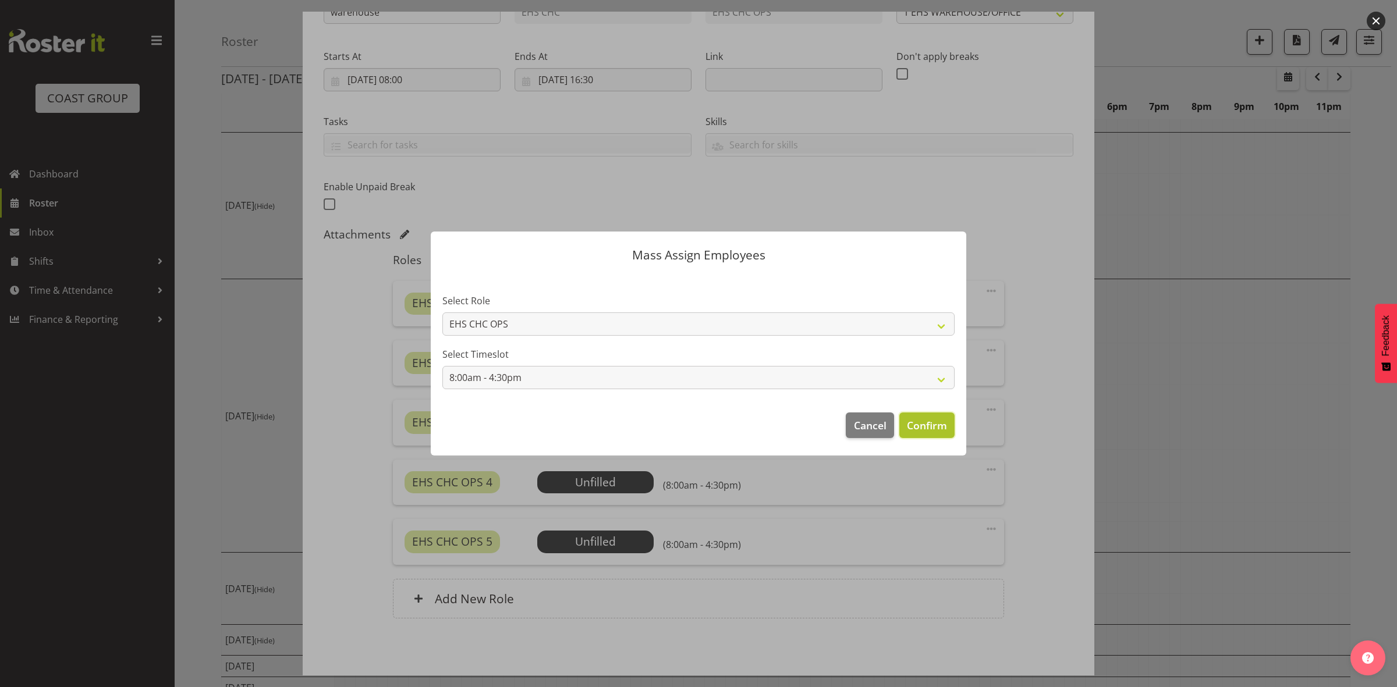
click at [914, 424] on span "Confirm" at bounding box center [927, 425] width 40 height 15
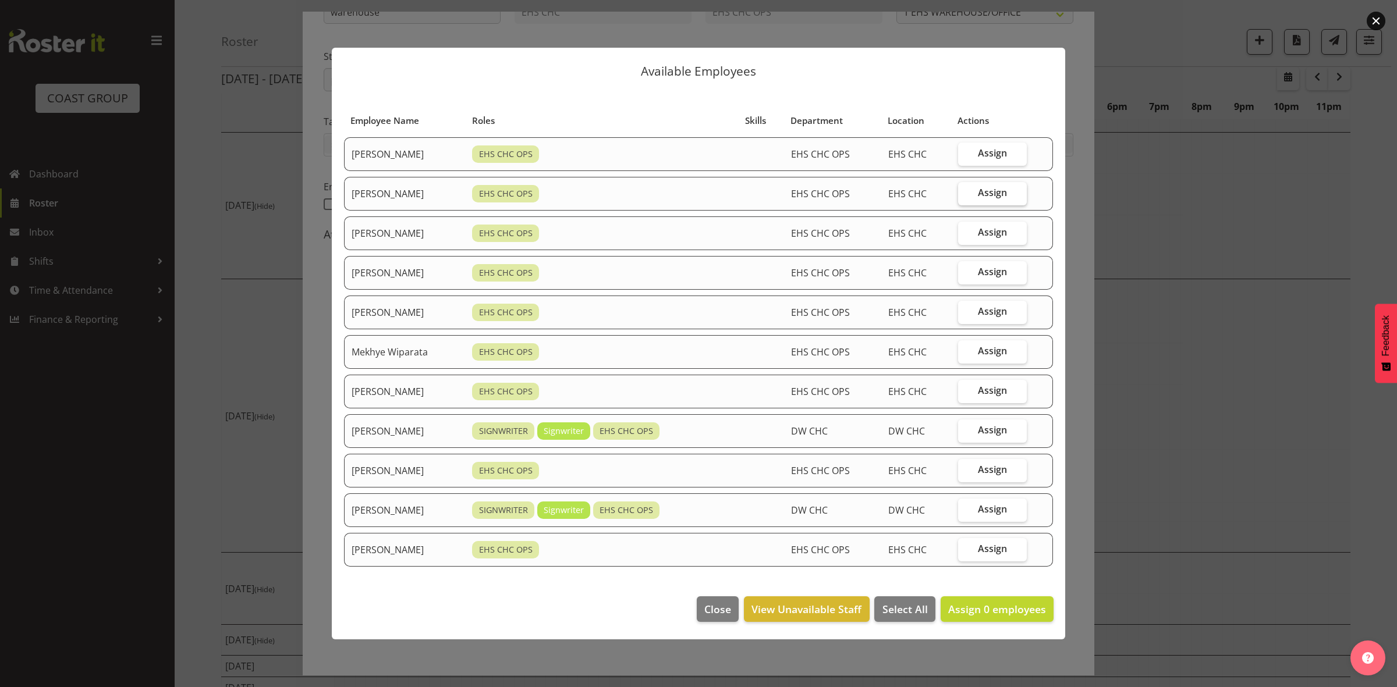
click at [989, 195] on span "Assign" at bounding box center [992, 193] width 29 height 12
click at [965, 195] on input "Assign" at bounding box center [962, 193] width 8 height 8
checkbox input "true"
click at [985, 315] on span "Assign" at bounding box center [992, 312] width 29 height 12
click at [965, 315] on input "Assign" at bounding box center [962, 312] width 8 height 8
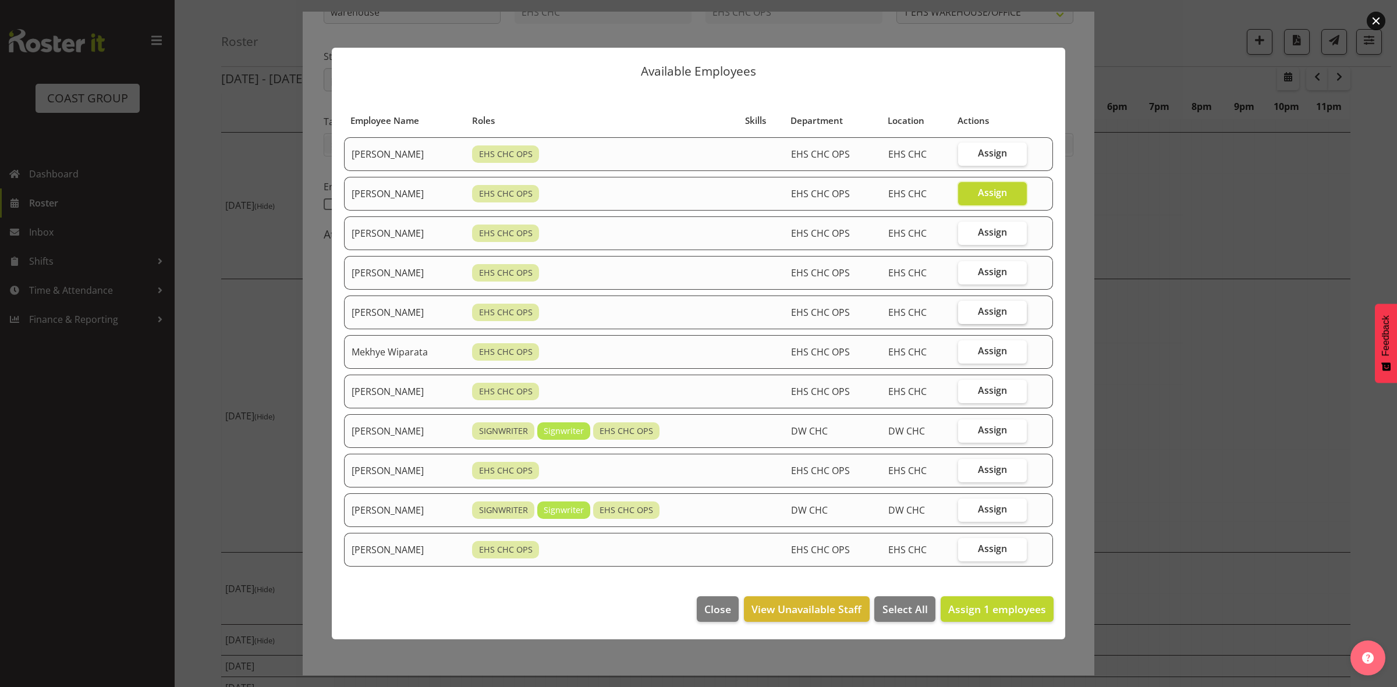
checkbox input "true"
click at [987, 349] on span "Assign" at bounding box center [992, 351] width 29 height 12
click at [965, 349] on input "Assign" at bounding box center [962, 351] width 8 height 8
checkbox input "true"
click at [996, 392] on span "Assign" at bounding box center [992, 391] width 29 height 12
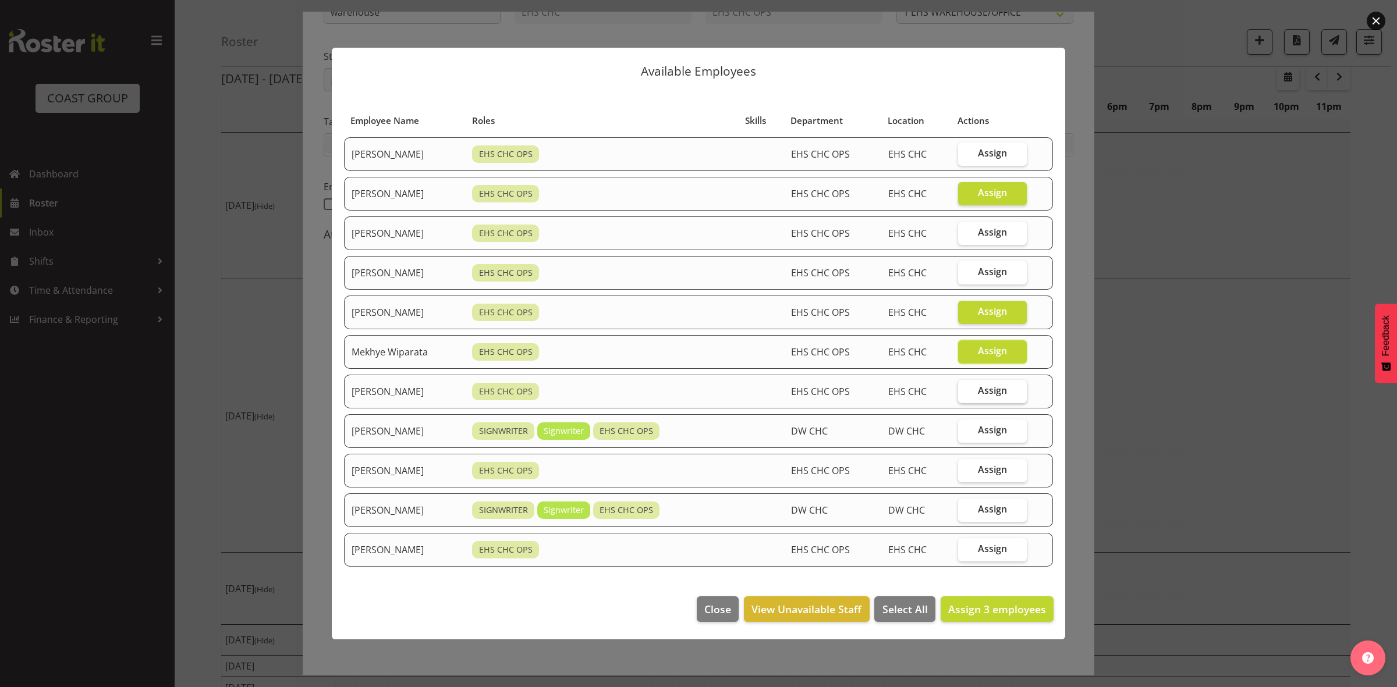
click at [965, 392] on input "Assign" at bounding box center [962, 391] width 8 height 8
checkbox input "true"
click at [996, 474] on span "Assign" at bounding box center [992, 470] width 29 height 12
click at [965, 474] on input "Assign" at bounding box center [962, 470] width 8 height 8
checkbox input "true"
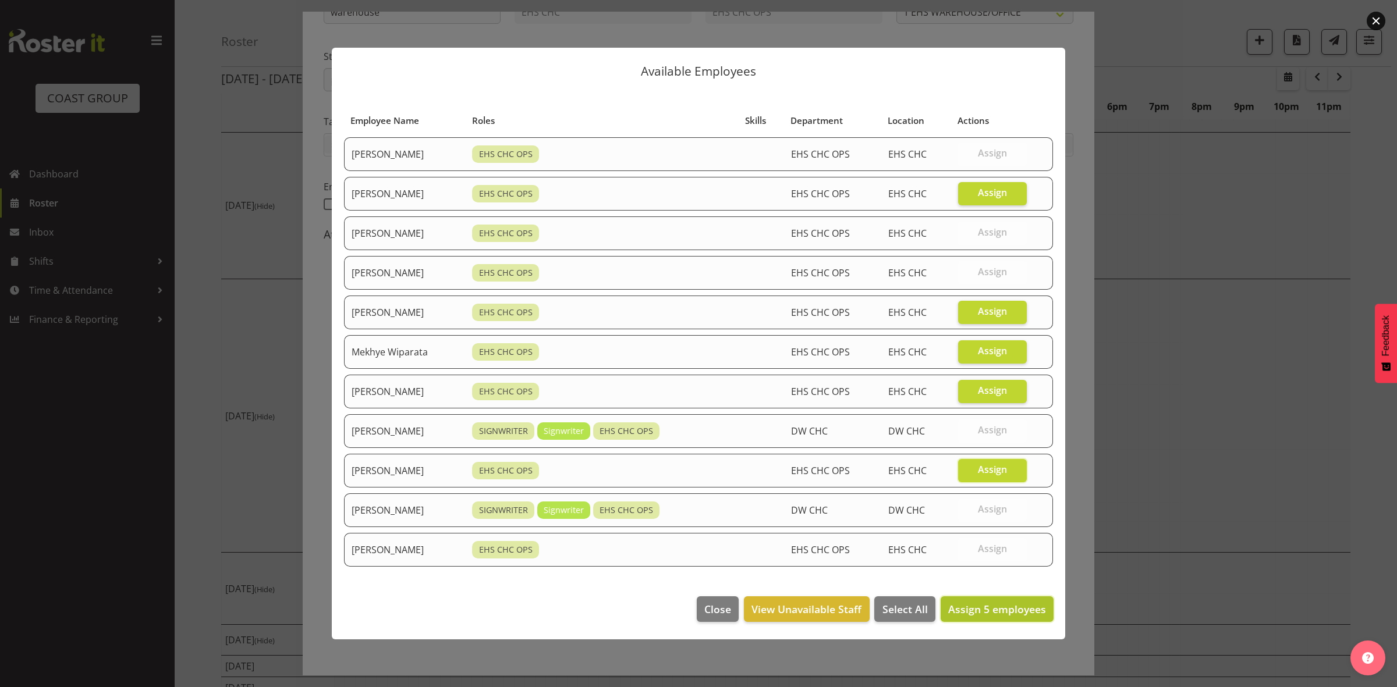
click at [989, 607] on span "Assign 5 employees" at bounding box center [997, 609] width 98 height 14
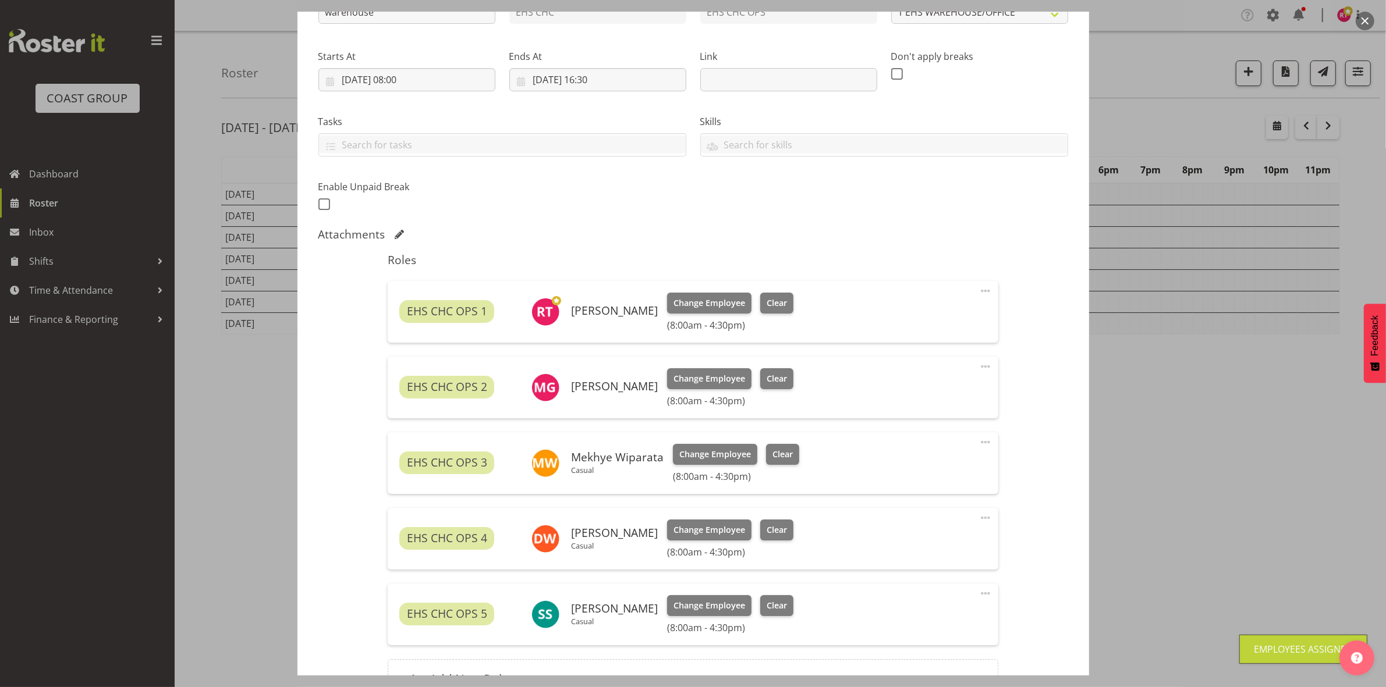
scroll to position [281, 0]
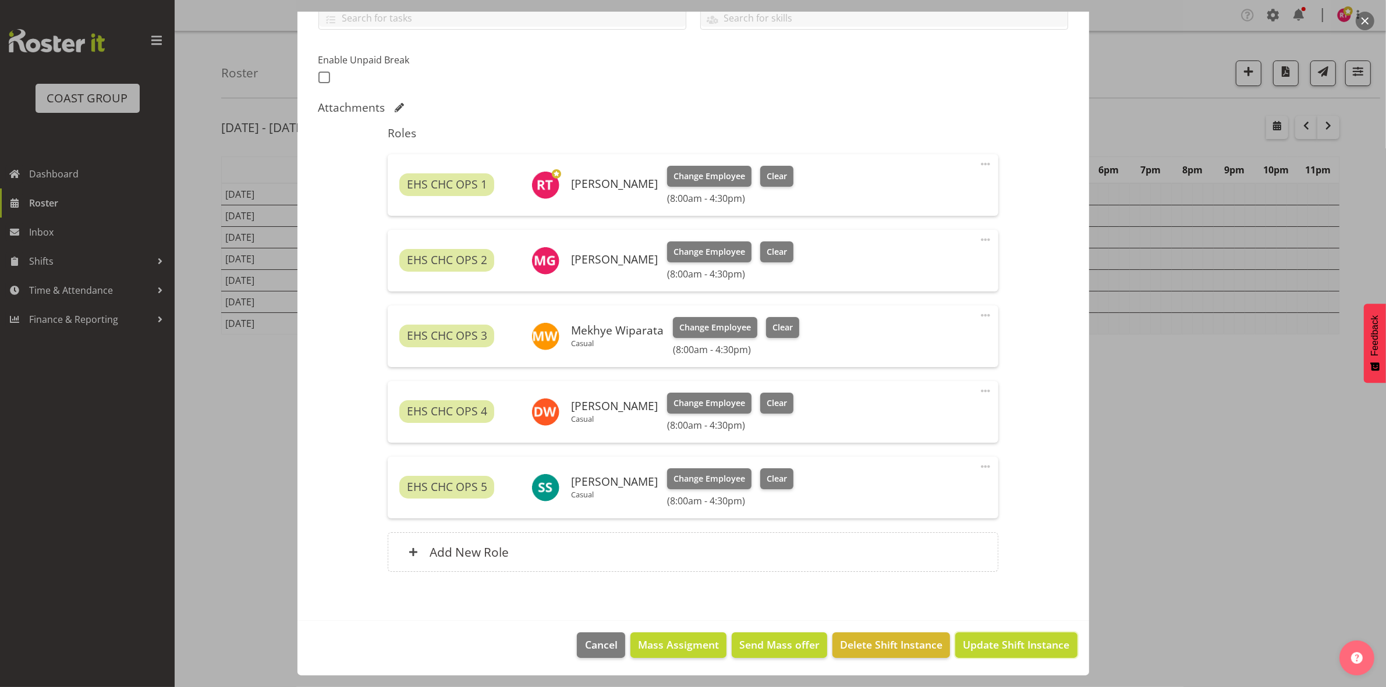
click at [994, 645] on span "Update Shift Instance" at bounding box center [1016, 644] width 106 height 15
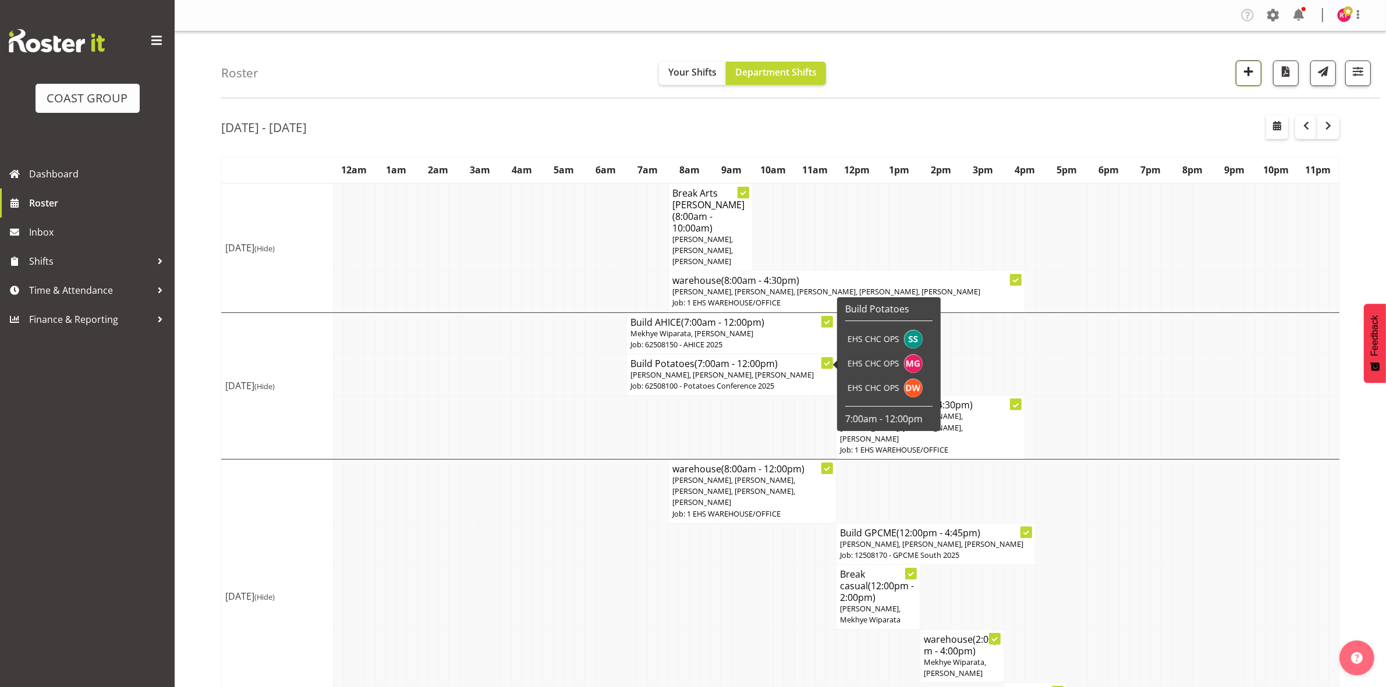
click at [1249, 80] on button "button" at bounding box center [1248, 74] width 26 height 26
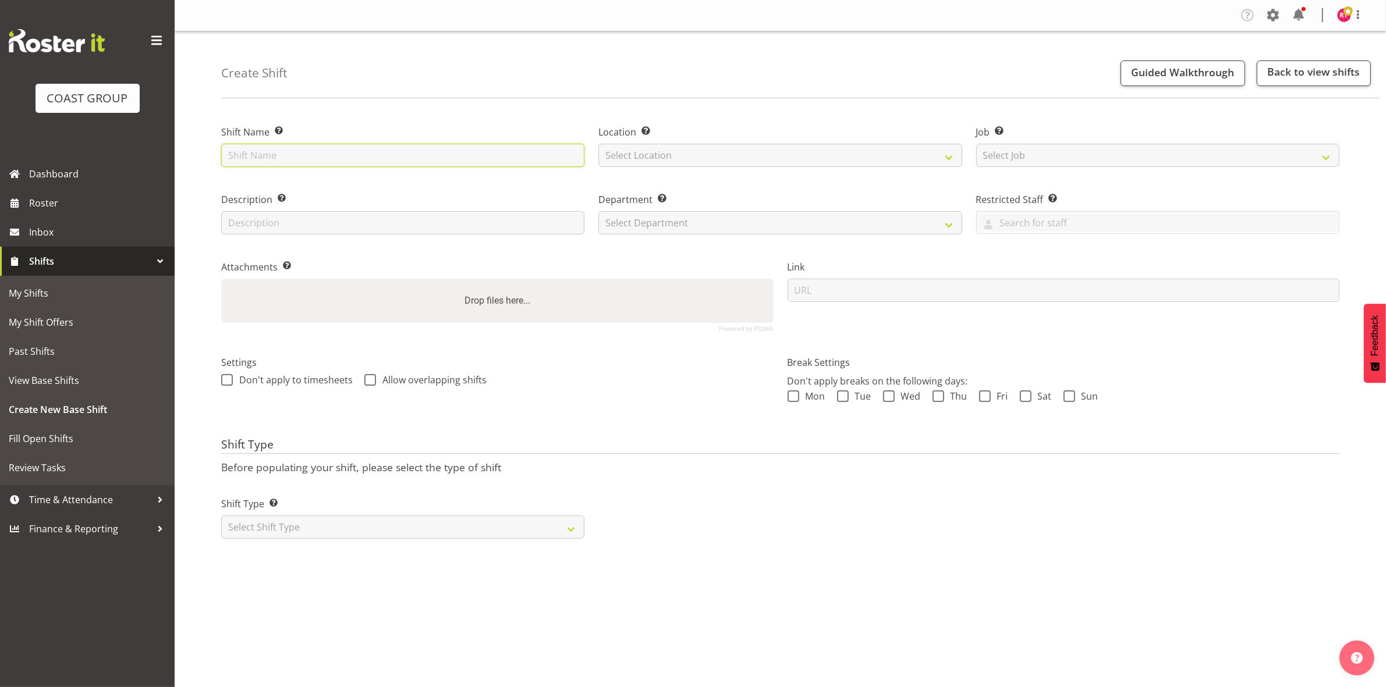
click at [395, 150] on input "text" at bounding box center [402, 155] width 363 height 23
type input "Break GPCME"
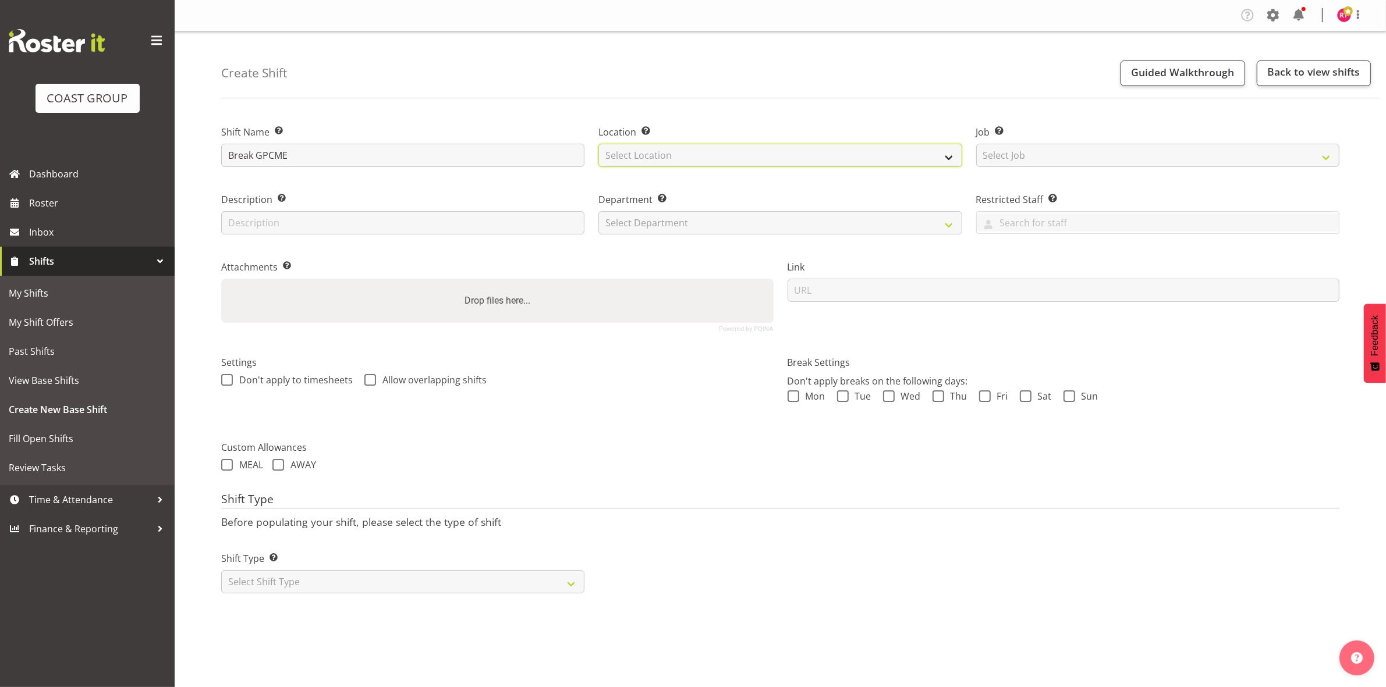
click at [667, 161] on select "Select Location EHS CHC" at bounding box center [779, 155] width 363 height 23
select select "107"
click at [598, 144] on select "Select Location EHS CHC" at bounding box center [779, 155] width 363 height 23
click at [1014, 144] on div "Job Set the job or project the shift relates to, if applicable. Select Job Crea…" at bounding box center [1157, 146] width 363 height 42
click at [1016, 150] on select "Select Job Create new job 1 Carlton Events 1 Carlton Hamilton 1 Carlton Welling…" at bounding box center [1157, 155] width 363 height 23
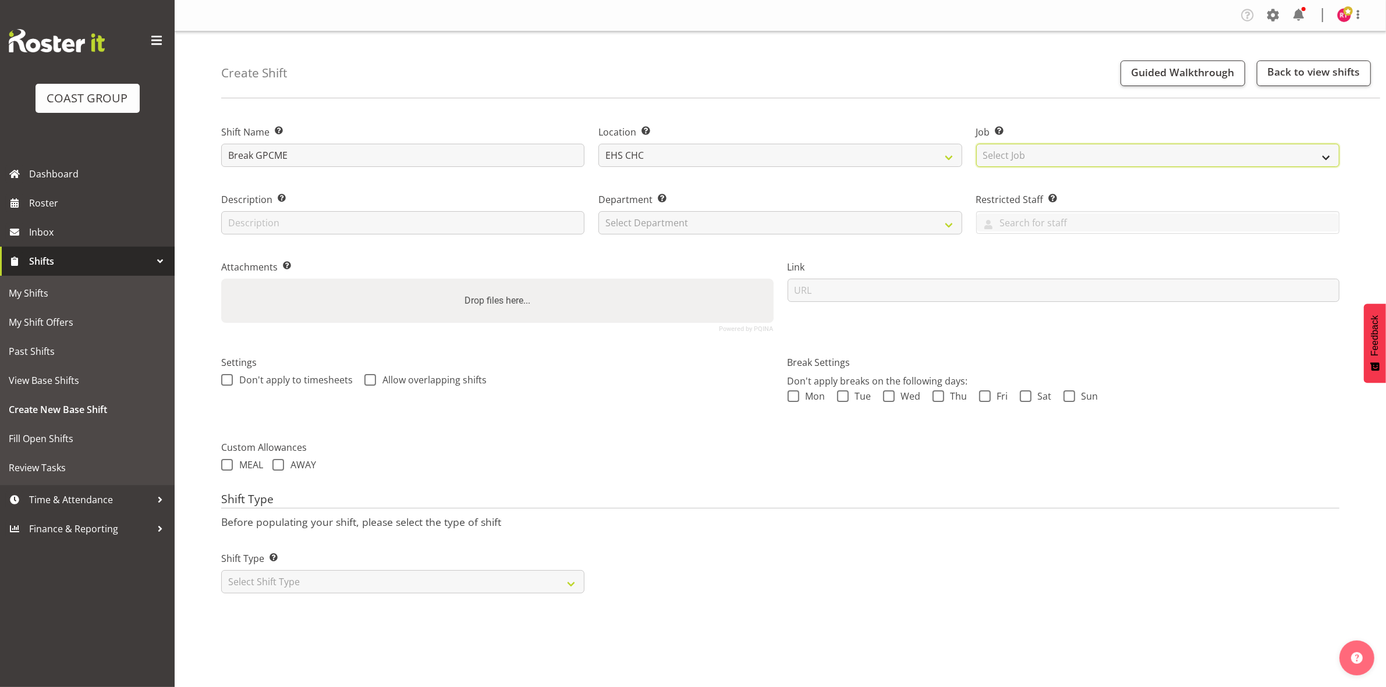
select select "10069"
click at [976, 144] on select "Select Job Create new job 1 Carlton Events 1 Carlton Hamilton 1 Carlton Welling…" at bounding box center [1157, 155] width 363 height 23
click at [762, 222] on select "Select Department EHS CHC OPS" at bounding box center [779, 222] width 363 height 23
select select "41"
click at [598, 211] on select "Select Department EHS CHC OPS" at bounding box center [779, 222] width 363 height 23
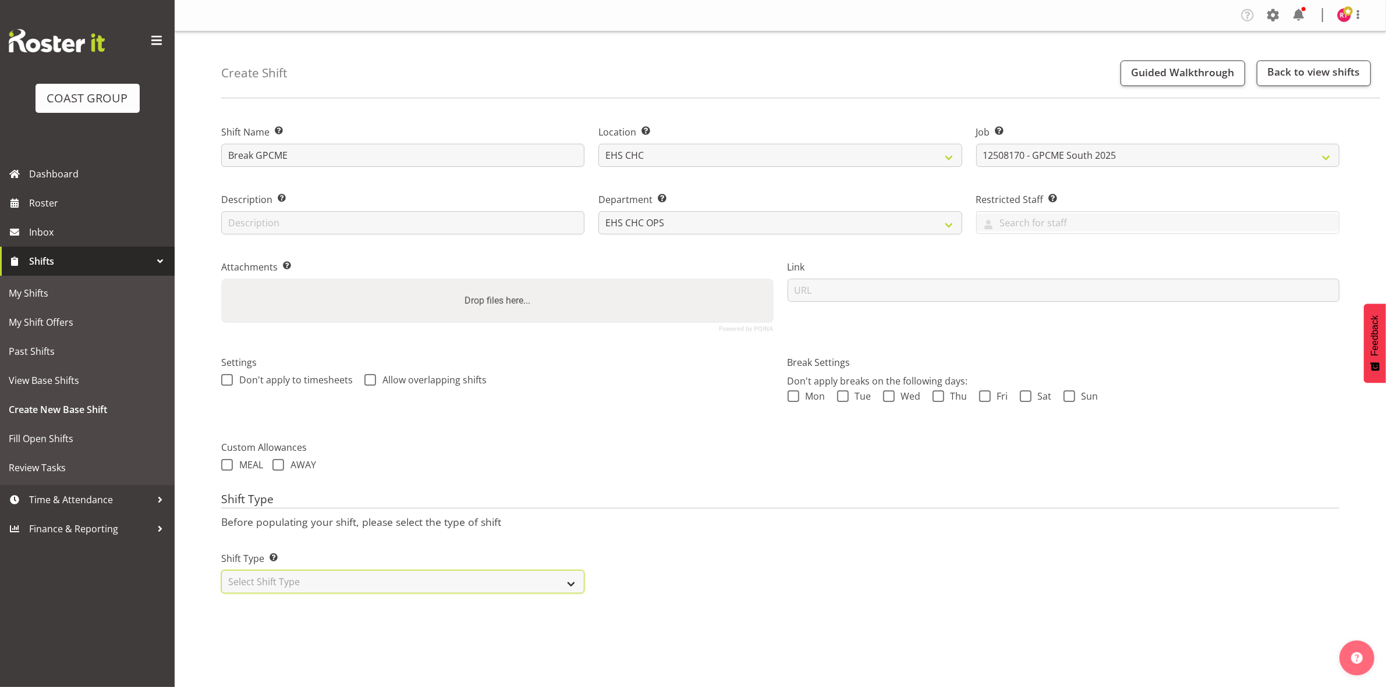
click at [311, 589] on select "Select Shift Type One Off Shift Recurring Shift Rotating Shift" at bounding box center [402, 581] width 363 height 23
click at [313, 579] on select "Select Shift Type One Off Shift Recurring Shift Rotating Shift" at bounding box center [402, 581] width 363 height 23
select select "one_off"
click at [221, 571] on select "Select Shift Type One Off Shift Recurring Shift Rotating Shift" at bounding box center [402, 581] width 363 height 23
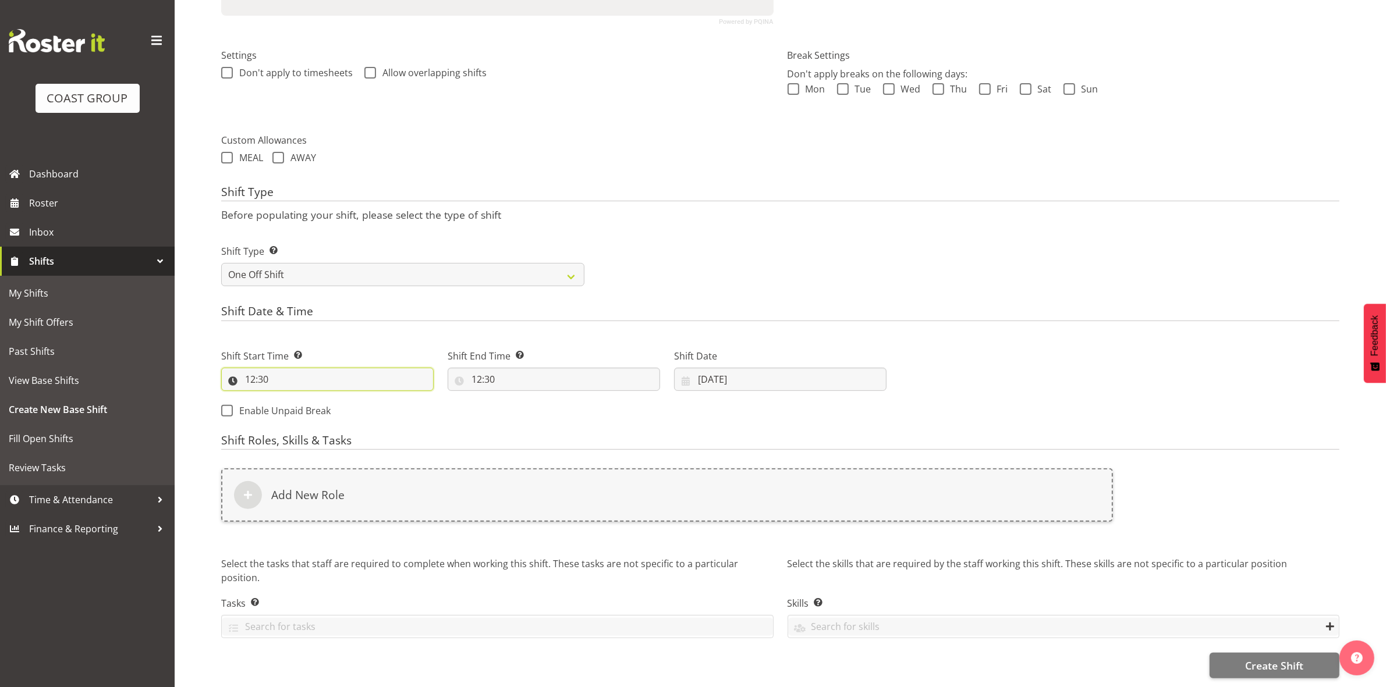
click at [253, 368] on input "12:30" at bounding box center [327, 379] width 212 height 23
click at [306, 398] on select "00 01 02 03 04 05 06 07 08 09 10 11 12 13 14 15 16 17 18 19 20 21 22 23" at bounding box center [300, 409] width 26 height 23
select select "13"
click at [287, 398] on select "00 01 02 03 04 05 06 07 08 09 10 11 12 13 14 15 16 17 18 19 20 21 22 23" at bounding box center [300, 409] width 26 height 23
type input "13:30"
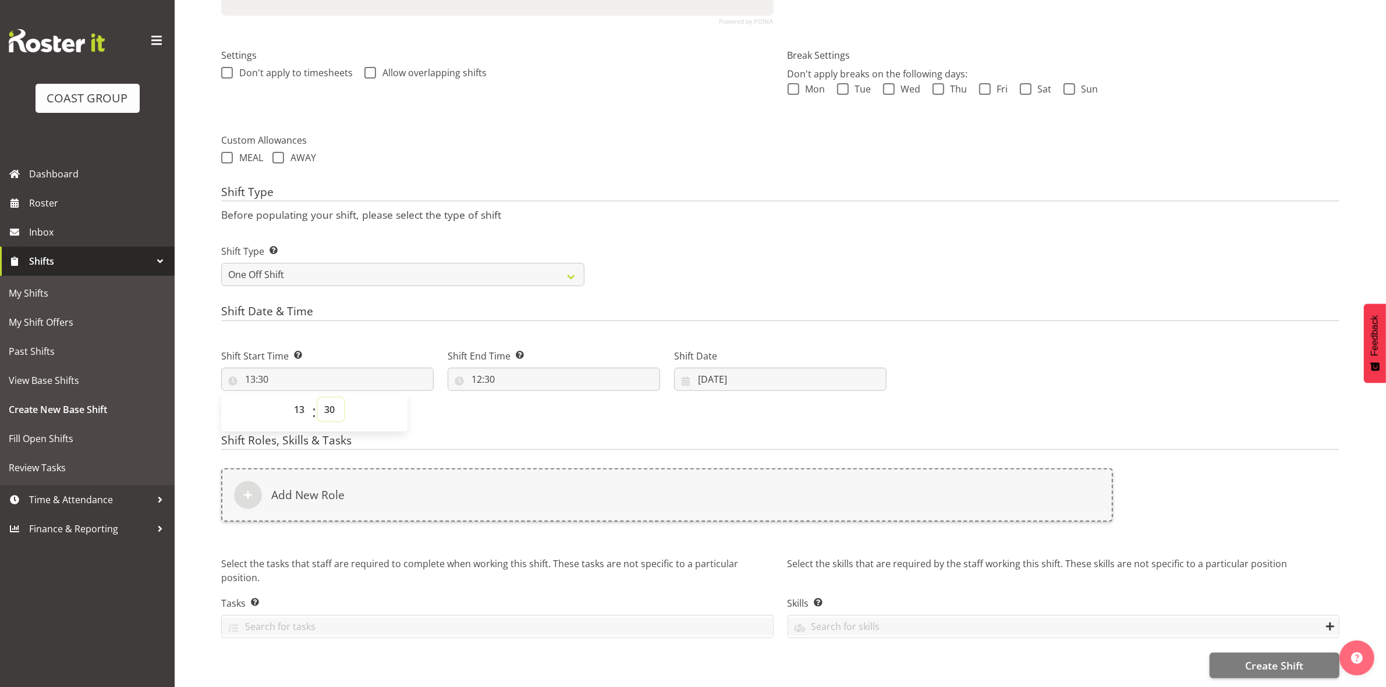
click at [333, 398] on select "00 01 02 03 04 05 06 07 08 09 10 11 12 13 14 15 16 17 18 19 20 21 22 23 24 25 2…" at bounding box center [331, 409] width 26 height 23
select select "0"
click at [318, 398] on select "00 01 02 03 04 05 06 07 08 09 10 11 12 13 14 15 16 17 18 19 20 21 22 23 24 25 2…" at bounding box center [331, 409] width 26 height 23
type input "13:00"
click at [723, 253] on div "Shift Type Shift Types: One Off – Select this if you would like a single shift …" at bounding box center [780, 260] width 1132 height 65
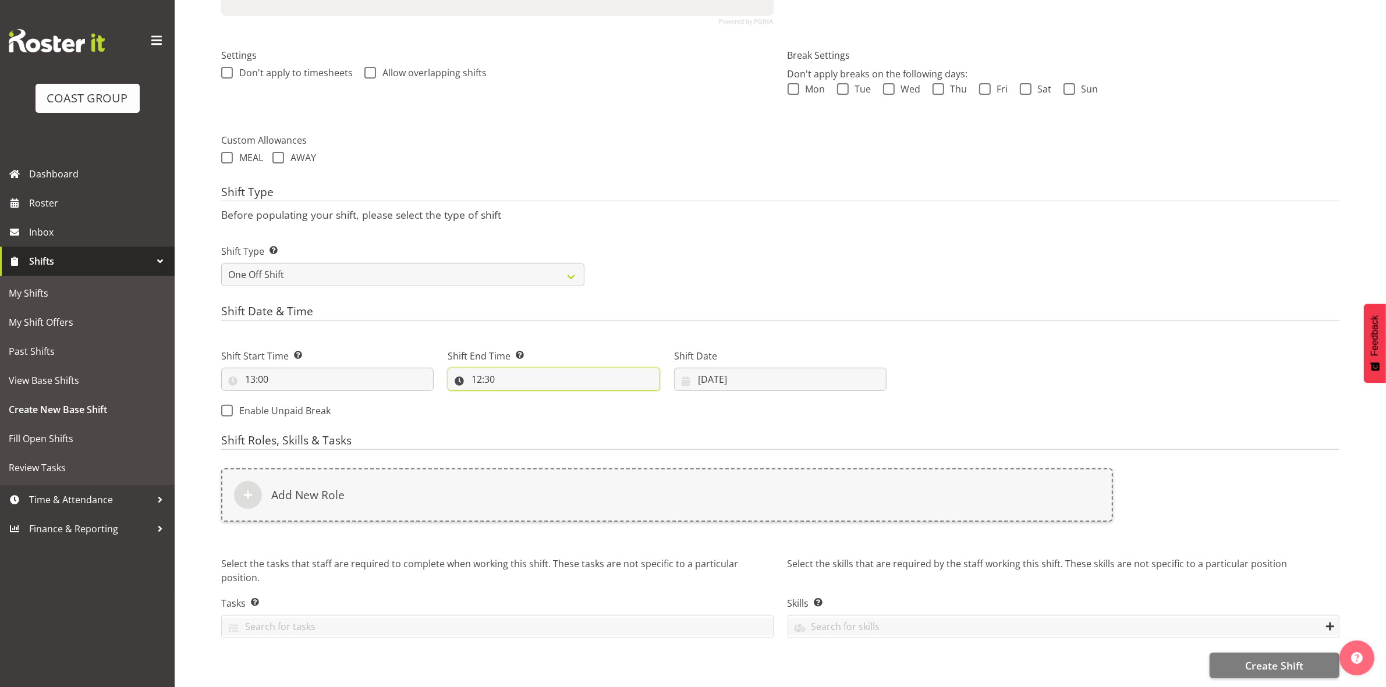
click at [477, 368] on input "12:30" at bounding box center [554, 379] width 212 height 23
click at [523, 398] on select "00 01 02 03 04 05 06 07 08 09 10 11 12 13 14 15 16 17 18 19 20 21 22 23" at bounding box center [527, 409] width 26 height 23
select select "17"
click at [514, 398] on select "00 01 02 03 04 05 06 07 08 09 10 11 12 13 14 15 16 17 18 19 20 21 22 23" at bounding box center [527, 409] width 26 height 23
type input "17:30"
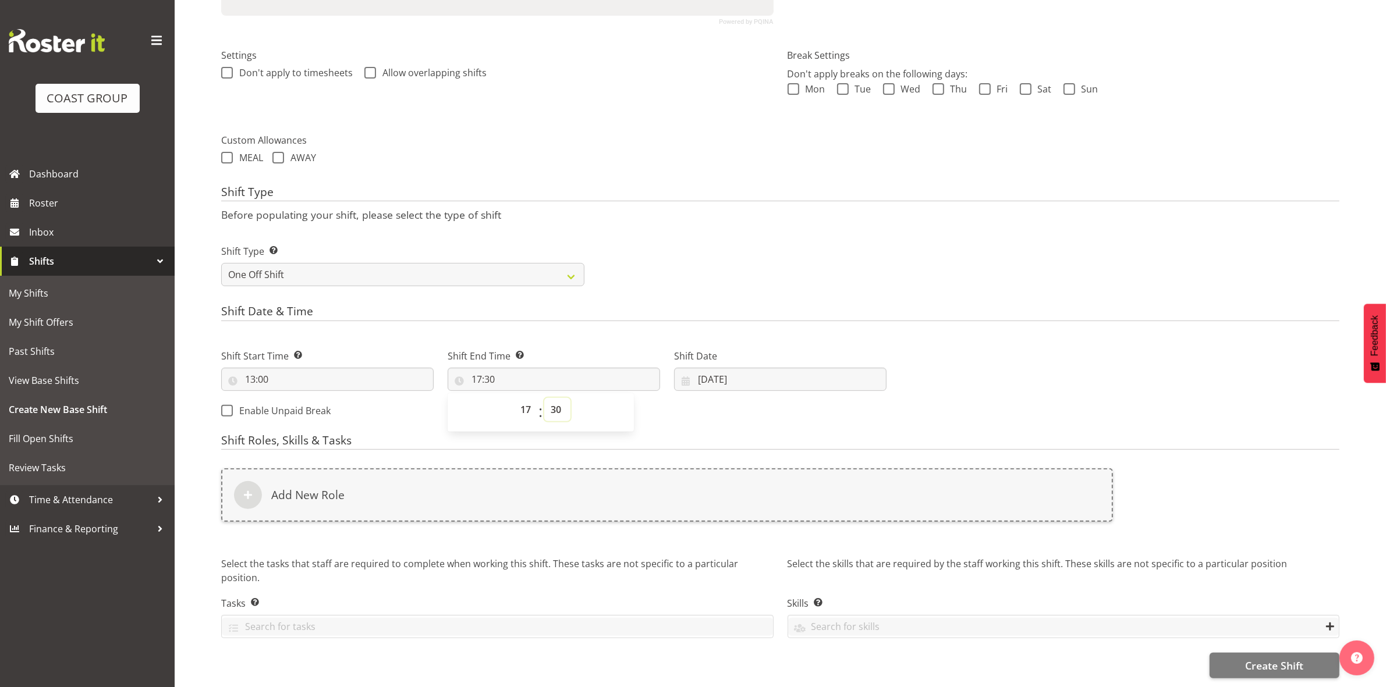
click at [557, 402] on select "00 01 02 03 04 05 06 07 08 09 10 11 12 13 14 15 16 17 18 19 20 21 22 23 24 25 2…" at bounding box center [557, 409] width 26 height 23
select select "0"
click at [544, 398] on select "00 01 02 03 04 05 06 07 08 09 10 11 12 13 14 15 16 17 18 19 20 21 22 23 24 25 2…" at bounding box center [557, 409] width 26 height 23
type input "17:00"
click at [710, 214] on div "Shift Type Before populating your shift, please select the type of shift Shift …" at bounding box center [780, 240] width 1118 height 108
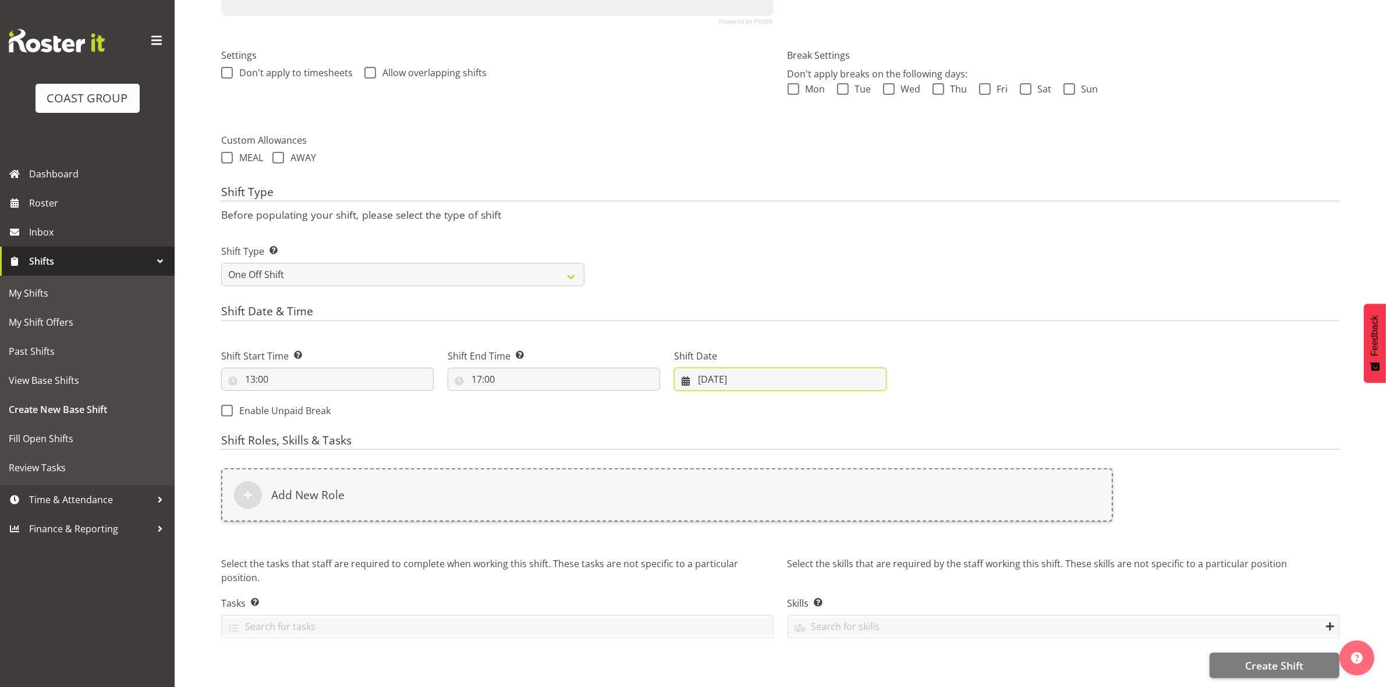
click at [704, 368] on input "11/08/2025" at bounding box center [780, 379] width 212 height 23
click at [711, 534] on span "17" at bounding box center [709, 539] width 9 height 11
type input "17/08/2025"
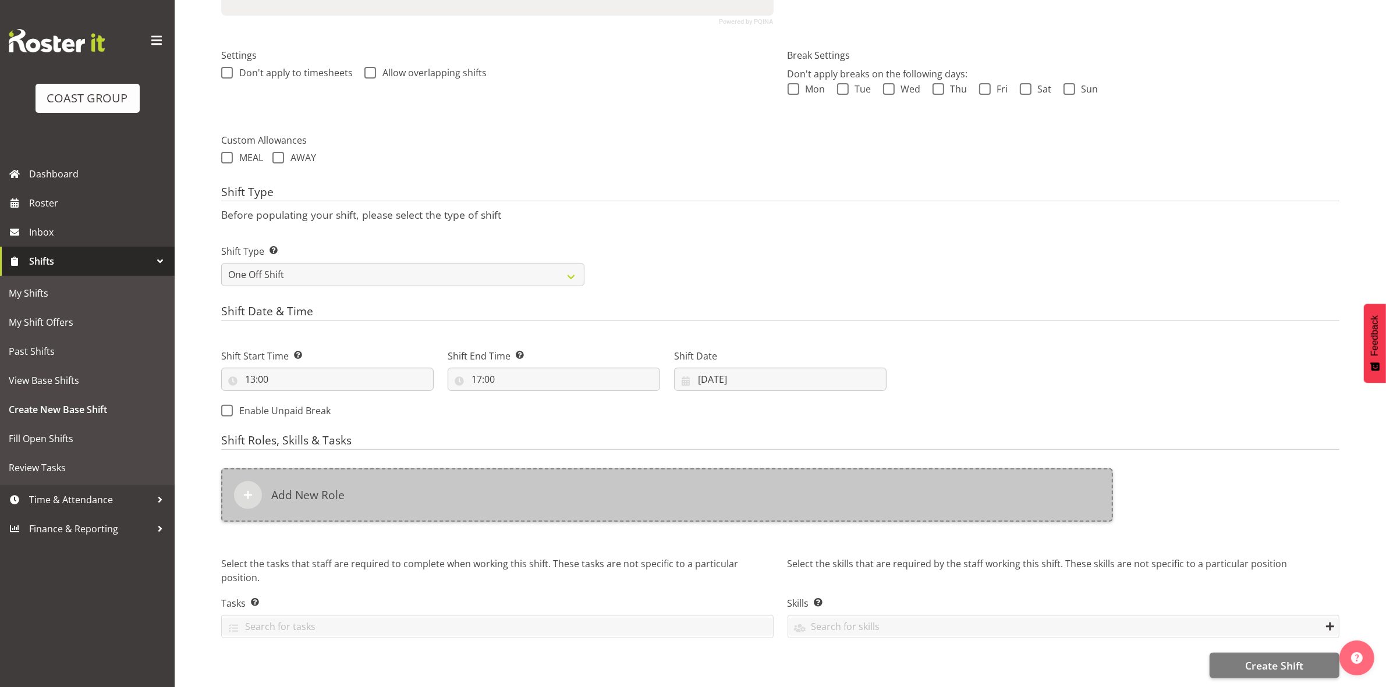
click at [591, 492] on div "Add New Role" at bounding box center [667, 495] width 892 height 54
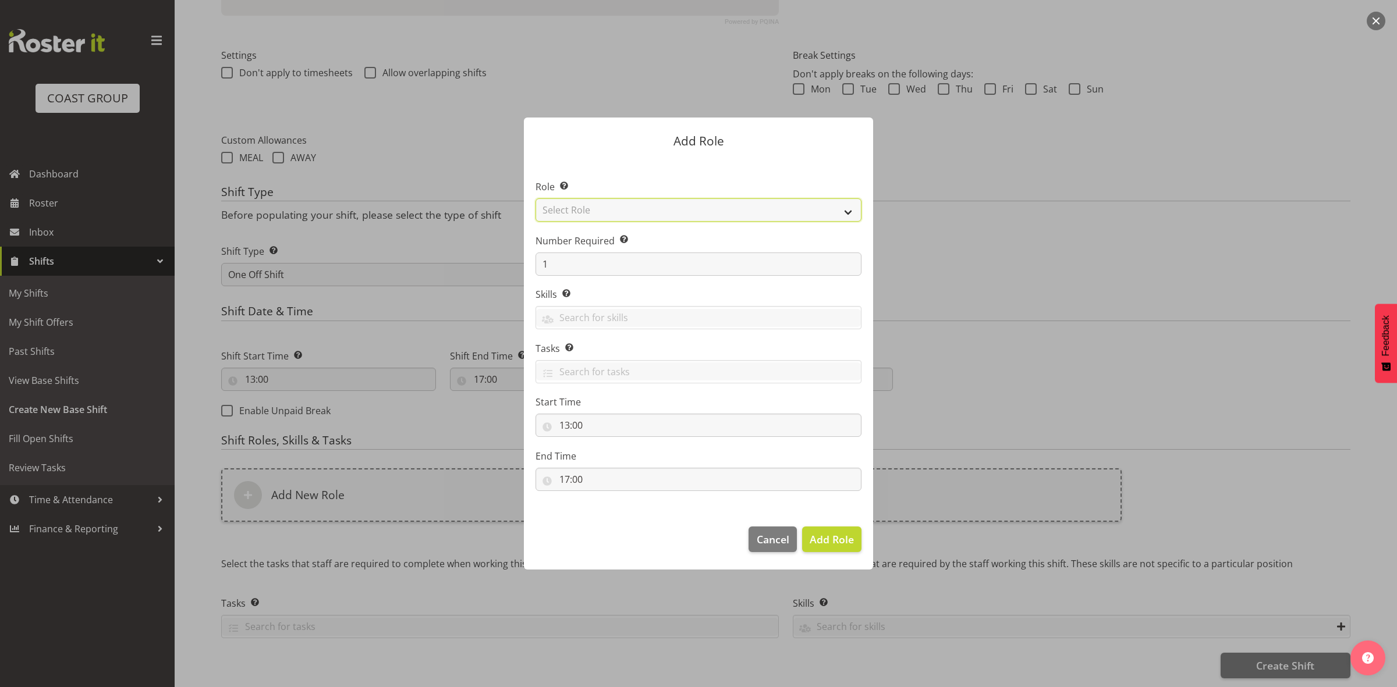
click at [606, 210] on select "Select Role ACCOUNT MANAGER ACCOUNT MANAGER DW ACCOUNTS AKL DIANNA VEHICLES AKL…" at bounding box center [698, 209] width 326 height 23
select select "192"
click at [535, 198] on select "Select Role ACCOUNT MANAGER ACCOUNT MANAGER DW ACCOUNTS AKL DIANNA VEHICLES AKL…" at bounding box center [698, 209] width 326 height 23
click at [599, 256] on input "1" at bounding box center [698, 264] width 326 height 23
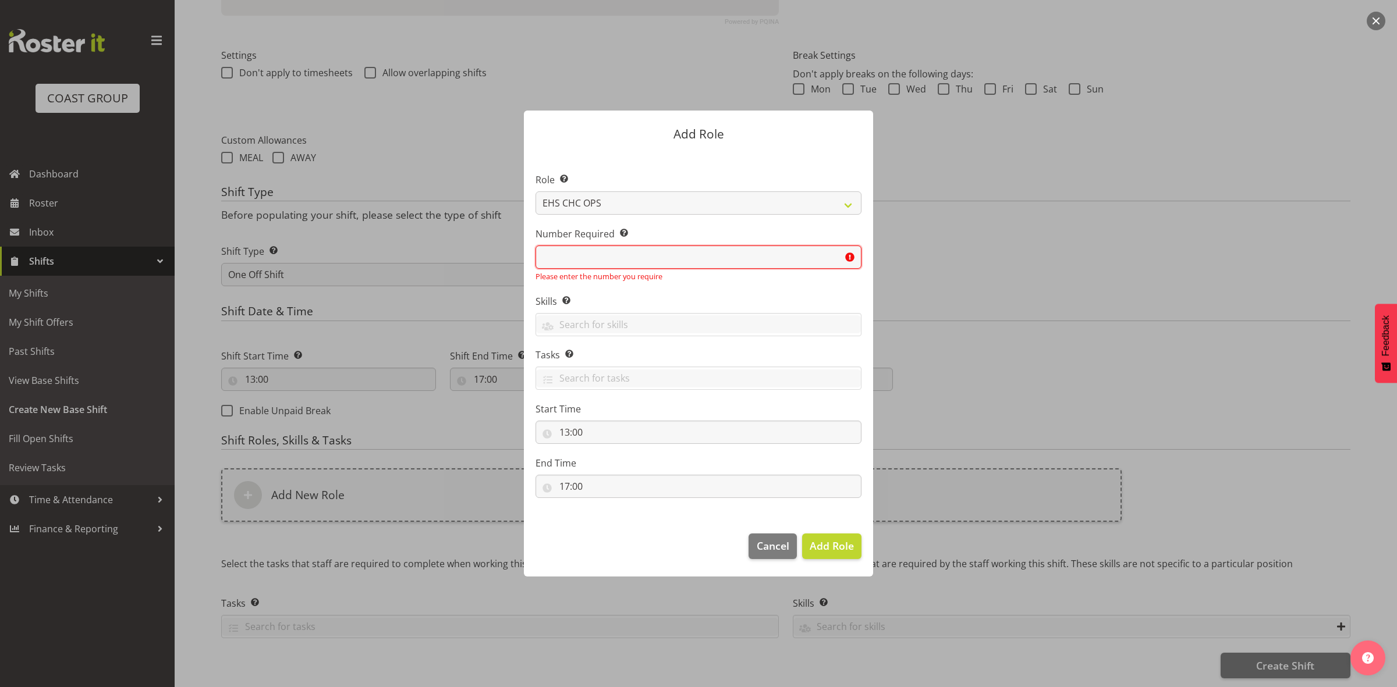
type input "3"
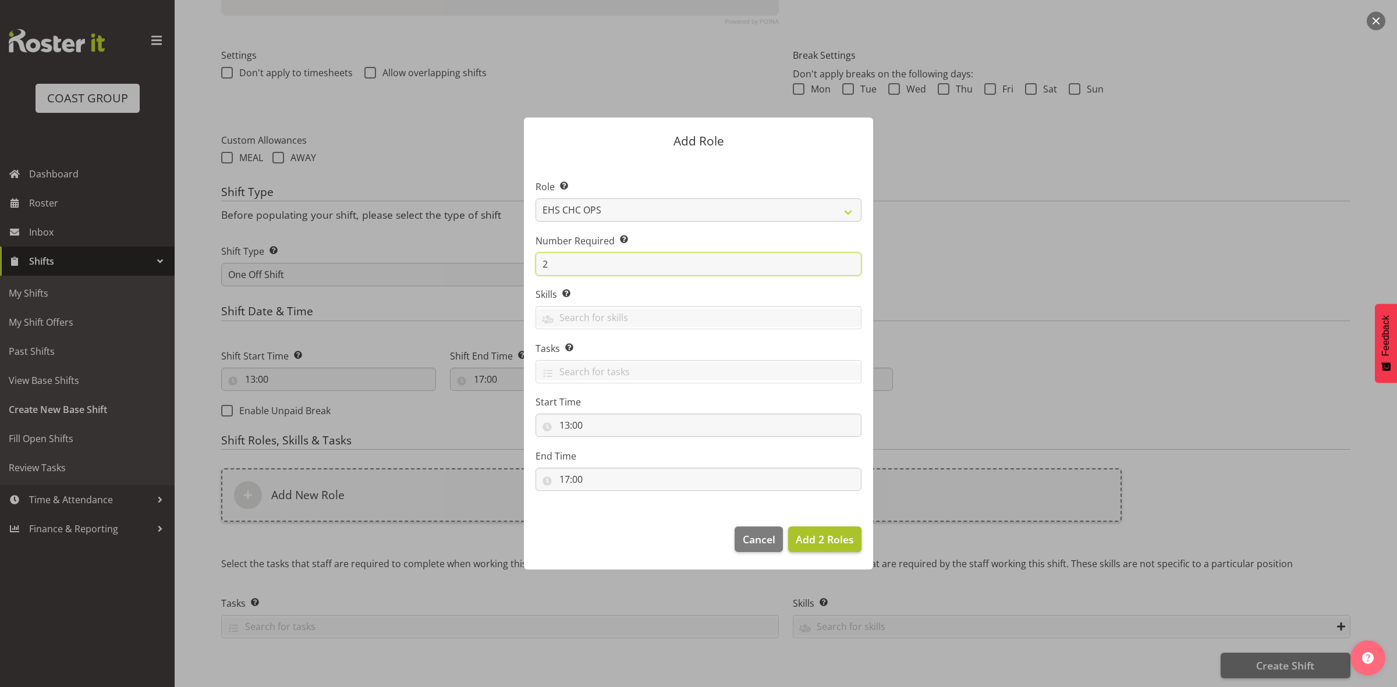
type input "2"
click at [819, 539] on span "Add 2 Roles" at bounding box center [825, 539] width 58 height 14
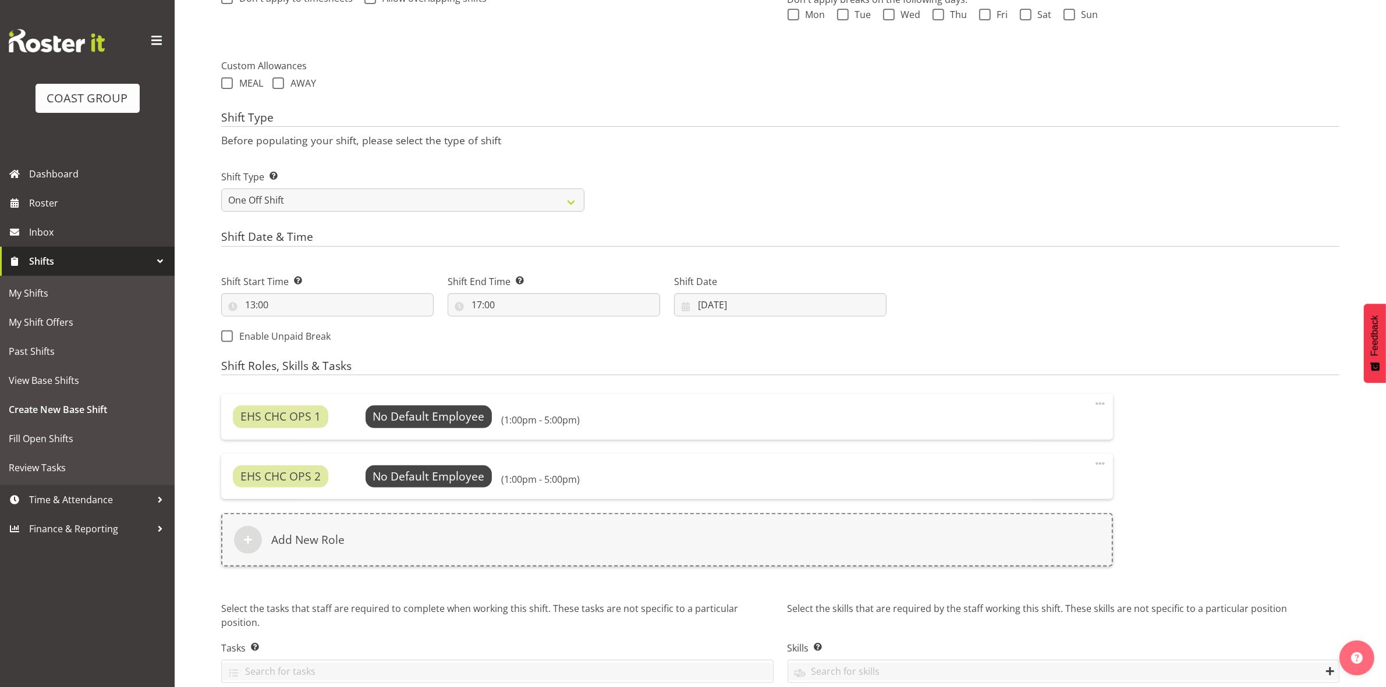
scroll to position [438, 0]
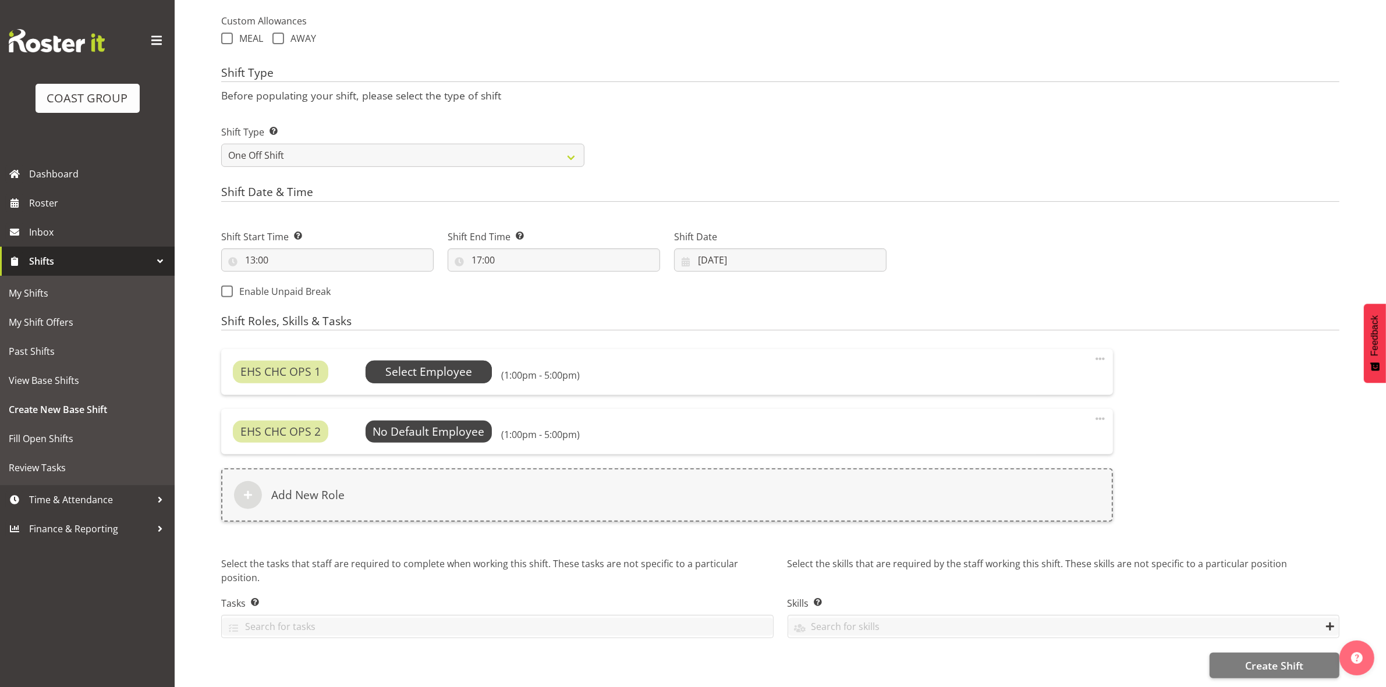
click at [457, 364] on span "Select Employee" at bounding box center [428, 372] width 87 height 17
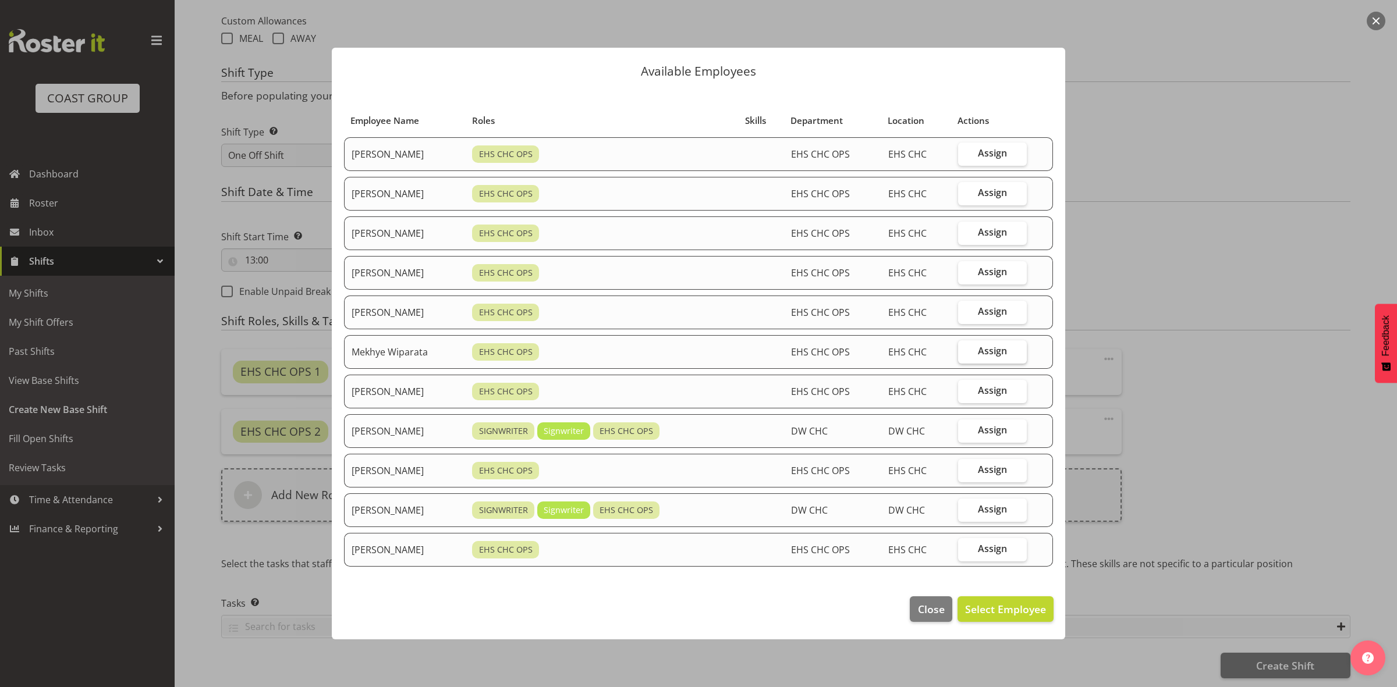
click at [978, 353] on label "Assign" at bounding box center [992, 351] width 69 height 23
click at [965, 353] on input "Assign" at bounding box center [962, 351] width 8 height 8
checkbox input "true"
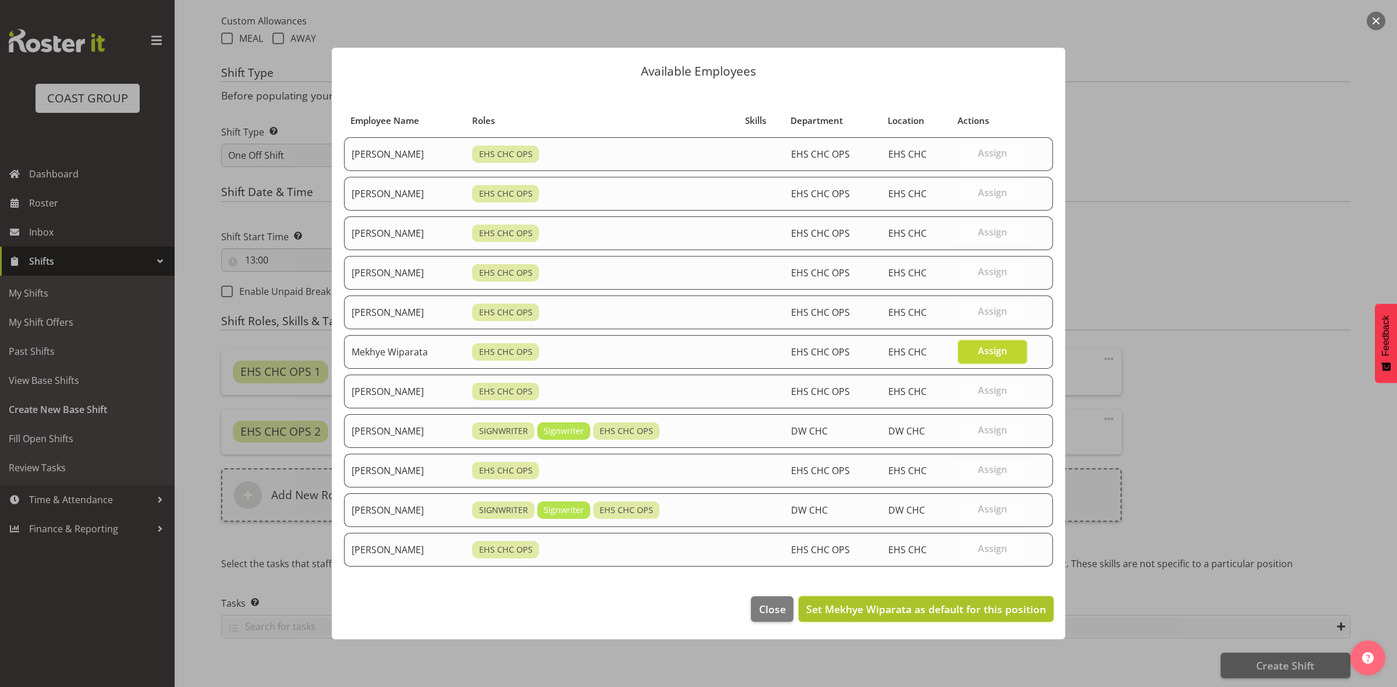
click at [947, 613] on span "Set Mekhye Wiparata as default for this position" at bounding box center [926, 609] width 240 height 14
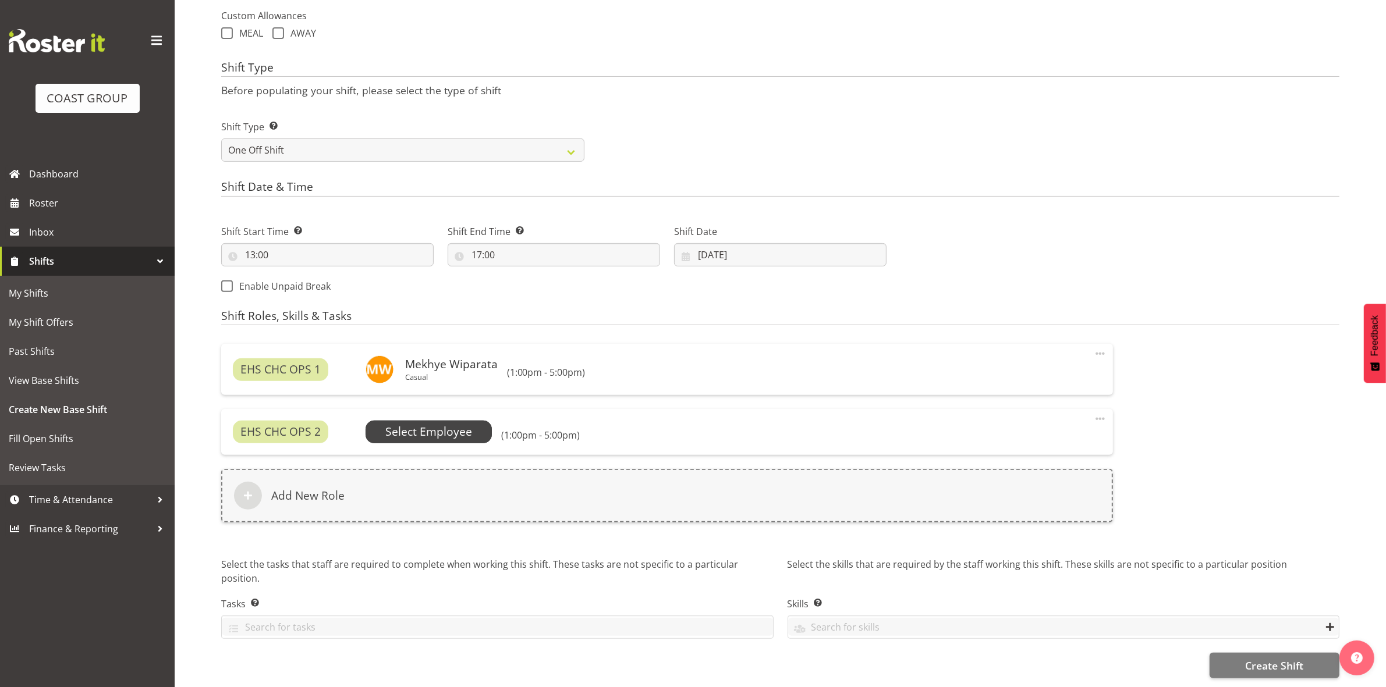
click at [425, 426] on span "Select Employee" at bounding box center [428, 432] width 87 height 17
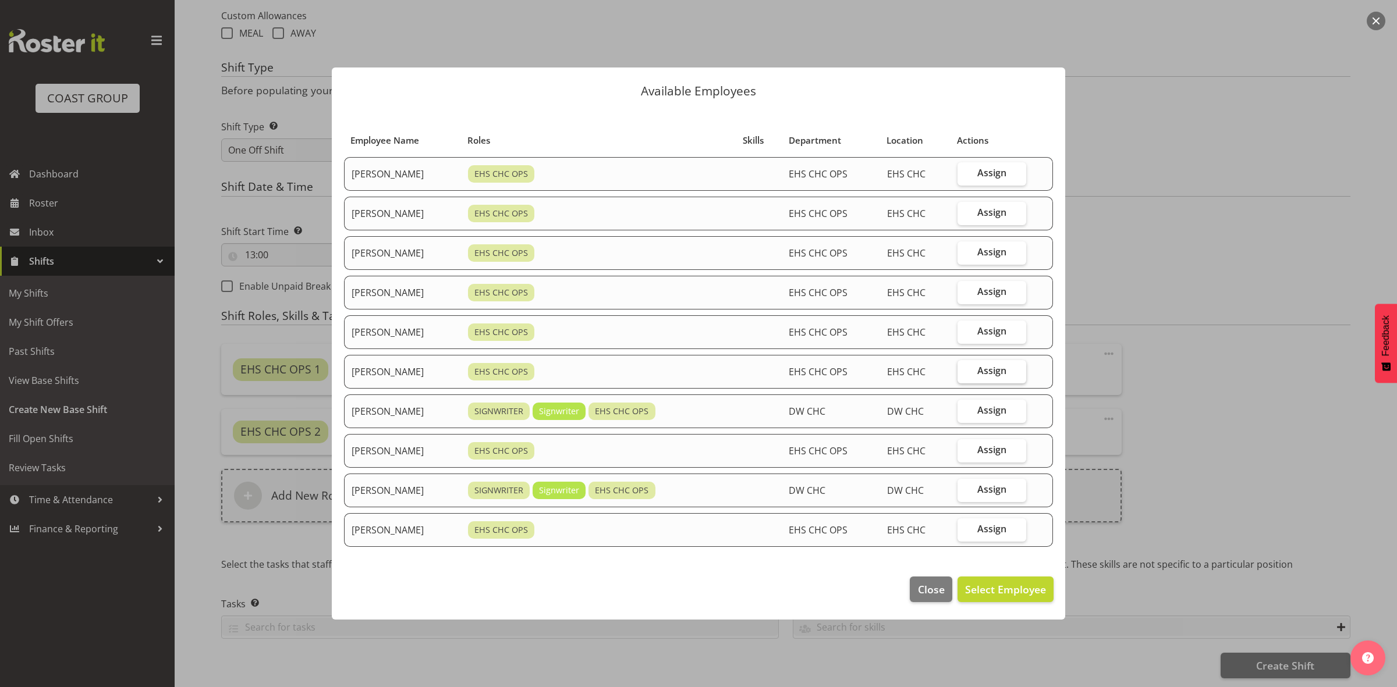
click at [989, 371] on span "Assign" at bounding box center [991, 371] width 29 height 12
click at [965, 371] on input "Assign" at bounding box center [961, 371] width 8 height 8
checkbox input "true"
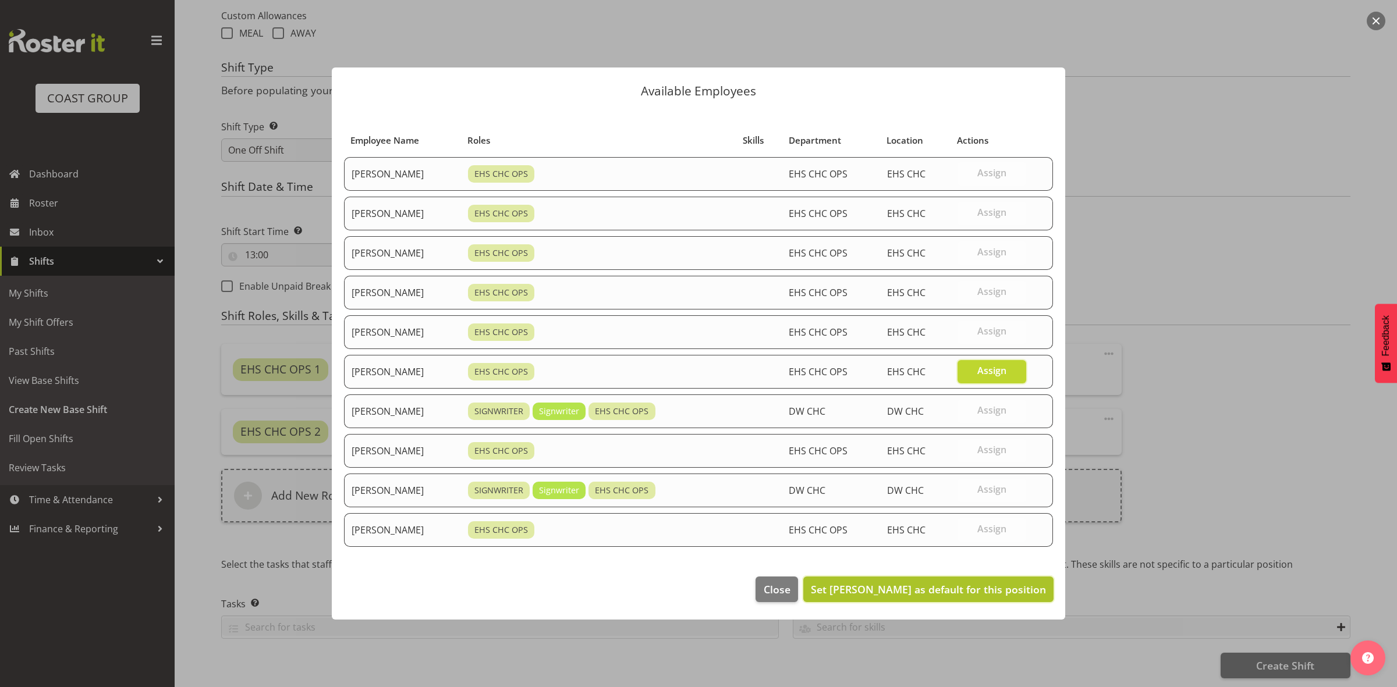
click at [939, 586] on span "Set Reuben Bowe as default for this position" at bounding box center [928, 590] width 235 height 14
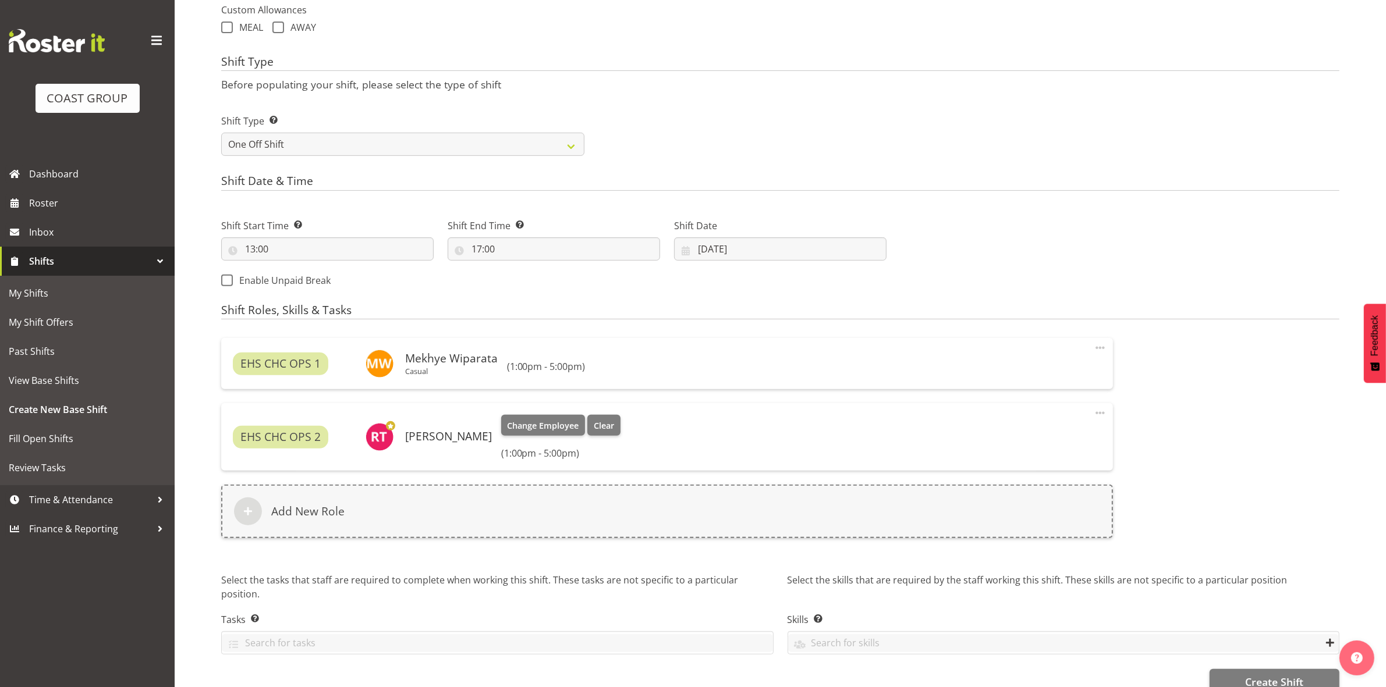
scroll to position [449, 0]
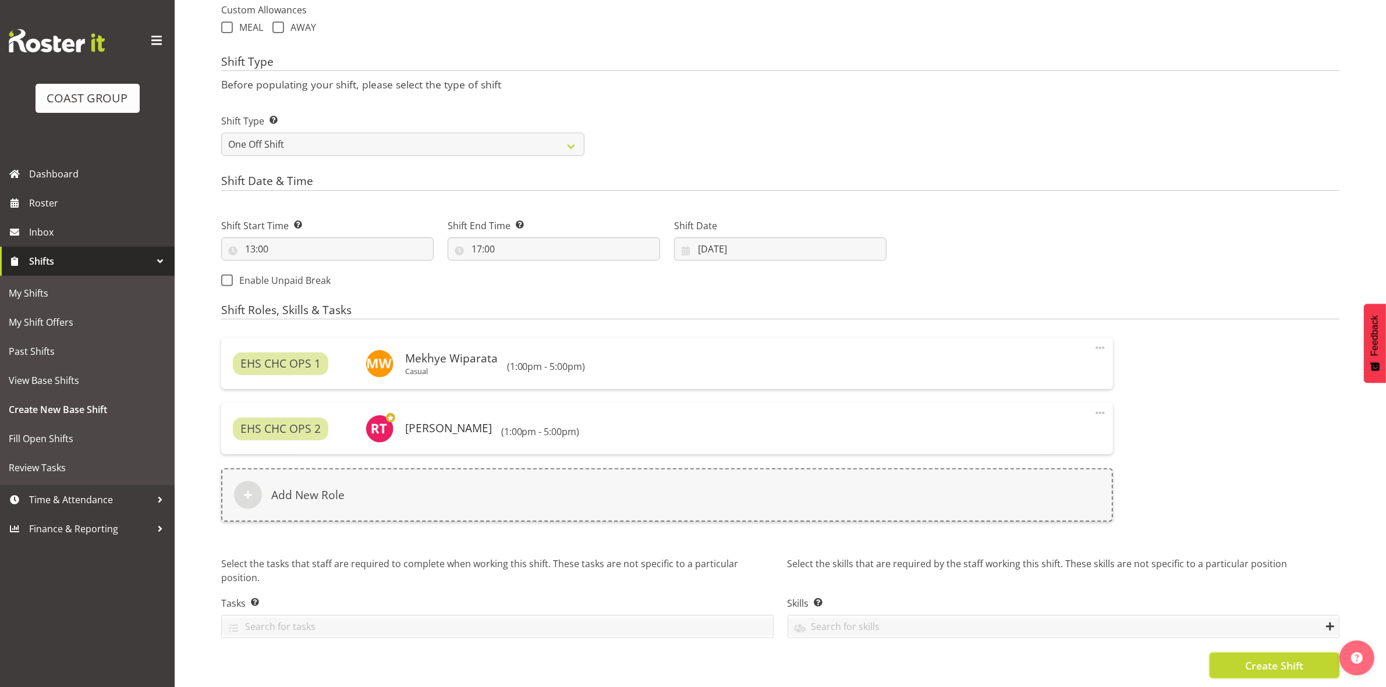
click at [1238, 654] on button "Create Shift" at bounding box center [1274, 666] width 130 height 26
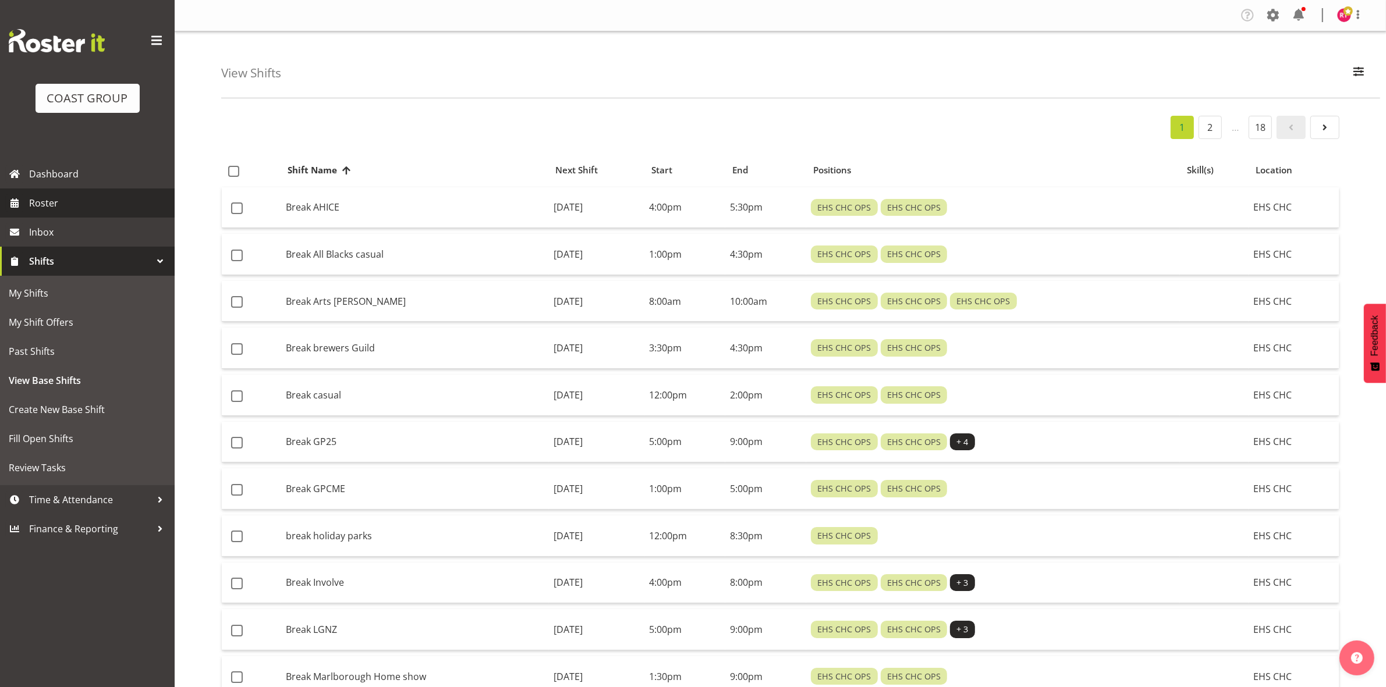
click at [88, 205] on span "Roster" at bounding box center [99, 202] width 140 height 17
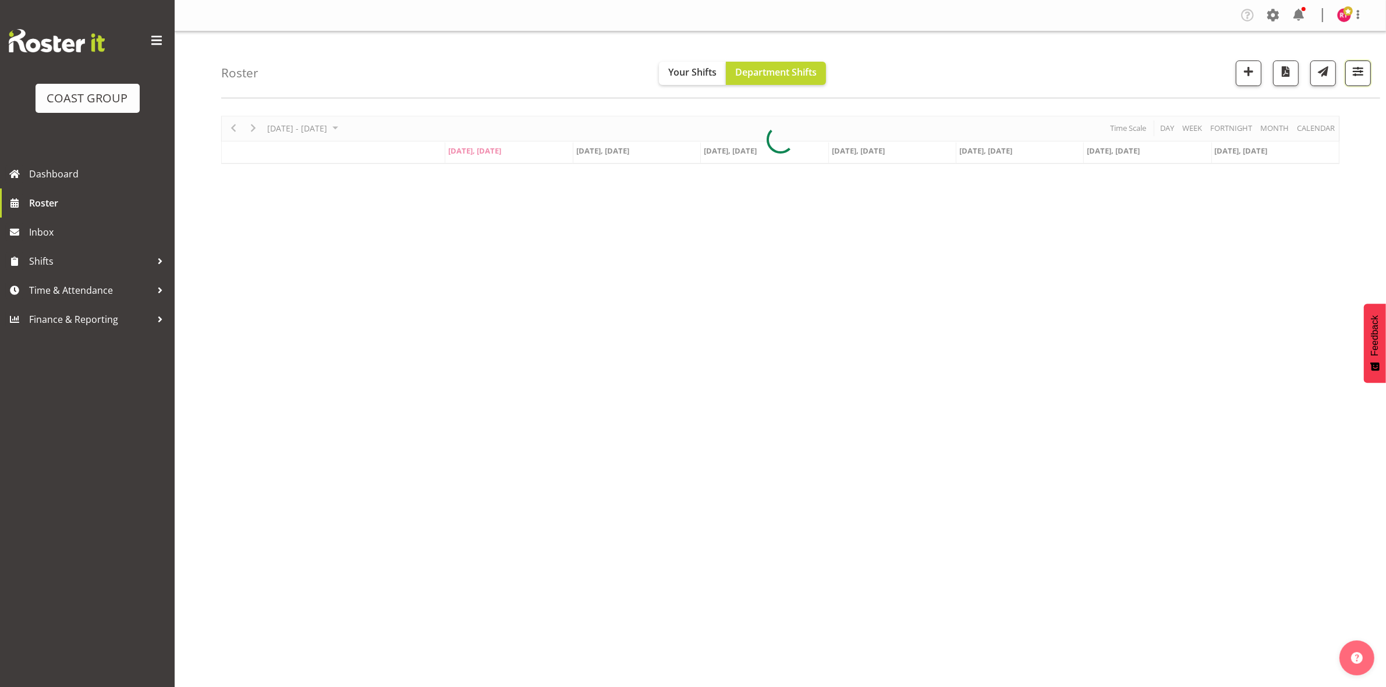
click at [1354, 72] on span "button" at bounding box center [1357, 71] width 15 height 15
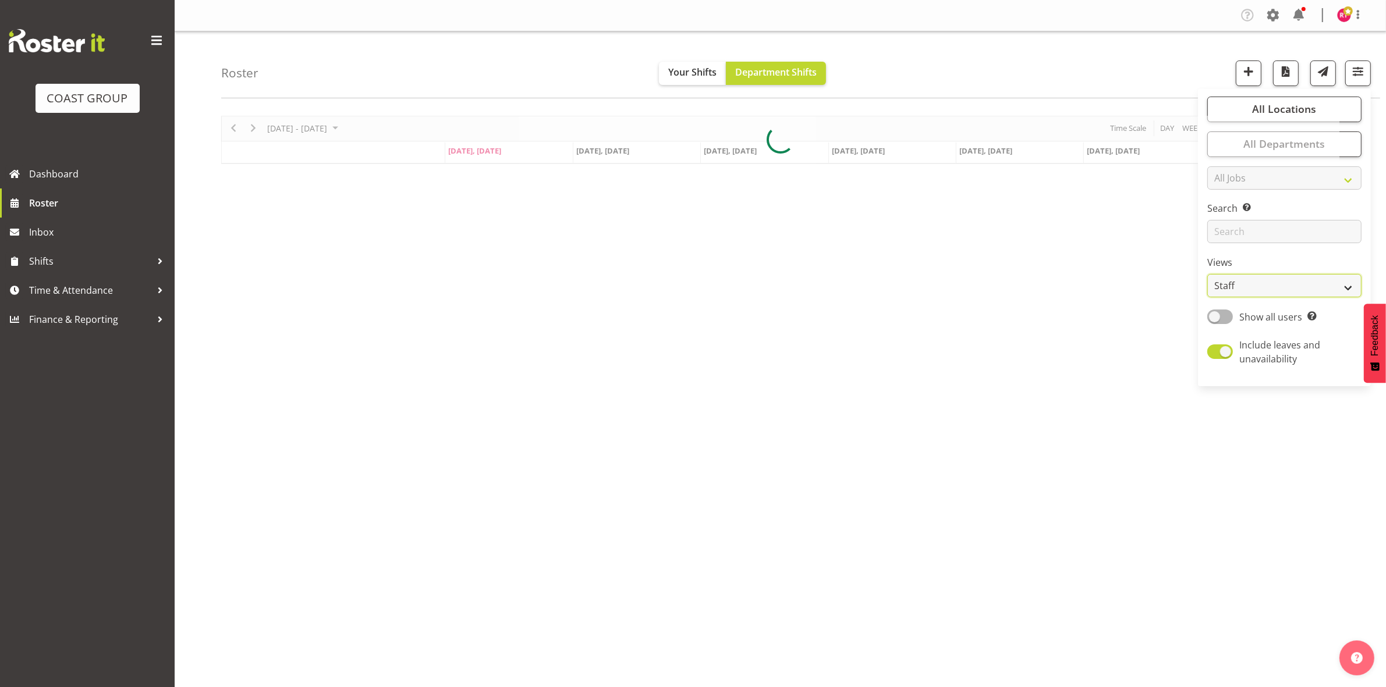
click at [1251, 278] on select "Staff Role Shift - Horizontal Shift - Vertical Staff - Location" at bounding box center [1284, 285] width 154 height 23
select select "shift"
click at [1208, 274] on select "Staff Role Shift - Horizontal Shift - Vertical Staff - Location" at bounding box center [1284, 285] width 154 height 23
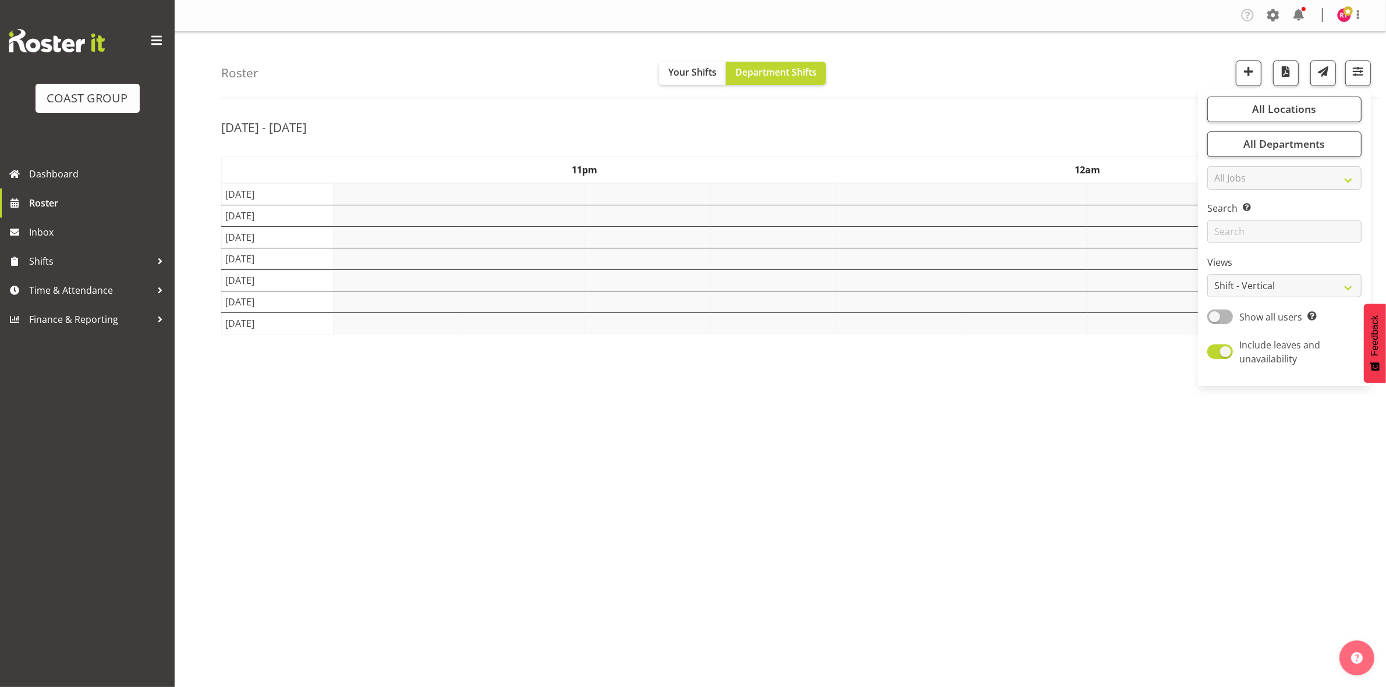
click at [1049, 123] on div "[DATE] - [DATE]" at bounding box center [780, 129] width 1118 height 27
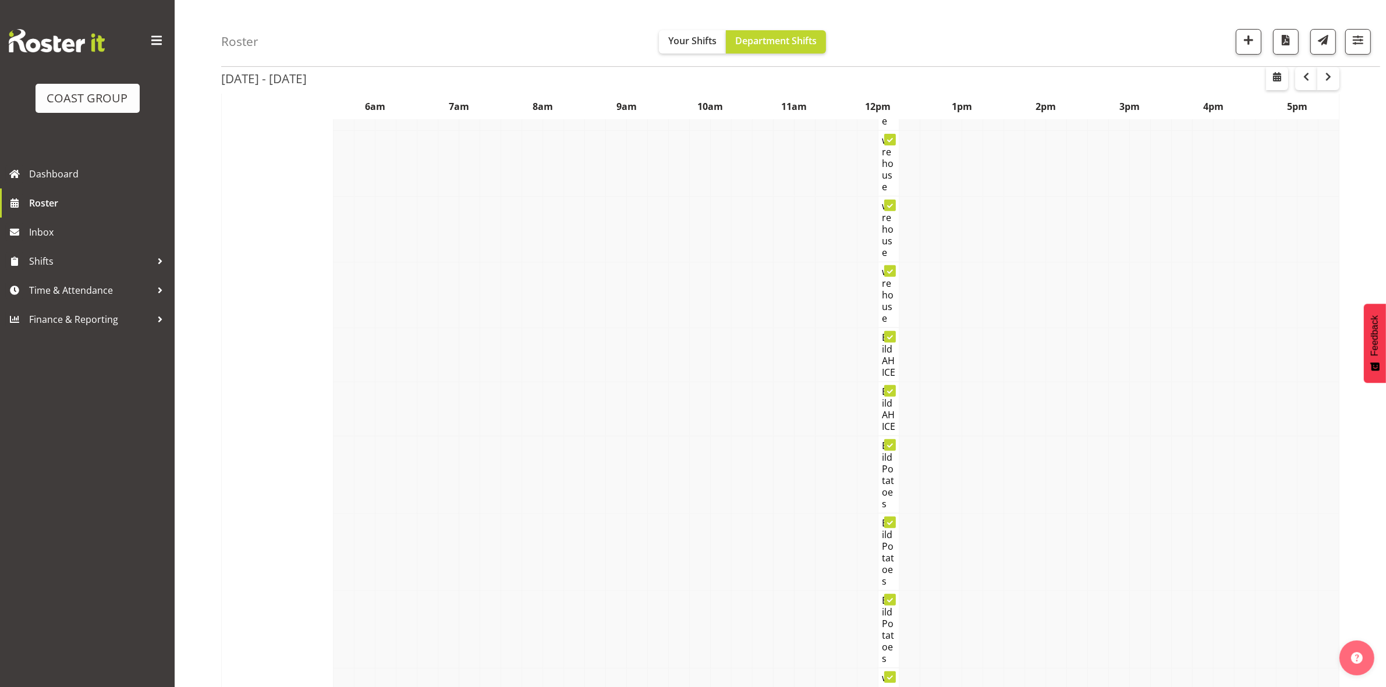
scroll to position [644, 0]
click at [1302, 76] on span "button" at bounding box center [1306, 77] width 14 height 14
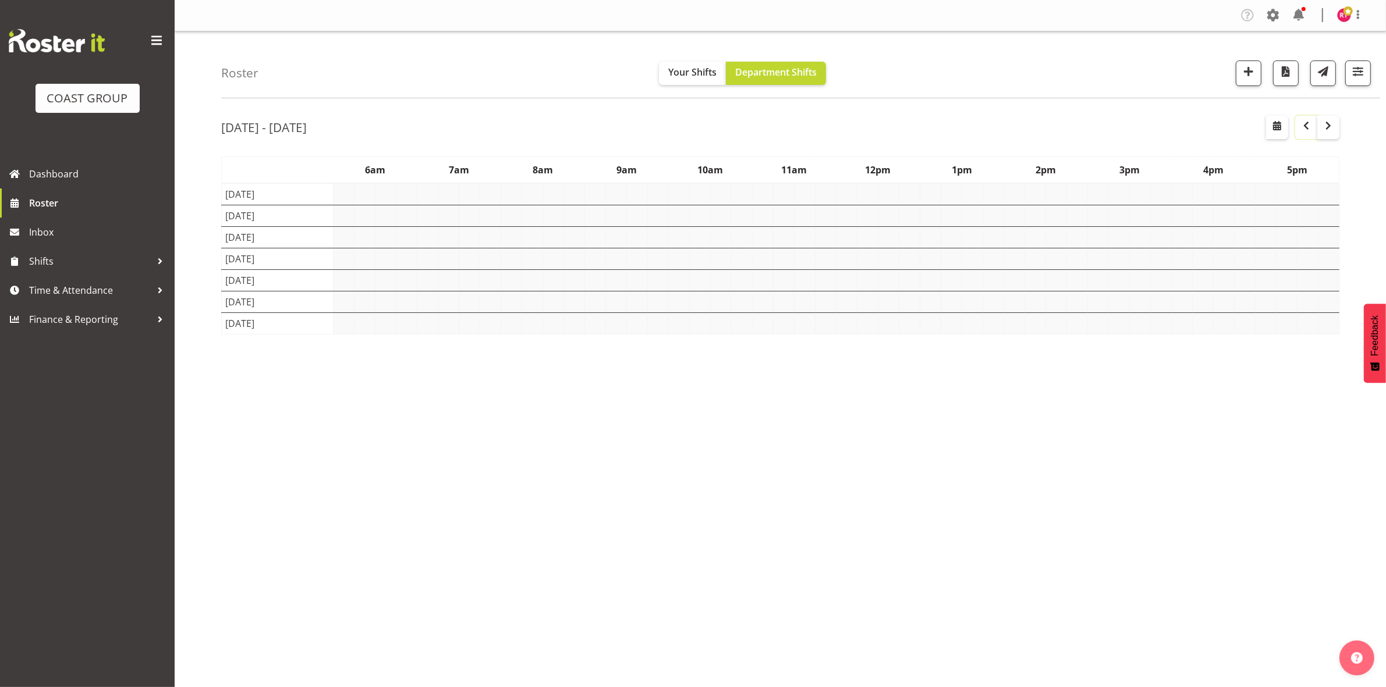
scroll to position [0, 0]
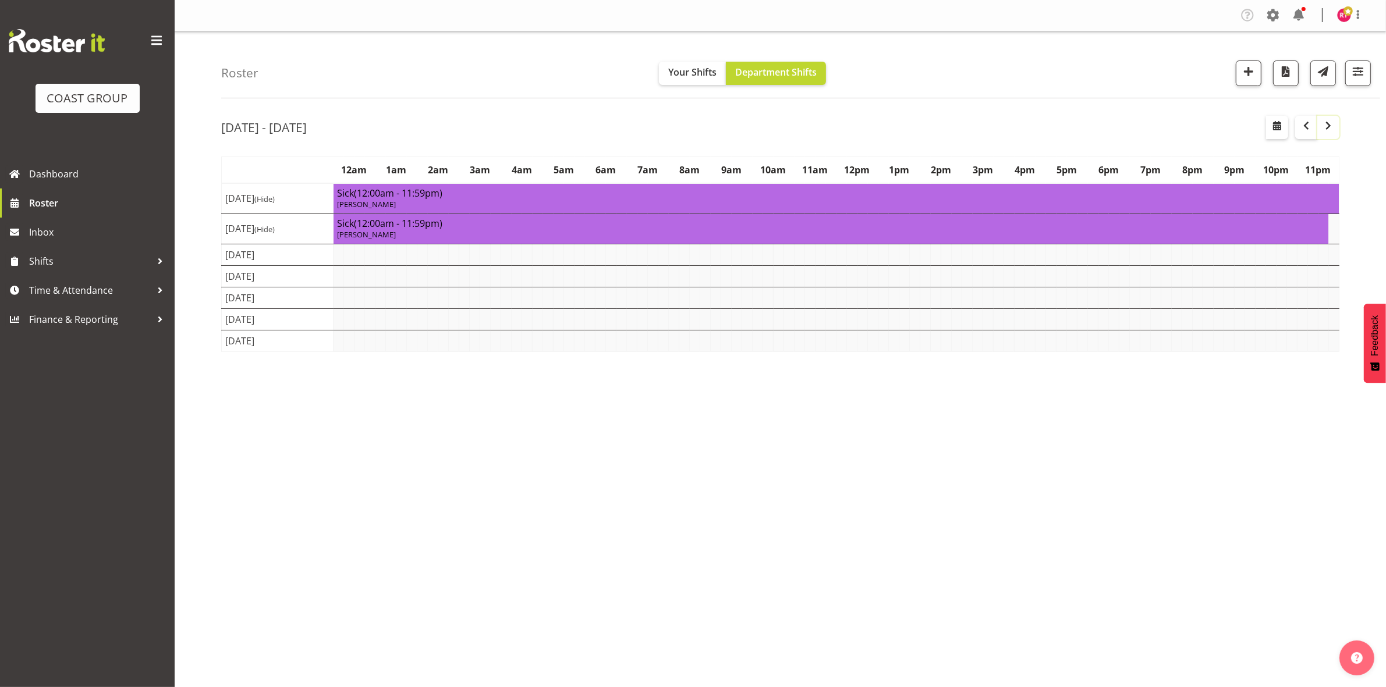
click at [1324, 122] on span "button" at bounding box center [1328, 126] width 14 height 14
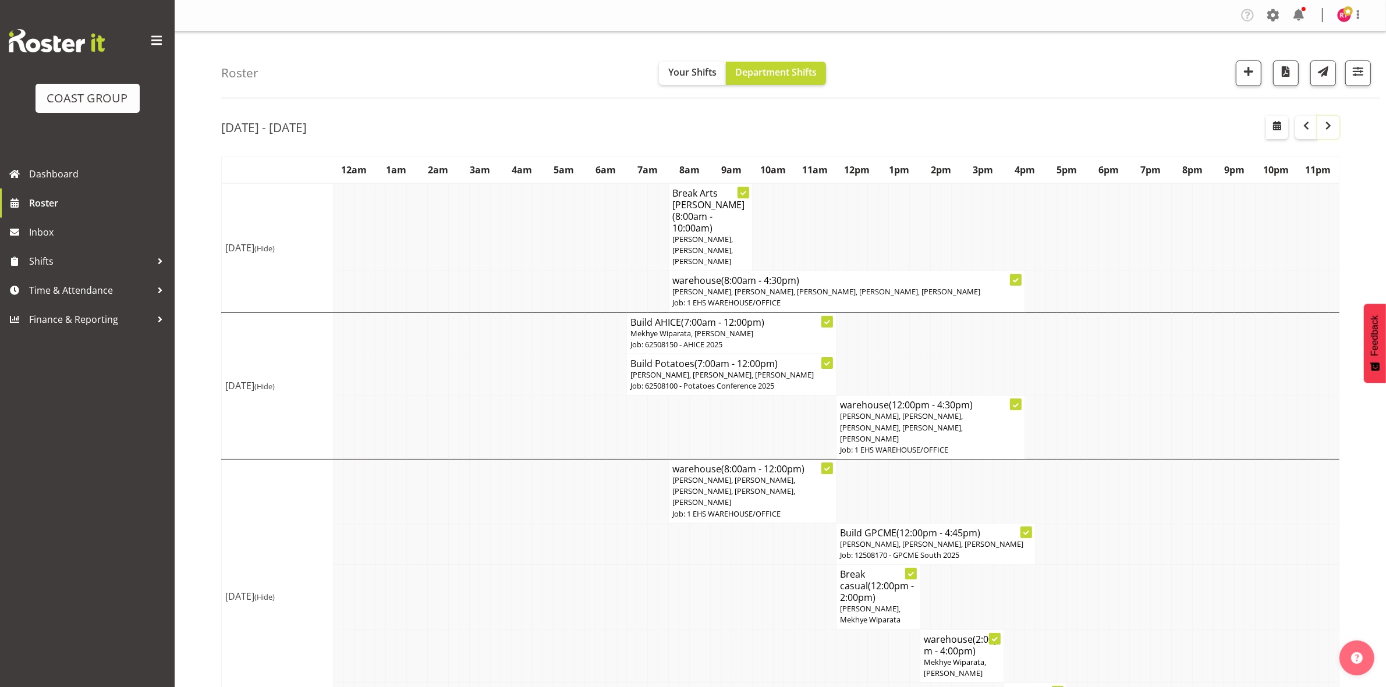
click at [1328, 131] on span "button" at bounding box center [1328, 126] width 14 height 14
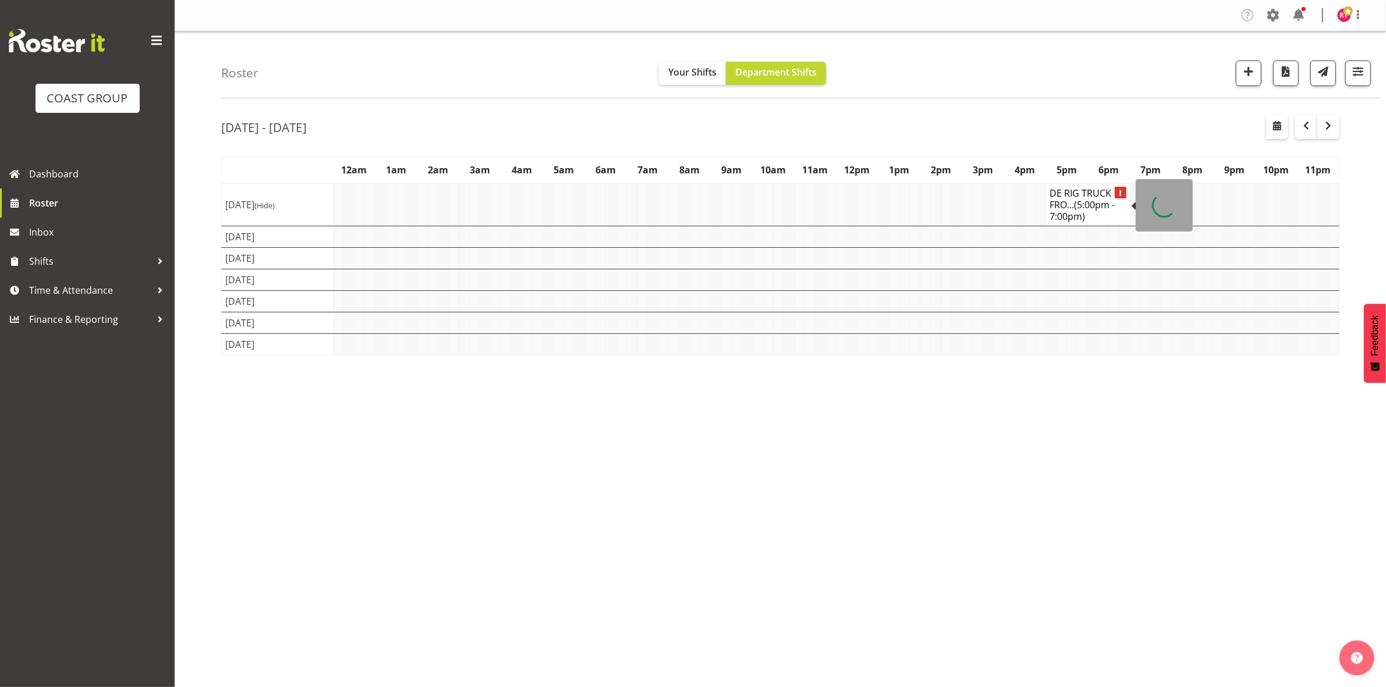
click at [1069, 204] on h4 "DE RIG TRUCK FRO... (5:00pm - 7:00pm)" at bounding box center [1087, 204] width 76 height 35
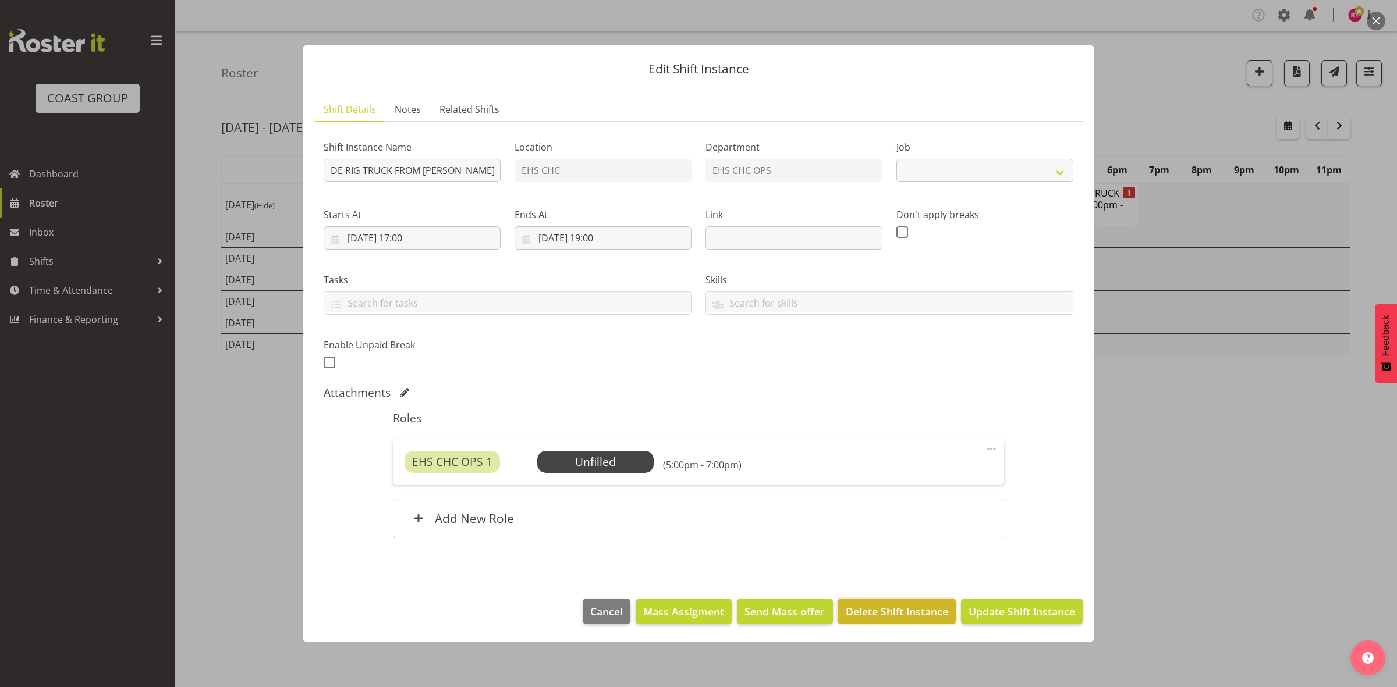
click at [868, 612] on span "Delete Shift Instance" at bounding box center [897, 611] width 102 height 15
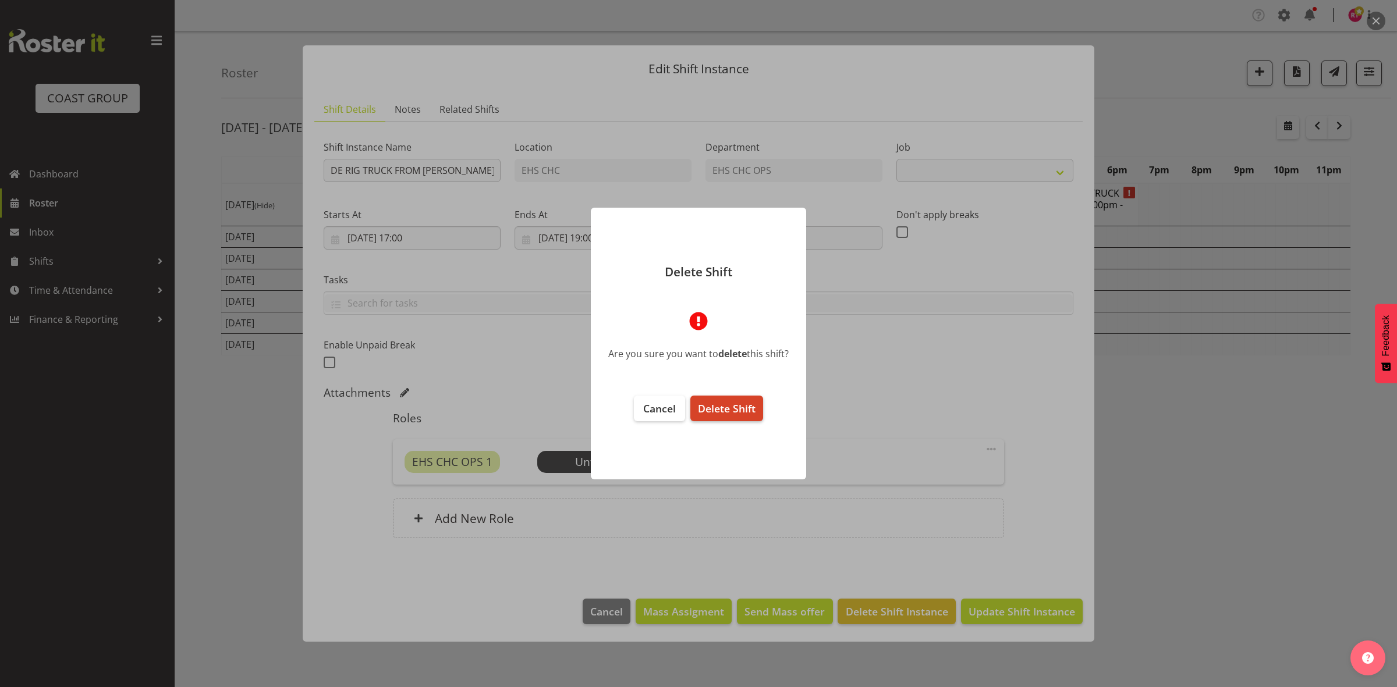
click at [734, 411] on span "Delete Shift" at bounding box center [727, 409] width 58 height 14
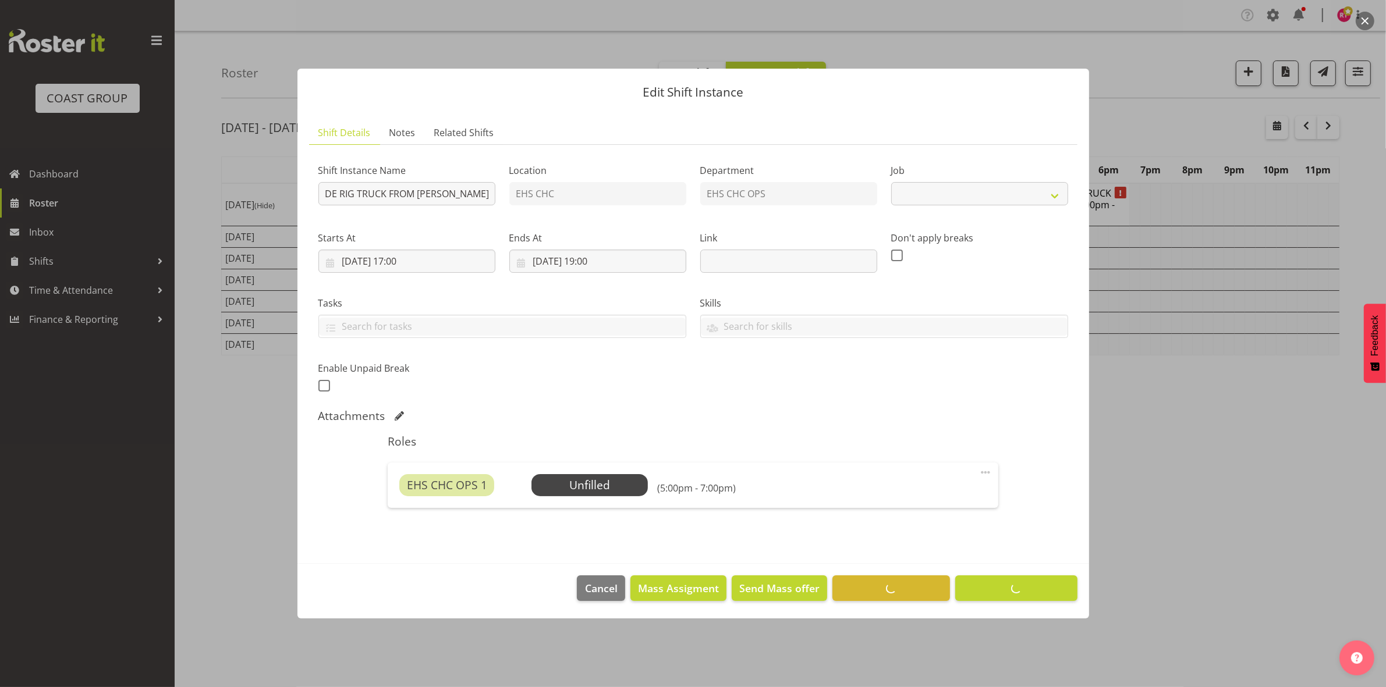
select select
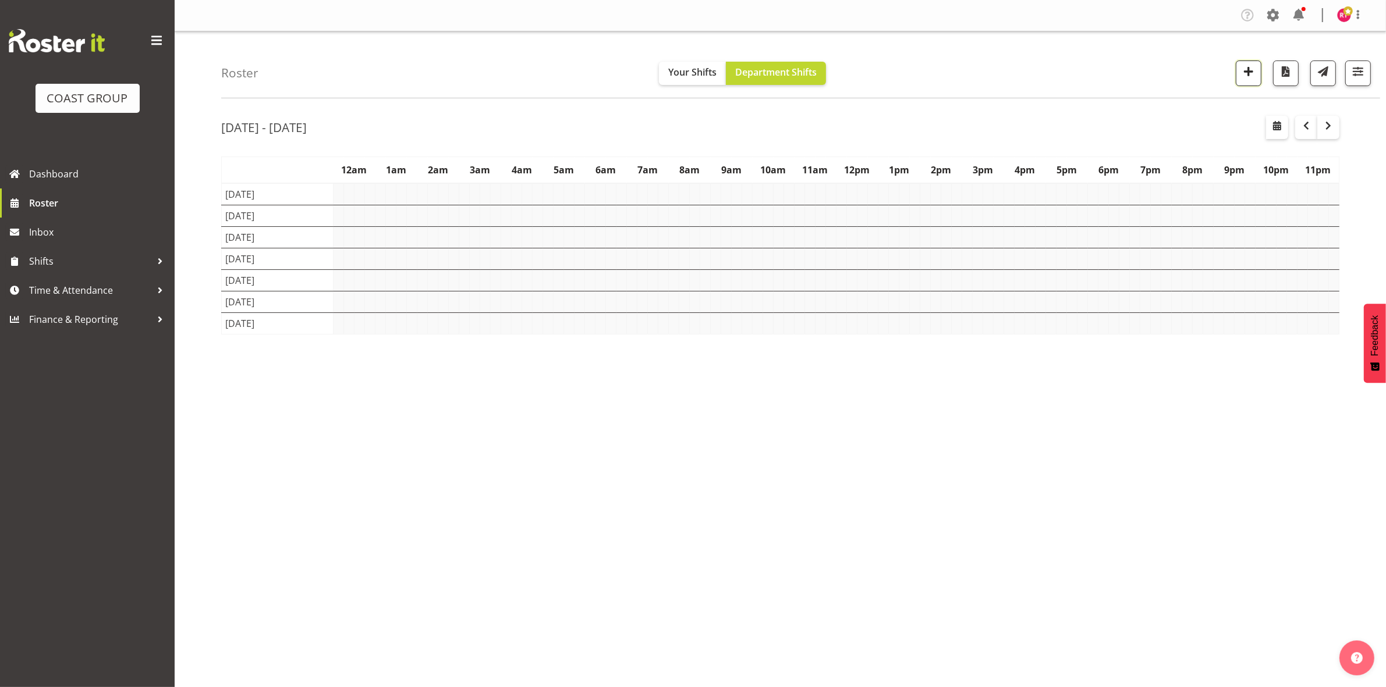
click at [1241, 73] on span "button" at bounding box center [1248, 71] width 15 height 15
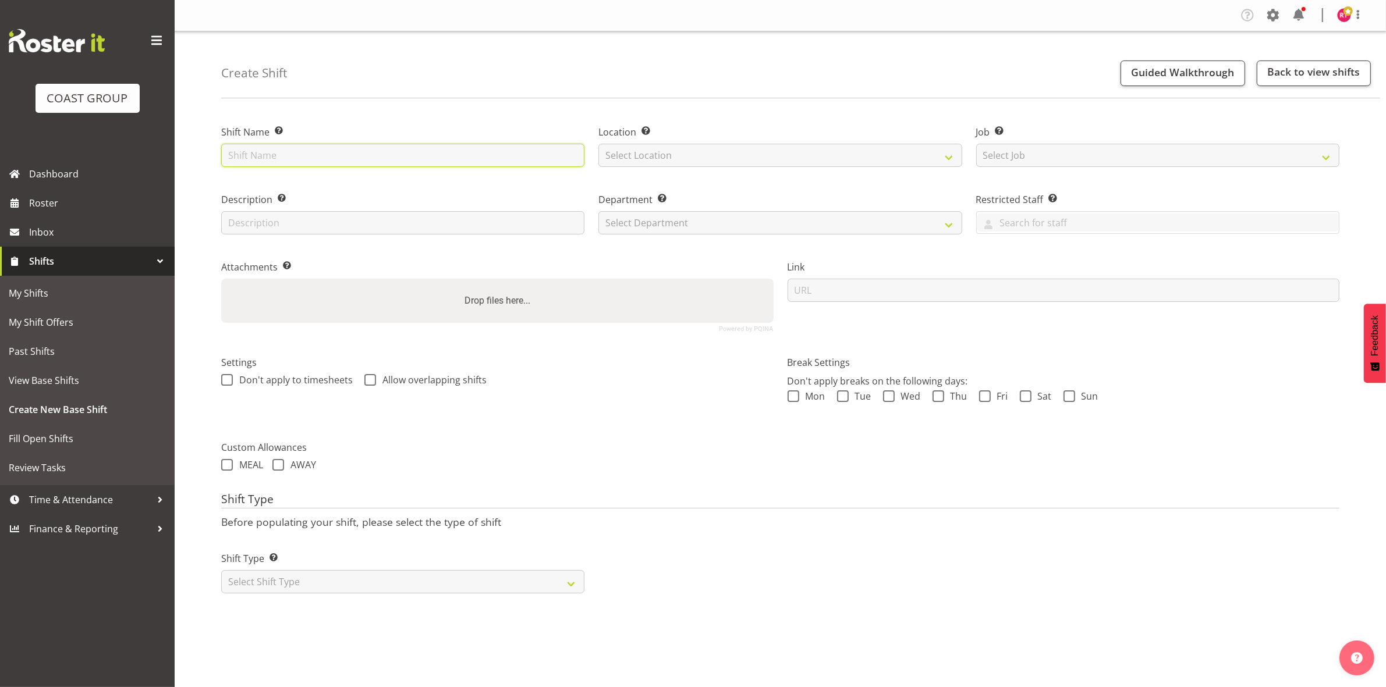
click at [429, 154] on input "text" at bounding box center [402, 155] width 363 height 23
type input "build ISCE APACE"
click at [641, 158] on select "Select Location EHS CHC" at bounding box center [779, 155] width 363 height 23
select select "107"
click at [598, 144] on select "Select Location EHS CHC" at bounding box center [779, 155] width 363 height 23
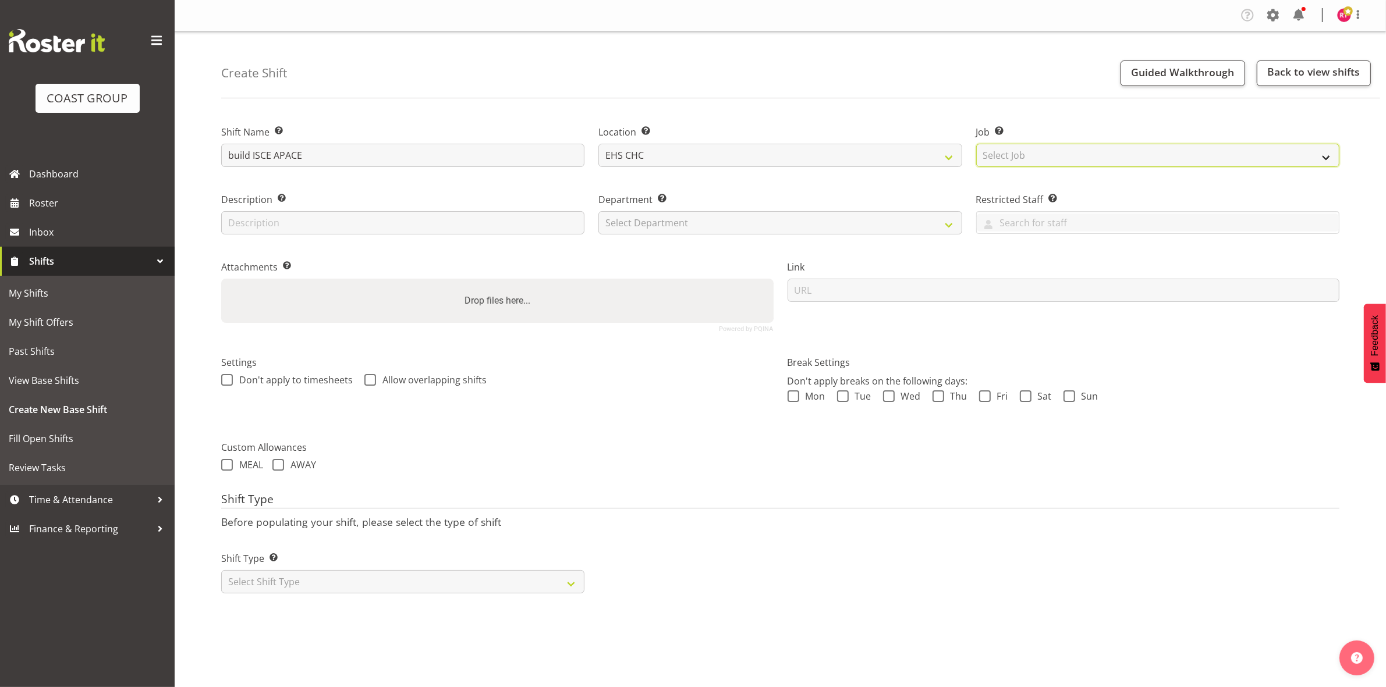
click at [1056, 159] on select "Select Job Create new job 1 Carlton Events 1 [PERSON_NAME][GEOGRAPHIC_DATA] 1 […" at bounding box center [1157, 155] width 363 height 23
click at [976, 144] on select "Select Job Create new job 1 Carlton Events 1 [PERSON_NAME][GEOGRAPHIC_DATA] 1 […" at bounding box center [1157, 155] width 363 height 23
click at [1118, 156] on select "Create new job 1 Carlton Events 1 [PERSON_NAME][GEOGRAPHIC_DATA] 1 [PERSON_NAME…" at bounding box center [1157, 155] width 363 height 23
select select "9819"
click at [976, 144] on select "Create new job 1 Carlton Events 1 Carlton Hamilton 1 Carlton Wellington 1 EHS W…" at bounding box center [1157, 155] width 363 height 23
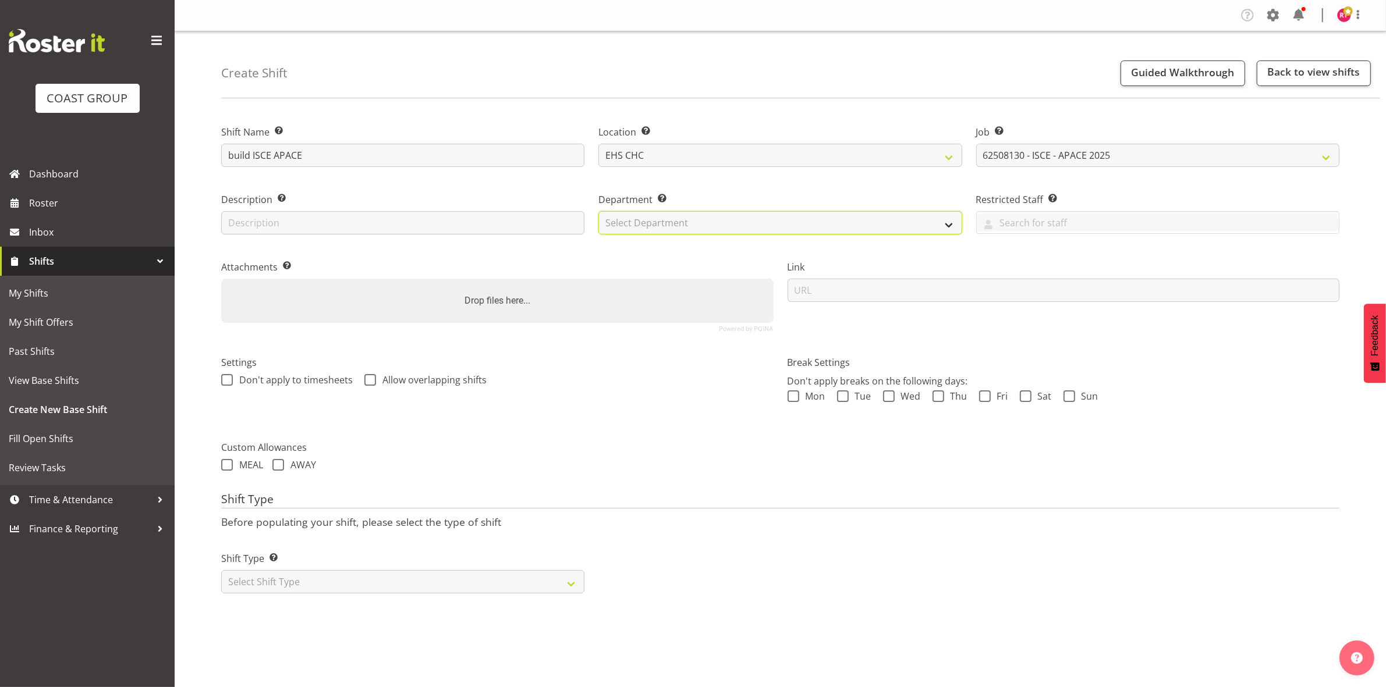
drag, startPoint x: 805, startPoint y: 220, endPoint x: 799, endPoint y: 227, distance: 9.1
click at [805, 220] on select "Select Department EHS CHC OPS" at bounding box center [779, 222] width 363 height 23
select select "41"
click at [598, 211] on select "Select Department EHS CHC OPS" at bounding box center [779, 222] width 363 height 23
click at [402, 588] on select "Select Shift Type One Off Shift Recurring Shift Rotating Shift" at bounding box center [402, 581] width 363 height 23
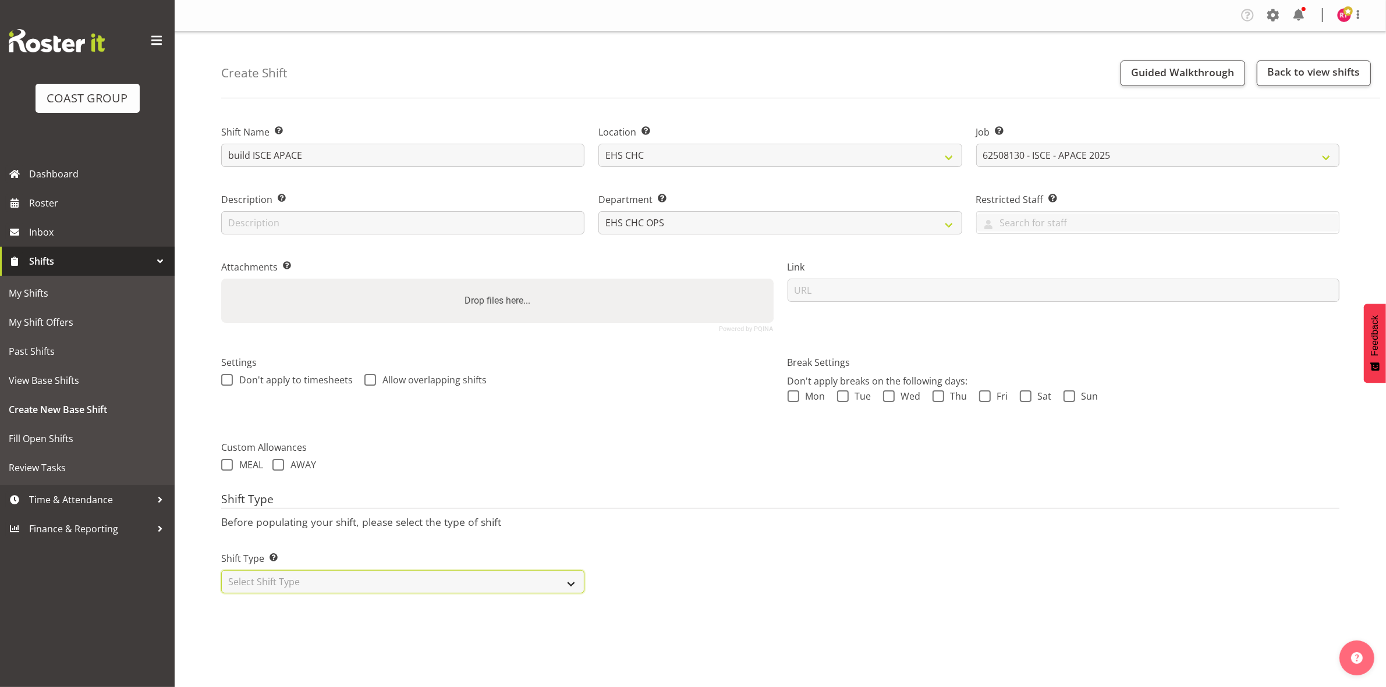
click at [371, 585] on select "Select Shift Type One Off Shift Recurring Shift Rotating Shift" at bounding box center [402, 581] width 363 height 23
select select "one_off"
click at [221, 571] on select "Select Shift Type One Off Shift Recurring Shift Rotating Shift" at bounding box center [402, 581] width 363 height 23
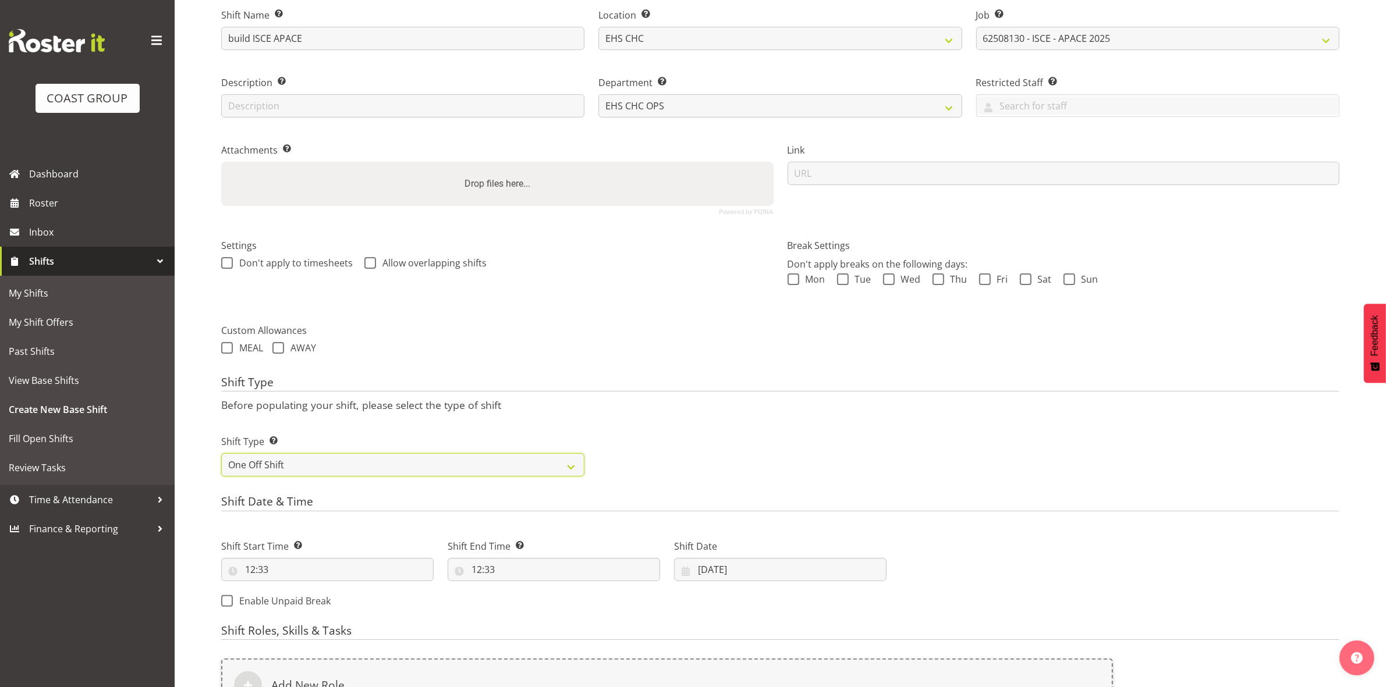
scroll to position [318, 0]
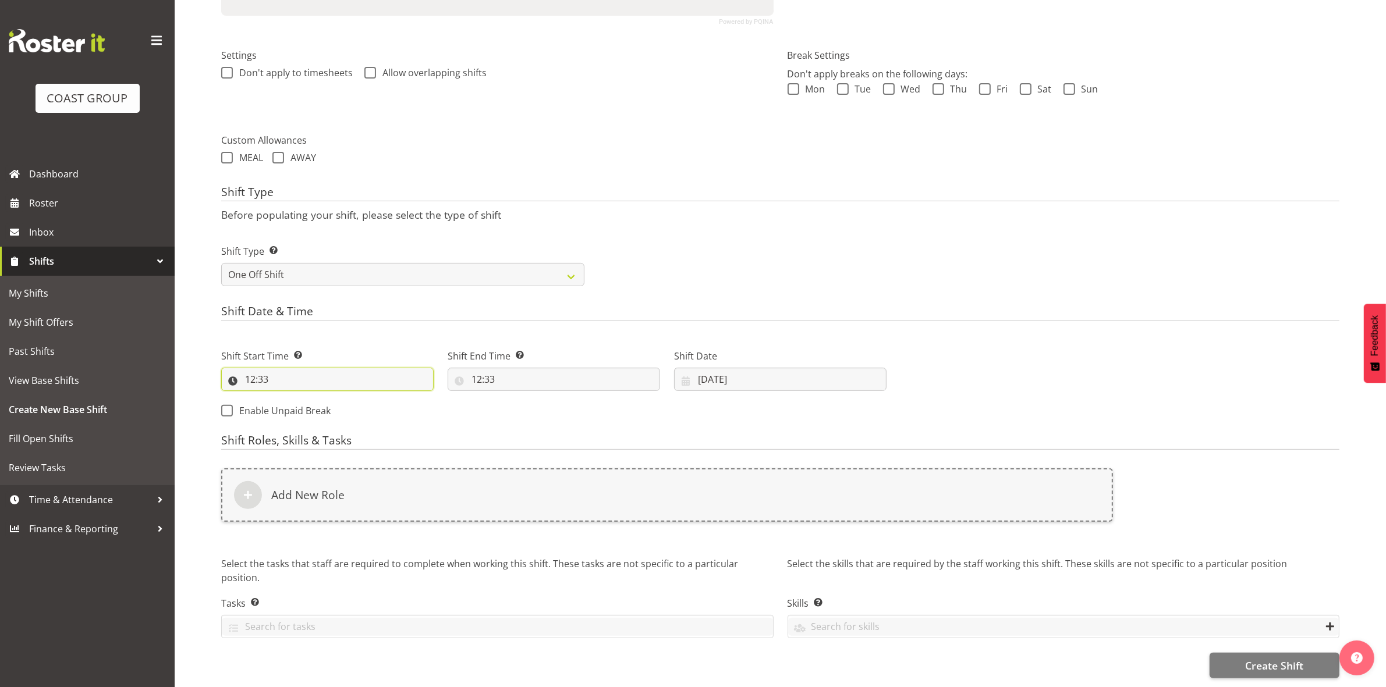
click at [253, 370] on input "12:33" at bounding box center [327, 379] width 212 height 23
click at [294, 398] on select "00 01 02 03 04 05 06 07 08 09 10 11 12 13 14 15 16 17 18 19 20 21 22 23" at bounding box center [300, 409] width 26 height 23
select select "7"
click at [287, 398] on select "00 01 02 03 04 05 06 07 08 09 10 11 12 13 14 15 16 17 18 19 20 21 22 23" at bounding box center [300, 409] width 26 height 23
type input "07:33"
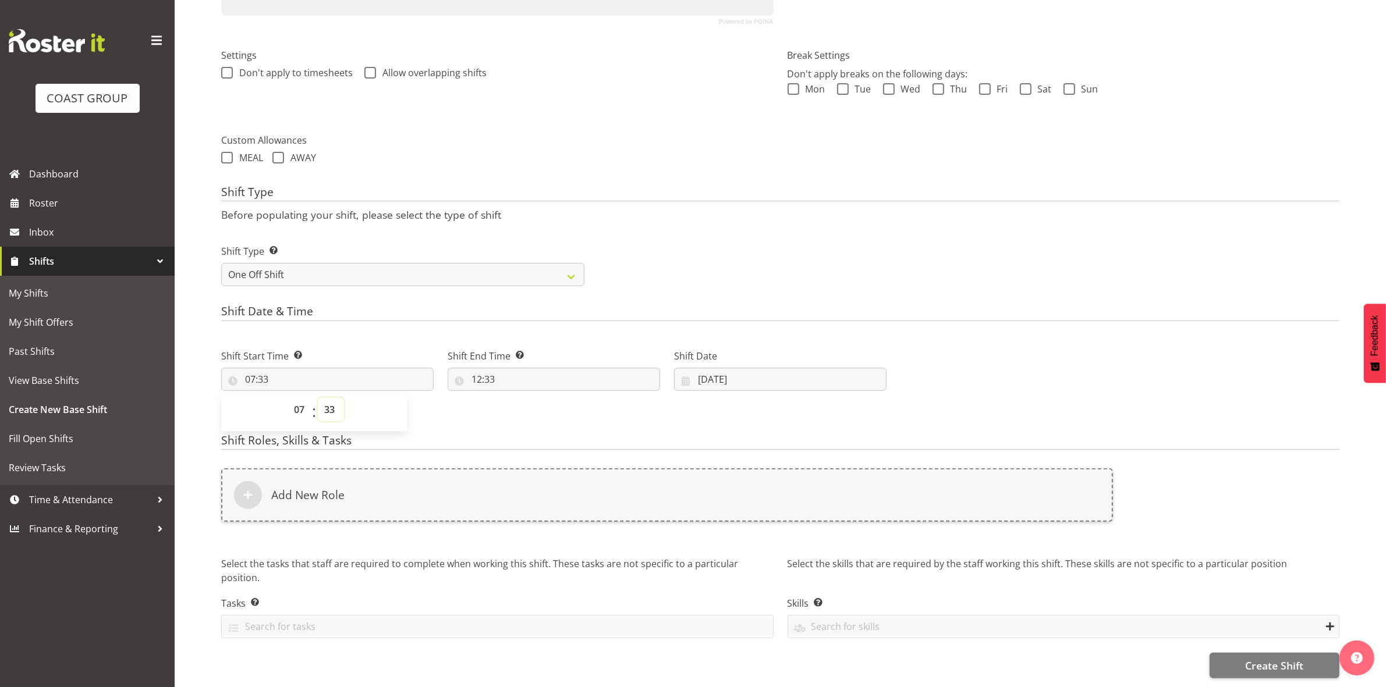
click at [327, 398] on select "00 01 02 03 04 05 06 07 08 09 10 11 12 13 14 15 16 17 18 19 20 21 22 23 24 25 2…" at bounding box center [331, 409] width 26 height 23
select select "0"
click at [318, 398] on select "00 01 02 03 04 05 06 07 08 09 10 11 12 13 14 15 16 17 18 19 20 21 22 23 24 25 2…" at bounding box center [331, 409] width 26 height 23
type input "07:00"
click at [802, 228] on div "Shift Type Shift Types: One Off – Select this if you would like a single shift …" at bounding box center [780, 260] width 1132 height 65
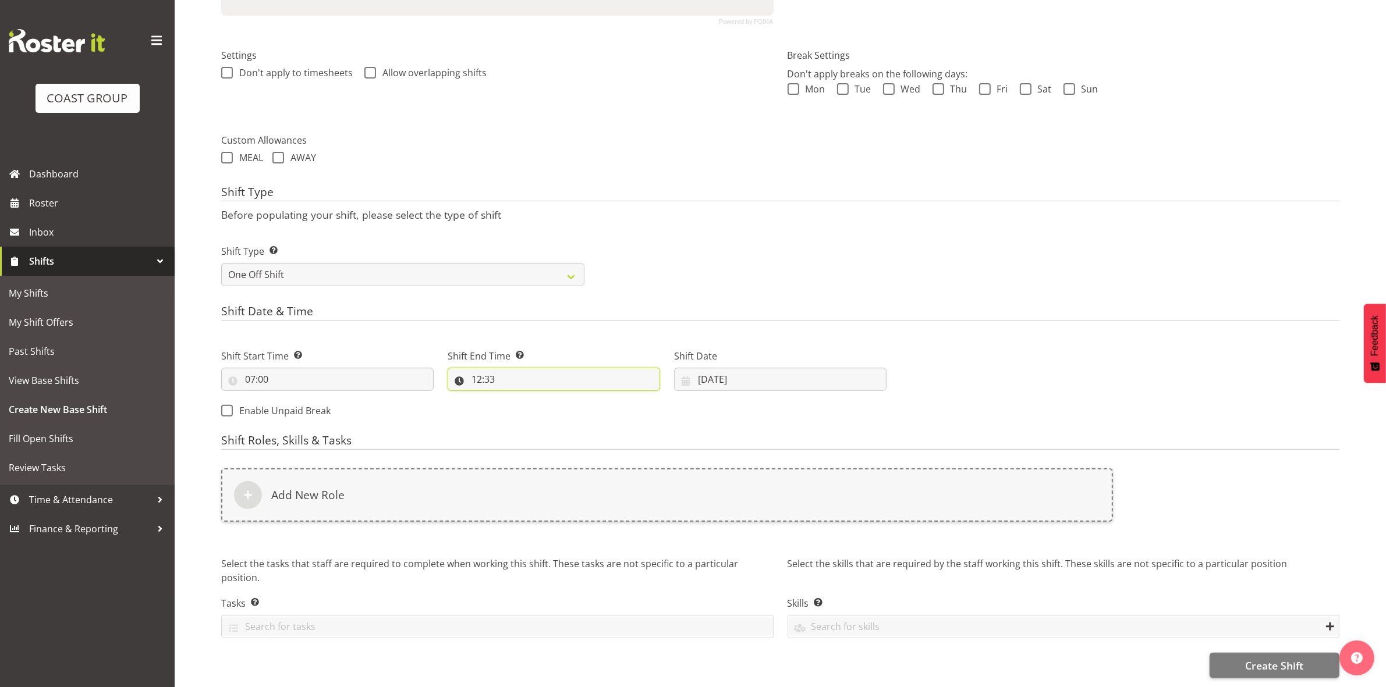
click at [478, 368] on input "12:33" at bounding box center [554, 379] width 212 height 23
click at [521, 399] on select "00 01 02 03 04 05 06 07 08 09 10 11 12 13 14 15 16 17 18 19 20 21 22 23" at bounding box center [527, 409] width 26 height 23
select select "10"
click at [514, 398] on select "00 01 02 03 04 05 06 07 08 09 10 11 12 13 14 15 16 17 18 19 20 21 22 23" at bounding box center [527, 409] width 26 height 23
type input "10:33"
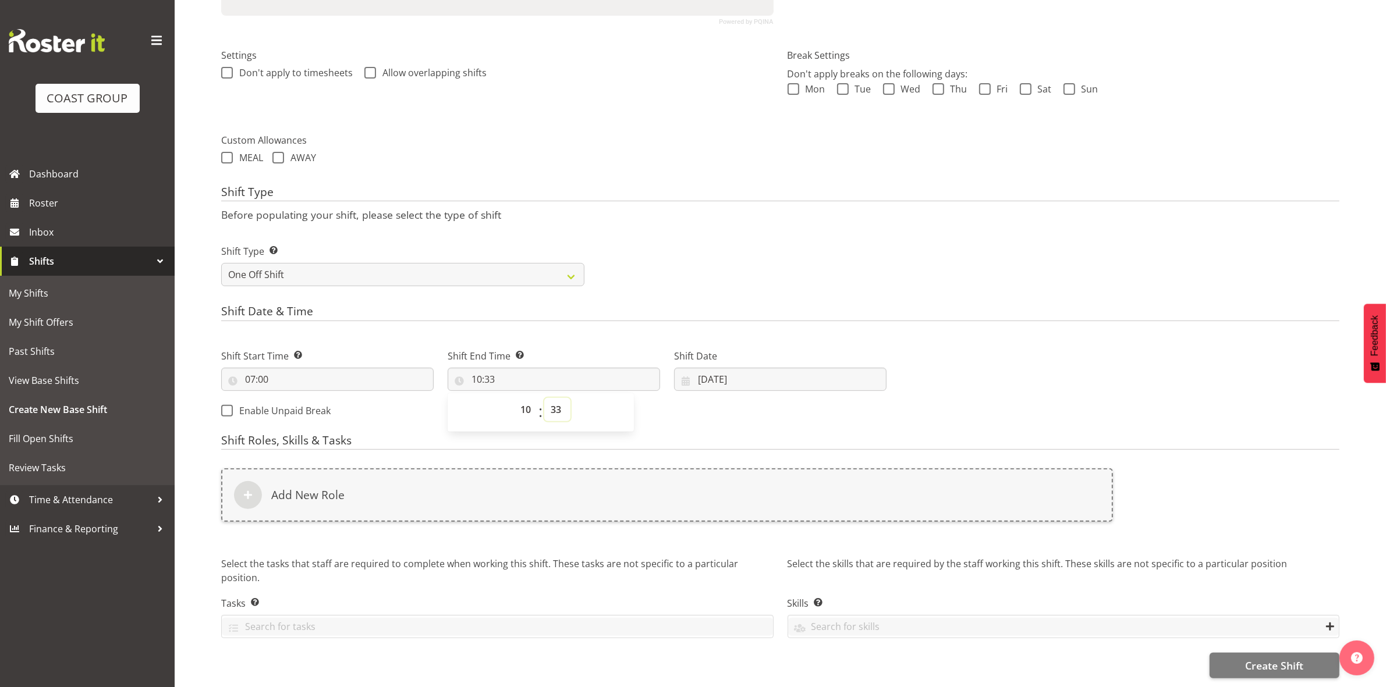
click at [553, 398] on select "00 01 02 03 04 05 06 07 08 09 10 11 12 13 14 15 16 17 18 19 20 21 22 23 24 25 2…" at bounding box center [557, 409] width 26 height 23
select select "0"
click at [544, 398] on select "00 01 02 03 04 05 06 07 08 09 10 11 12 13 14 15 16 17 18 19 20 21 22 23 24 25 2…" at bounding box center [557, 409] width 26 height 23
type input "10:00"
click at [821, 228] on div "Shift Type Shift Types: One Off – Select this if you would like a single shift …" at bounding box center [780, 260] width 1132 height 65
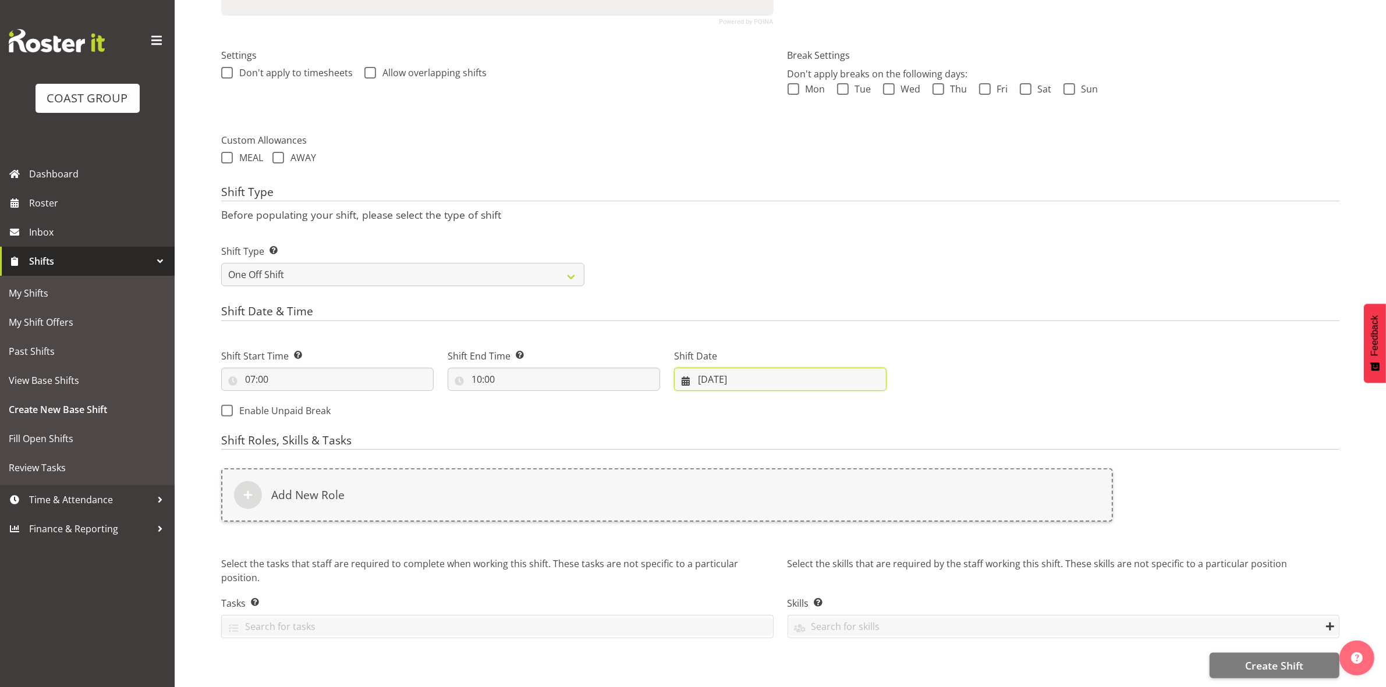
click at [707, 371] on input "[DATE]" at bounding box center [780, 379] width 212 height 23
click at [731, 534] on span "18" at bounding box center [733, 539] width 9 height 11
type input "[DATE]"
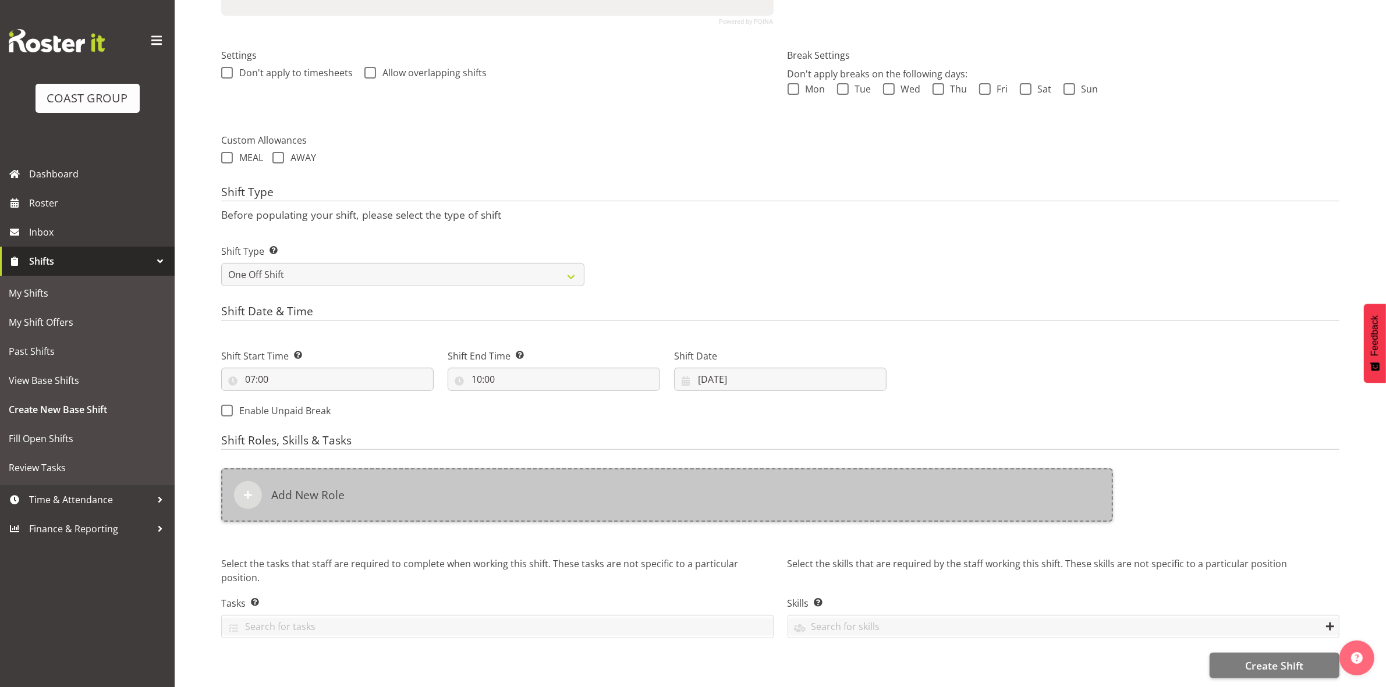
click at [543, 493] on div "Add New Role" at bounding box center [667, 495] width 892 height 54
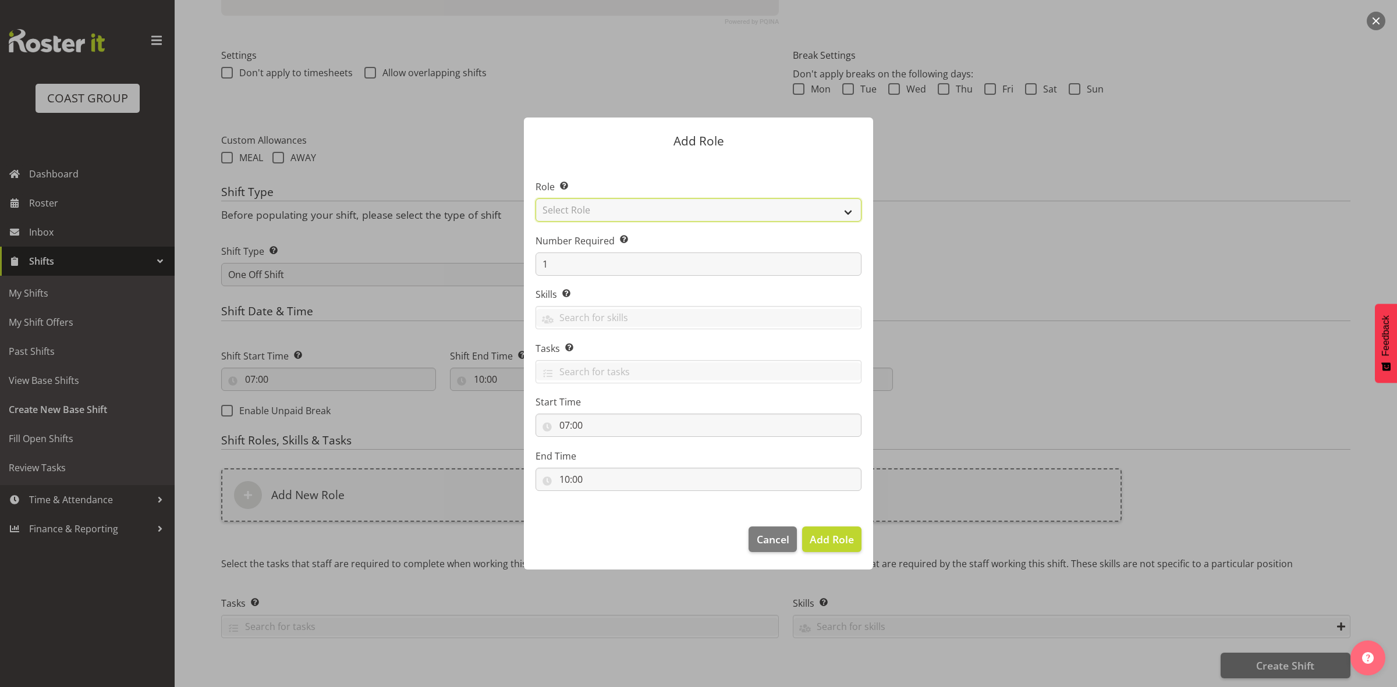
click at [627, 208] on select "Select Role ACCOUNT MANAGER ACCOUNT MANAGER DW ACCOUNTS [PERSON_NAME] VEHICLES …" at bounding box center [698, 209] width 326 height 23
select select "192"
click at [535, 198] on select "Select Role ACCOUNT MANAGER ACCOUNT MANAGER DW ACCOUNTS [PERSON_NAME] VEHICLES …" at bounding box center [698, 209] width 326 height 23
click at [605, 263] on input "1" at bounding box center [698, 264] width 326 height 23
type input "2"
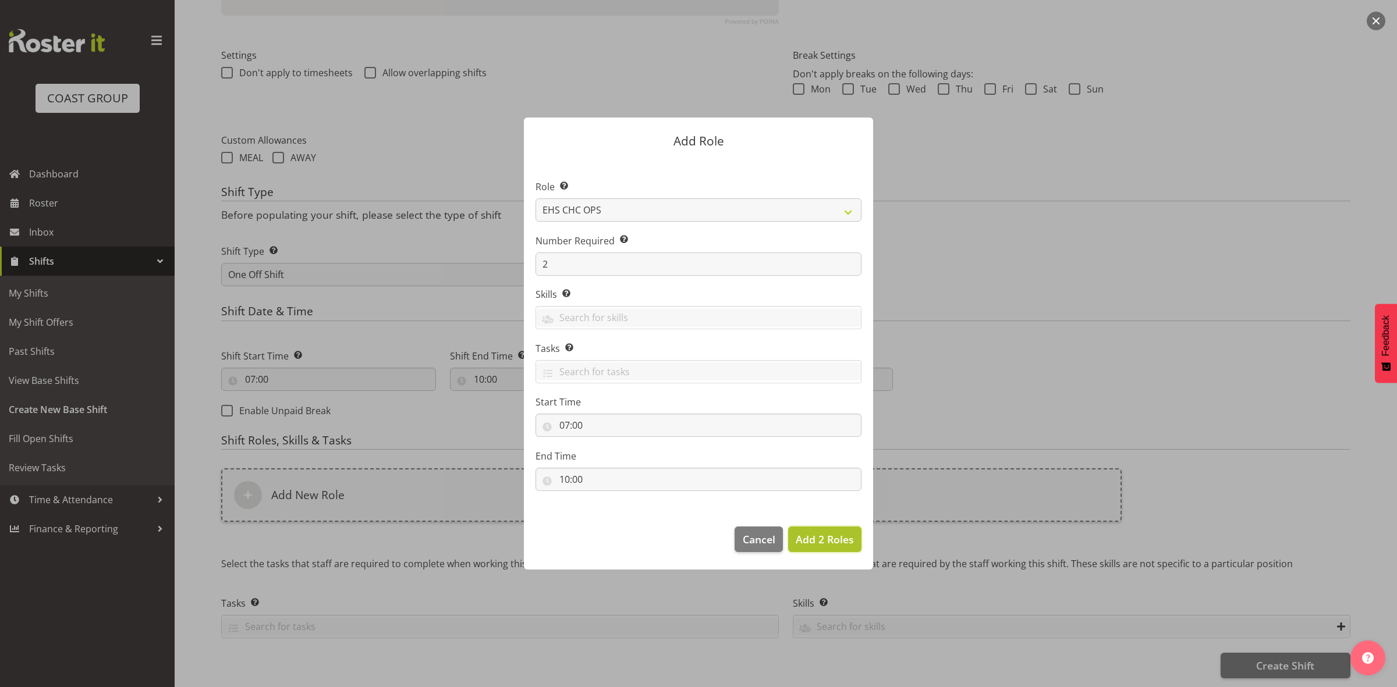
click at [813, 537] on span "Add 2 Roles" at bounding box center [825, 539] width 58 height 14
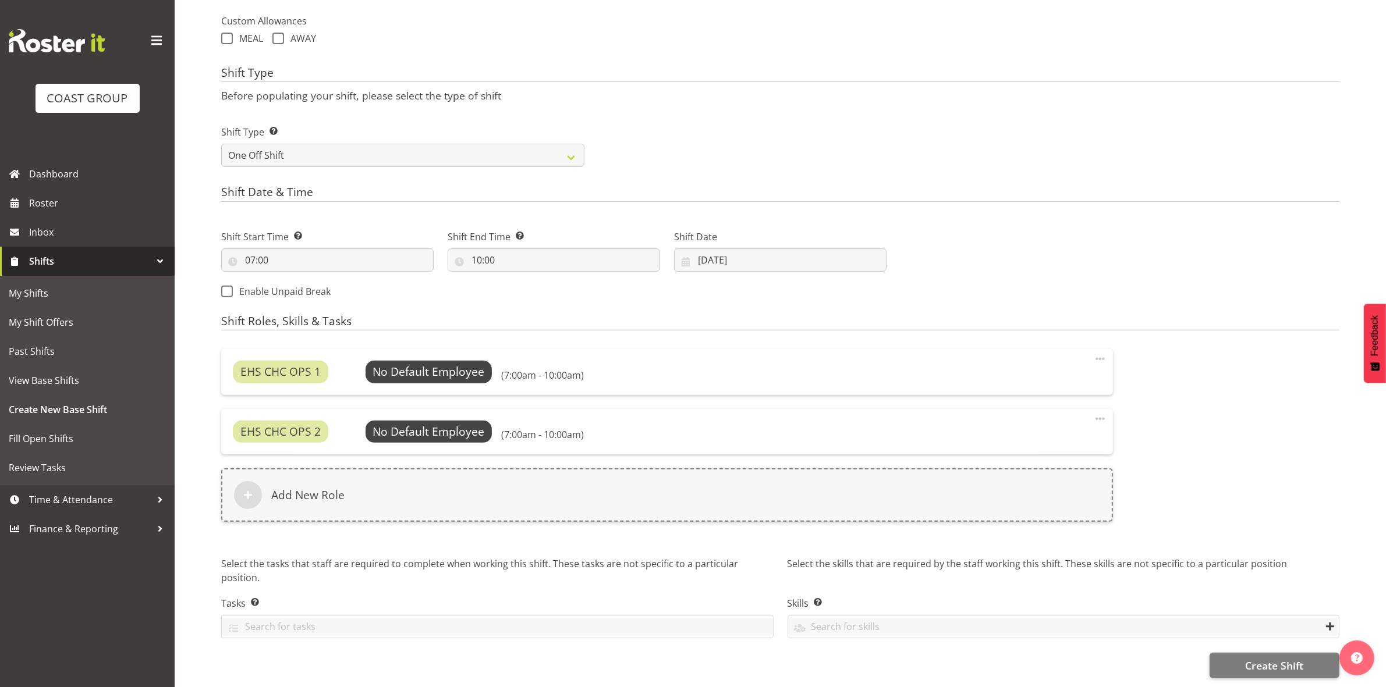
scroll to position [438, 0]
click at [422, 367] on span "Select Employee" at bounding box center [428, 372] width 87 height 17
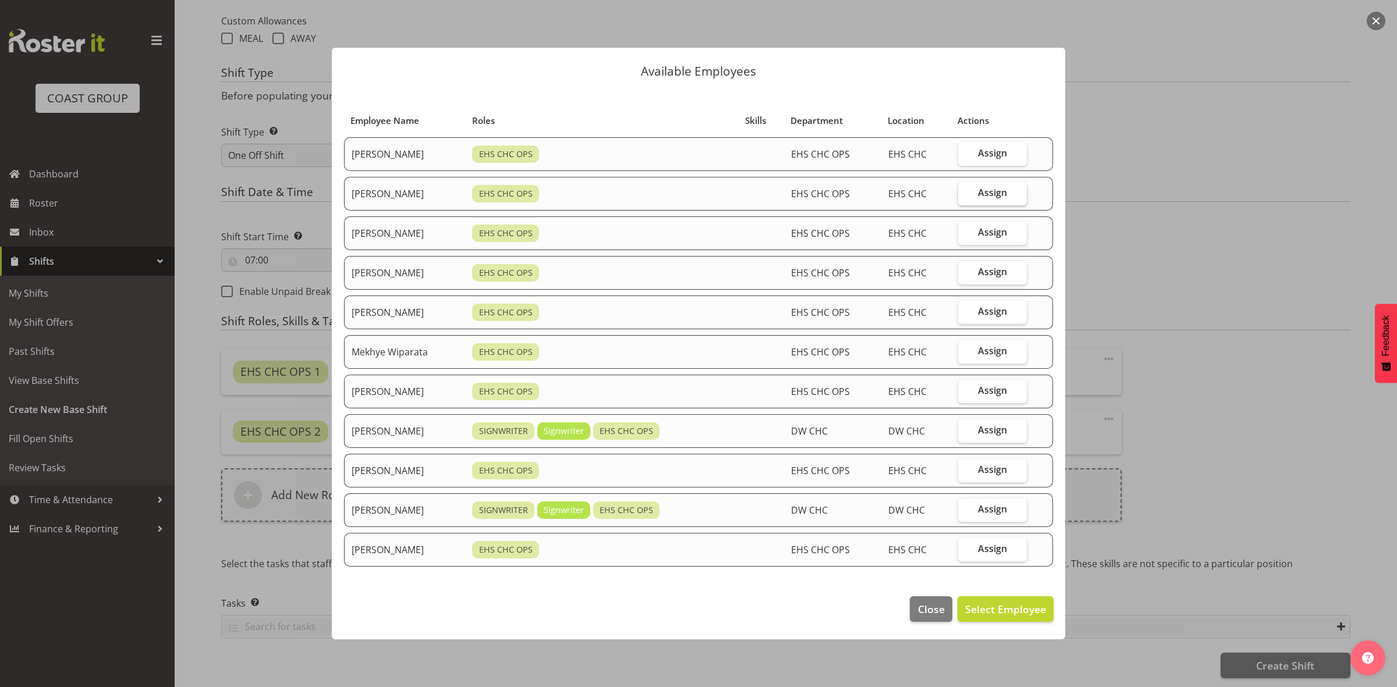
click at [990, 198] on label "Assign" at bounding box center [992, 193] width 69 height 23
click at [965, 197] on input "Assign" at bounding box center [962, 193] width 8 height 8
checkbox input "true"
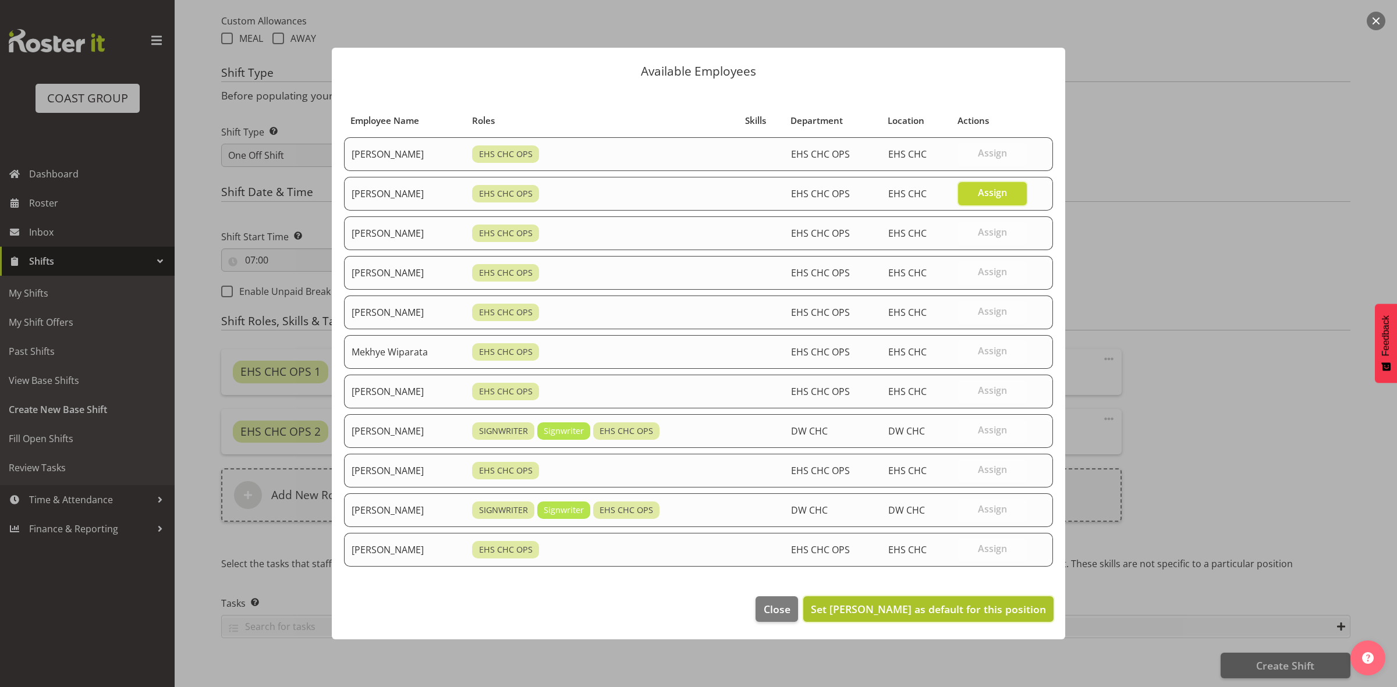
click at [929, 609] on span "Set David Wiseman as default for this position" at bounding box center [928, 609] width 235 height 14
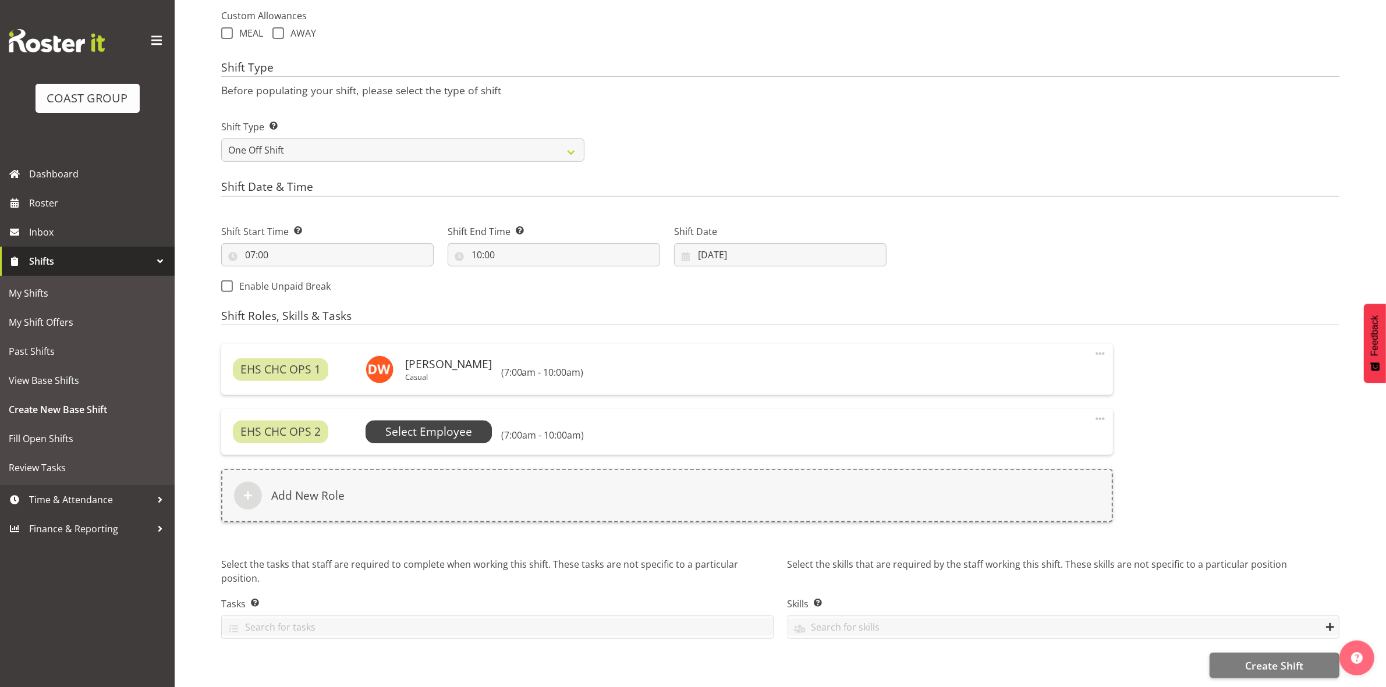
click at [429, 424] on span "Select Employee" at bounding box center [428, 432] width 87 height 17
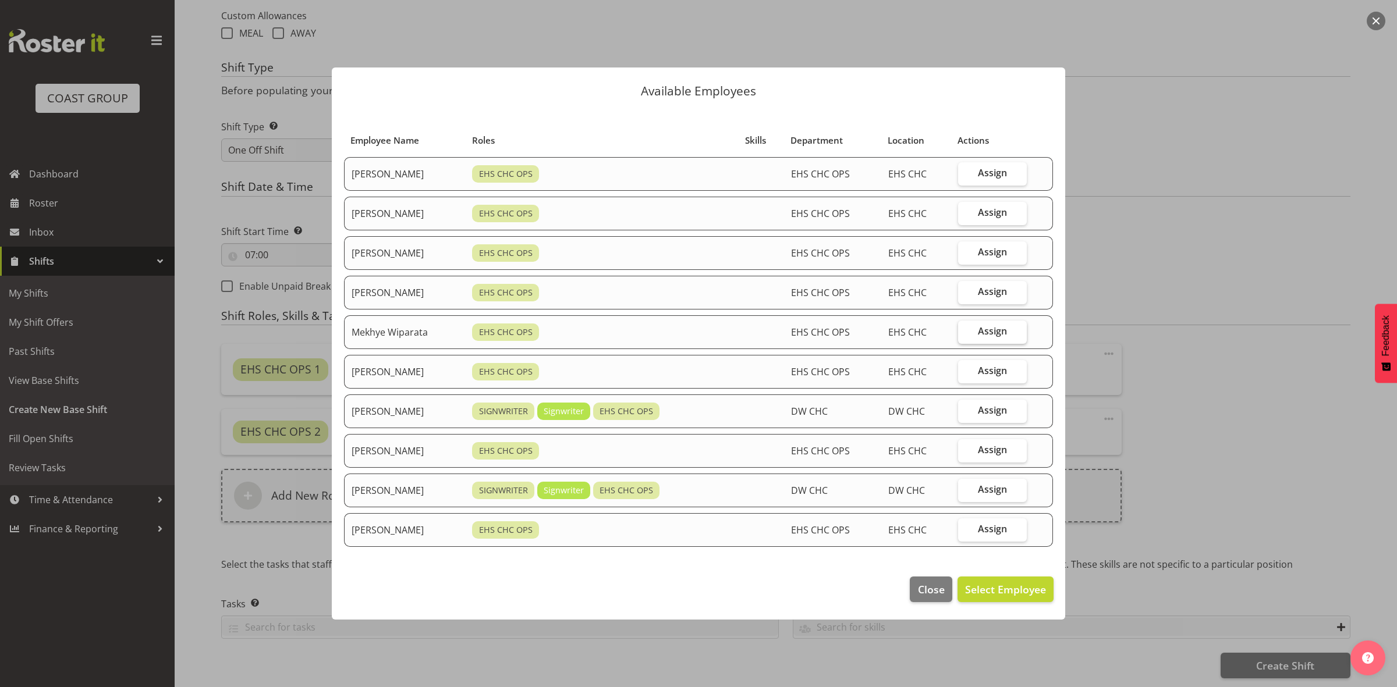
click at [984, 329] on span "Assign" at bounding box center [992, 331] width 29 height 12
click at [965, 329] on input "Assign" at bounding box center [962, 332] width 8 height 8
checkbox input "true"
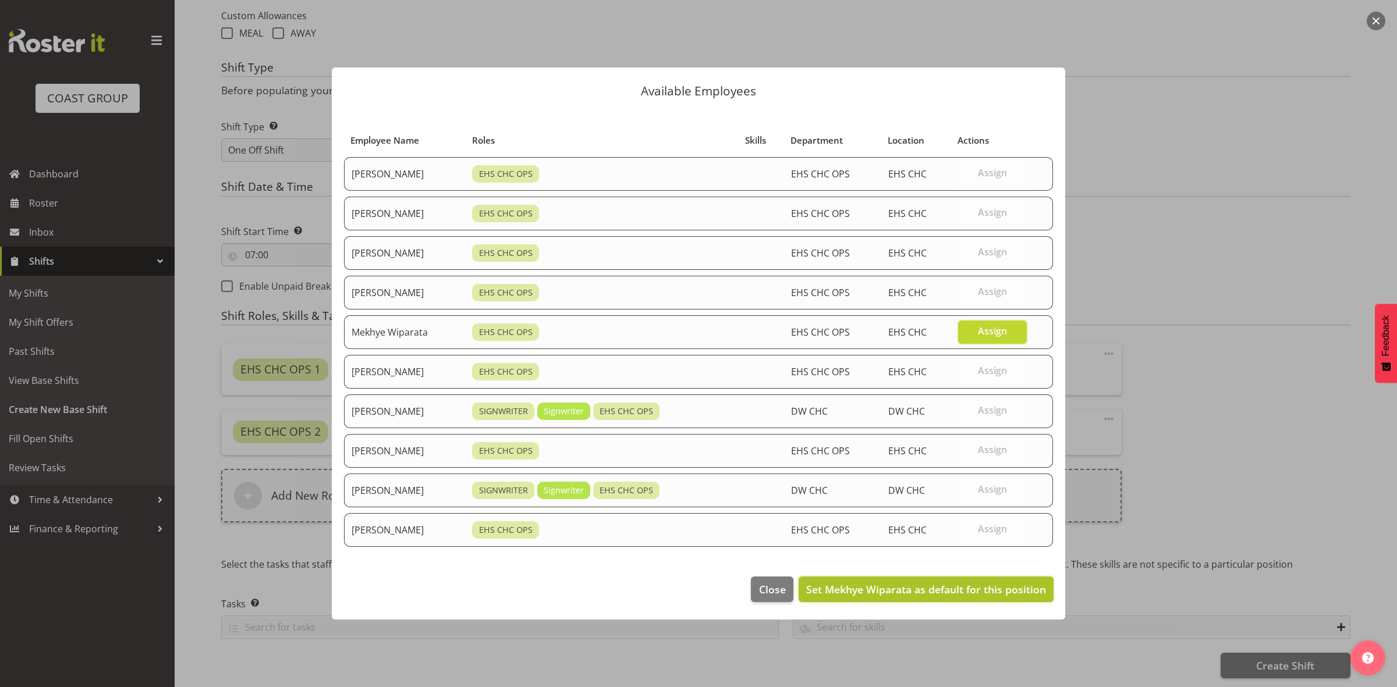
click at [951, 589] on span "Set Mekhye Wiparata as default for this position" at bounding box center [926, 590] width 240 height 14
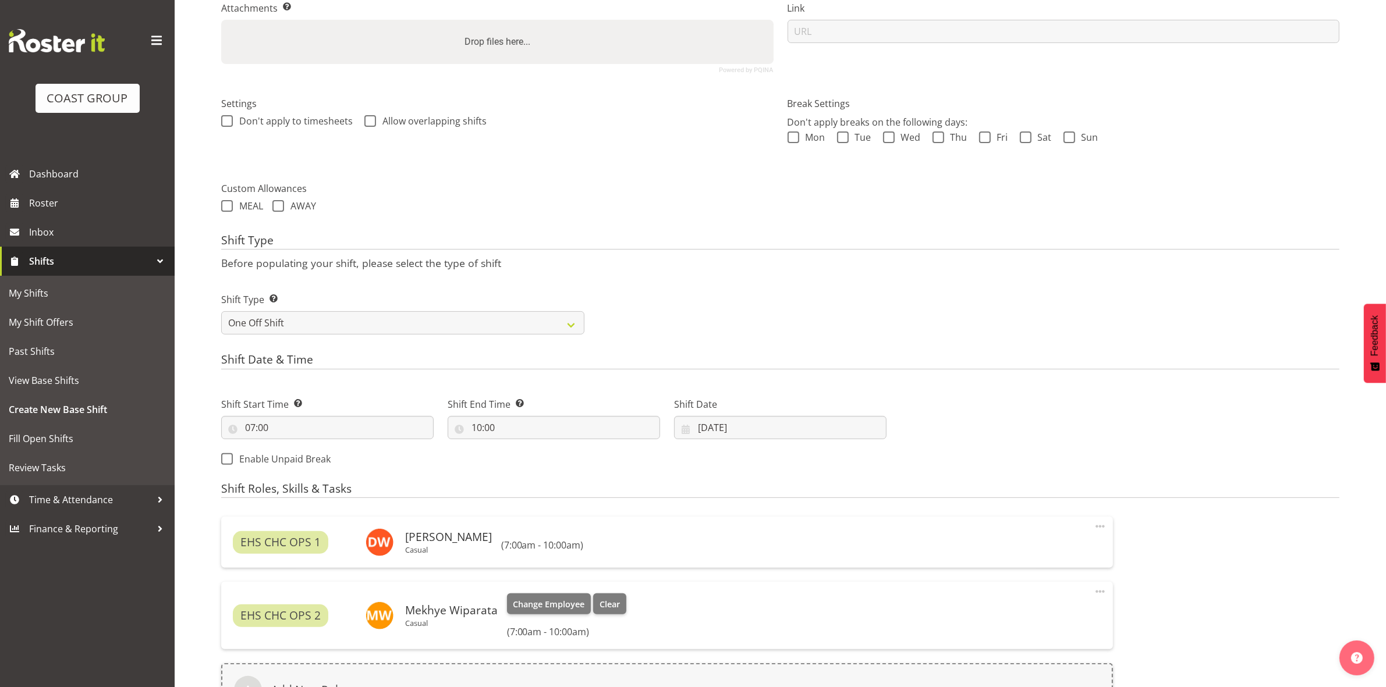
scroll to position [449, 0]
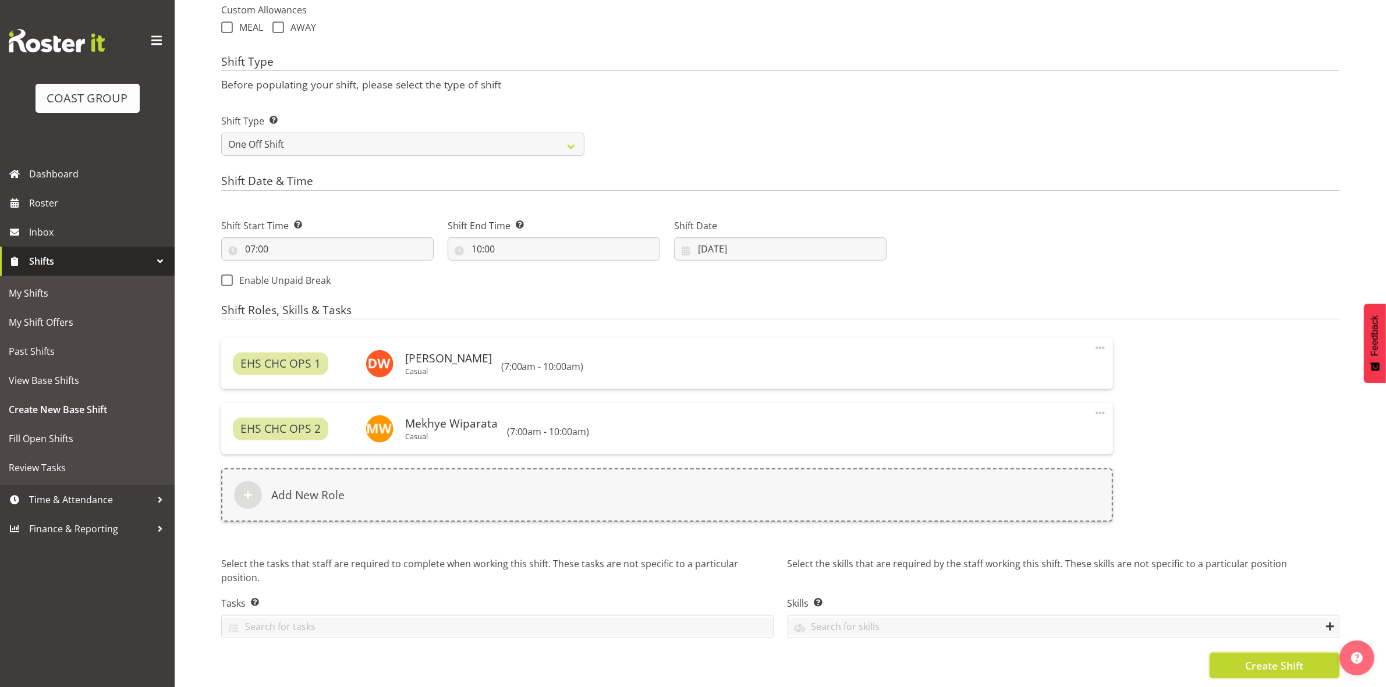
click at [1243, 655] on button "Create Shift" at bounding box center [1274, 666] width 130 height 26
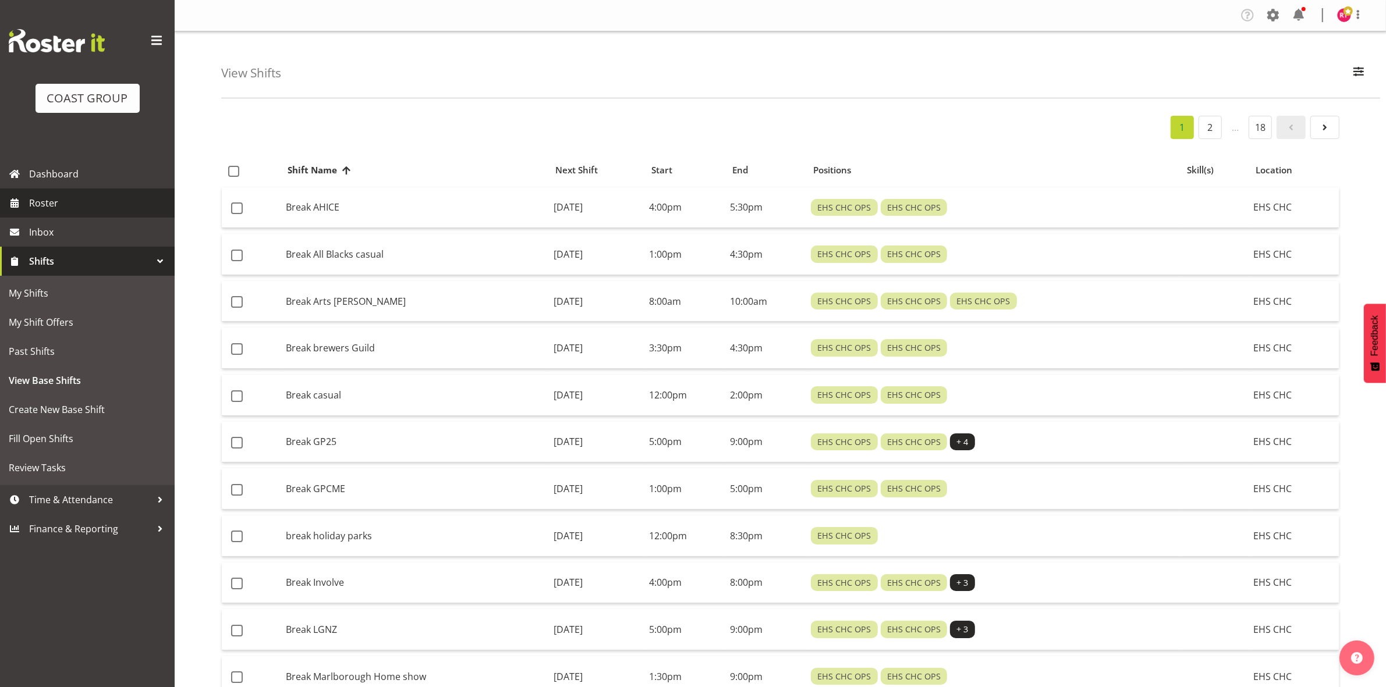
click at [63, 208] on span "Roster" at bounding box center [99, 202] width 140 height 17
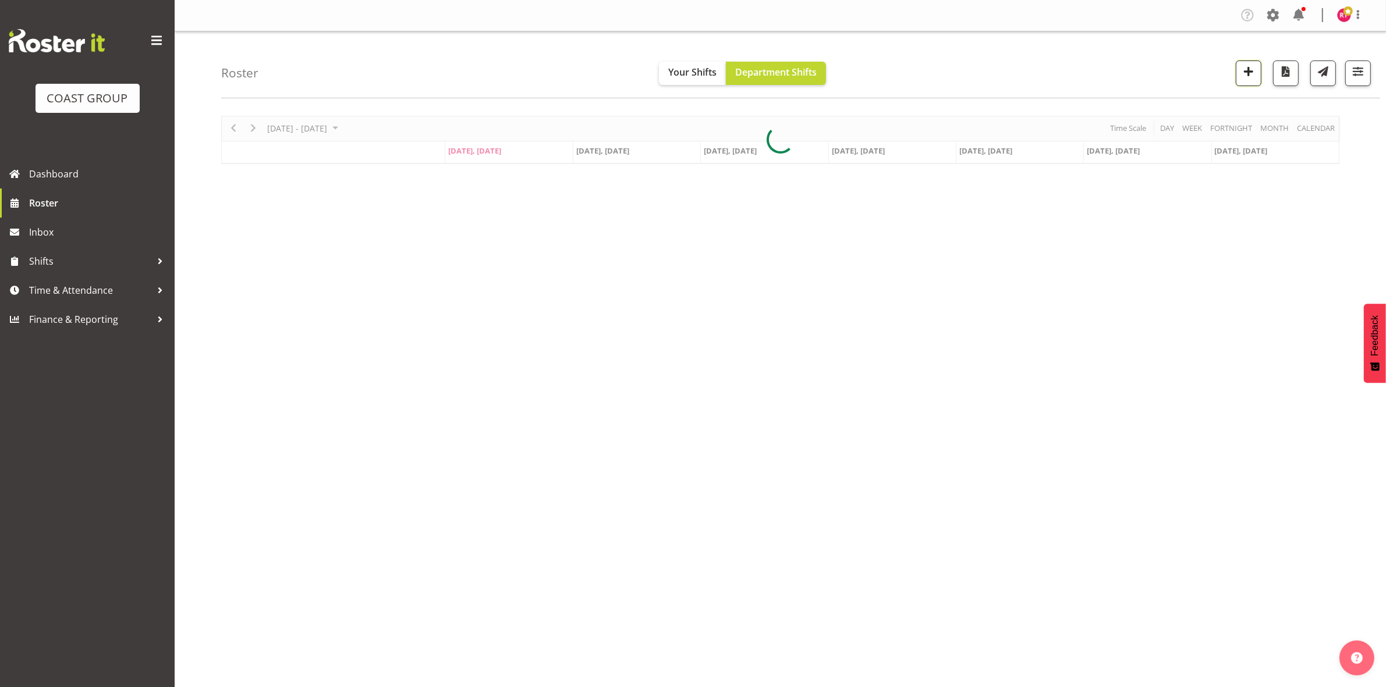
click at [1241, 76] on span "button" at bounding box center [1248, 71] width 15 height 15
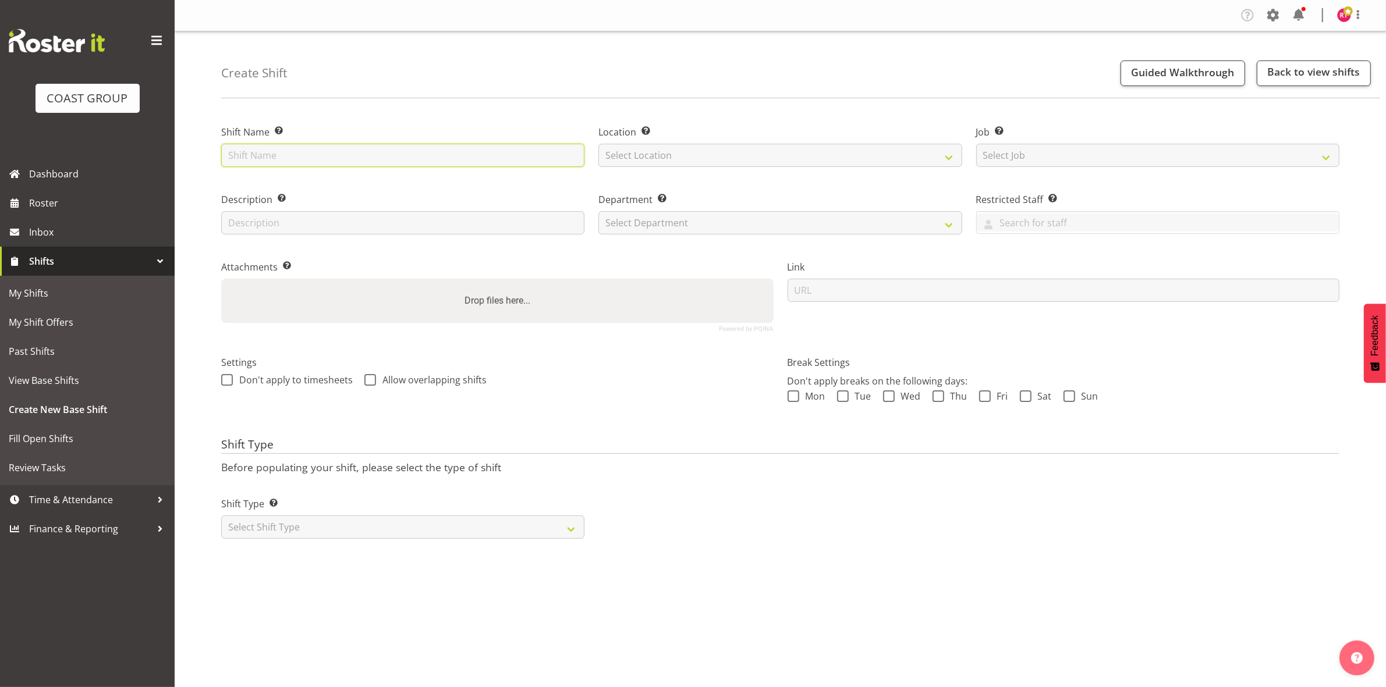
click at [376, 161] on input "text" at bounding box center [402, 155] width 363 height 23
type input "Build ATSNZ"
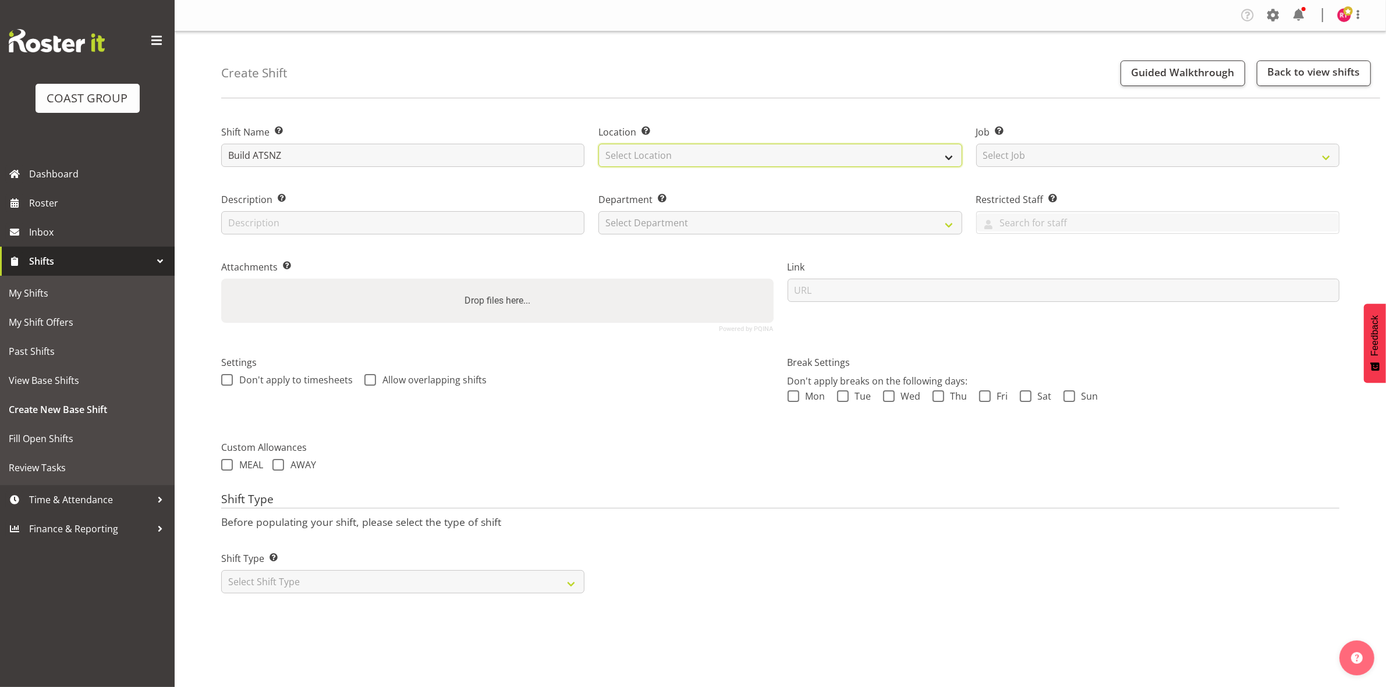
click at [672, 154] on select "Select Location EHS CHC" at bounding box center [779, 155] width 363 height 23
select select "107"
click at [598, 144] on select "Select Location EHS CHC" at bounding box center [779, 155] width 363 height 23
click at [1124, 153] on select "Select Job Create new job 1 Carlton Events 1 [PERSON_NAME][GEOGRAPHIC_DATA] 1 […" at bounding box center [1157, 155] width 363 height 23
select select "9699"
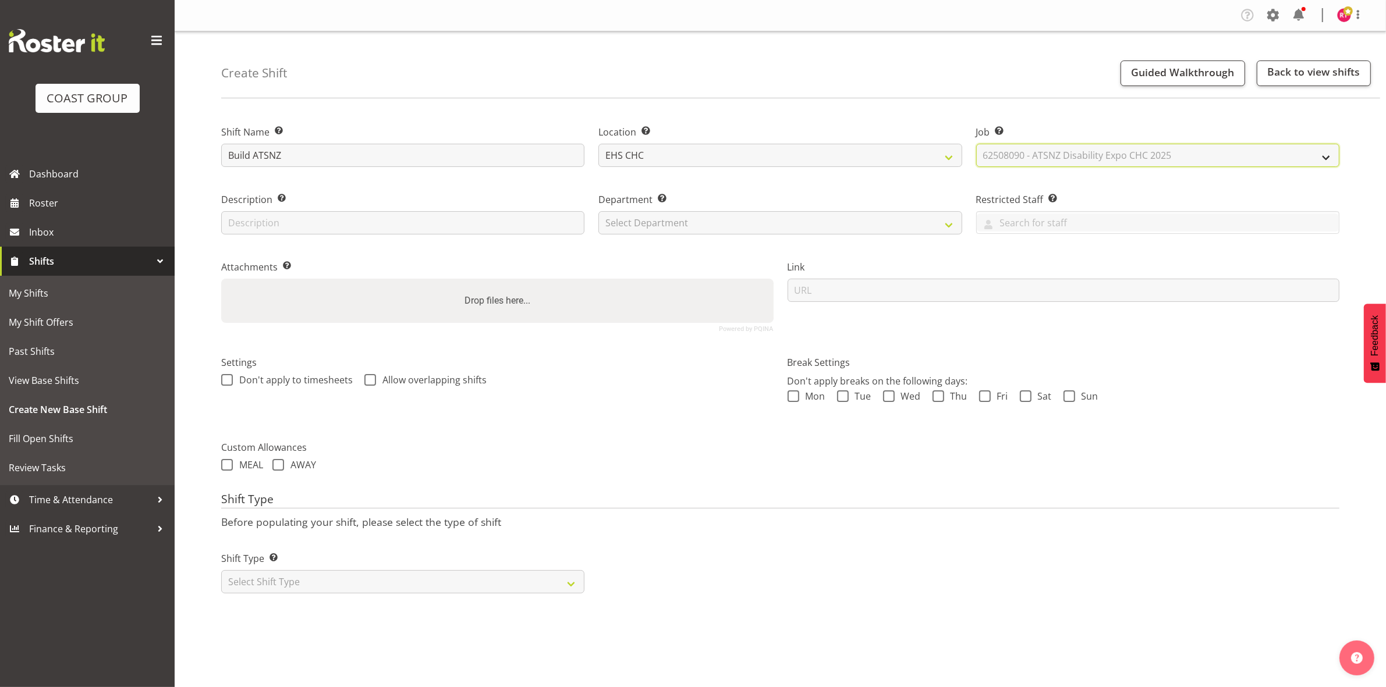
click at [976, 144] on select "Select Job Create new job 1 Carlton Events 1 Carlton Hamilton 1 Carlton Welling…" at bounding box center [1157, 155] width 363 height 23
click at [811, 221] on select "Select Department EHS CHC OPS" at bounding box center [779, 222] width 363 height 23
select select "41"
click at [598, 211] on select "Select Department EHS CHC OPS" at bounding box center [779, 222] width 363 height 23
drag, startPoint x: 420, startPoint y: 577, endPoint x: 420, endPoint y: 591, distance: 14.0
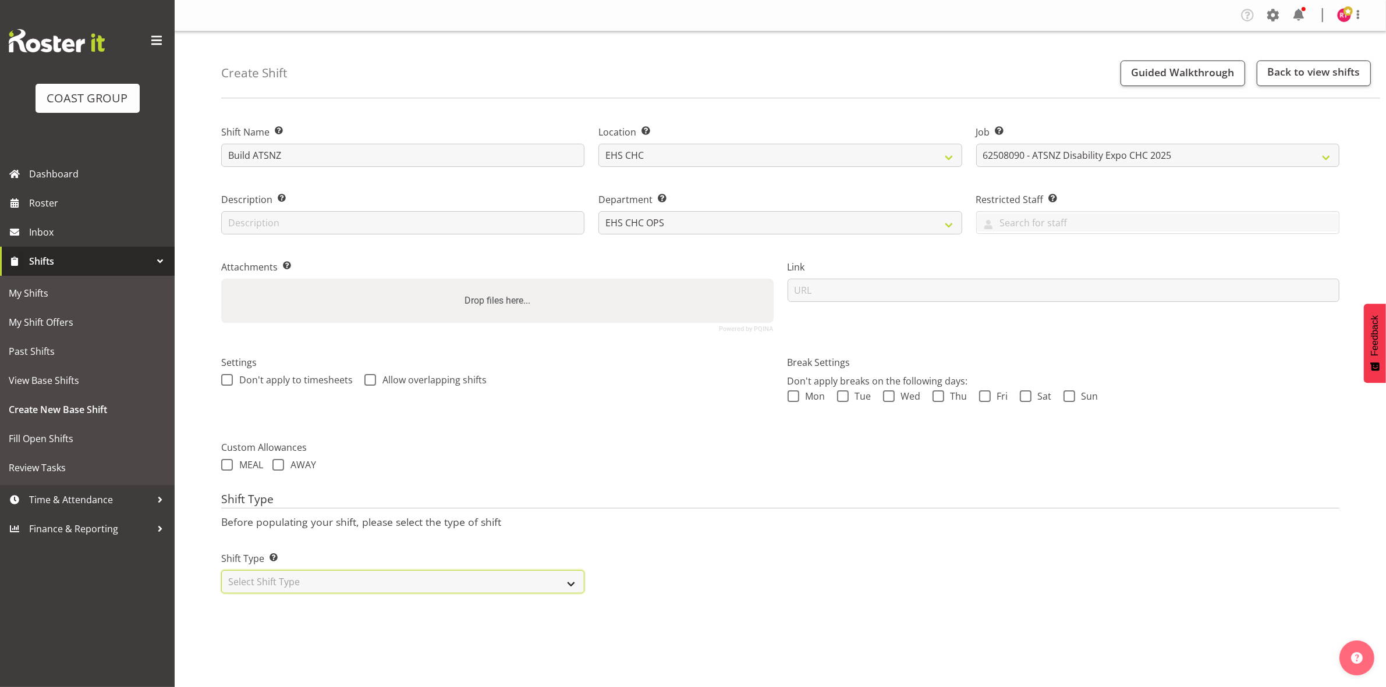
click at [420, 579] on select "Select Shift Type One Off Shift Recurring Shift Rotating Shift" at bounding box center [402, 581] width 363 height 23
select select "one_off"
click at [221, 571] on select "Select Shift Type One Off Shift Recurring Shift Rotating Shift" at bounding box center [402, 581] width 363 height 23
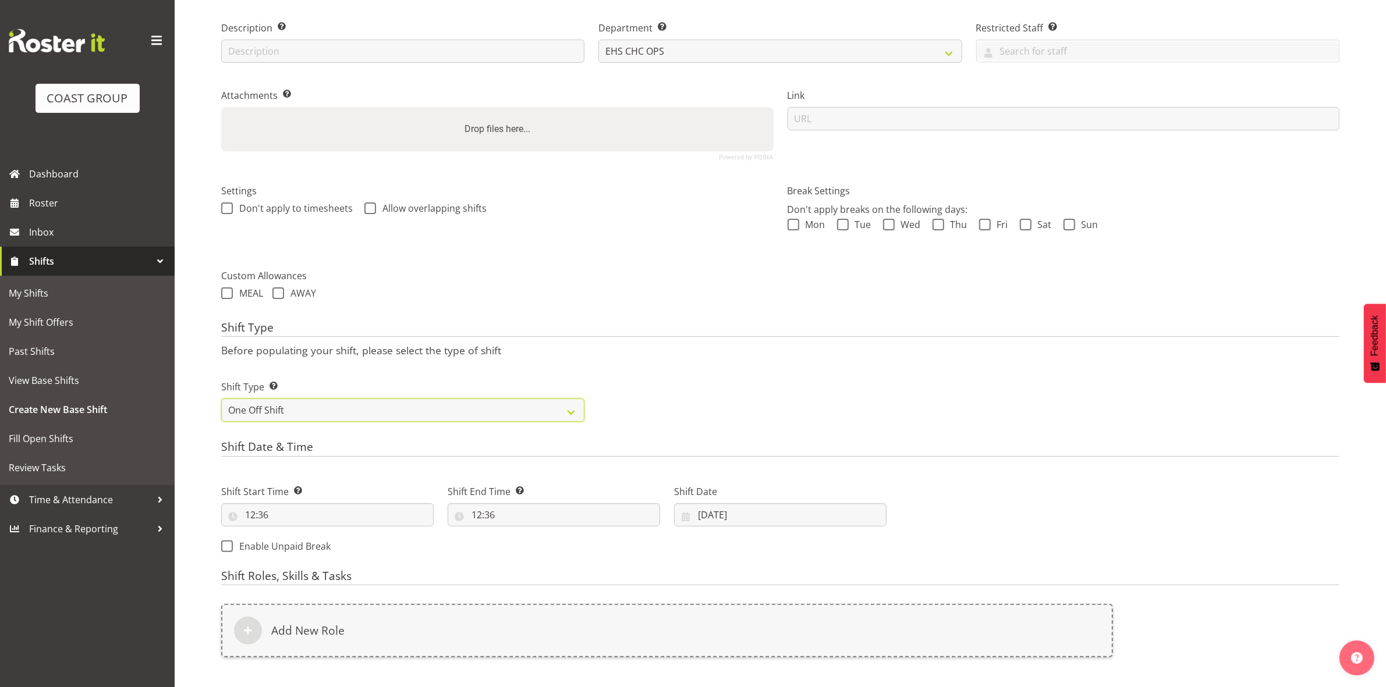
scroll to position [318, 0]
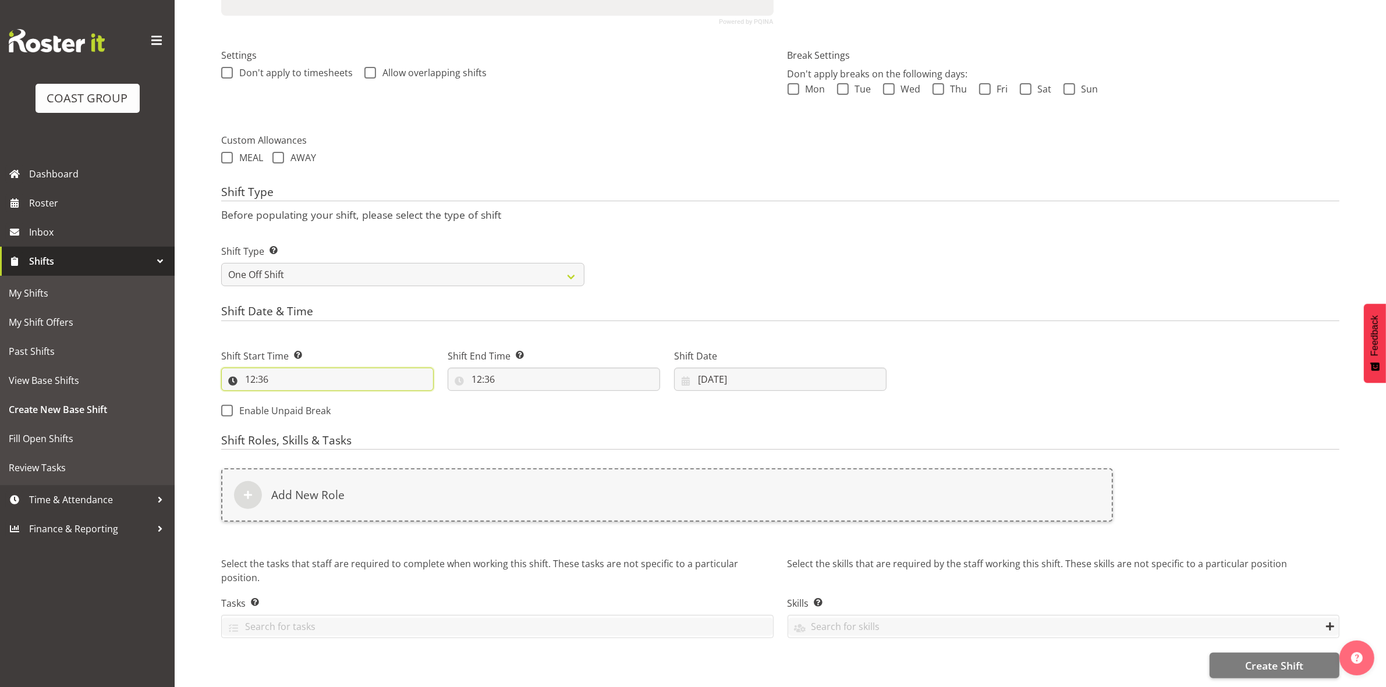
click input "12:36"
click select "00 01 02 03 04 05 06 07 08 09 10 11 12 13 14 15 16 17 18 19 20 21 22 23"
select select "7"
click select "00 01 02 03 04 05 06 07 08 09 10 11 12 13 14 15 16 17 18 19 20 21 22 23"
type input "07:36"
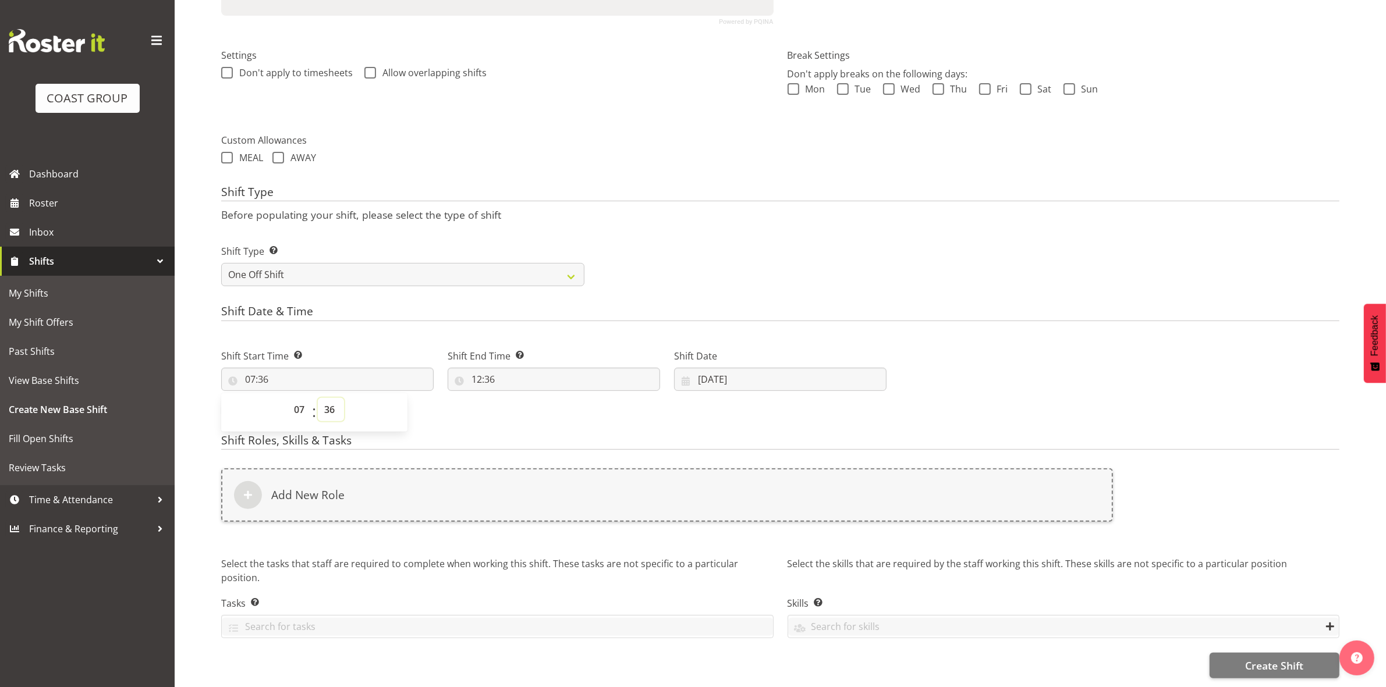
click select "00 01 02 03 04 05 06 07 08 09 10 11 12 13 14 15 16 17 18 19 20 21 22 23 24 25 2…"
select select "0"
click select "00 01 02 03 04 05 06 07 08 09 10 11 12 13 14 15 16 17 18 19 20 21 22 23 24 25 2…"
type input "07:00"
click form "Shift Name Enter a name for the shift (e.g. Day Shift). Build ATSNZ Location En…"
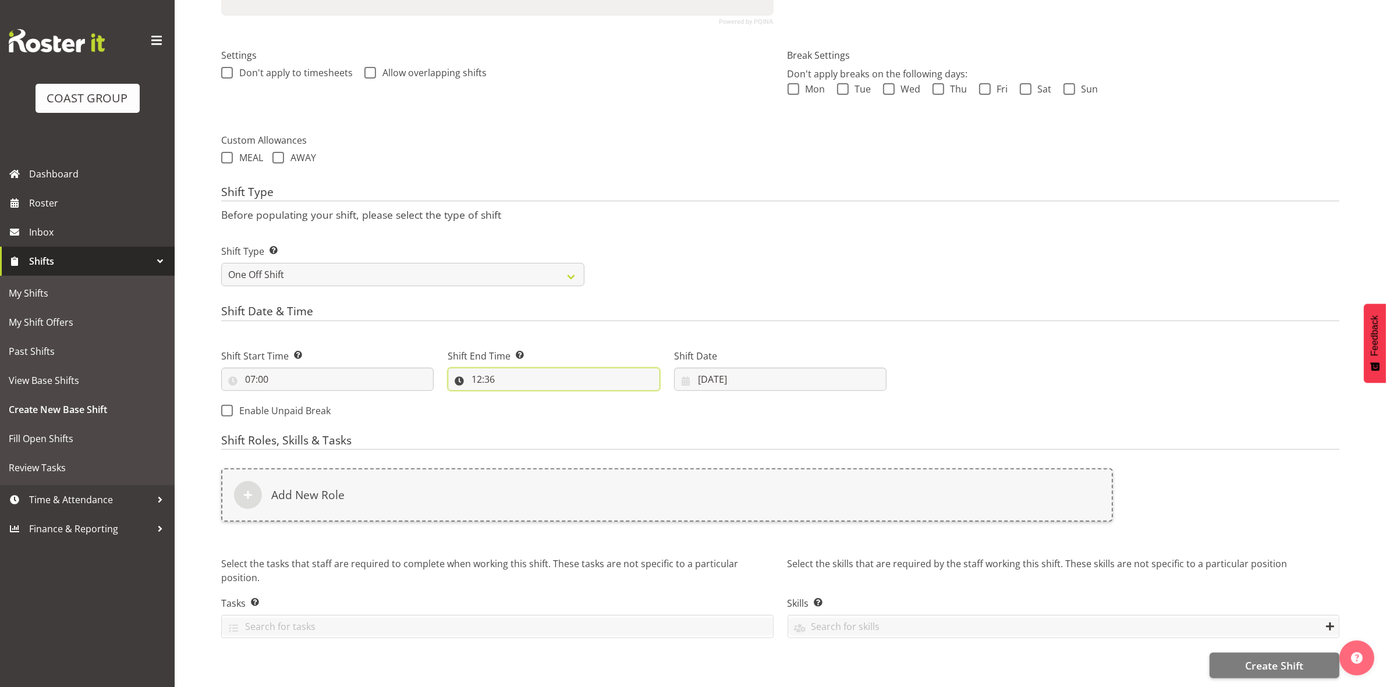
click input "12:36"
click select "00 01 02 03 04 05 06 07 08 09 10 11 12 13 14 15 16 17 18 19 20 21 22 23"
select select "13"
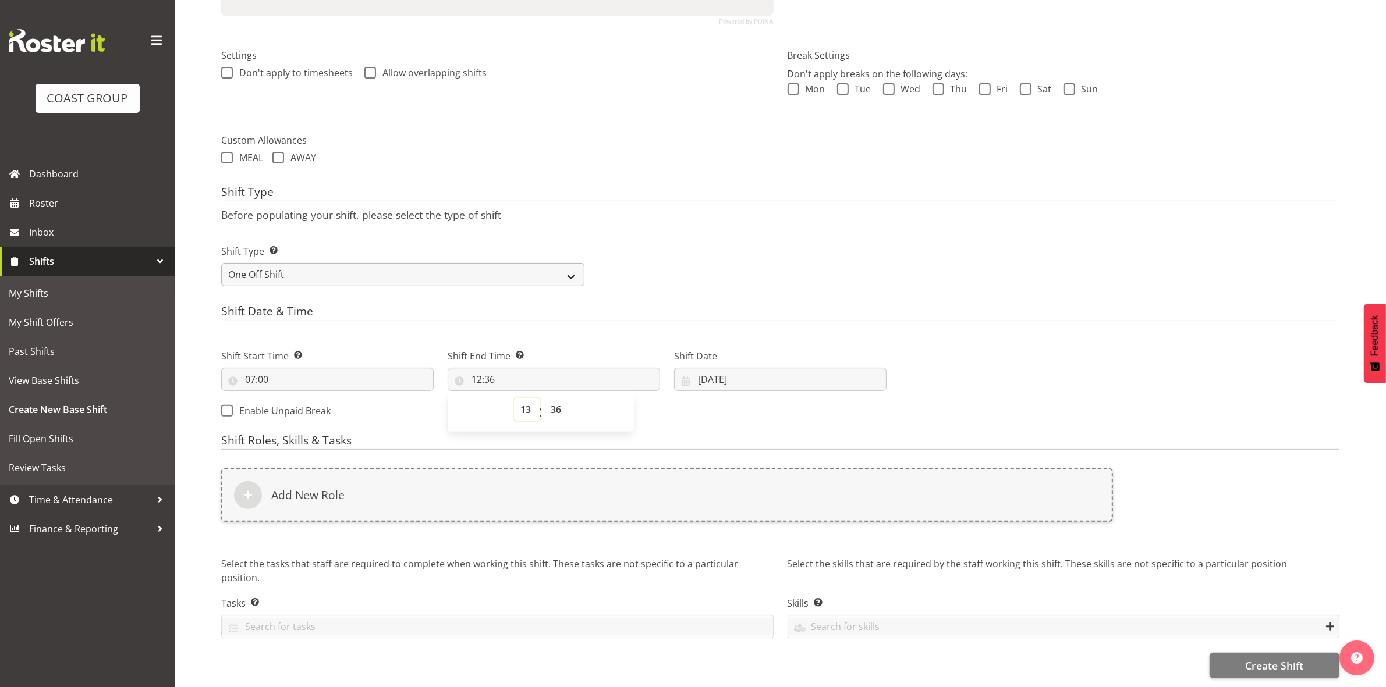
click select "00 01 02 03 04 05 06 07 08 09 10 11 12 13 14 15 16 17 18 19 20 21 22 23"
type input "13:36"
click select "00 01 02 03 04 05 06 07 08 09 10 11 12 13 14 15 16 17 18 19 20 21 22 23 24 25 2…"
select select "0"
click select "00 01 02 03 04 05 06 07 08 09 10 11 12 13 14 15 16 17 18 19 20 21 22 23 24 25 2…"
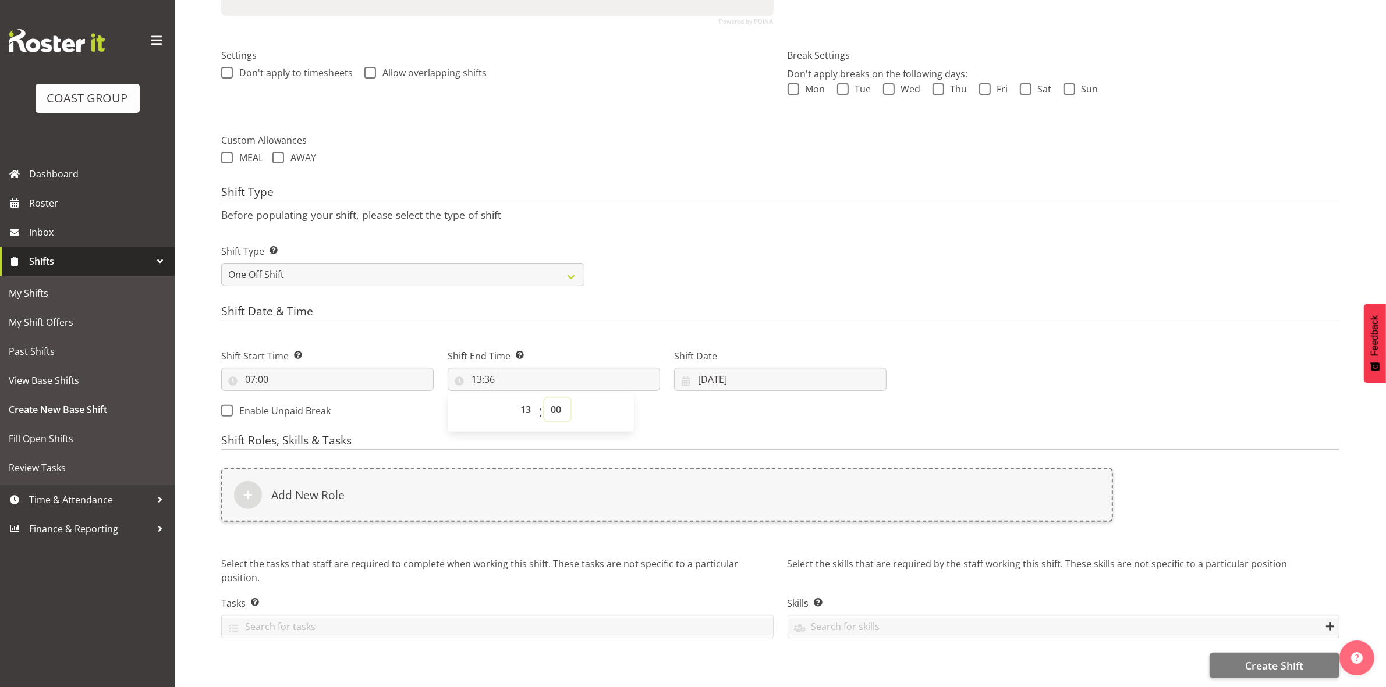
type input "13:00"
click p "Before populating your shift, please select the type of shift"
click input "11/08/2025"
click span "18"
type input "18/08/2025"
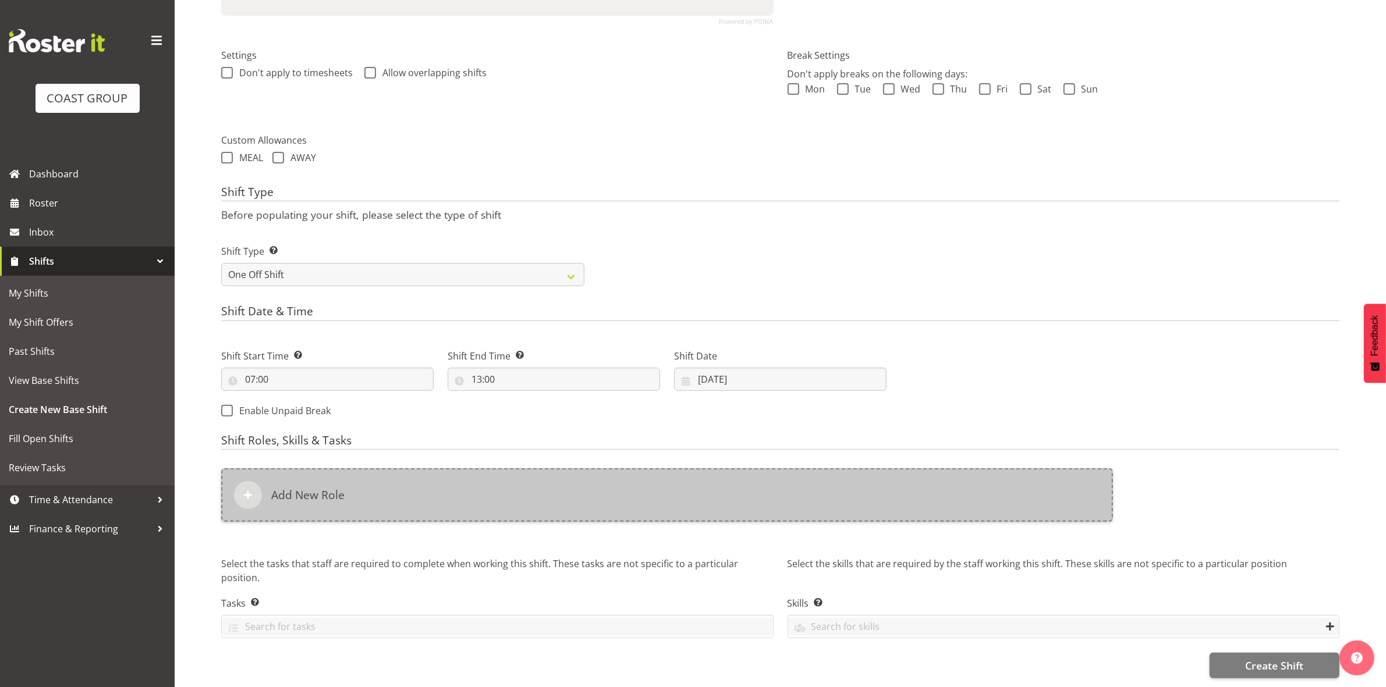
click div "Add New Role"
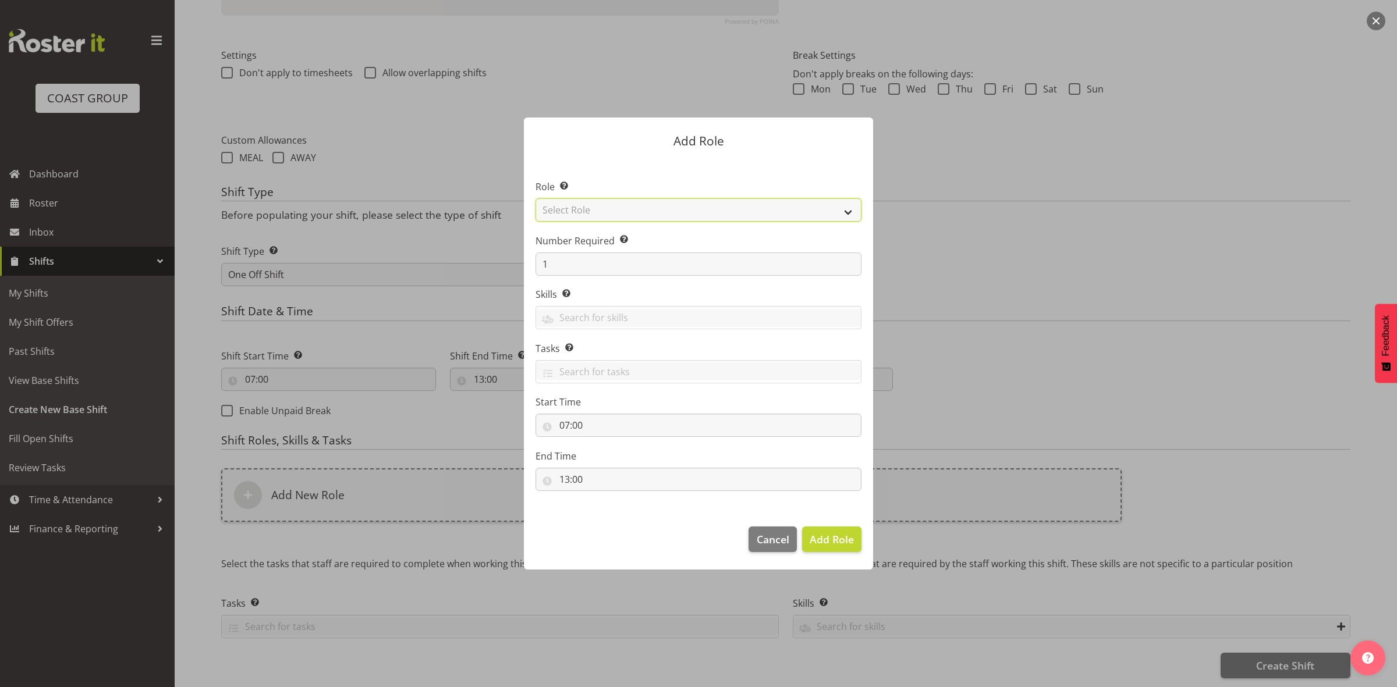
click select "Select Role ACCOUNT MANAGER ACCOUNT MANAGER DW ACCOUNTS AKL DIANNA VEHICLES AKL…"
select select "192"
click select "Select Role ACCOUNT MANAGER ACCOUNT MANAGER DW ACCOUNTS AKL DIANNA VEHICLES AKL…"
click input "1"
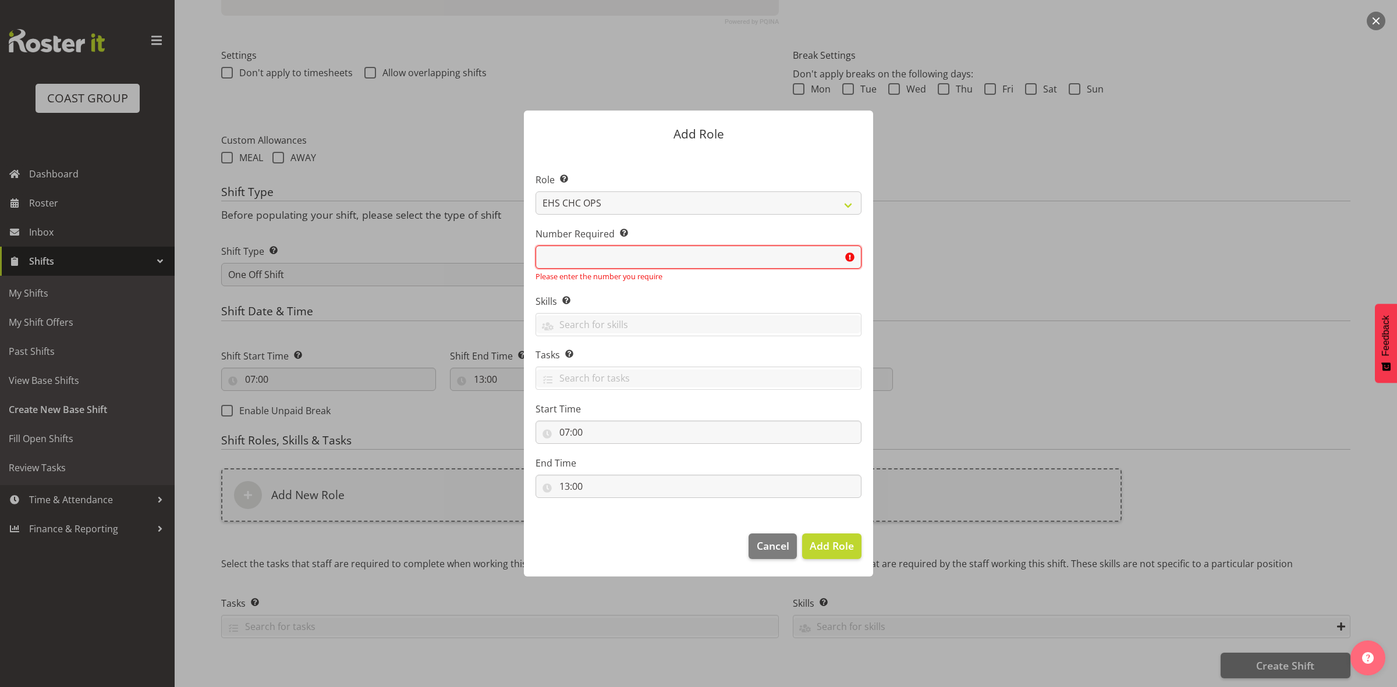
type input "4"
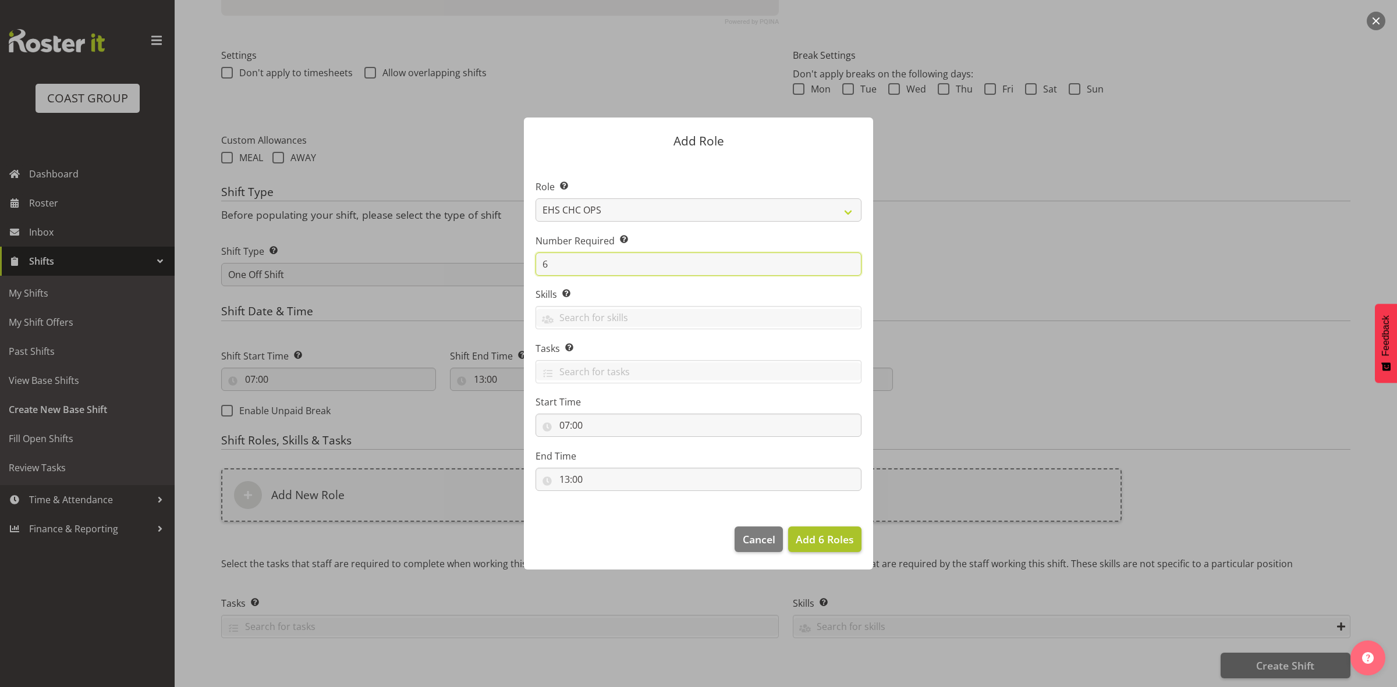
type input "6"
click span "Add 6 Roles"
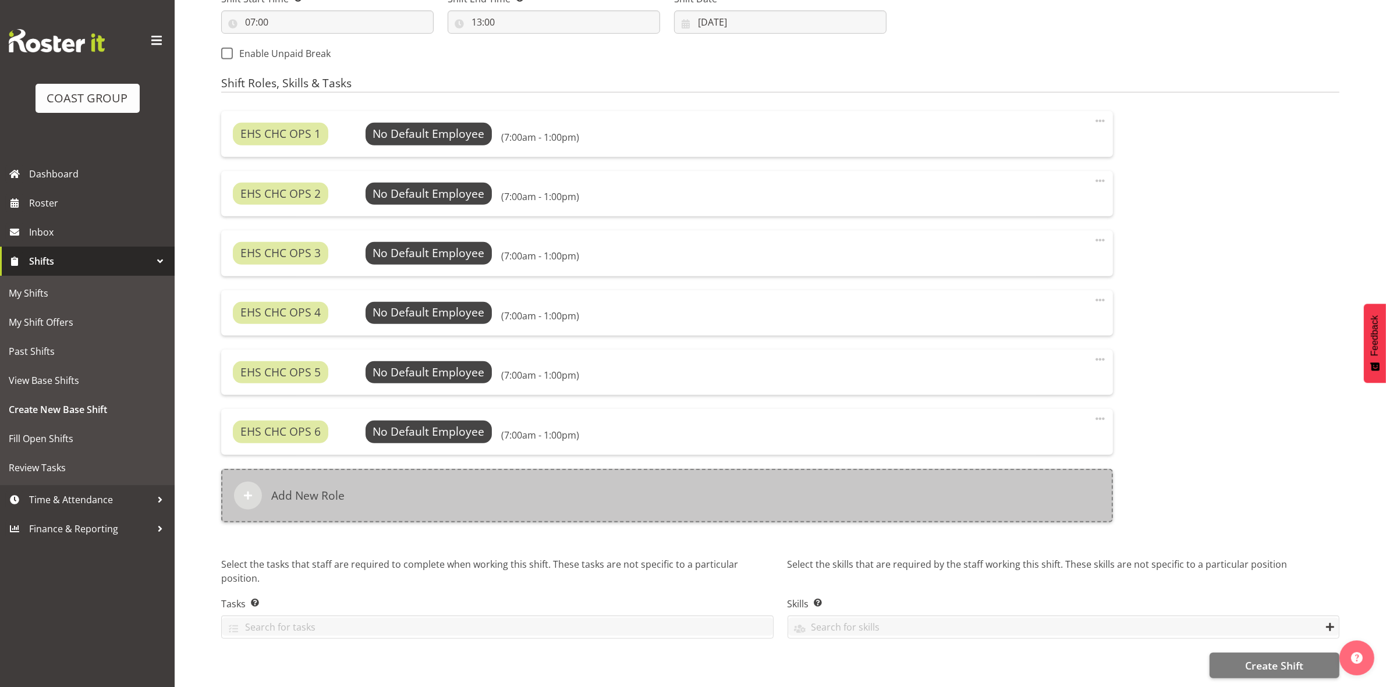
scroll to position [676, 0]
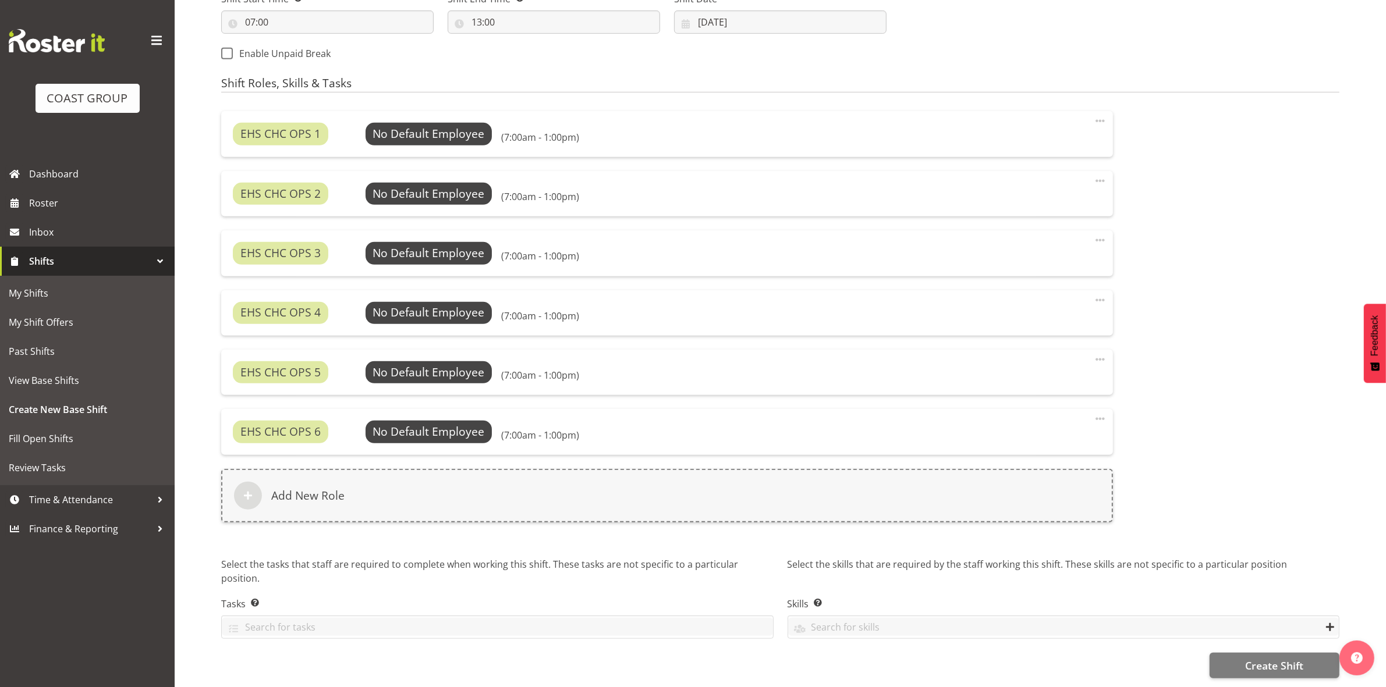
click span
click link "Edit"
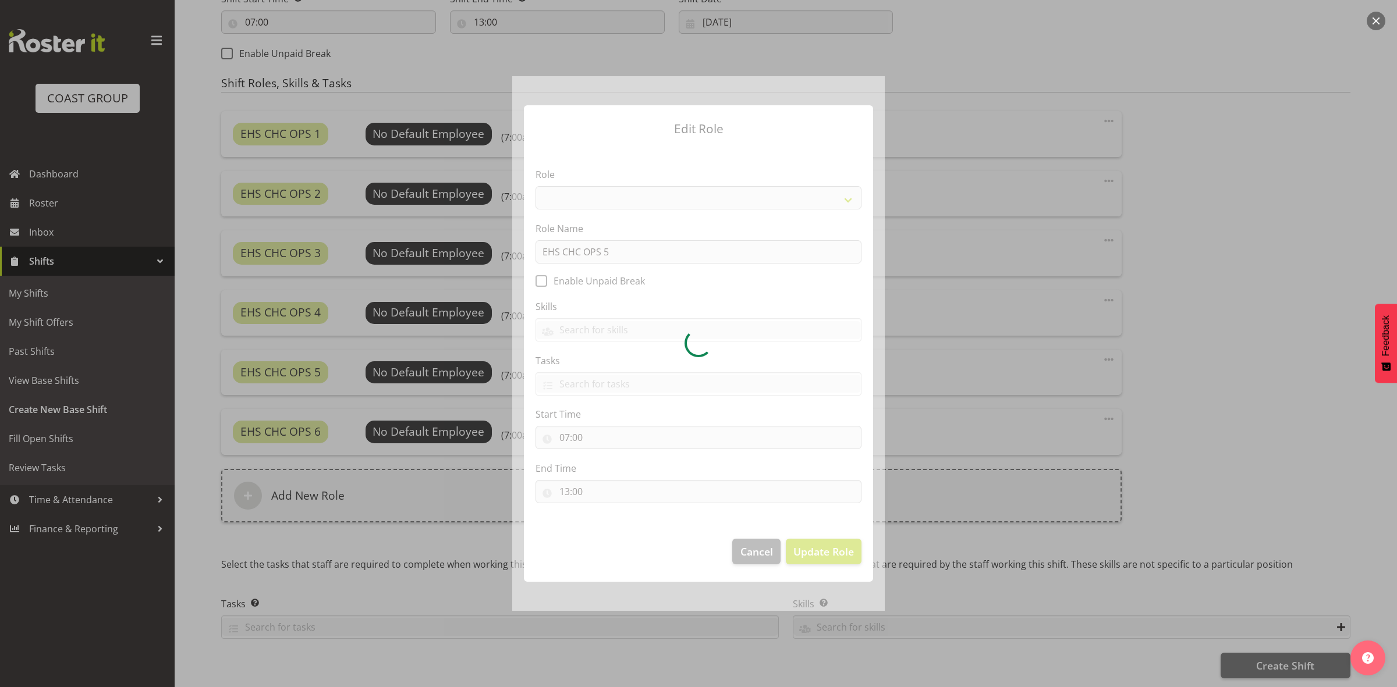
select select "192"
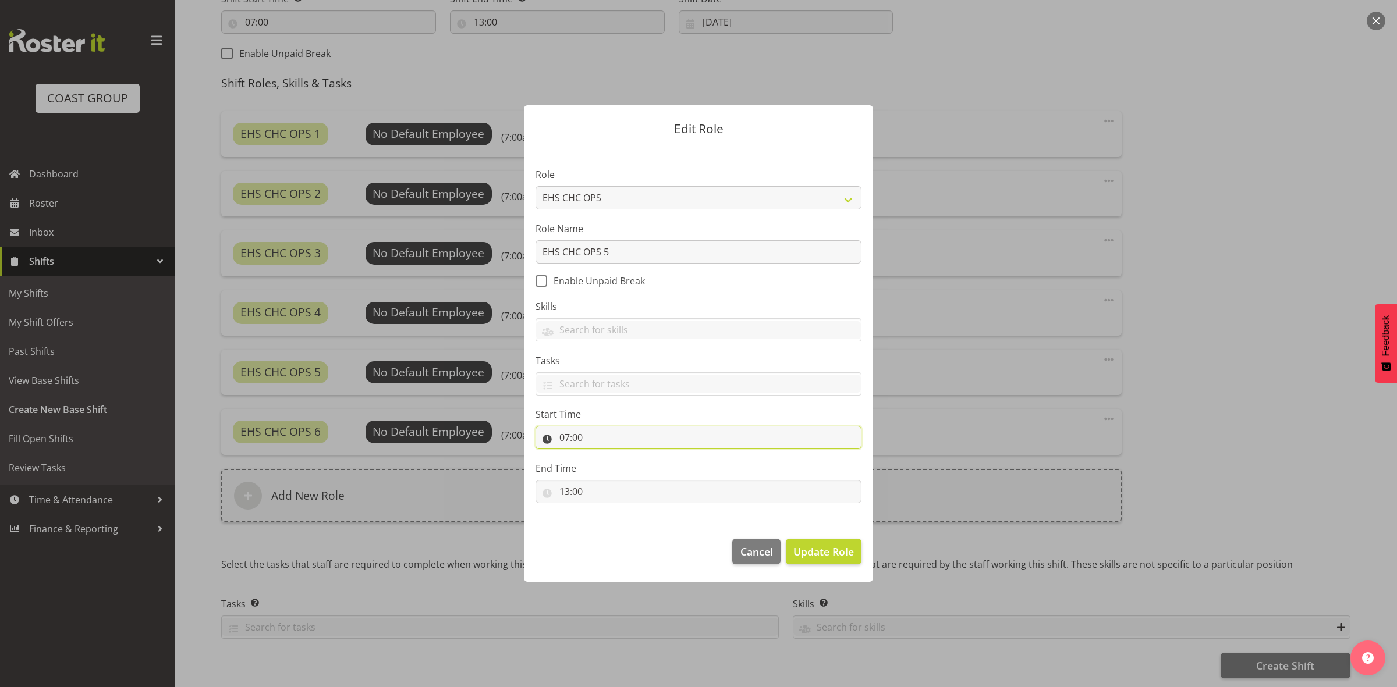
click input "07:00"
click select "00 01 02 03 04 05 06 07 08 09 10 11 12 13 14 15 16 17 18 19 20 21 22 23"
select select "10"
click select "00 01 02 03 04 05 06 07 08 09 10 11 12 13 14 15 16 17 18 19 20 21 22 23"
type input "10:00"
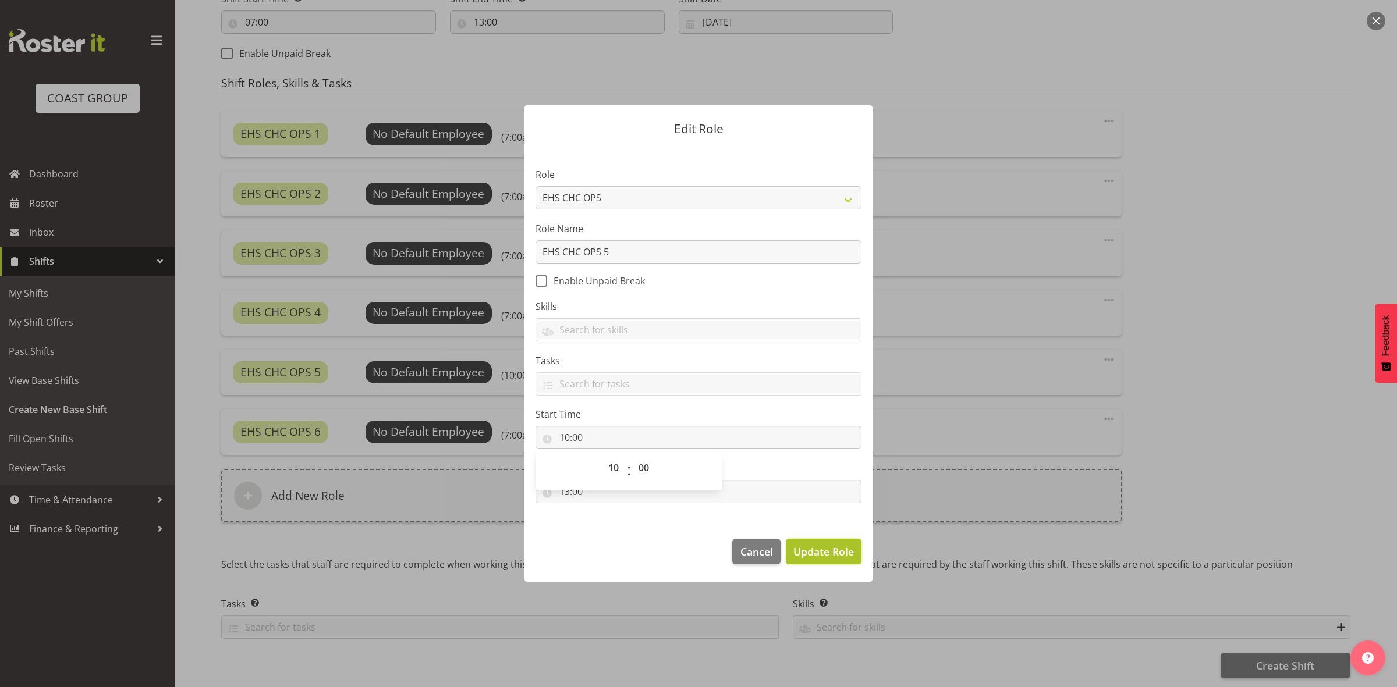
click span "Update Role"
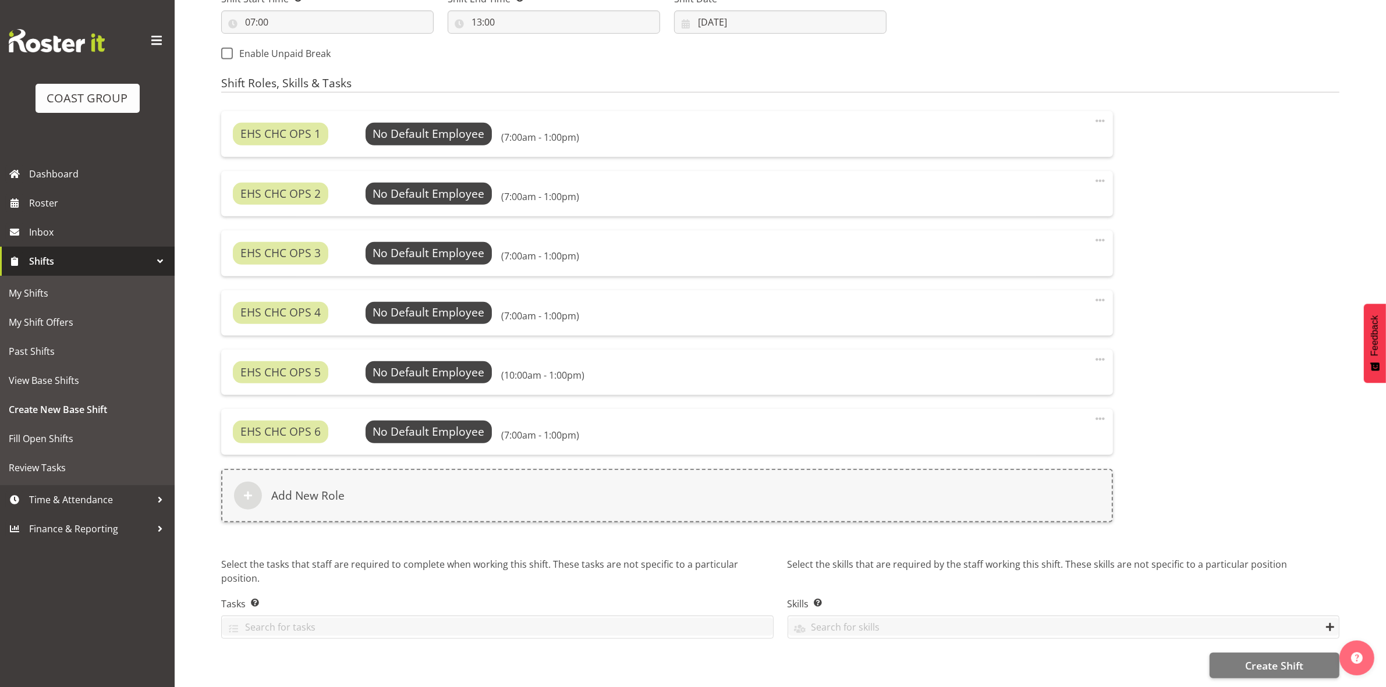
click span
click link "Edit"
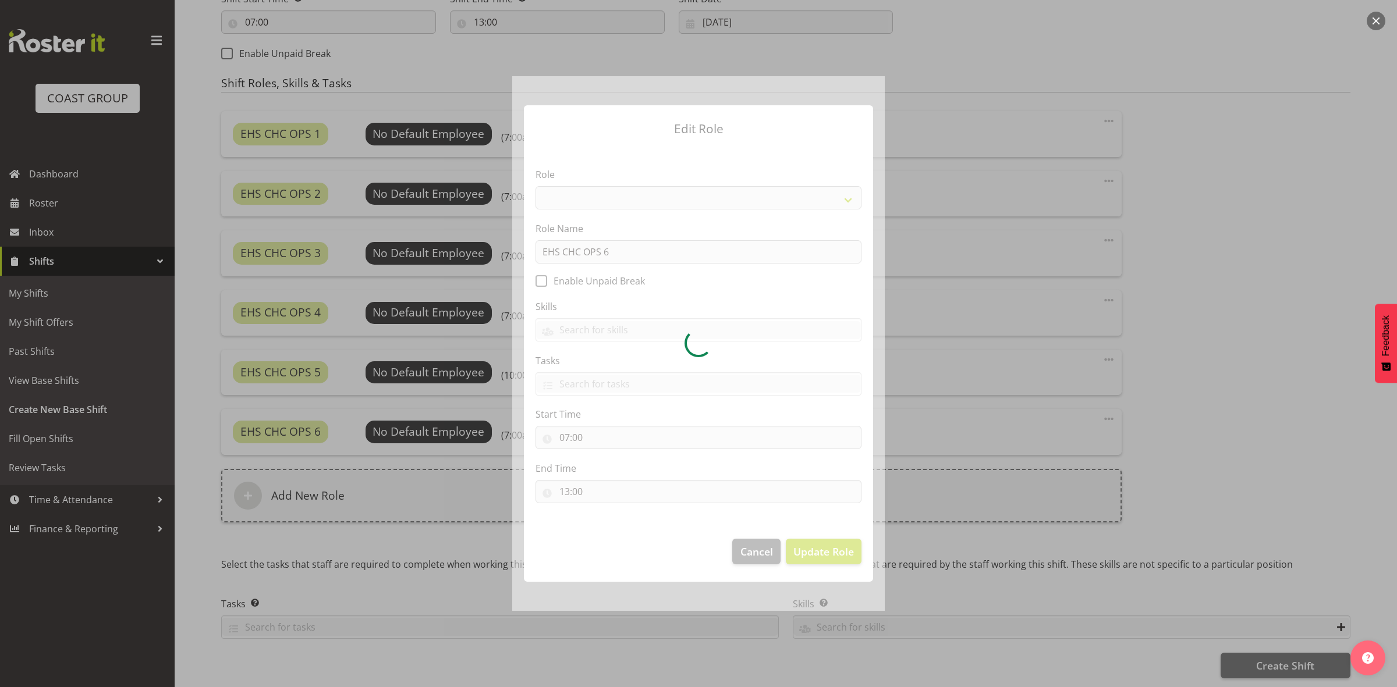
click div
select select "192"
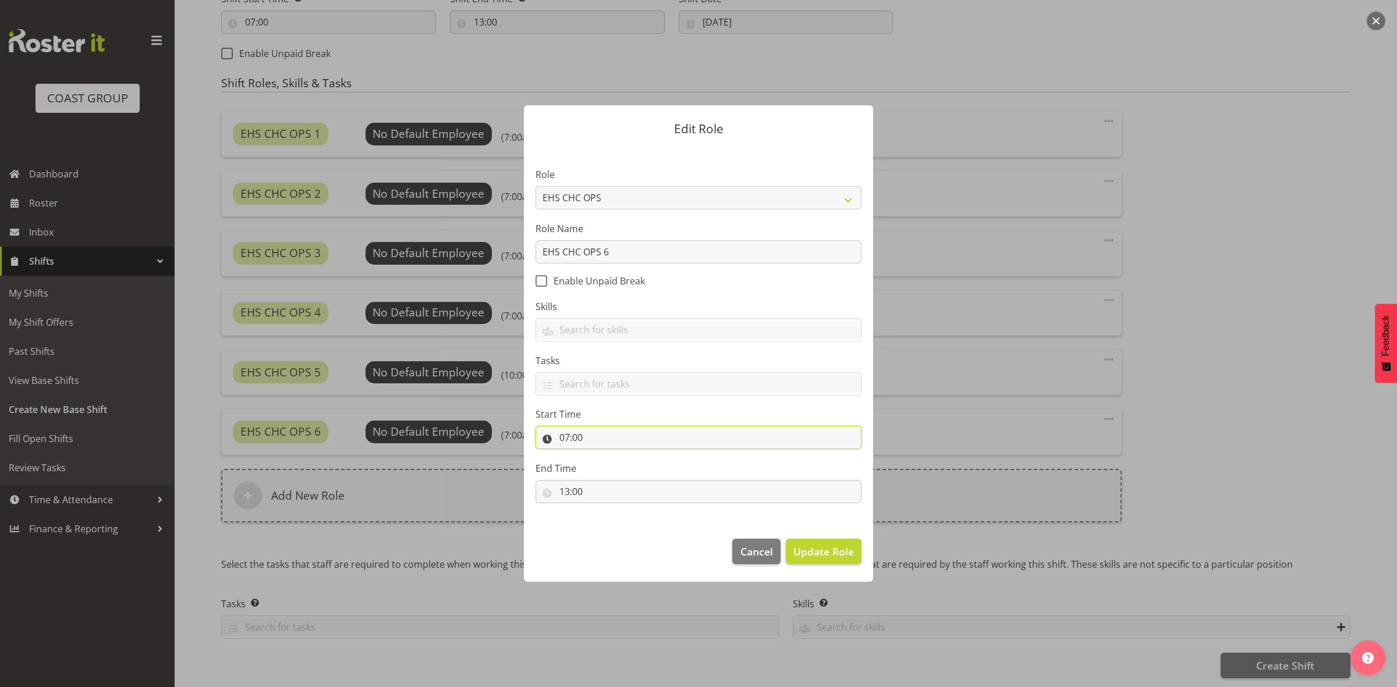
click input "07:00"
click select "00 01 02 03 04 05 06 07 08 09 10 11 12 13 14 15 16 17 18 19 20 21 22 23"
select select "10"
click select "00 01 02 03 04 05 06 07 08 09 10 11 12 13 14 15 16 17 18 19 20 21 22 23"
type input "10:00"
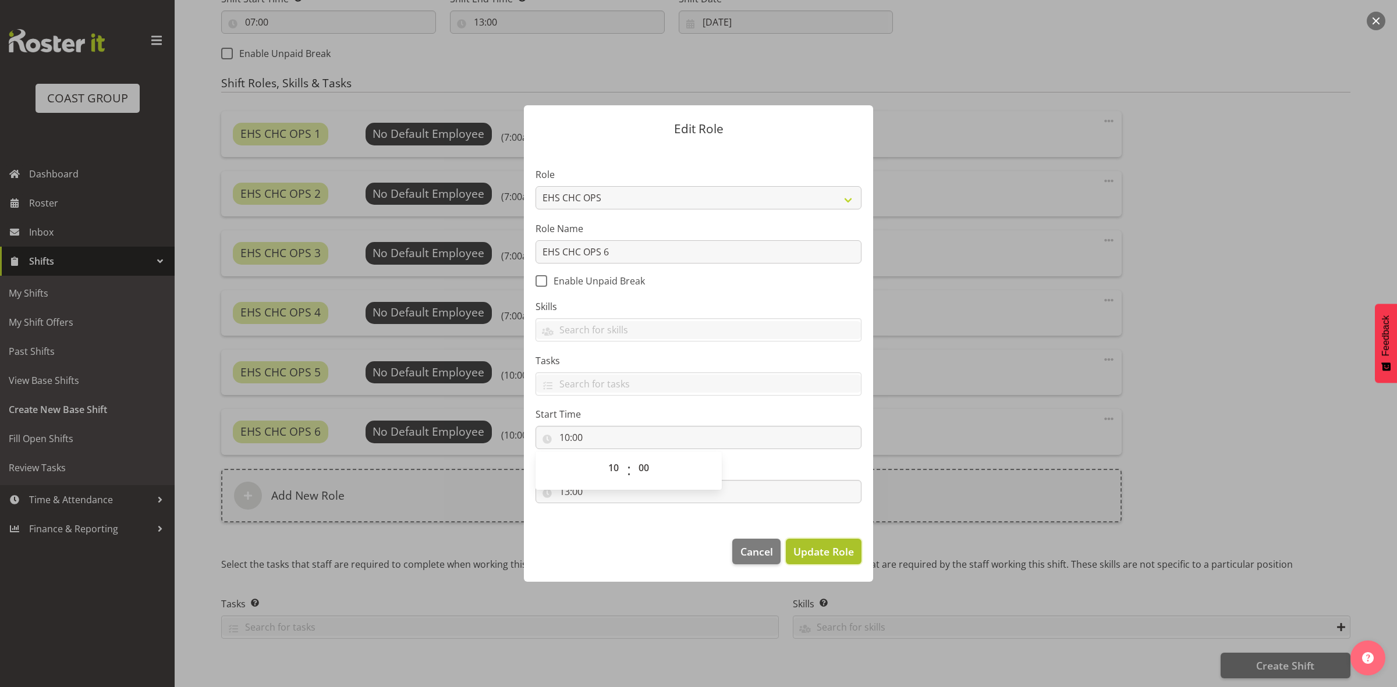
click button "Update Role"
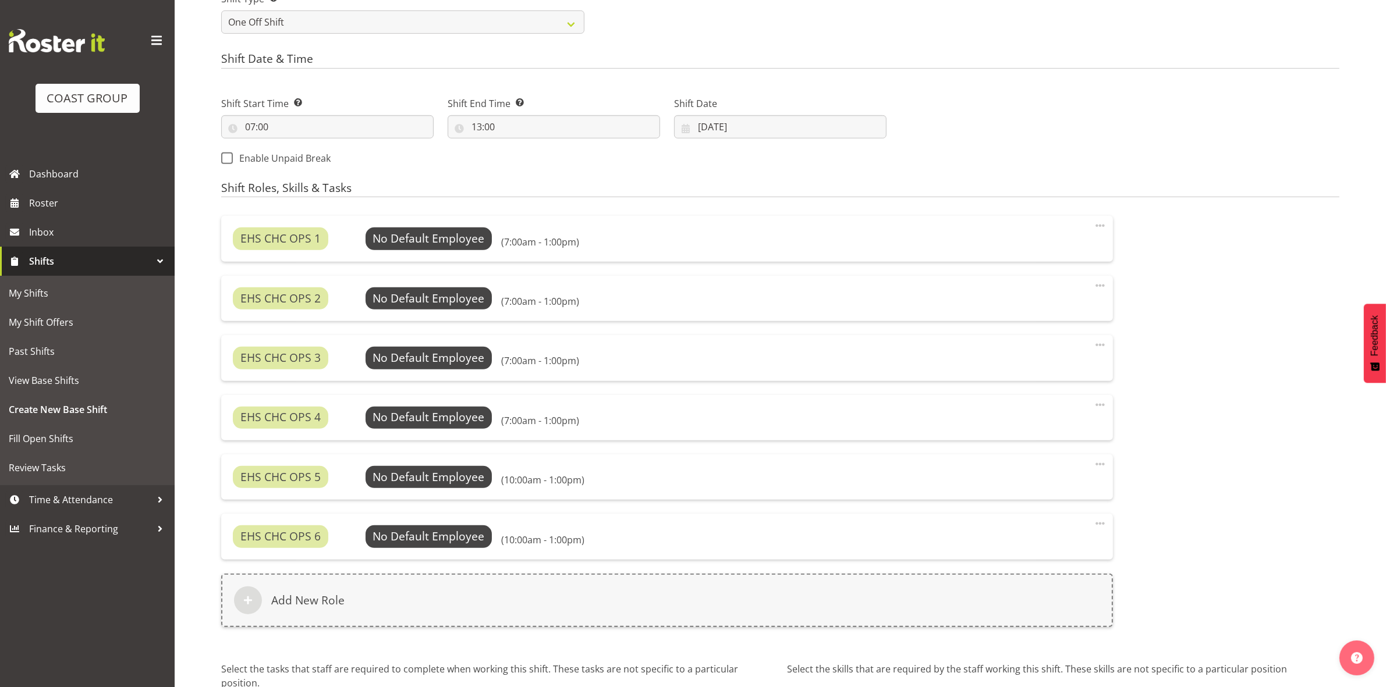
scroll to position [603, 0]
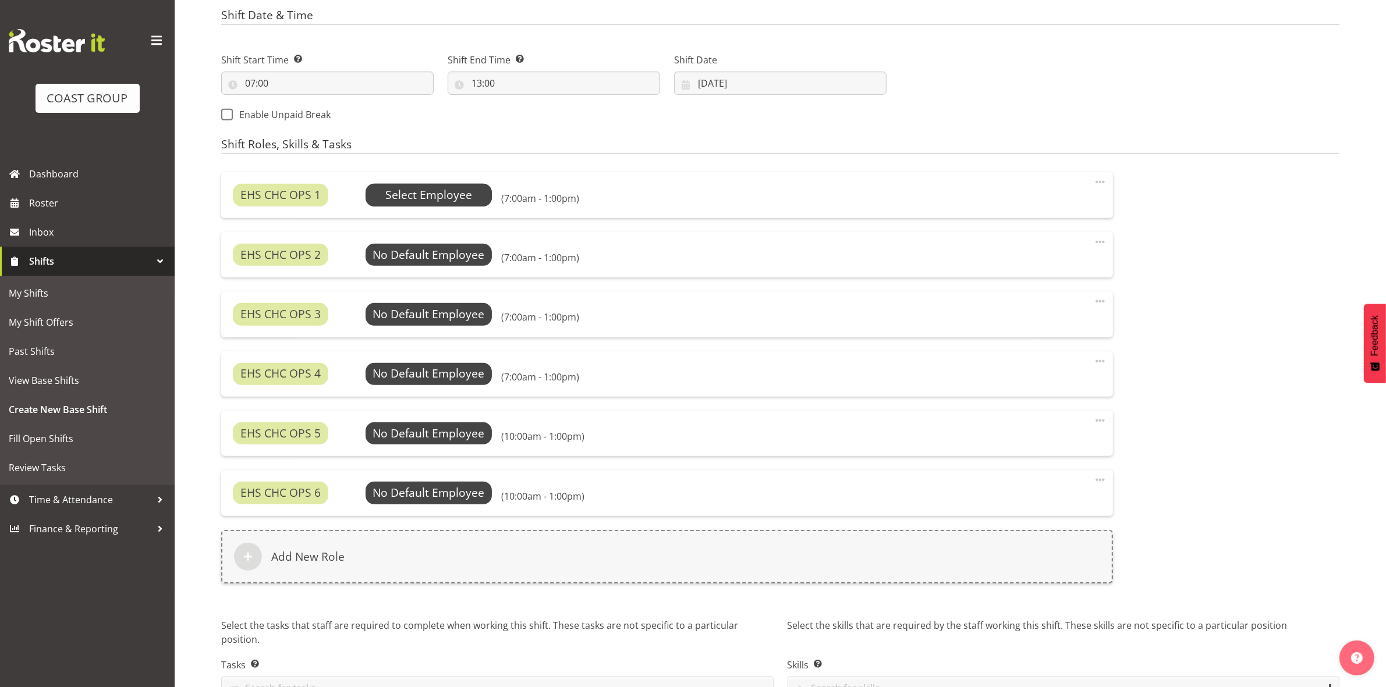
click span "Select Employee"
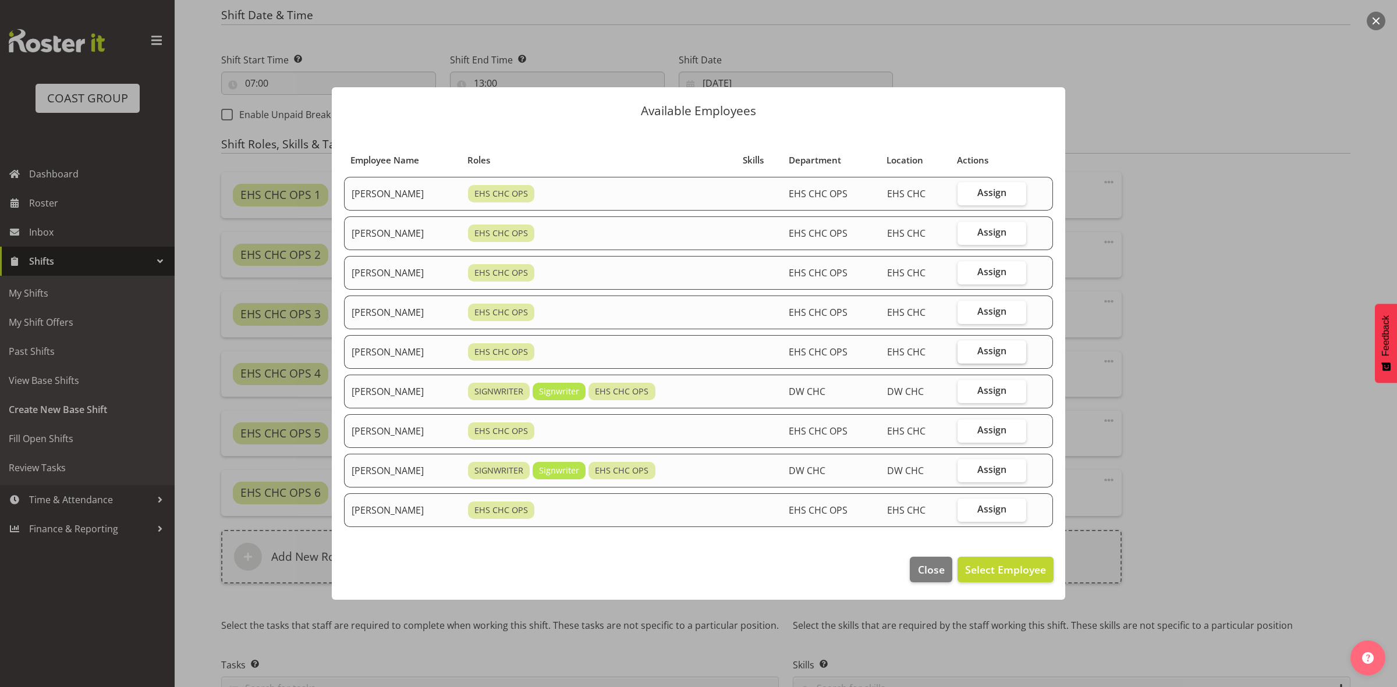
click label "Assign"
click input "Assign"
checkbox input "true"
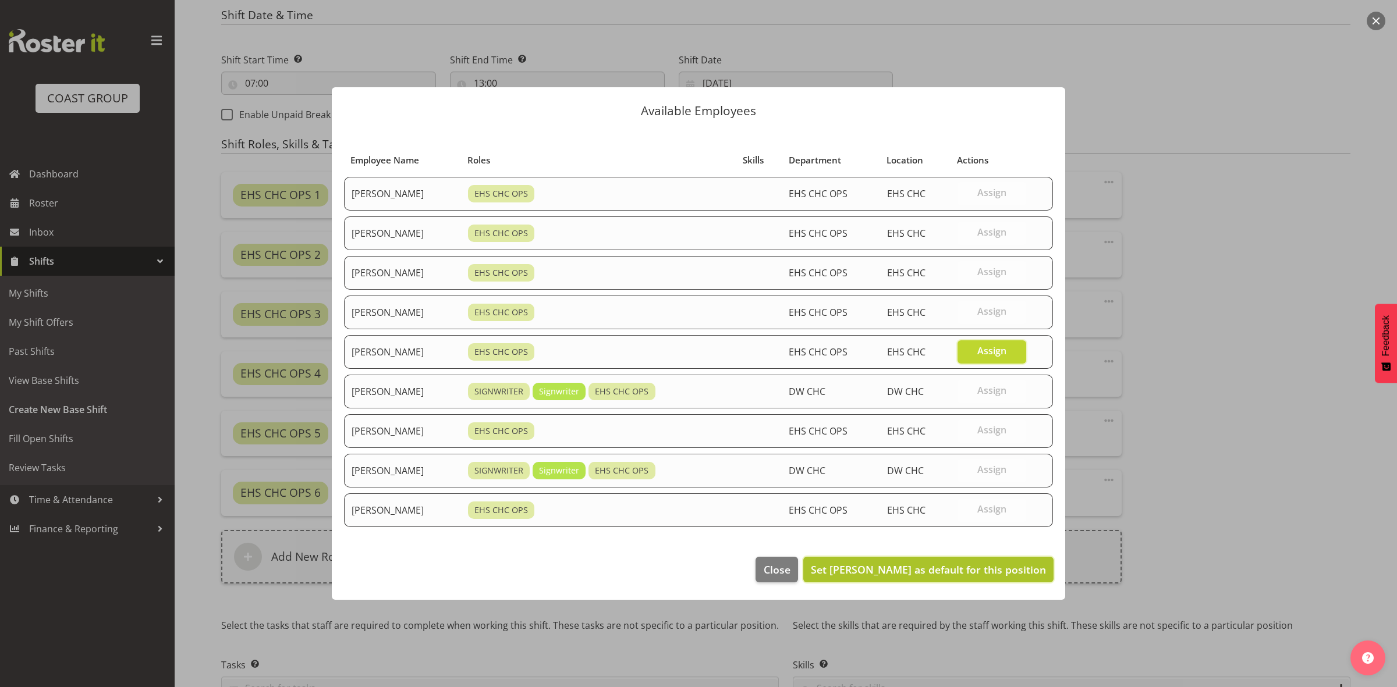
click span "Set Reuben Bowe as default for this position"
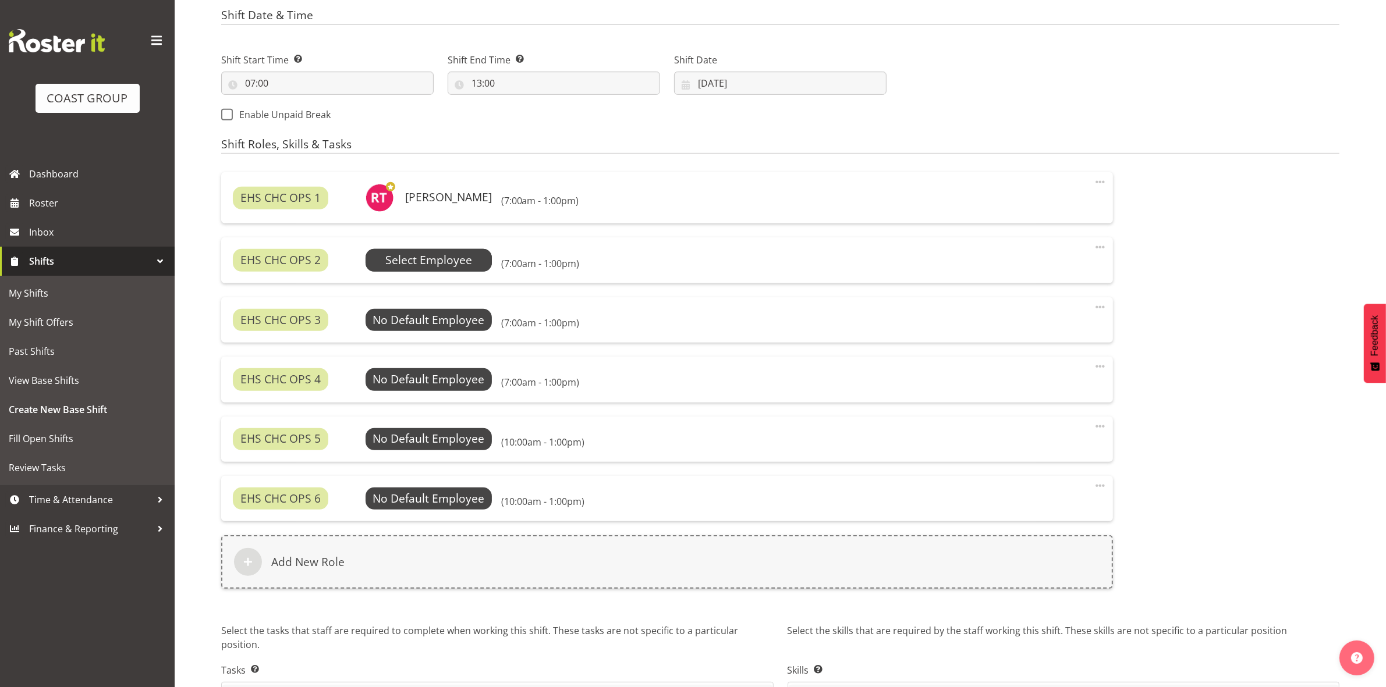
click span "Select Employee"
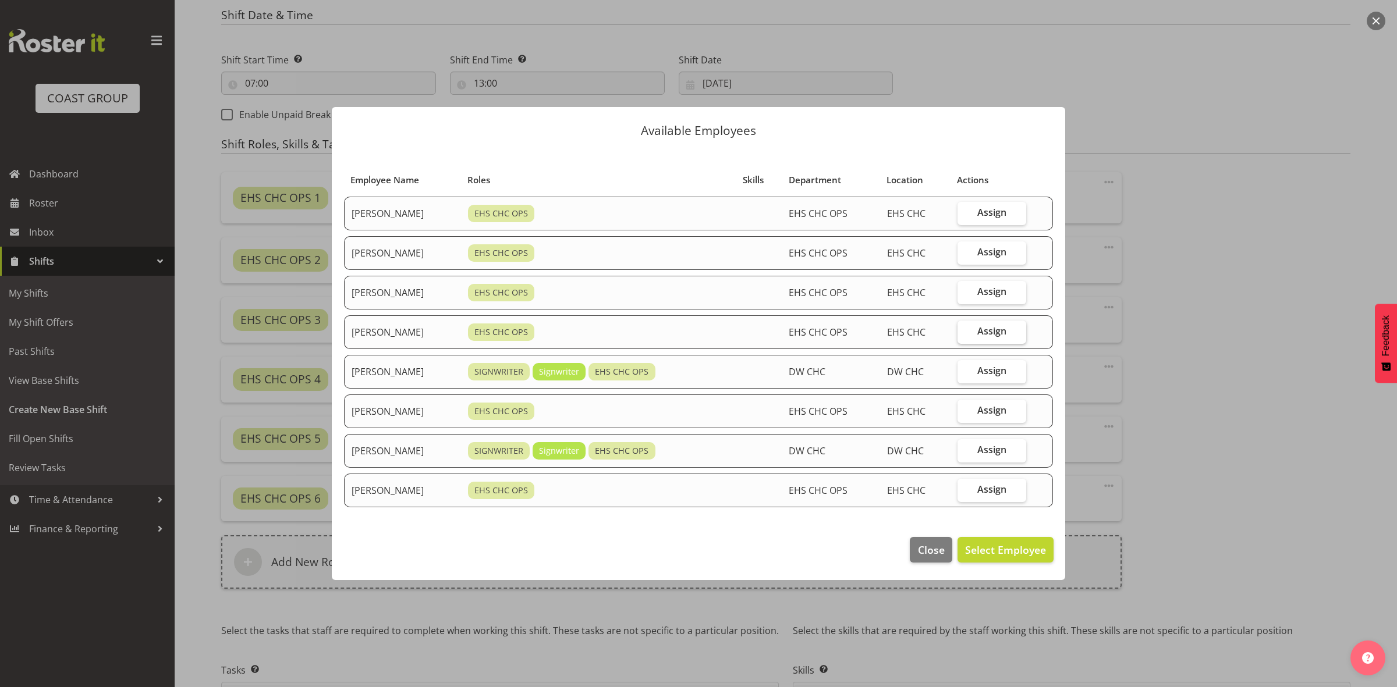
drag, startPoint x: 949, startPoint y: 327, endPoint x: 969, endPoint y: 329, distance: 20.5
click tr "Martin Gorzeman EHS CHC OPS EHS CHC OPS EHS CHC Assign"
click label "Assign"
click input "Assign"
checkbox input "true"
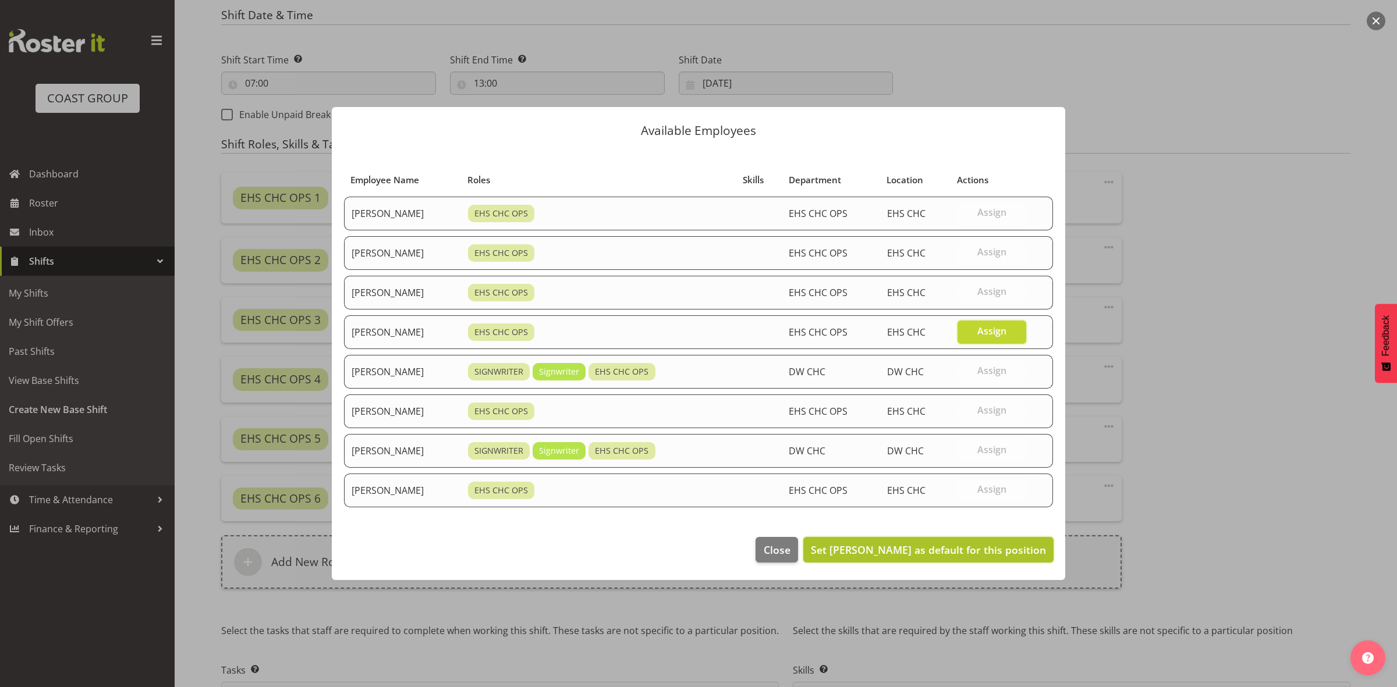
click button "Set Martin Gorzeman as default for this position"
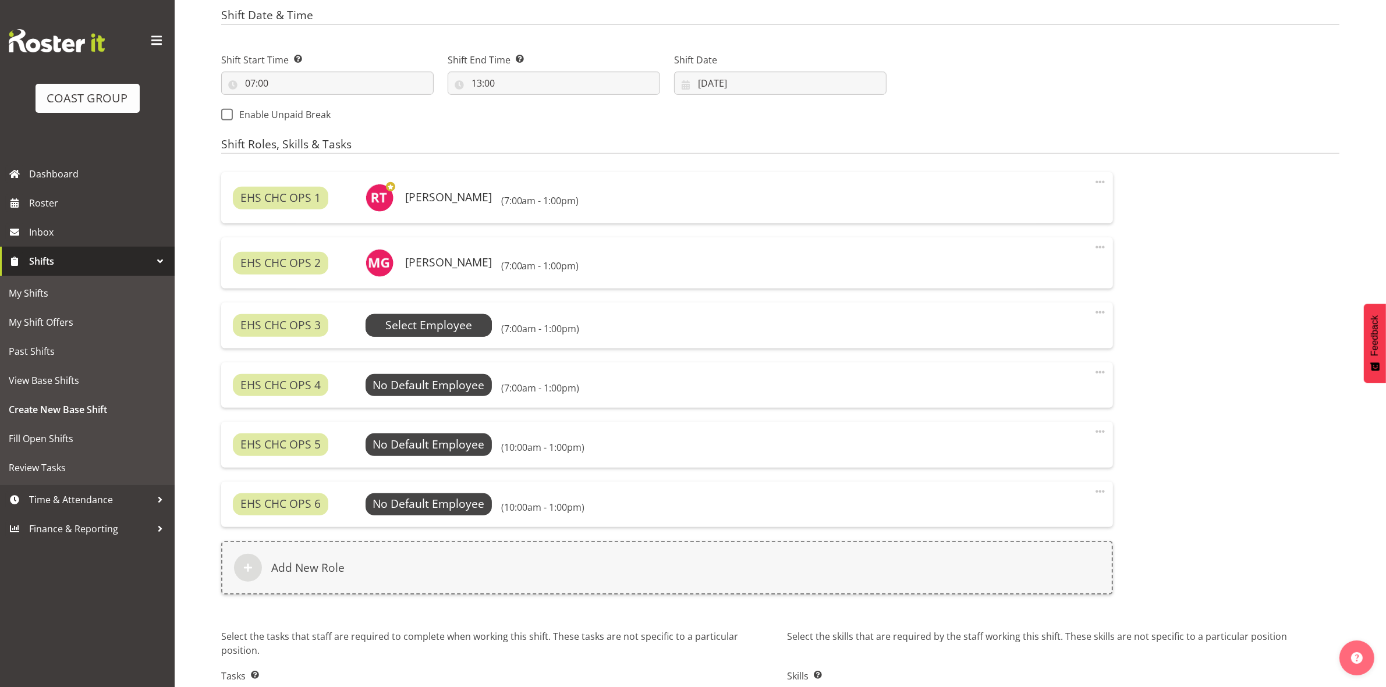
click span "Select Employee"
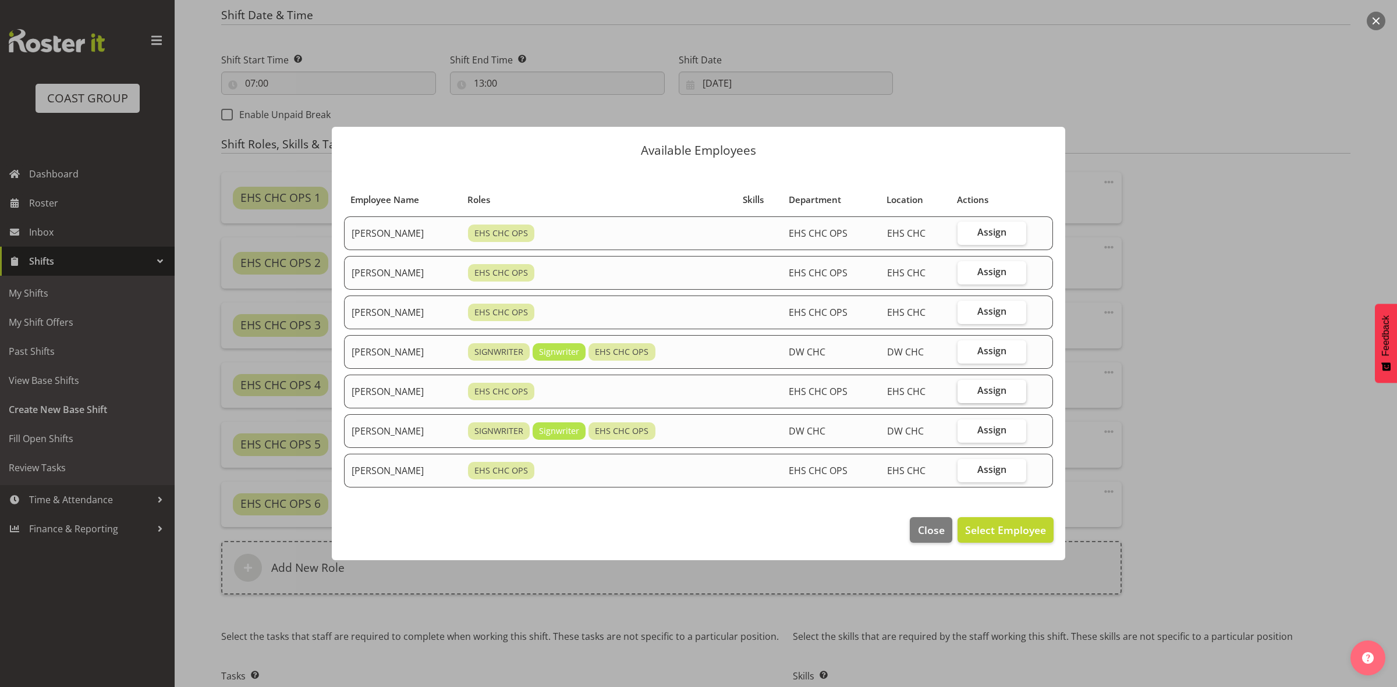
click label "Assign"
click input "Assign"
checkbox input "true"
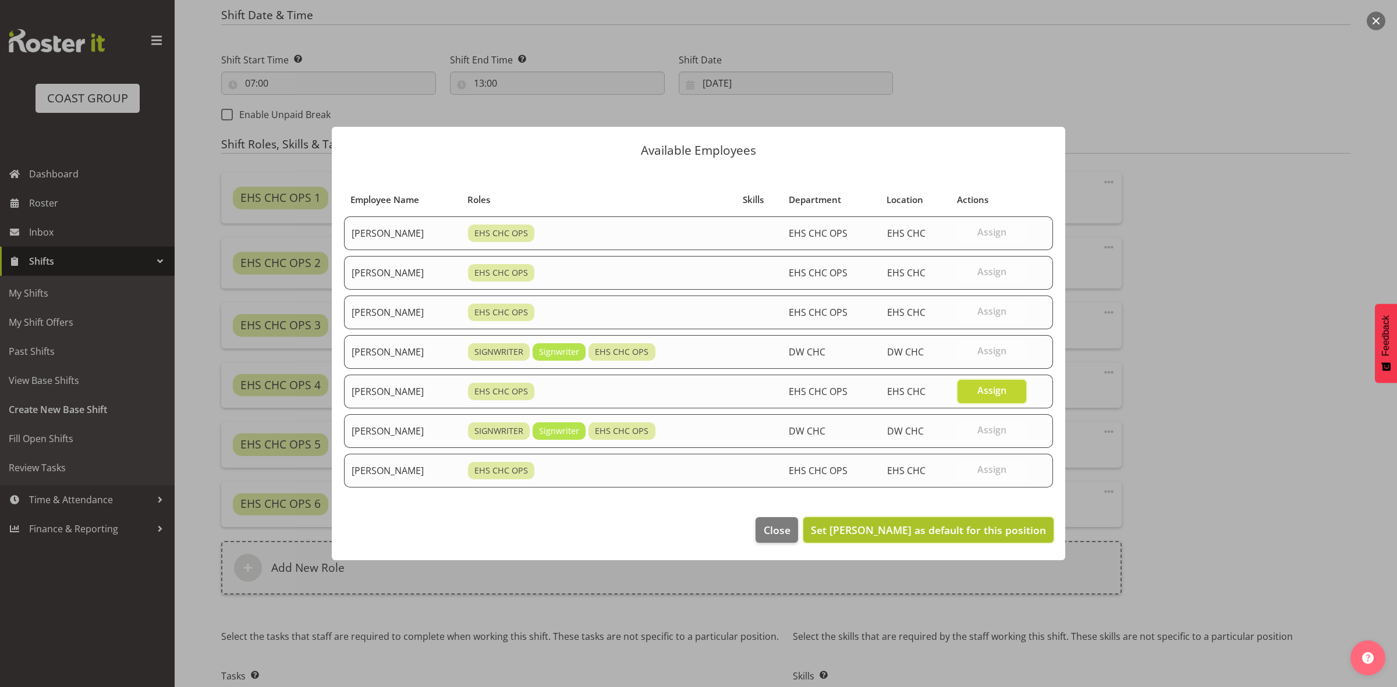
click span "Set Shatif Ssendi as default for this position"
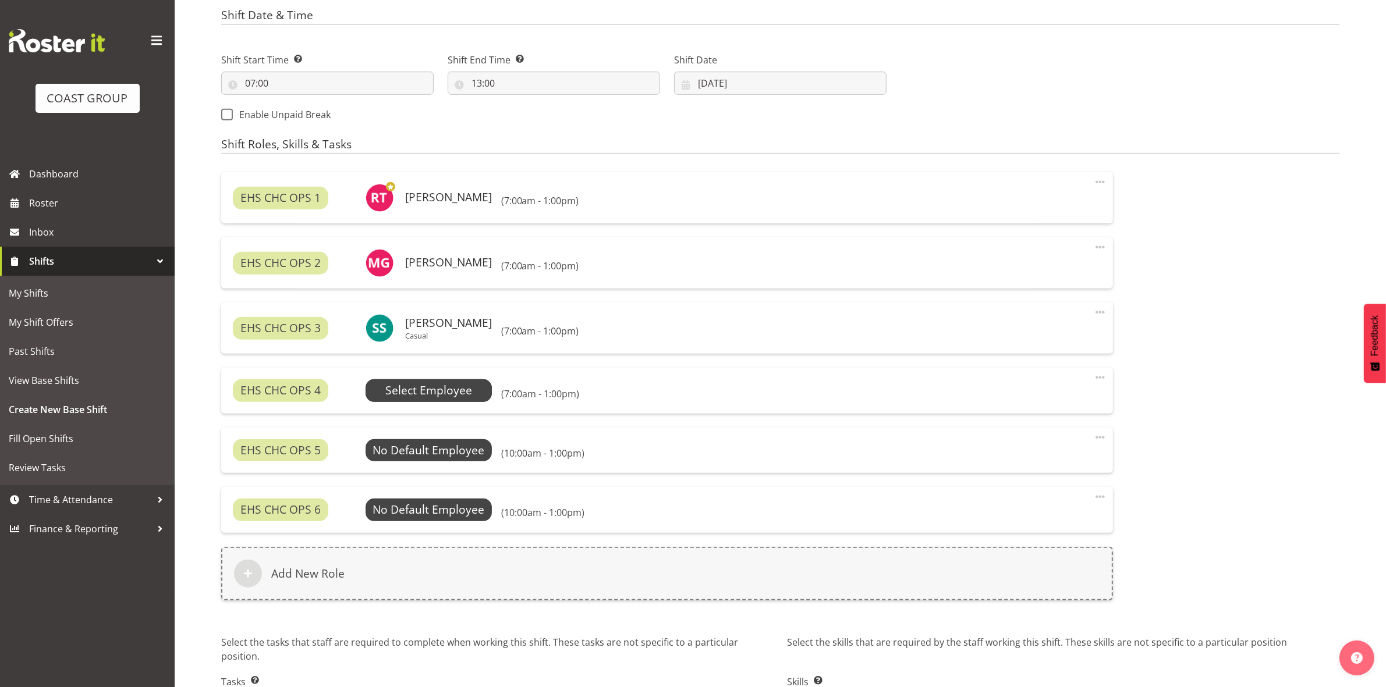
click span "Select Employee"
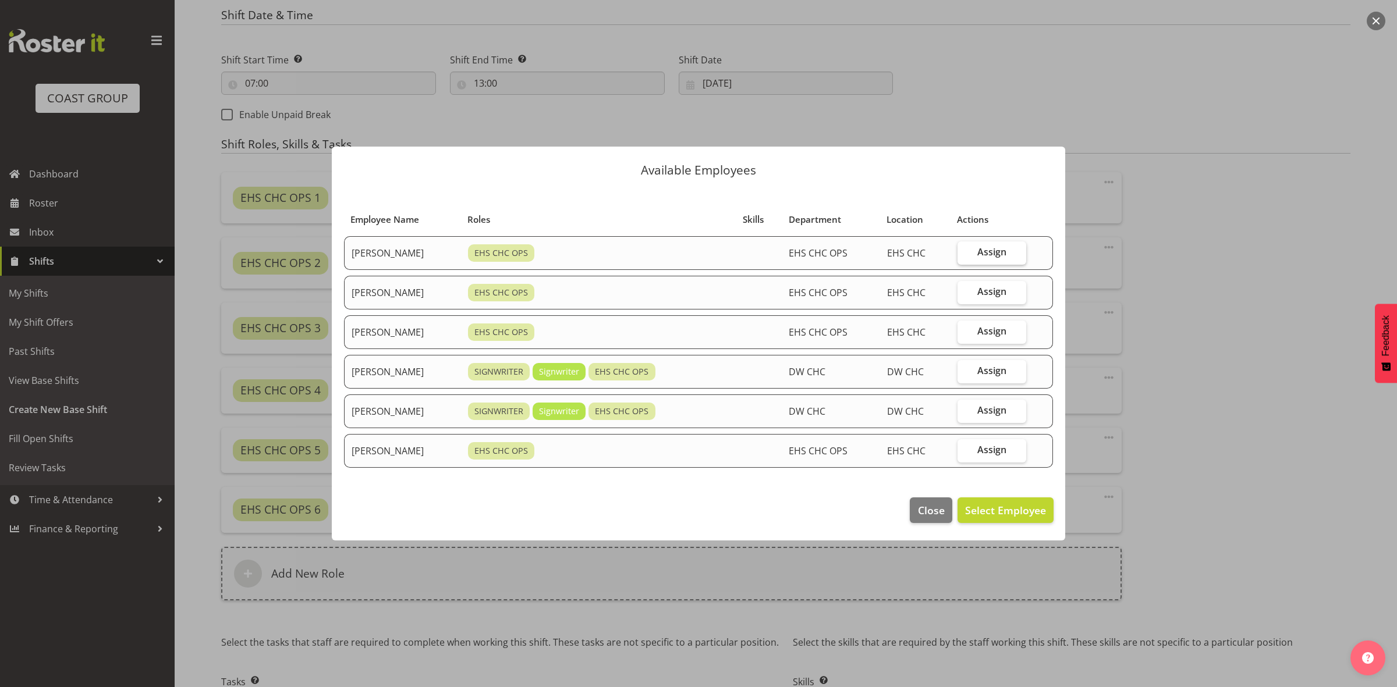
click span "Assign"
click input "Assign"
checkbox input "true"
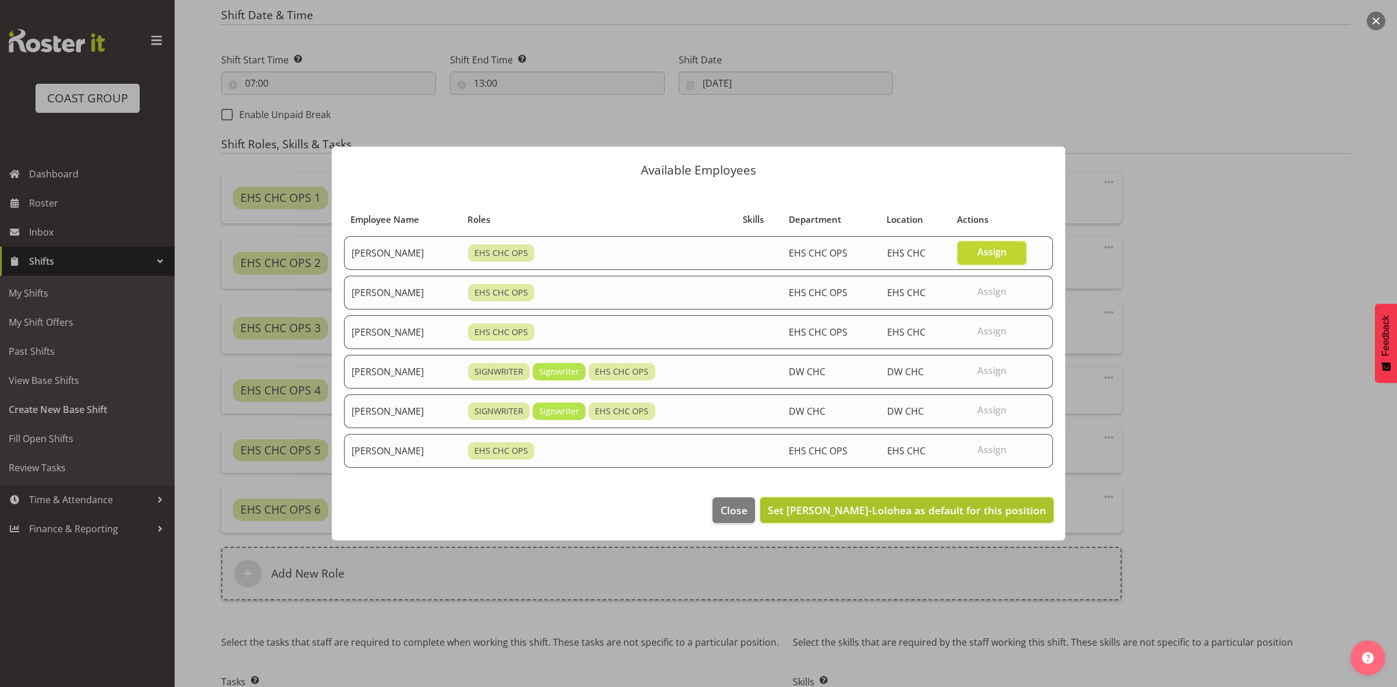
click span "Set Aminio Fonongaloa-Lolohea as default for this position"
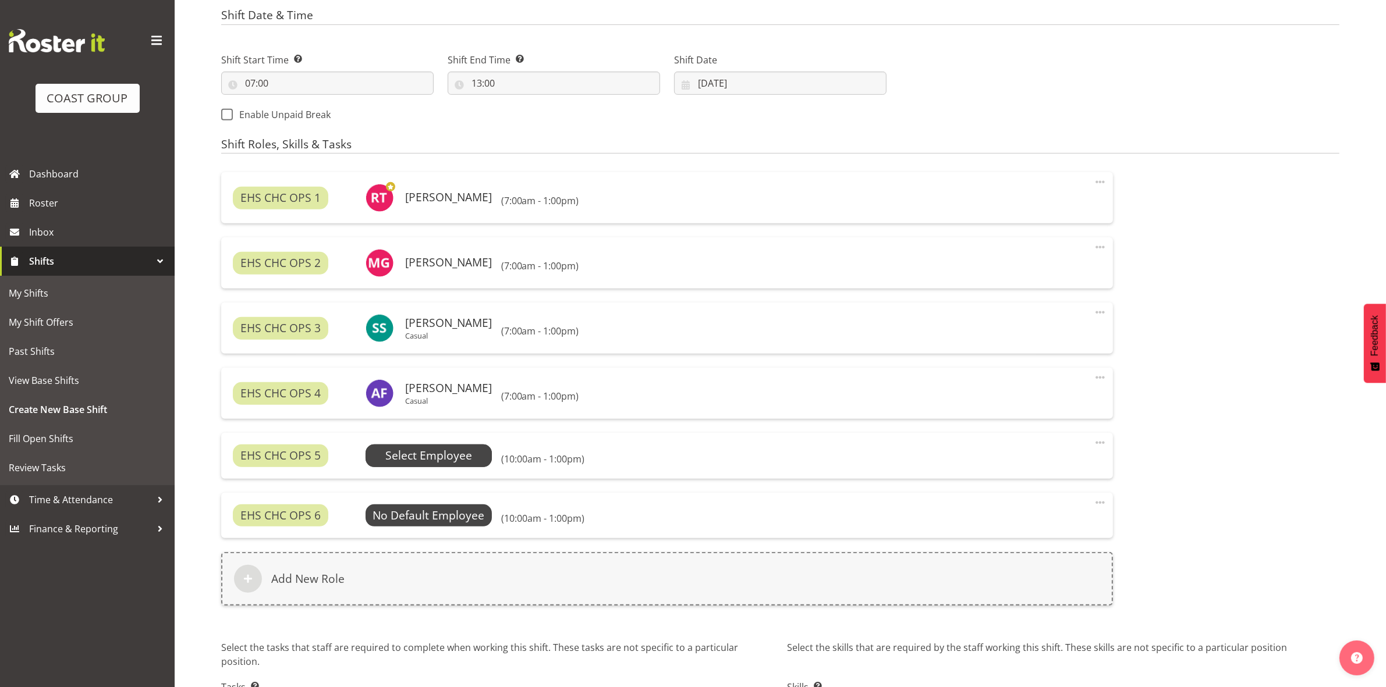
click span "Select Employee"
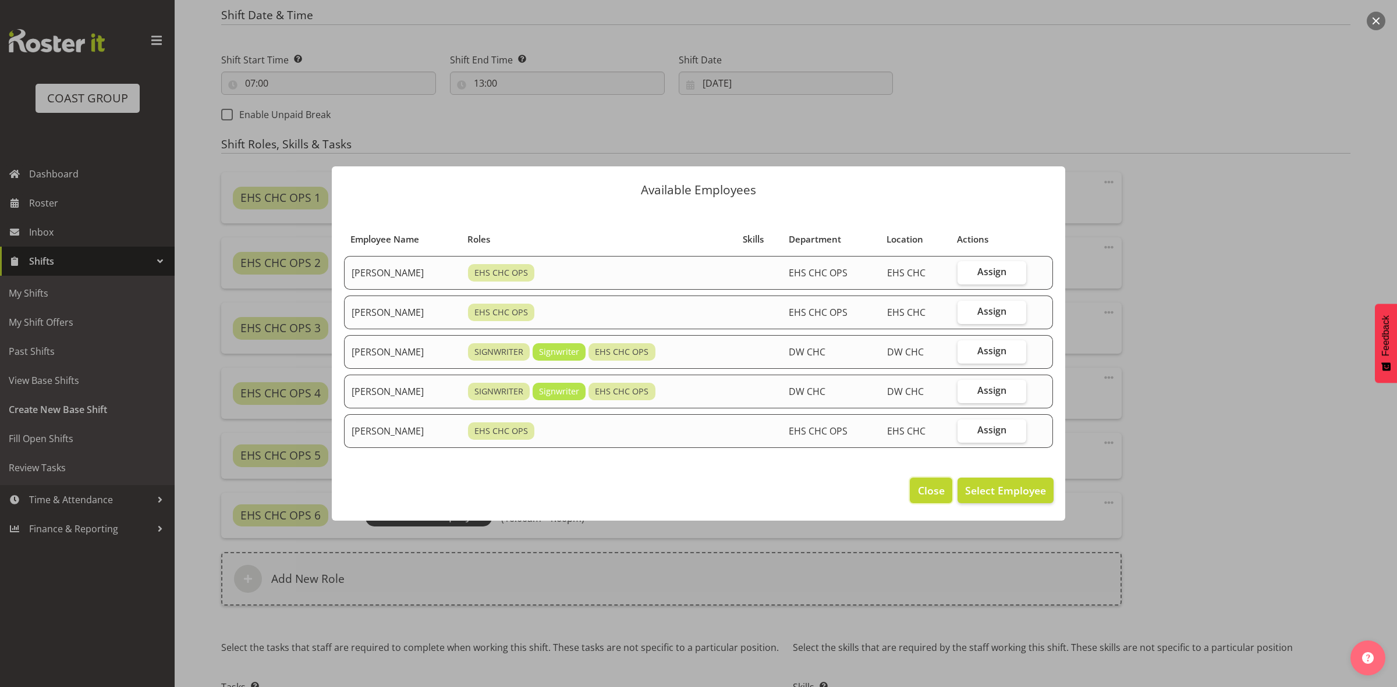
click span "Close"
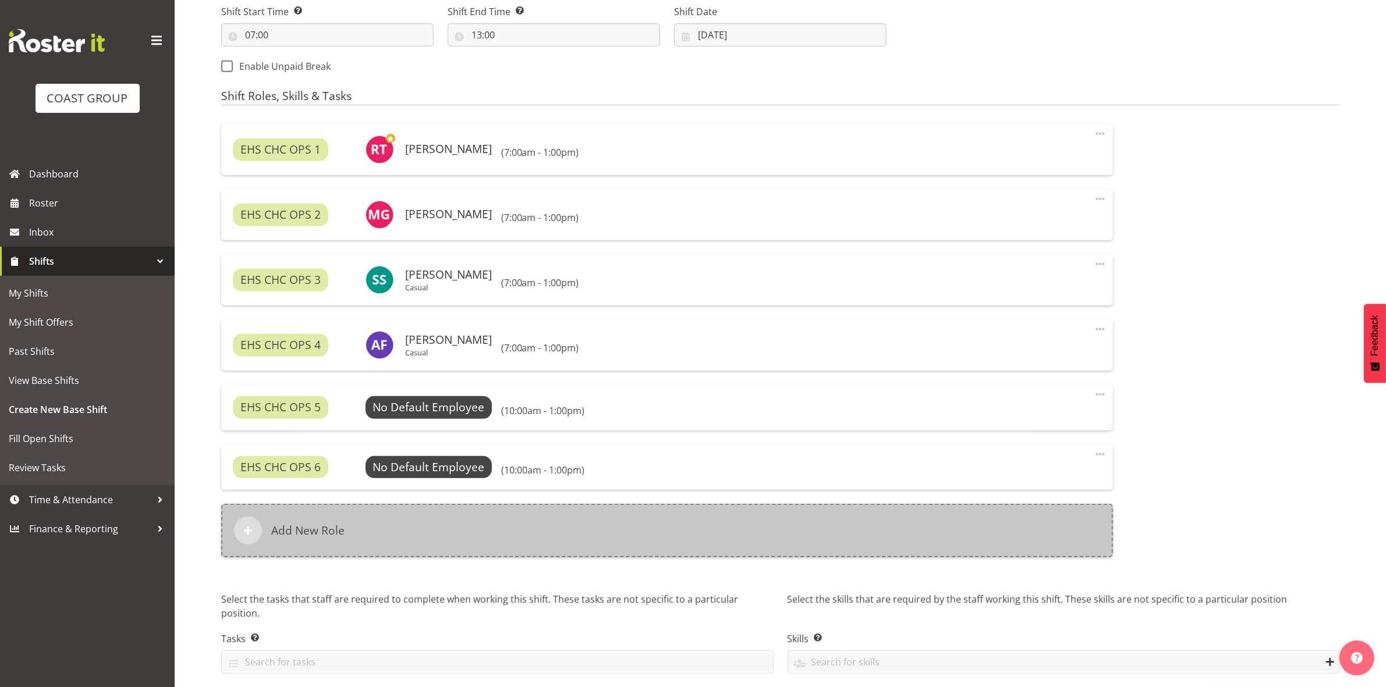
scroll to position [699, 0]
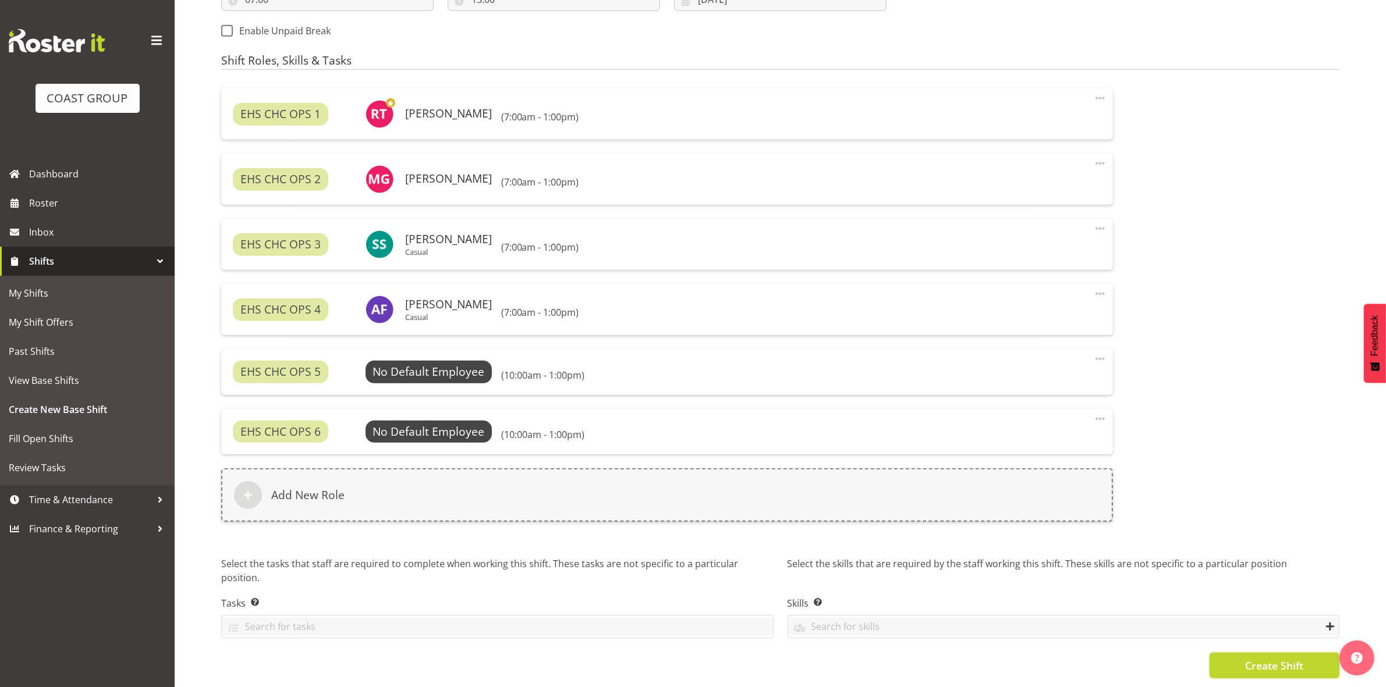
click span "Create Shift"
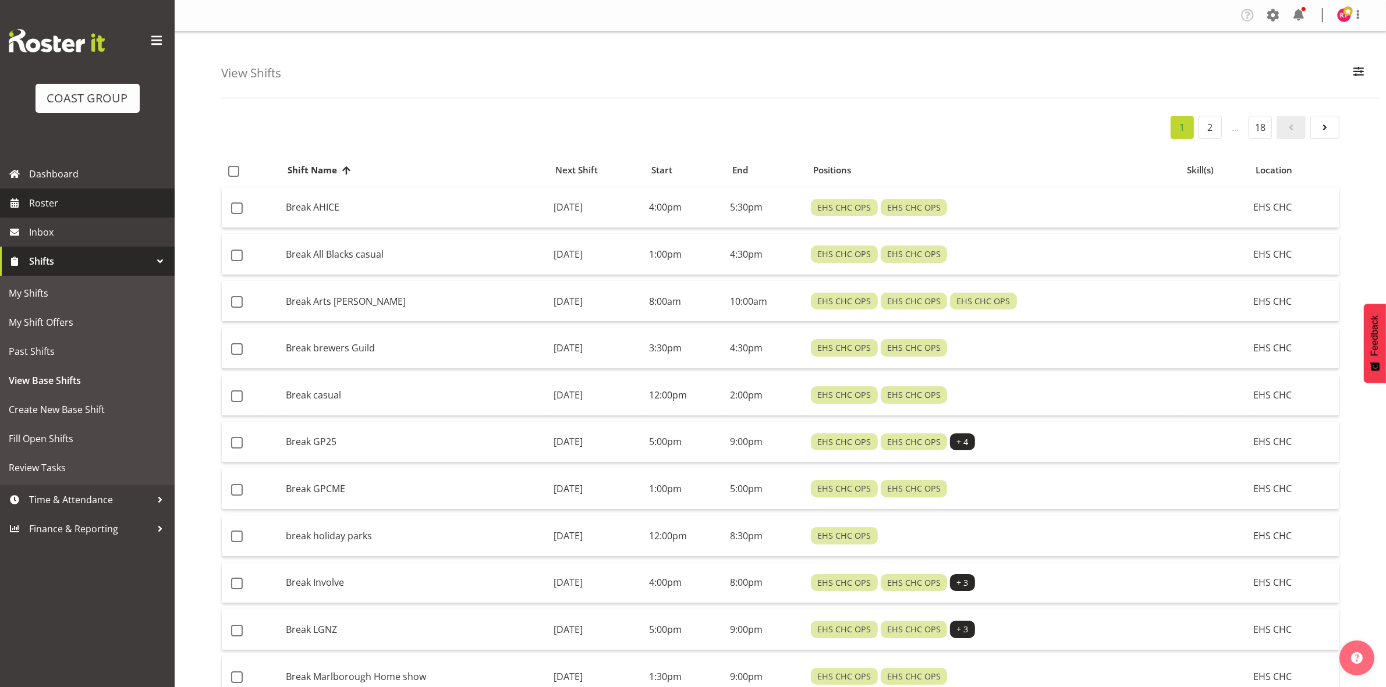
click at [64, 200] on span "Roster" at bounding box center [99, 202] width 140 height 17
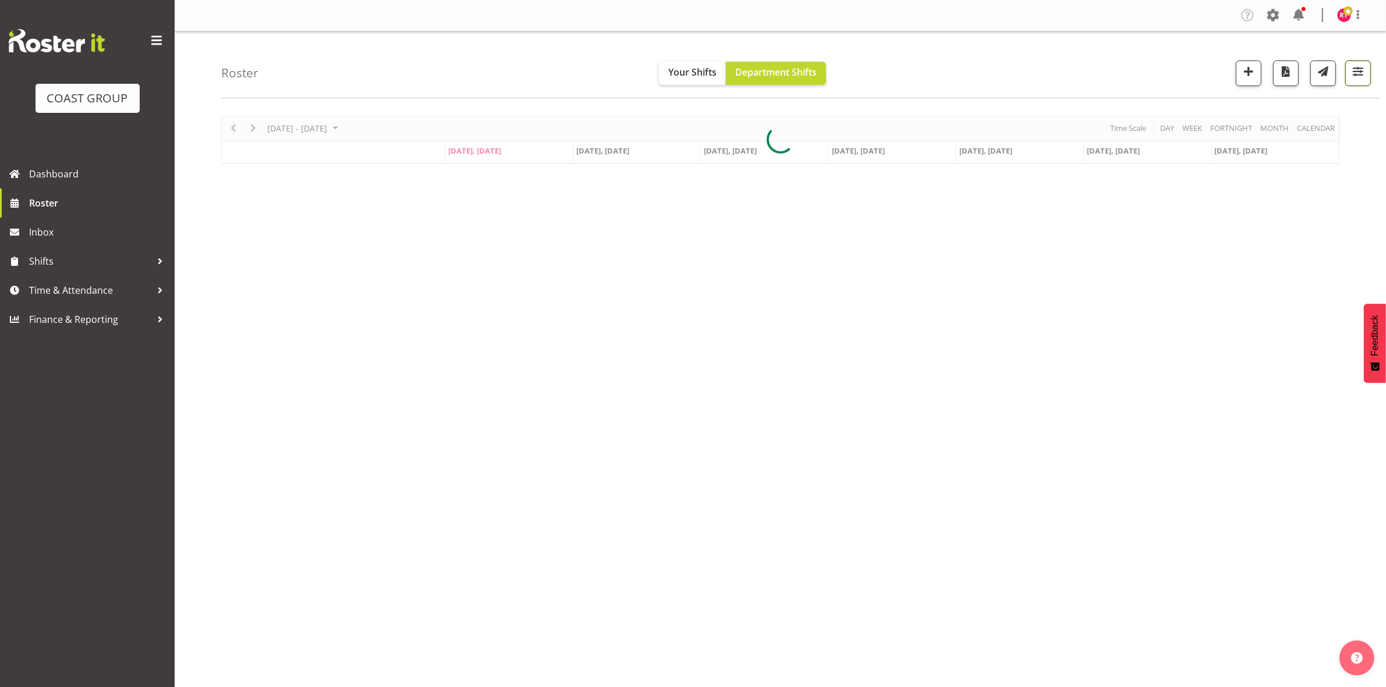
click at [1346, 69] on button "button" at bounding box center [1358, 74] width 26 height 26
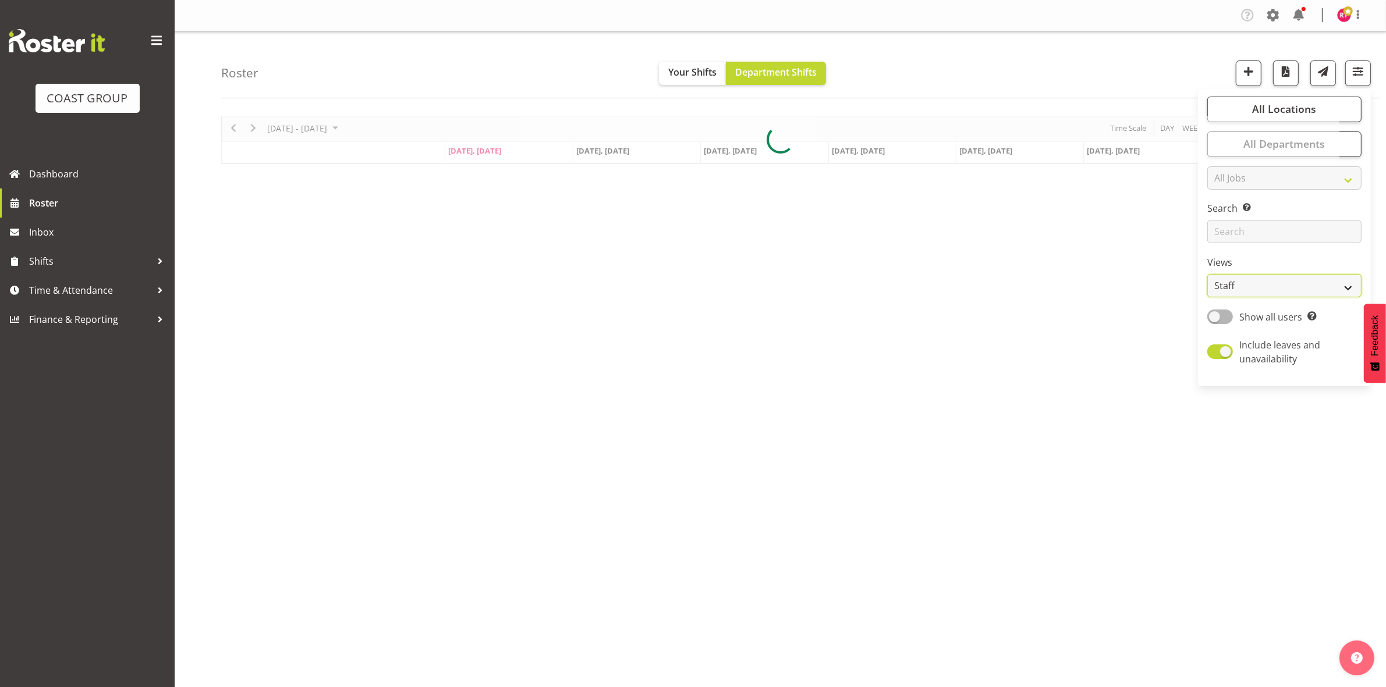
click at [1240, 278] on select "Staff Role Shift - Horizontal Shift - Vertical Staff - Location" at bounding box center [1284, 285] width 154 height 23
select select "shift"
click at [1208, 274] on select "Staff Role Shift - Horizontal Shift - Vertical Staff - Location" at bounding box center [1284, 285] width 154 height 23
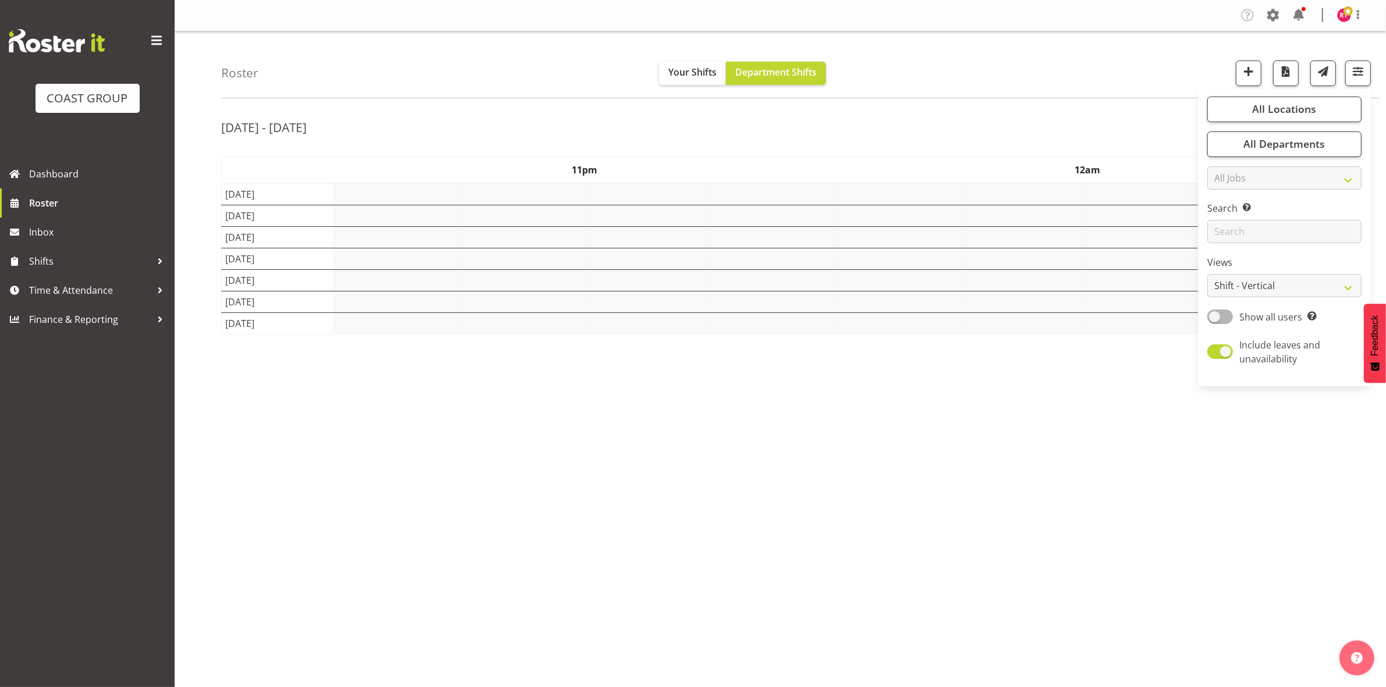
click at [965, 91] on div "Roster Your Shifts Department Shifts All Locations Clear CARLTON EVENTS Carlton…" at bounding box center [800, 64] width 1159 height 67
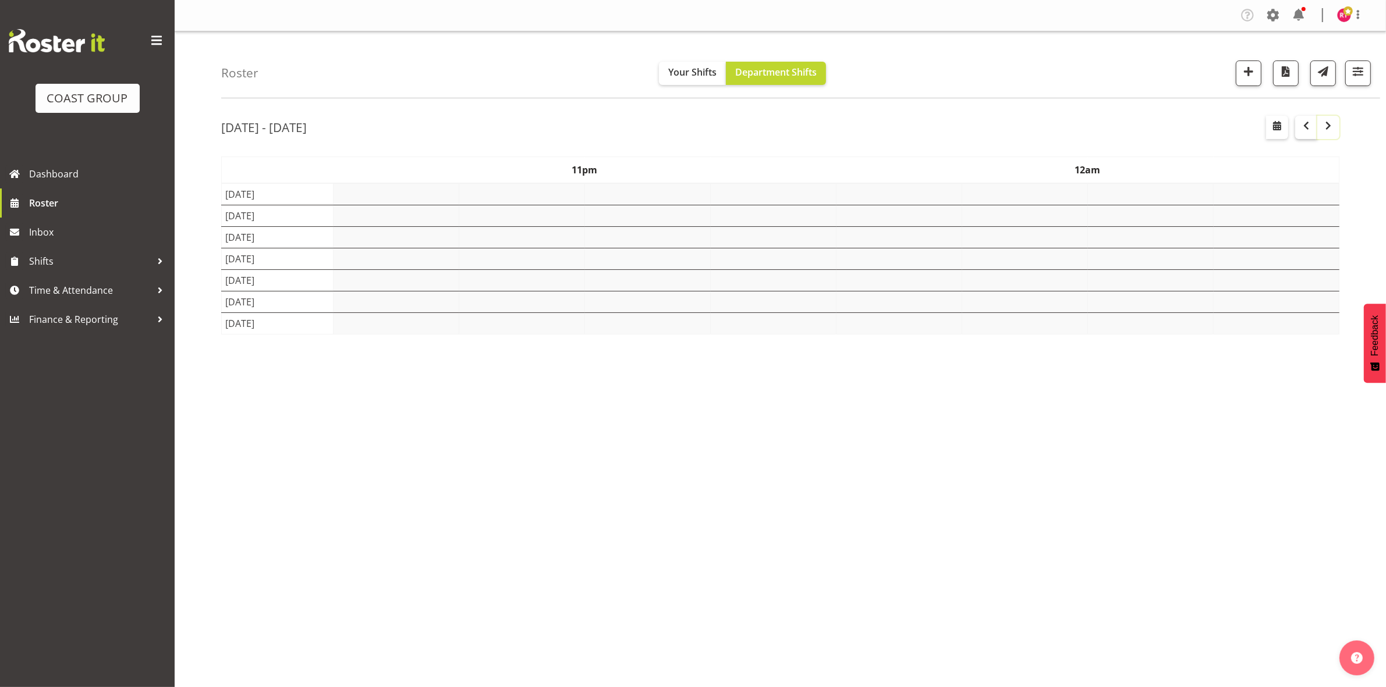
drag, startPoint x: 1321, startPoint y: 123, endPoint x: 1314, endPoint y: 129, distance: 9.1
click at [1321, 128] on span "button" at bounding box center [1328, 126] width 14 height 14
click at [1304, 123] on span "button" at bounding box center [1306, 126] width 14 height 14
click at [1321, 131] on span "button" at bounding box center [1328, 126] width 14 height 14
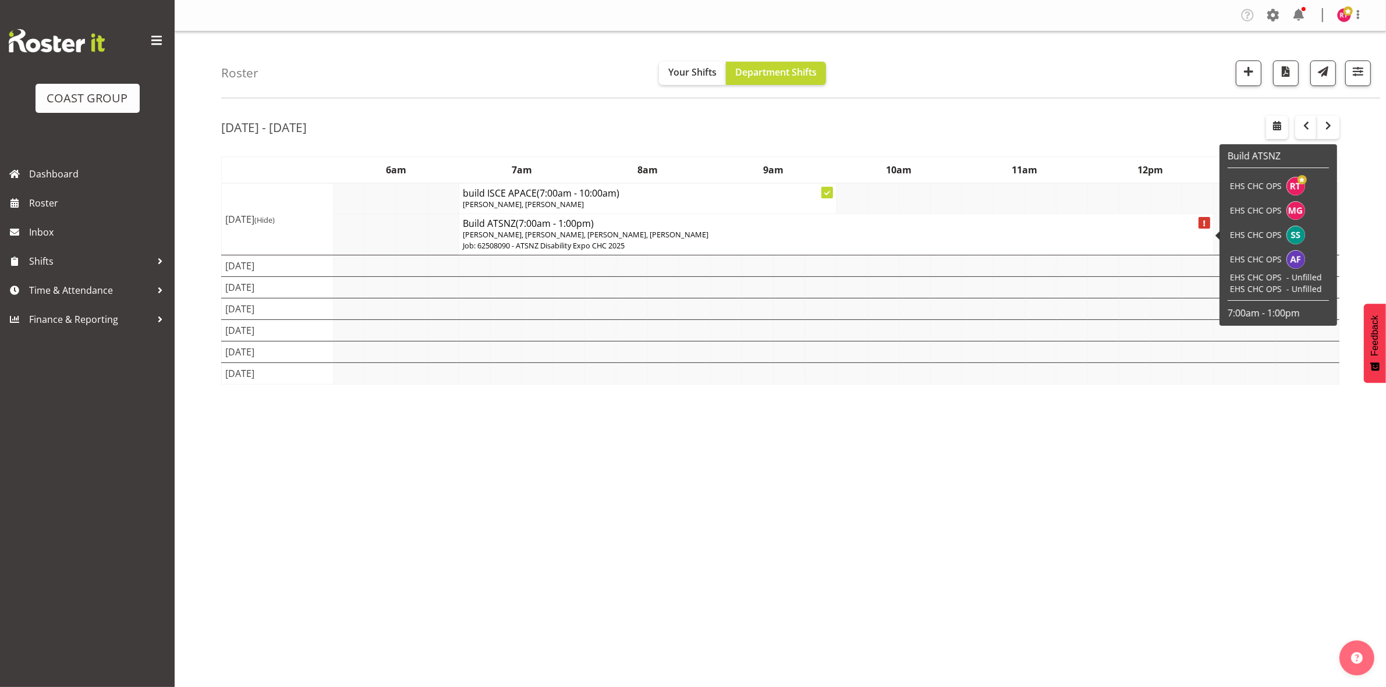
click at [792, 236] on p "[PERSON_NAME], [PERSON_NAME], [PERSON_NAME], [PERSON_NAME]" at bounding box center [836, 234] width 747 height 11
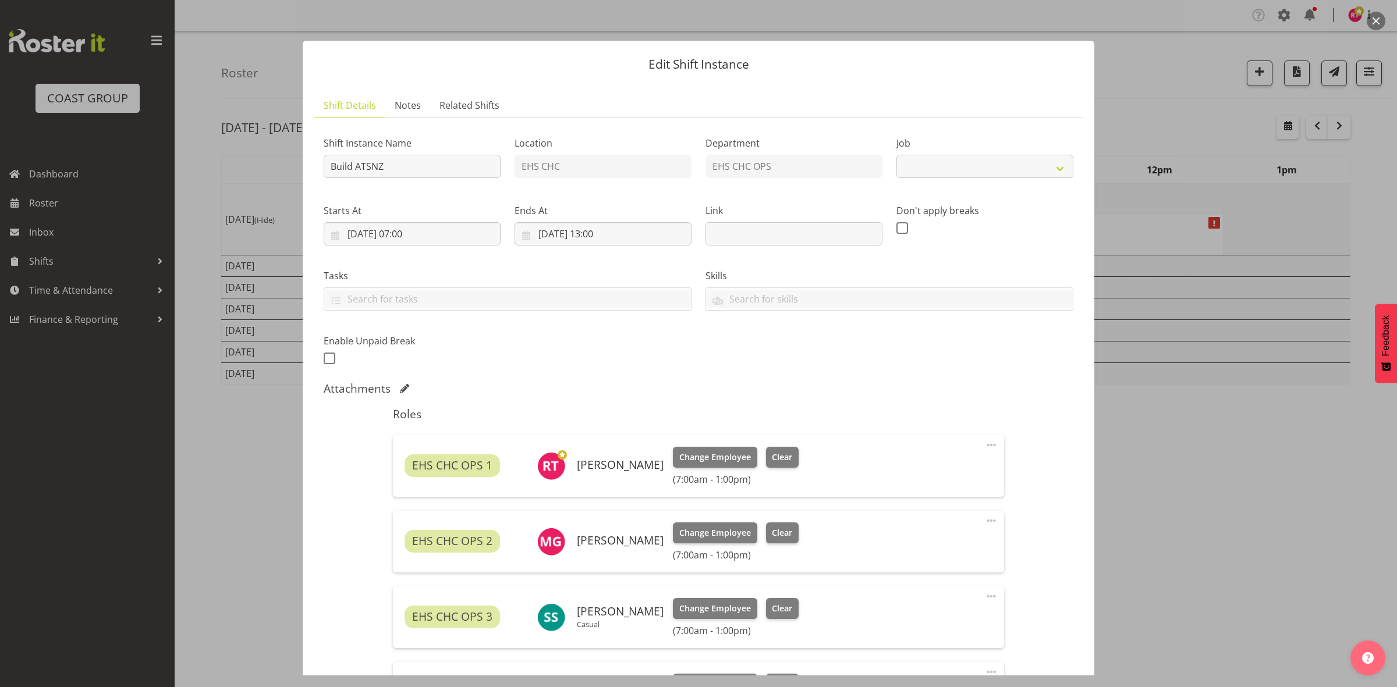
select select "9699"
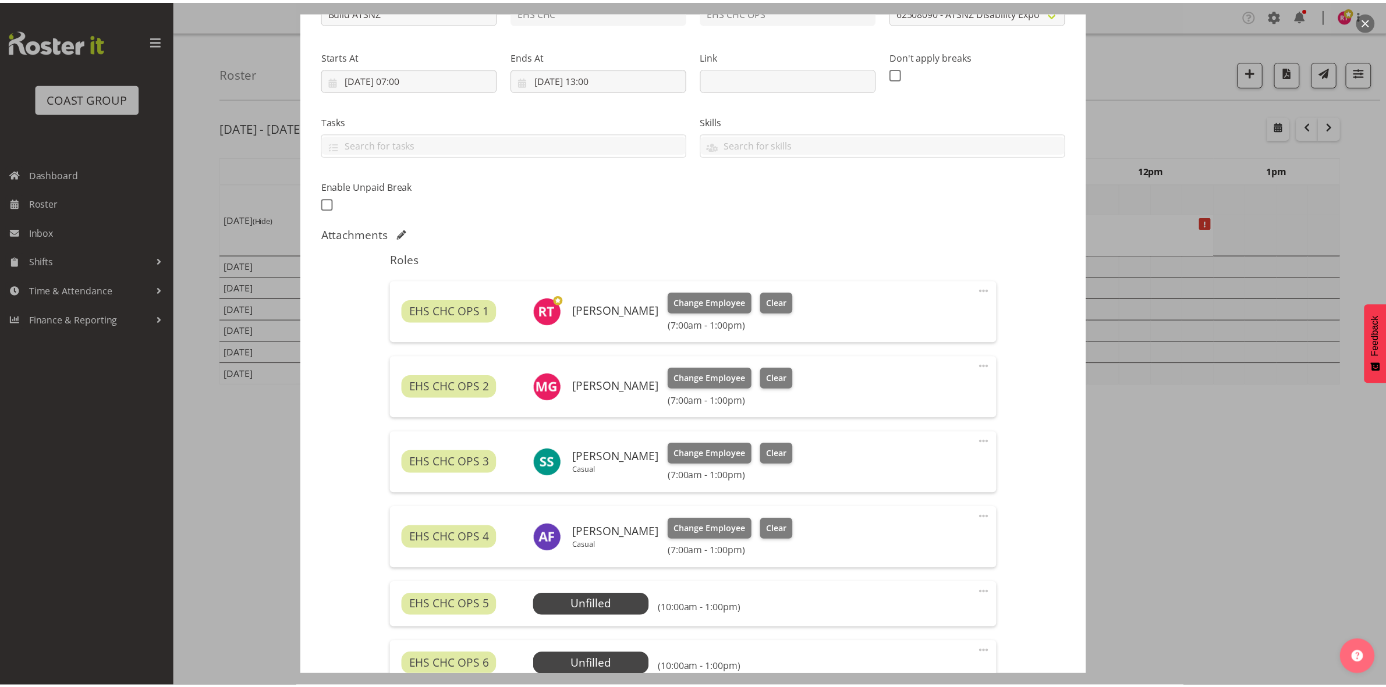
scroll to position [325, 0]
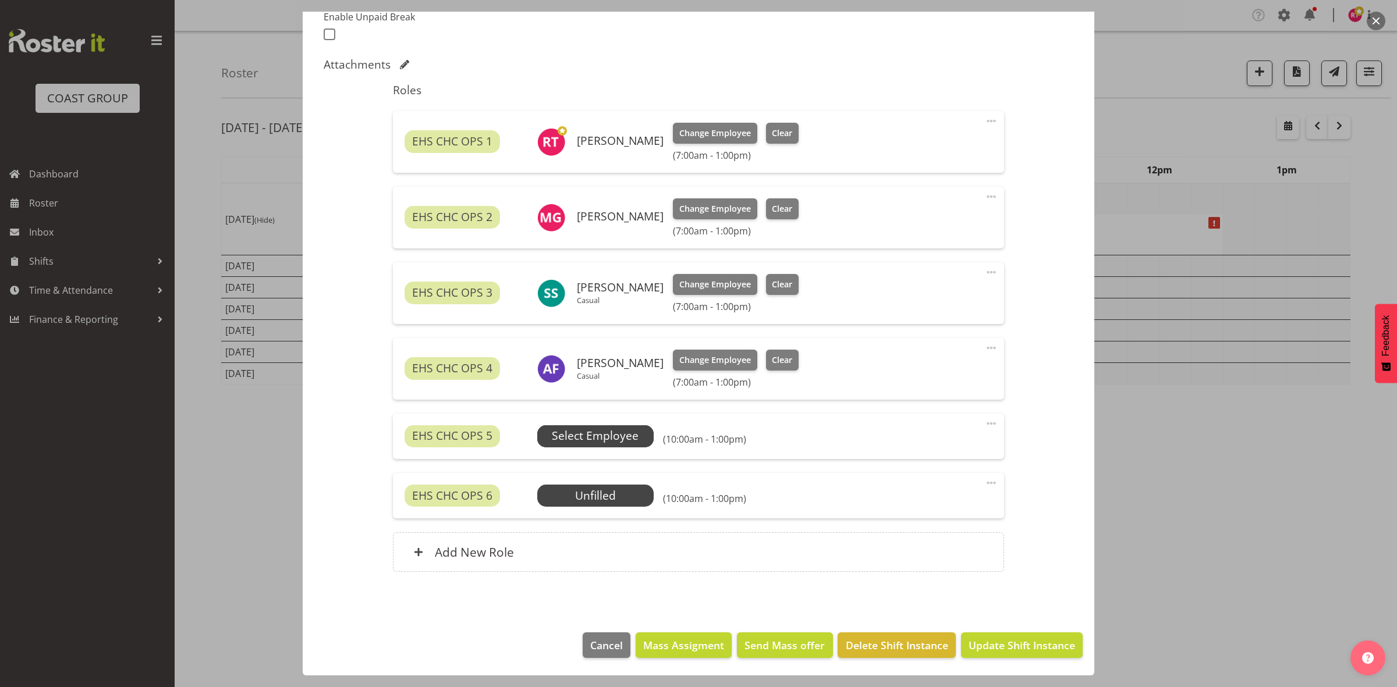
click at [606, 442] on span "Select Employee" at bounding box center [595, 436] width 87 height 17
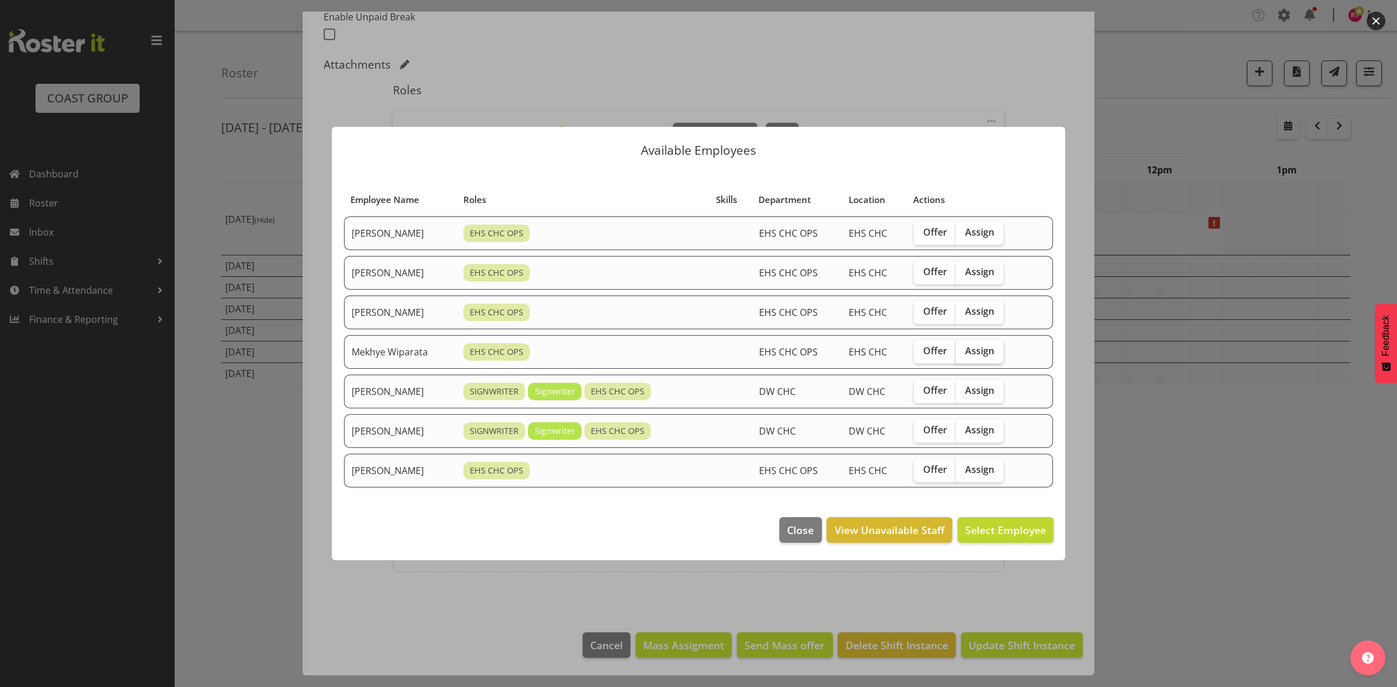
click at [976, 353] on span "Assign" at bounding box center [979, 351] width 29 height 12
click at [963, 353] on input "Assign" at bounding box center [960, 351] width 8 height 8
checkbox input "true"
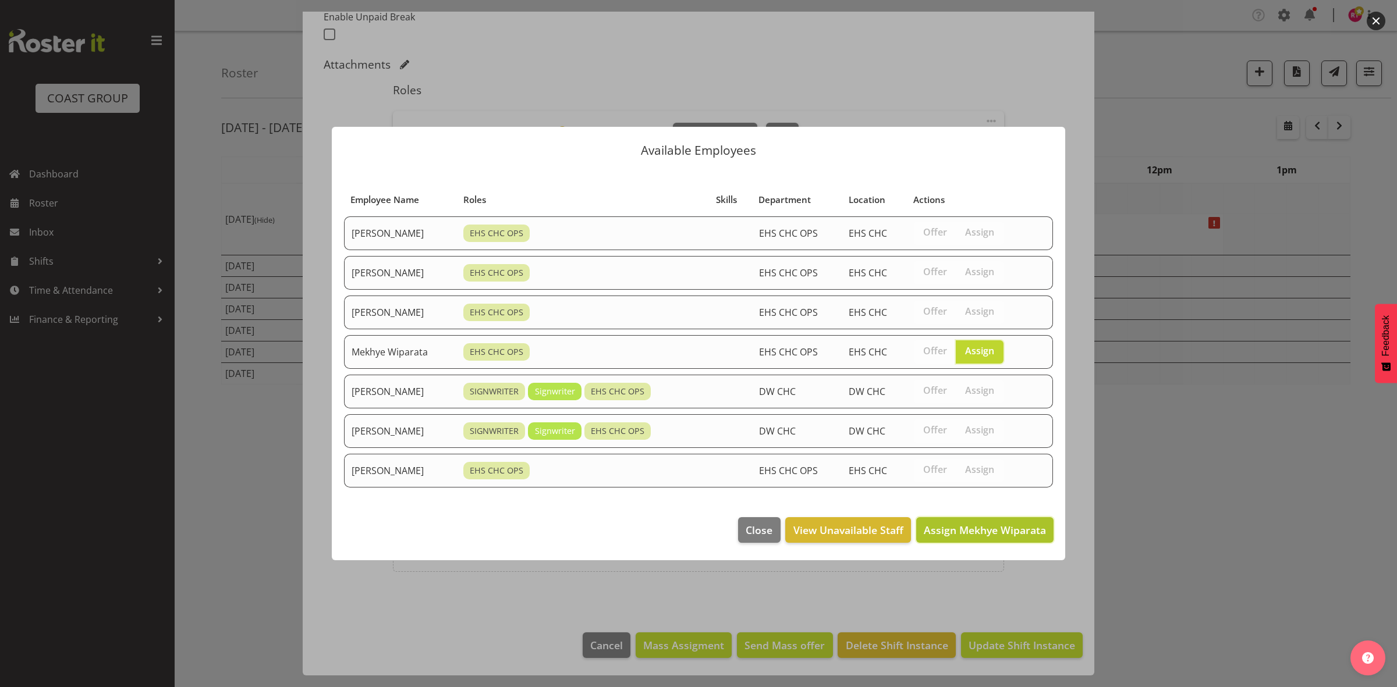
click at [1004, 531] on span "Assign Mekhye Wiparata" at bounding box center [985, 530] width 122 height 14
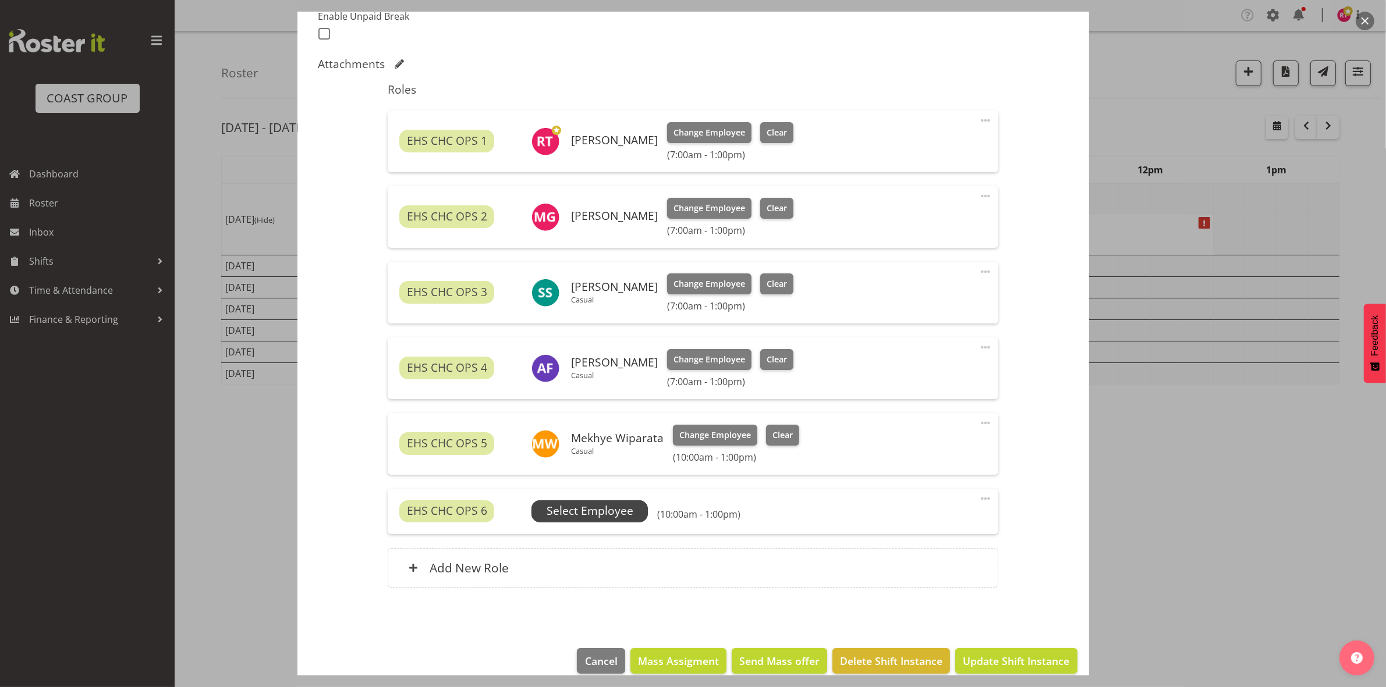
click at [600, 510] on span "Select Employee" at bounding box center [589, 511] width 87 height 17
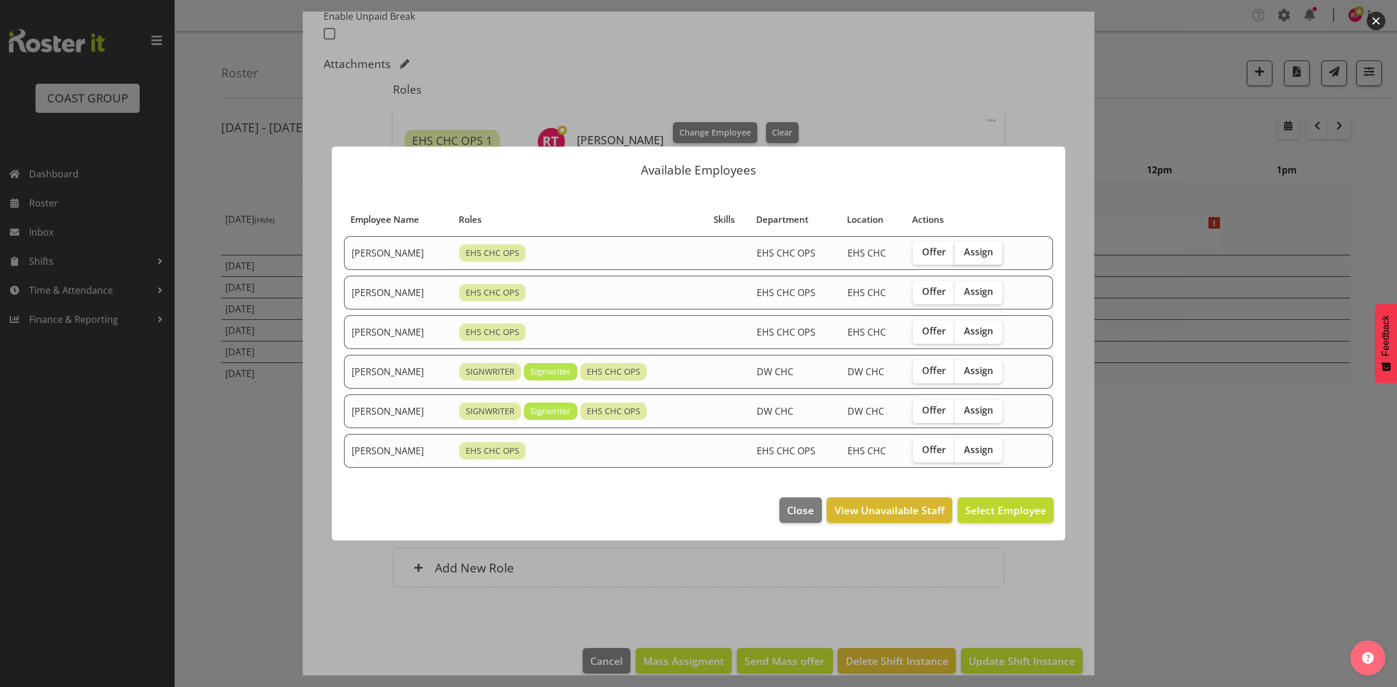
click at [975, 254] on span "Assign" at bounding box center [978, 252] width 29 height 12
click at [962, 254] on input "Assign" at bounding box center [958, 252] width 8 height 8
checkbox input "true"
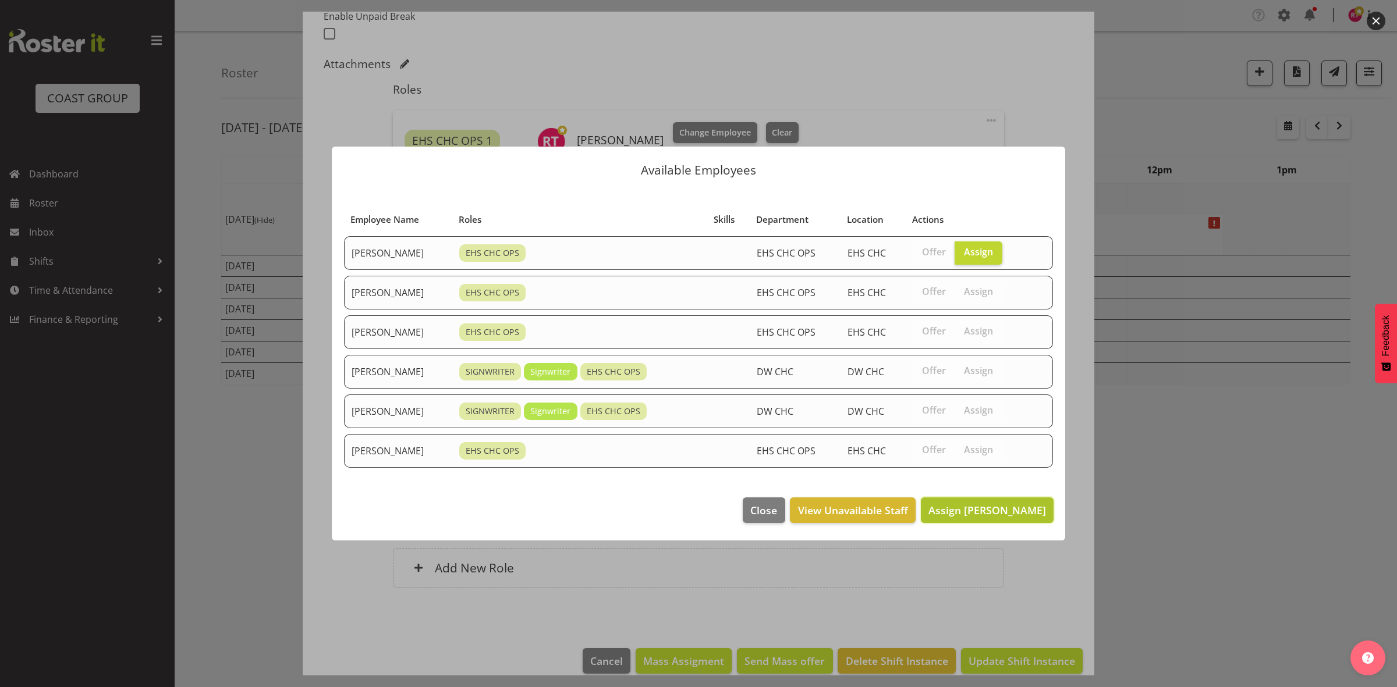
click at [952, 518] on span "Assign David Wiseman" at bounding box center [987, 510] width 118 height 15
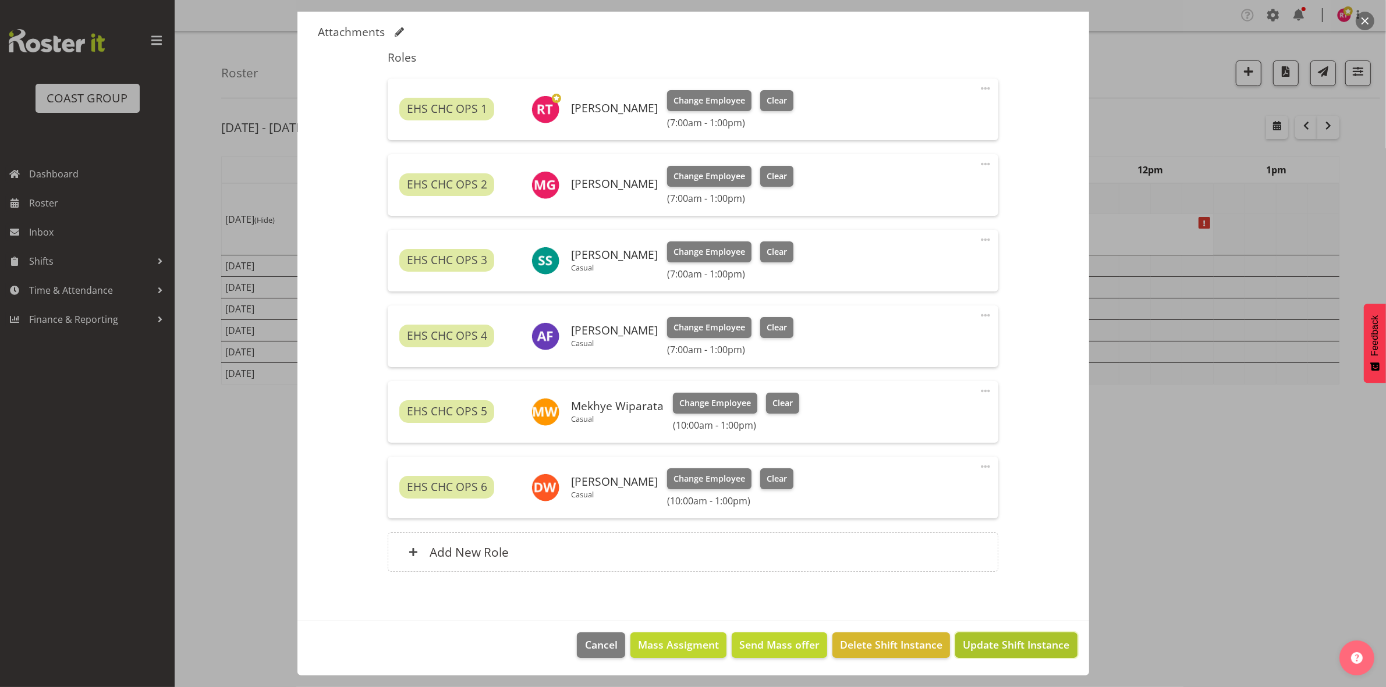
click at [1011, 638] on span "Update Shift Instance" at bounding box center [1016, 644] width 106 height 15
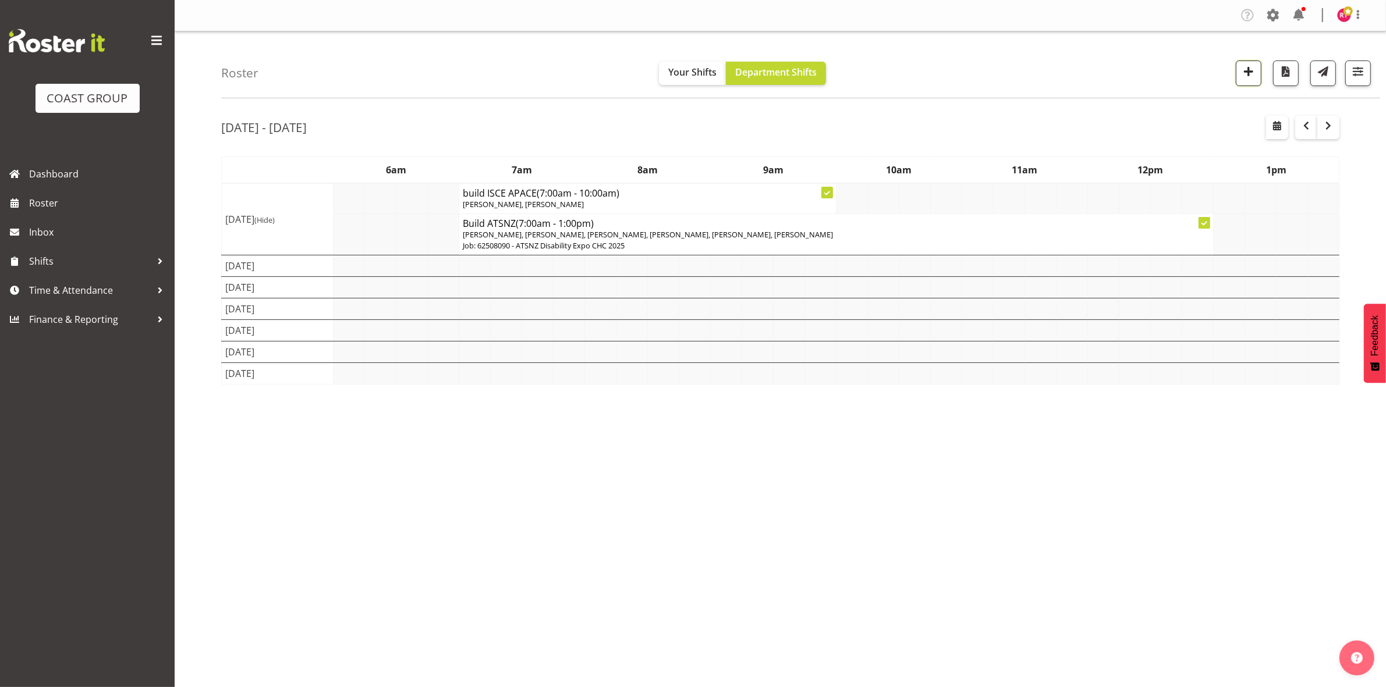
click at [1246, 77] on span "button" at bounding box center [1248, 71] width 15 height 15
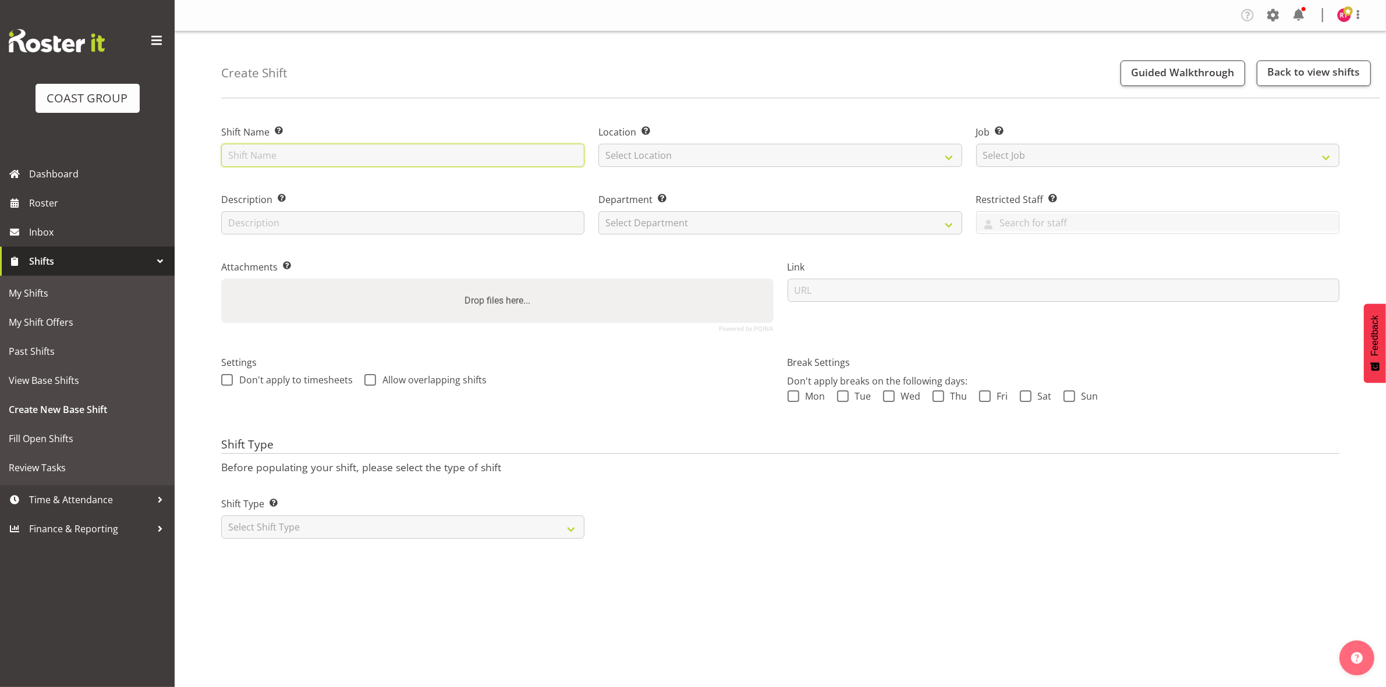
click at [290, 162] on input "text" at bounding box center [402, 155] width 363 height 23
type input "Exhibitor Build ATSNZ"
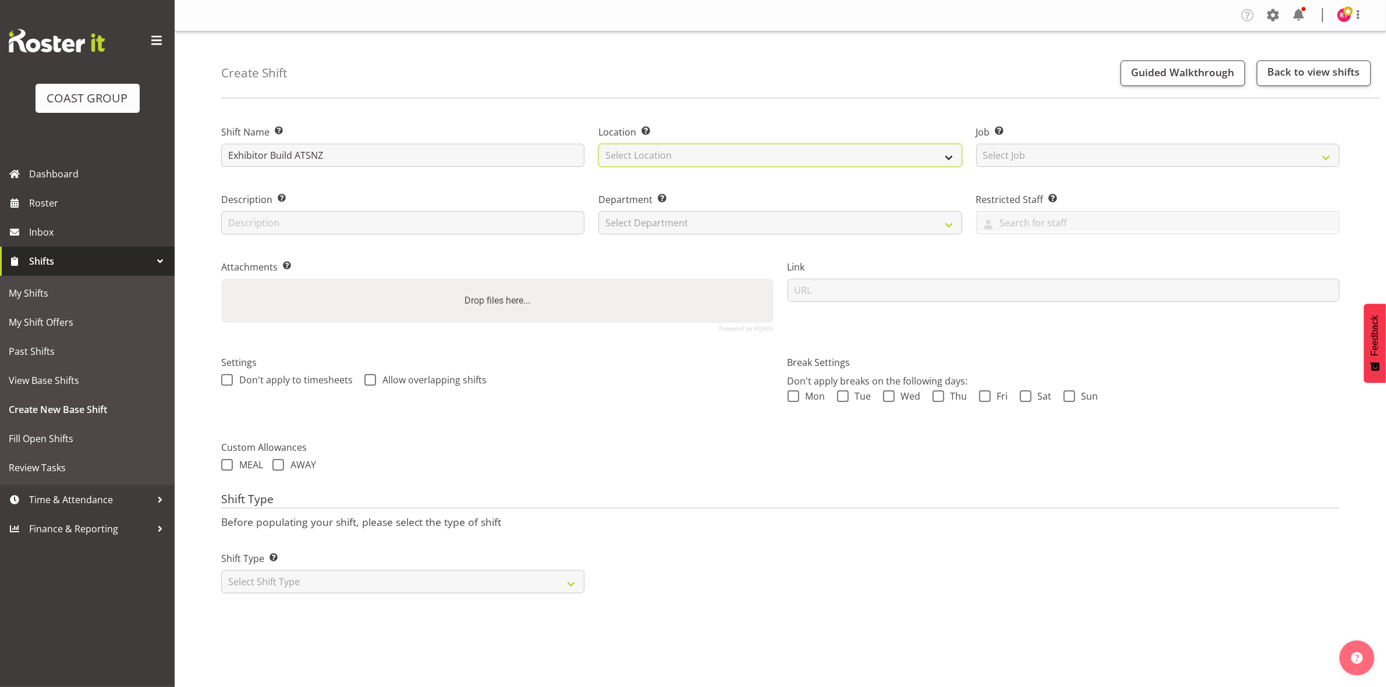
drag, startPoint x: 638, startPoint y: 152, endPoint x: 643, endPoint y: 166, distance: 15.3
click at [638, 152] on select "Select Location EHS CHC" at bounding box center [779, 155] width 363 height 23
select select "107"
click at [598, 144] on select "Select Location EHS CHC" at bounding box center [779, 155] width 363 height 23
click at [1077, 153] on select "Select Job Create new job 1 Carlton Events 1 [PERSON_NAME][GEOGRAPHIC_DATA] 1 […" at bounding box center [1157, 155] width 363 height 23
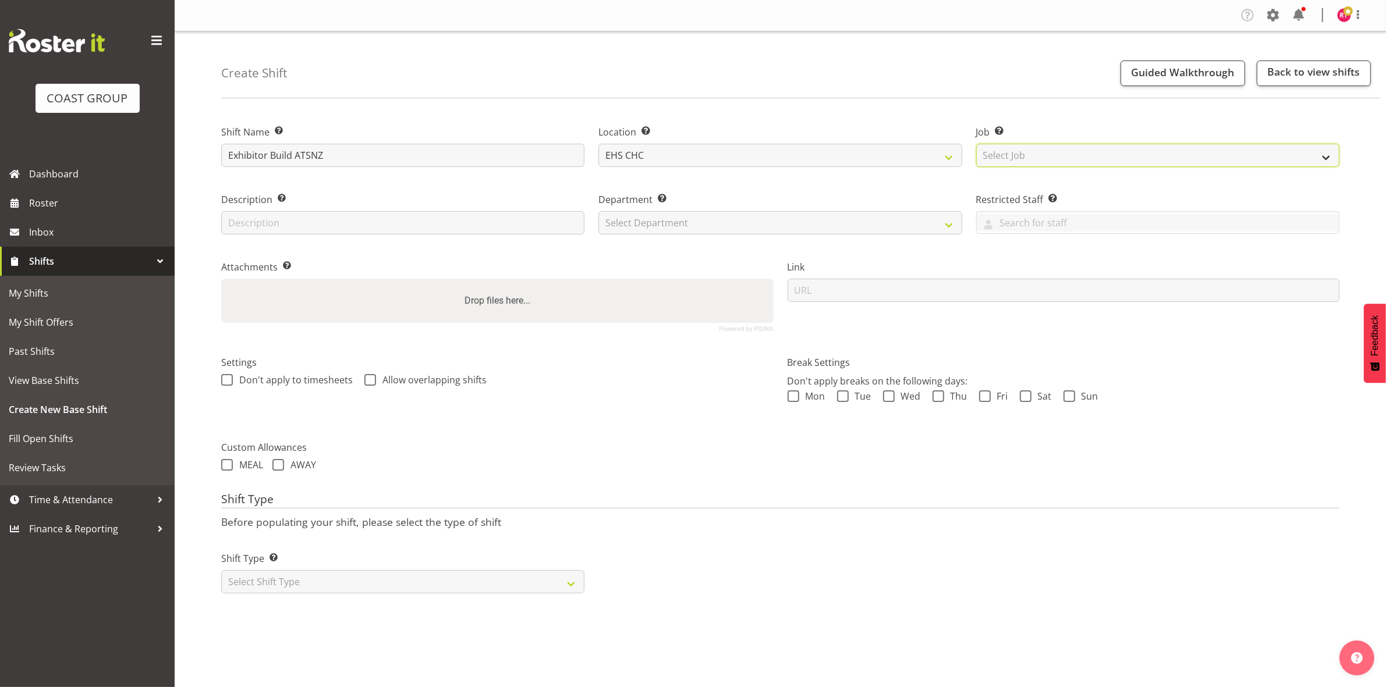
select select "9699"
click at [976, 144] on select "Select Job Create new job 1 Carlton Events 1 [PERSON_NAME][GEOGRAPHIC_DATA] 1 […" at bounding box center [1157, 155] width 363 height 23
click at [789, 225] on select "Select Department EHS CHC OPS" at bounding box center [779, 222] width 363 height 23
select select "41"
click at [598, 211] on select "Select Department EHS CHC OPS" at bounding box center [779, 222] width 363 height 23
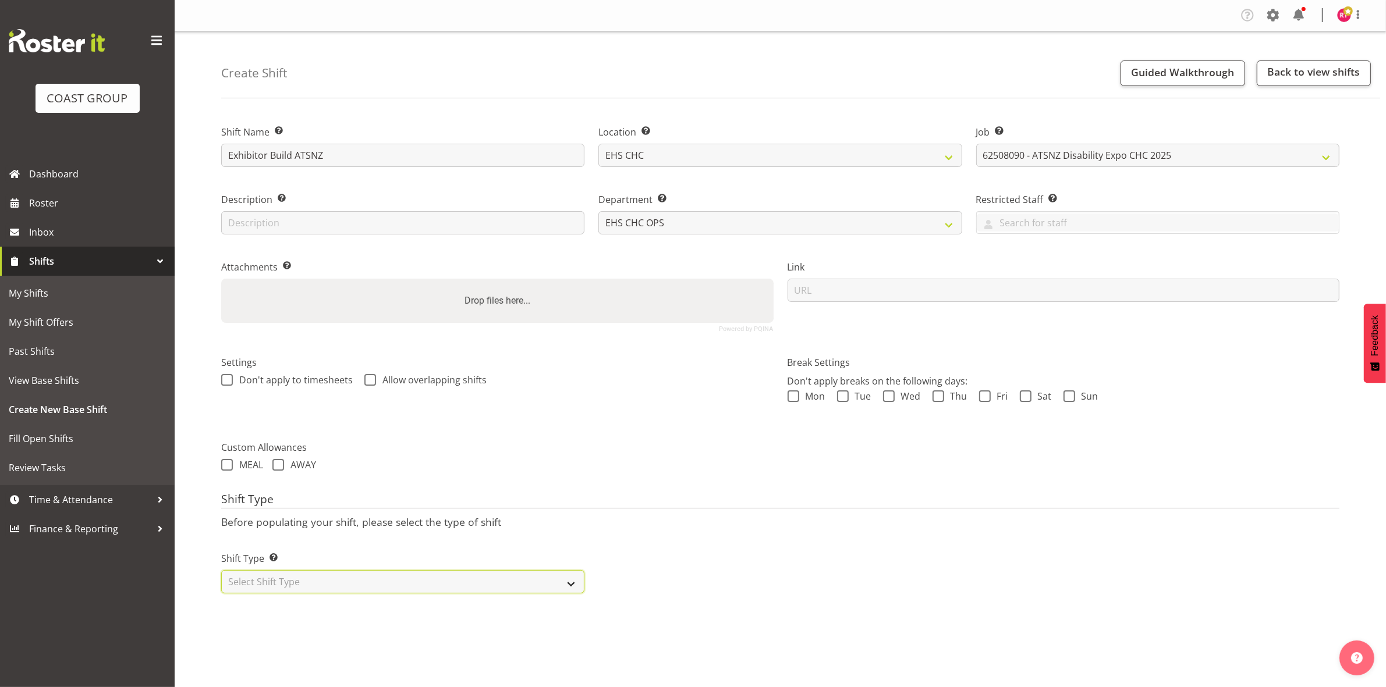
click at [417, 583] on select "Select Shift Type One Off Shift Recurring Shift Rotating Shift" at bounding box center [402, 581] width 363 height 23
select select "one_off"
click at [221, 571] on select "Select Shift Type One Off Shift Recurring Shift Rotating Shift" at bounding box center [402, 581] width 363 height 23
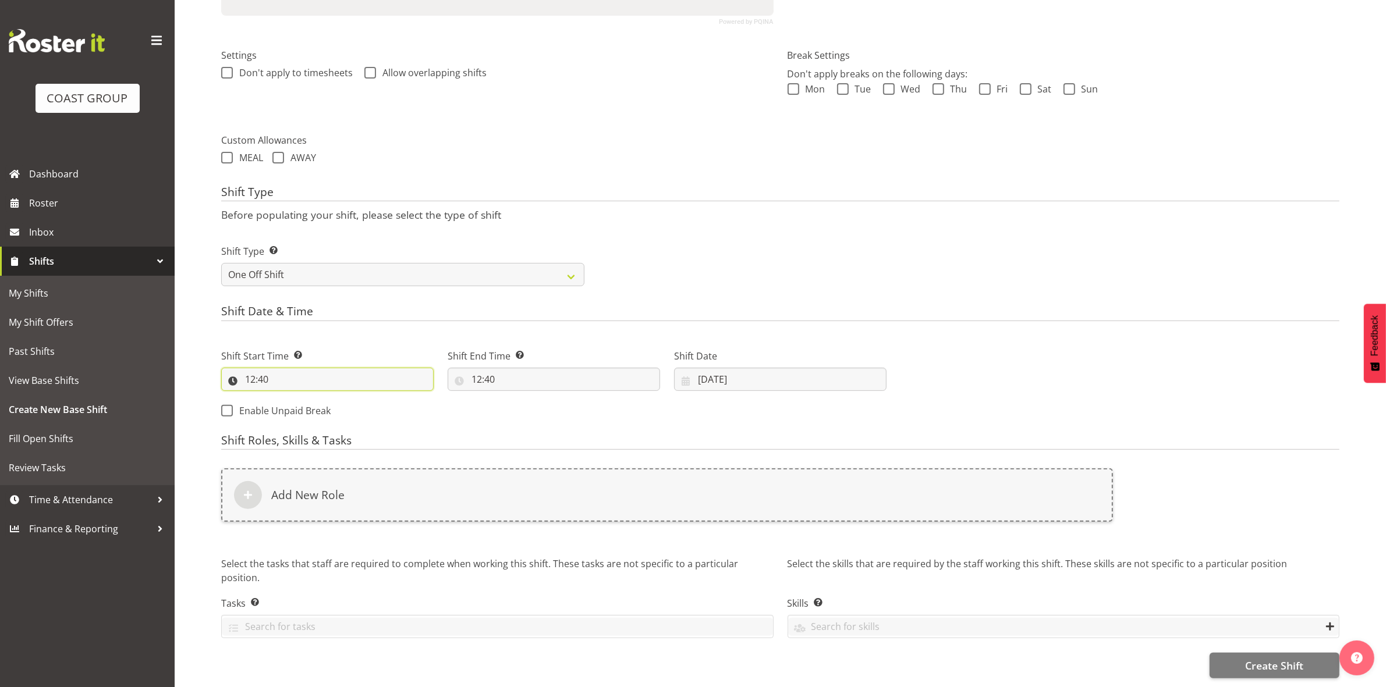
click at [251, 371] on input "12:40" at bounding box center [327, 379] width 212 height 23
click at [291, 402] on select "00 01 02 03 04 05 06 07 08 09 10 11 12 13 14 15 16 17 18 19 20 21 22 23" at bounding box center [300, 409] width 26 height 23
select select "13"
click at [287, 398] on select "00 01 02 03 04 05 06 07 08 09 10 11 12 13 14 15 16 17 18 19 20 21 22 23" at bounding box center [300, 409] width 26 height 23
type input "13:40"
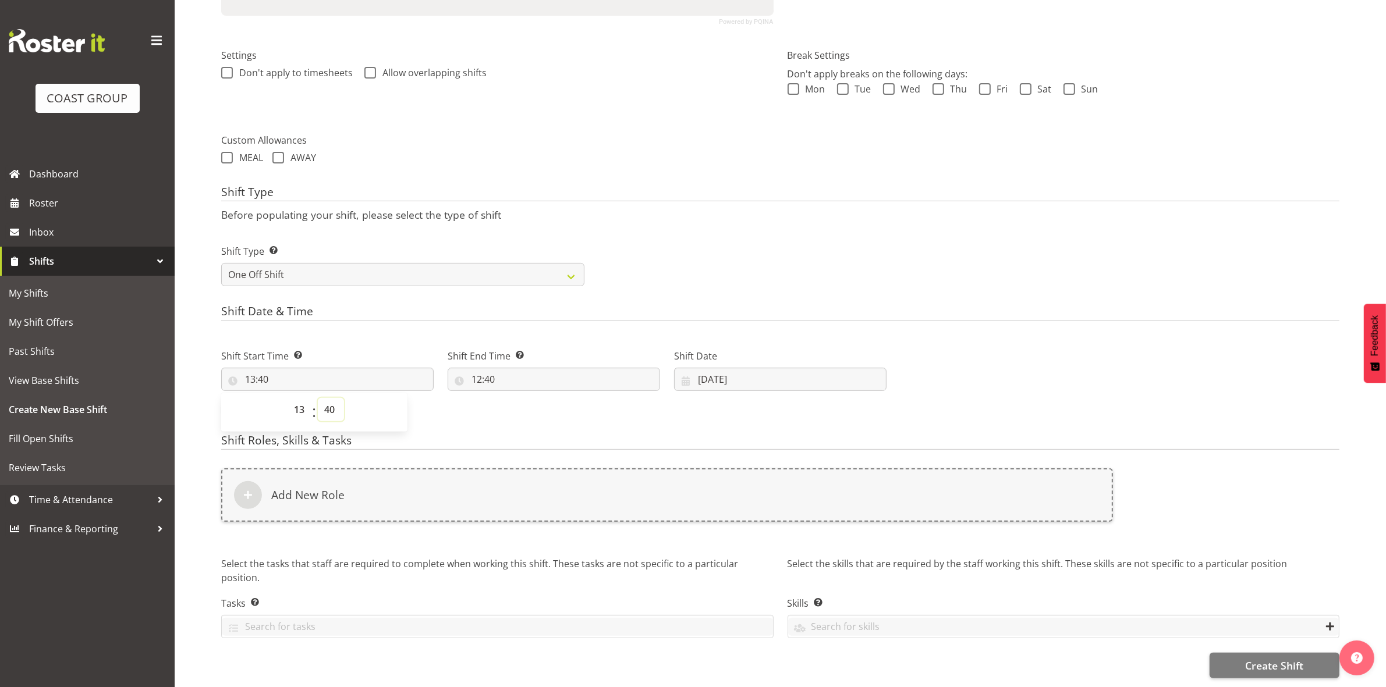
click at [331, 398] on select "00 01 02 03 04 05 06 07 08 09 10 11 12 13 14 15 16 17 18 19 20 21 22 23 24 25 2…" at bounding box center [331, 409] width 26 height 23
select select "0"
click at [318, 398] on select "00 01 02 03 04 05 06 07 08 09 10 11 12 13 14 15 16 17 18 19 20 21 22 23 24 25 2…" at bounding box center [331, 409] width 26 height 23
type input "13:00"
click at [750, 260] on div "Shift Type Shift Types: One Off – Select this if you would like a single shift …" at bounding box center [780, 260] width 1132 height 65
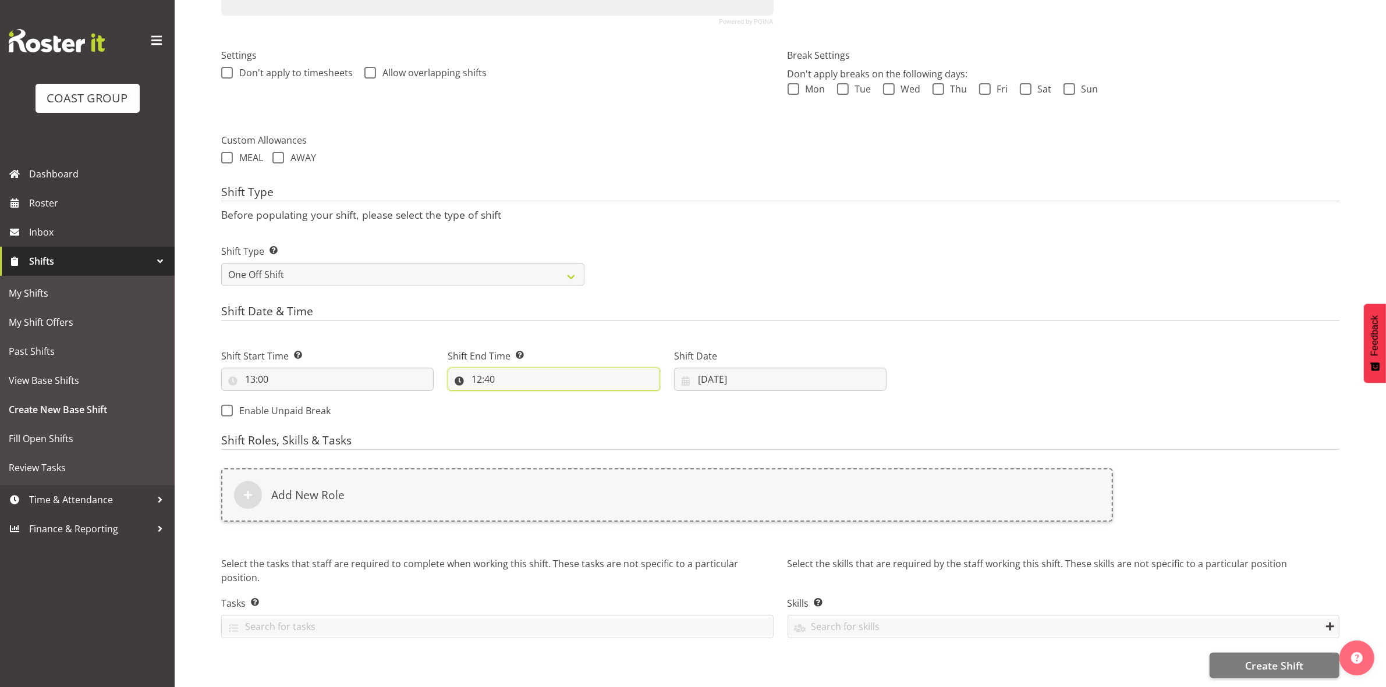
click at [481, 368] on input "12:40" at bounding box center [554, 379] width 212 height 23
click at [525, 403] on select "00 01 02 03 04 05 06 07 08 09 10 11 12 13 14 15 16 17 18 19 20 21 22 23" at bounding box center [527, 409] width 26 height 23
select select "16"
click at [514, 398] on select "00 01 02 03 04 05 06 07 08 09 10 11 12 13 14 15 16 17 18 19 20 21 22 23" at bounding box center [527, 409] width 26 height 23
type input "16:40"
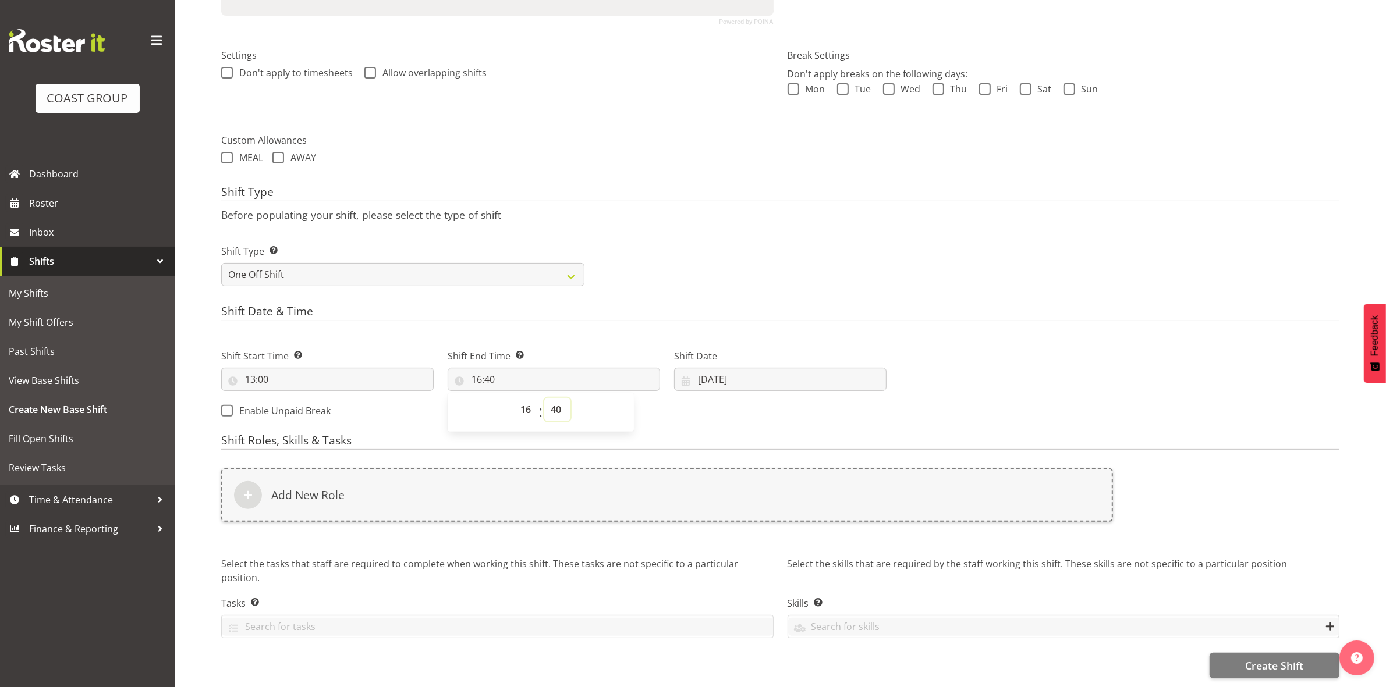
drag, startPoint x: 557, startPoint y: 404, endPoint x: 554, endPoint y: 396, distance: 9.2
click at [557, 404] on select "00 01 02 03 04 05 06 07 08 09 10 11 12 13 14 15 16 17 18 19 20 21 22 23 24 25 2…" at bounding box center [557, 409] width 26 height 23
select select "30"
click at [544, 398] on select "00 01 02 03 04 05 06 07 08 09 10 11 12 13 14 15 16 17 18 19 20 21 22 23 24 25 2…" at bounding box center [557, 409] width 26 height 23
type input "16:30"
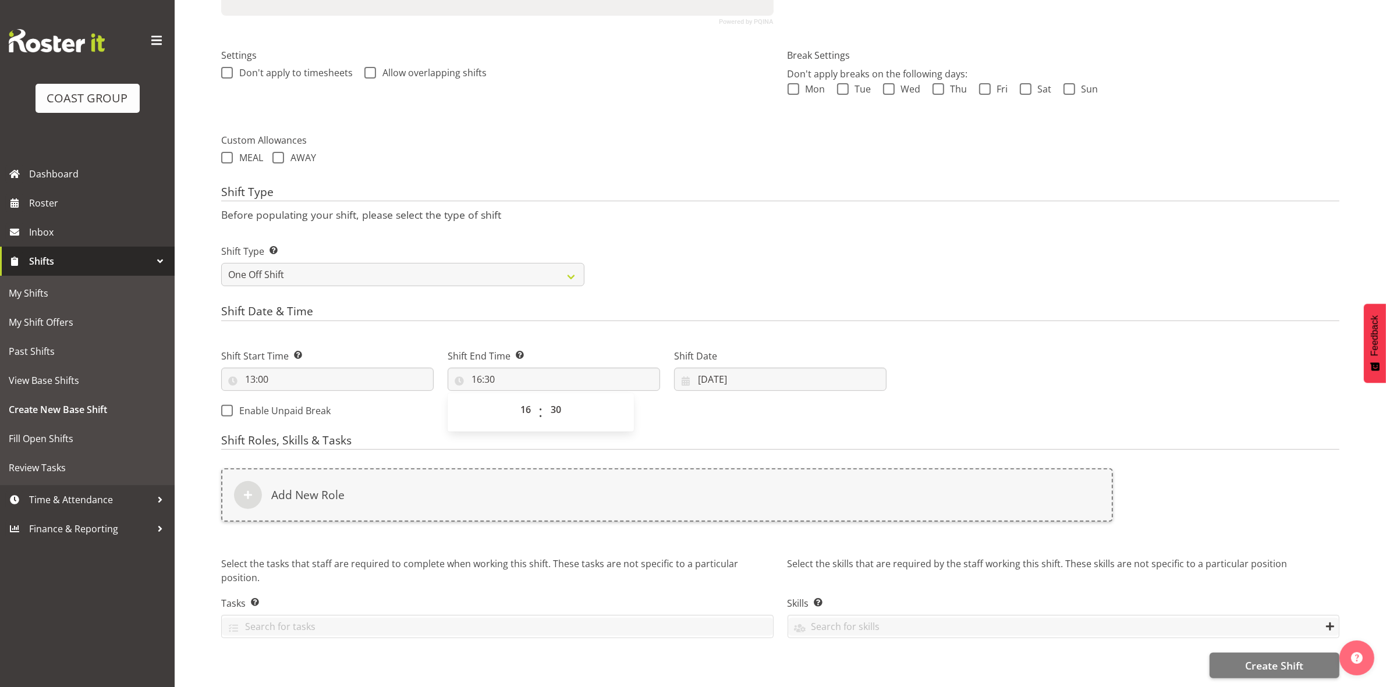
click at [714, 262] on div "Shift Type Shift Types: One Off – Select this if you would like a single shift …" at bounding box center [780, 260] width 1132 height 65
click at [703, 368] on input "11/08/2025" at bounding box center [780, 379] width 212 height 23
click at [737, 534] on span "18" at bounding box center [733, 539] width 9 height 11
type input "18/08/2025"
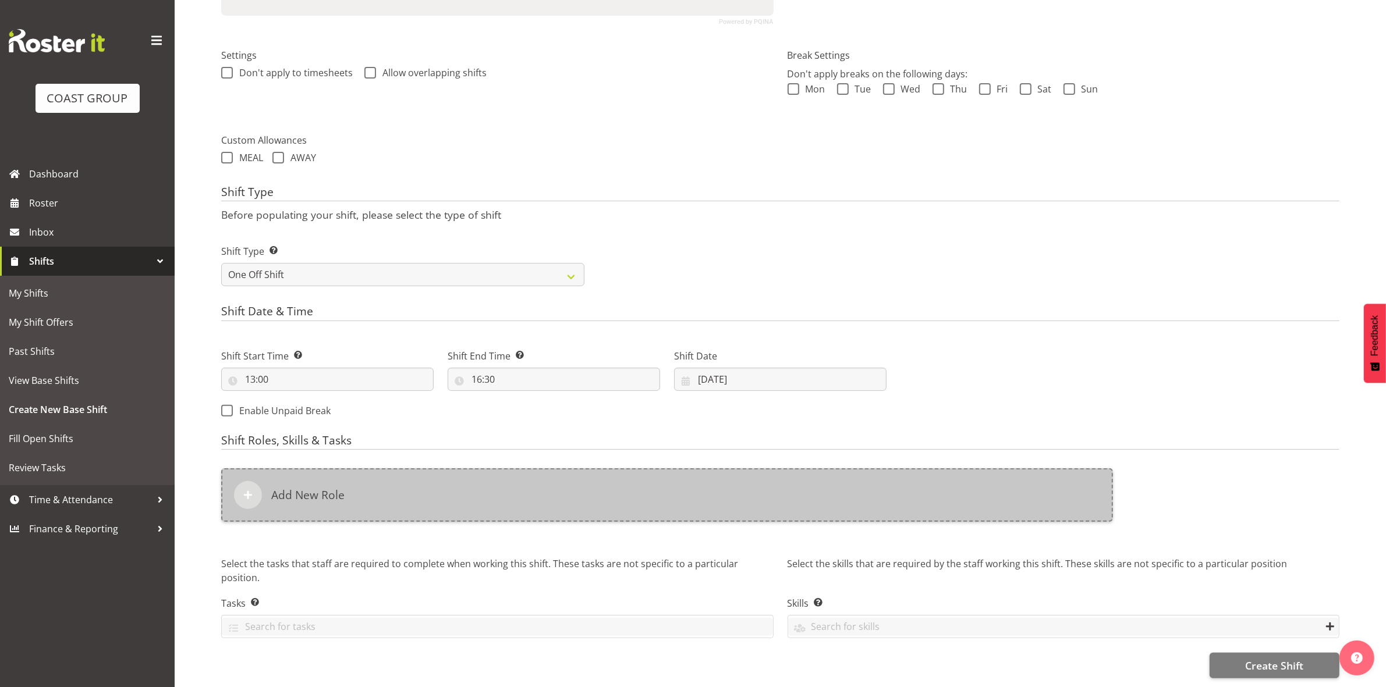
click at [498, 470] on div "Add New Role" at bounding box center [667, 495] width 892 height 54
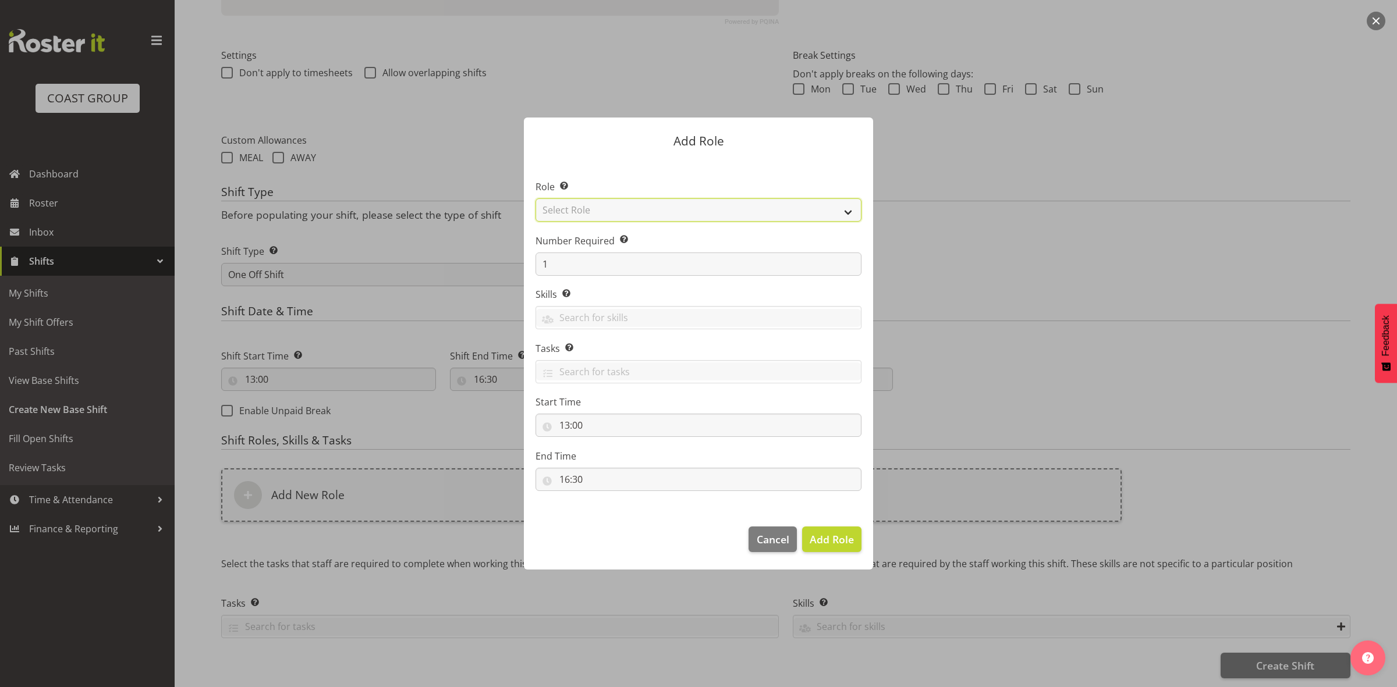
click at [614, 207] on select "Select Role ACCOUNT MANAGER ACCOUNT MANAGER DW ACCOUNTS AKL DIANNA VEHICLES AKL…" at bounding box center [698, 209] width 326 height 23
select select "192"
click at [535, 198] on select "Select Role ACCOUNT MANAGER ACCOUNT MANAGER DW ACCOUNTS AKL DIANNA VEHICLES AKL…" at bounding box center [698, 209] width 326 height 23
click at [586, 274] on input "1" at bounding box center [698, 264] width 326 height 23
click at [821, 546] on span "Add Role" at bounding box center [831, 539] width 44 height 14
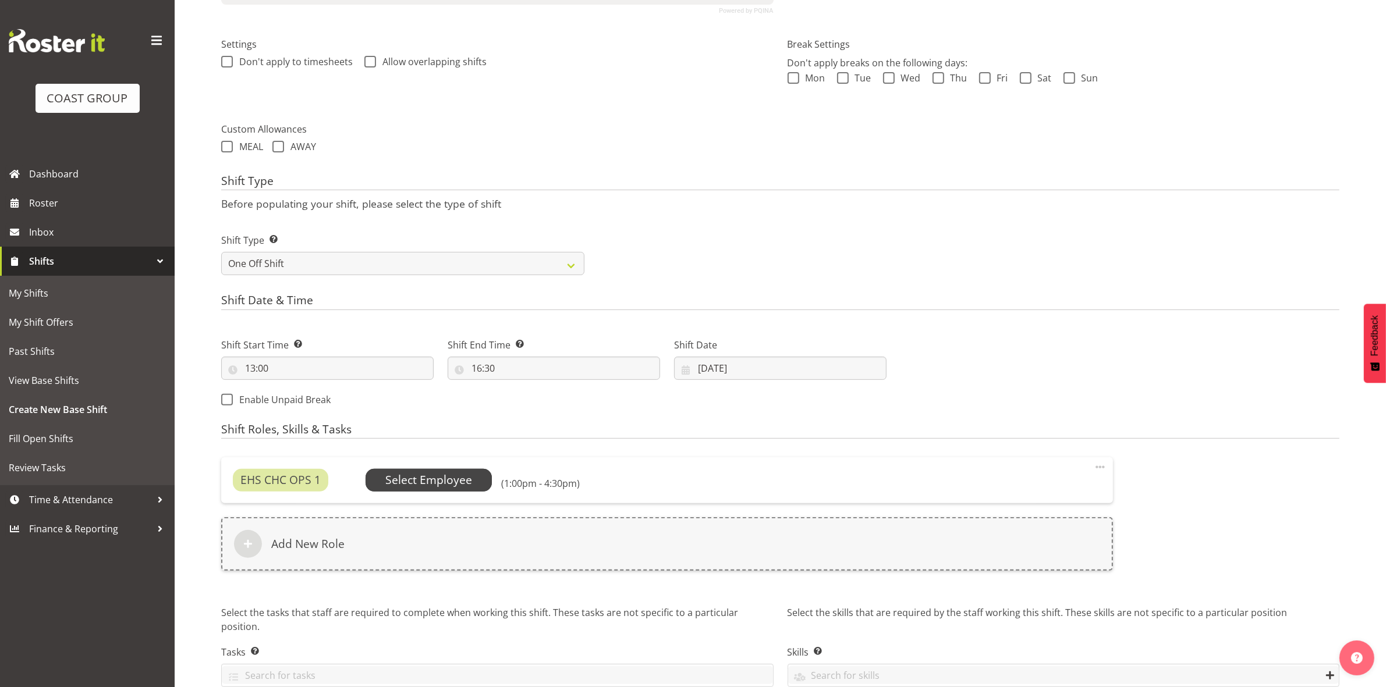
click at [441, 476] on span "Select Employee" at bounding box center [428, 480] width 87 height 17
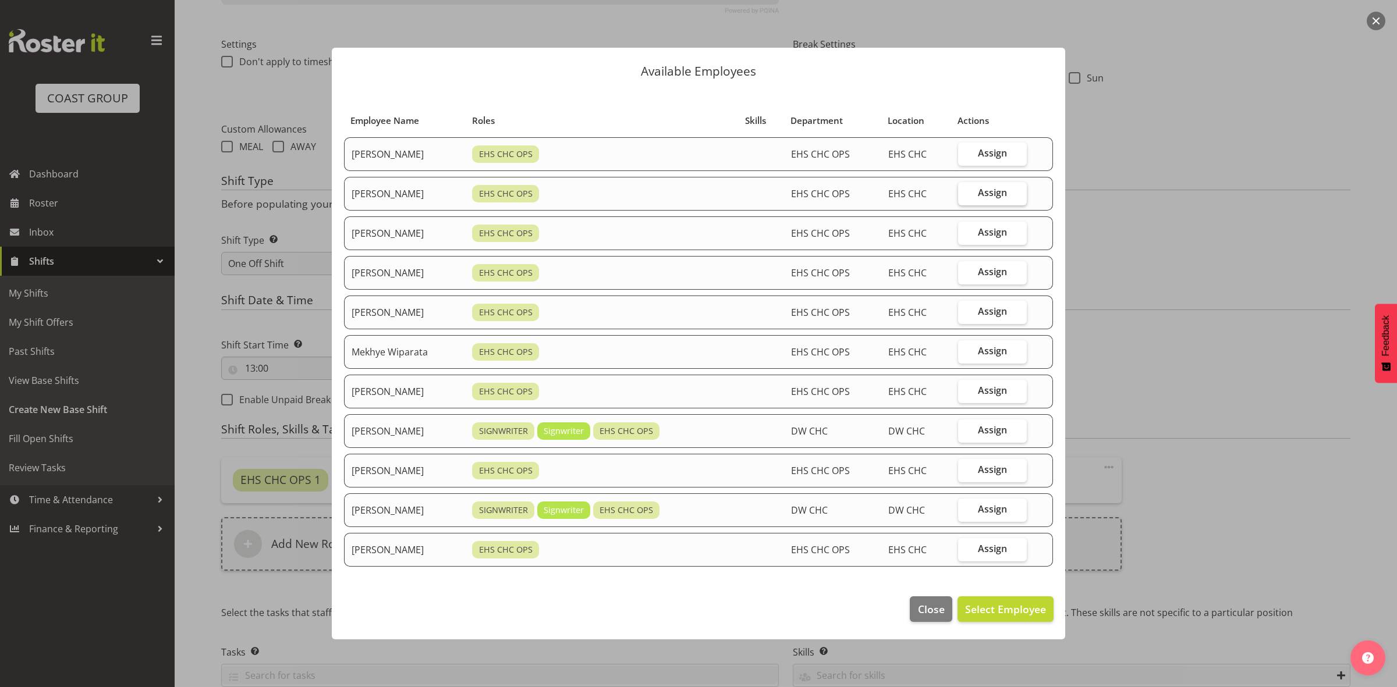
click at [1003, 187] on span "Assign" at bounding box center [992, 193] width 29 height 12
click at [965, 189] on input "Assign" at bounding box center [962, 193] width 8 height 8
checkbox input "true"
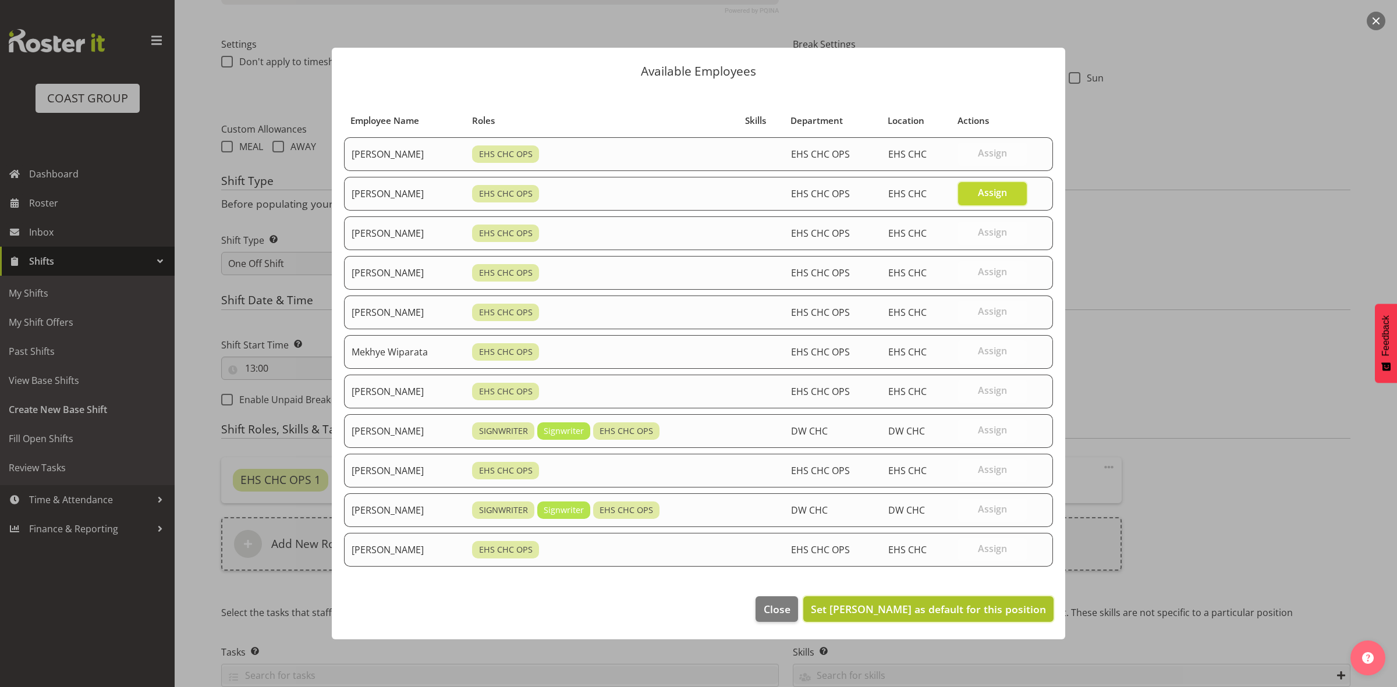
click at [973, 616] on span "Set David Wiseman as default for this position" at bounding box center [928, 609] width 235 height 14
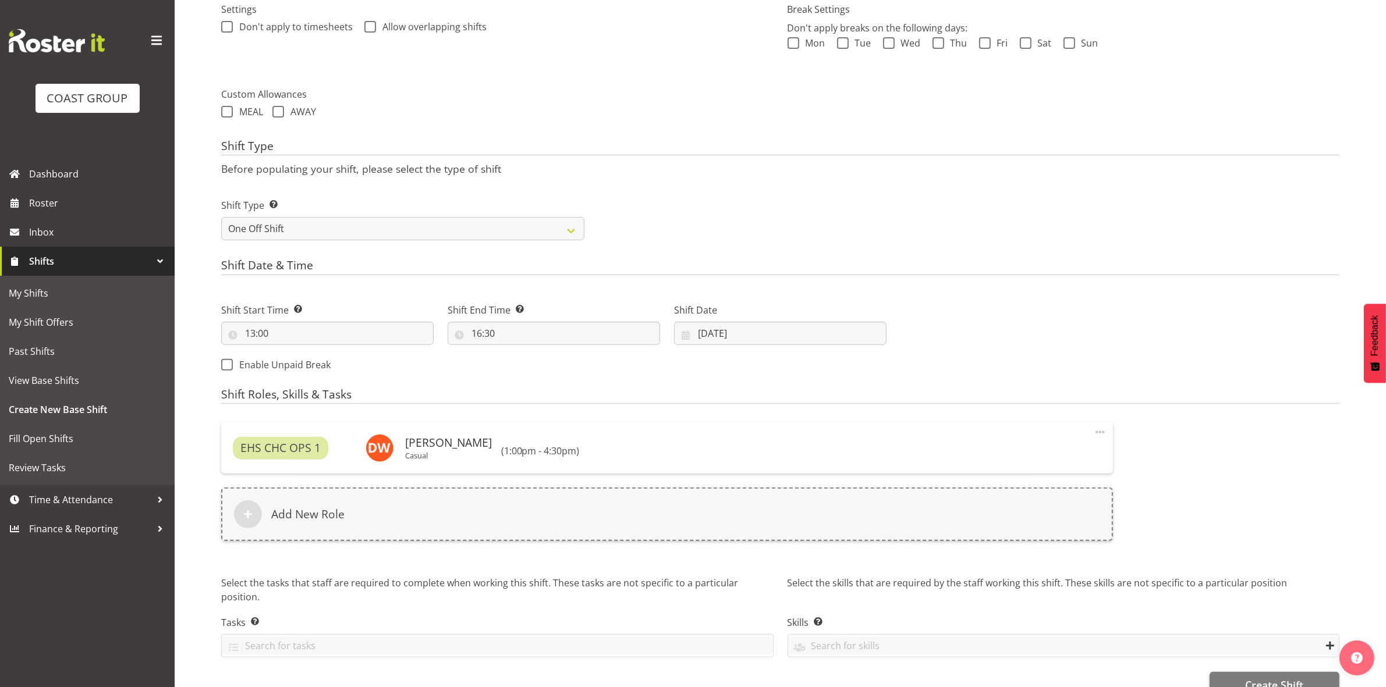
scroll to position [384, 0]
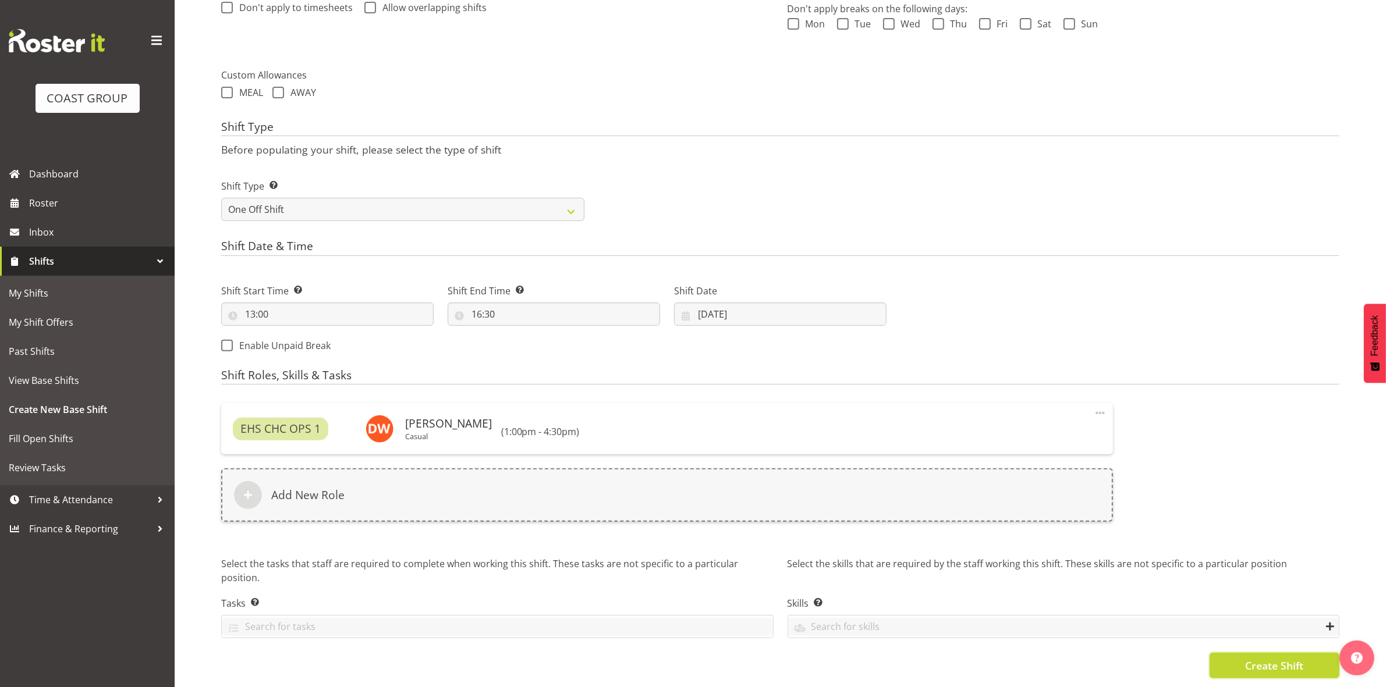
click at [1274, 658] on span "Create Shift" at bounding box center [1274, 665] width 58 height 15
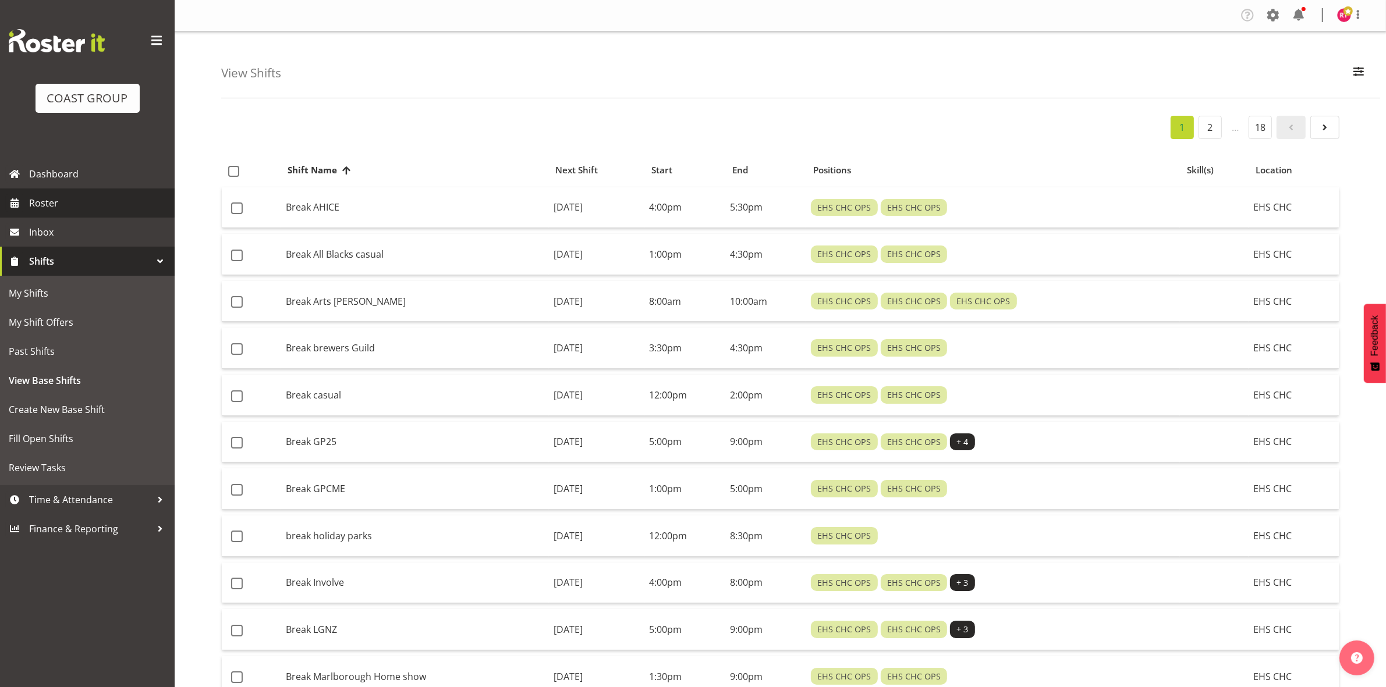
click at [70, 208] on span "Roster" at bounding box center [99, 202] width 140 height 17
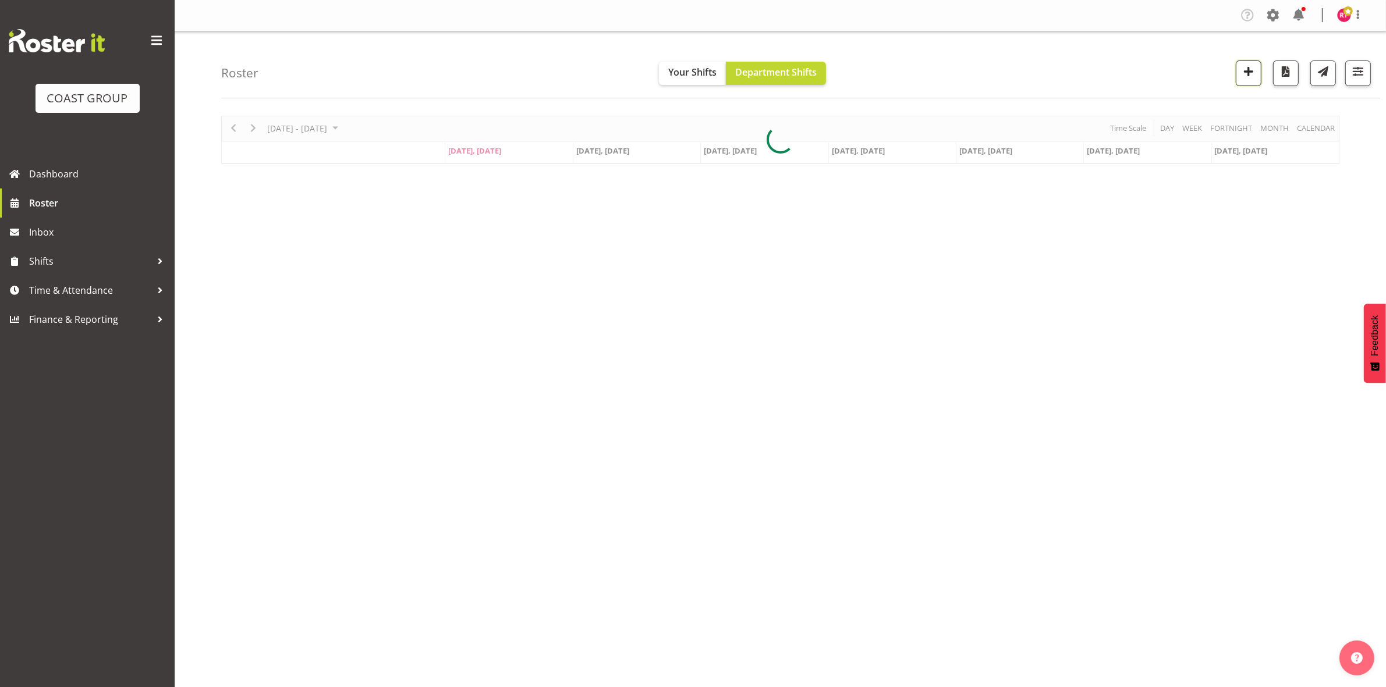
click at [1248, 70] on span "button" at bounding box center [1248, 71] width 15 height 15
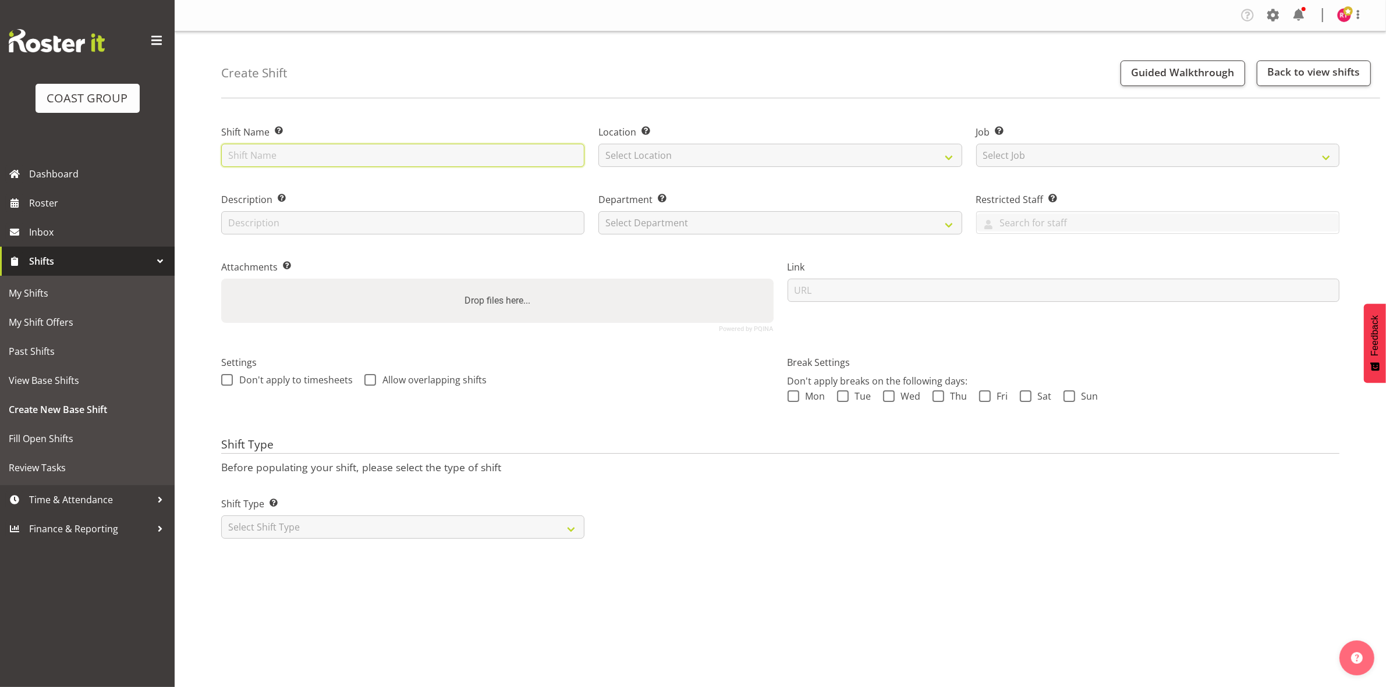
drag, startPoint x: 393, startPoint y: 148, endPoint x: 390, endPoint y: 154, distance: 6.5
click at [393, 148] on input "text" at bounding box center [402, 155] width 363 height 23
type input "warehouse"
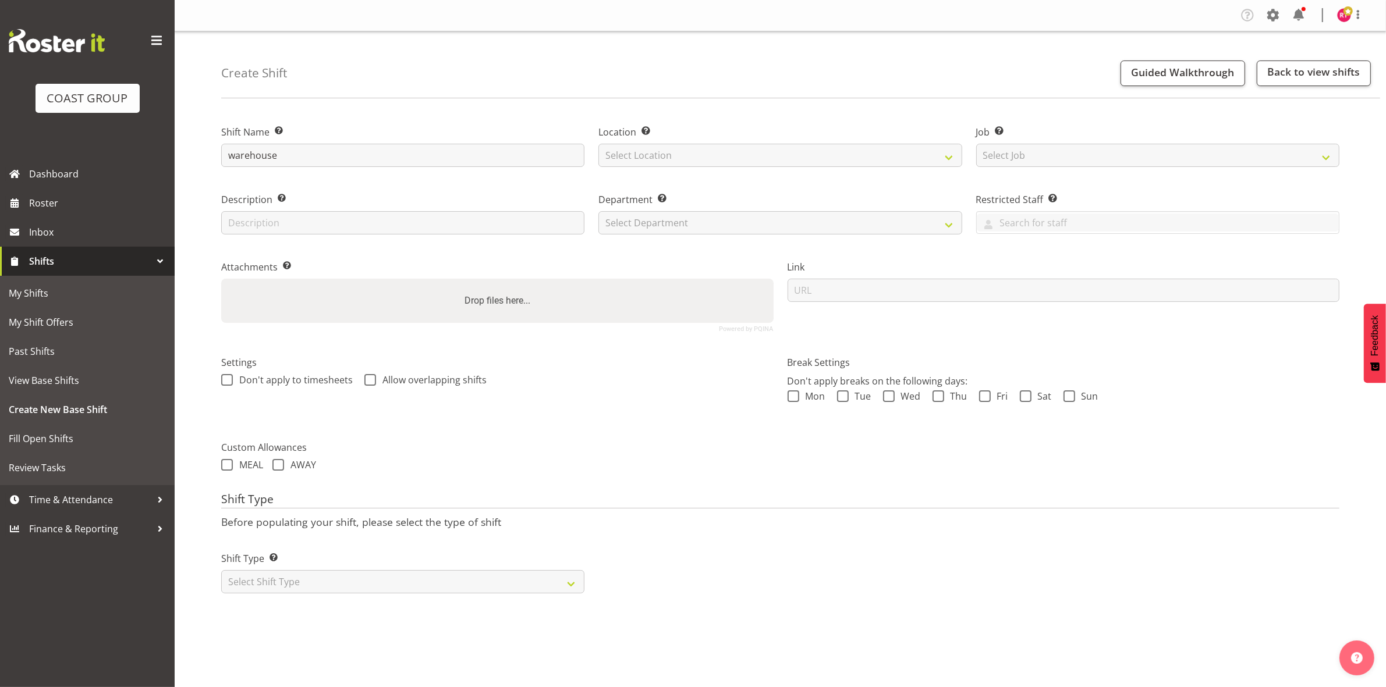
click at [691, 138] on label "Location Enter the location where the shift will occur." at bounding box center [779, 132] width 363 height 14
drag, startPoint x: 695, startPoint y: 150, endPoint x: 694, endPoint y: 159, distance: 8.8
click at [695, 150] on select "Select Location" at bounding box center [779, 155] width 363 height 23
click at [697, 154] on select "Select Location" at bounding box center [779, 155] width 363 height 23
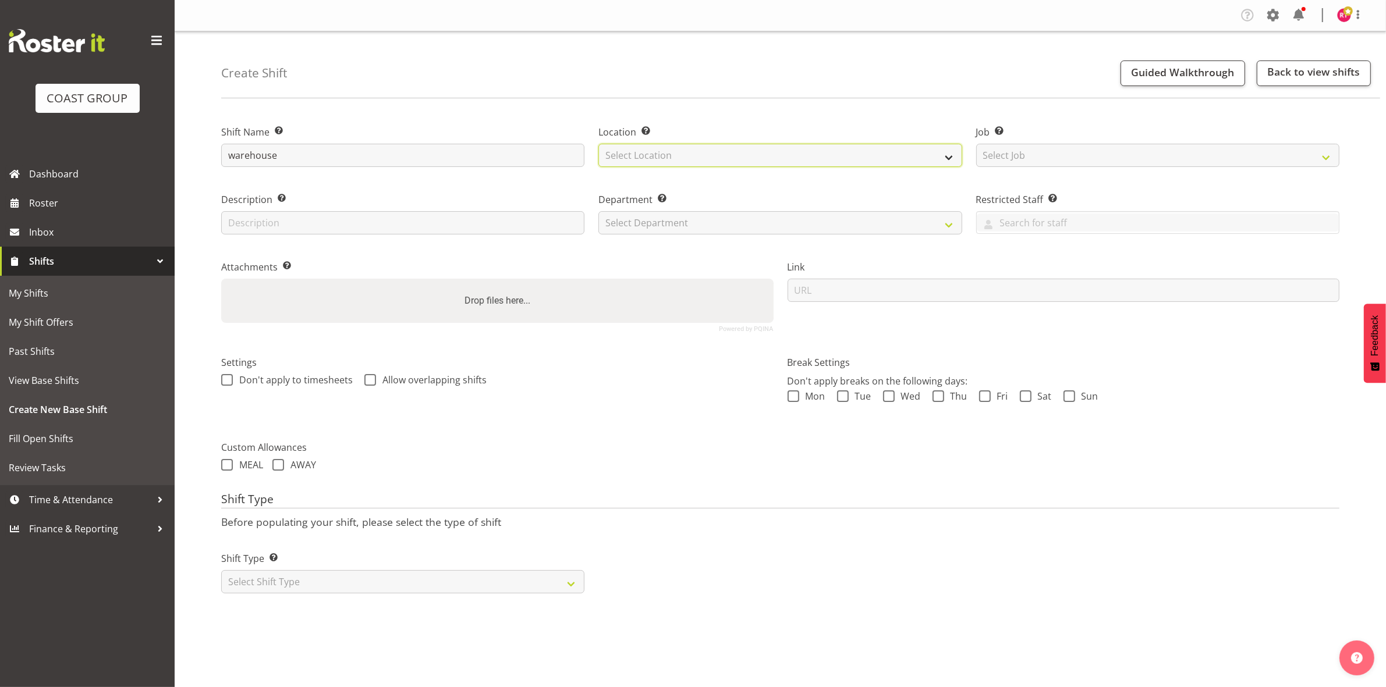
select select "107"
click at [598, 144] on select "Select Location EHS CHC" at bounding box center [779, 155] width 363 height 23
click at [995, 161] on select "Select Job Create new job 1 Carlton Events 1 [PERSON_NAME][GEOGRAPHIC_DATA] 1 […" at bounding box center [1157, 155] width 363 height 23
select select "69"
click at [976, 144] on select "Select Job Create new job 1 Carlton Events 1 [PERSON_NAME][GEOGRAPHIC_DATA] 1 […" at bounding box center [1157, 155] width 363 height 23
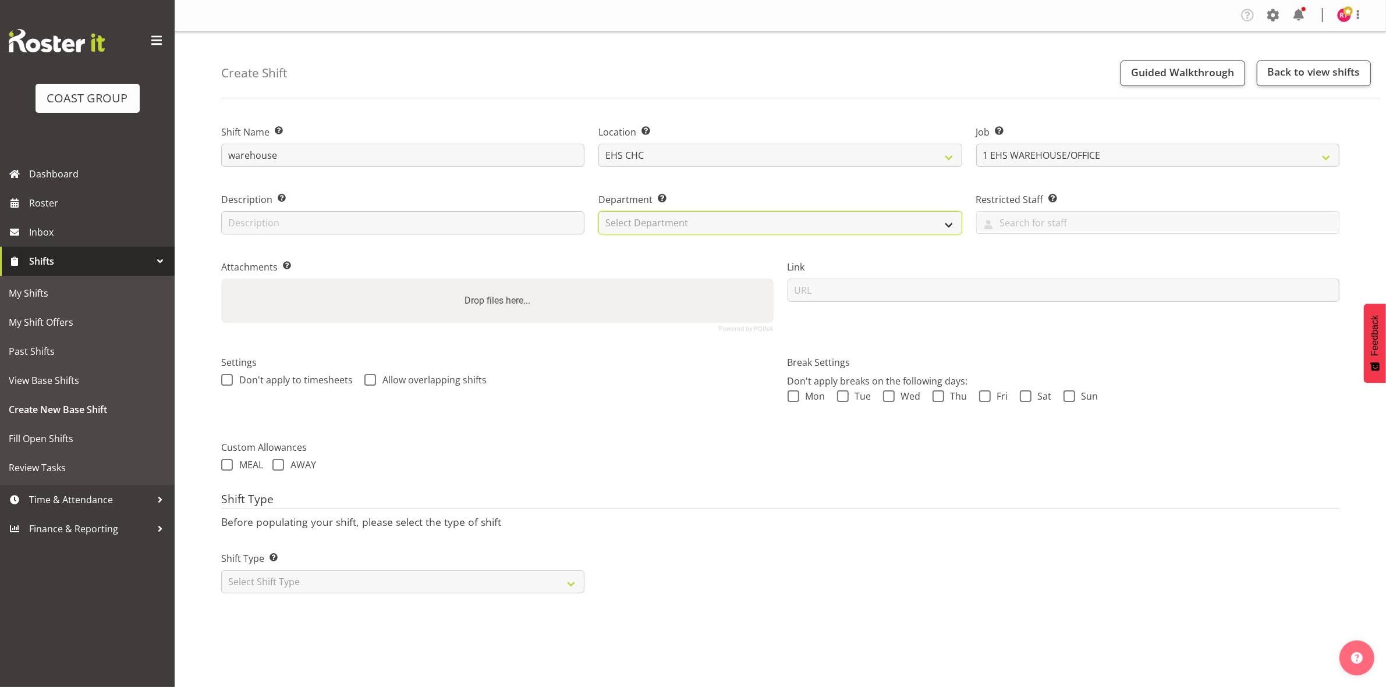
click at [793, 228] on select "Select Department EHS CHC OPS" at bounding box center [779, 222] width 363 height 23
select select "41"
click at [598, 211] on select "Select Department EHS CHC OPS" at bounding box center [779, 222] width 363 height 23
drag, startPoint x: 415, startPoint y: 578, endPoint x: 413, endPoint y: 594, distance: 15.8
click at [415, 580] on select "Select Shift Type One Off Shift Recurring Shift Rotating Shift" at bounding box center [402, 581] width 363 height 23
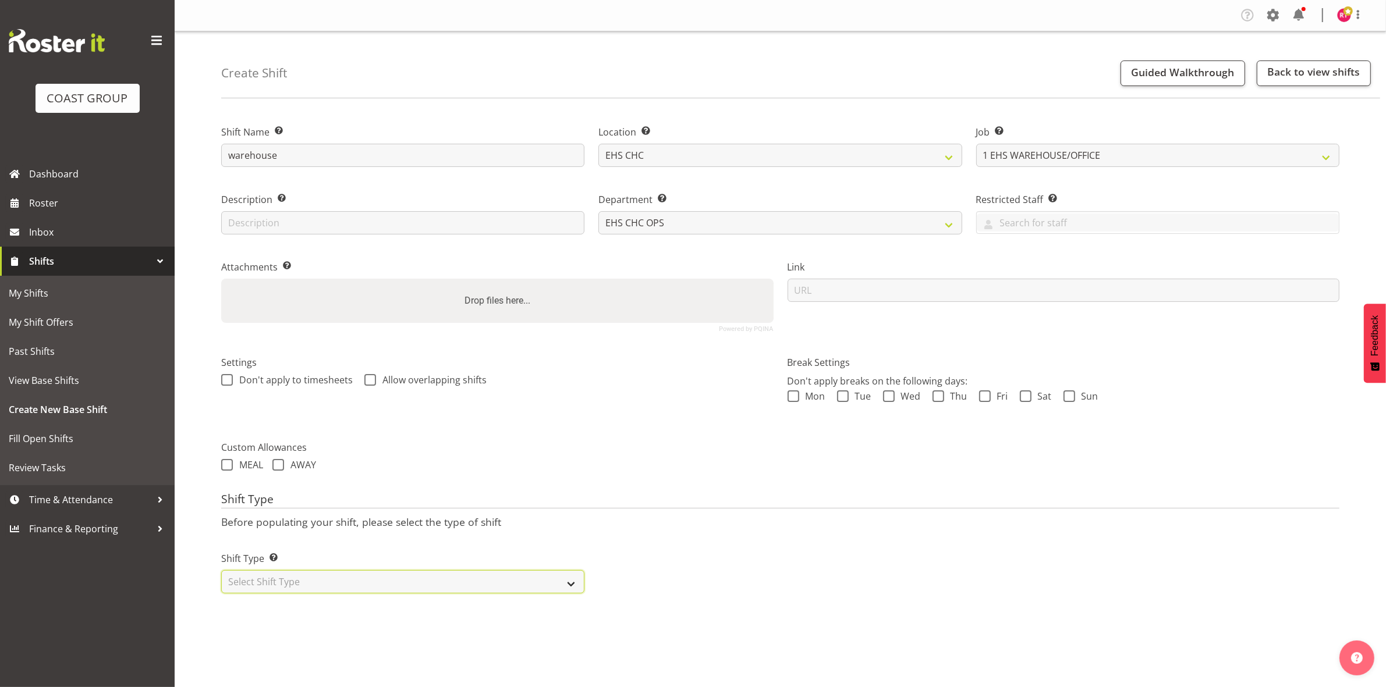
select select "one_off"
click at [221, 571] on select "Select Shift Type One Off Shift Recurring Shift Rotating Shift" at bounding box center [402, 581] width 363 height 23
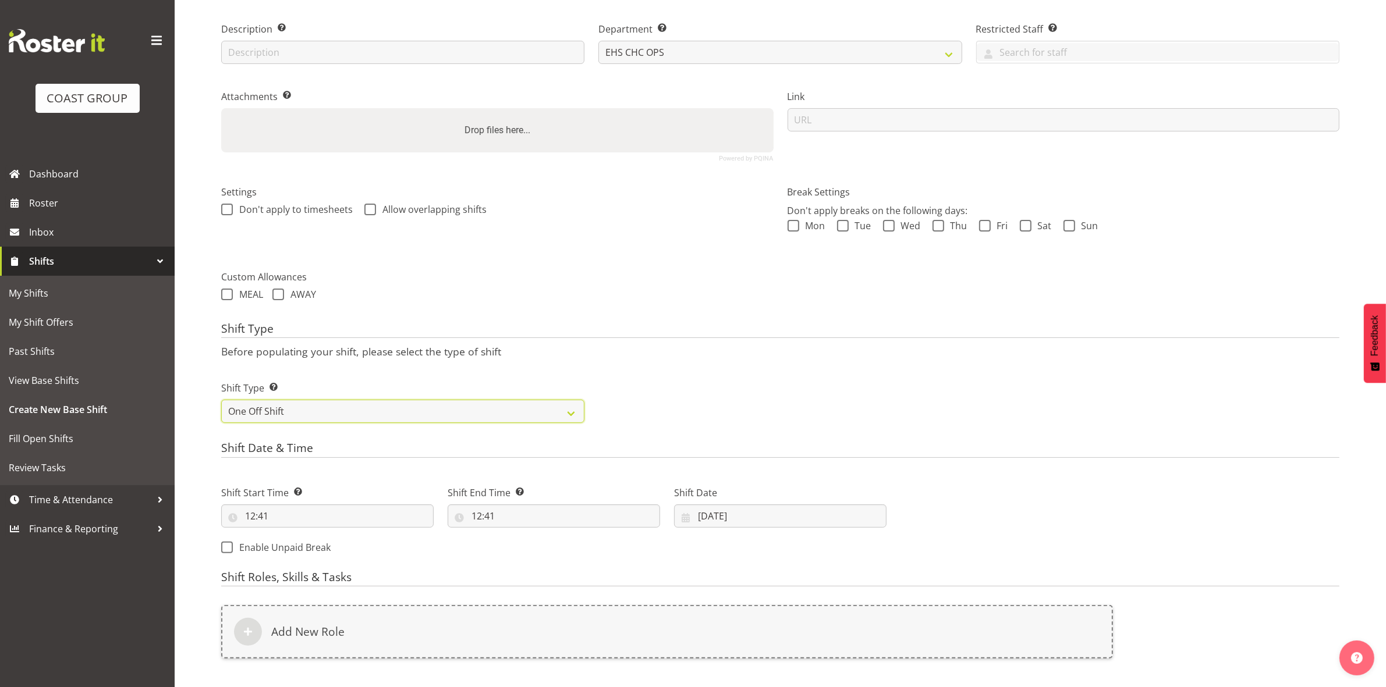
scroll to position [318, 0]
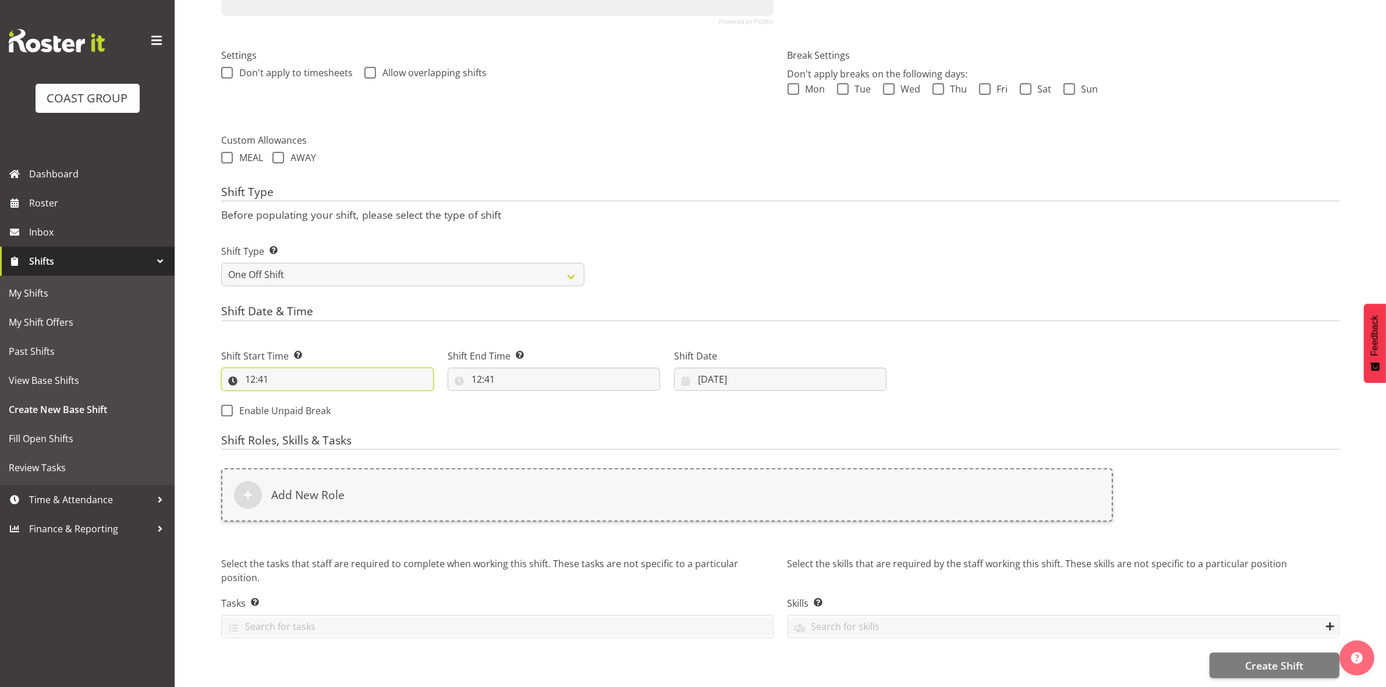
click at [255, 368] on input "12:41" at bounding box center [327, 379] width 212 height 23
click at [303, 402] on select "00 01 02 03 04 05 06 07 08 09 10 11 12 13 14 15 16 17 18 19 20 21 22 23" at bounding box center [300, 409] width 26 height 23
select select "13"
click at [287, 398] on select "00 01 02 03 04 05 06 07 08 09 10 11 12 13 14 15 16 17 18 19 20 21 22 23" at bounding box center [300, 409] width 26 height 23
type input "13:41"
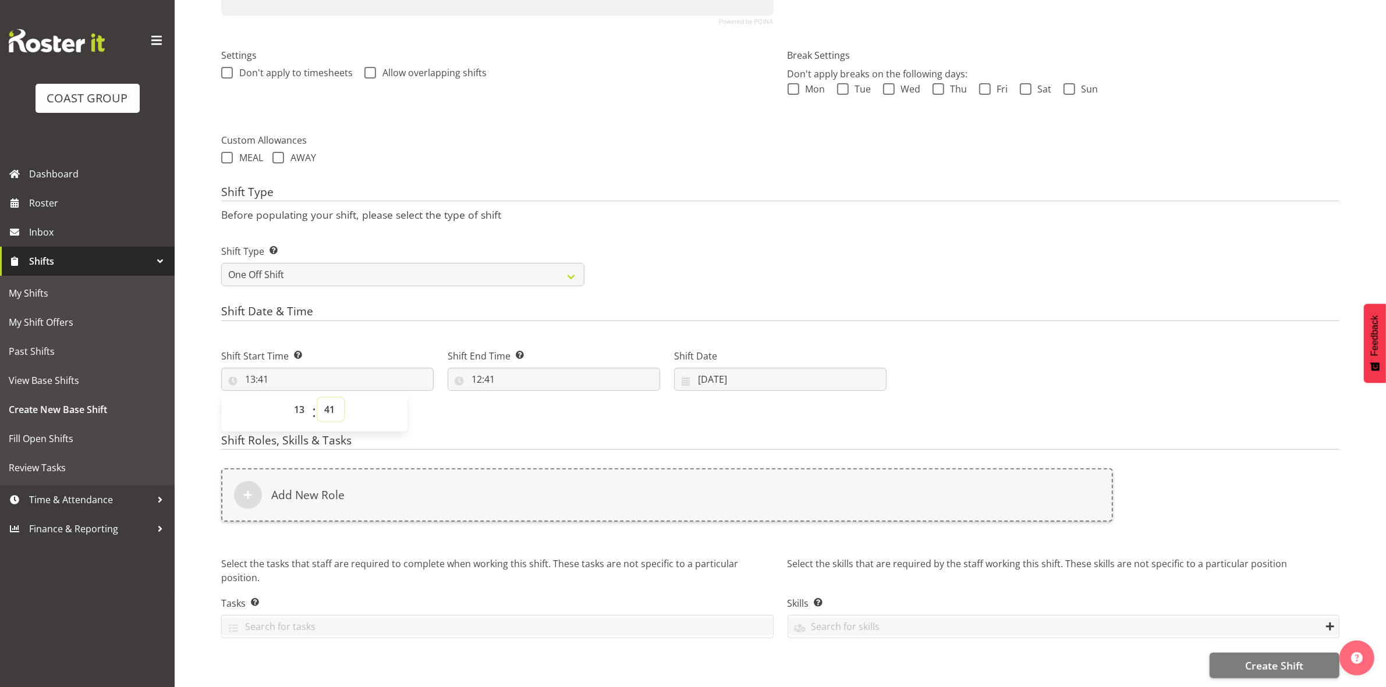
click at [329, 398] on select "00 01 02 03 04 05 06 07 08 09 10 11 12 13 14 15 16 17 18 19 20 21 22 23 24 25 2…" at bounding box center [331, 409] width 26 height 23
select select "0"
click at [318, 398] on select "00 01 02 03 04 05 06 07 08 09 10 11 12 13 14 15 16 17 18 19 20 21 22 23 24 25 2…" at bounding box center [331, 409] width 26 height 23
type input "13:00"
drag, startPoint x: 697, startPoint y: 232, endPoint x: 659, endPoint y: 271, distance: 54.7
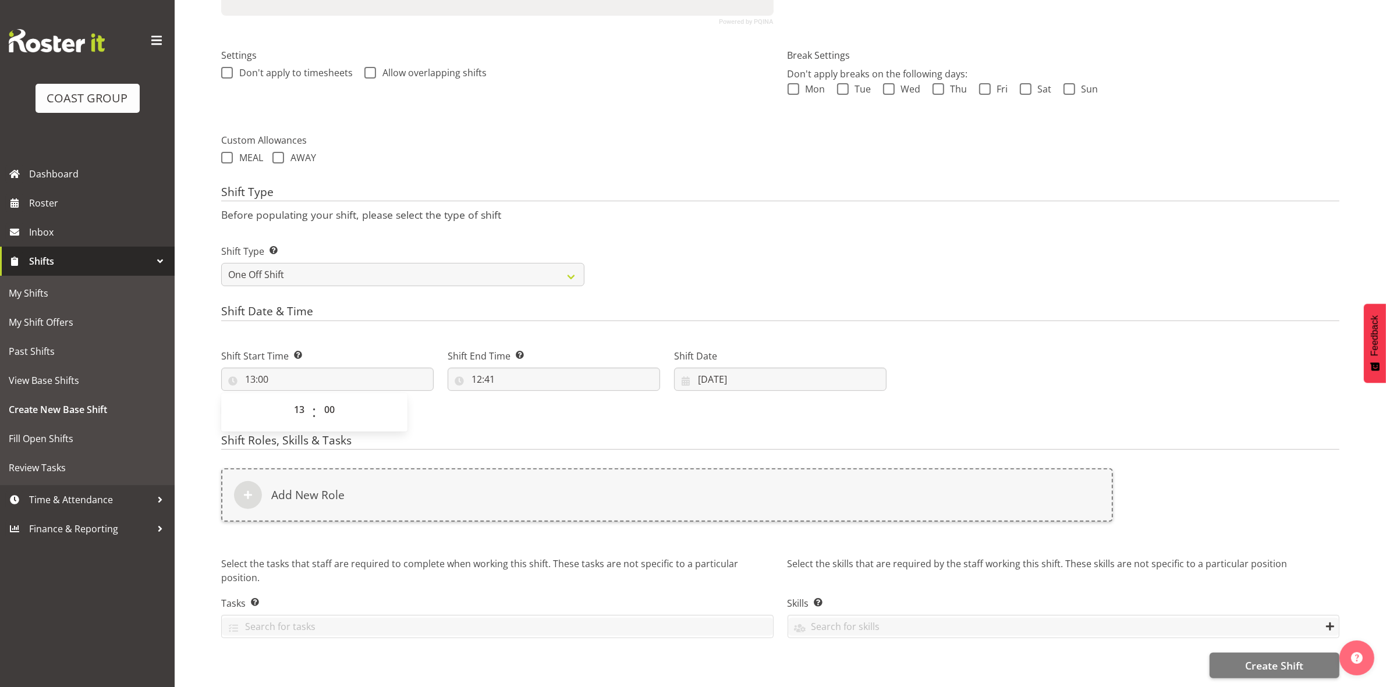
click at [697, 234] on div "Shift Type Shift Types: One Off – Select this if you would like a single shift …" at bounding box center [780, 260] width 1132 height 65
click at [477, 368] on input "12:41" at bounding box center [554, 379] width 212 height 23
click at [528, 404] on select "00 01 02 03 04 05 06 07 08 09 10 11 12 13 14 15 16 17 18 19 20 21 22 23" at bounding box center [527, 409] width 26 height 23
select select "16"
click at [514, 398] on select "00 01 02 03 04 05 06 07 08 09 10 11 12 13 14 15 16 17 18 19 20 21 22 23" at bounding box center [527, 409] width 26 height 23
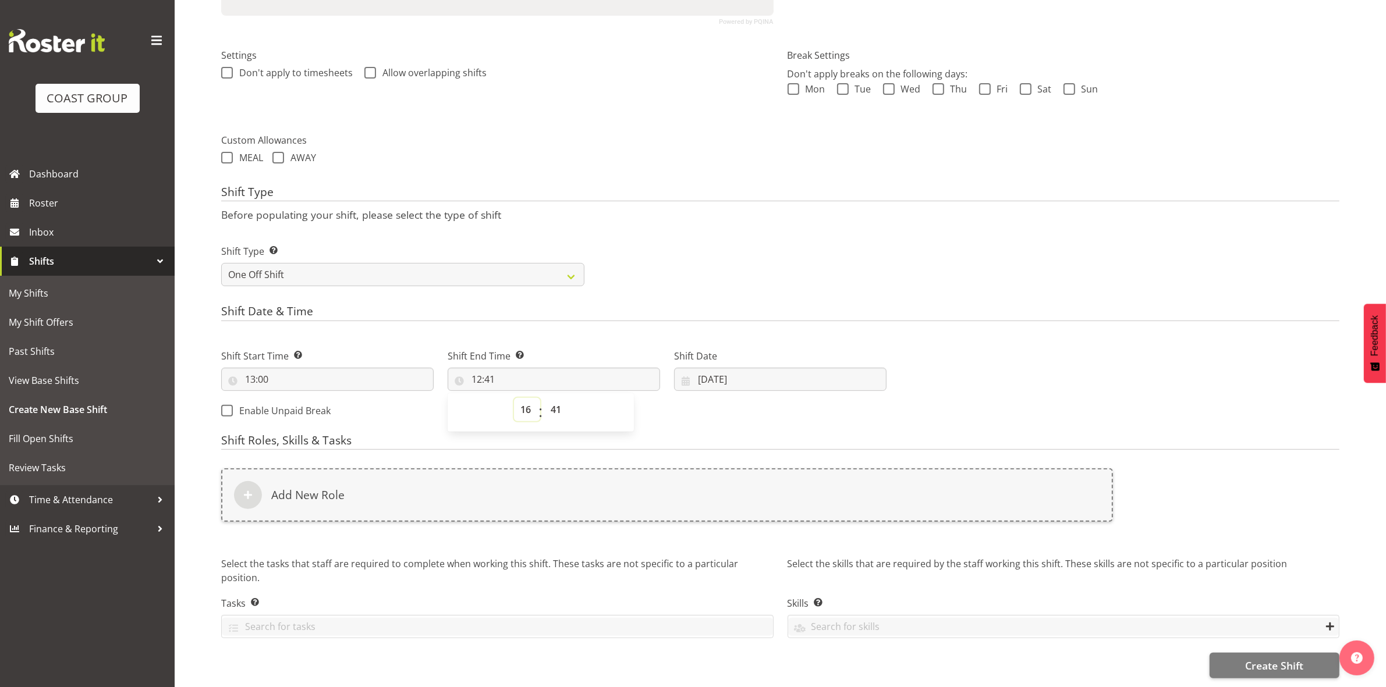
type input "16:41"
click at [555, 406] on select "00 01 02 03 04 05 06 07 08 09 10 11 12 13 14 15 16 17 18 19 20 21 22 23 24 25 2…" at bounding box center [557, 409] width 26 height 23
select select "30"
click at [544, 398] on select "00 01 02 03 04 05 06 07 08 09 10 11 12 13 14 15 16 17 18 19 20 21 22 23 24 25 2…" at bounding box center [557, 409] width 26 height 23
type input "16:30"
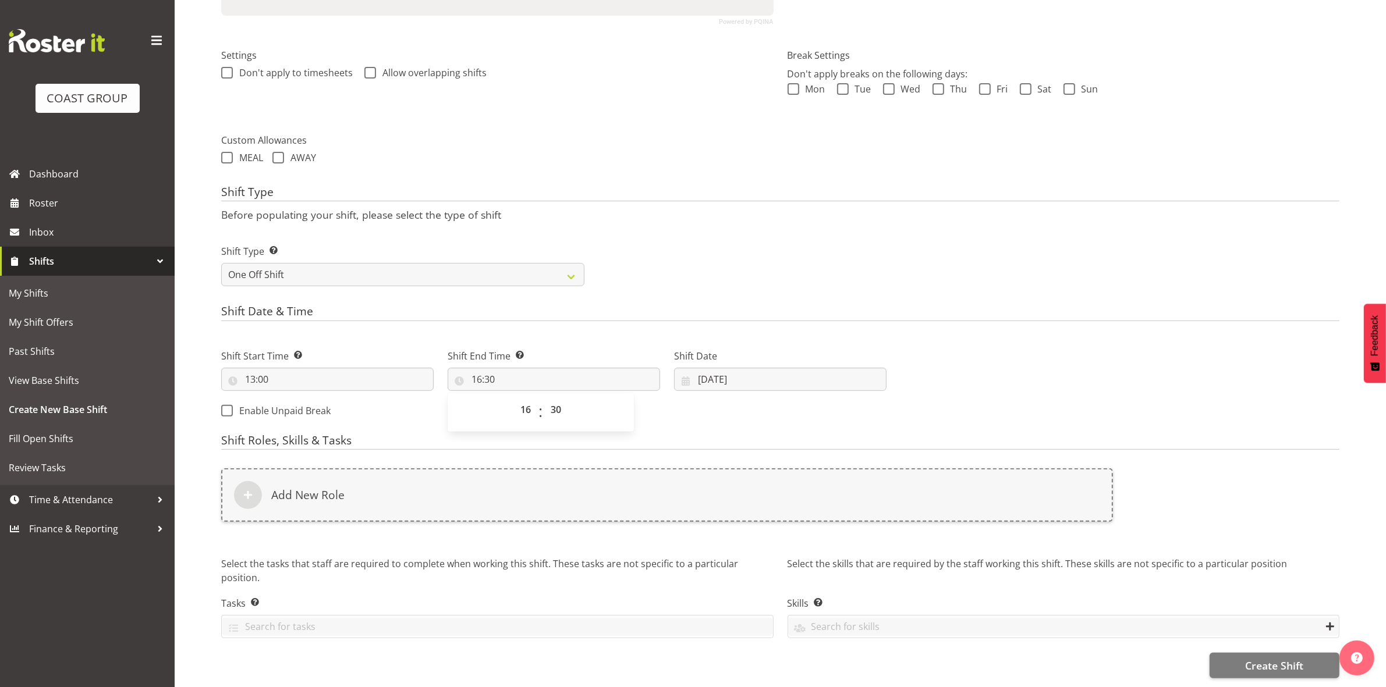
click at [749, 283] on div "Shift Type Shift Types: One Off – Select this if you would like a single shift …" at bounding box center [780, 260] width 1132 height 65
click at [704, 370] on input "11/08/2025" at bounding box center [780, 379] width 212 height 23
click at [734, 534] on span "18" at bounding box center [733, 539] width 9 height 11
type input "18/08/2025"
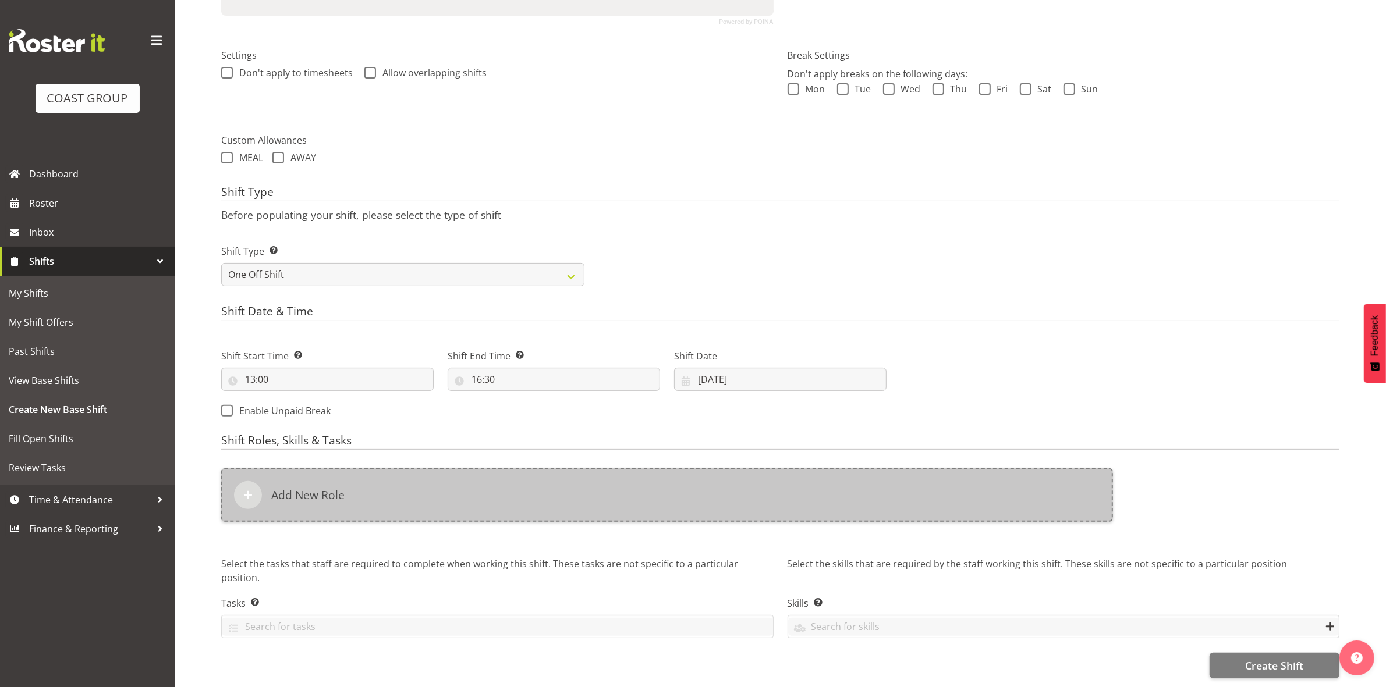
click at [500, 473] on div "Add New Role" at bounding box center [667, 495] width 892 height 54
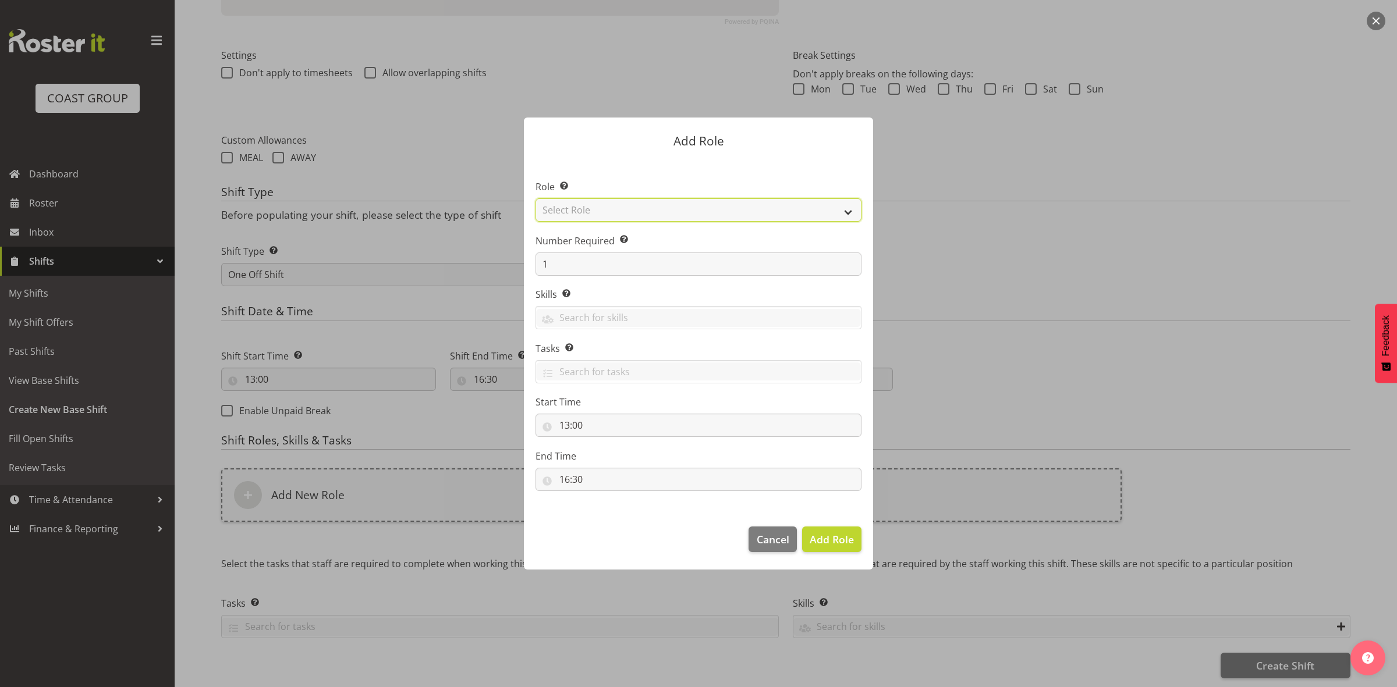
click at [618, 207] on select "Select Role ACCOUNT MANAGER ACCOUNT MANAGER DW ACCOUNTS AKL DIANNA VEHICLES AKL…" at bounding box center [698, 209] width 326 height 23
select select "192"
click at [535, 198] on select "Select Role ACCOUNT MANAGER ACCOUNT MANAGER DW ACCOUNTS AKL DIANNA VEHICLES AKL…" at bounding box center [698, 209] width 326 height 23
click at [591, 260] on input "1" at bounding box center [698, 264] width 326 height 23
type input "4"
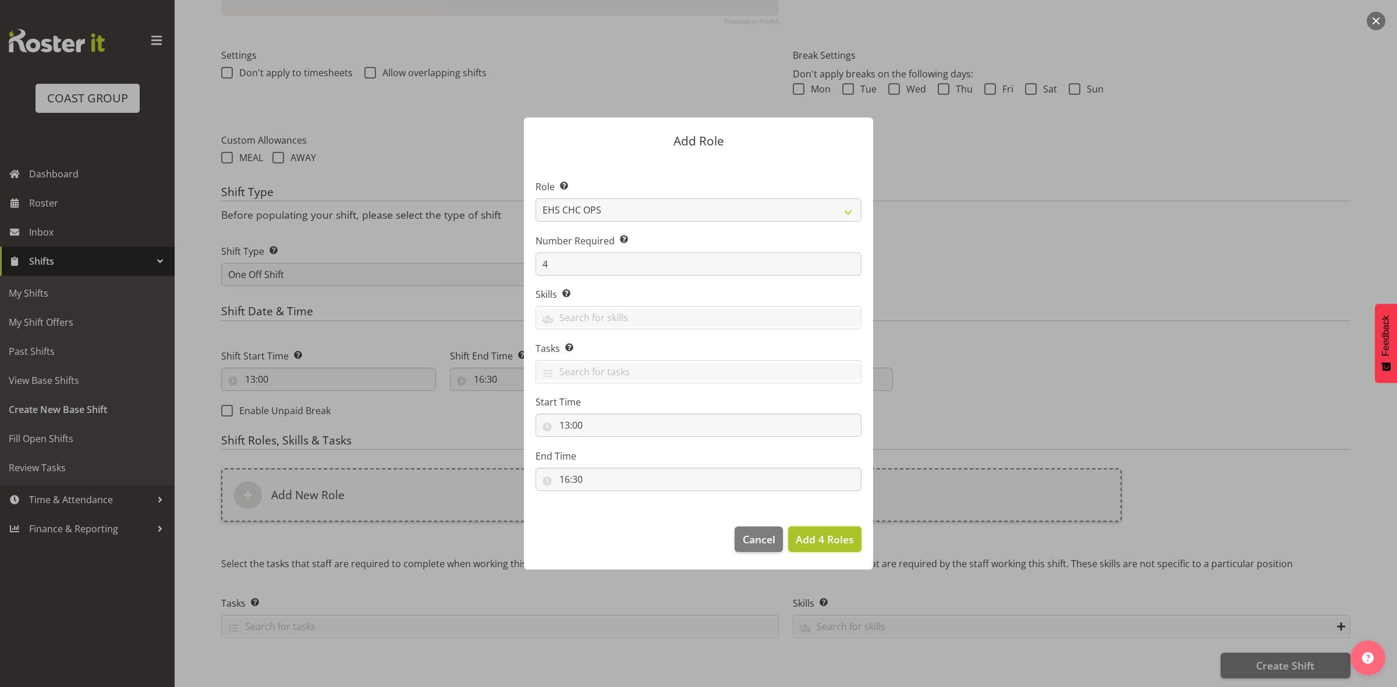
click at [809, 541] on span "Add 4 Roles" at bounding box center [825, 539] width 58 height 14
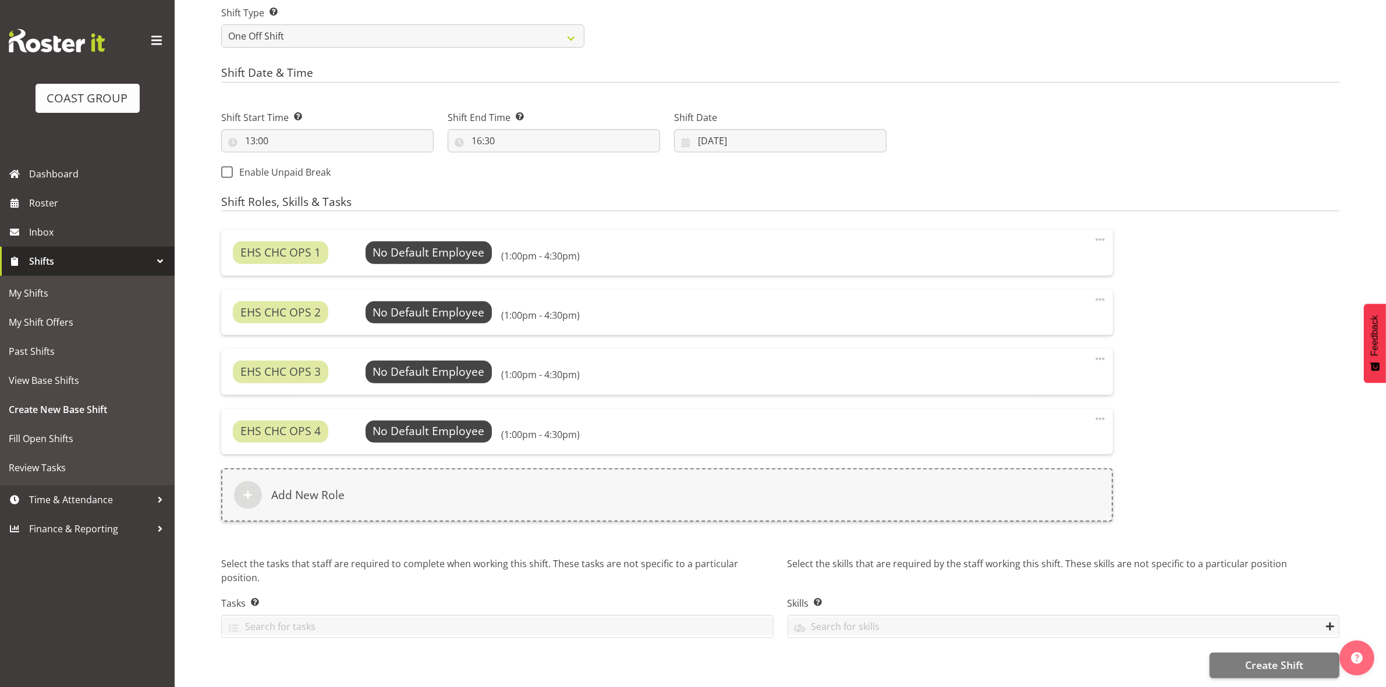
scroll to position [557, 0]
click at [445, 249] on span "Select Employee" at bounding box center [428, 252] width 87 height 17
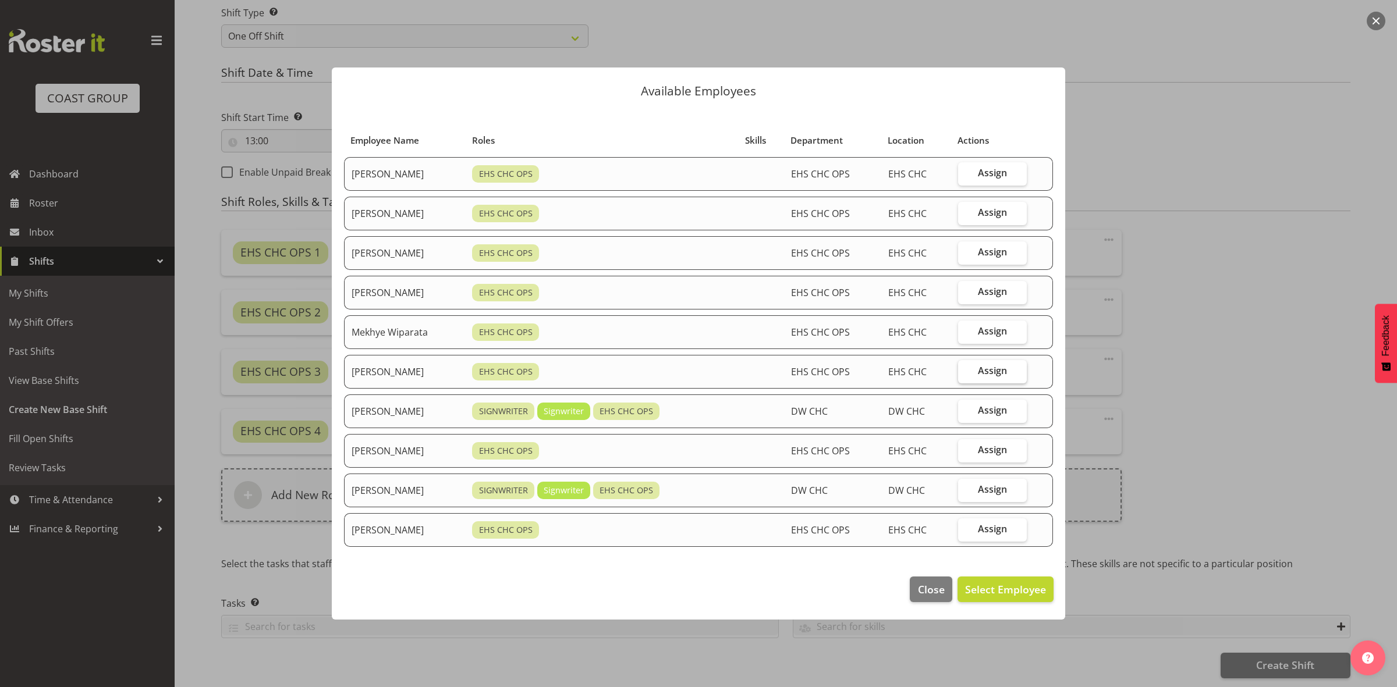
click at [979, 377] on label "Assign" at bounding box center [992, 371] width 69 height 23
click at [965, 375] on input "Assign" at bounding box center [962, 371] width 8 height 8
checkbox input "true"
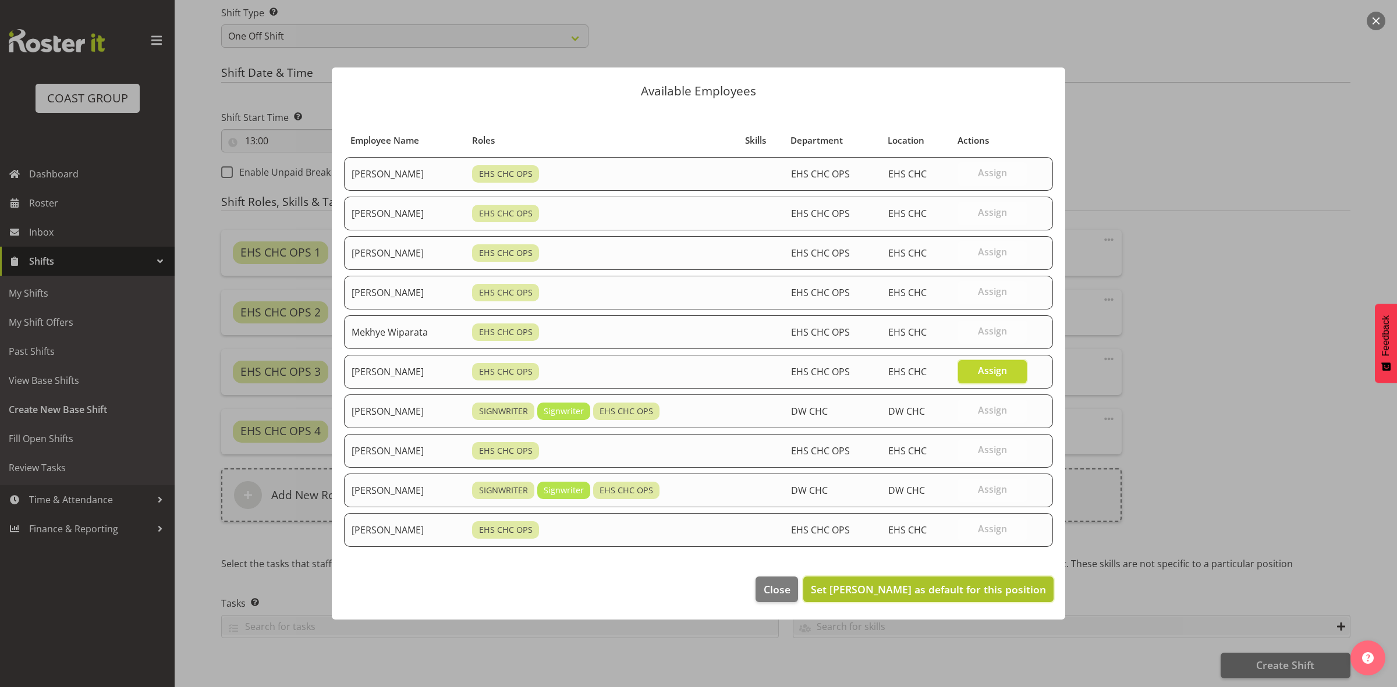
click at [970, 587] on span "Set Reuben Bowe as default for this position" at bounding box center [928, 590] width 235 height 14
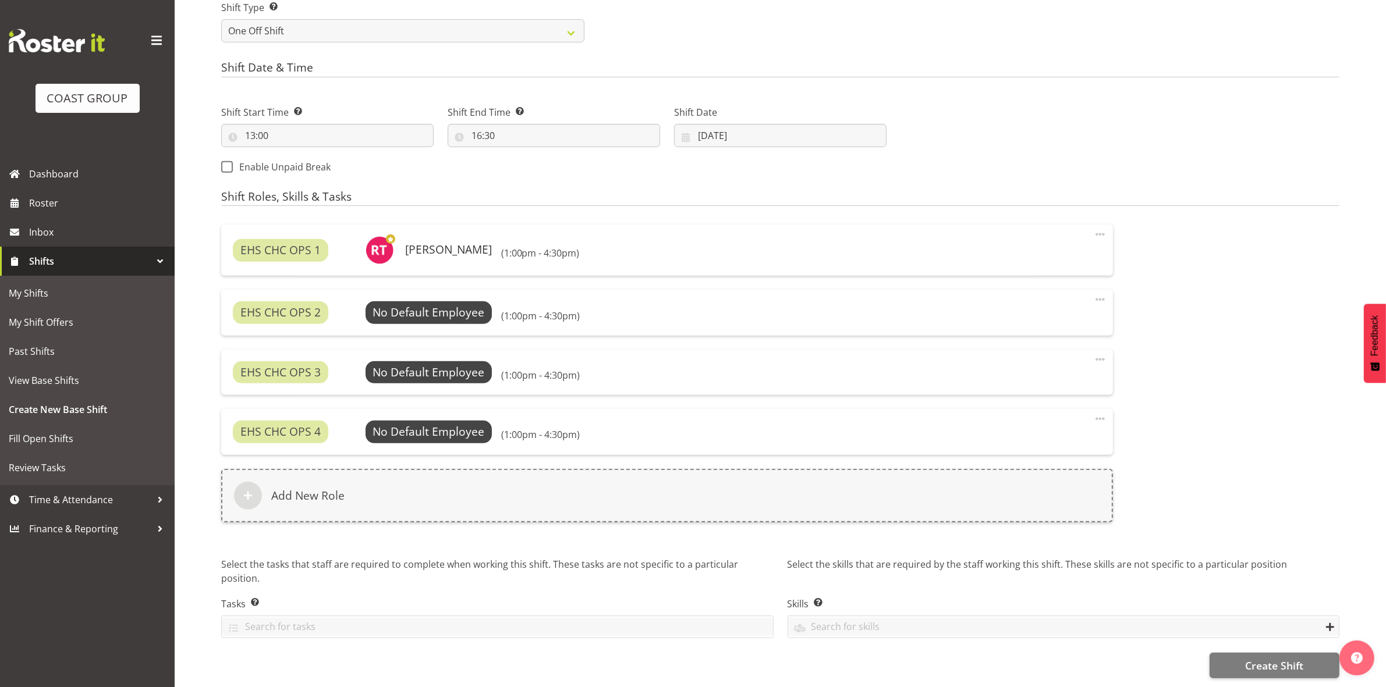
click at [464, 325] on div "EHS CHC OPS 2 No Default Employee Select Employee (1:00pm - 4:30pm) Edit Delete" at bounding box center [667, 312] width 892 height 45
click at [464, 310] on span "Select Employee" at bounding box center [428, 312] width 87 height 17
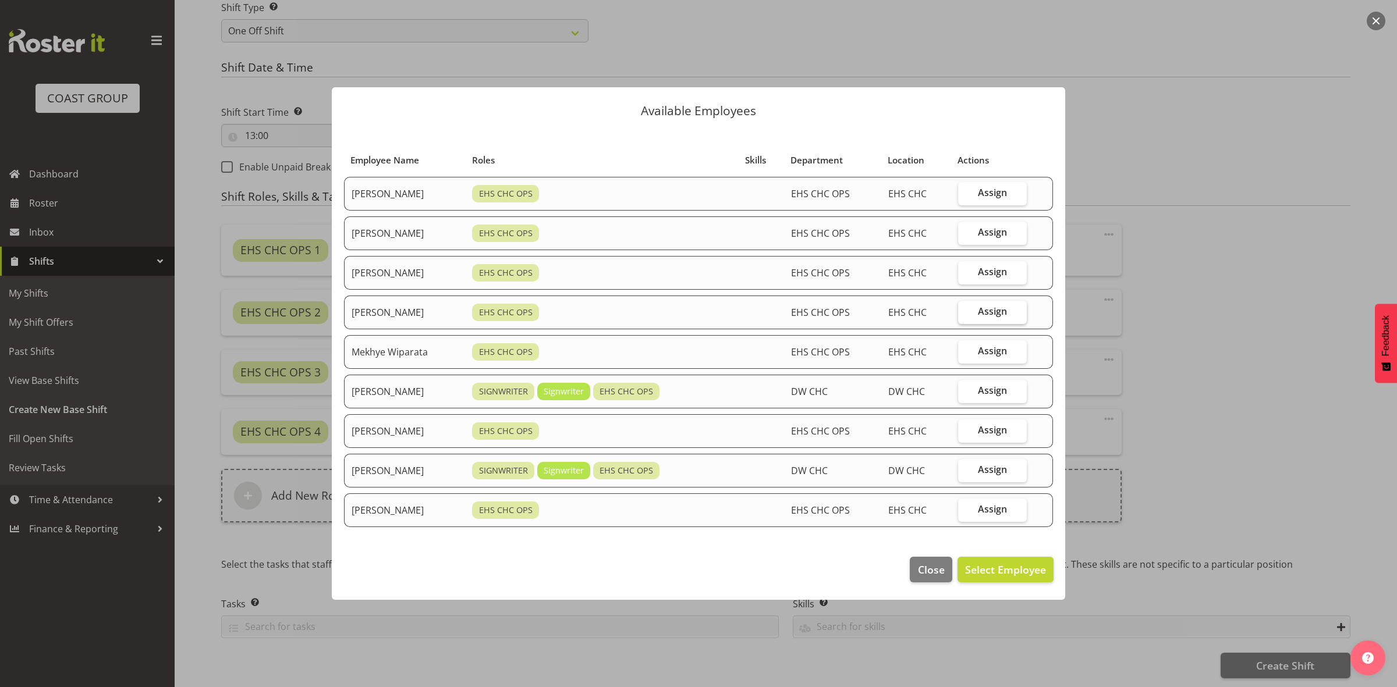
click at [979, 318] on label "Assign" at bounding box center [992, 312] width 69 height 23
click at [965, 315] on input "Assign" at bounding box center [962, 312] width 8 height 8
checkbox input "true"
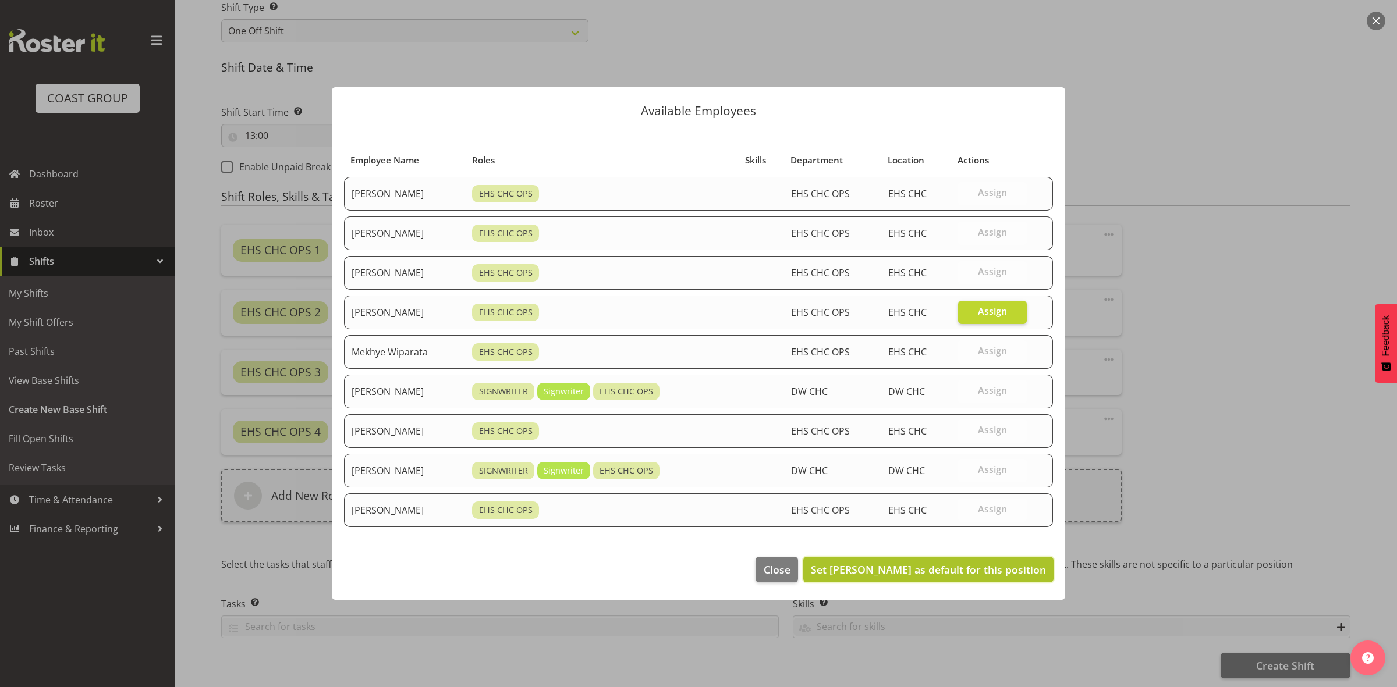
click at [915, 575] on span "Set Martin Gorzeman as default for this position" at bounding box center [928, 570] width 235 height 14
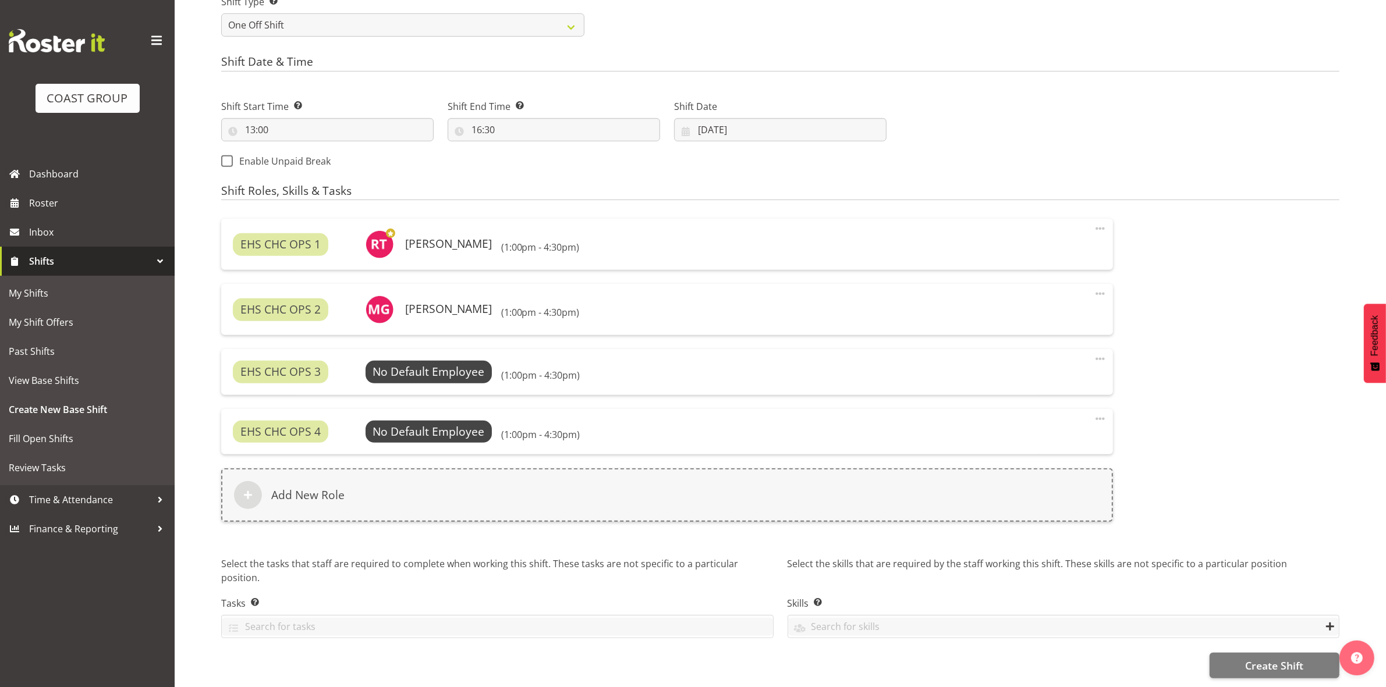
click at [446, 389] on div "EHS CHC OPS 3 No Default Employee Select Employee (1:00pm - 4:30pm) Edit Delete" at bounding box center [667, 371] width 892 height 45
click at [445, 380] on span "Select Employee" at bounding box center [428, 372] width 87 height 17
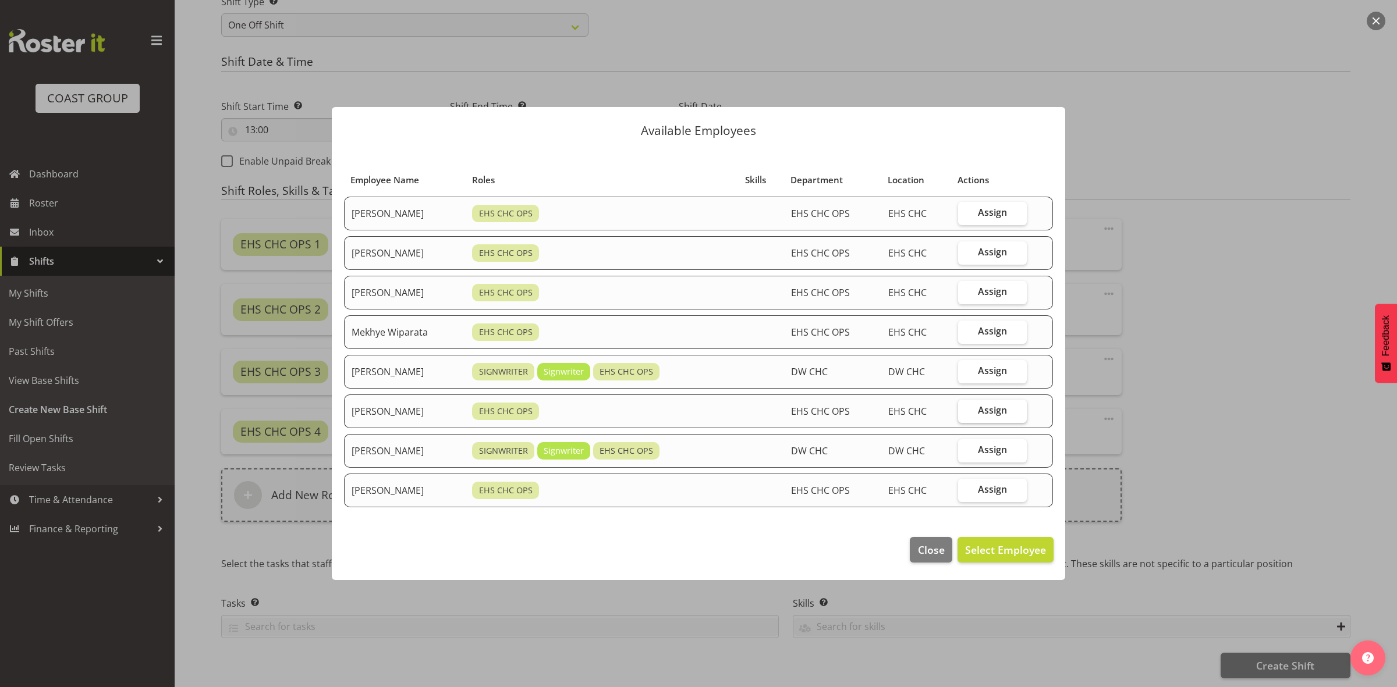
click at [981, 414] on label "Assign" at bounding box center [992, 411] width 69 height 23
click at [965, 414] on input "Assign" at bounding box center [962, 411] width 8 height 8
checkbox input "true"
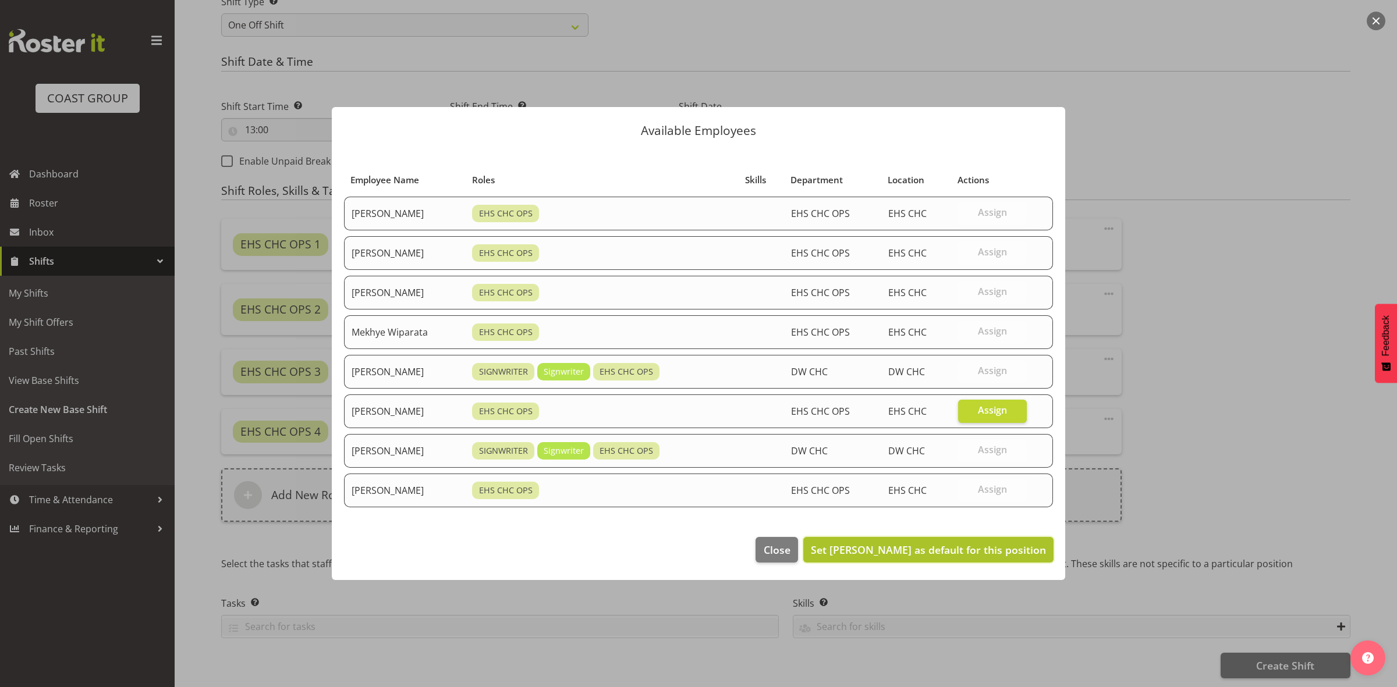
click at [975, 553] on span "Set Shatif Ssendi as default for this position" at bounding box center [928, 550] width 235 height 14
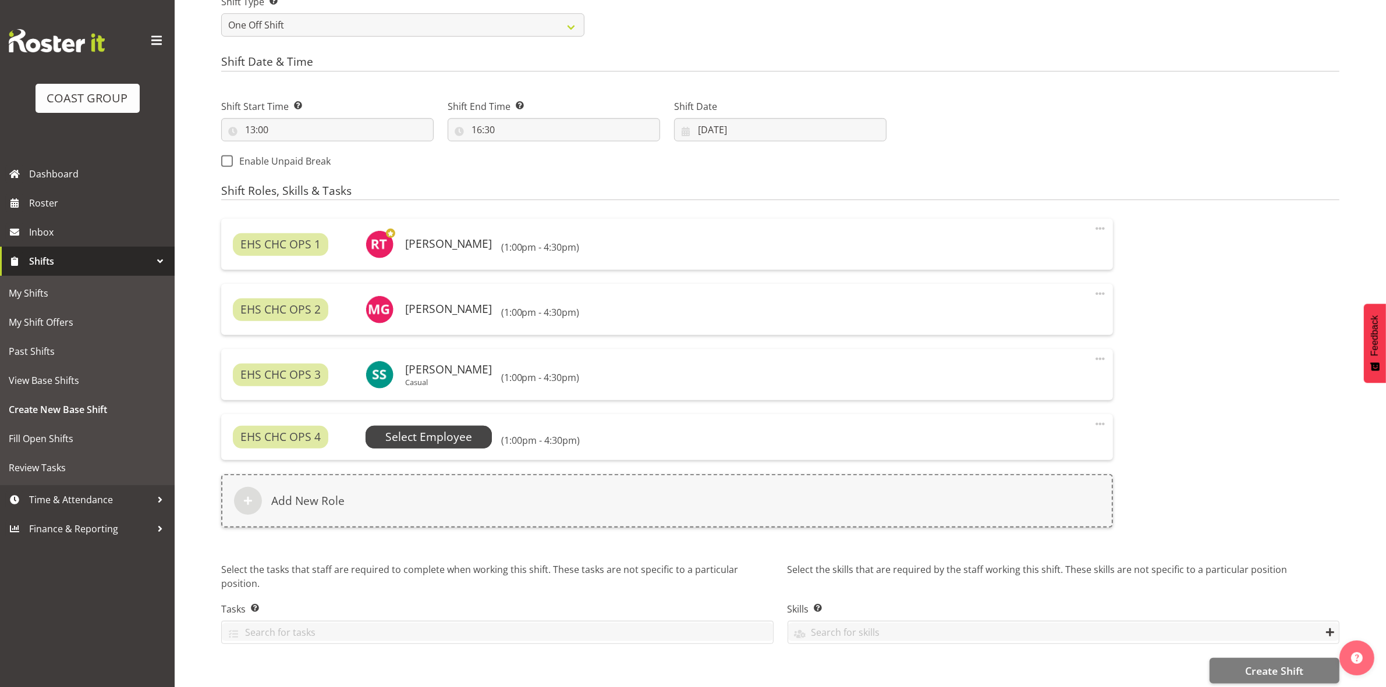
click at [446, 439] on span "Select Employee" at bounding box center [428, 437] width 87 height 17
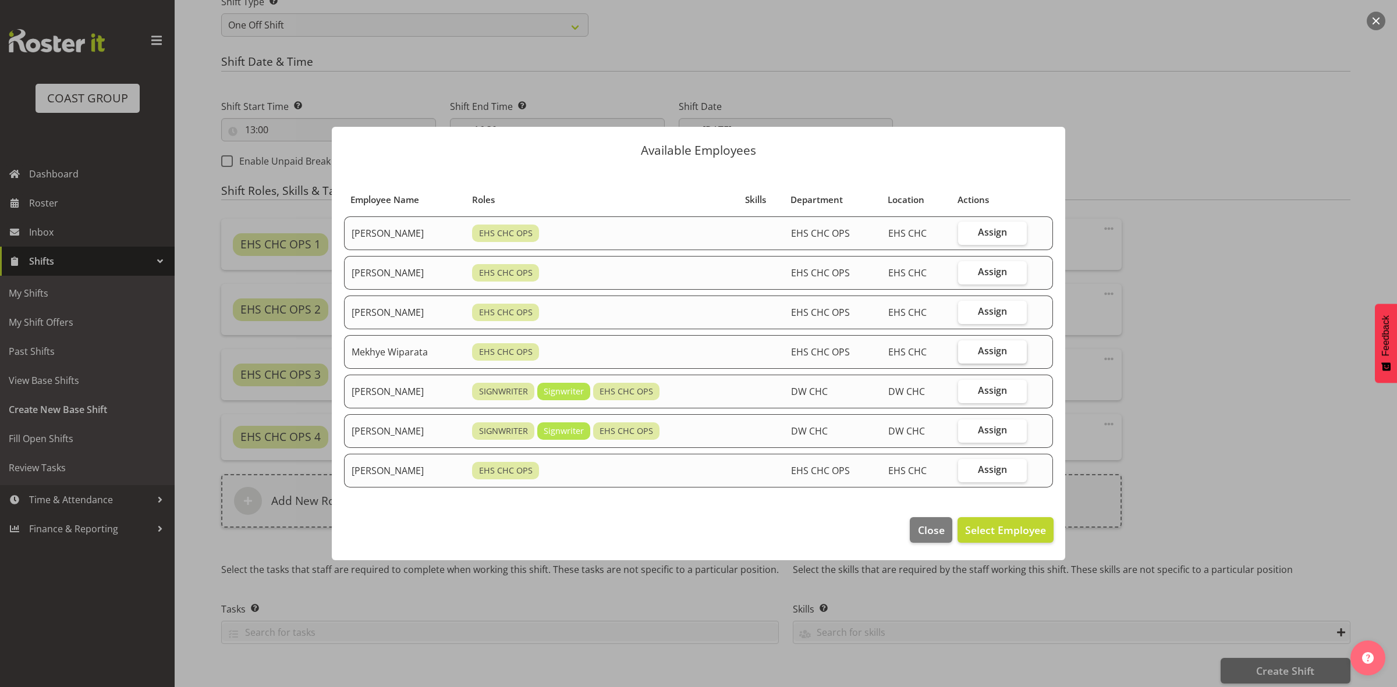
click at [1004, 350] on span "Assign" at bounding box center [992, 351] width 29 height 12
click at [965, 350] on input "Assign" at bounding box center [962, 351] width 8 height 8
checkbox input "true"
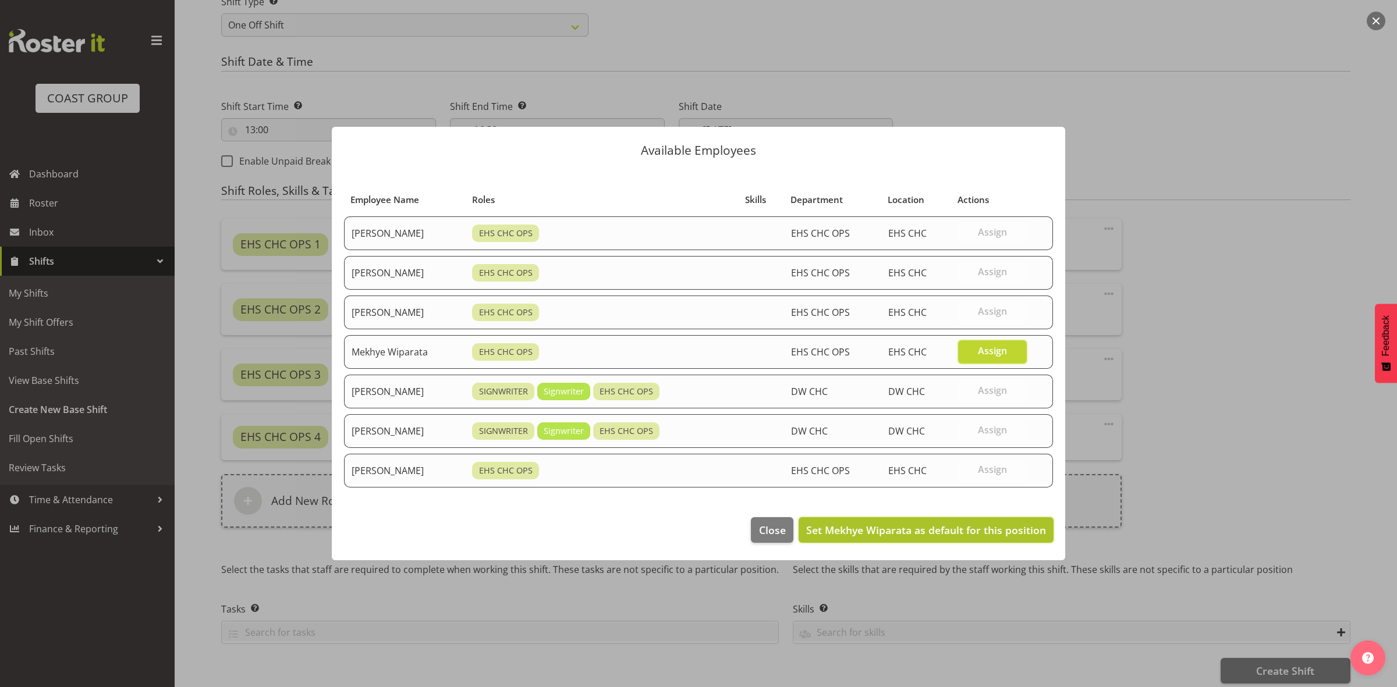
click at [901, 531] on span "Set Mekhye Wiparata as default for this position" at bounding box center [926, 530] width 240 height 14
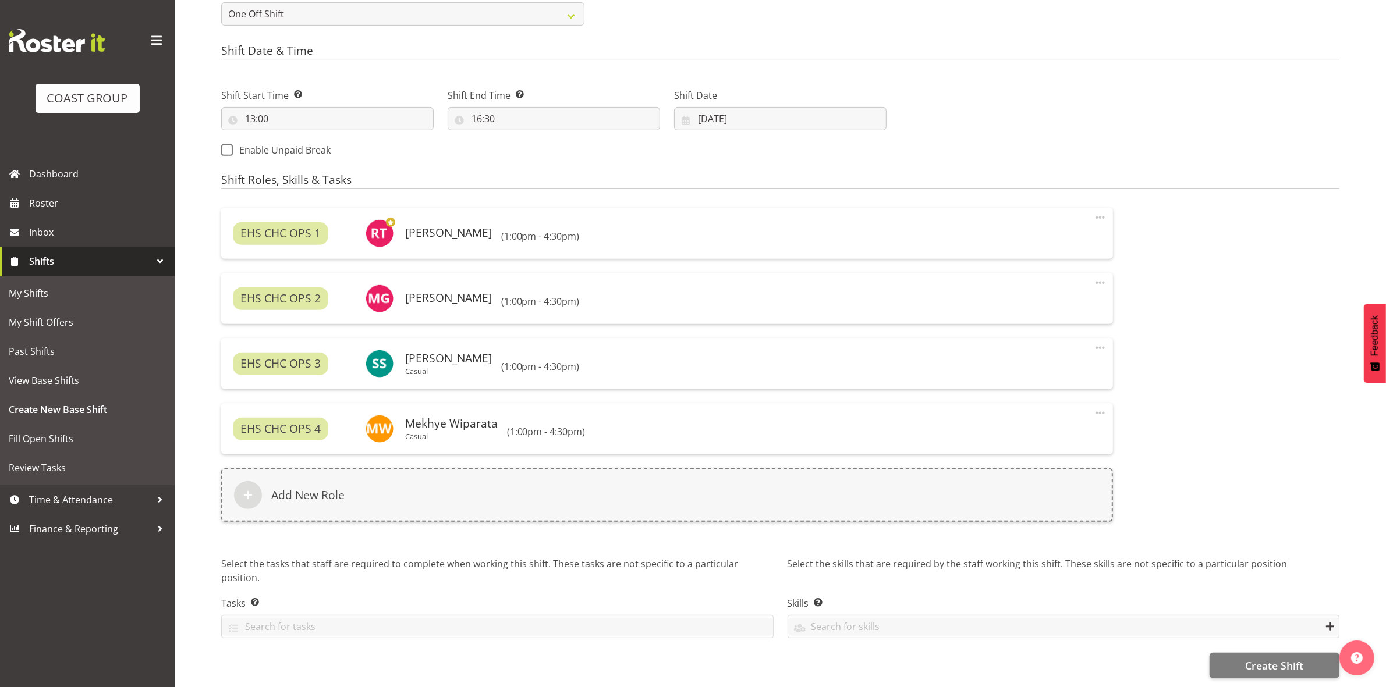
scroll to position [580, 0]
click at [1255, 658] on span "Create Shift" at bounding box center [1274, 665] width 58 height 15
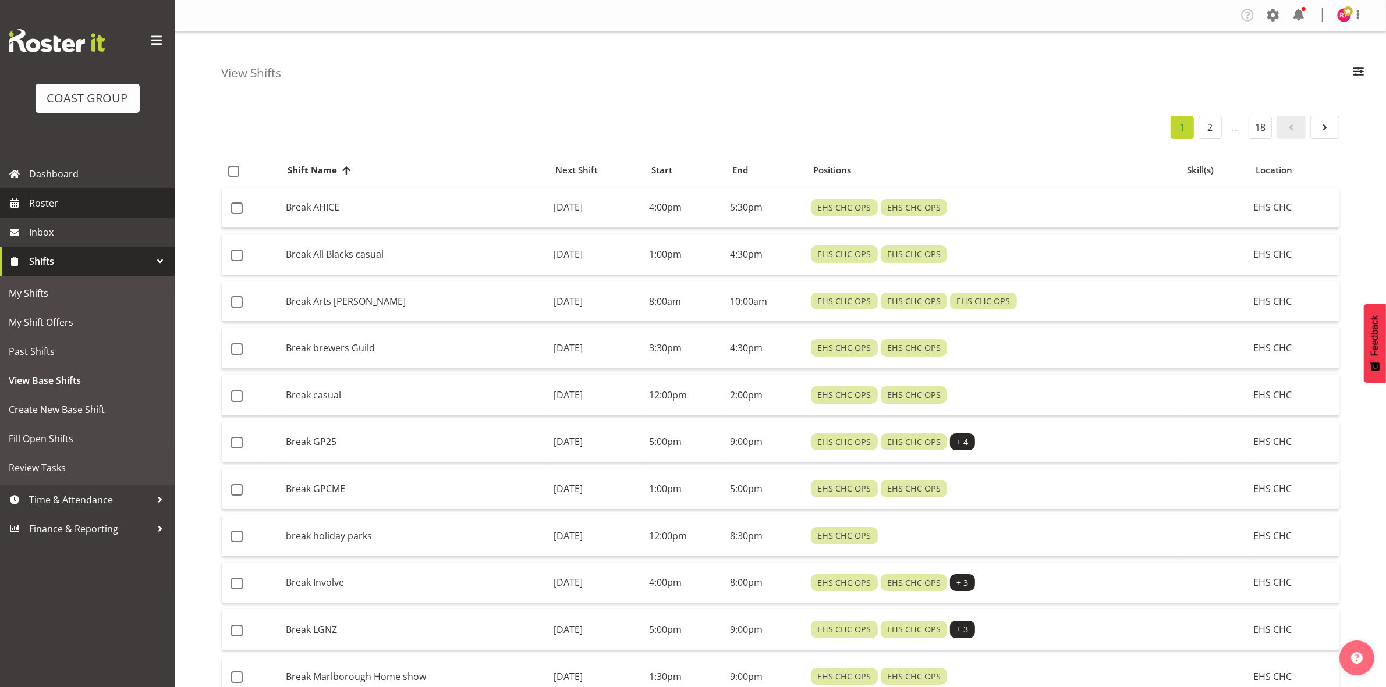
click at [41, 200] on span "Roster" at bounding box center [99, 202] width 140 height 17
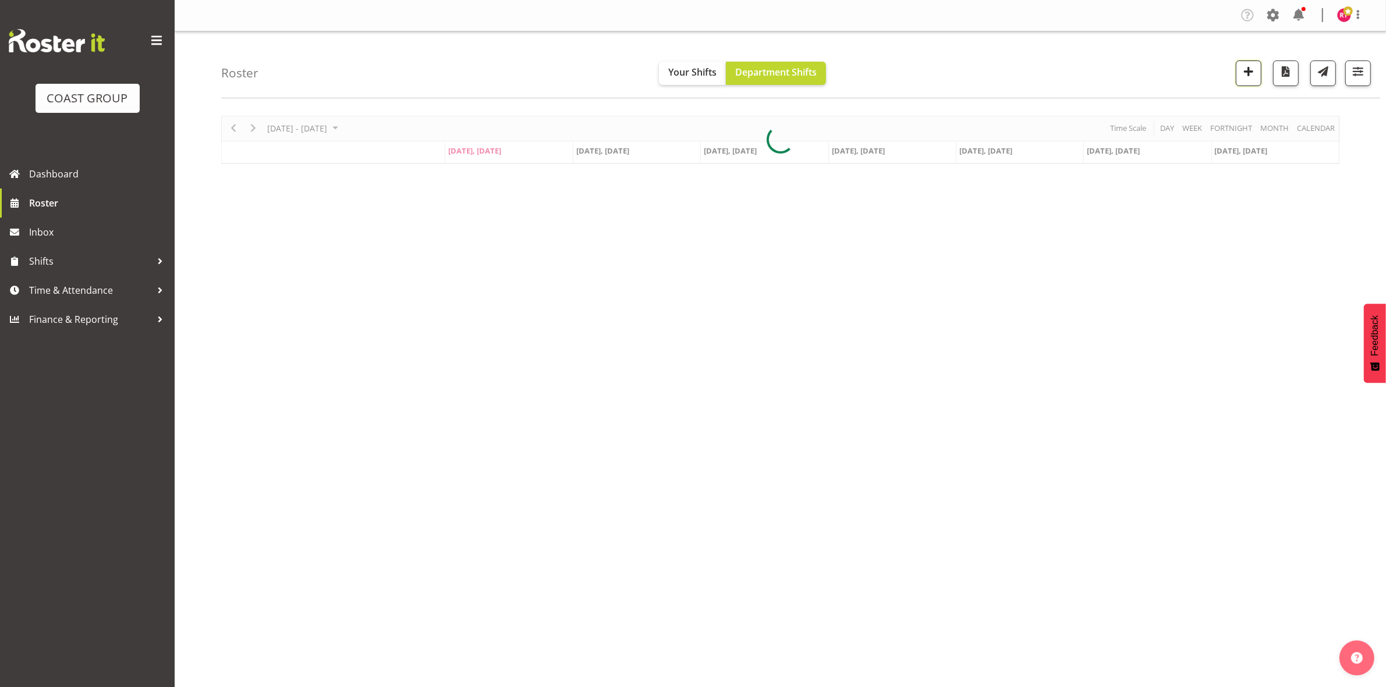
click at [1246, 74] on span "button" at bounding box center [1248, 71] width 15 height 15
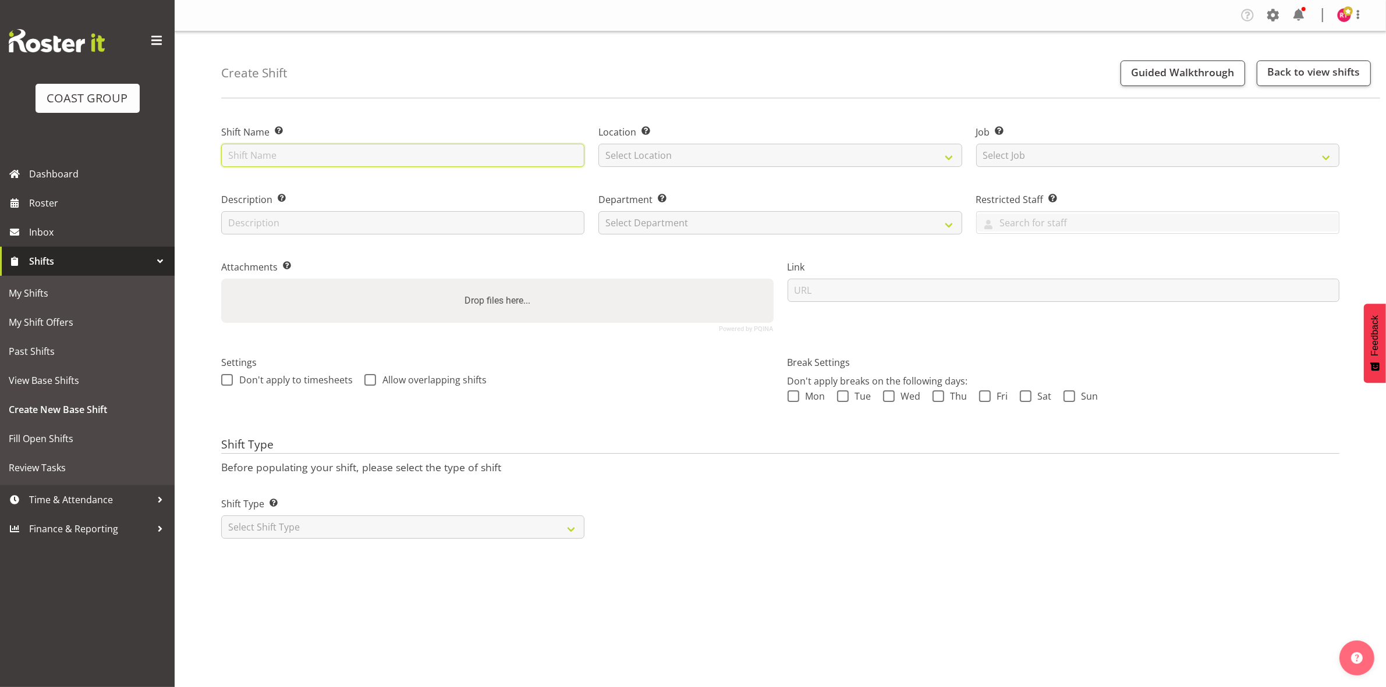
click at [347, 157] on input "text" at bounding box center [402, 155] width 363 height 23
type input "warehouse"
click at [688, 146] on select "Select Location" at bounding box center [779, 155] width 363 height 23
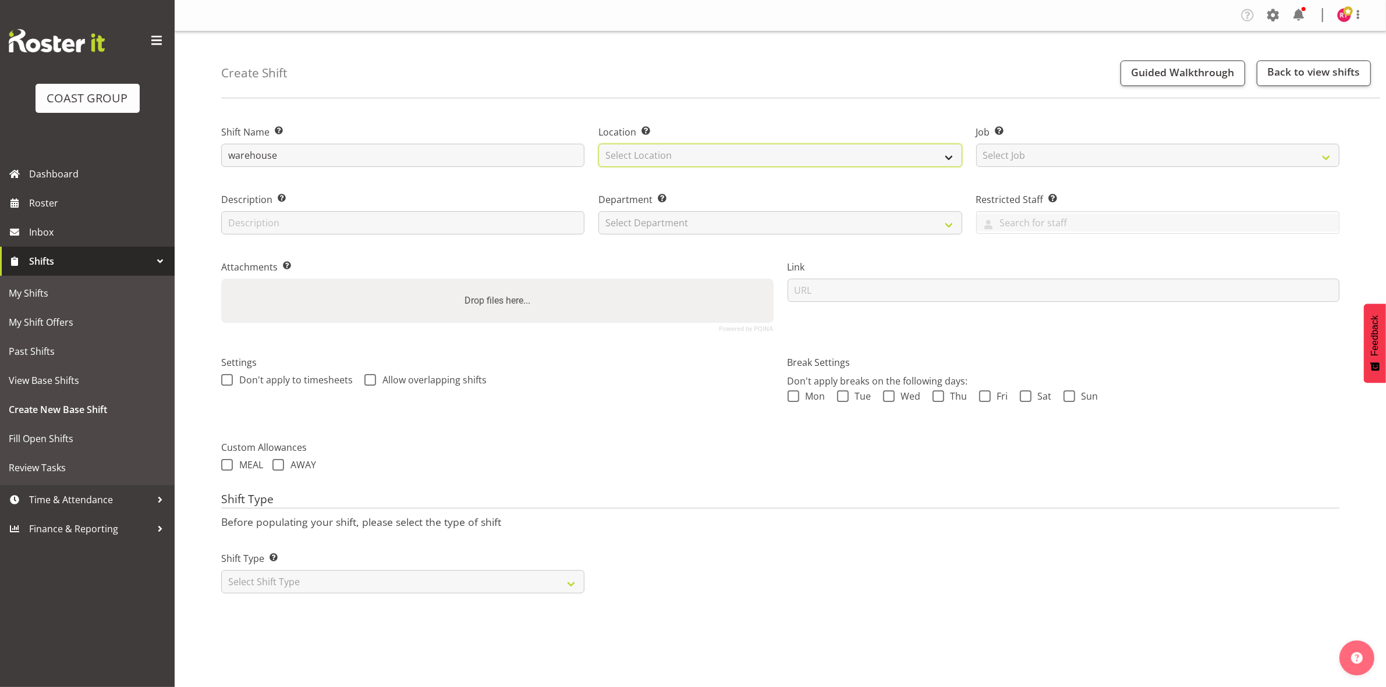
click at [680, 161] on select "Select Location" at bounding box center [779, 155] width 363 height 23
click at [680, 161] on select "Select Location EHS CHC" at bounding box center [779, 155] width 363 height 23
select select "107"
click at [598, 144] on select "Select Location EHS CHC" at bounding box center [779, 155] width 363 height 23
click at [1071, 147] on select "Select Job Create new job 1 Carlton Events 1 [PERSON_NAME][GEOGRAPHIC_DATA] 1 […" at bounding box center [1157, 155] width 363 height 23
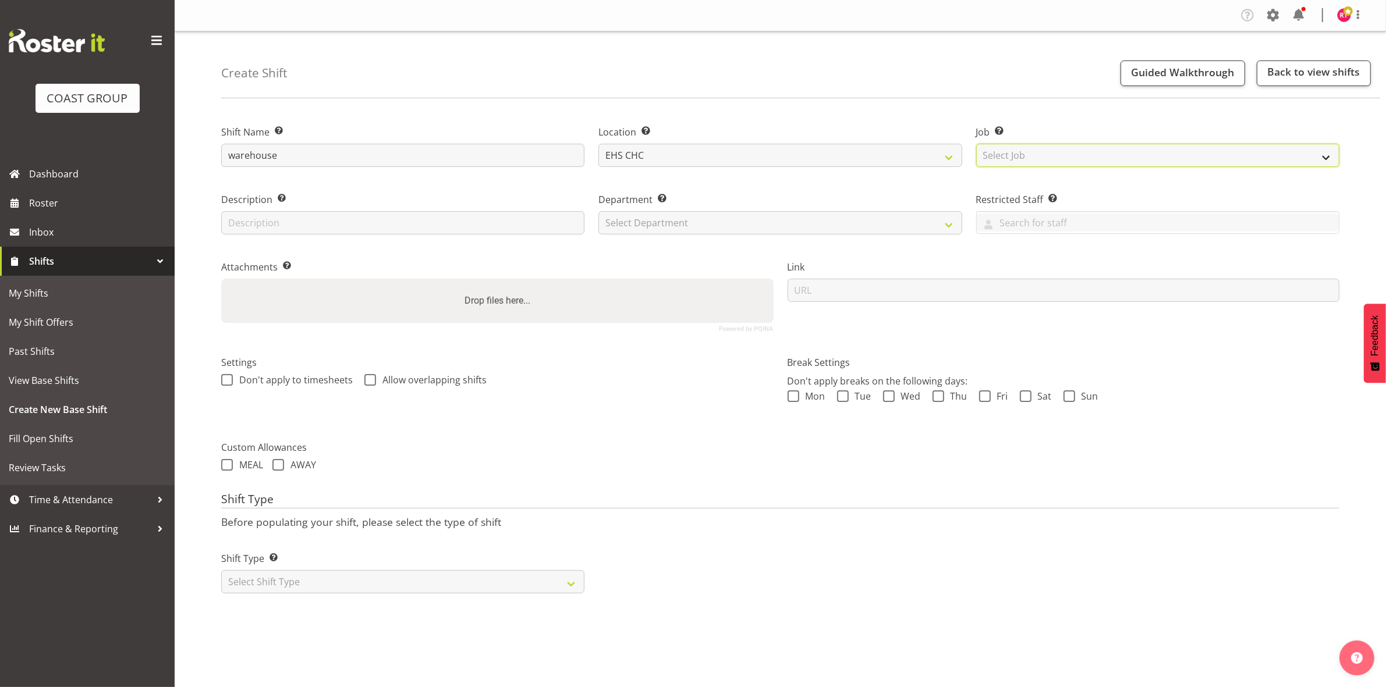
select select "69"
click at [976, 144] on select "Select Job Create new job 1 Carlton Events 1 [PERSON_NAME][GEOGRAPHIC_DATA] 1 […" at bounding box center [1157, 155] width 363 height 23
click at [793, 225] on select "Select Department EHS CHC OPS" at bounding box center [779, 222] width 363 height 23
select select "41"
click at [598, 211] on select "Select Department EHS CHC OPS" at bounding box center [779, 222] width 363 height 23
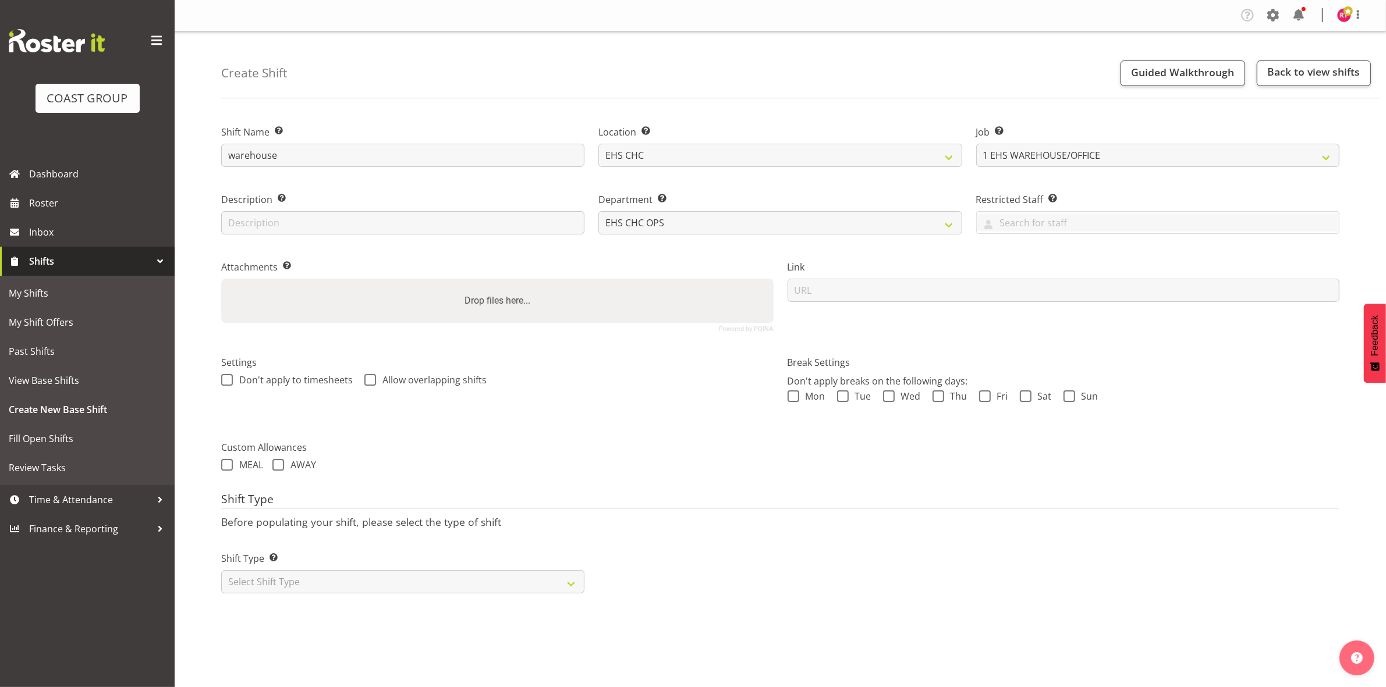
click at [396, 596] on div "Shift Type Shift Types: One Off – Select this if you would like a single shift …" at bounding box center [402, 567] width 377 height 65
drag, startPoint x: 381, startPoint y: 585, endPoint x: 379, endPoint y: 594, distance: 9.5
click at [380, 588] on select "Select Shift Type One Off Shift Recurring Shift Rotating Shift" at bounding box center [402, 581] width 363 height 23
select select "one_off"
click at [221, 571] on select "Select Shift Type One Off Shift Recurring Shift Rotating Shift" at bounding box center [402, 581] width 363 height 23
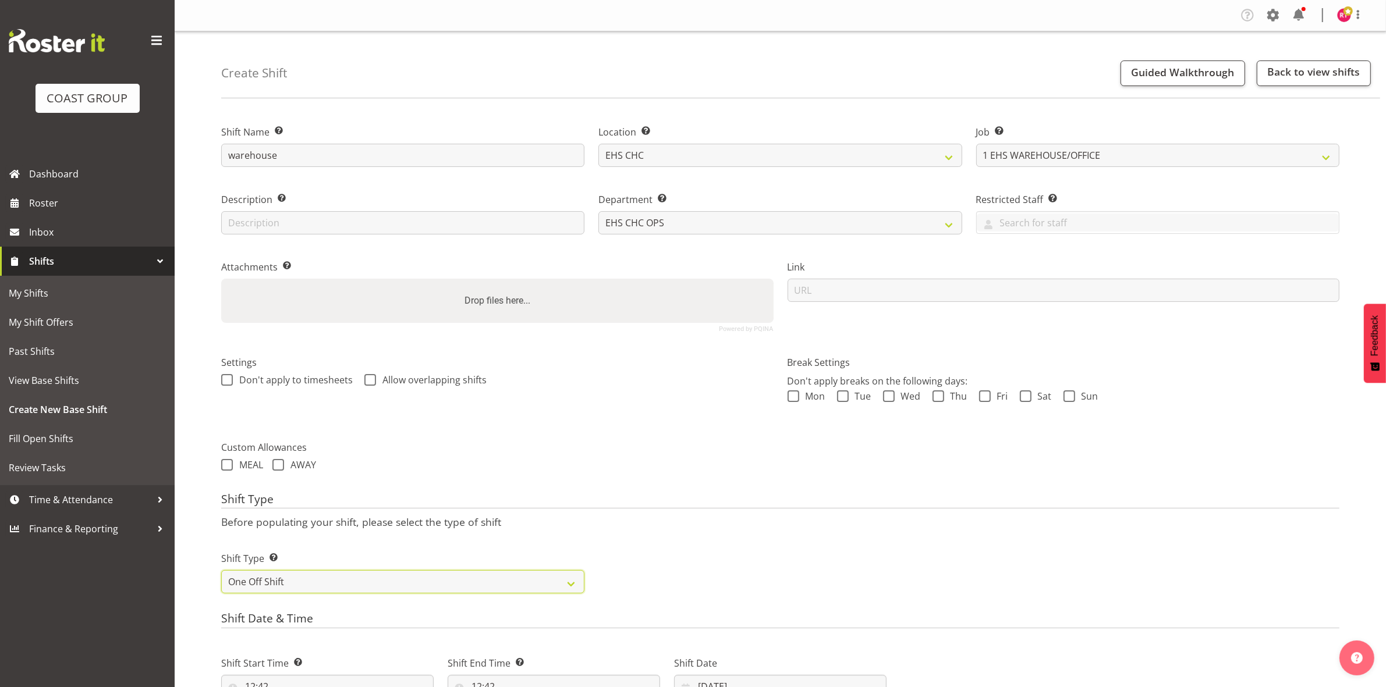
scroll to position [318, 0]
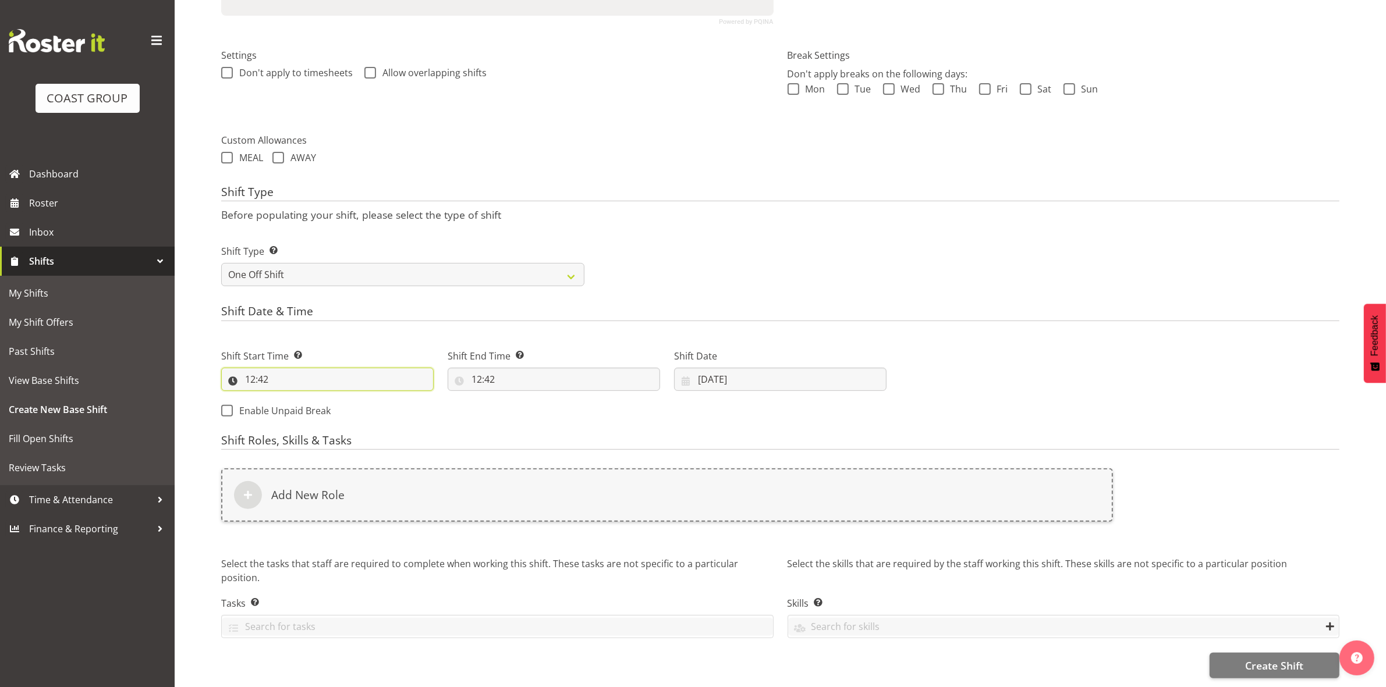
drag, startPoint x: 254, startPoint y: 372, endPoint x: 286, endPoint y: 397, distance: 40.7
click at [254, 372] on input "12:42" at bounding box center [327, 379] width 212 height 23
click at [299, 400] on select "00 01 02 03 04 05 06 07 08 09 10 11 12 13 14 15 16 17 18 19 20 21 22 23" at bounding box center [300, 409] width 26 height 23
select select "8"
click at [287, 398] on select "00 01 02 03 04 05 06 07 08 09 10 11 12 13 14 15 16 17 18 19 20 21 22 23" at bounding box center [300, 409] width 26 height 23
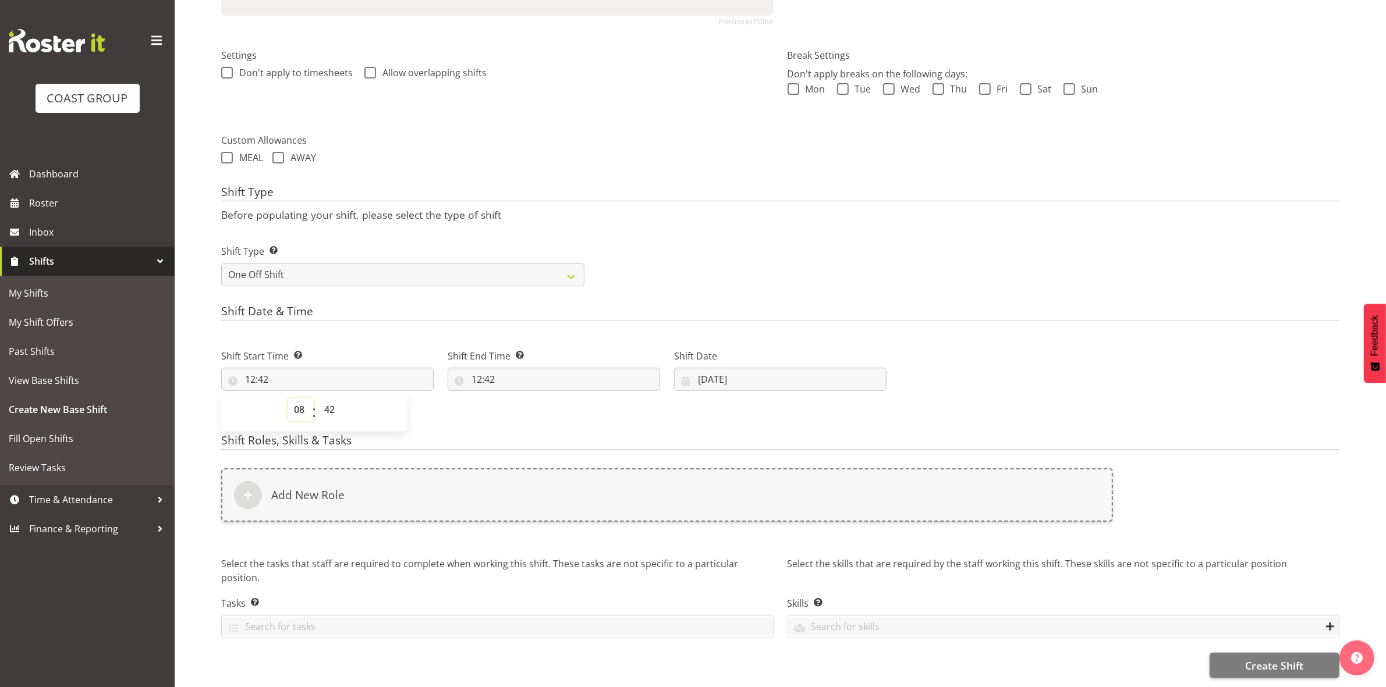
type input "08:42"
click at [328, 398] on select "00 01 02 03 04 05 06 07 08 09 10 11 12 13 14 15 16 17 18 19 20 21 22 23 24 25 2…" at bounding box center [331, 409] width 26 height 23
select select "0"
click at [318, 398] on select "00 01 02 03 04 05 06 07 08 09 10 11 12 13 14 15 16 17 18 19 20 21 22 23 24 25 2…" at bounding box center [331, 409] width 26 height 23
type input "08:00"
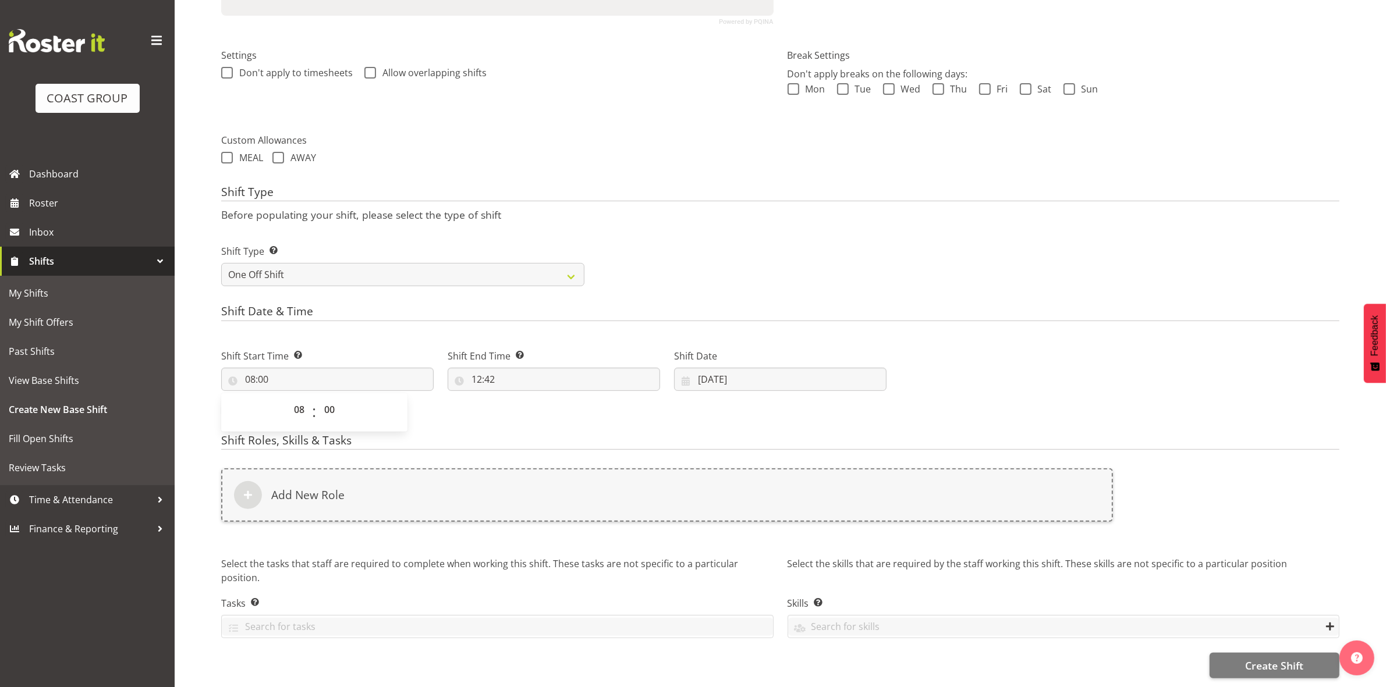
click at [677, 208] on p "Before populating your shift, please select the type of shift" at bounding box center [780, 214] width 1118 height 13
click at [472, 368] on input "12:42" at bounding box center [554, 379] width 212 height 23
click at [531, 398] on select "00 01 02 03 04 05 06 07 08 09 10 11 12 13 14 15 16 17 18 19 20 21 22 23" at bounding box center [527, 409] width 26 height 23
select select "16"
click at [514, 398] on select "00 01 02 03 04 05 06 07 08 09 10 11 12 13 14 15 16 17 18 19 20 21 22 23" at bounding box center [527, 409] width 26 height 23
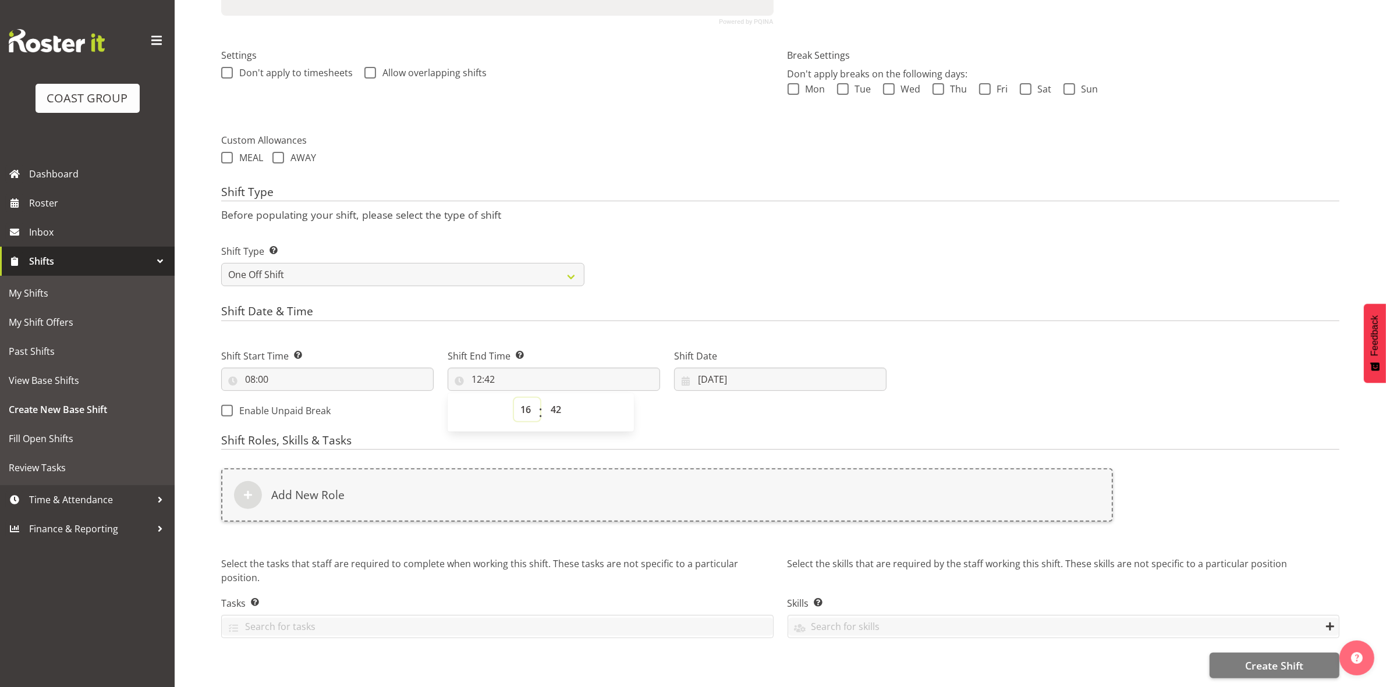
type input "16:42"
click at [559, 398] on select "00 01 02 03 04 05 06 07 08 09 10 11 12 13 14 15 16 17 18 19 20 21 22 23 24 25 2…" at bounding box center [557, 409] width 26 height 23
select select "30"
click at [544, 398] on select "00 01 02 03 04 05 06 07 08 09 10 11 12 13 14 15 16 17 18 19 20 21 22 23 24 25 2…" at bounding box center [557, 409] width 26 height 23
type input "16:30"
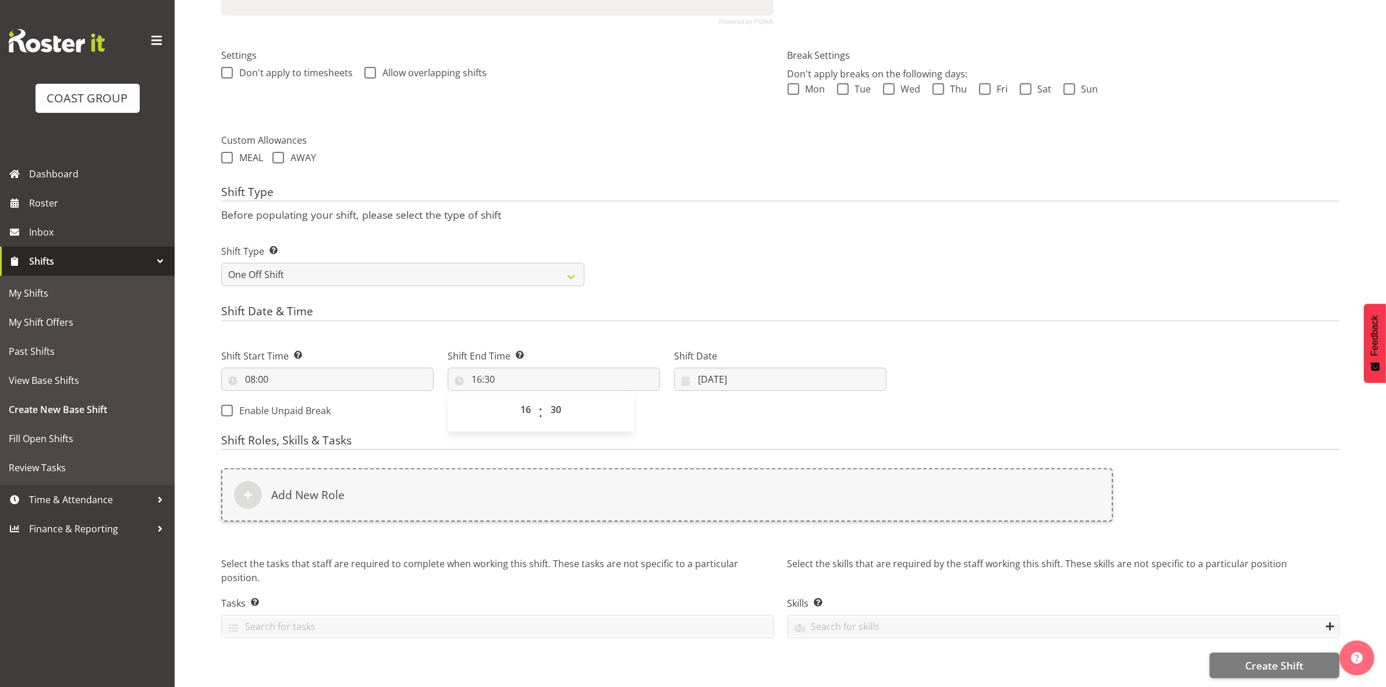
drag, startPoint x: 720, startPoint y: 196, endPoint x: 697, endPoint y: 242, distance: 51.3
click at [722, 196] on div "Shift Type Before populating your shift, please select the type of shift Shift …" at bounding box center [780, 240] width 1118 height 108
click at [704, 371] on input "[DATE]" at bounding box center [780, 379] width 212 height 23
click at [736, 534] on span "18" at bounding box center [733, 539] width 9 height 11
type input "[DATE]"
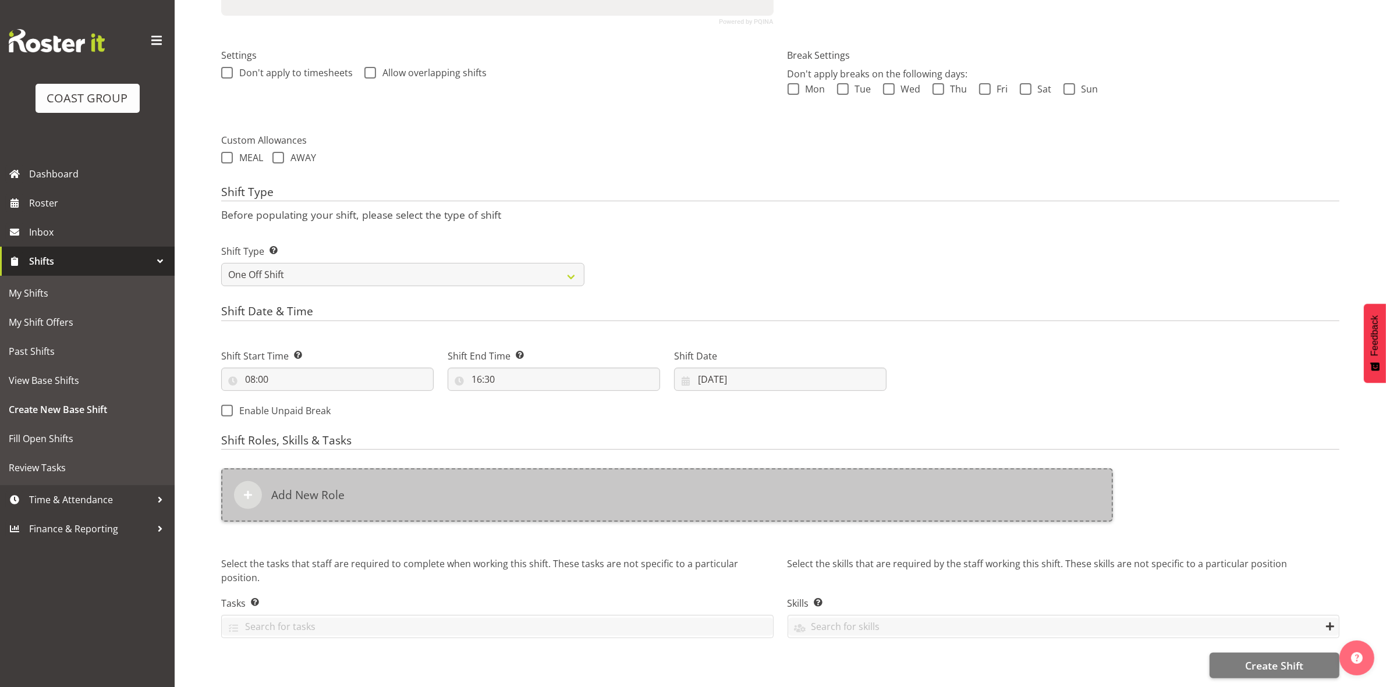
click at [543, 491] on div "Add New Role" at bounding box center [667, 495] width 892 height 54
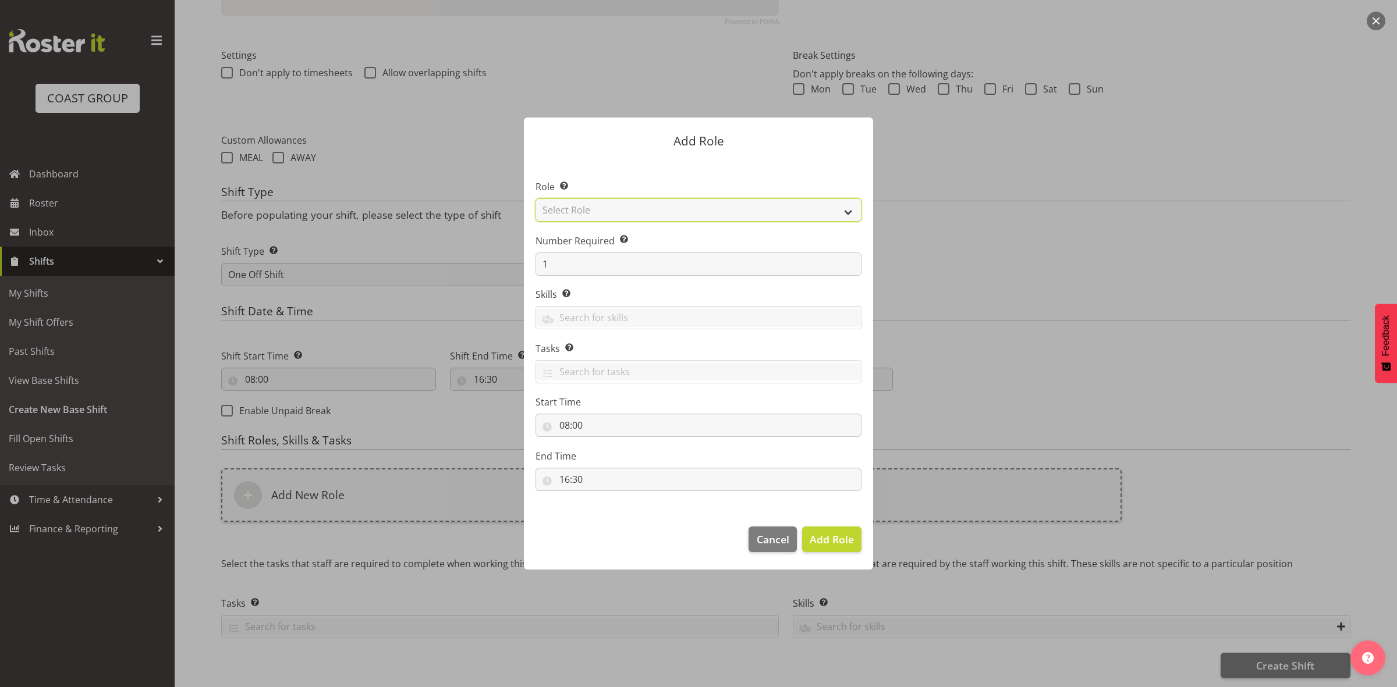
click at [634, 209] on select "Select Role ACCOUNT MANAGER ACCOUNT MANAGER DW ACCOUNTS [PERSON_NAME] VEHICLES …" at bounding box center [698, 209] width 326 height 23
select select "192"
click at [535, 198] on select "Select Role ACCOUNT MANAGER ACCOUNT MANAGER DW ACCOUNTS [PERSON_NAME] VEHICLES …" at bounding box center [698, 209] width 326 height 23
click at [595, 253] on input "1" at bounding box center [698, 264] width 326 height 23
type input "5"
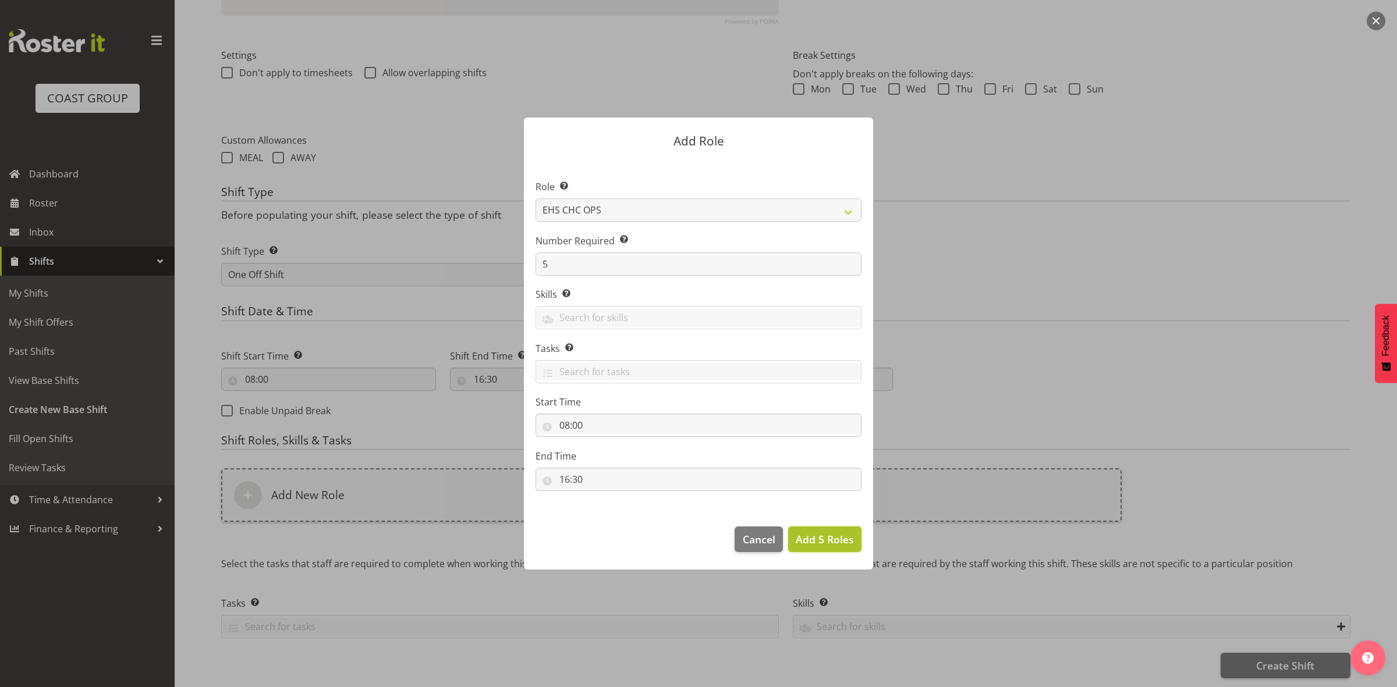
click at [822, 539] on span "Add 5 Roles" at bounding box center [825, 539] width 58 height 14
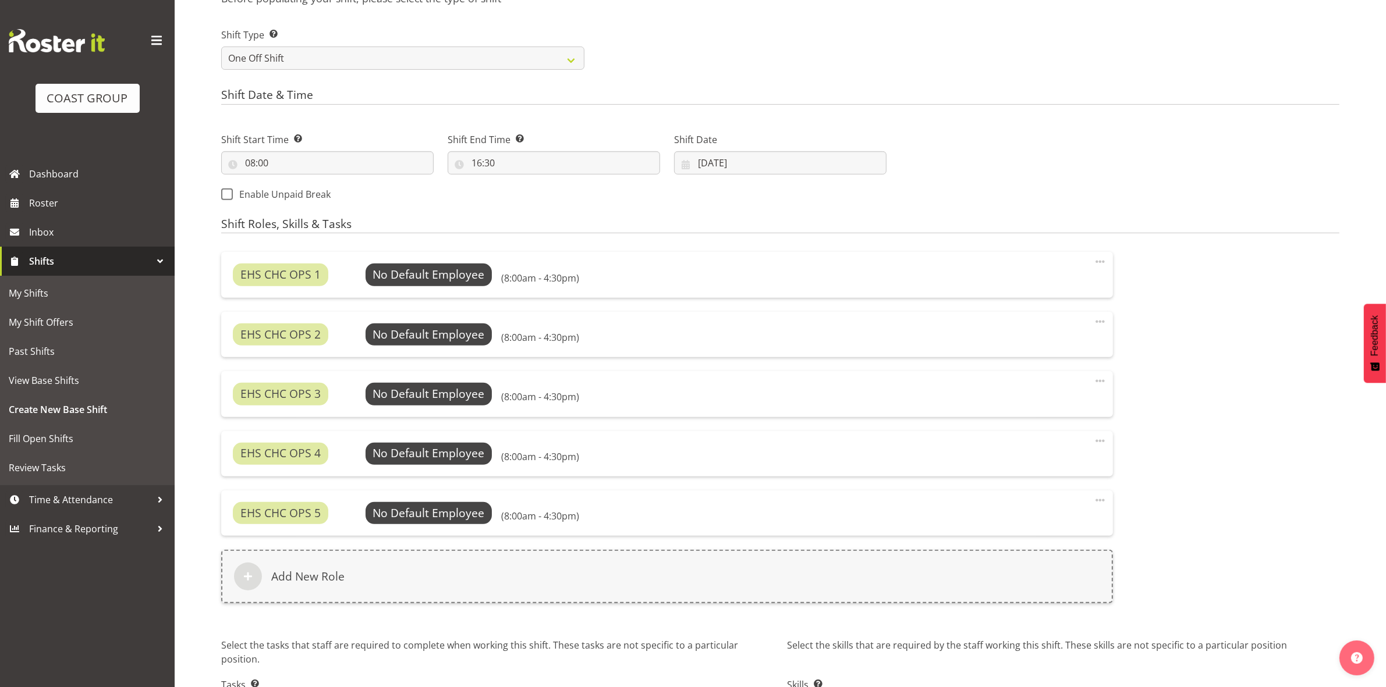
scroll to position [617, 0]
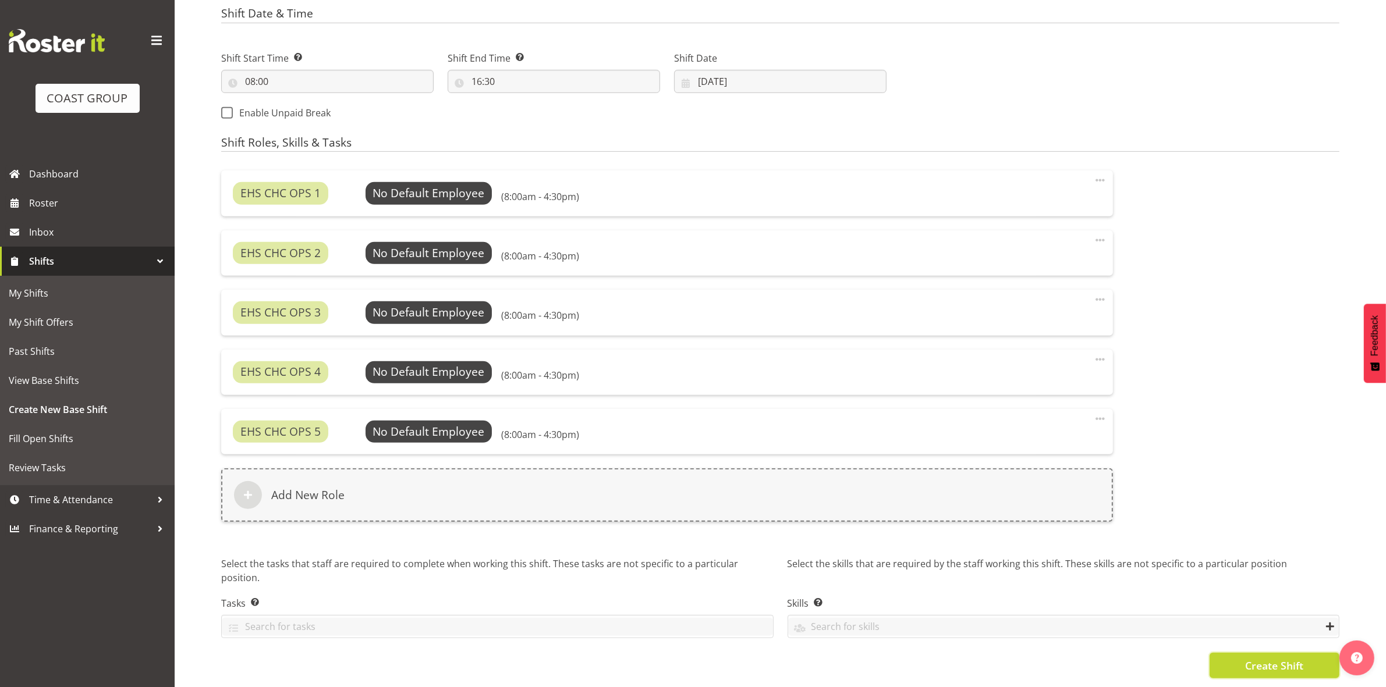
click at [1249, 658] on span "Create Shift" at bounding box center [1274, 665] width 58 height 15
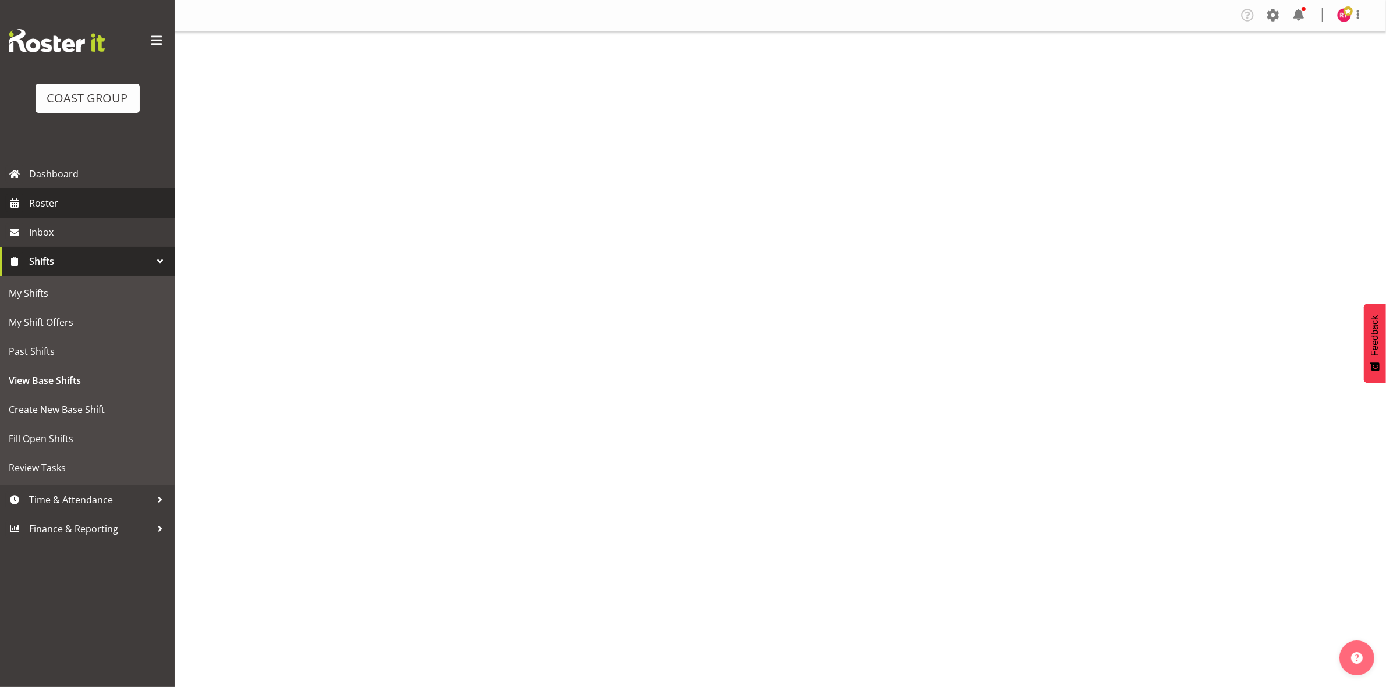
click at [69, 197] on span "Roster" at bounding box center [99, 202] width 140 height 17
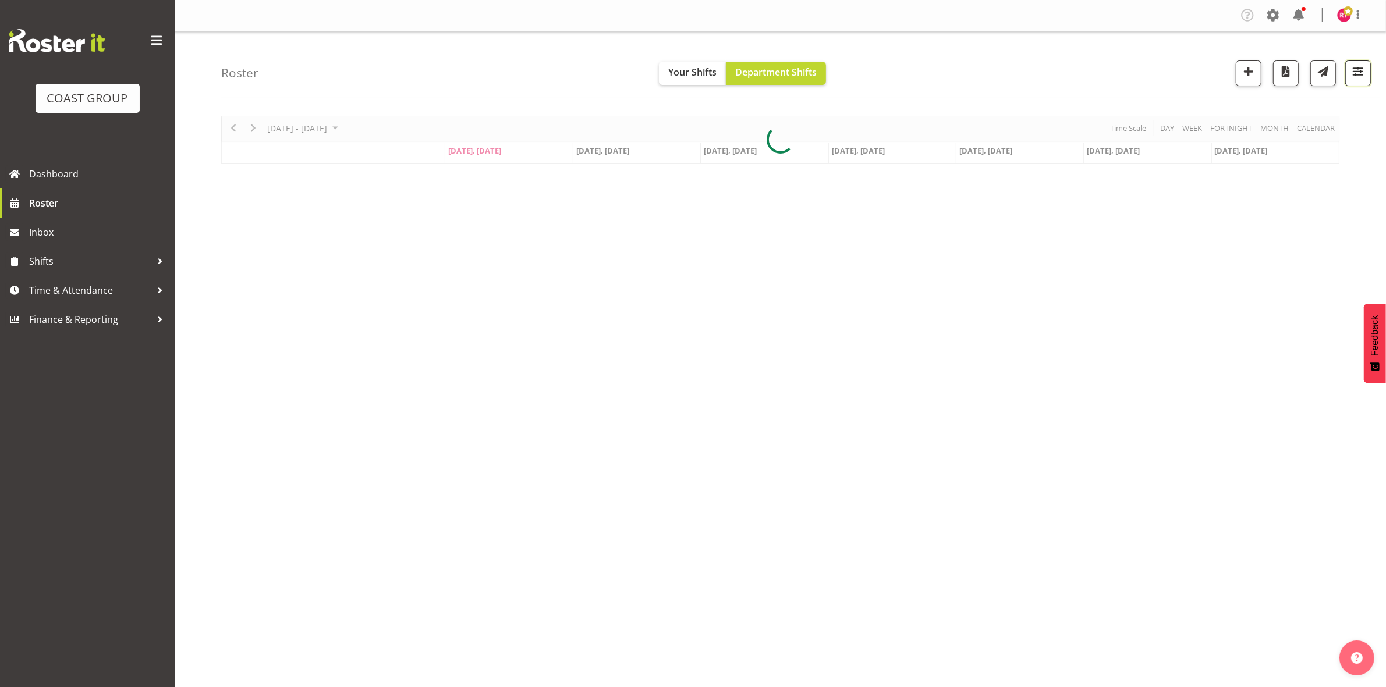
click at [1356, 76] on span "button" at bounding box center [1357, 71] width 15 height 15
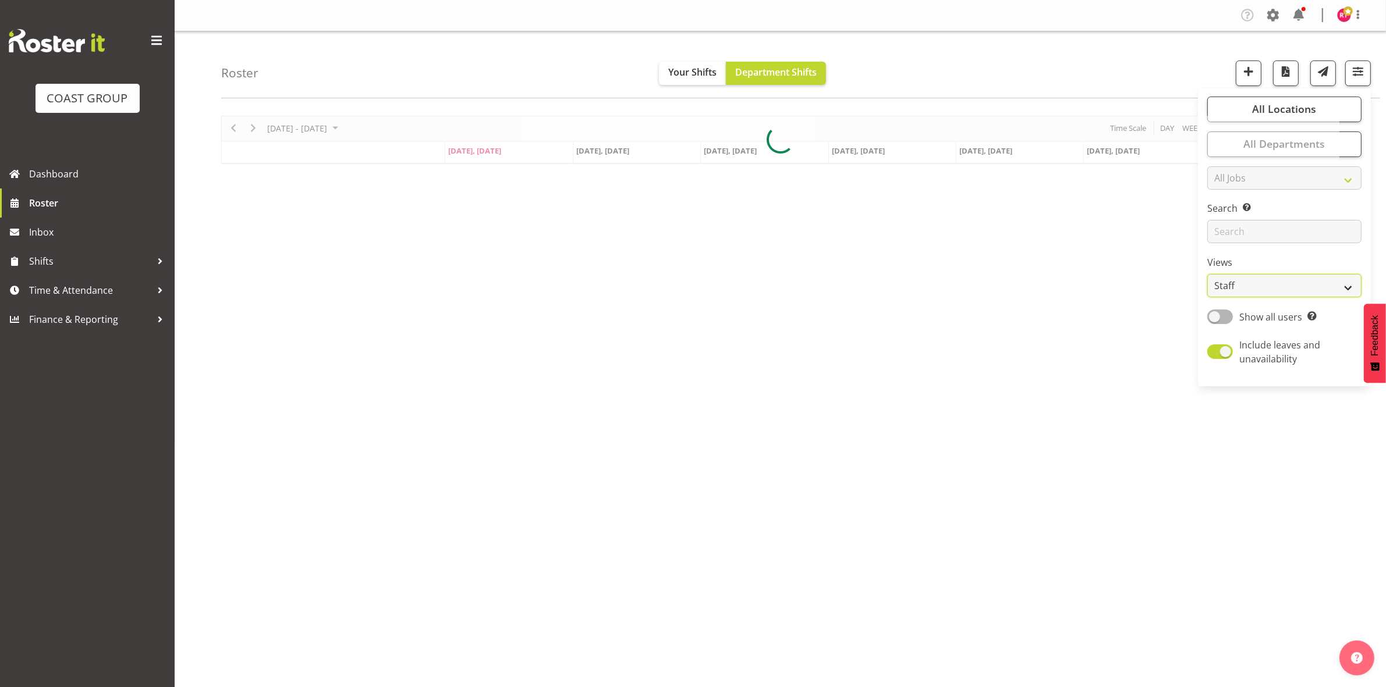
click at [1277, 286] on select "Staff Role Shift - Horizontal Shift - Vertical Staff - Location" at bounding box center [1284, 285] width 154 height 23
select select "shift"
click at [1208, 274] on select "Staff Role Shift - Horizontal Shift - Vertical Staff - Location" at bounding box center [1284, 285] width 154 height 23
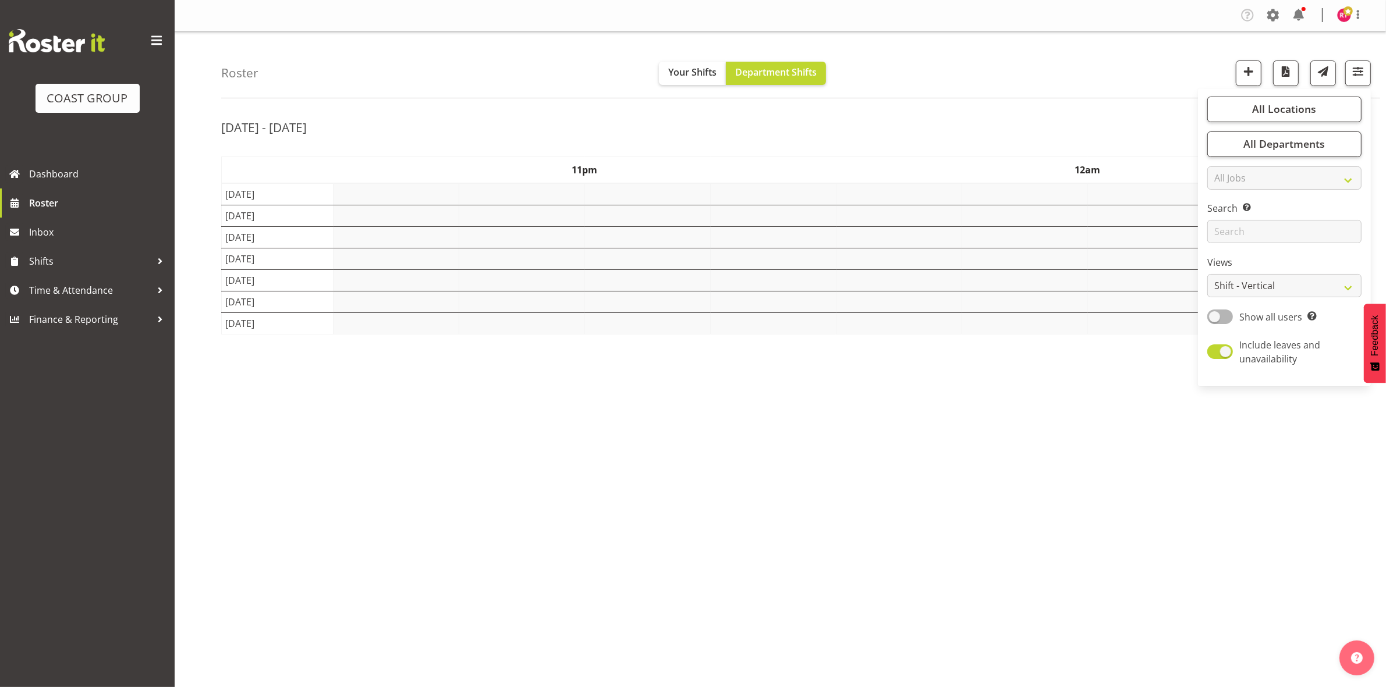
click at [1086, 102] on div "Roster Your Shifts Department Shifts All Locations Clear CARLTON EVENTS [PERSON…" at bounding box center [780, 301] width 1211 height 541
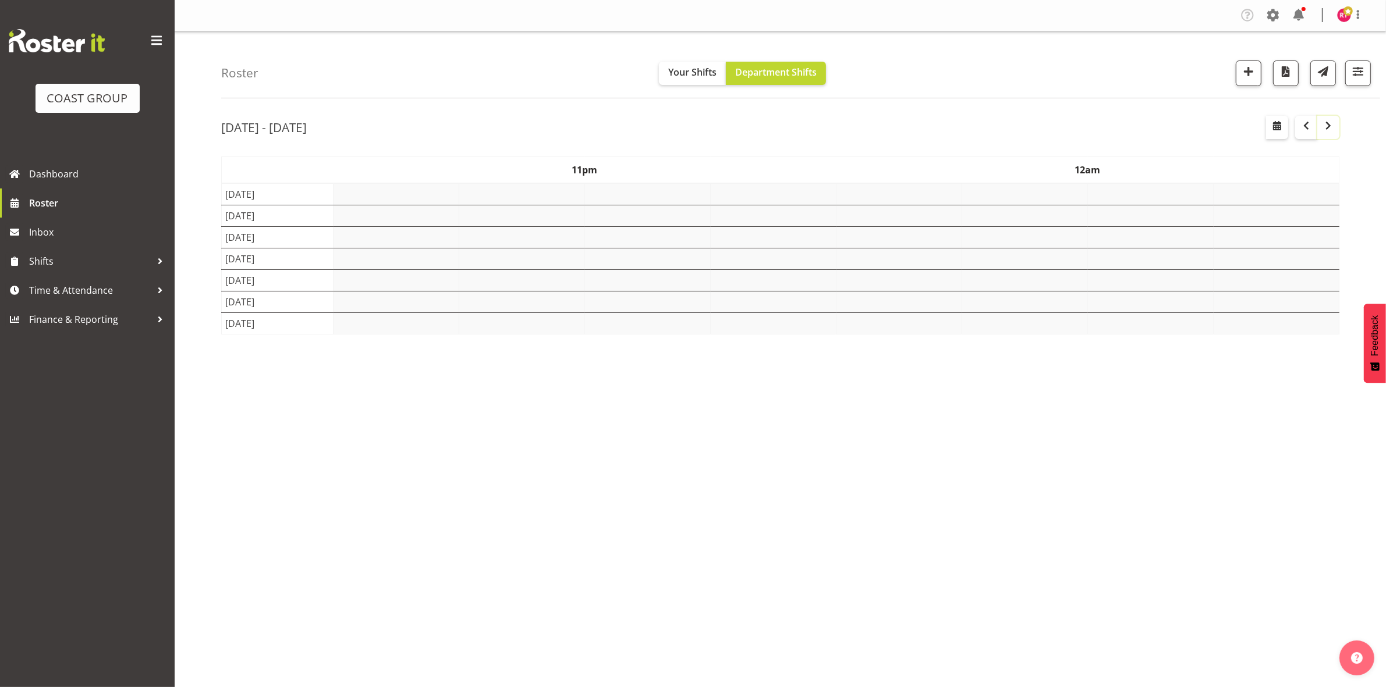
click at [1334, 132] on span "button" at bounding box center [1328, 126] width 14 height 14
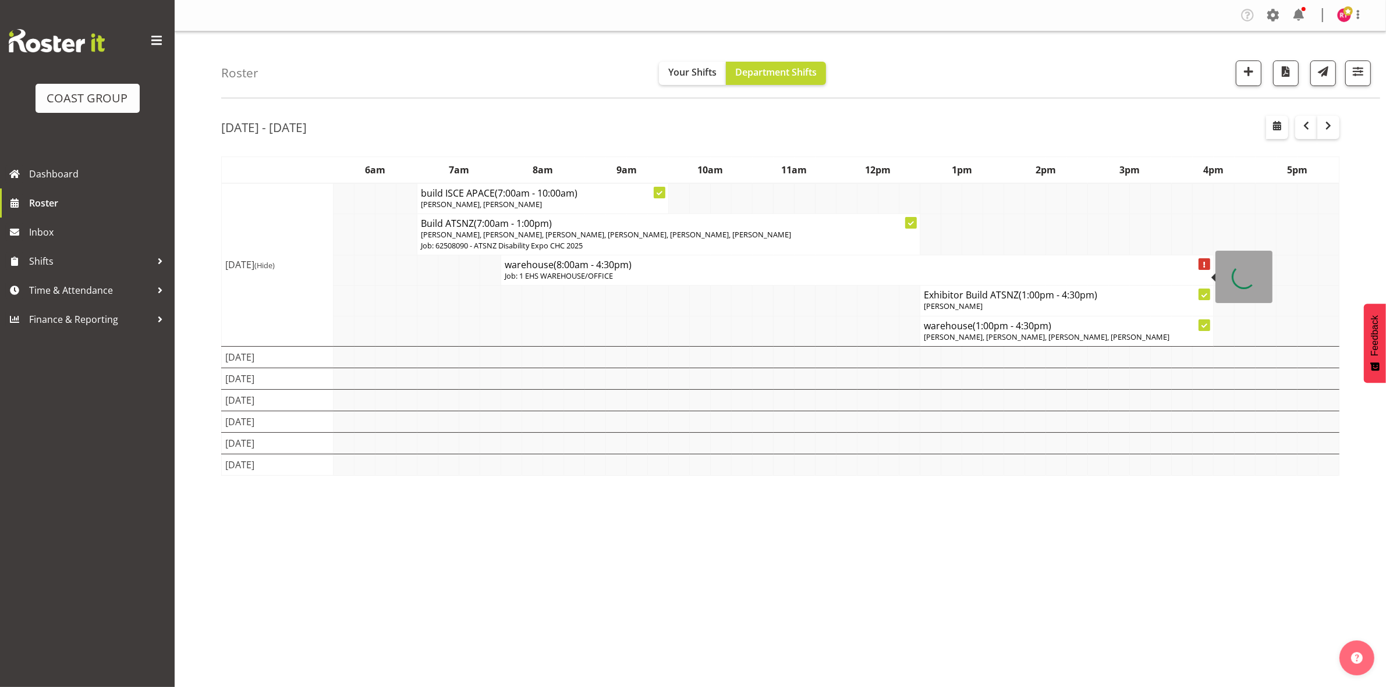
drag, startPoint x: 680, startPoint y: 264, endPoint x: 660, endPoint y: 299, distance: 39.8
click at [683, 262] on h4 "warehouse (8:00am - 4:30pm)" at bounding box center [857, 265] width 705 height 12
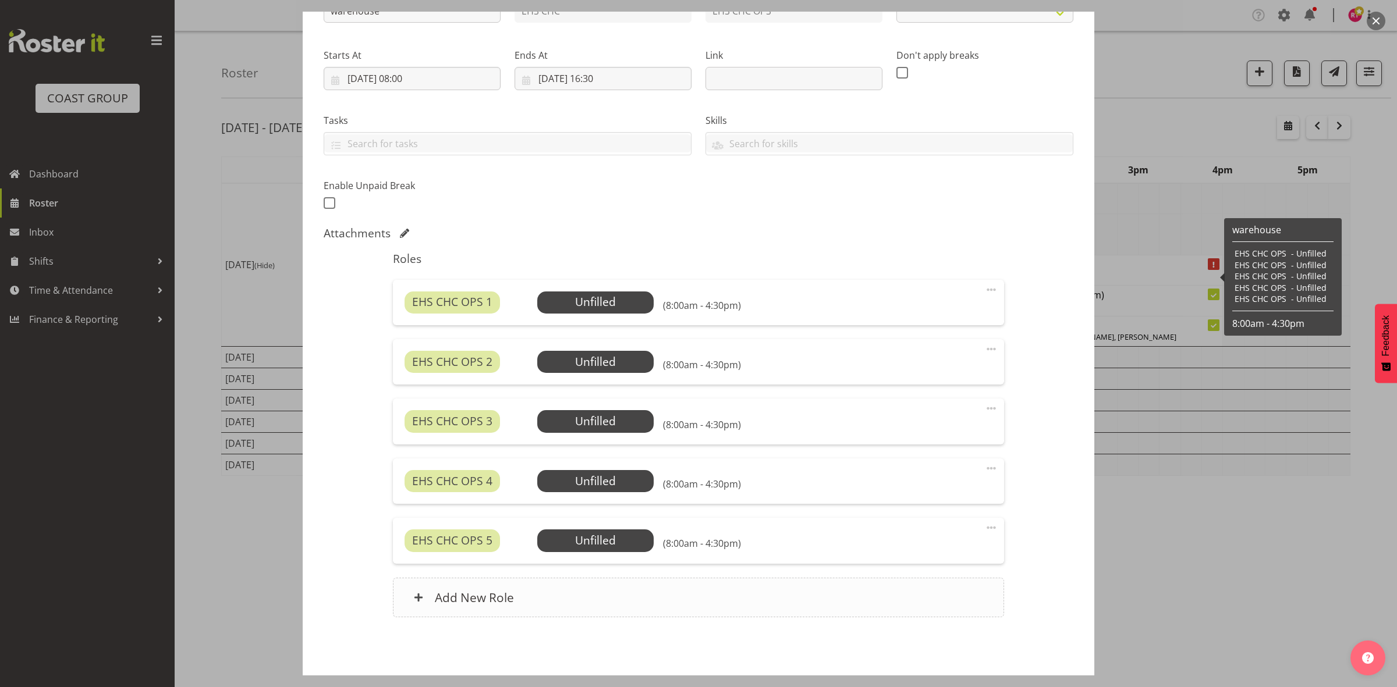
select select "69"
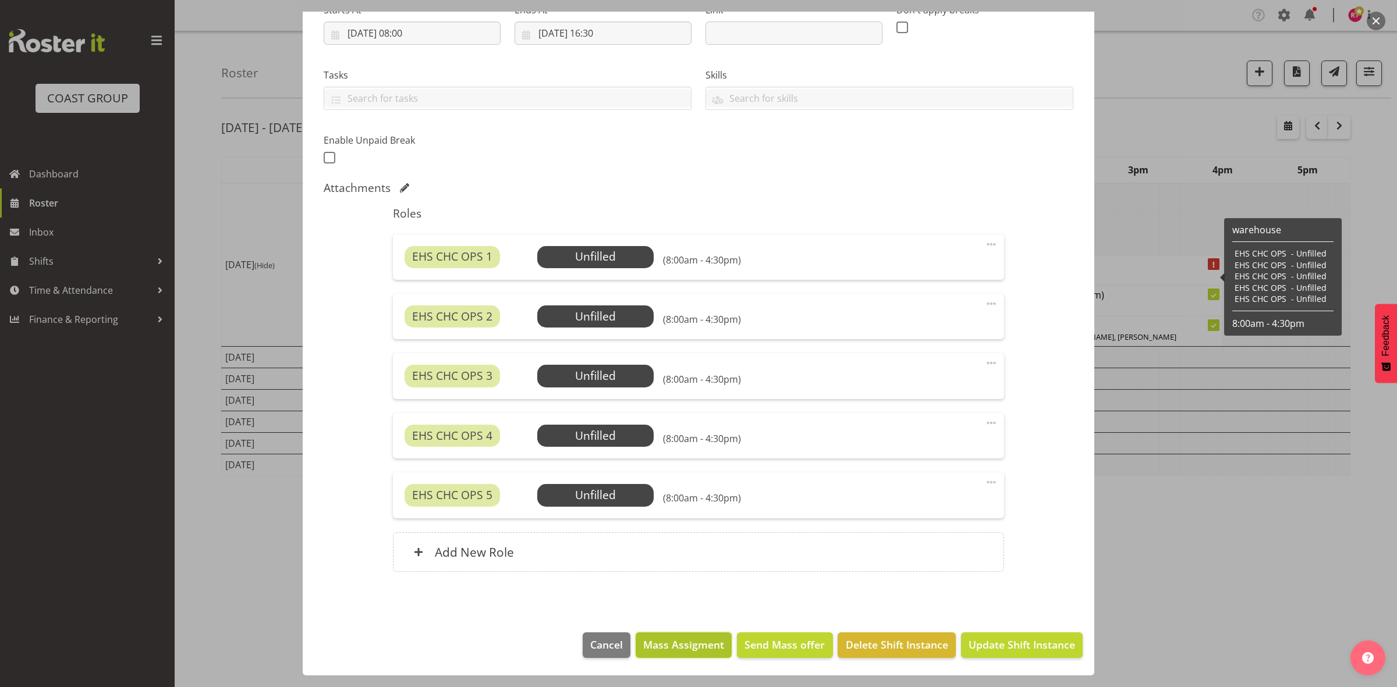
click at [694, 655] on button "Mass Assigment" at bounding box center [683, 646] width 96 height 26
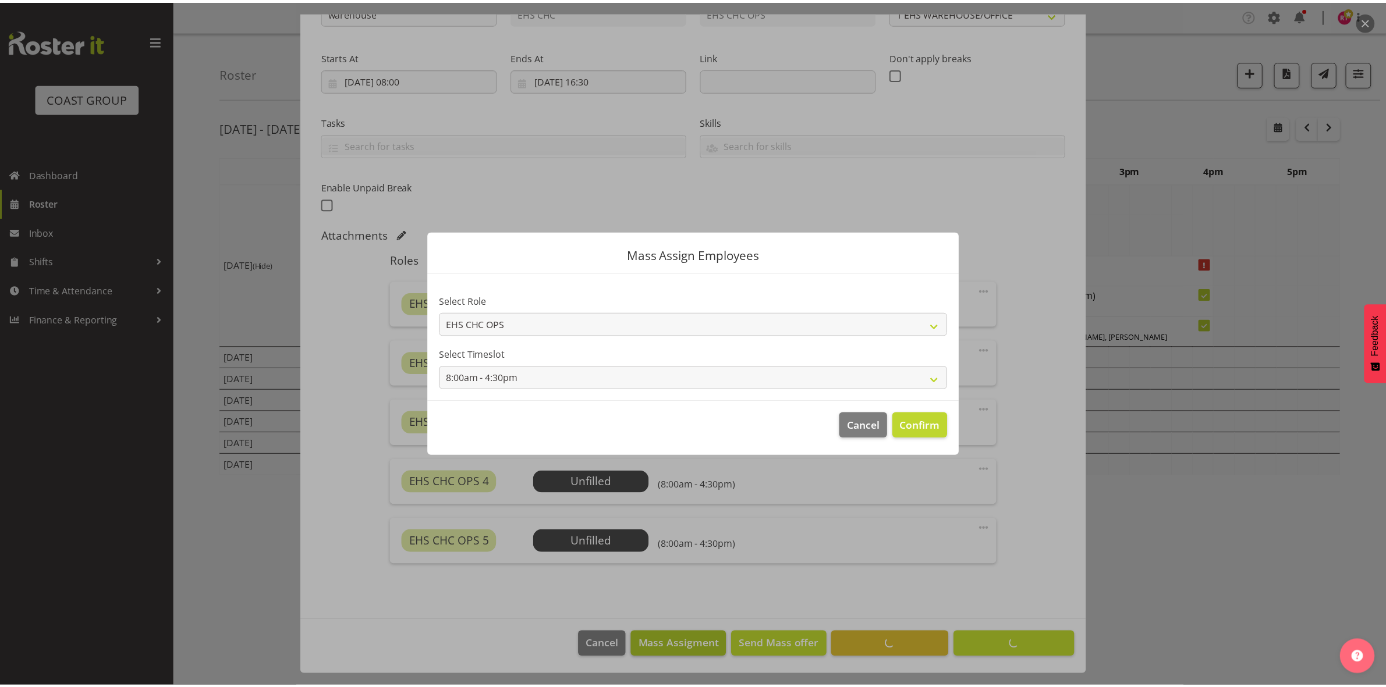
scroll to position [154, 0]
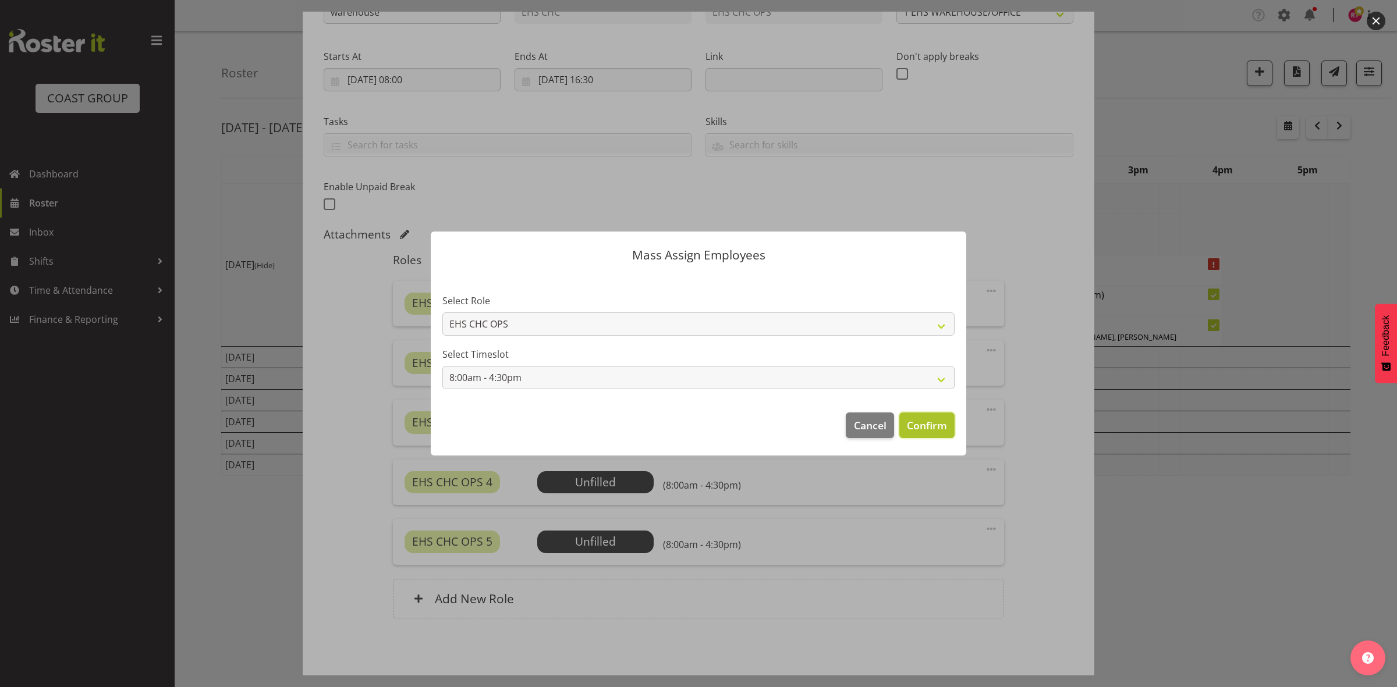
click at [929, 428] on span "Confirm" at bounding box center [927, 425] width 40 height 15
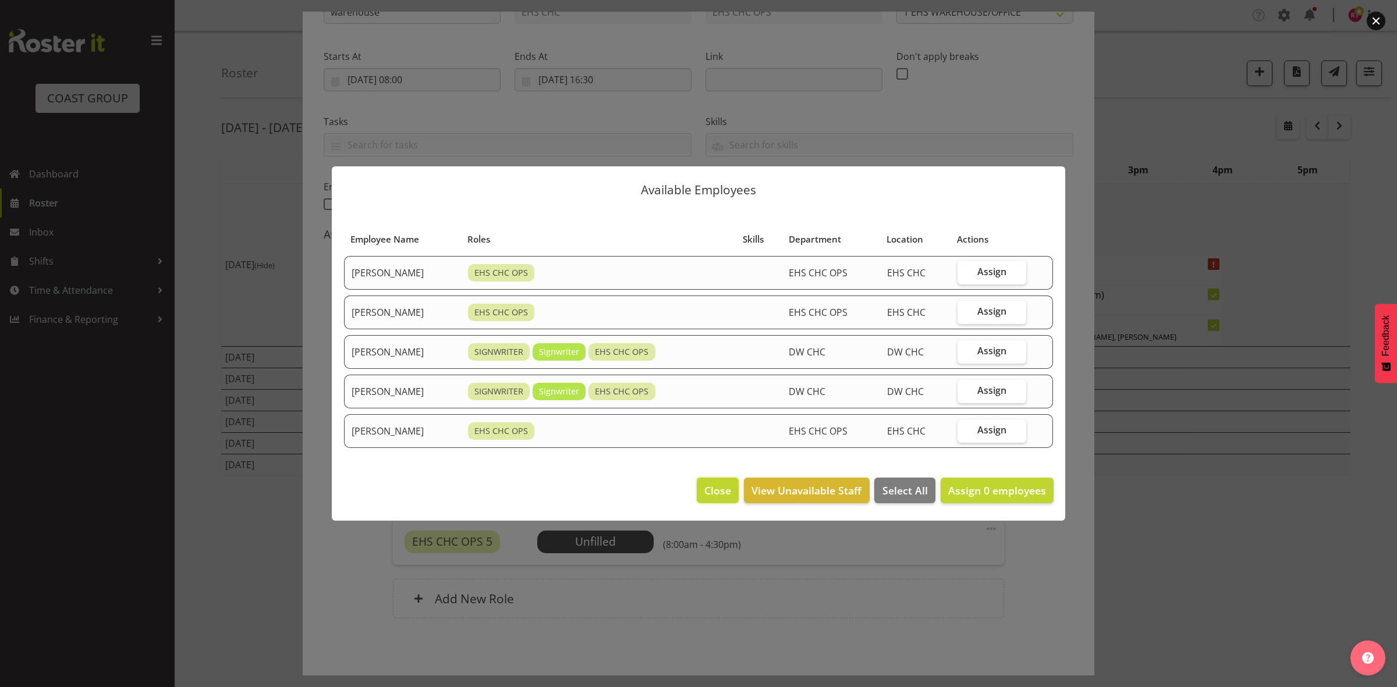
click at [717, 484] on span "Close" at bounding box center [717, 490] width 27 height 15
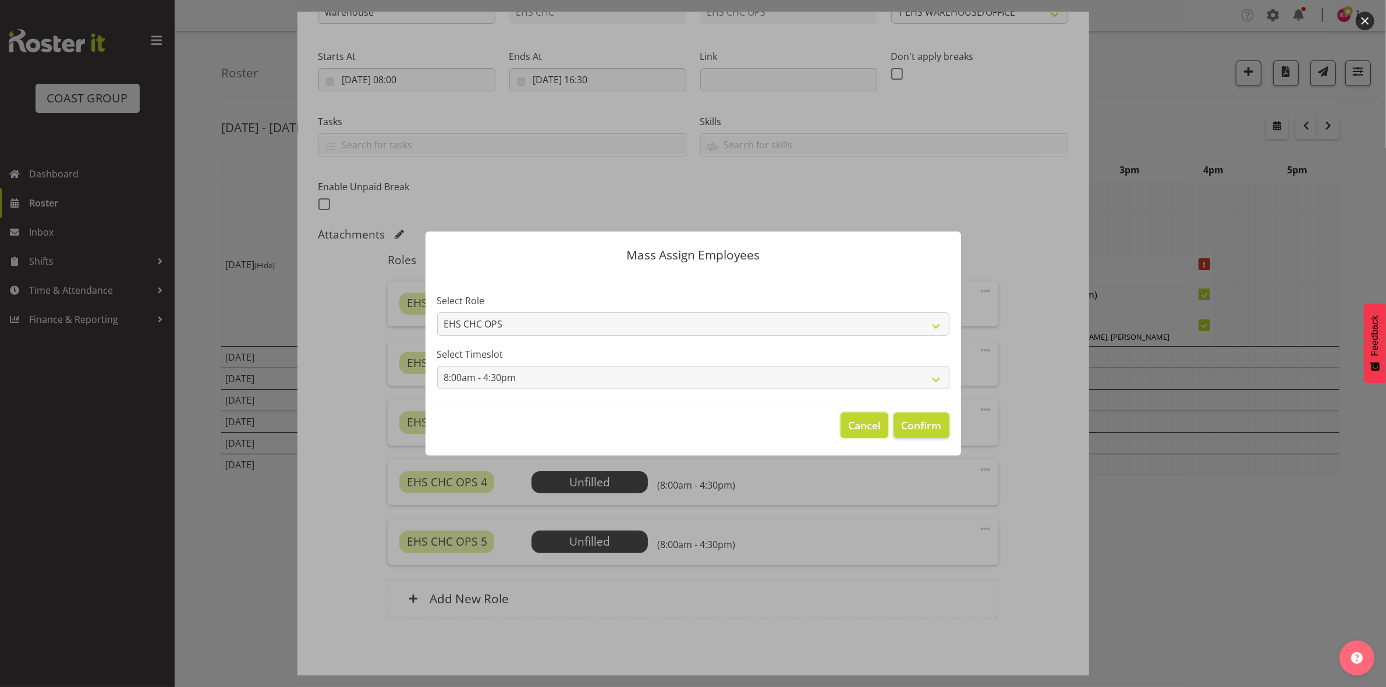
click at [864, 425] on span "Cancel" at bounding box center [864, 425] width 33 height 15
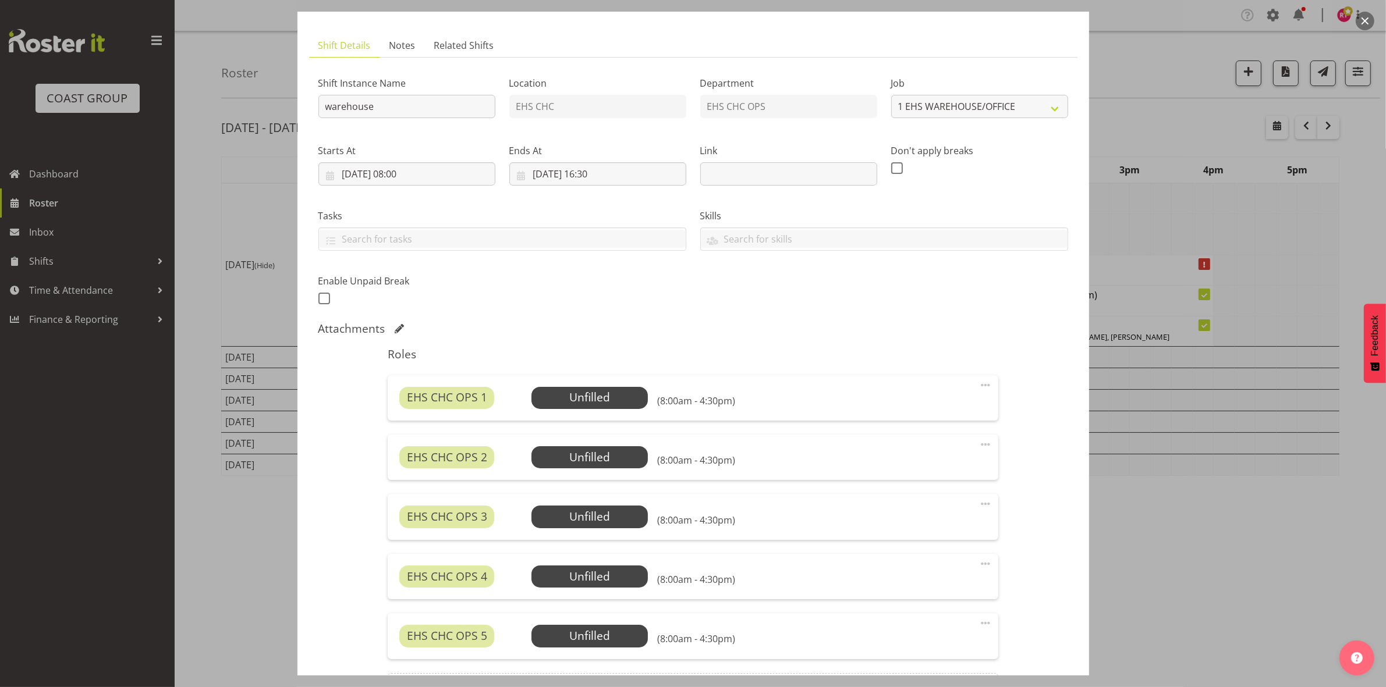
scroll to position [0, 0]
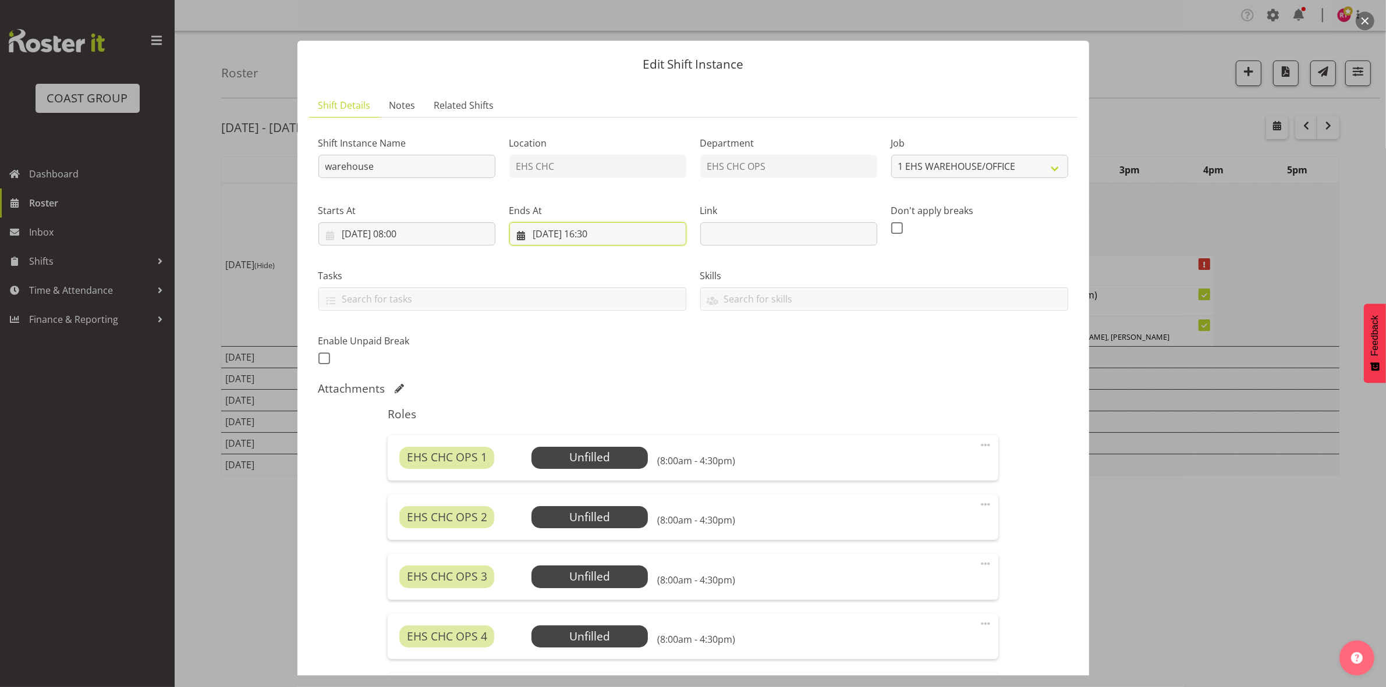
click at [537, 235] on input "[DATE] 16:30" at bounding box center [597, 233] width 177 height 23
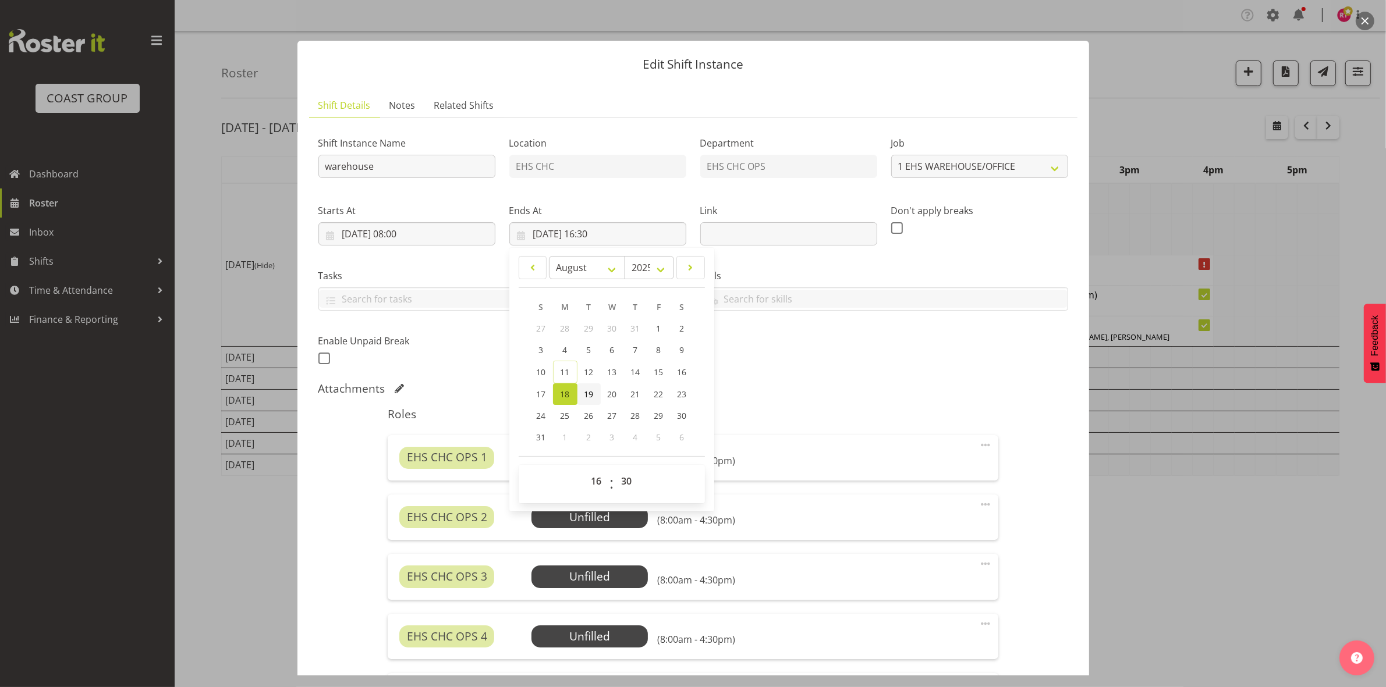
click at [584, 396] on span "19" at bounding box center [588, 394] width 9 height 11
type input "[DATE] 16:30"
click at [345, 230] on input "[DATE] 08:00" at bounding box center [406, 233] width 177 height 23
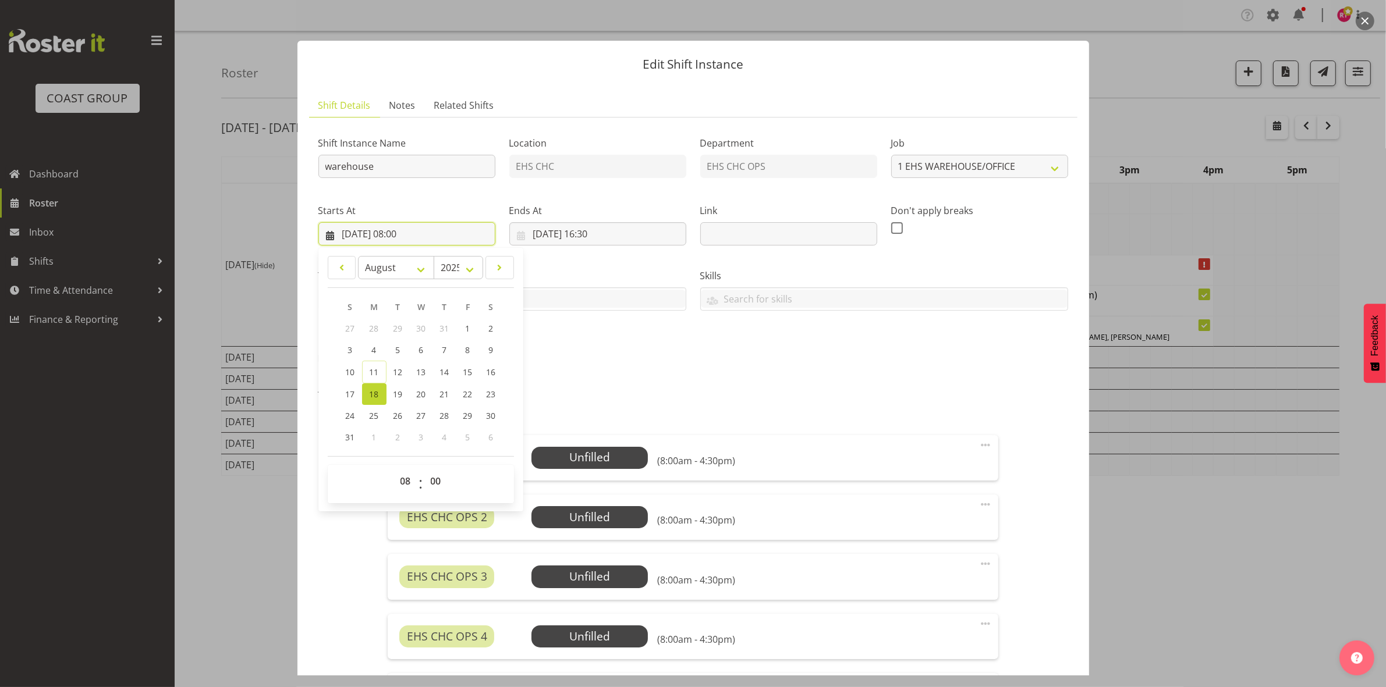
click at [350, 236] on input "[DATE] 08:00" at bounding box center [406, 233] width 177 height 23
click at [350, 232] on input "[DATE] 08:00" at bounding box center [406, 233] width 177 height 23
click at [395, 396] on span "19" at bounding box center [397, 394] width 9 height 11
type input "[DATE] 08:00"
click at [633, 404] on div "Roles EHS CHC OPS 1 Unfilled Select Employee (8:00am - 4:30pm) Edit Cover Role …" at bounding box center [693, 593] width 624 height 386
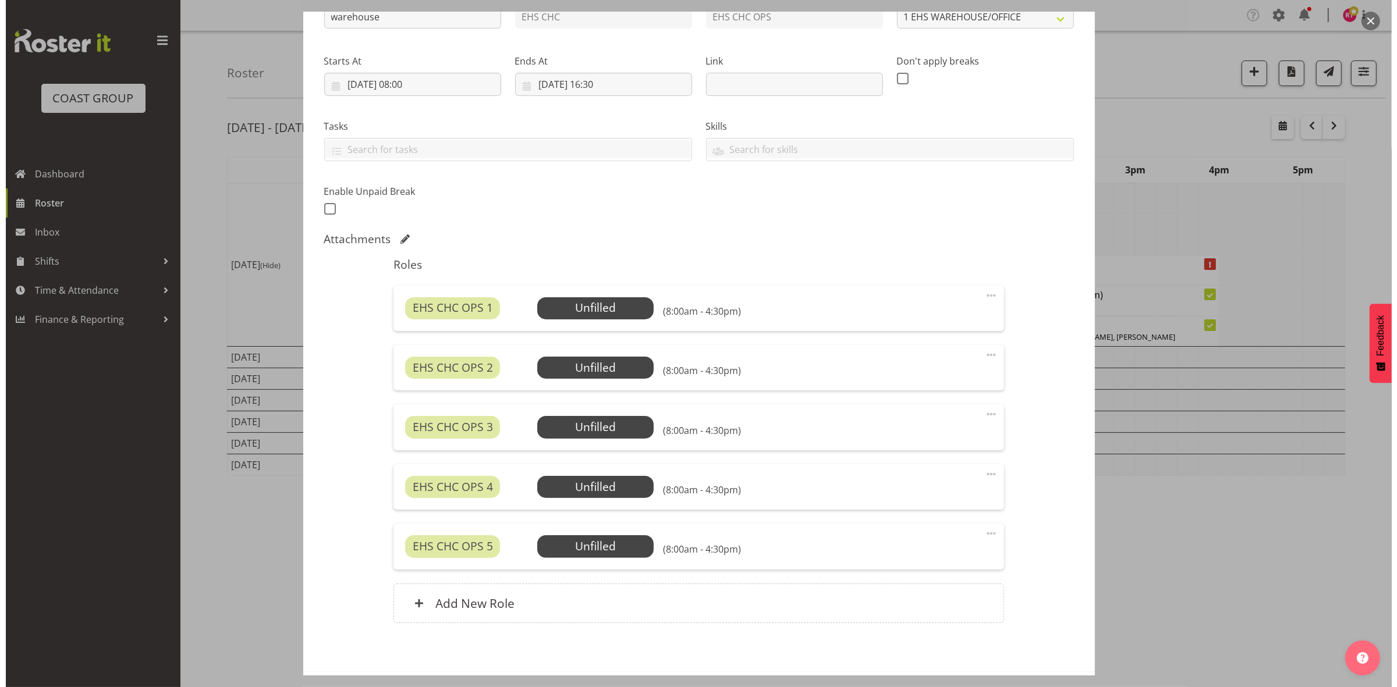
scroll to position [201, 0]
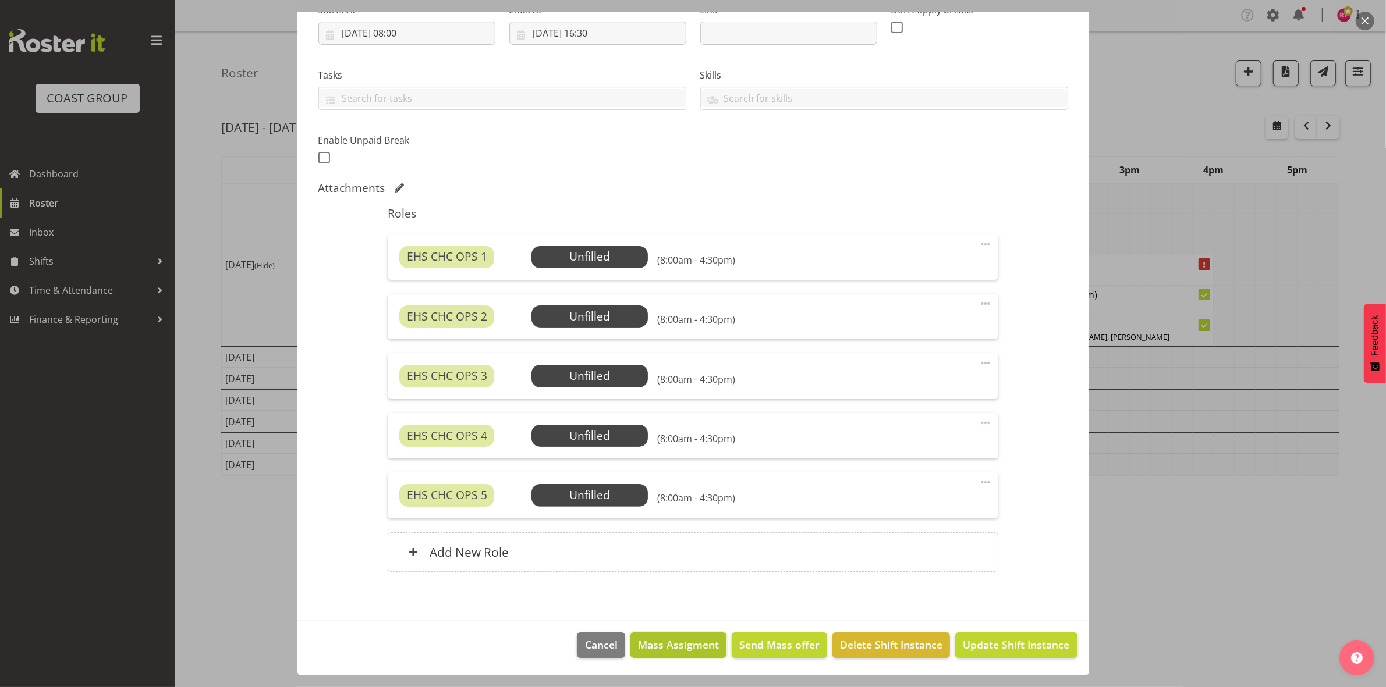
click at [682, 647] on span "Mass Assigment" at bounding box center [678, 644] width 81 height 15
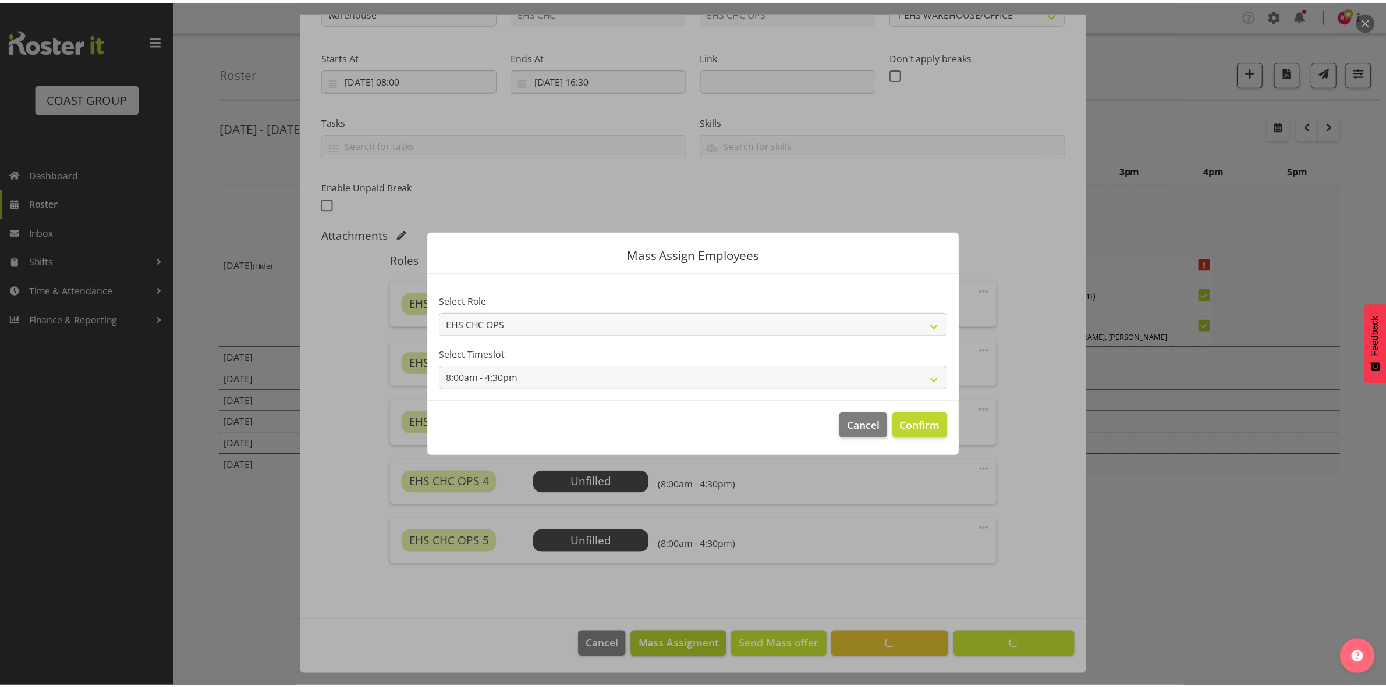
scroll to position [154, 0]
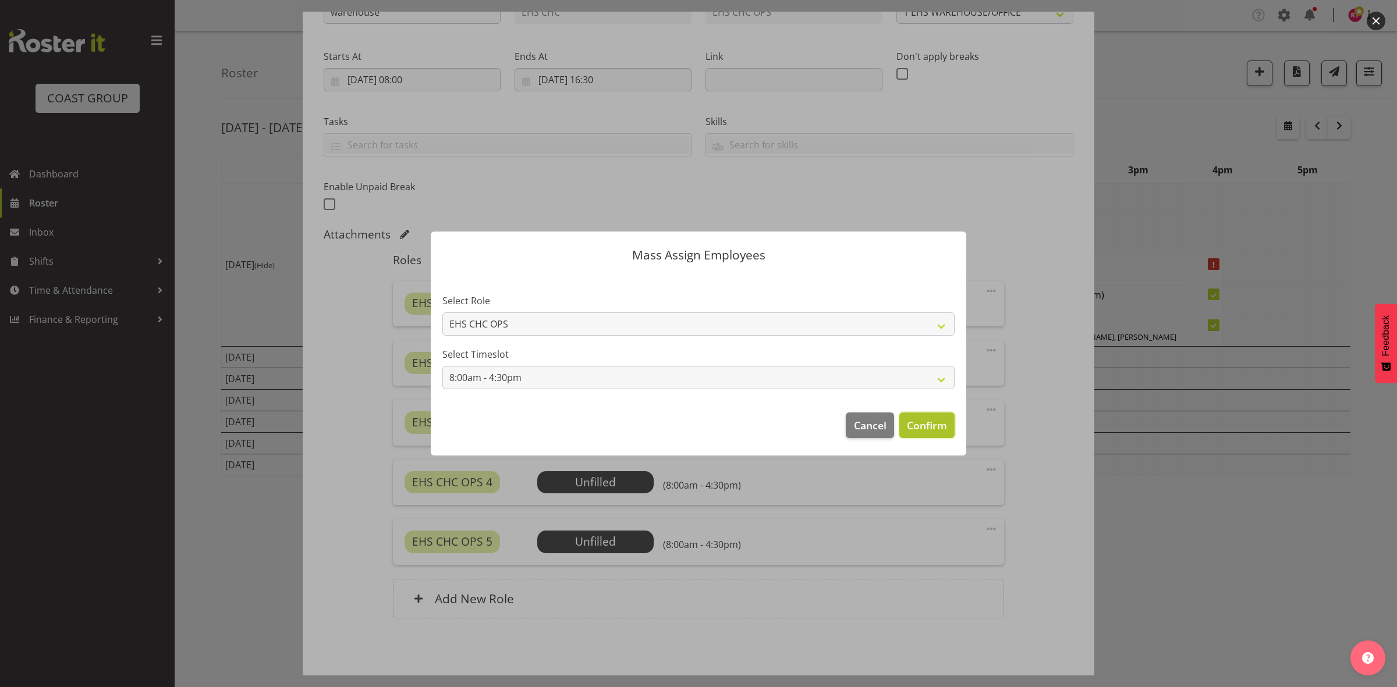
click at [922, 421] on span "Confirm" at bounding box center [927, 425] width 40 height 15
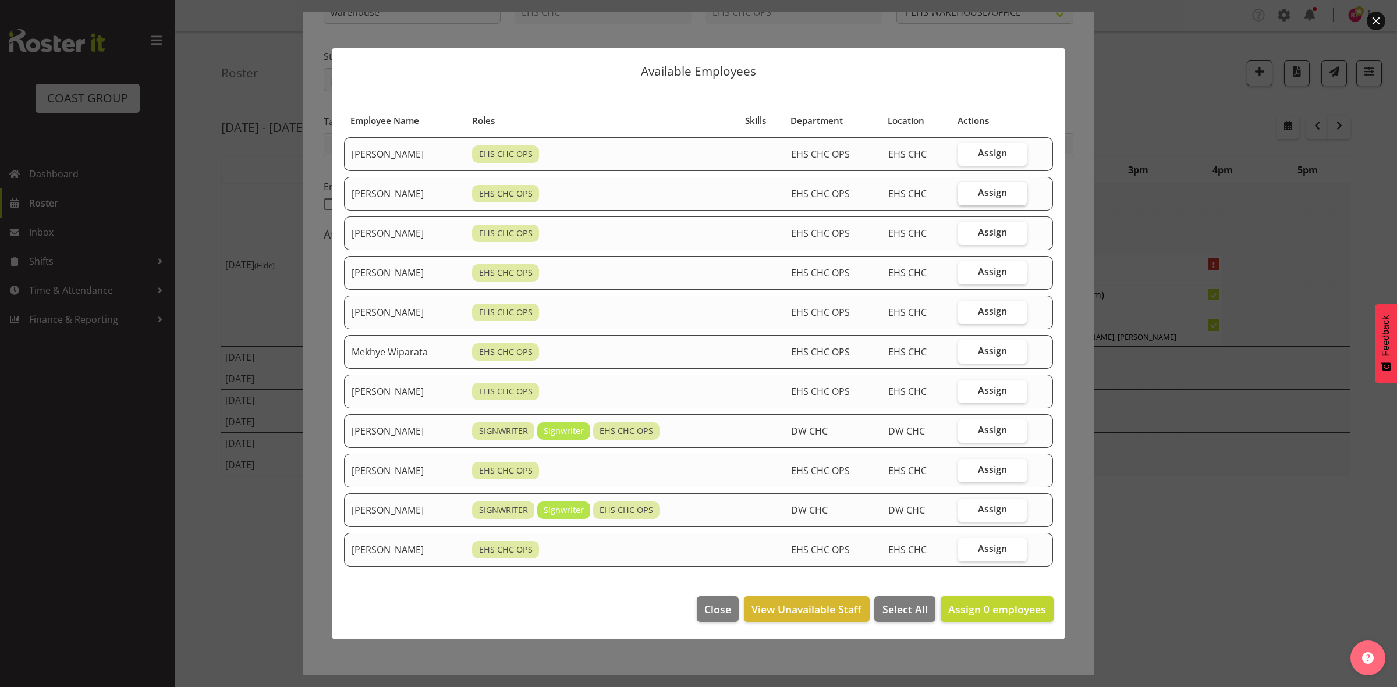
click at [1002, 192] on span "Assign" at bounding box center [992, 193] width 29 height 12
click at [965, 192] on input "Assign" at bounding box center [962, 193] width 8 height 8
checkbox input "true"
click at [969, 310] on label "Assign" at bounding box center [992, 312] width 69 height 23
click at [965, 310] on input "Assign" at bounding box center [962, 312] width 8 height 8
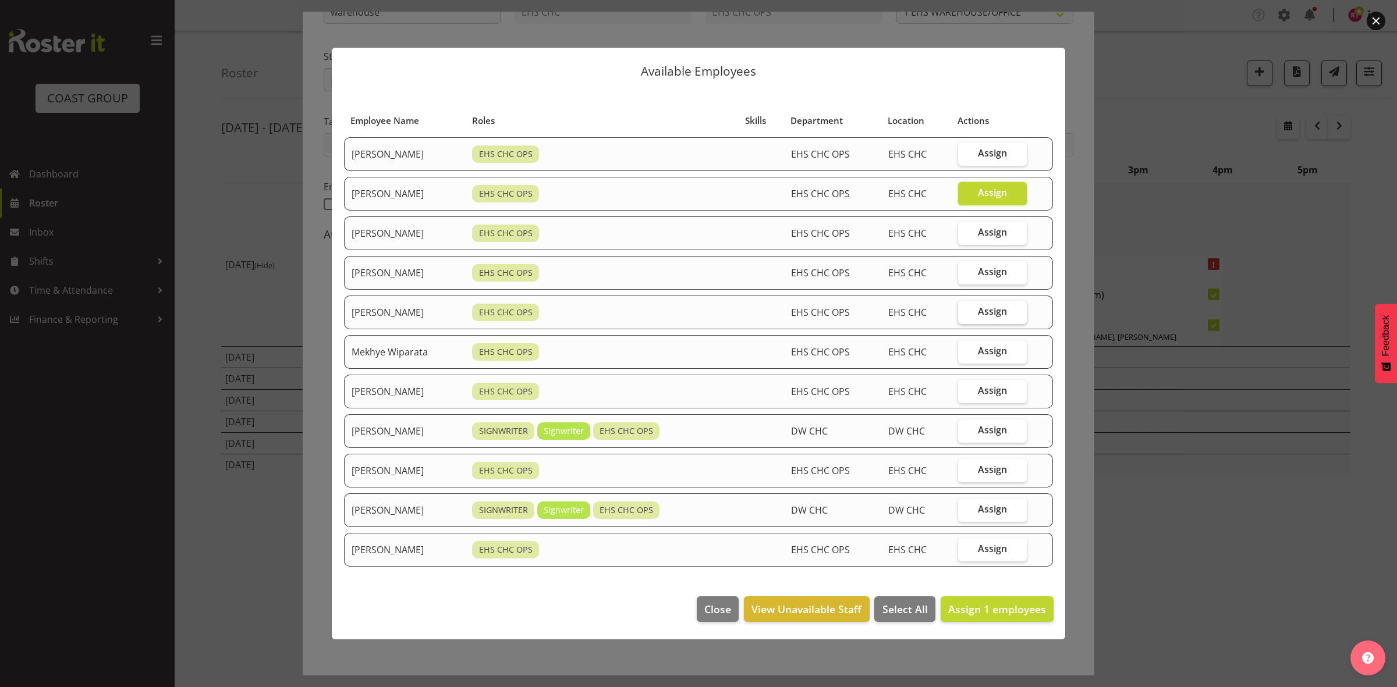
checkbox input "true"
click at [982, 341] on label "Assign" at bounding box center [992, 351] width 69 height 23
click at [965, 347] on input "Assign" at bounding box center [962, 351] width 8 height 8
checkbox input "true"
click at [985, 387] on span "Assign" at bounding box center [992, 391] width 29 height 12
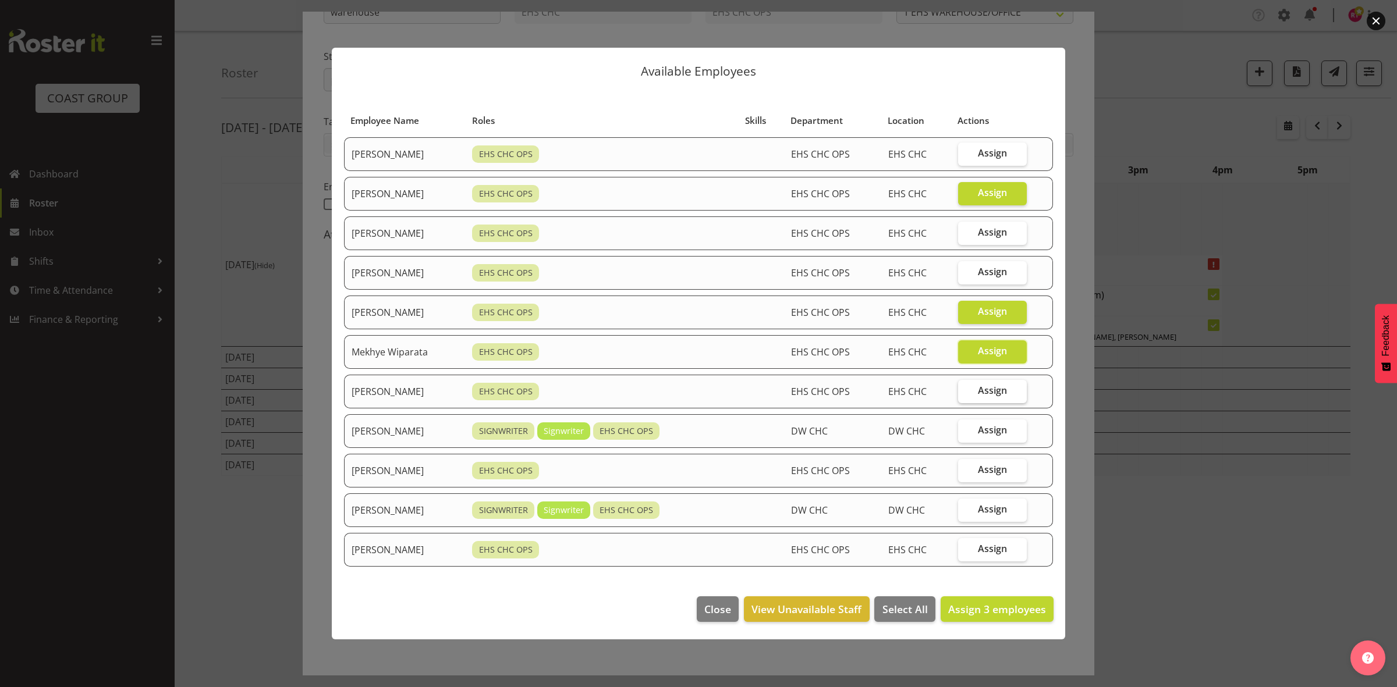
click at [965, 387] on input "Assign" at bounding box center [962, 391] width 8 height 8
checkbox input "true"
click at [981, 469] on label "Assign" at bounding box center [992, 470] width 69 height 23
click at [965, 469] on input "Assign" at bounding box center [962, 470] width 8 height 8
checkbox input "true"
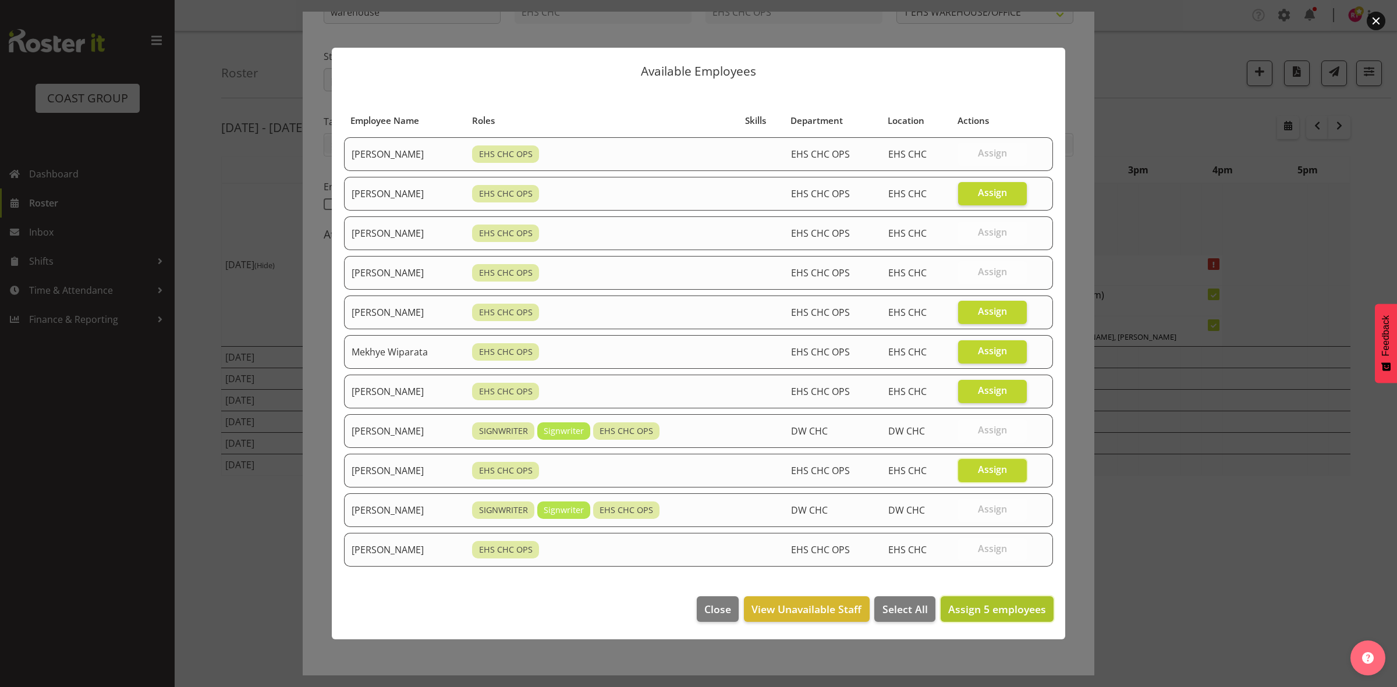
click at [967, 598] on button "Assign 5 employees" at bounding box center [996, 609] width 113 height 26
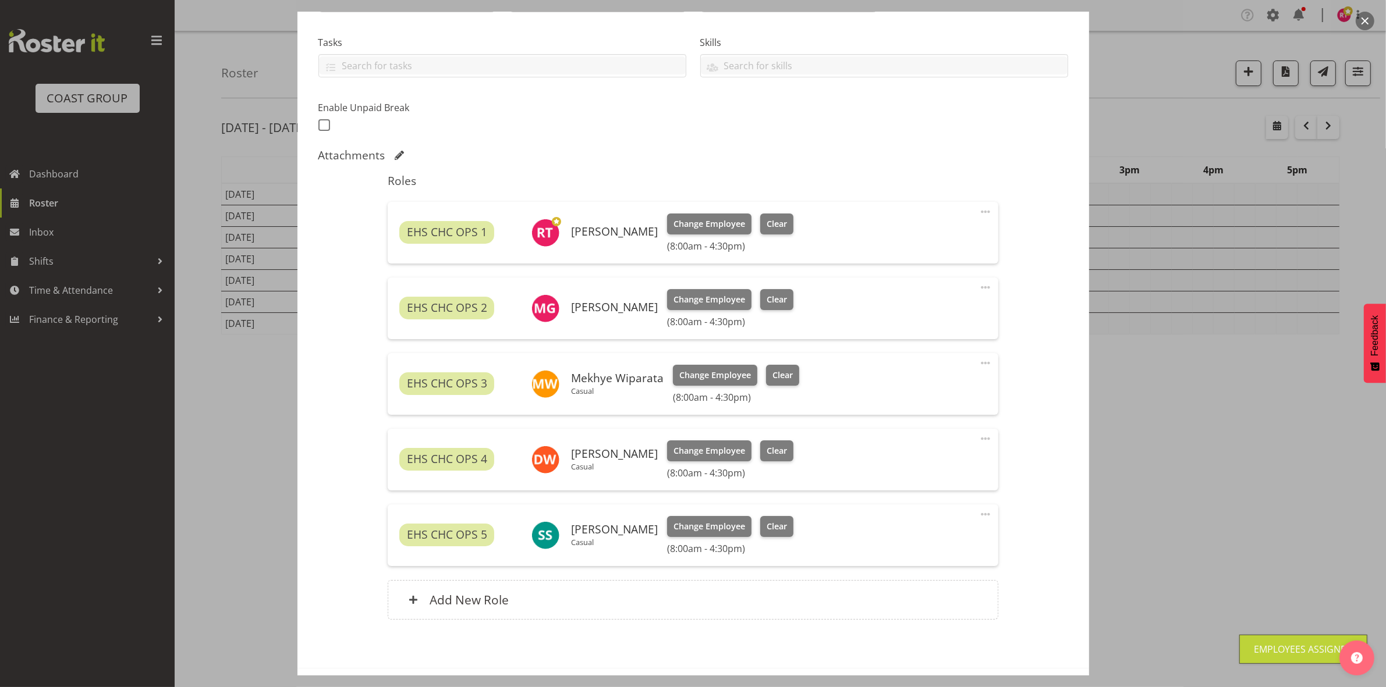
scroll to position [281, 0]
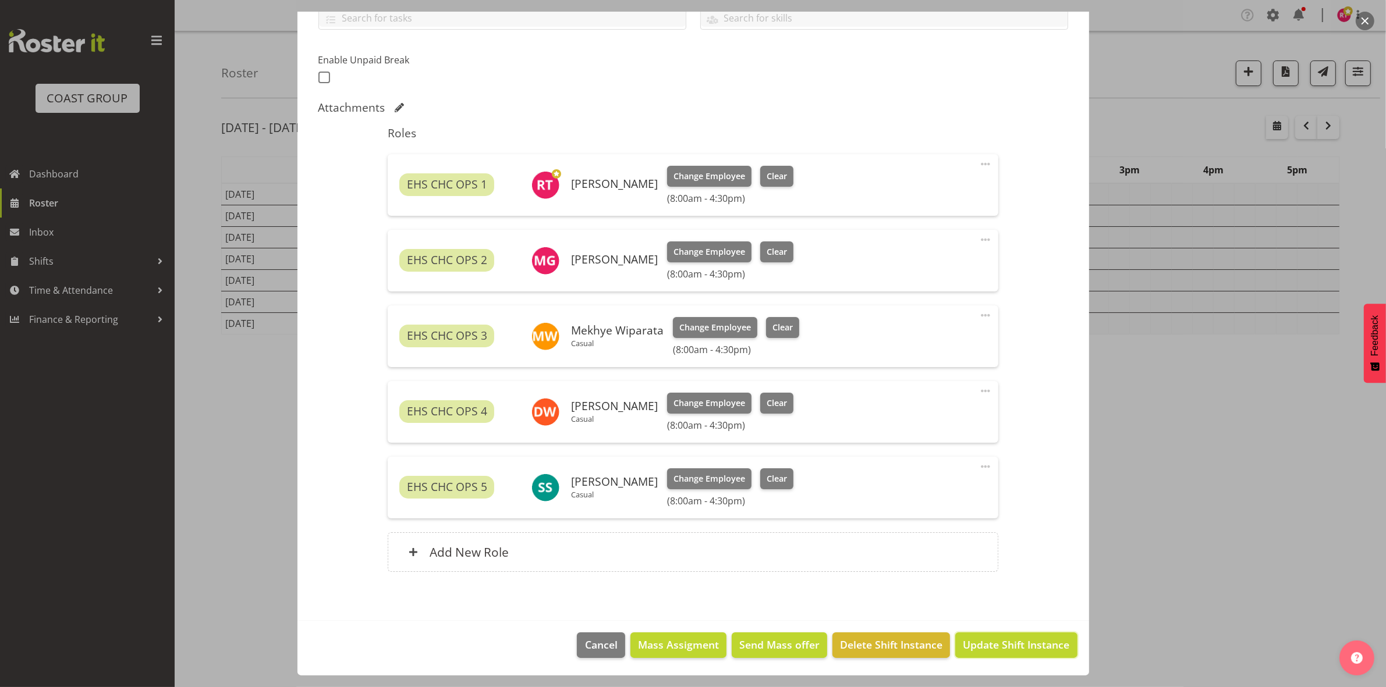
click at [985, 648] on span "Update Shift Instance" at bounding box center [1016, 644] width 106 height 15
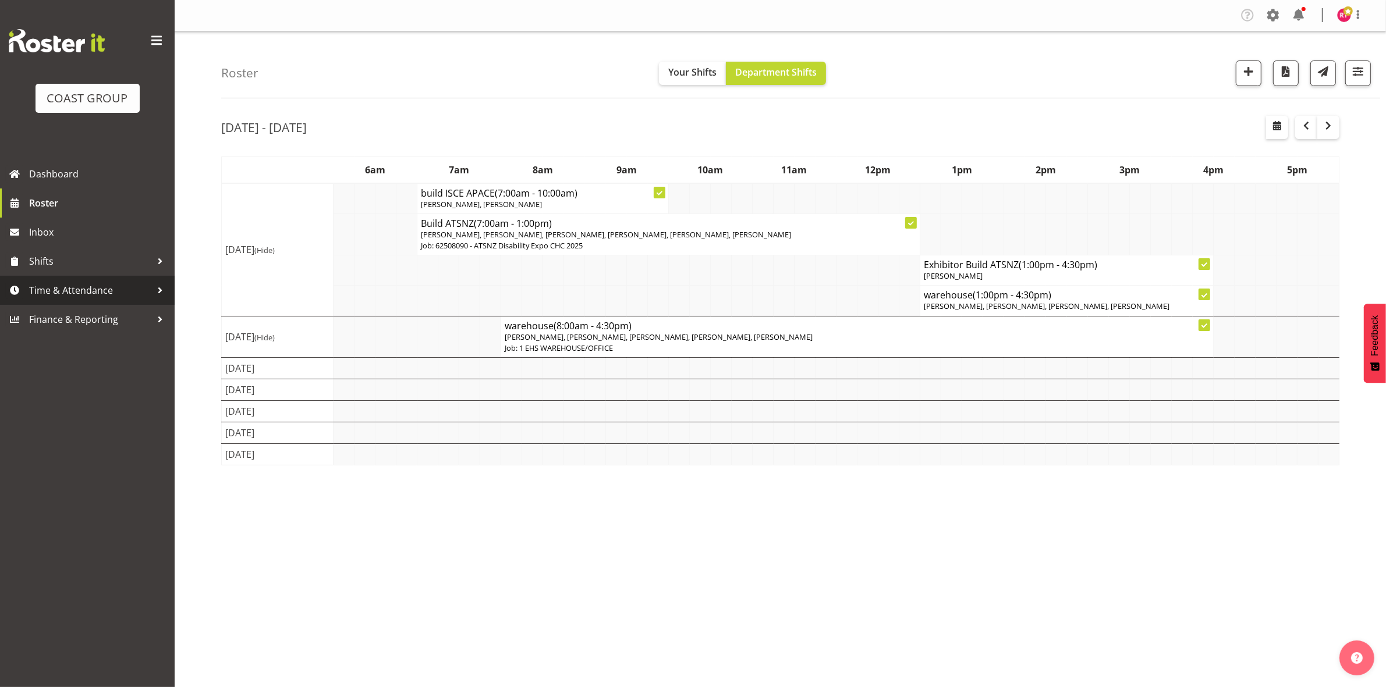
click at [69, 294] on span "Time & Attendance" at bounding box center [90, 290] width 122 height 17
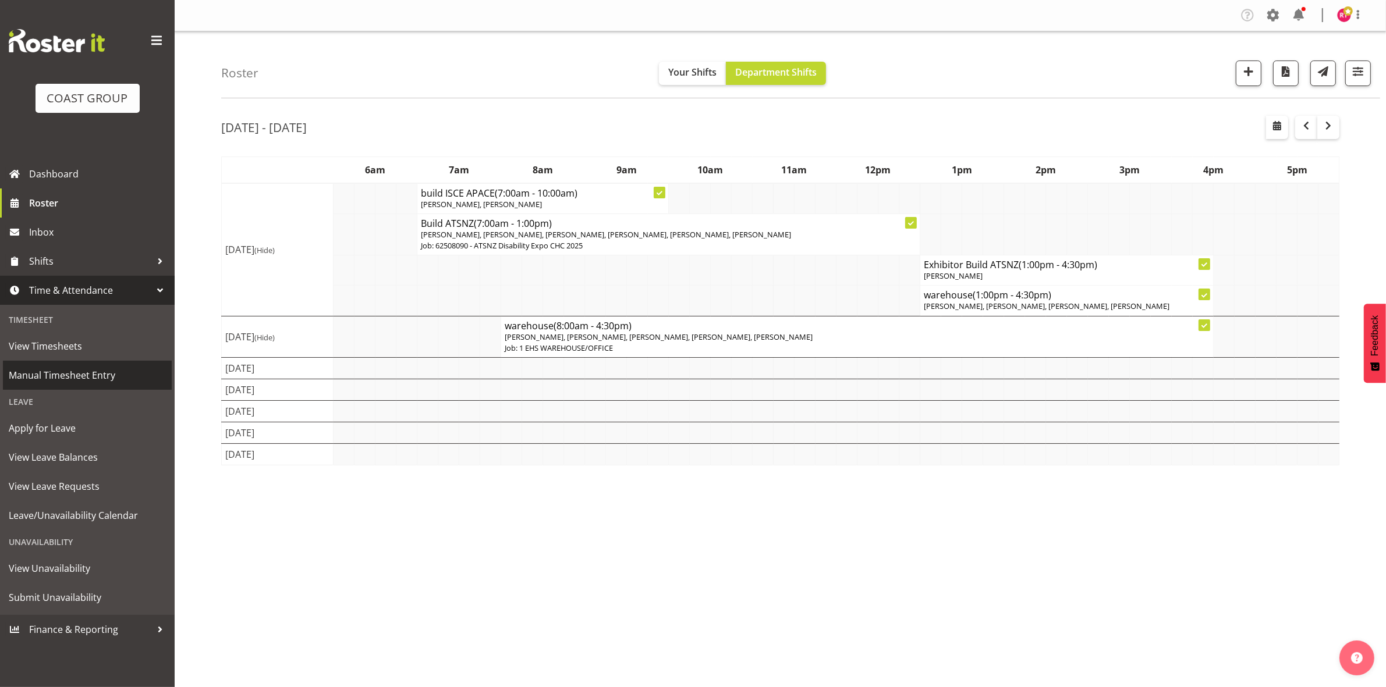
click at [90, 370] on span "Manual Timesheet Entry" at bounding box center [87, 375] width 157 height 17
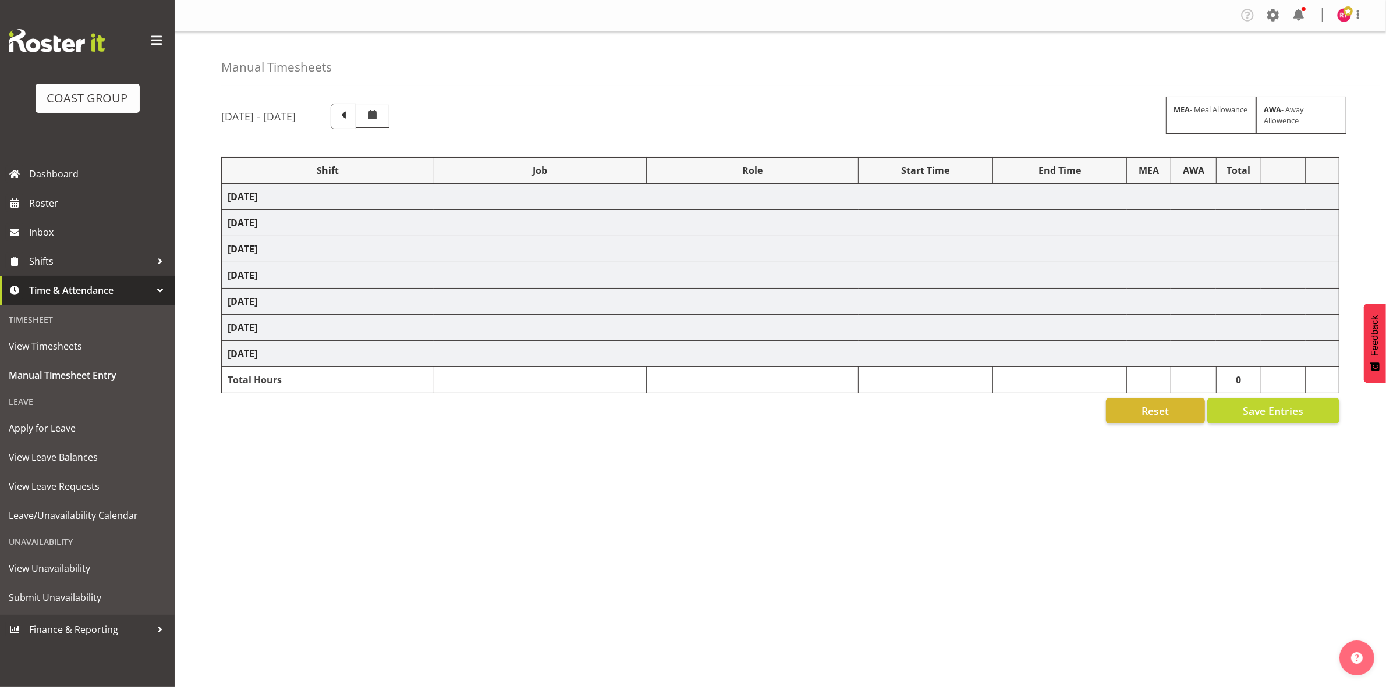
select select "80010"
select select "9602"
select select "80011"
select select "69"
select select "80012"
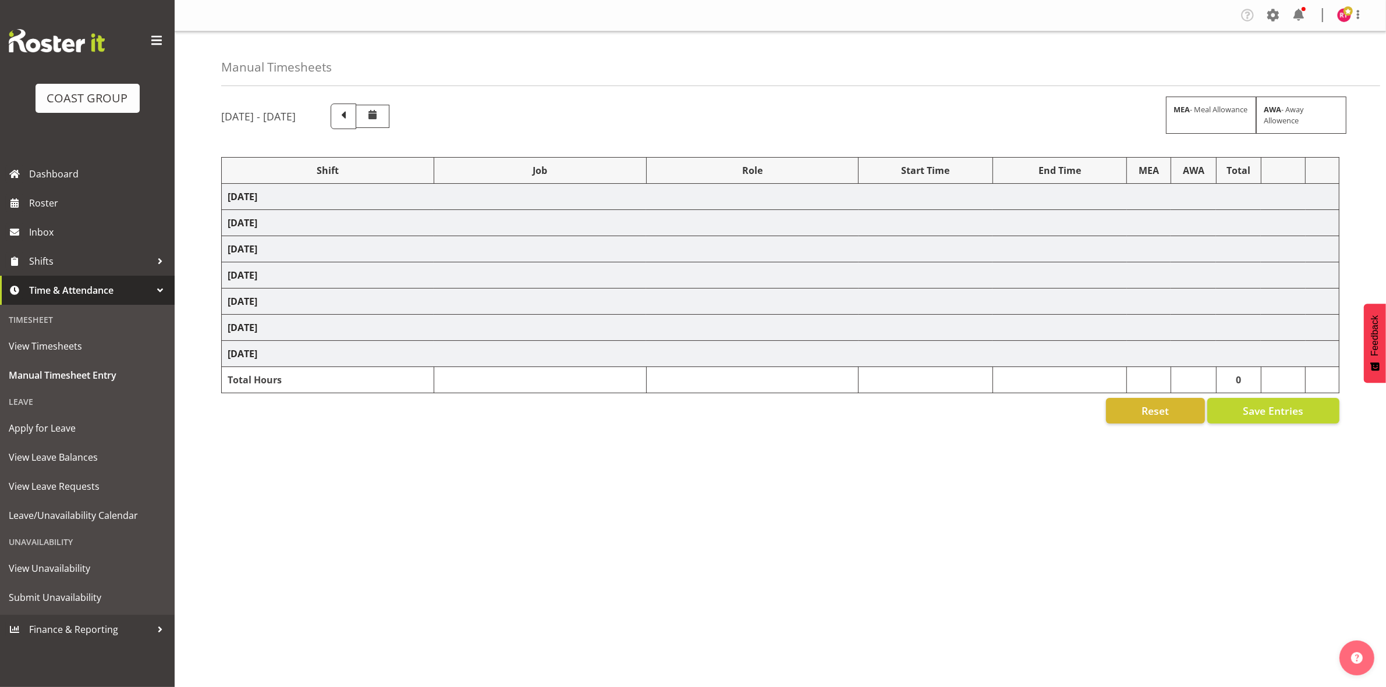
select select "9602"
select select "80017"
select select "9195"
select select "80018"
select select "69"
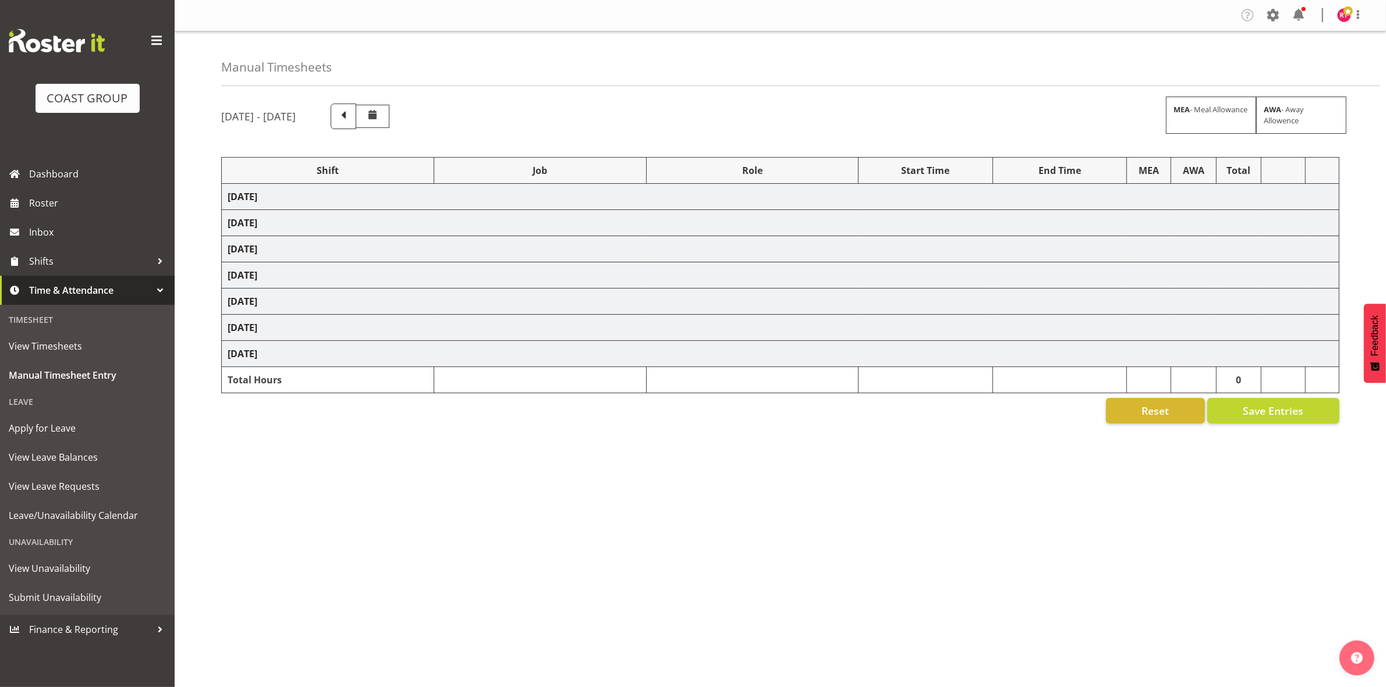
select select "80021"
select select "9602"
select select "80025"
select select "9195"
select select "80027"
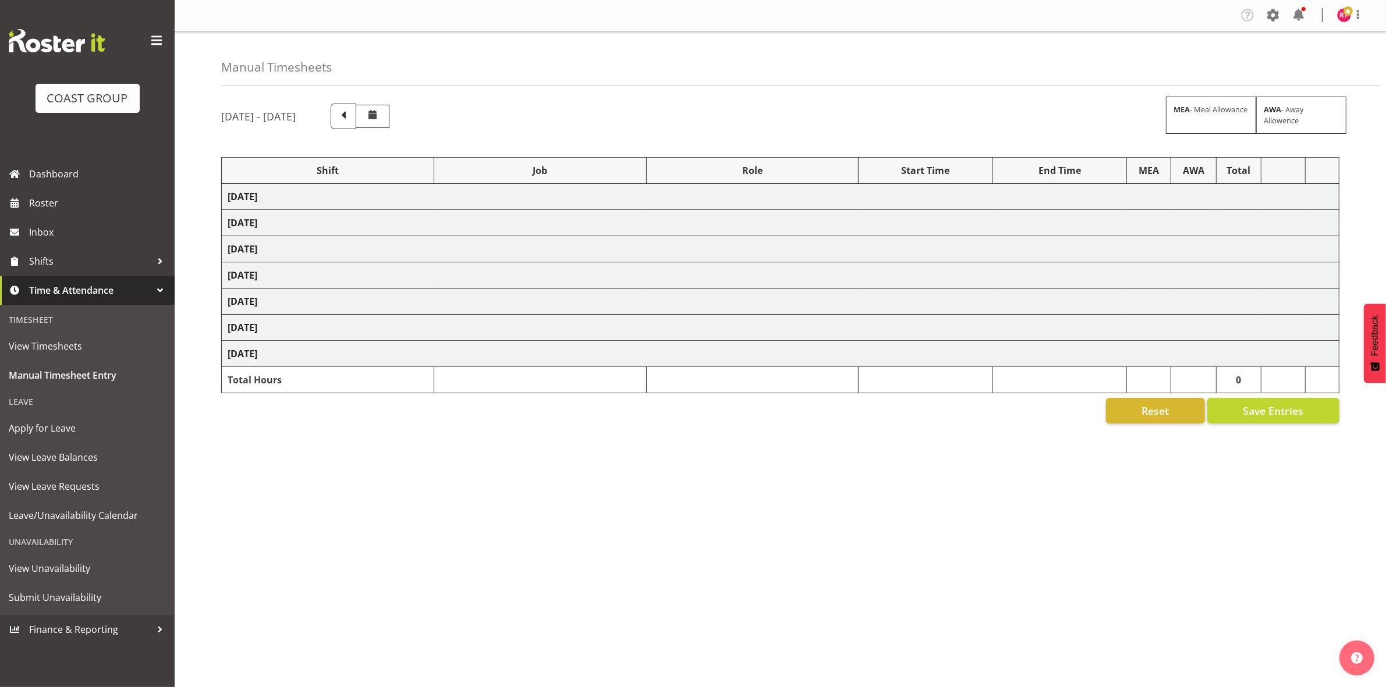
select select "69"
select select "80028"
select select "10470"
select select "80030"
select select "69"
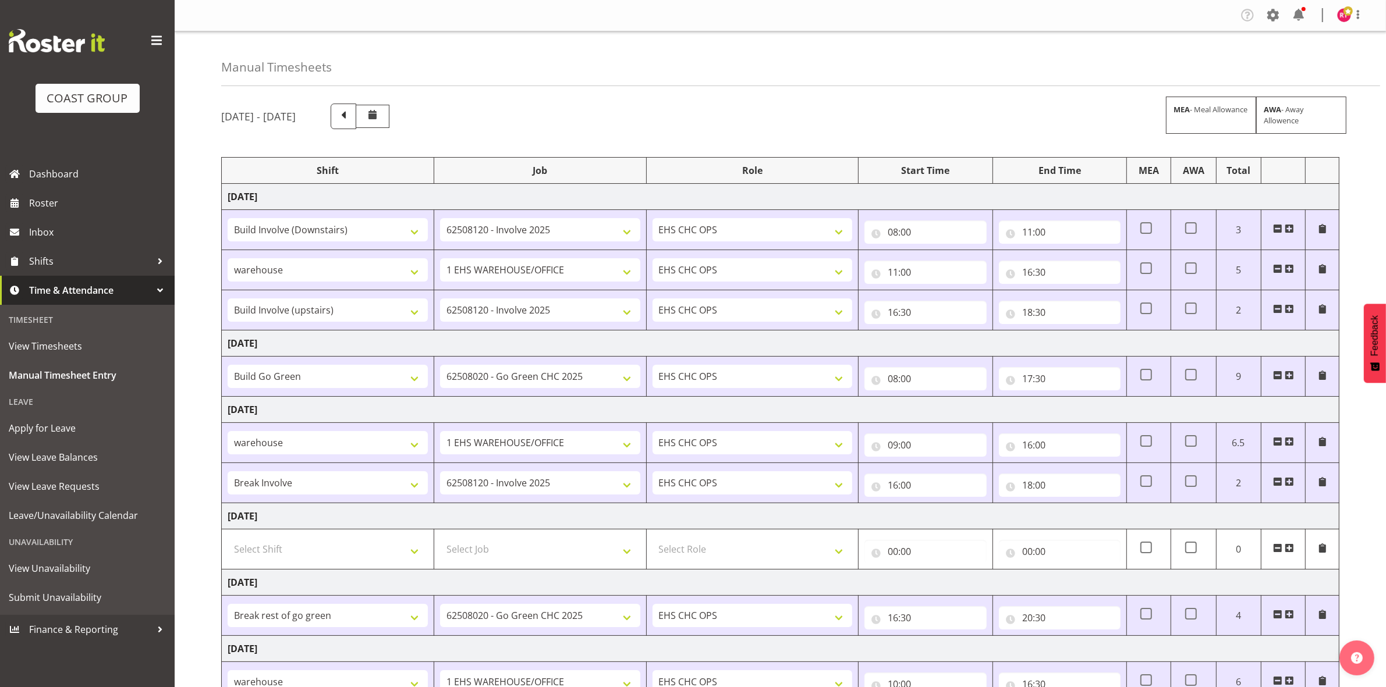
click at [475, 123] on div "[DATE] - [DATE] MEA - Meal Allowance AWA - Away Allowence" at bounding box center [780, 117] width 1118 height 26
click at [1345, 12] on span at bounding box center [1347, 10] width 9 height 9
click at [1292, 65] on link "Log Out" at bounding box center [1309, 61] width 112 height 21
